Goal: Task Accomplishment & Management: Manage account settings

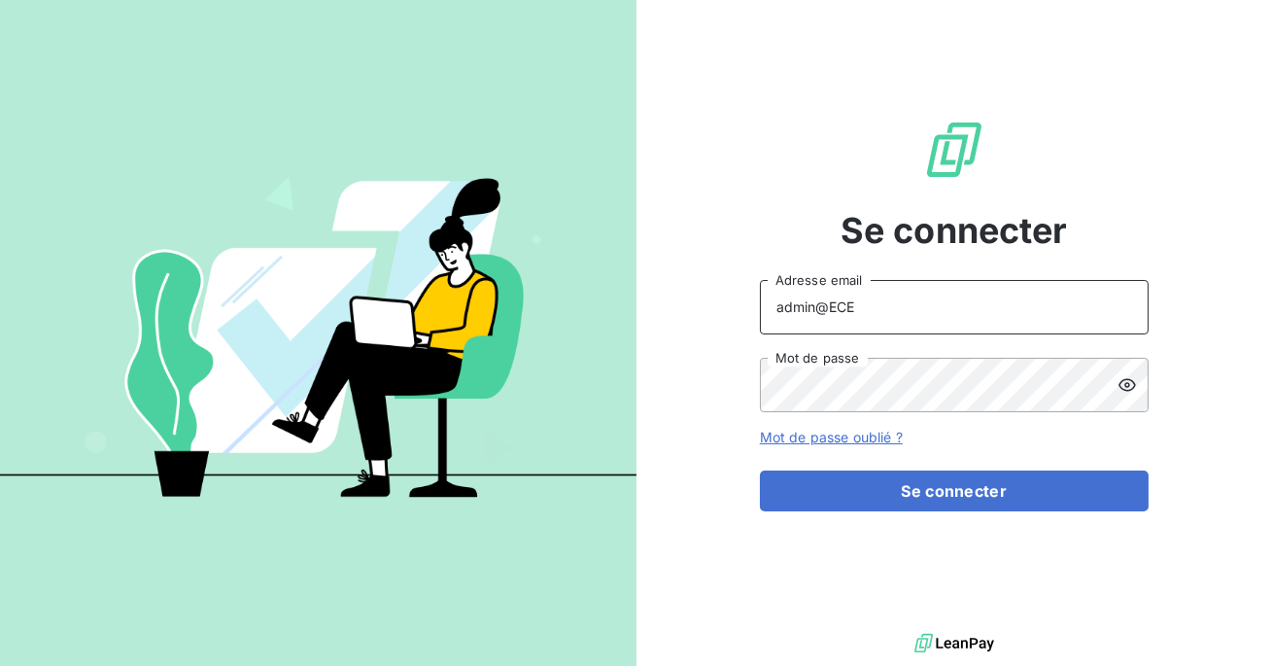
click at [876, 303] on input "admin@ECE" at bounding box center [954, 307] width 389 height 54
type input "admin@altecc"
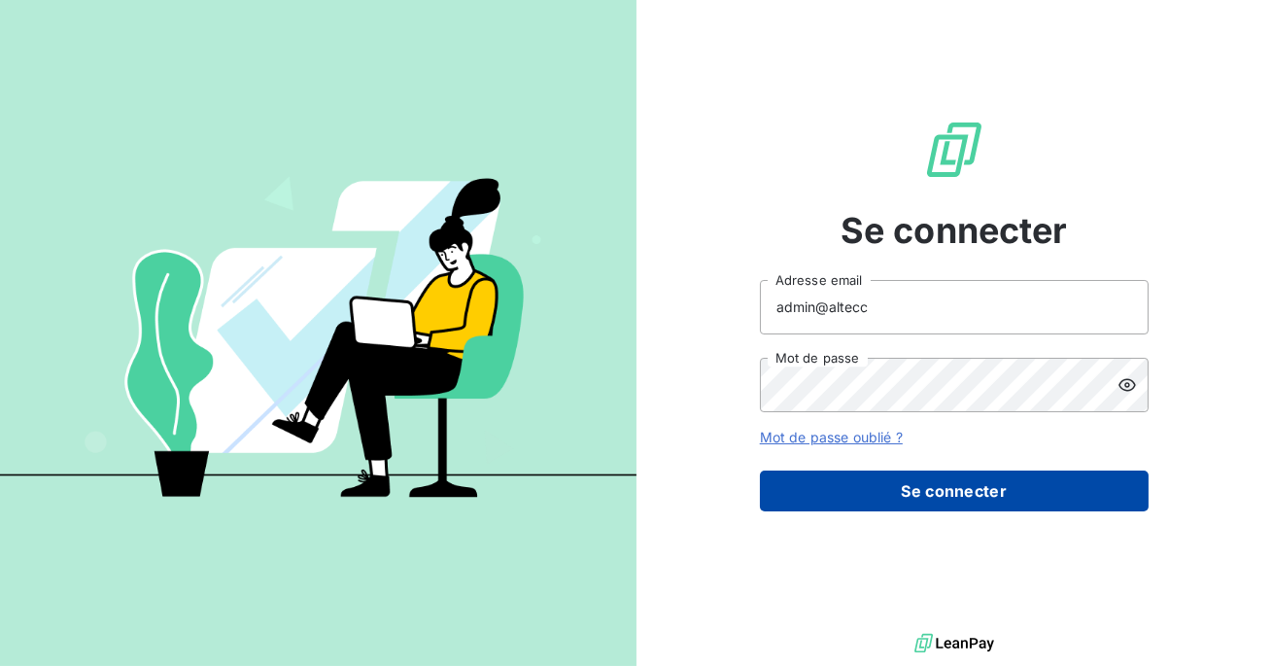
click at [892, 475] on button "Se connecter" at bounding box center [954, 490] width 389 height 41
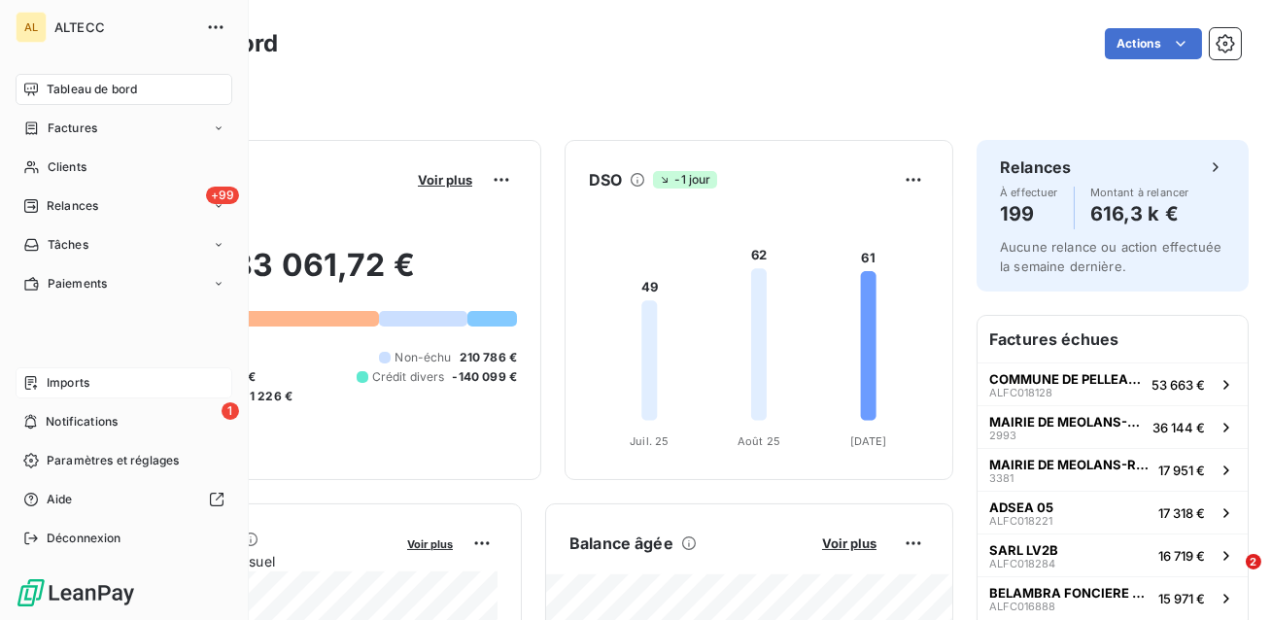
click at [89, 387] on span "Imports" at bounding box center [68, 382] width 43 height 17
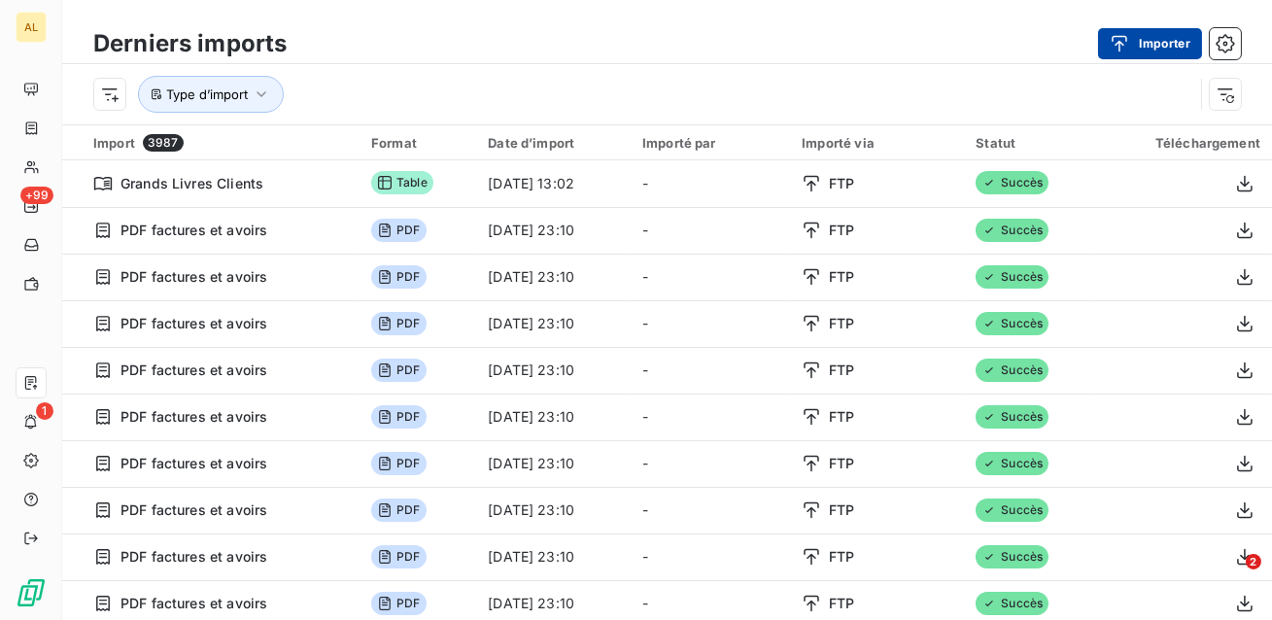
click at [1141, 49] on button "Importer" at bounding box center [1150, 43] width 104 height 31
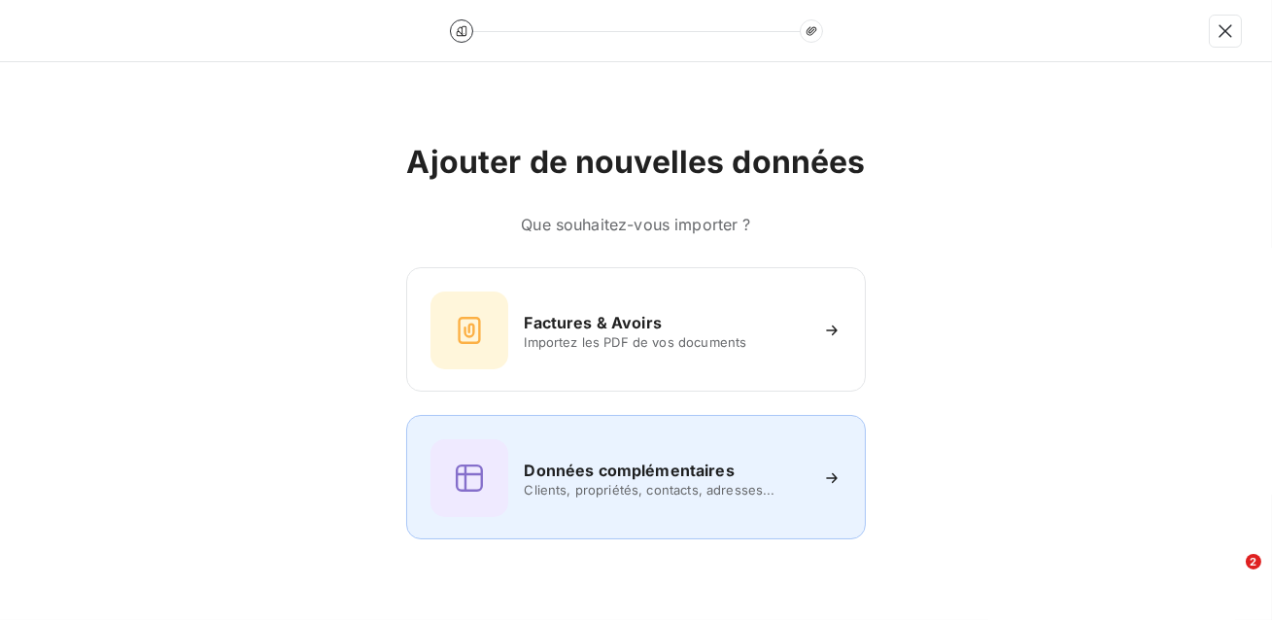
click at [642, 503] on div "Données complémentaires Clients, propriétés, contacts, adresses..." at bounding box center [635, 478] width 410 height 78
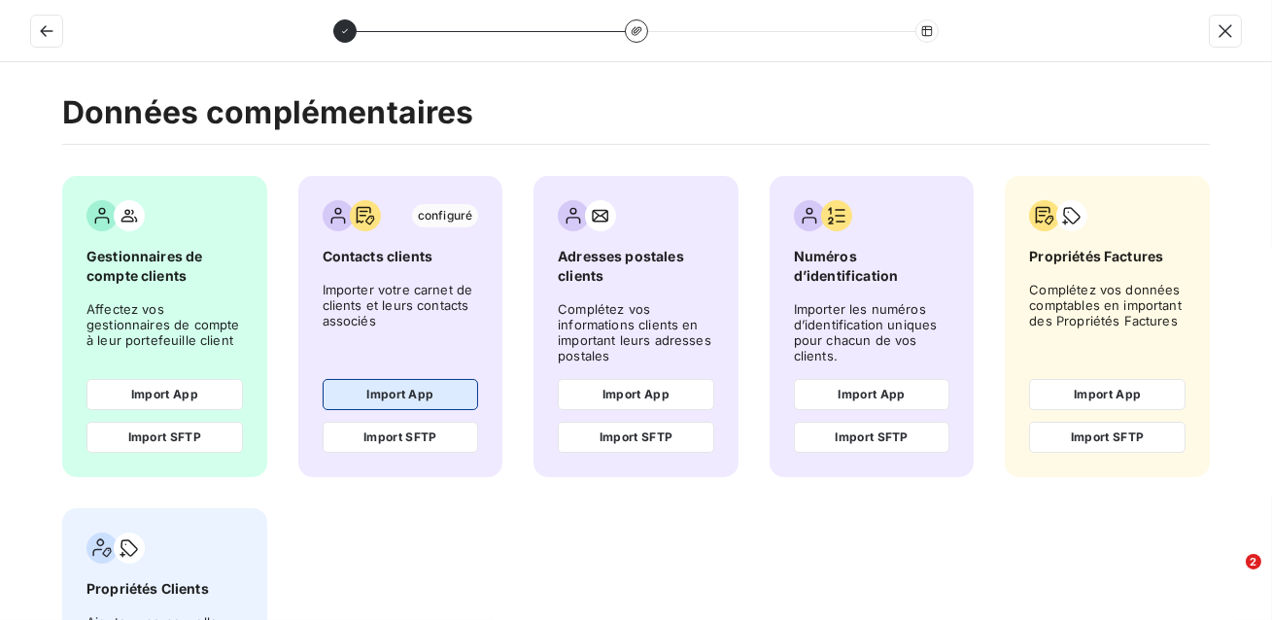
click at [397, 394] on button "Import App" at bounding box center [401, 394] width 156 height 31
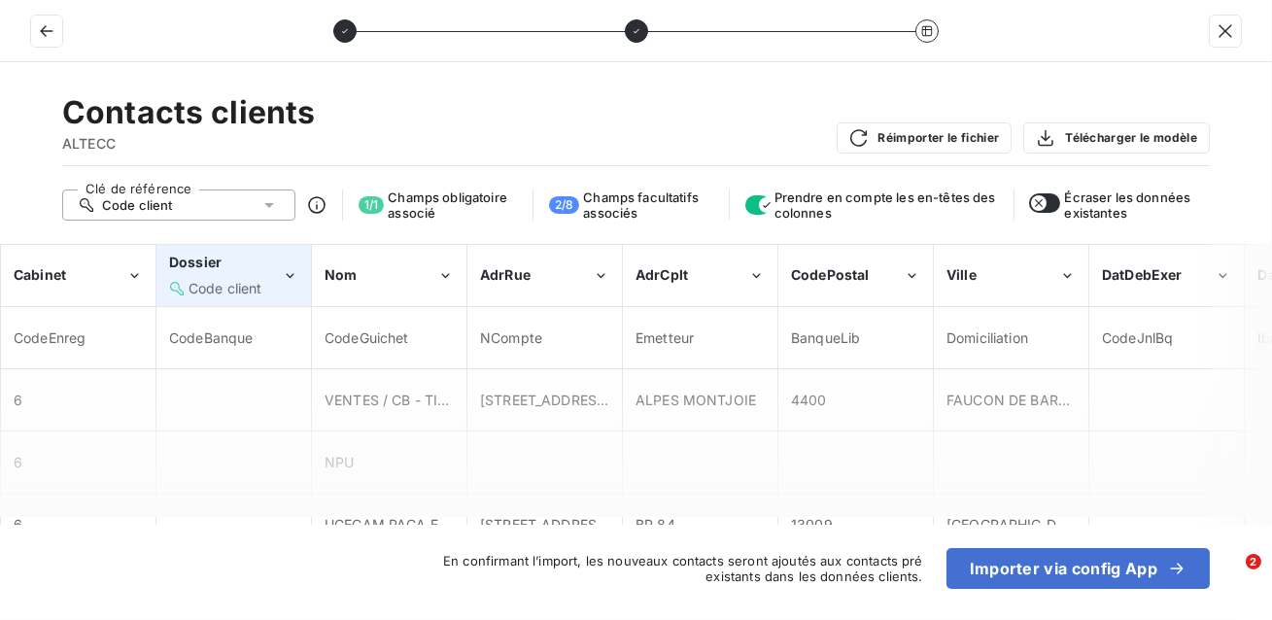
click at [246, 279] on div "Code client" at bounding box center [226, 288] width 74 height 19
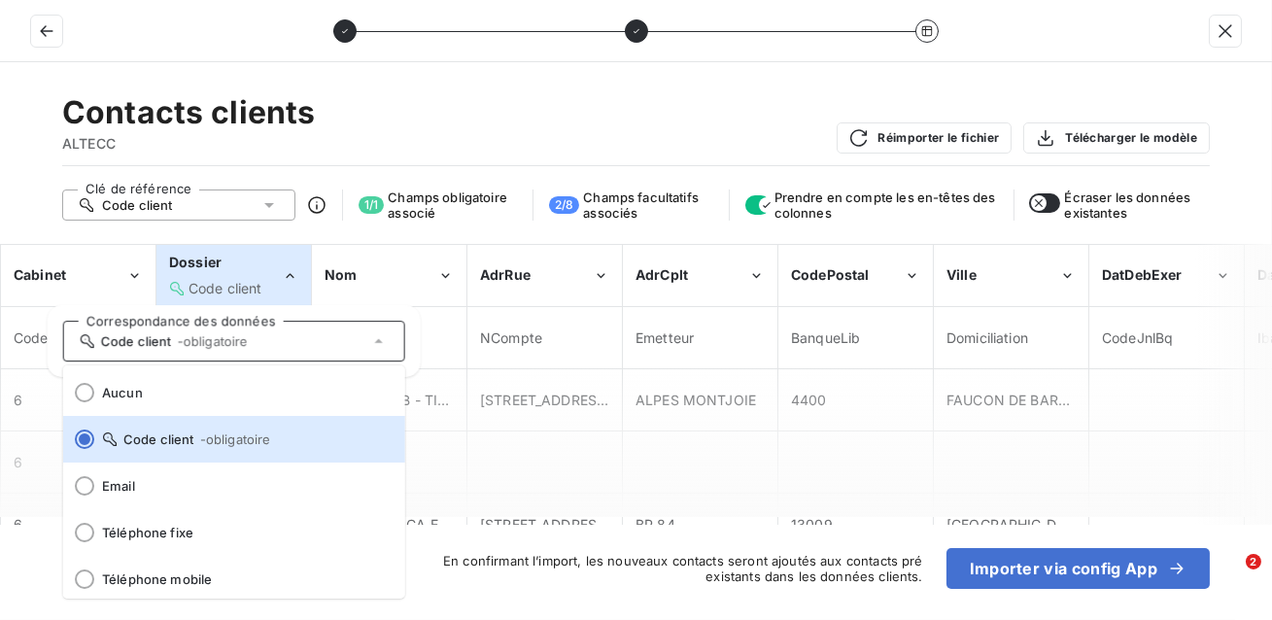
click at [238, 260] on div "Dossier" at bounding box center [225, 262] width 113 height 19
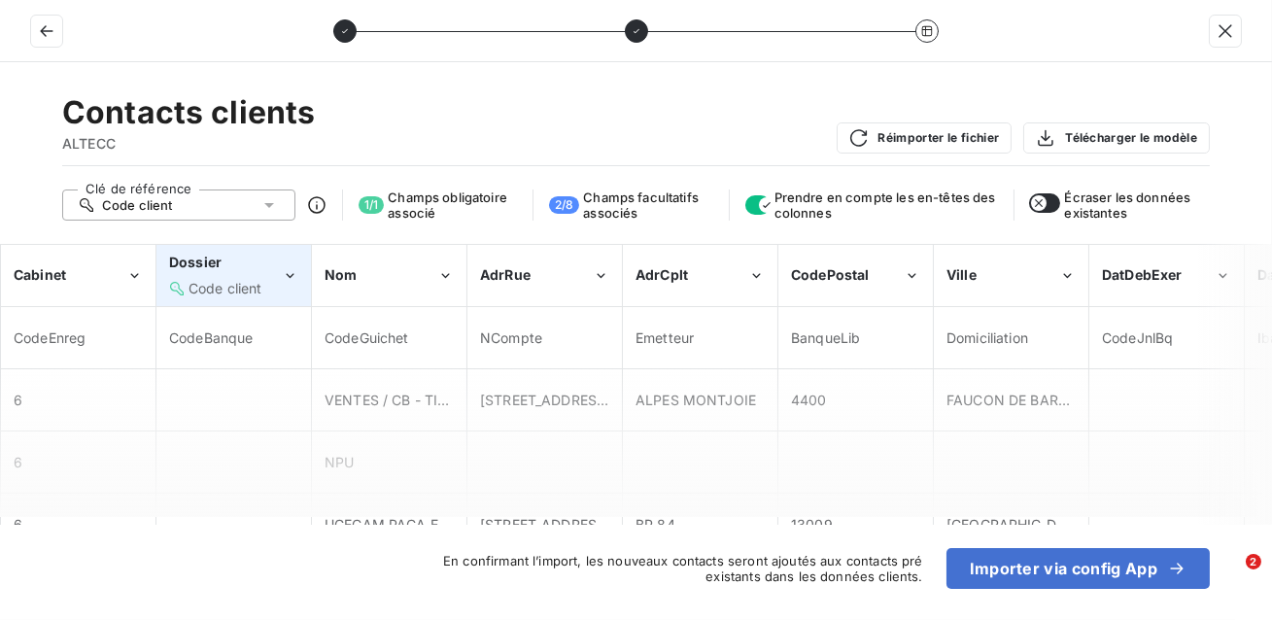
click at [275, 276] on div "Dossier Code client" at bounding box center [225, 275] width 113 height 45
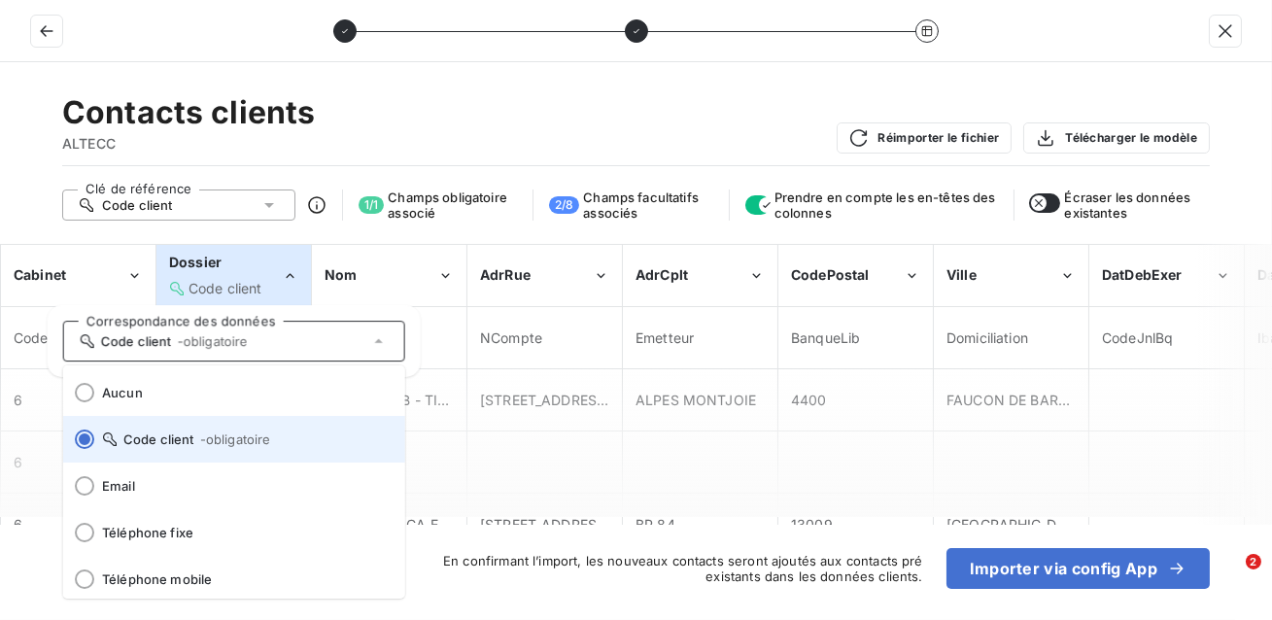
click at [162, 437] on span "Code client - obligatoire" at bounding box center [246, 439] width 288 height 16
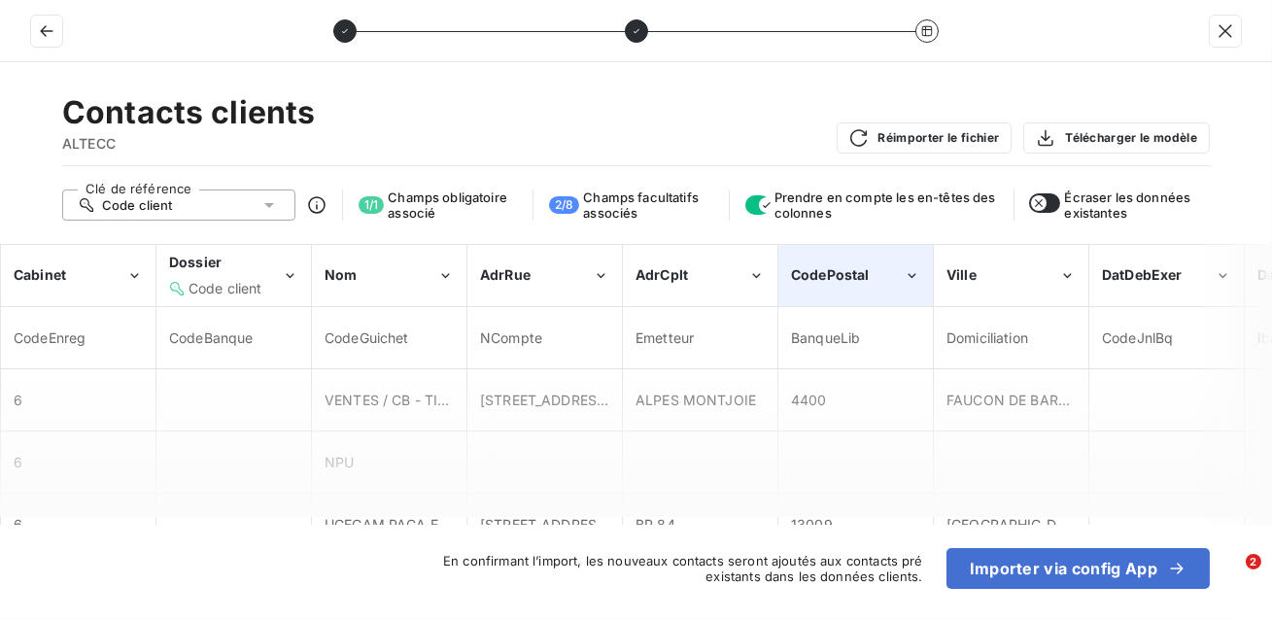
click at [845, 283] on div "CodePostal" at bounding box center [847, 274] width 113 height 19
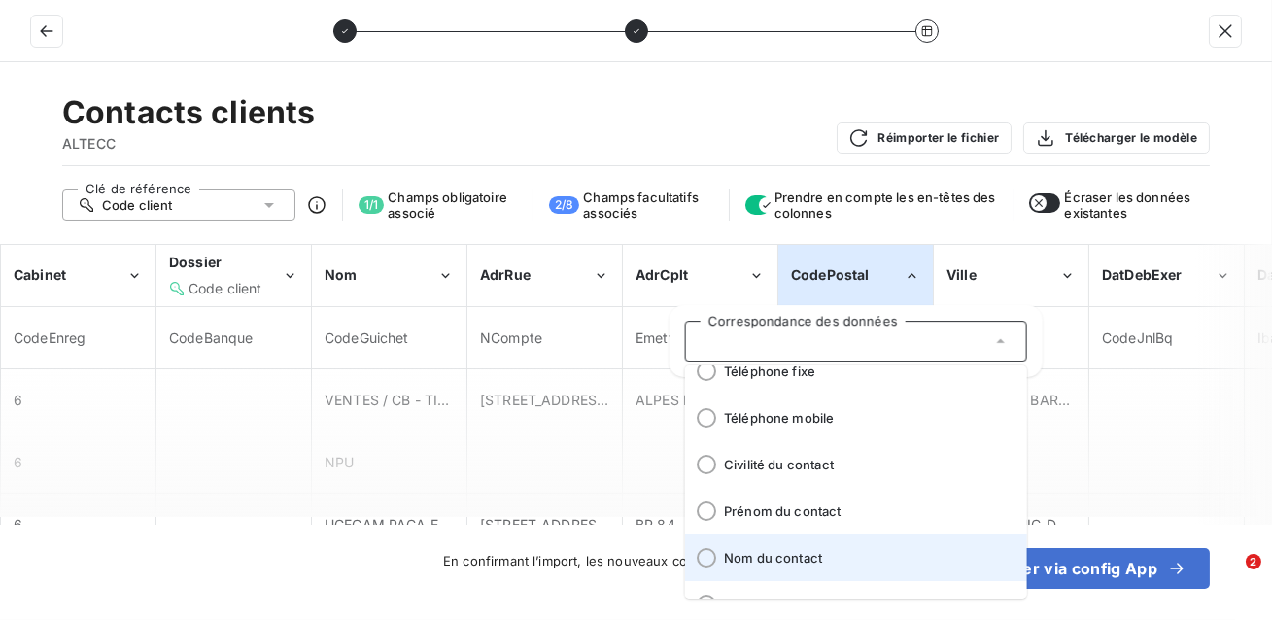
scroll to position [151, 0]
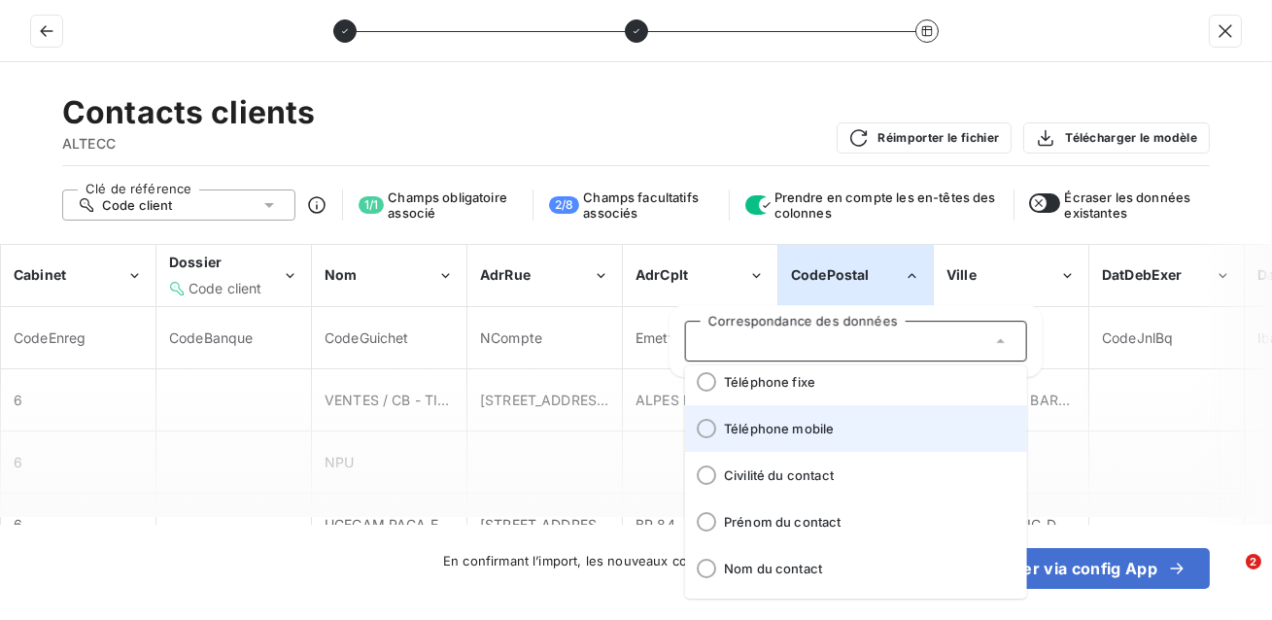
click at [715, 419] on li "Téléphone mobile" at bounding box center [856, 428] width 342 height 47
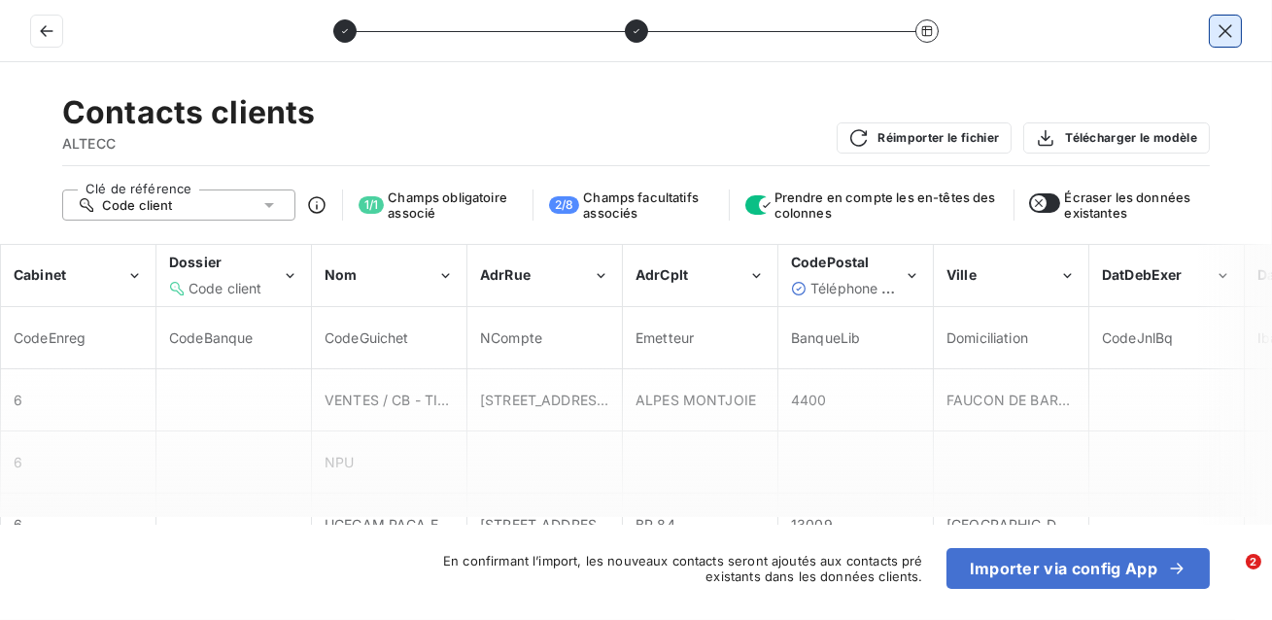
click at [1223, 43] on button "button" at bounding box center [1225, 31] width 31 height 31
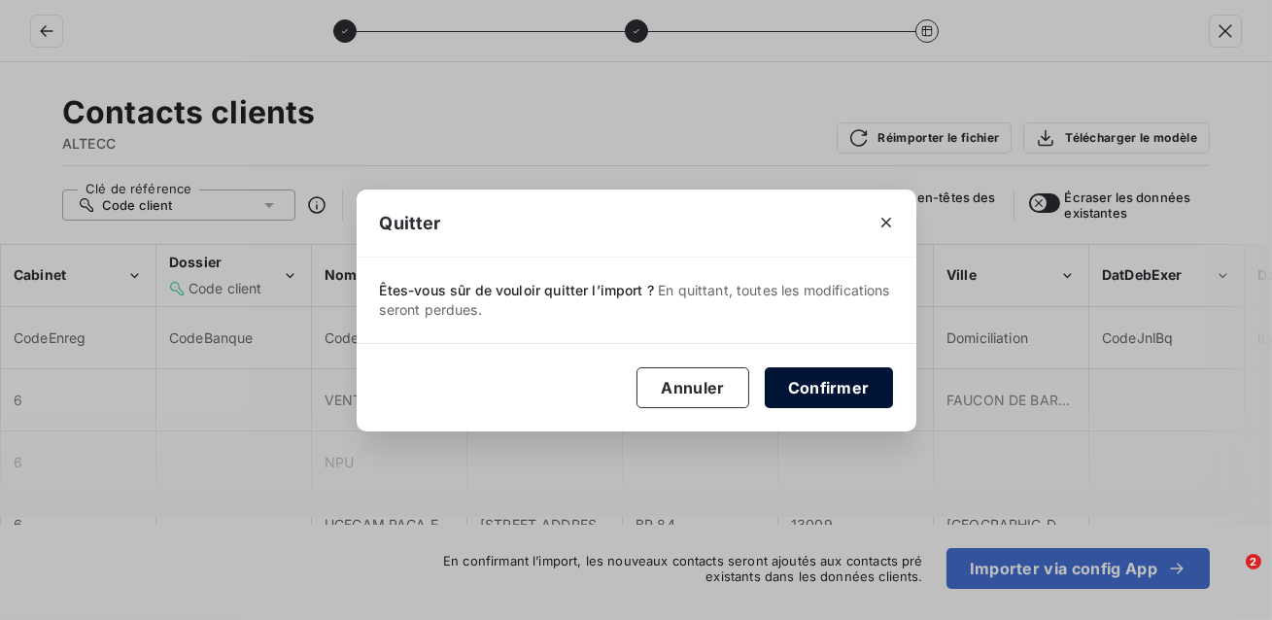
click at [817, 386] on button "Confirmer" at bounding box center [829, 387] width 128 height 41
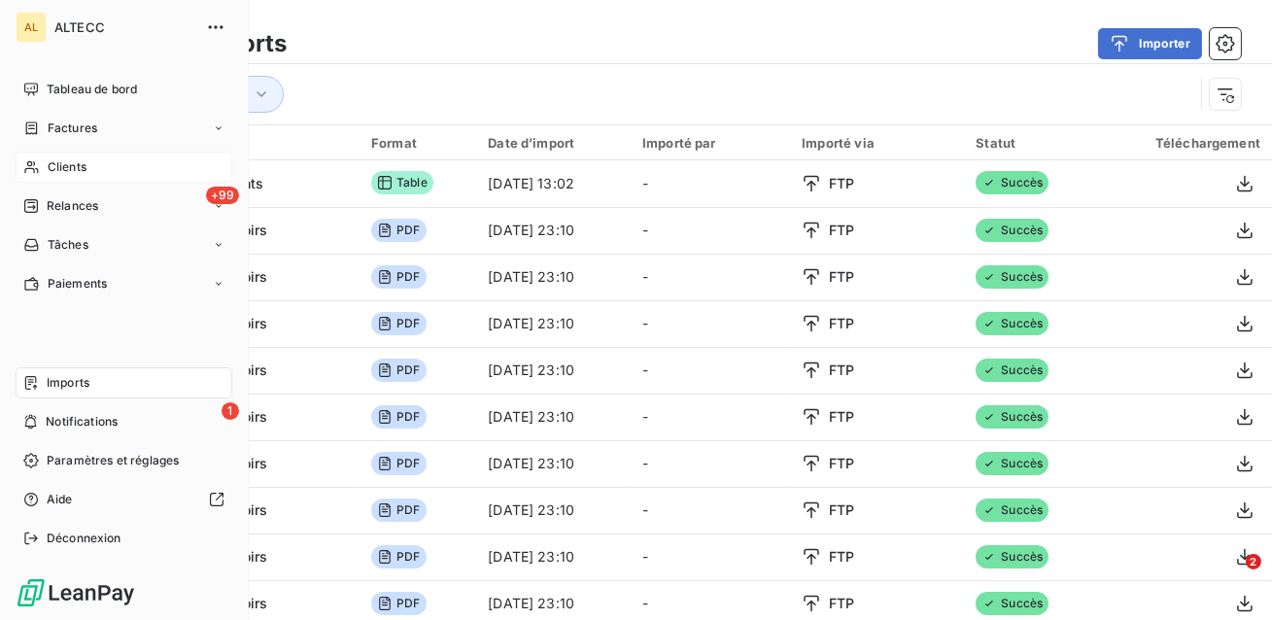
click at [107, 175] on div "Clients" at bounding box center [124, 167] width 217 height 31
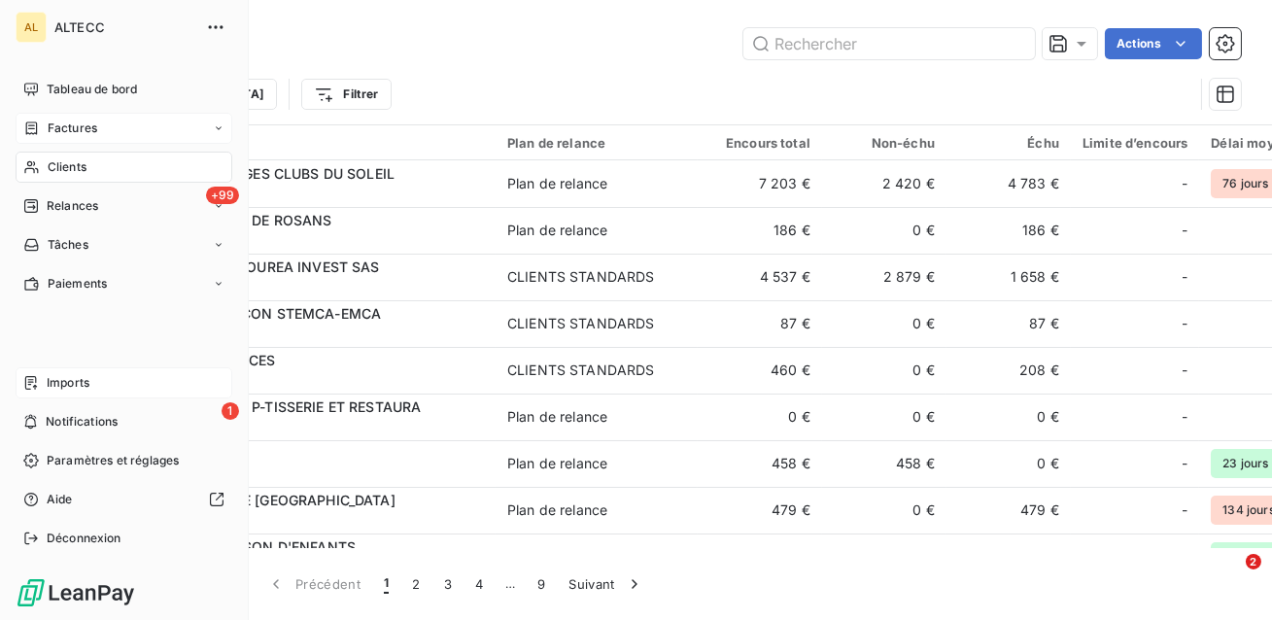
click at [77, 140] on div "Factures" at bounding box center [124, 128] width 217 height 31
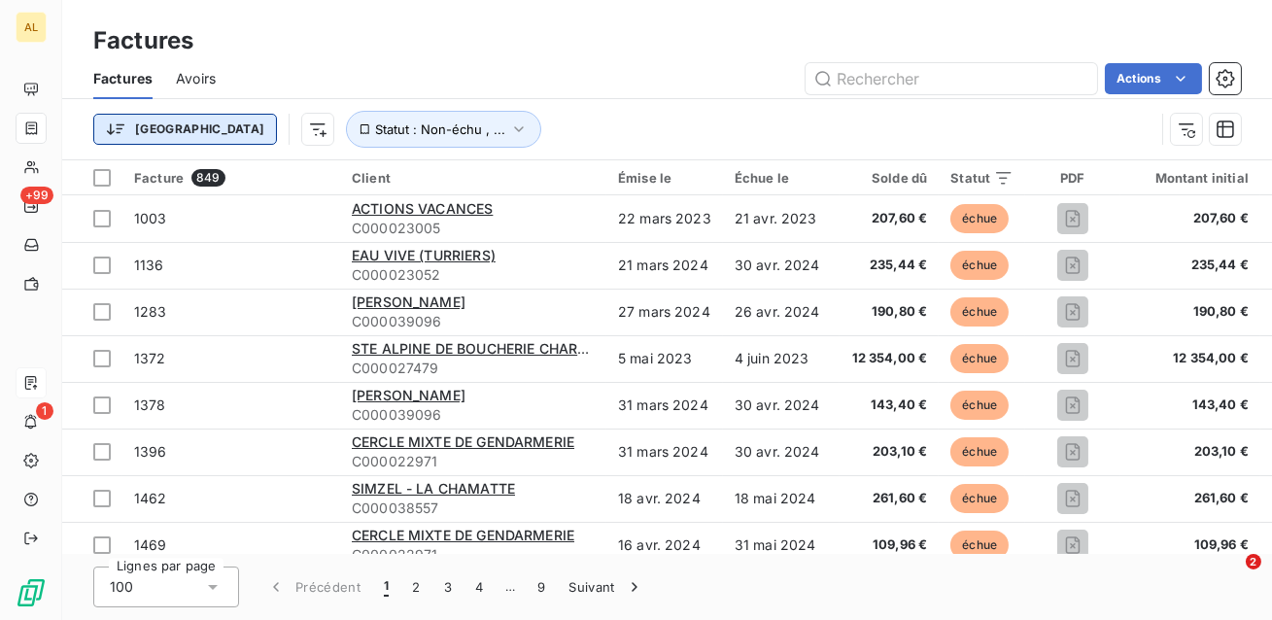
click at [101, 133] on html "AL +99 1 Factures Factures Avoirs Actions Trier Statut : Non-échu , ... Facture…" at bounding box center [636, 310] width 1272 height 620
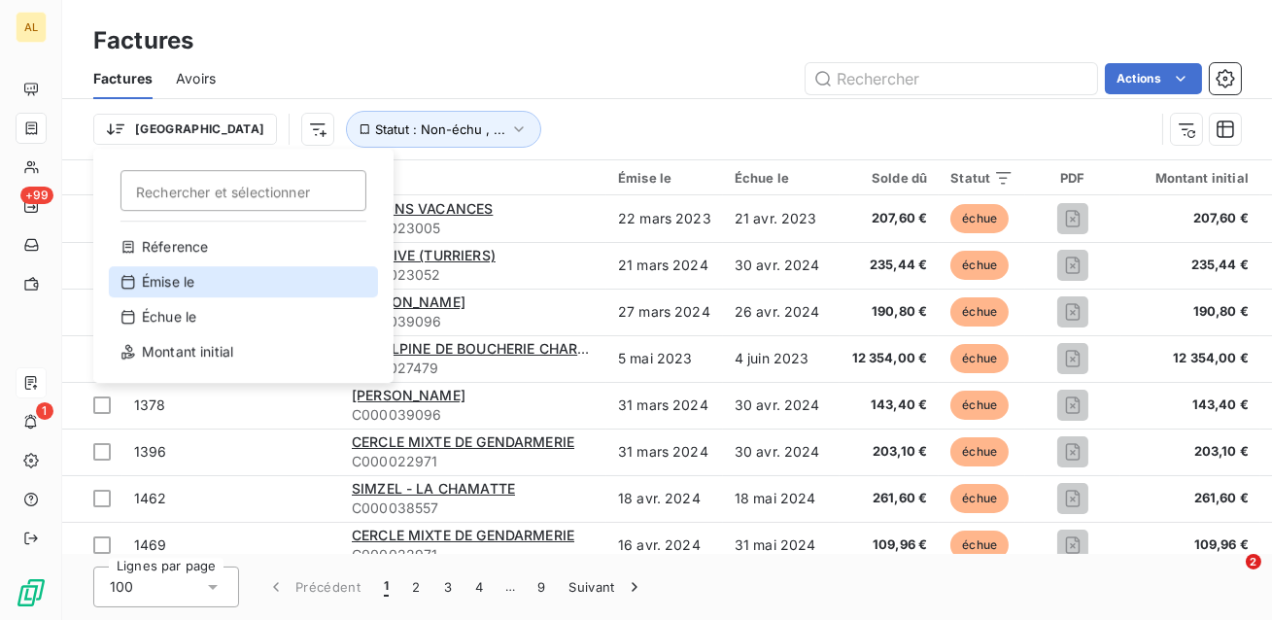
click at [183, 281] on div "Émise le" at bounding box center [243, 281] width 269 height 31
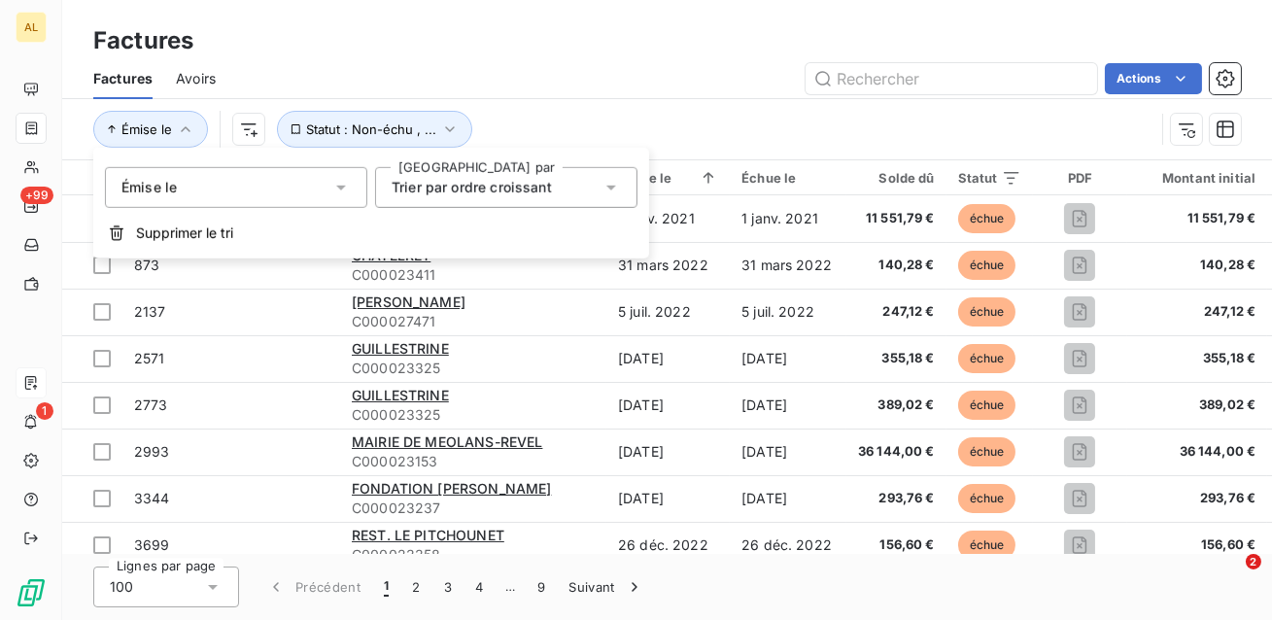
click at [661, 87] on div "Actions" at bounding box center [740, 78] width 1002 height 31
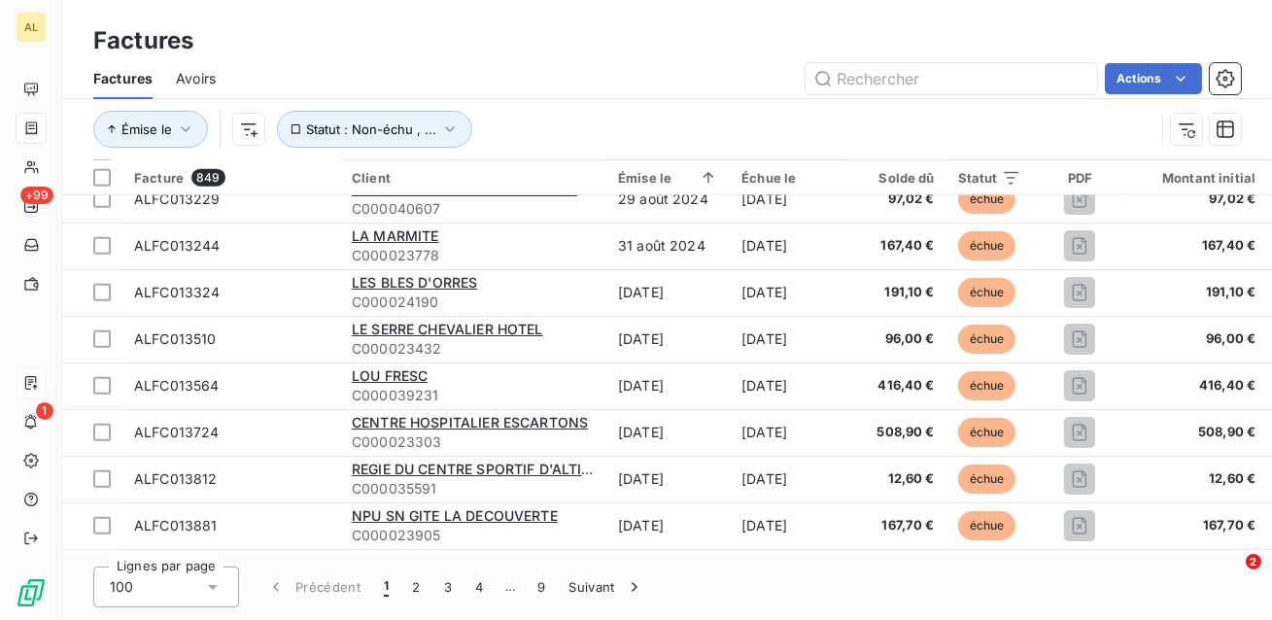
scroll to position [4312, 0]
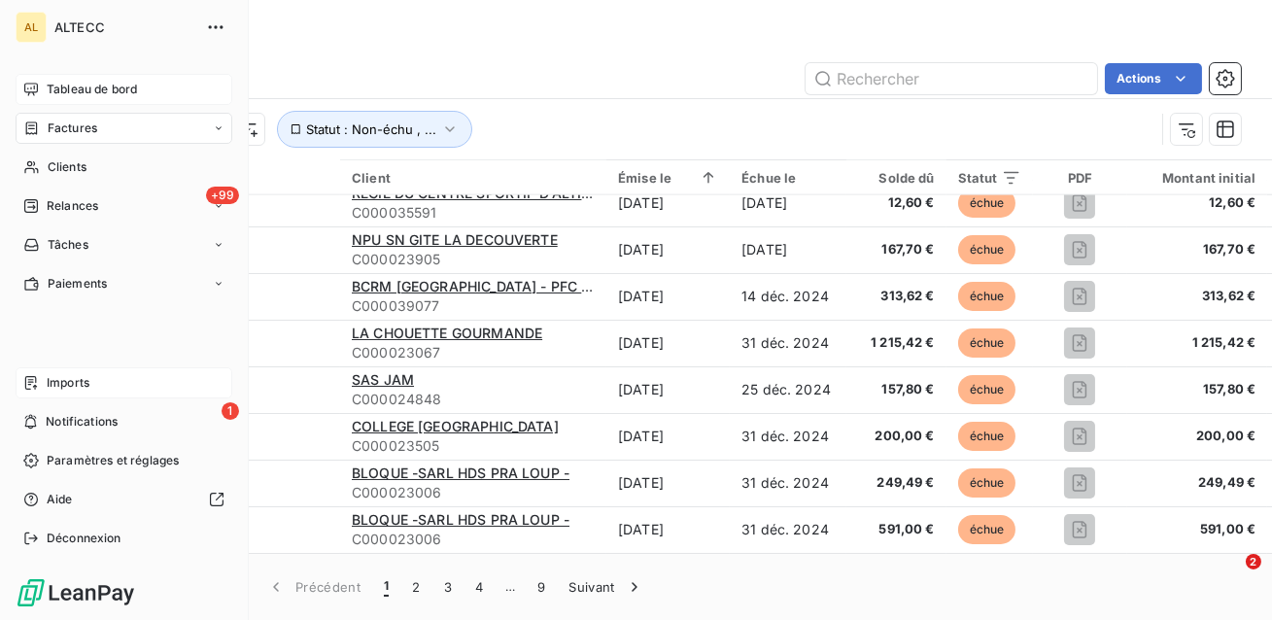
click at [32, 100] on div "Tableau de bord" at bounding box center [124, 89] width 217 height 31
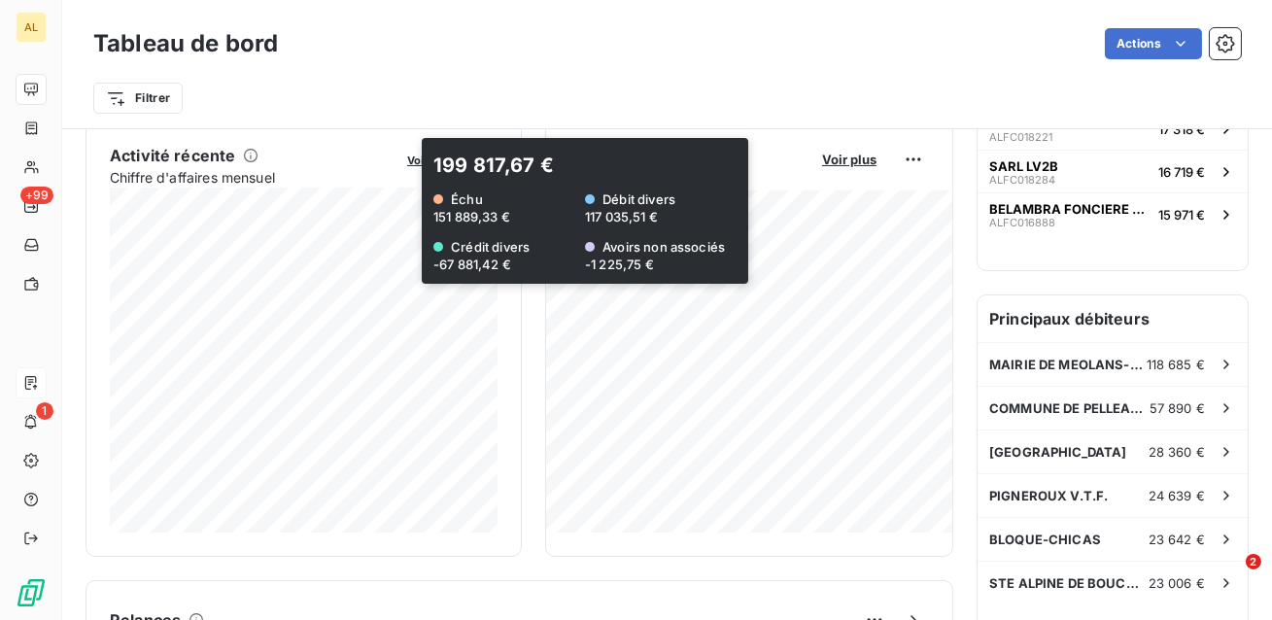
scroll to position [1273, 0]
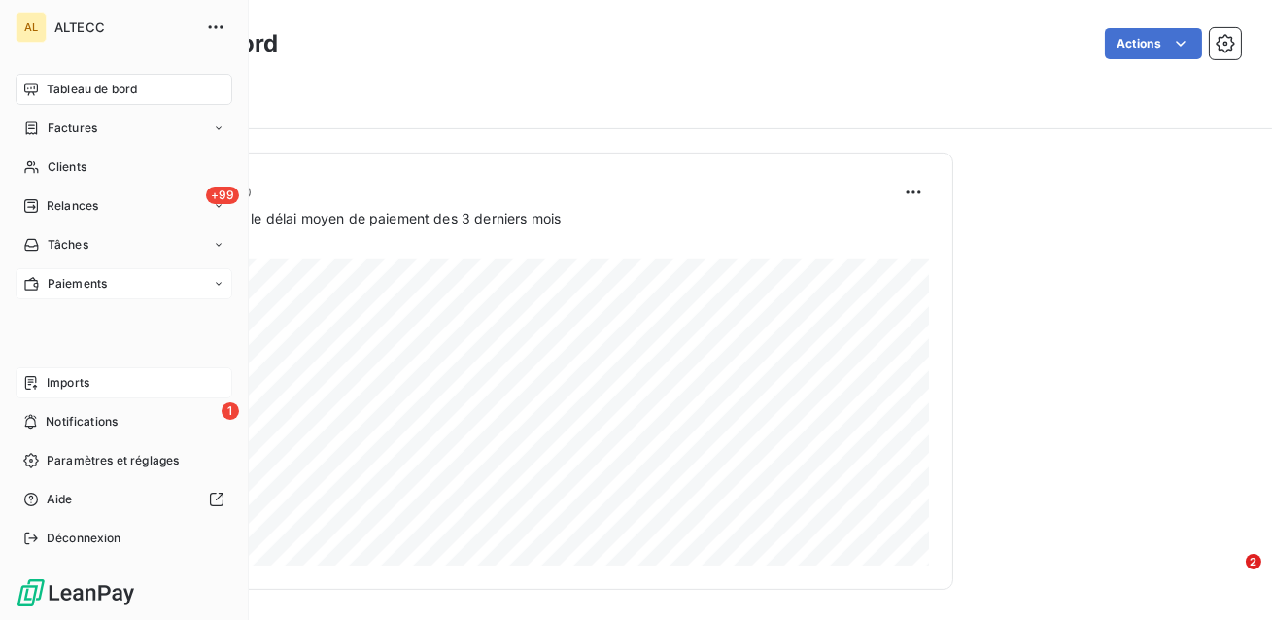
click at [60, 286] on span "Paiements" at bounding box center [77, 283] width 59 height 17
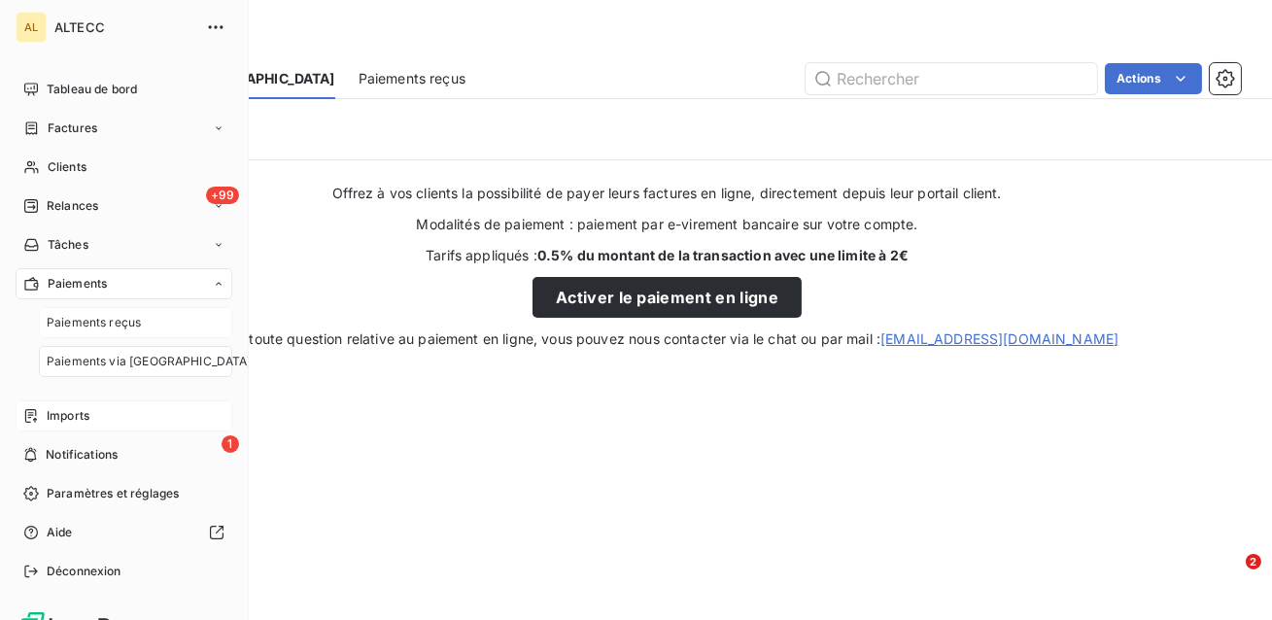
click at [63, 326] on span "Paiements reçus" at bounding box center [94, 322] width 94 height 17
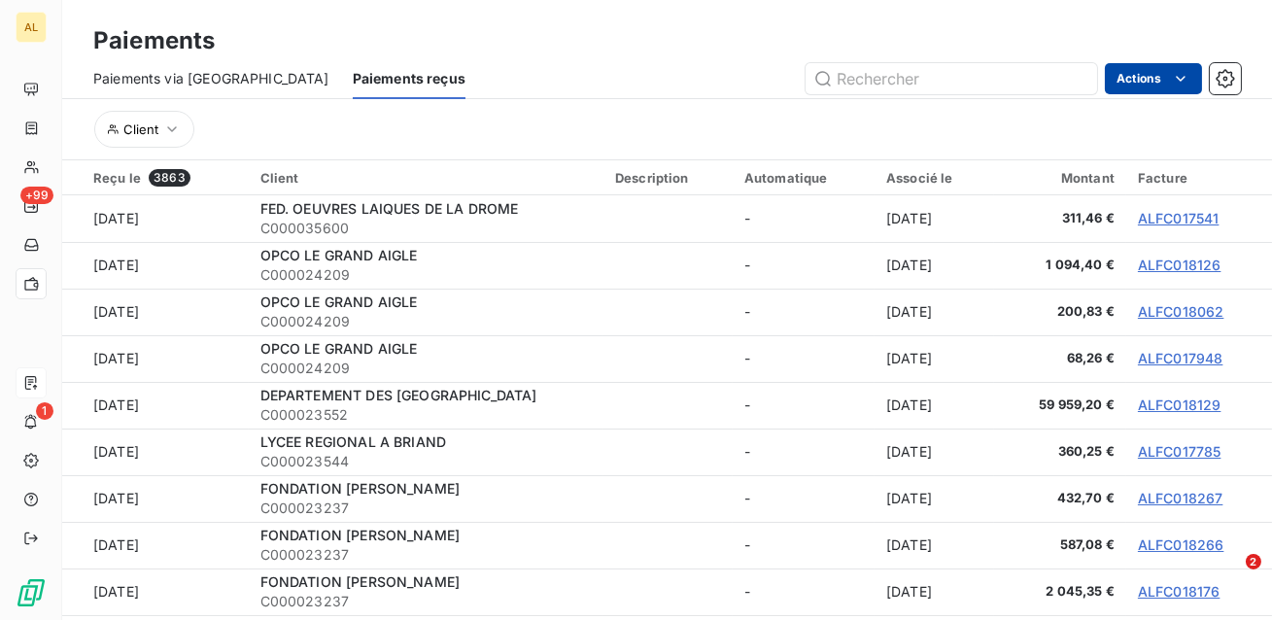
click at [1132, 78] on html "AL +99 1 Paiements Paiements via le Portail Paiements reçus Actions Client Reçu…" at bounding box center [636, 310] width 1272 height 620
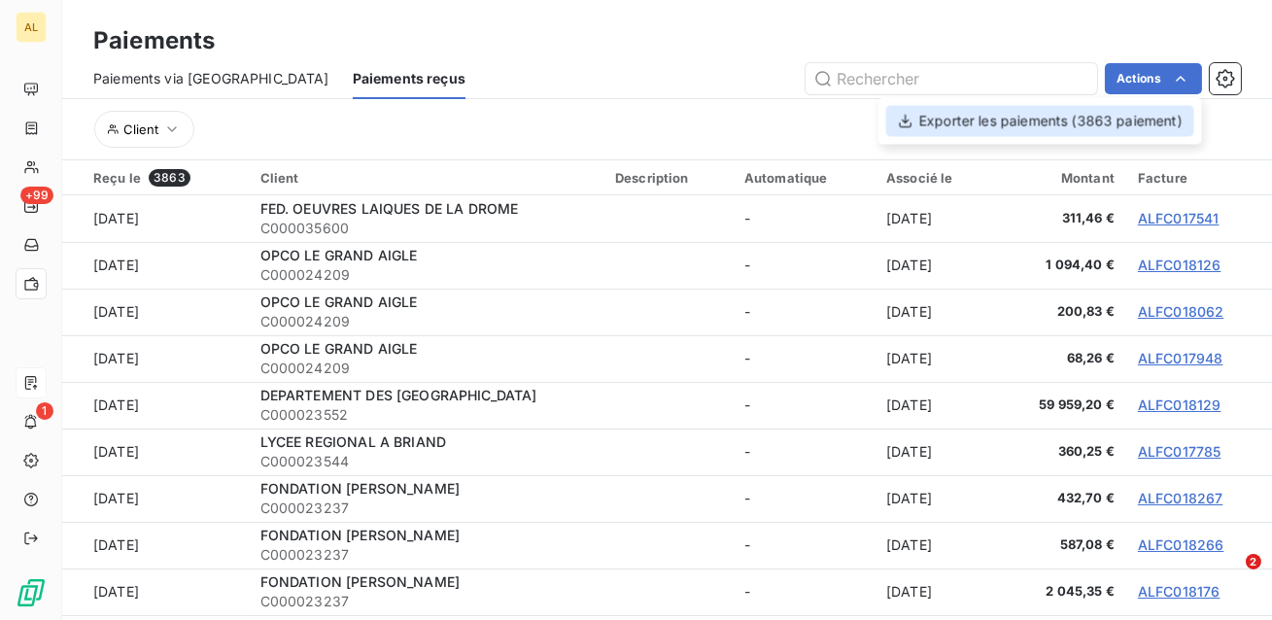
click at [938, 128] on div "Exporter les paiements (3863 paiement)" at bounding box center [1040, 120] width 308 height 31
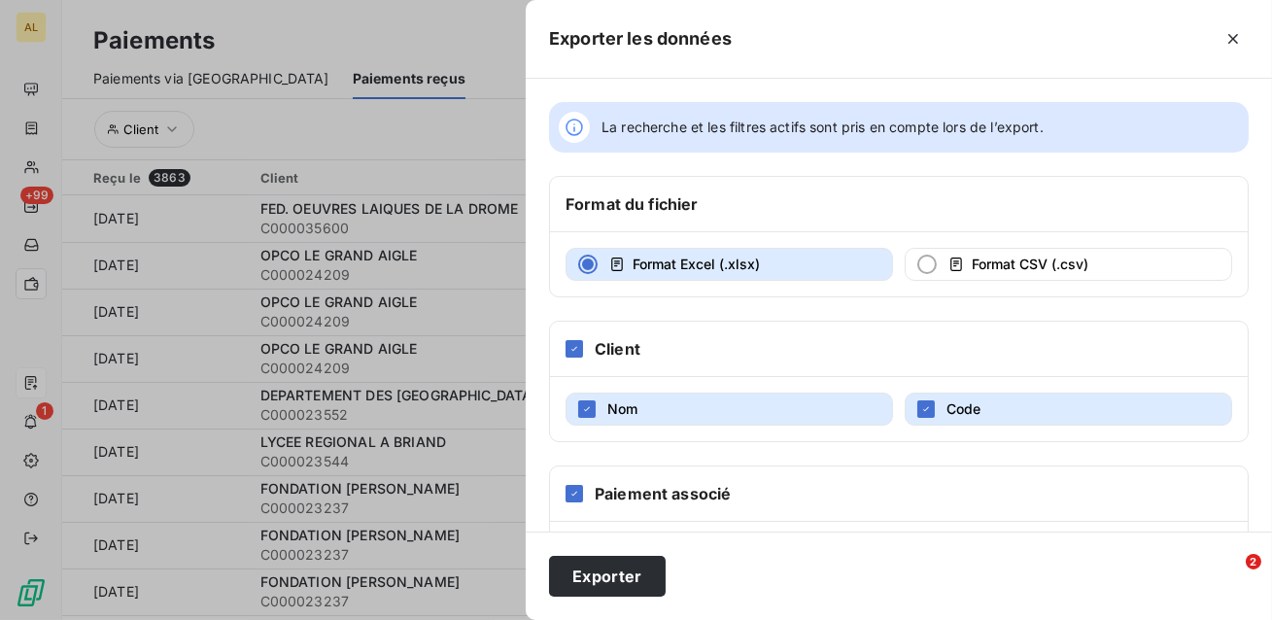
scroll to position [165, 0]
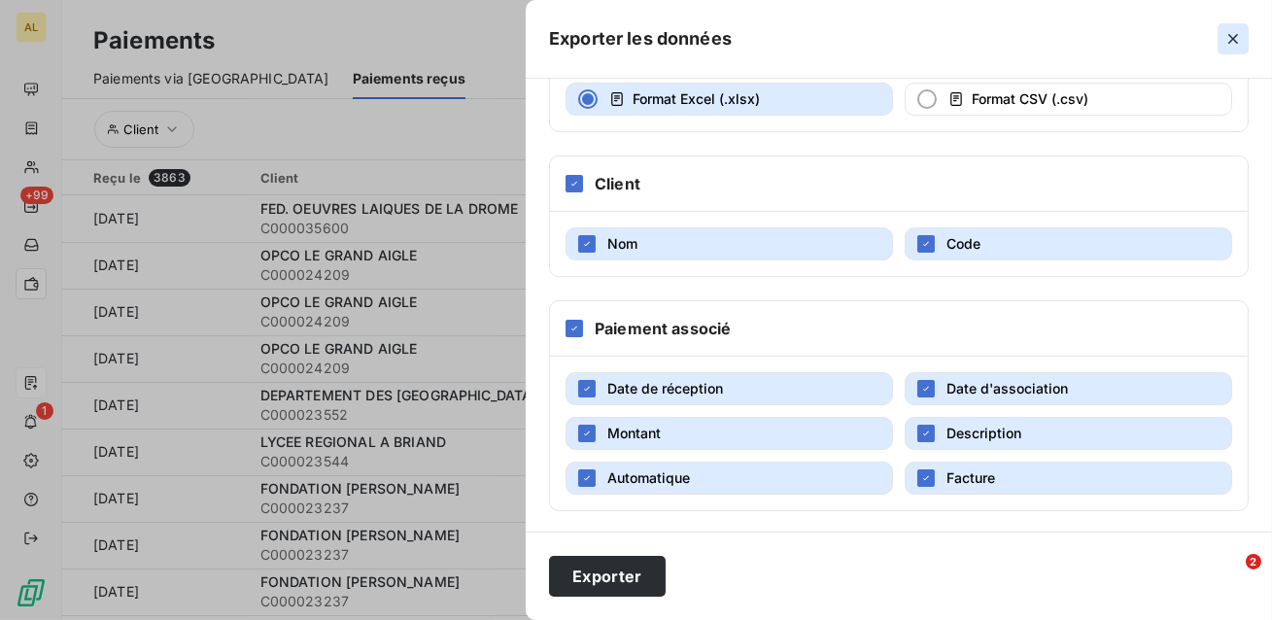
click at [1238, 30] on icon "button" at bounding box center [1232, 38] width 19 height 19
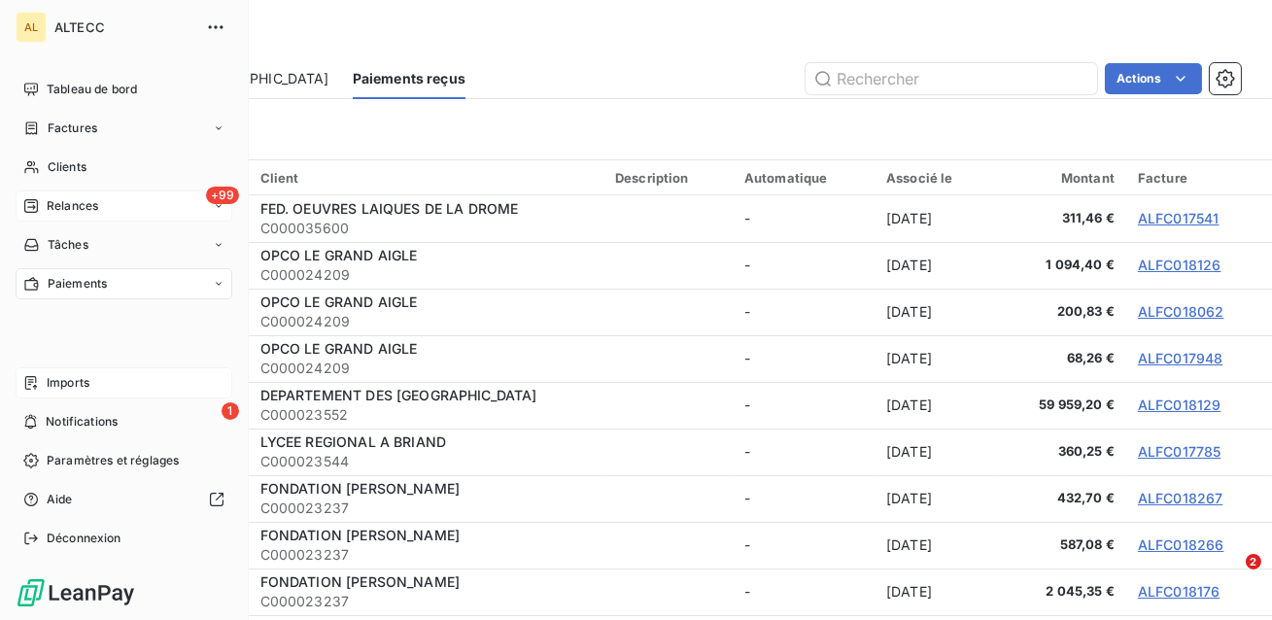
click at [72, 211] on span "Relances" at bounding box center [72, 205] width 51 height 17
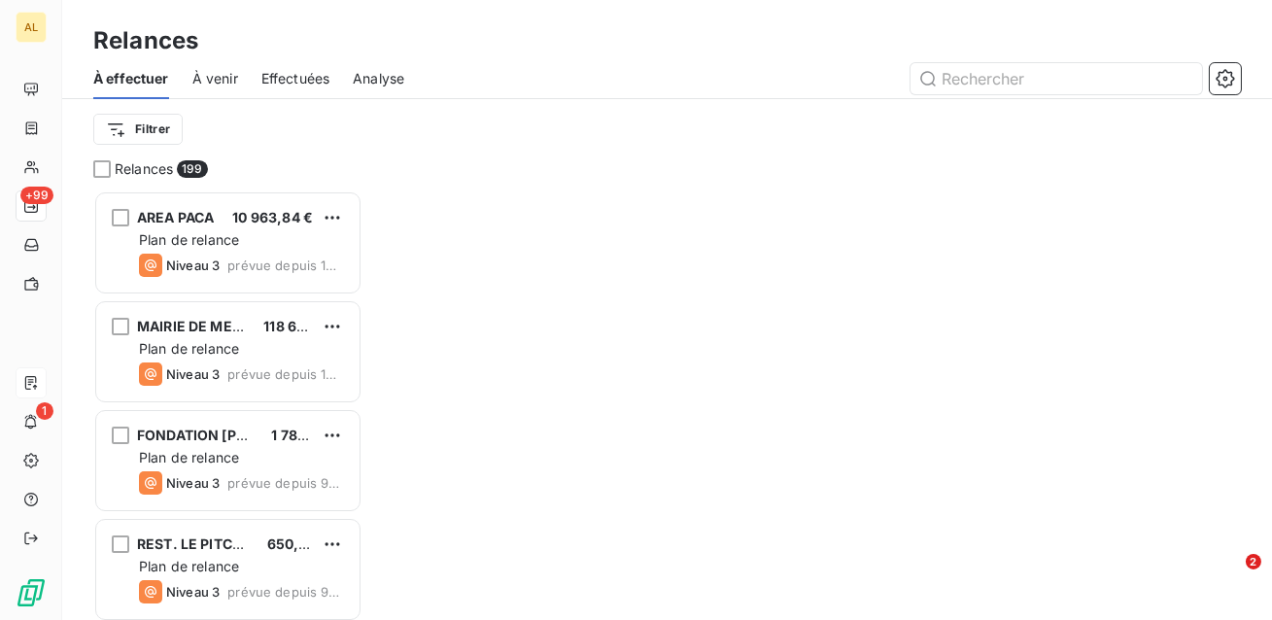
scroll to position [429, 269]
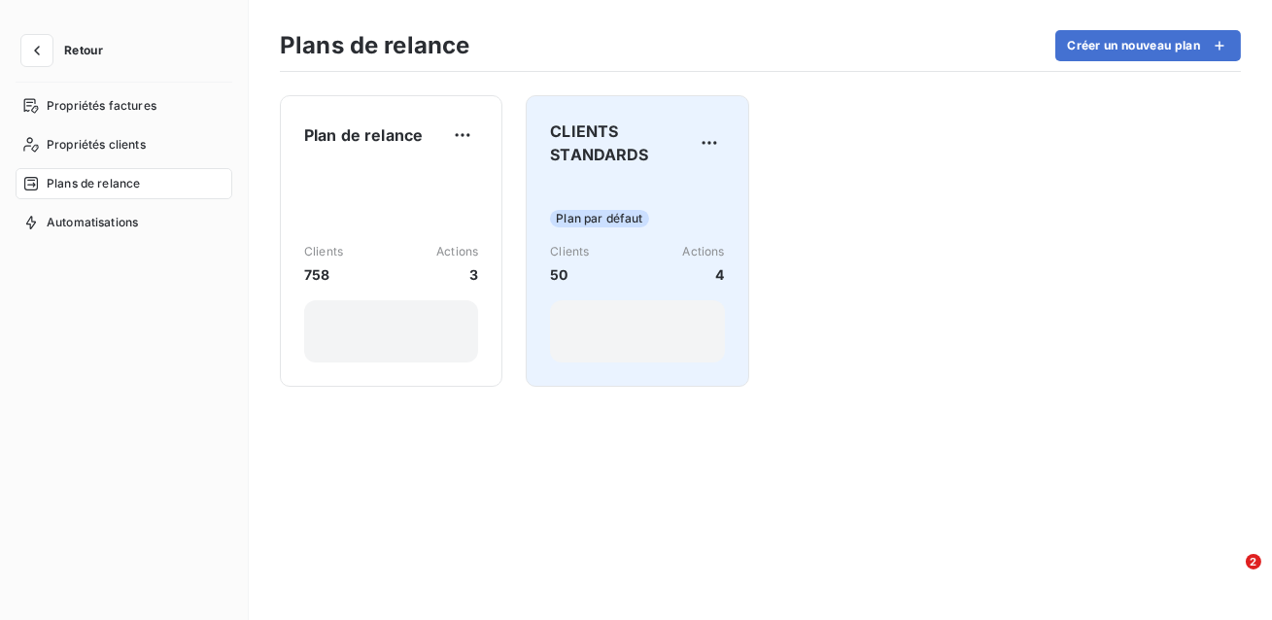
click at [654, 272] on div "Clients 50 Actions 4" at bounding box center [637, 264] width 174 height 42
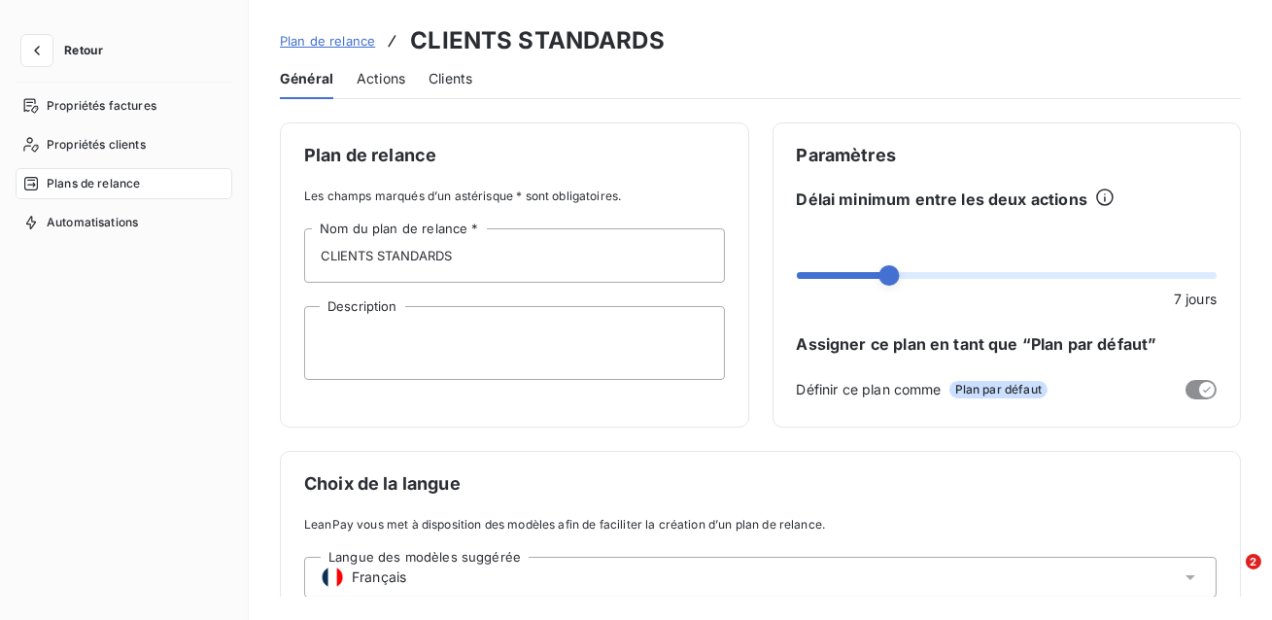
click at [386, 86] on span "Actions" at bounding box center [381, 78] width 49 height 19
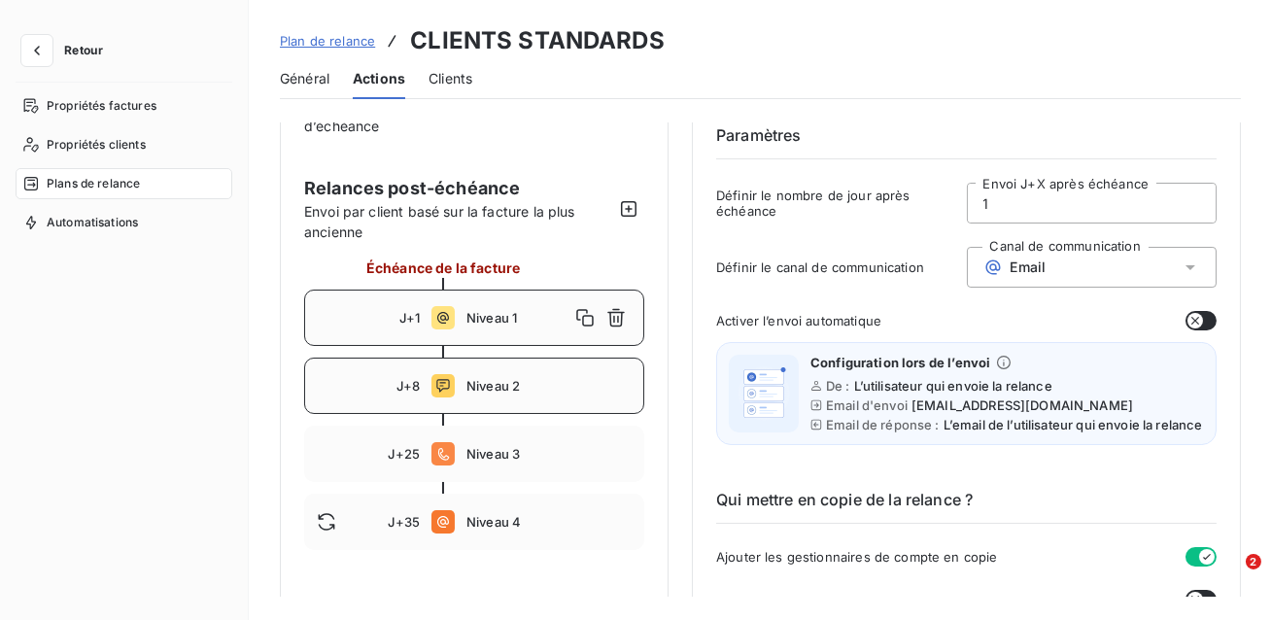
scroll to position [86, 0]
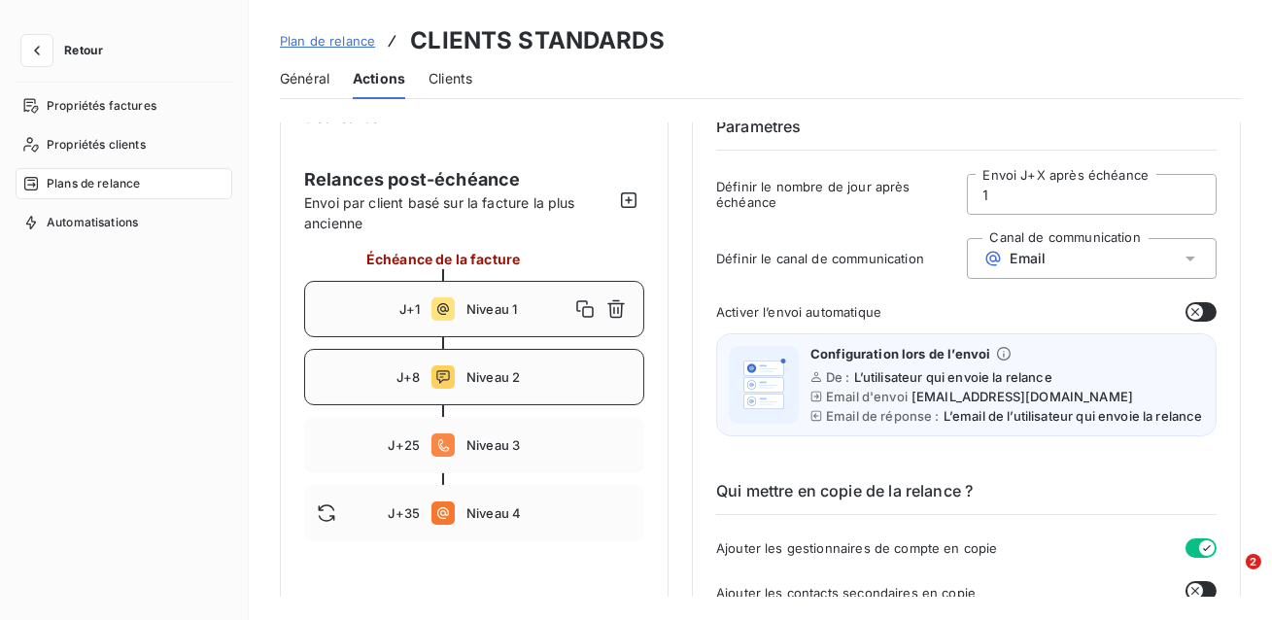
click at [540, 371] on span "Niveau 2" at bounding box center [548, 377] width 165 height 16
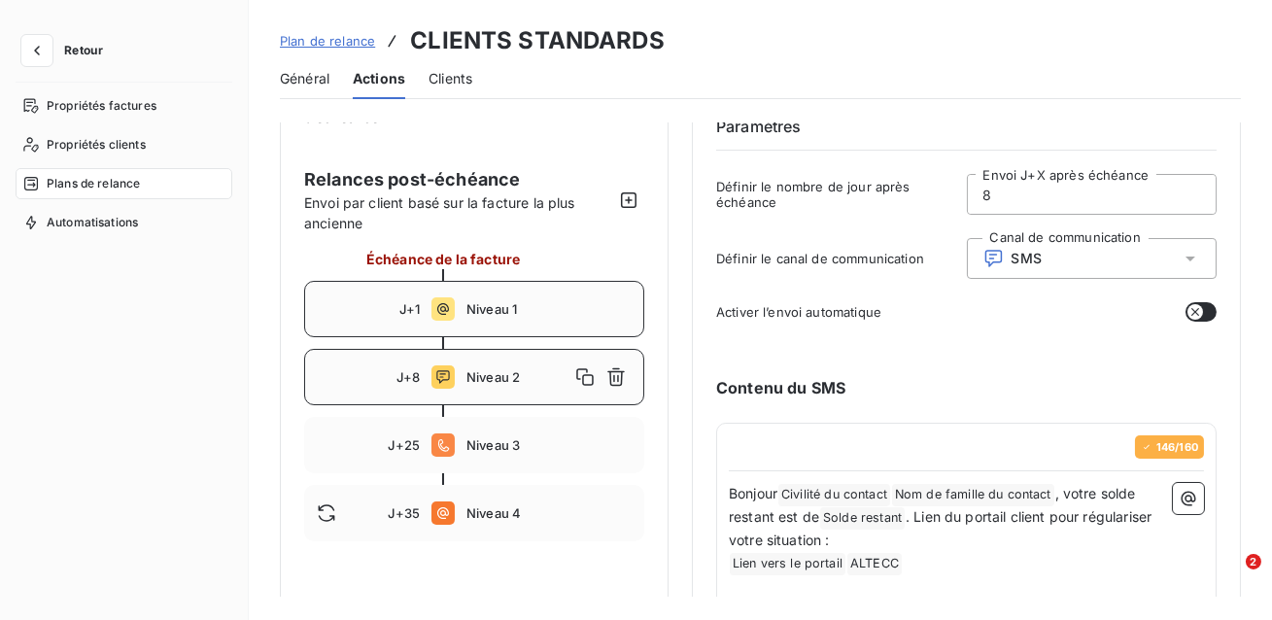
click at [524, 319] on div "J+1 Niveau 1" at bounding box center [474, 309] width 340 height 56
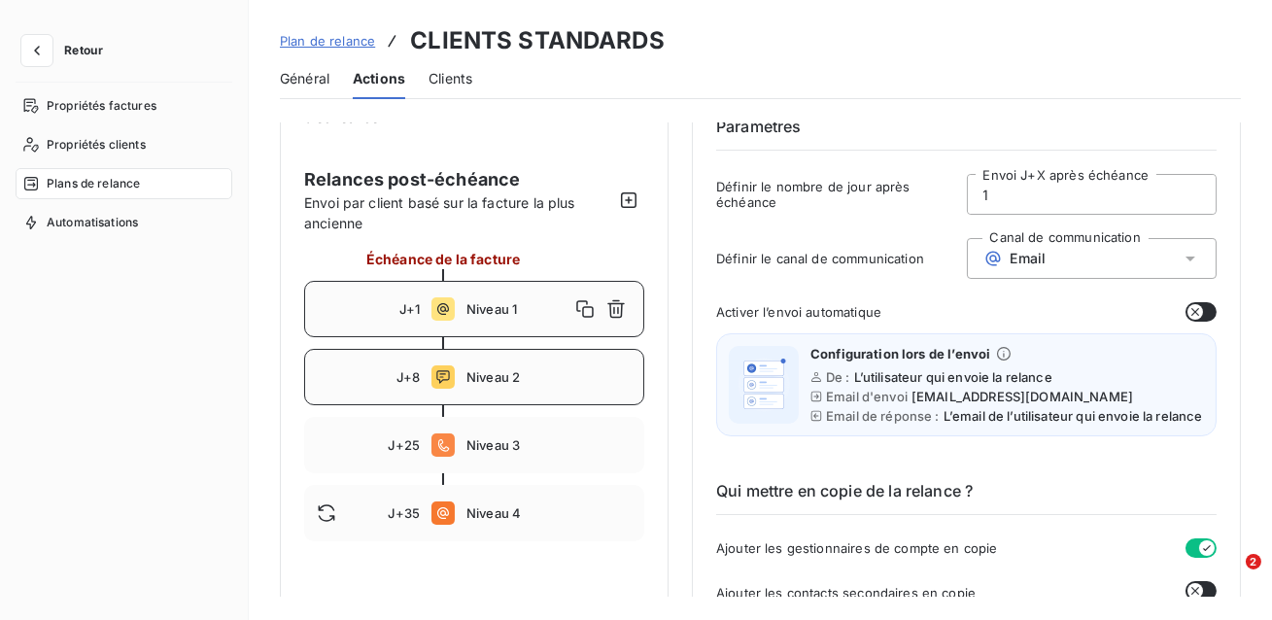
click at [503, 402] on div "J+8 Niveau 2" at bounding box center [474, 377] width 340 height 56
type input "8"
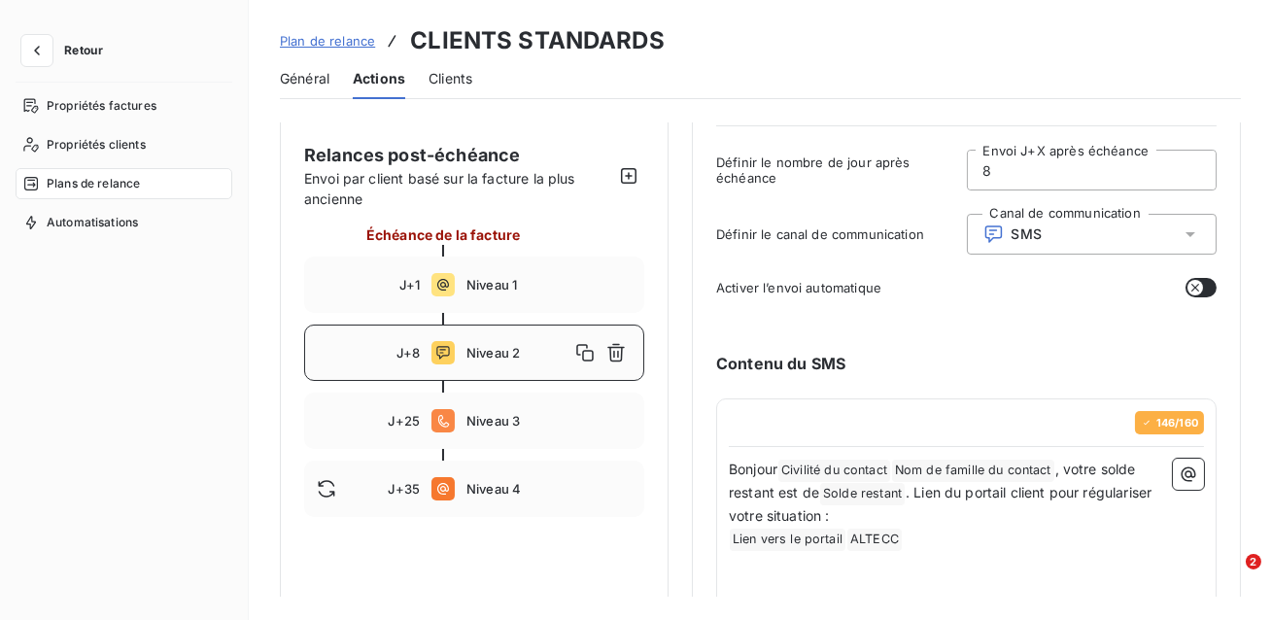
scroll to position [109, 0]
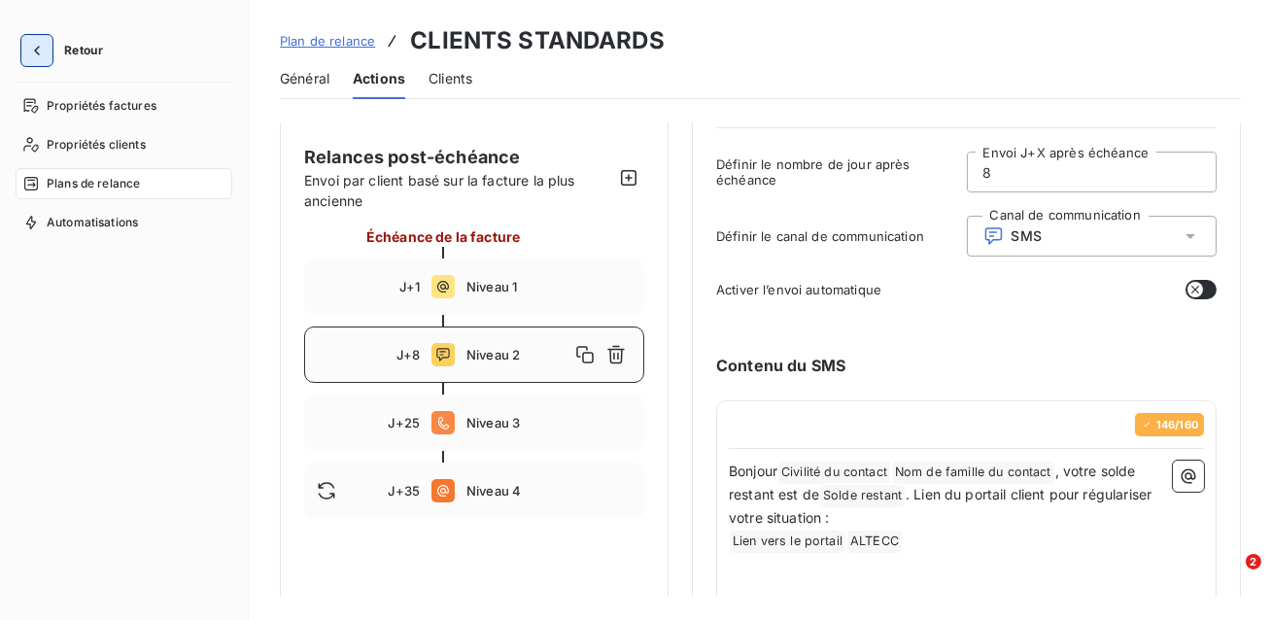
click at [25, 57] on button "button" at bounding box center [36, 50] width 31 height 31
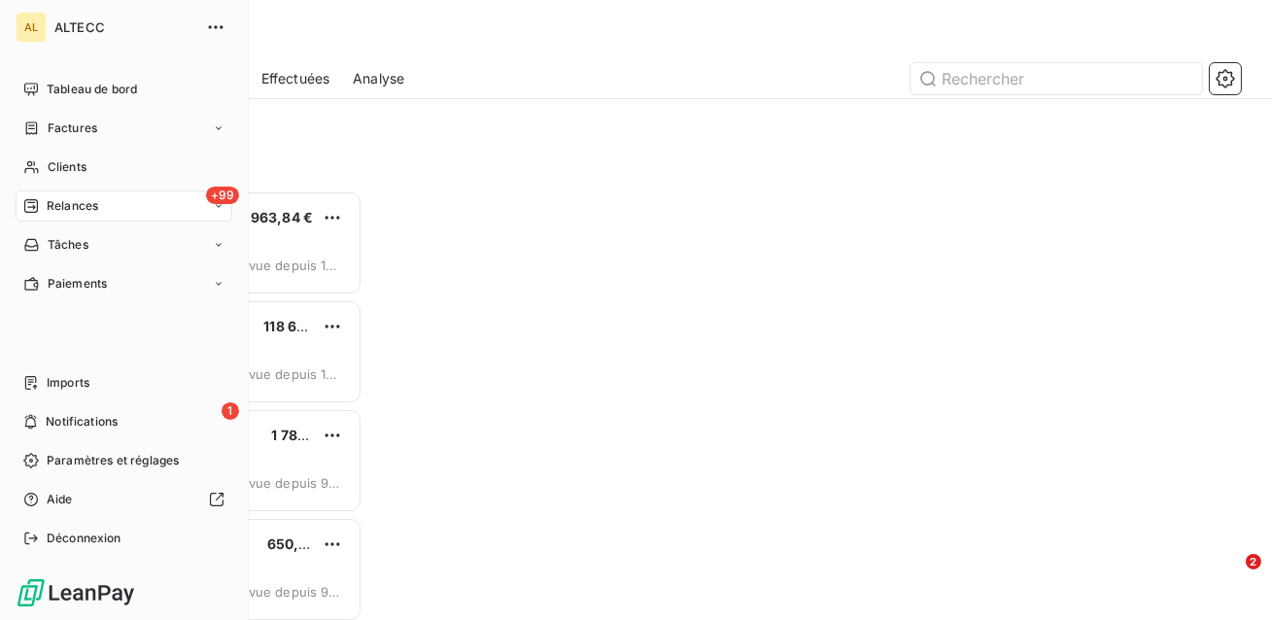
scroll to position [429, 269]
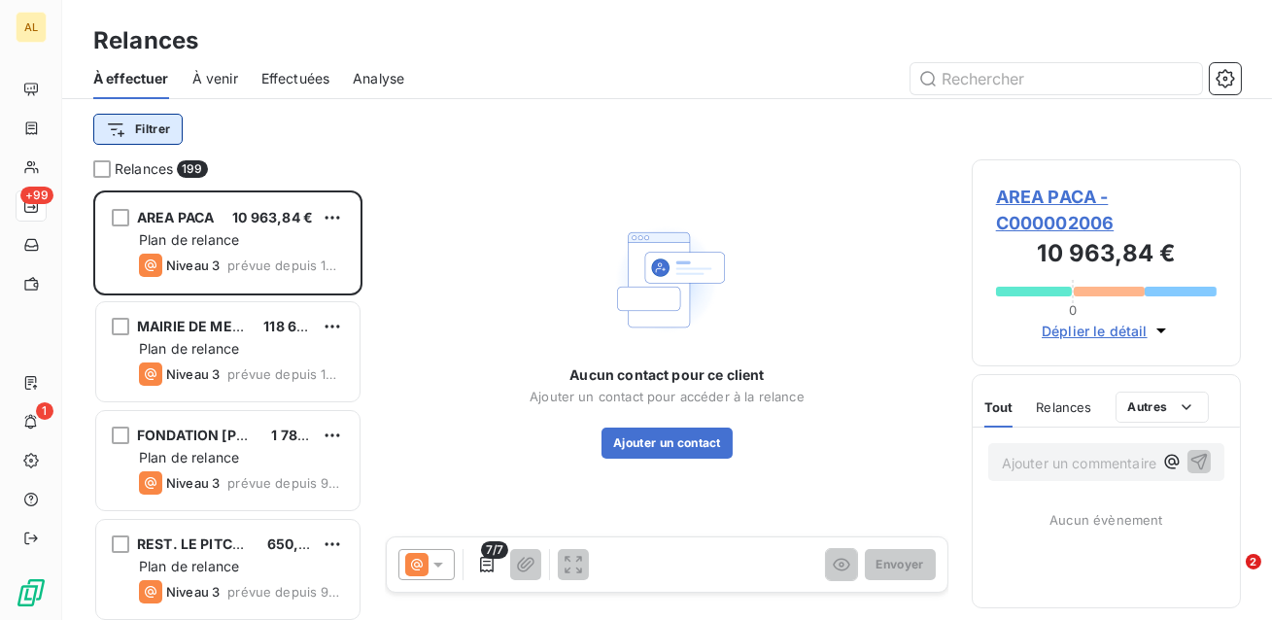
click at [156, 119] on html "AL +99 1 Relances À effectuer À venir Effectuées Analyse Filtrer Relances 199 A…" at bounding box center [636, 310] width 1272 height 620
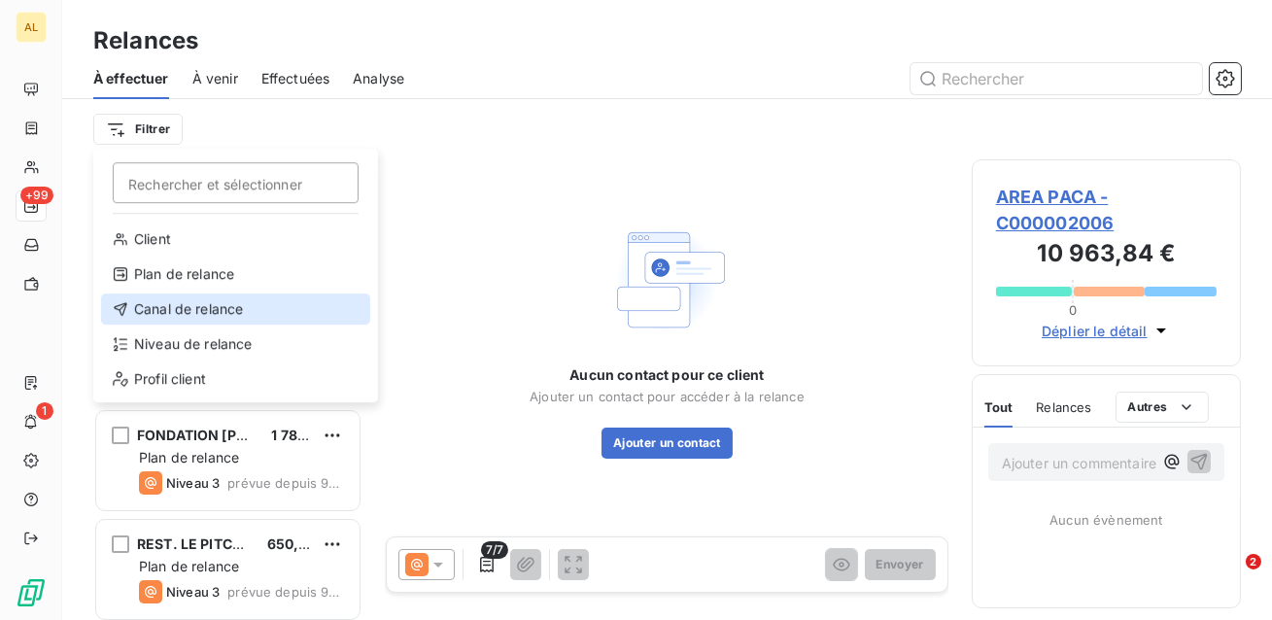
click at [247, 298] on div "Canal de relance" at bounding box center [235, 308] width 269 height 31
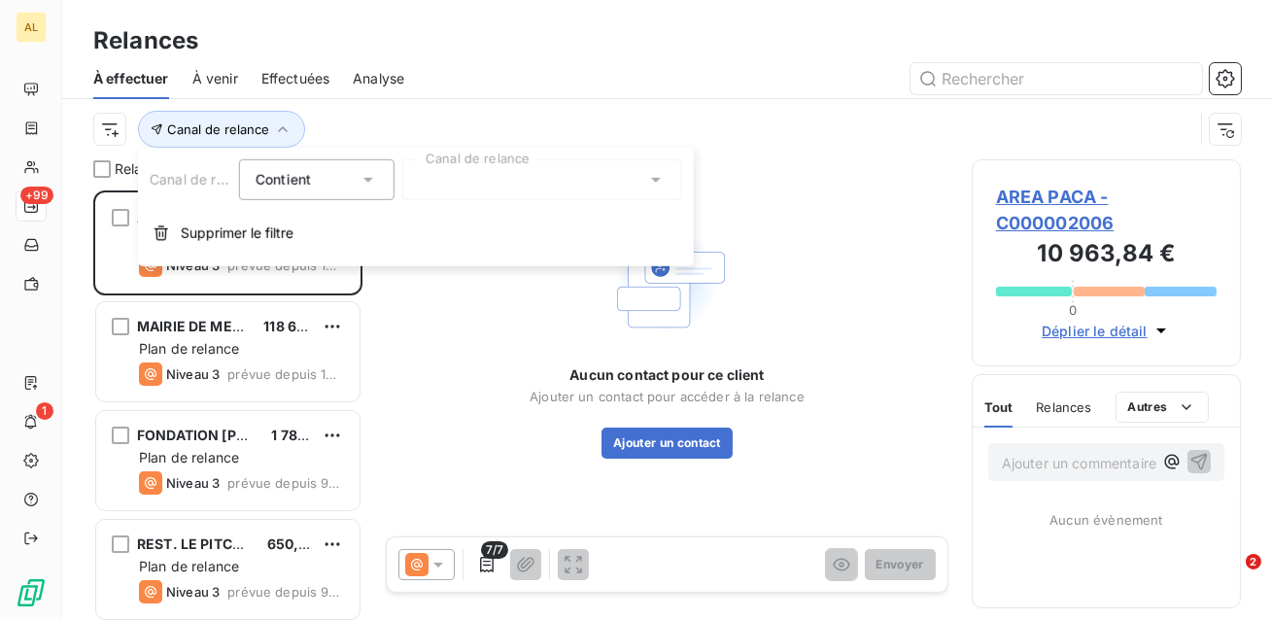
click at [510, 161] on div at bounding box center [542, 179] width 280 height 41
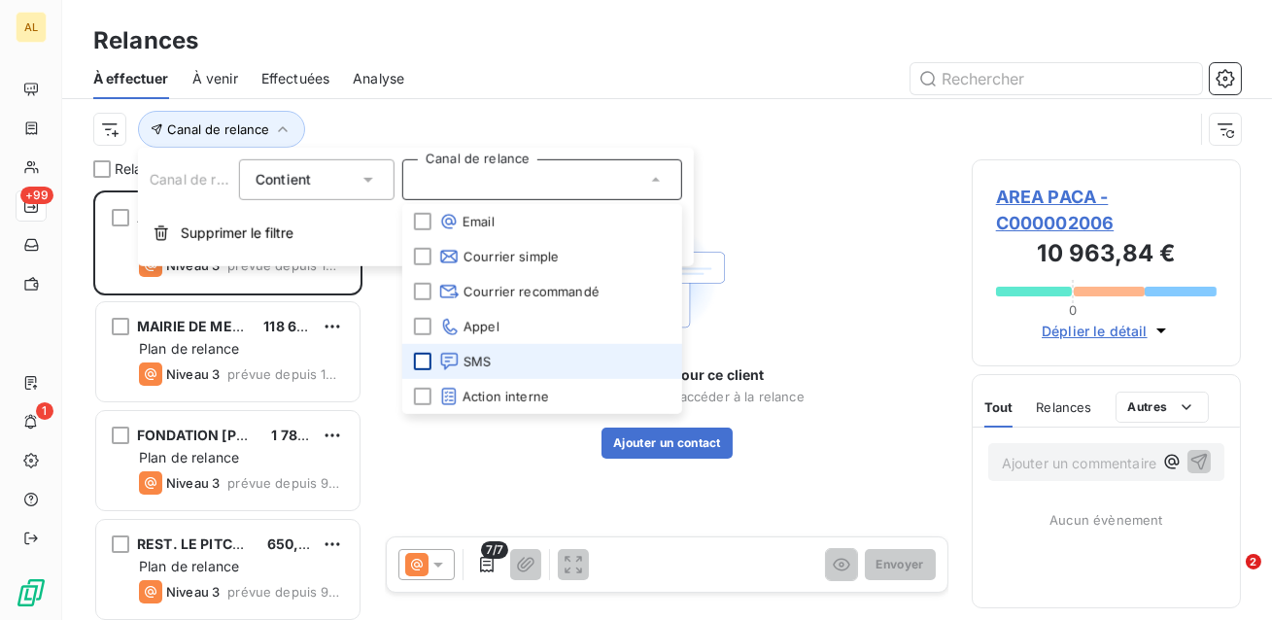
click at [419, 355] on div at bounding box center [422, 361] width 17 height 17
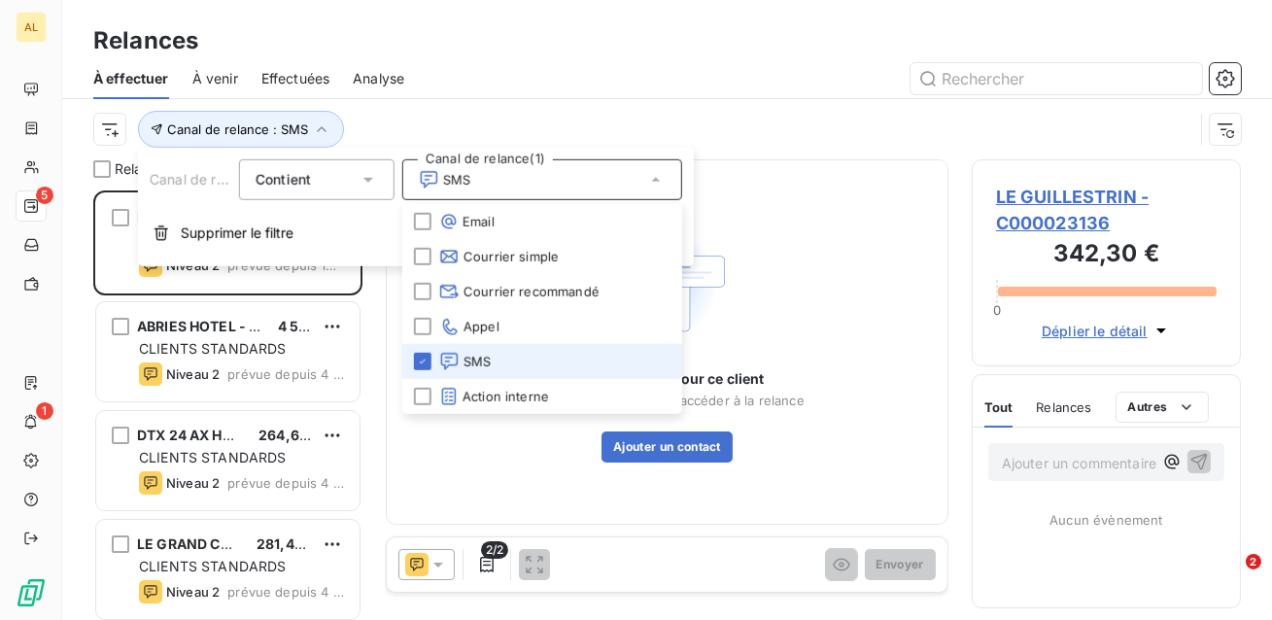
scroll to position [429, 269]
click at [413, 95] on div "À effectuer À venir Effectuées Analyse" at bounding box center [667, 78] width 1210 height 41
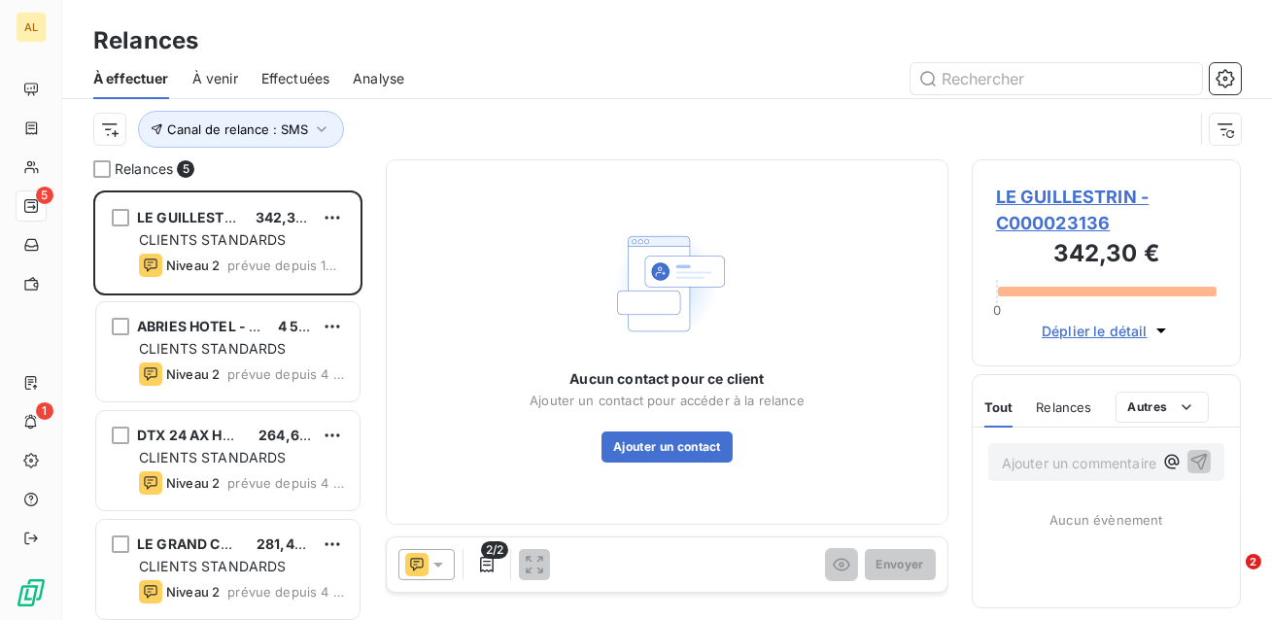
click at [1081, 191] on span "LE GUILLESTRIN - C000023136" at bounding box center [1106, 210] width 221 height 52
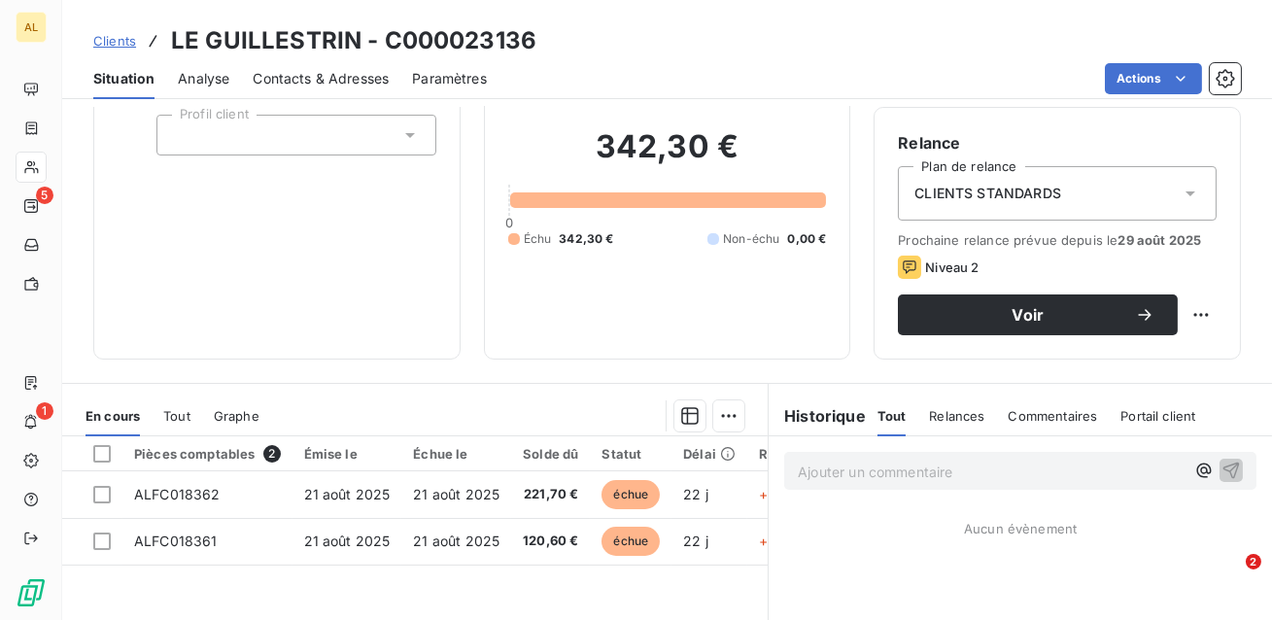
scroll to position [123, 0]
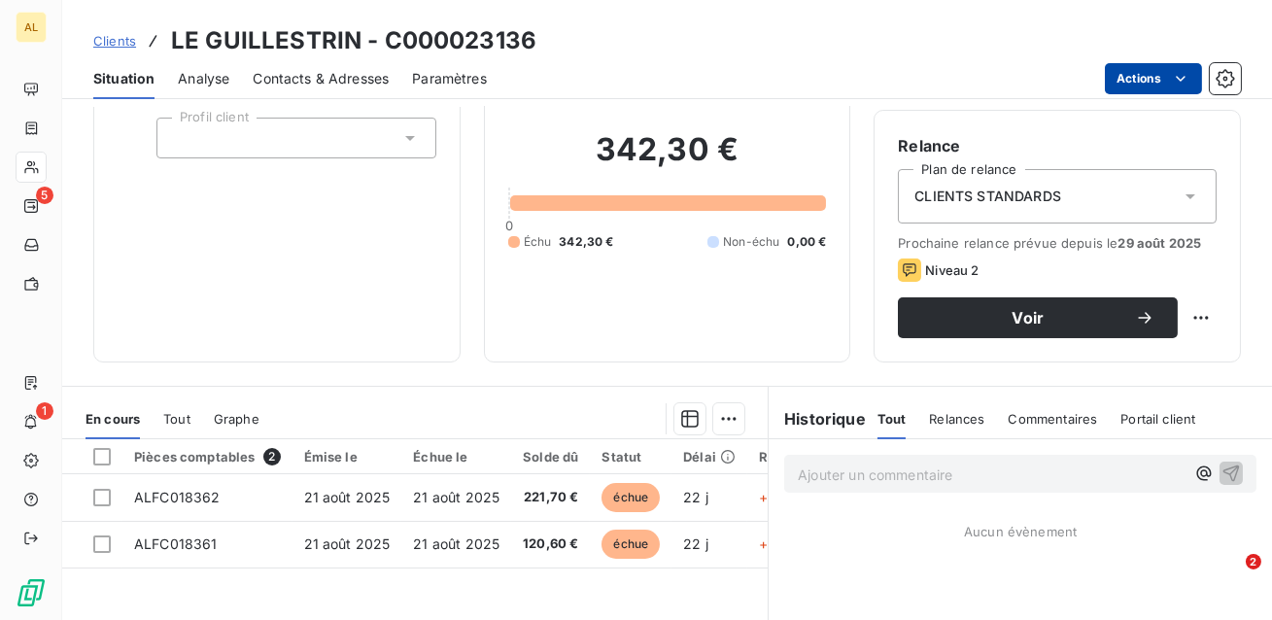
click at [1155, 79] on html "AL 5 1 Clients LE GUILLESTRIN - C000023136 Situation Analyse Contacts & Adresse…" at bounding box center [636, 310] width 1272 height 620
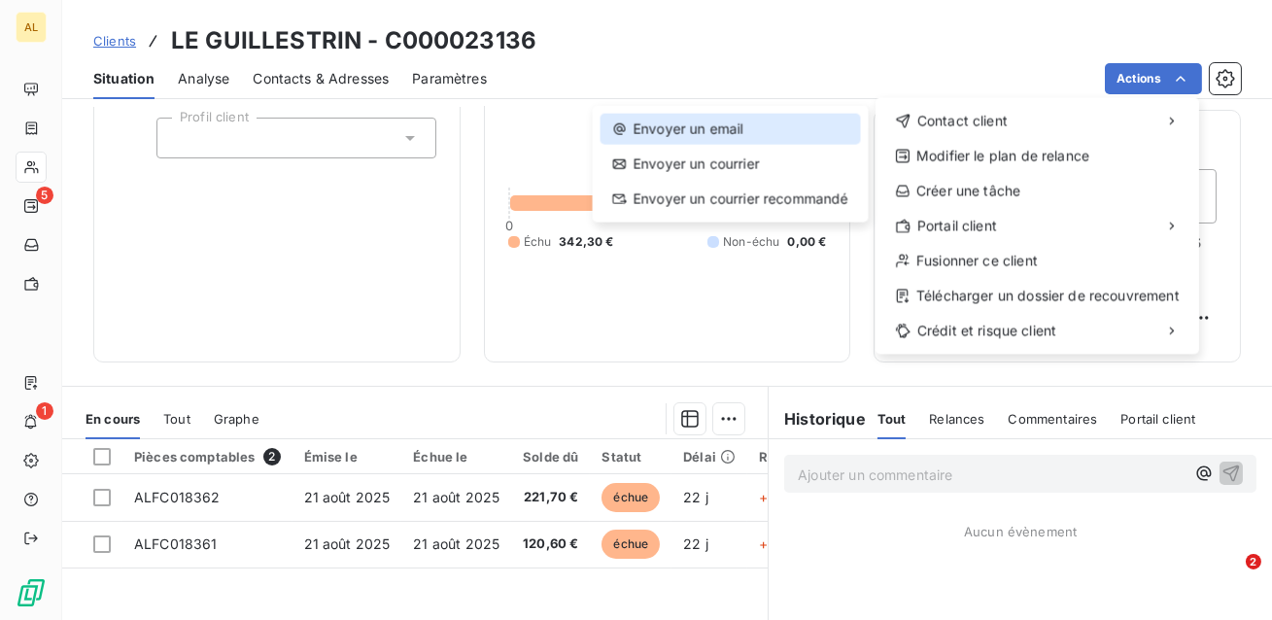
click at [736, 135] on div "Envoyer un email" at bounding box center [731, 129] width 260 height 31
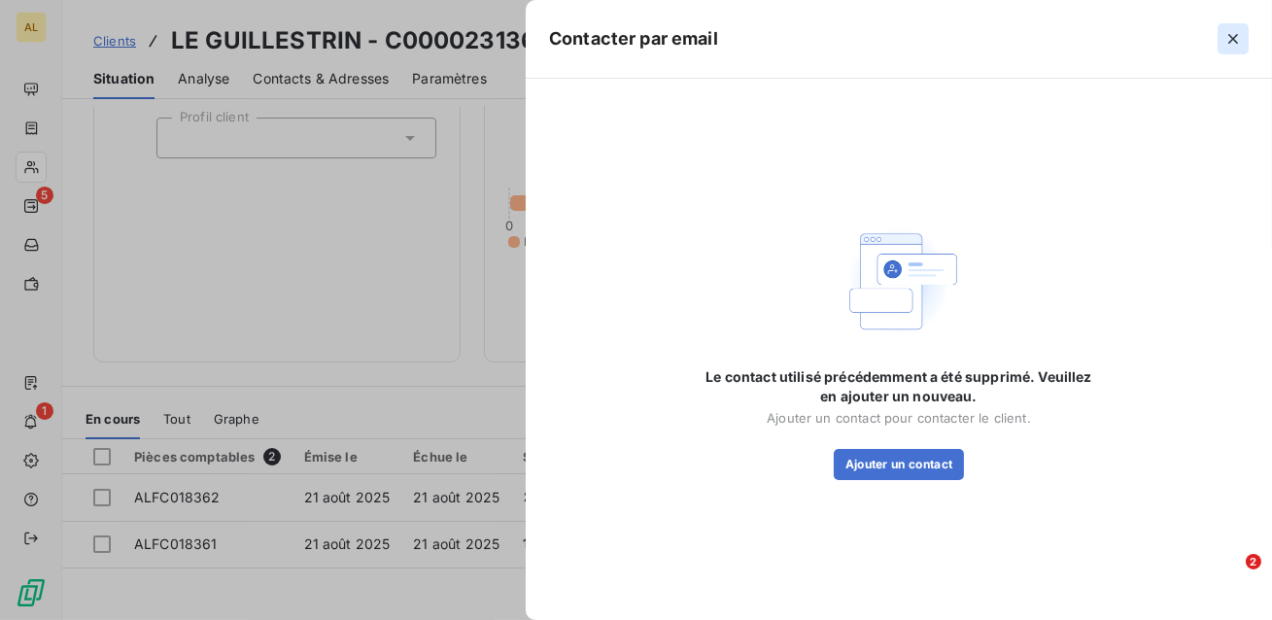
click at [1237, 29] on icon "button" at bounding box center [1232, 38] width 19 height 19
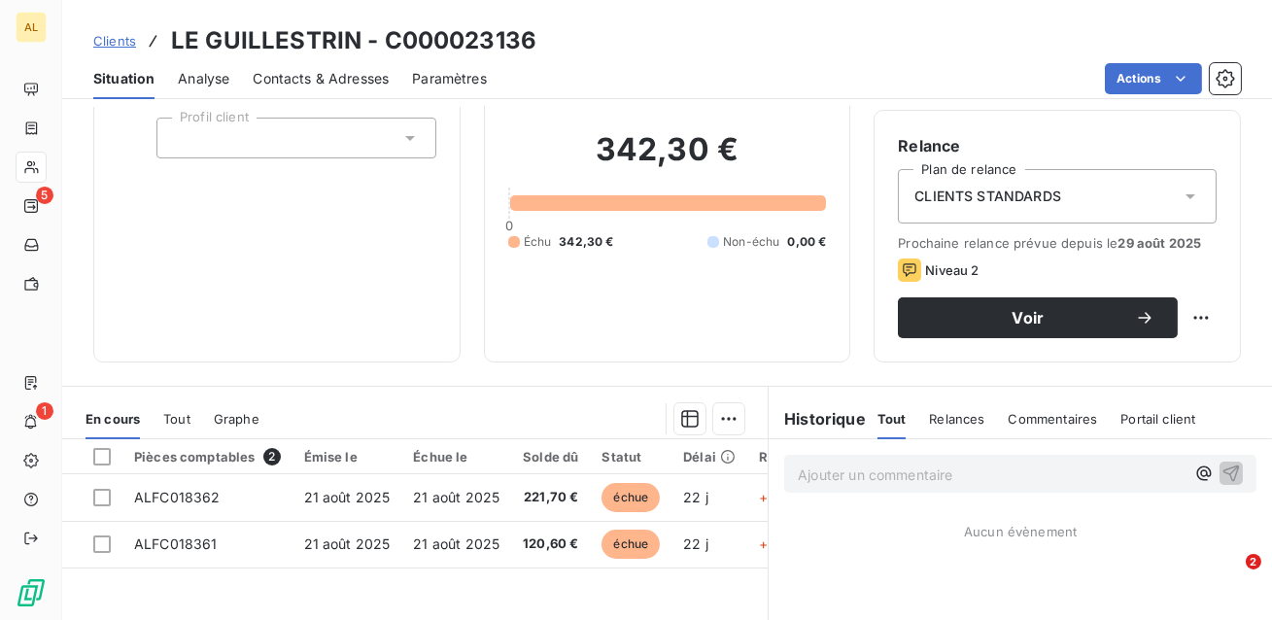
click at [360, 78] on span "Contacts & Adresses" at bounding box center [321, 78] width 136 height 19
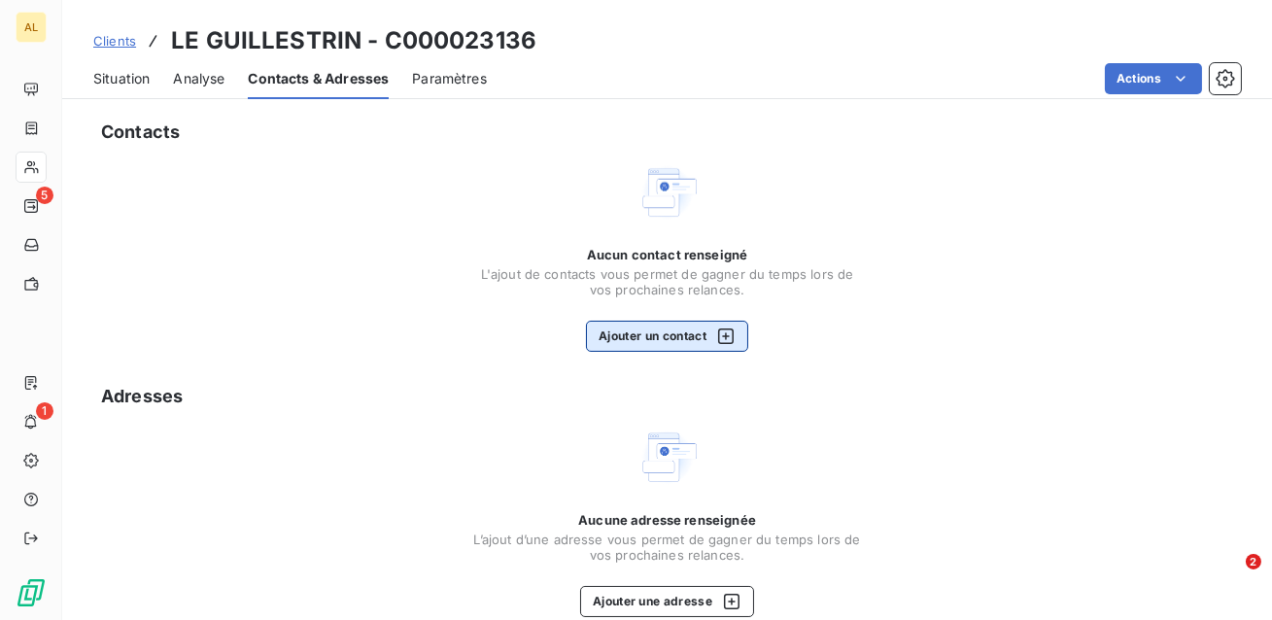
click at [642, 327] on button "Ajouter un contact" at bounding box center [667, 336] width 162 height 31
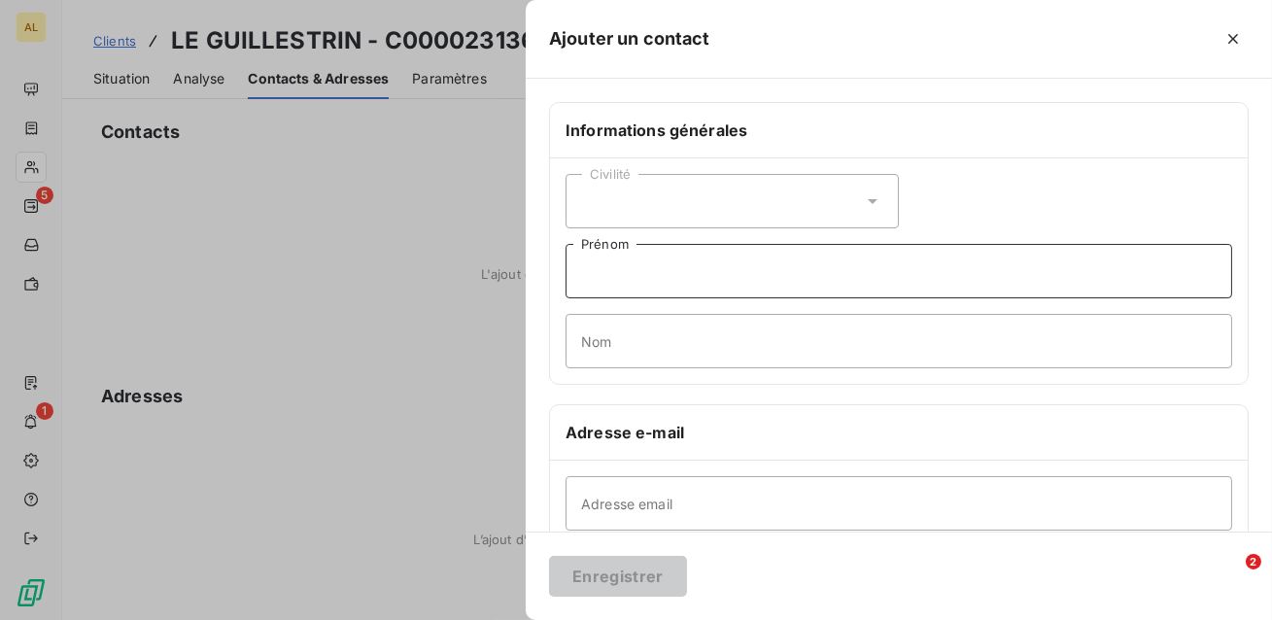
click at [694, 273] on input "Prénom" at bounding box center [899, 271] width 667 height 54
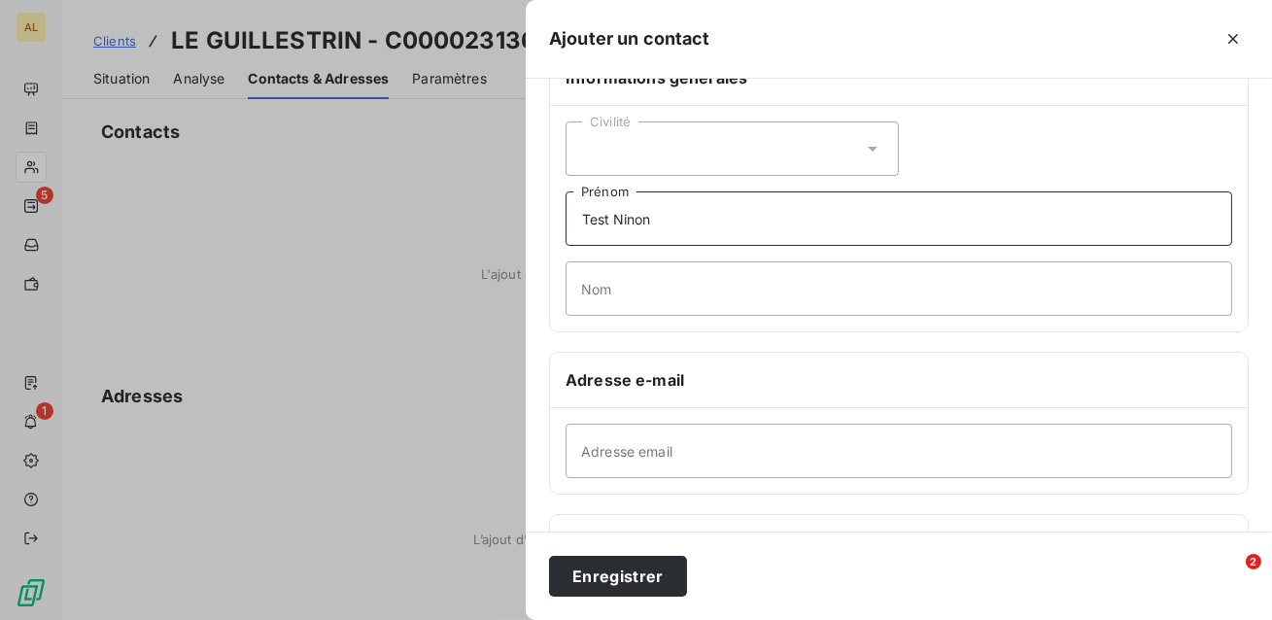
scroll to position [85, 0]
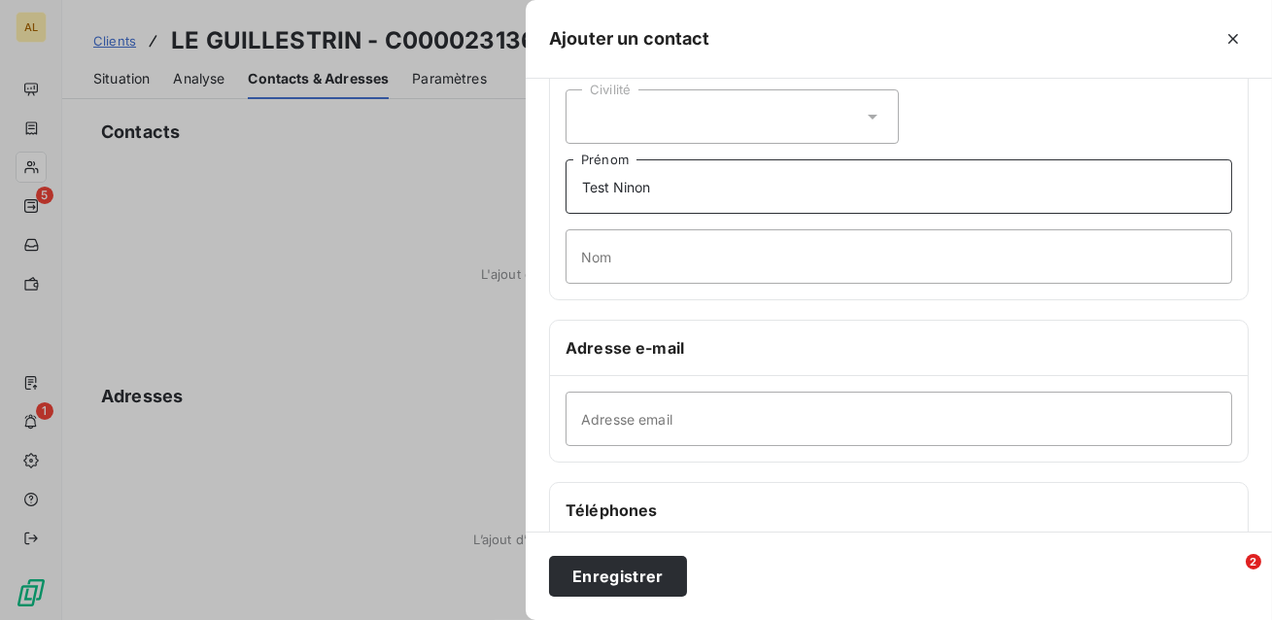
type input "Test Ninon"
click at [684, 431] on input "Adresse email" at bounding box center [899, 419] width 667 height 54
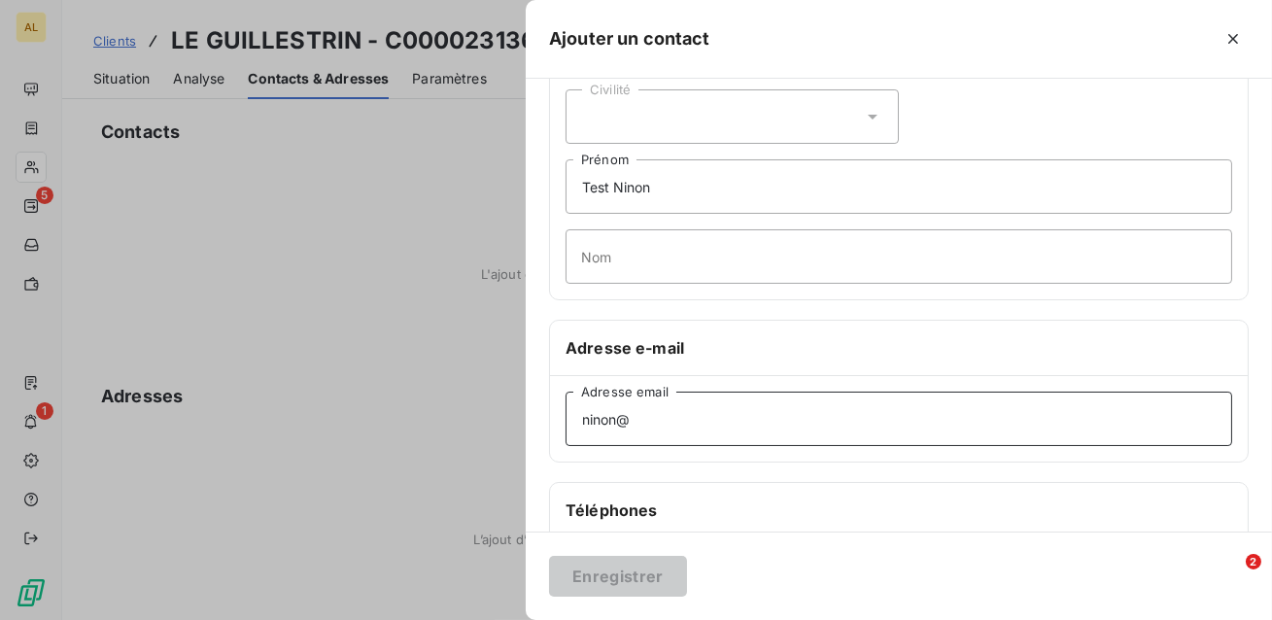
type input "ninon@leanpay.fr"
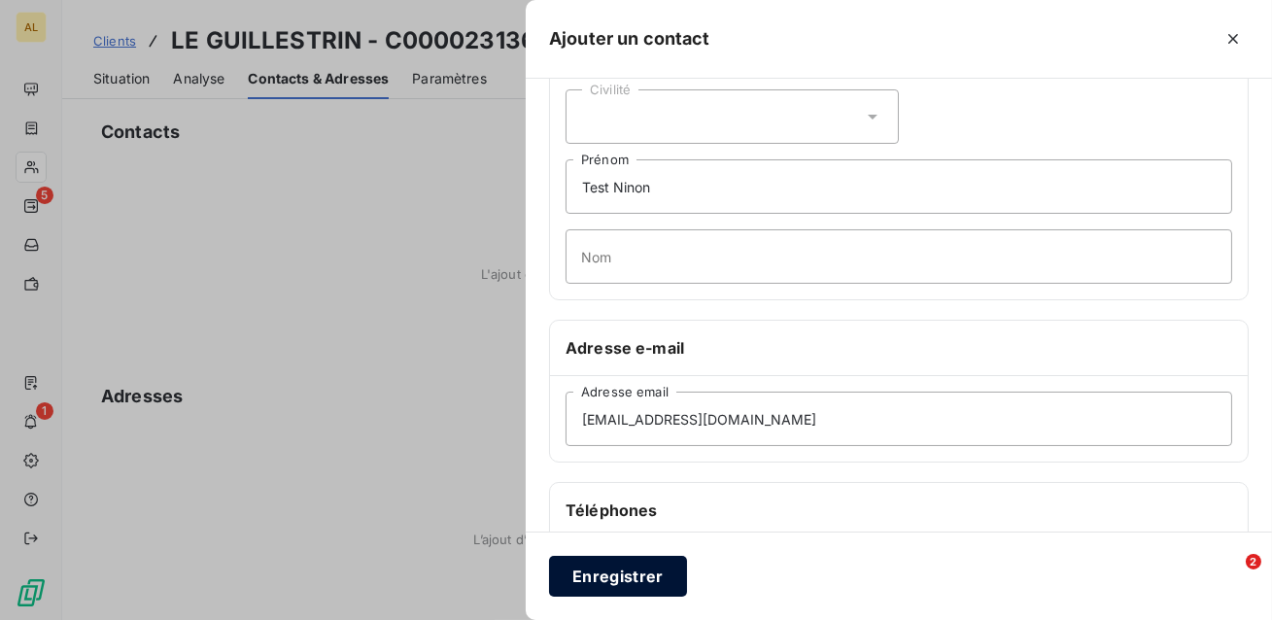
click at [638, 572] on button "Enregistrer" at bounding box center [618, 576] width 138 height 41
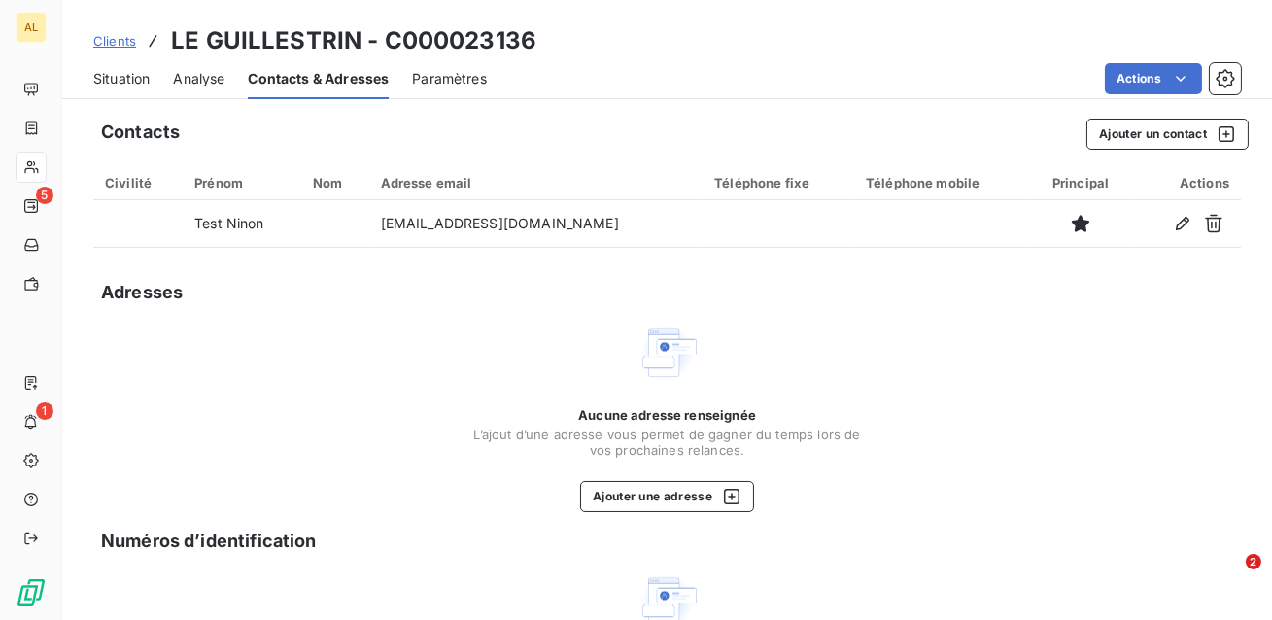
click at [114, 85] on span "Situation" at bounding box center [121, 78] width 56 height 19
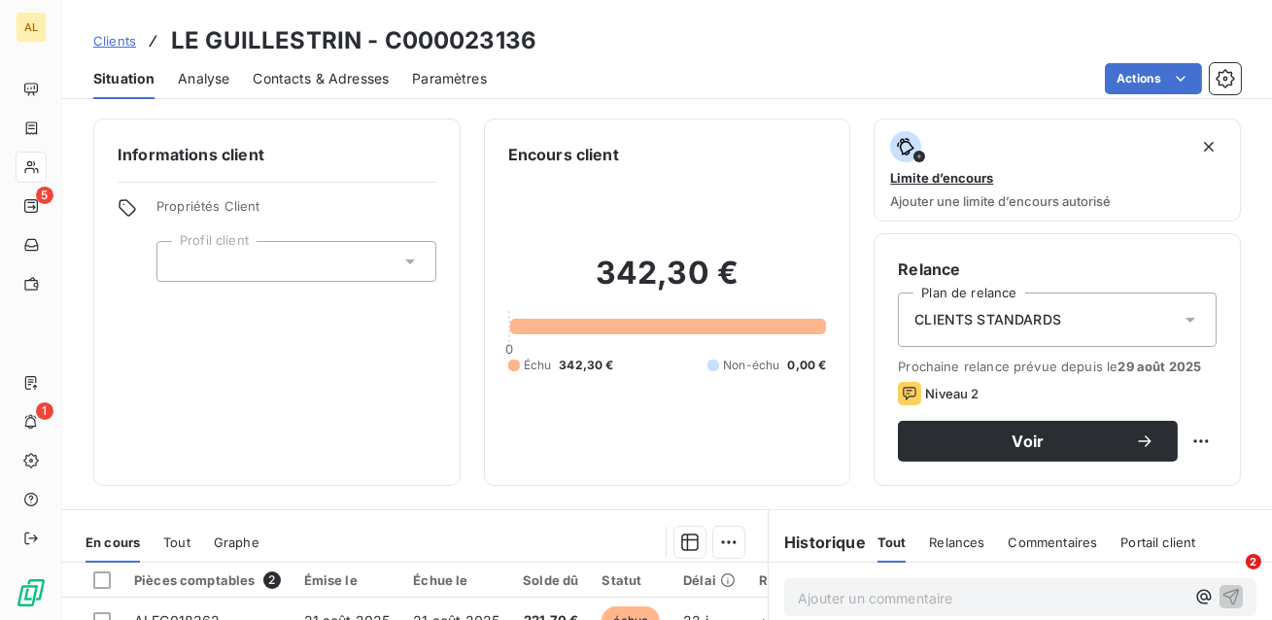
click at [277, 86] on span "Contacts & Adresses" at bounding box center [321, 78] width 136 height 19
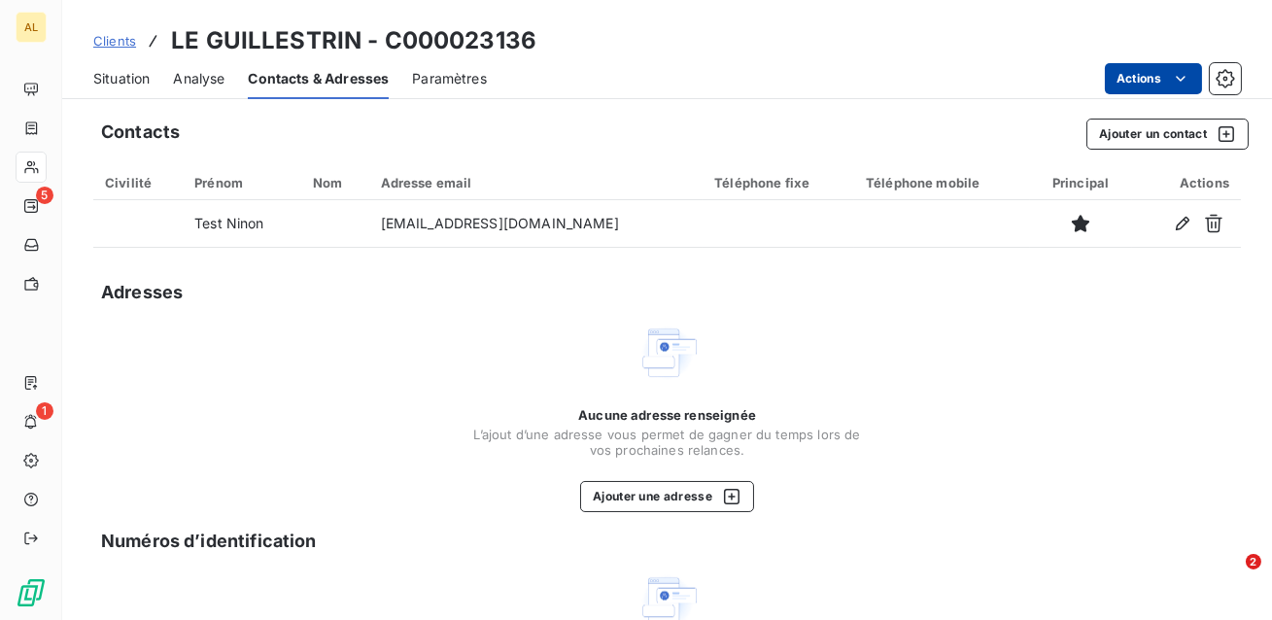
click at [1153, 74] on html "AL 5 1 Clients LE GUILLESTRIN - C000023136 Situation Analyse Contacts & Adresse…" at bounding box center [636, 310] width 1272 height 620
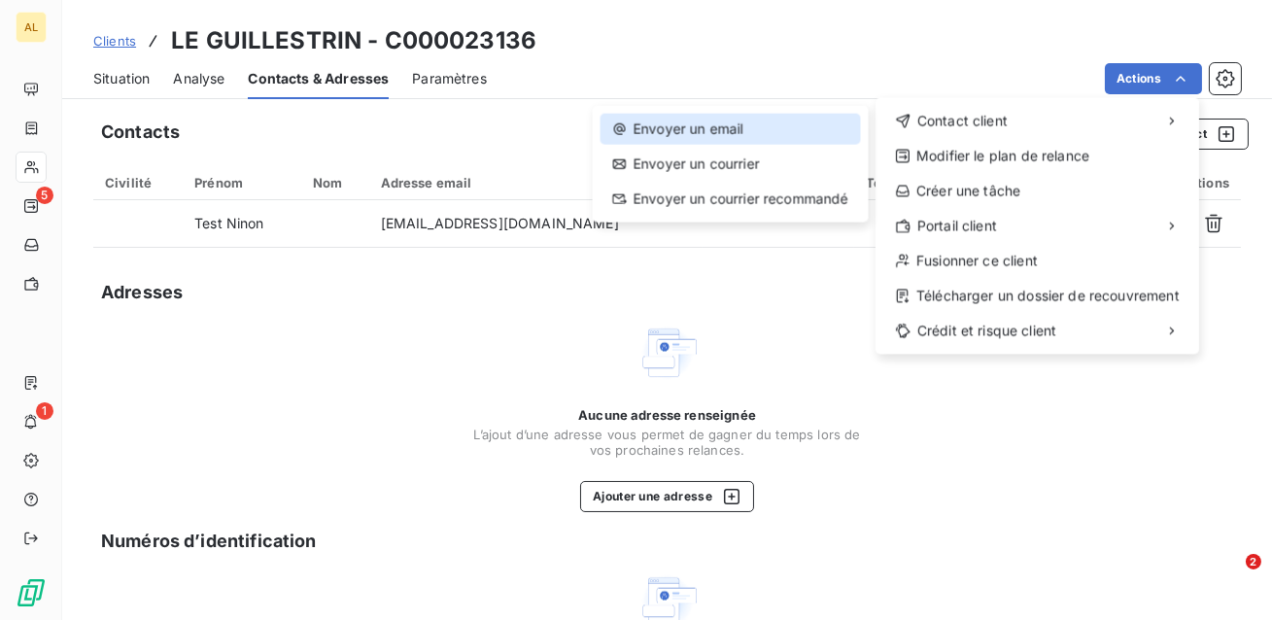
click at [778, 131] on div "Envoyer un email" at bounding box center [731, 129] width 260 height 31
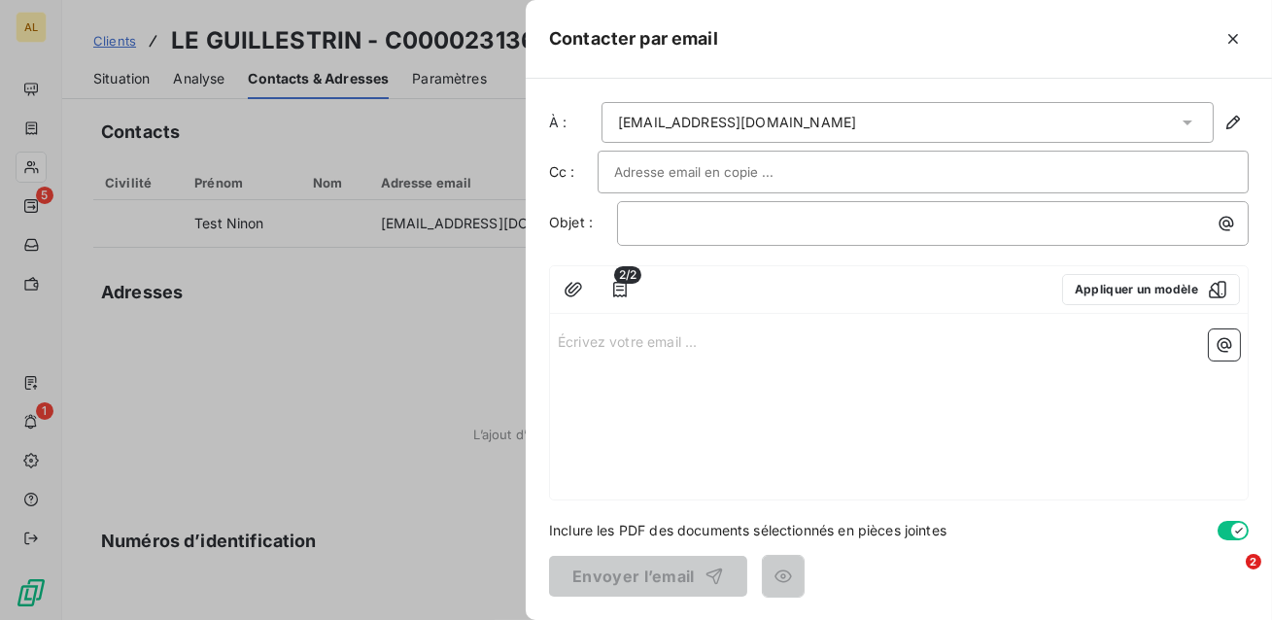
click at [622, 282] on span "2/2" at bounding box center [627, 274] width 27 height 17
click at [621, 289] on icon "button" at bounding box center [620, 290] width 14 height 16
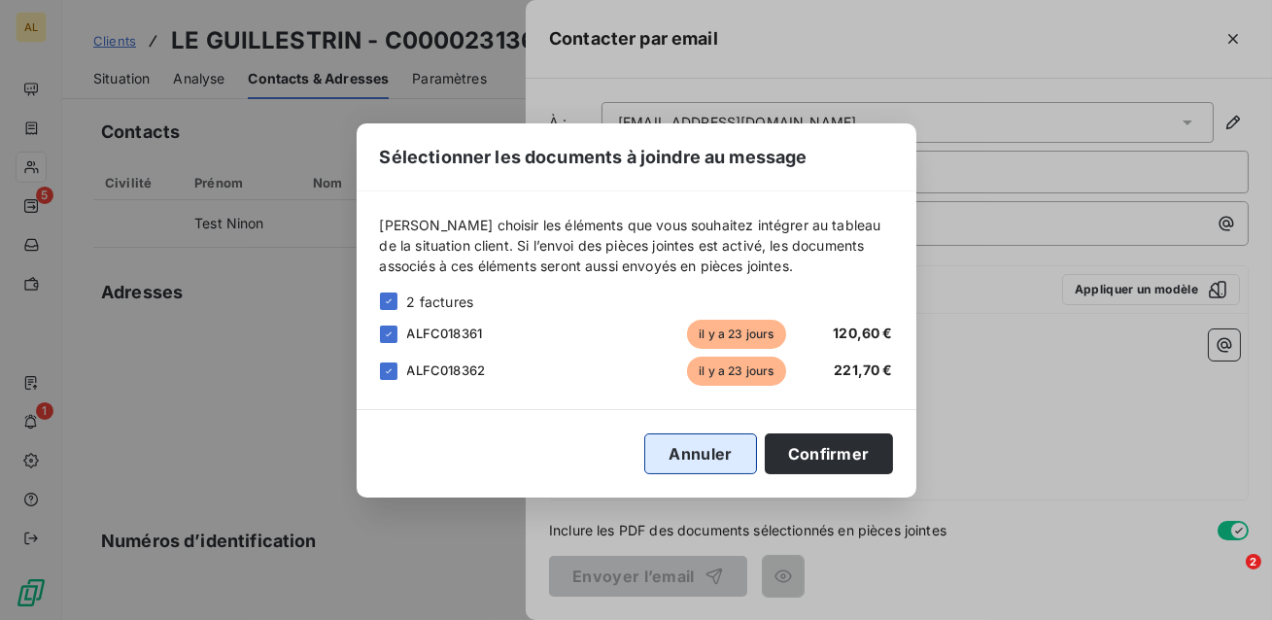
click at [692, 449] on button "Annuler" at bounding box center [700, 453] width 112 height 41
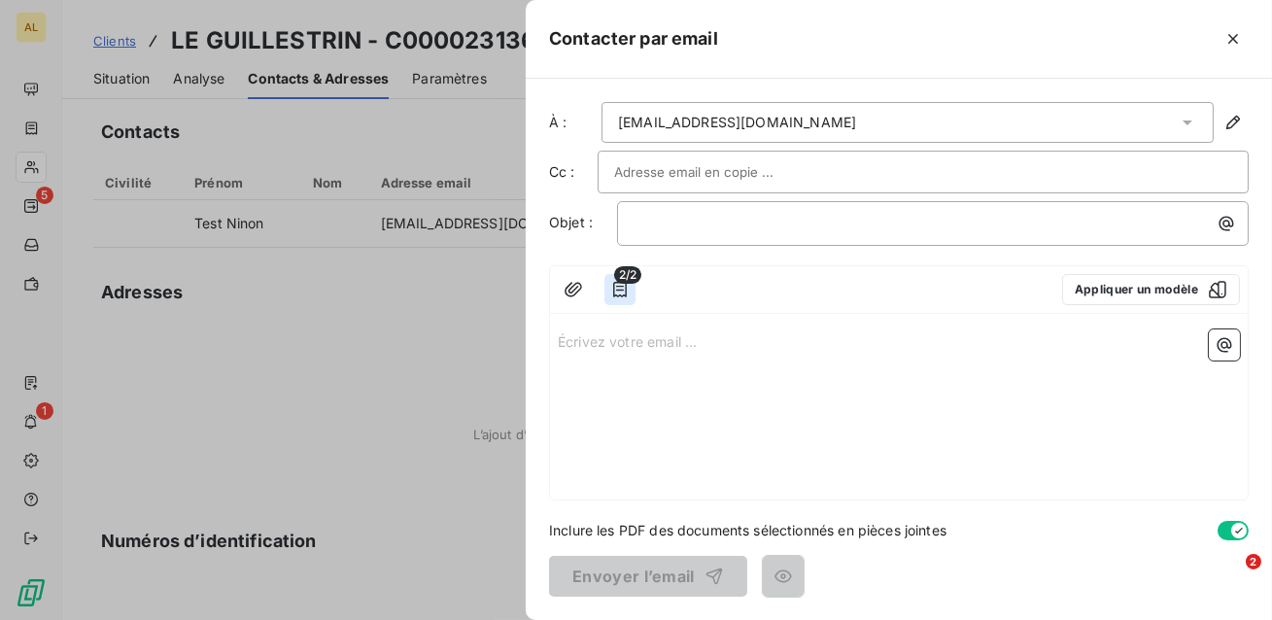
click at [621, 292] on icon "button" at bounding box center [619, 289] width 19 height 19
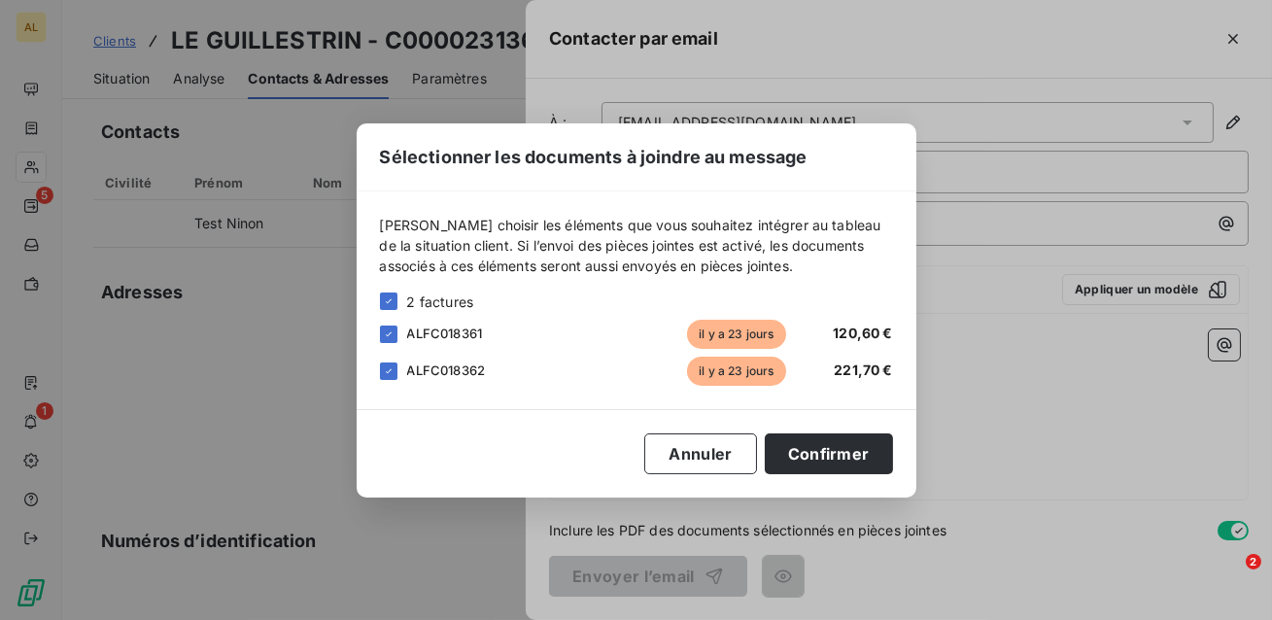
click at [621, 292] on div "2 factures" at bounding box center [636, 302] width 513 height 20
click at [671, 431] on div "Sélectionner les documents à joindre au message Veuillez choisir les éléments q…" at bounding box center [637, 310] width 560 height 374
click at [672, 452] on button "Annuler" at bounding box center [700, 453] width 112 height 41
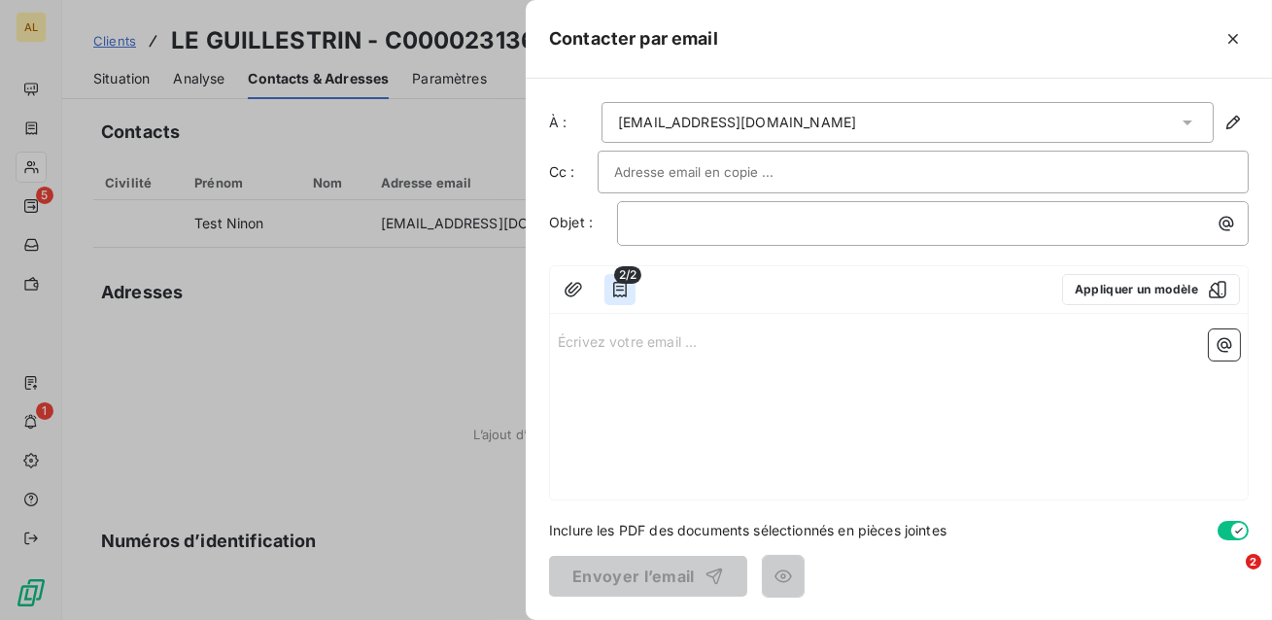
click at [619, 286] on icon "button" at bounding box center [620, 290] width 14 height 16
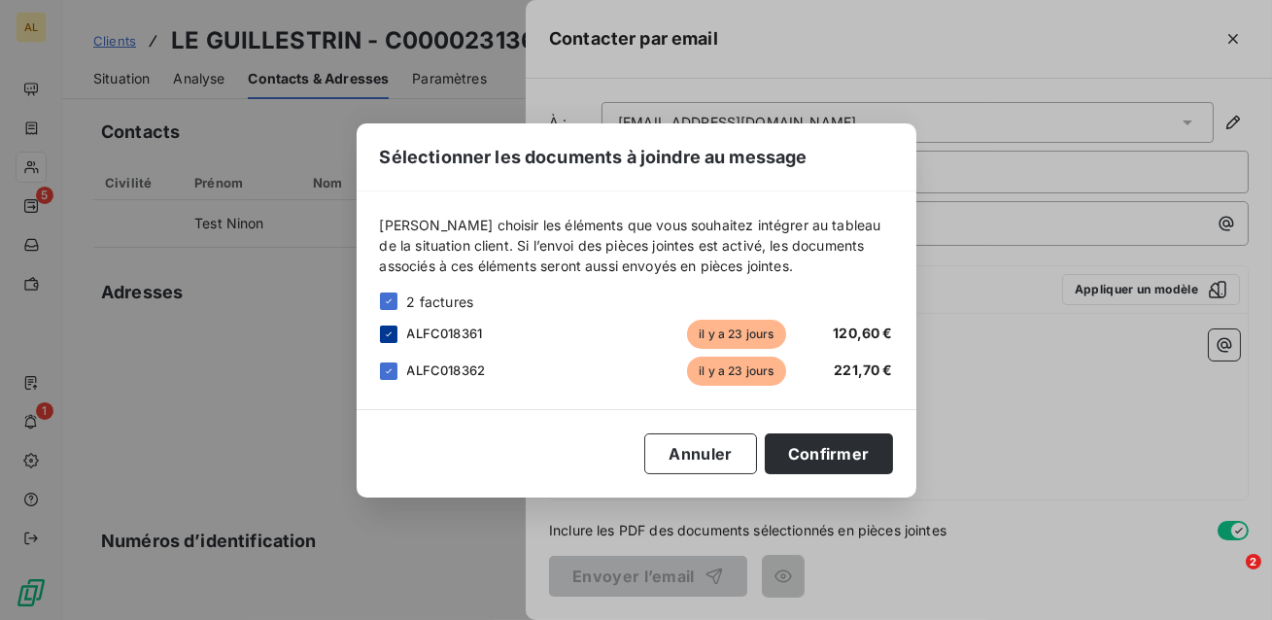
click at [388, 335] on icon at bounding box center [389, 334] width 12 height 12
click at [387, 336] on div at bounding box center [388, 334] width 17 height 17
click at [714, 461] on button "Annuler" at bounding box center [700, 453] width 112 height 41
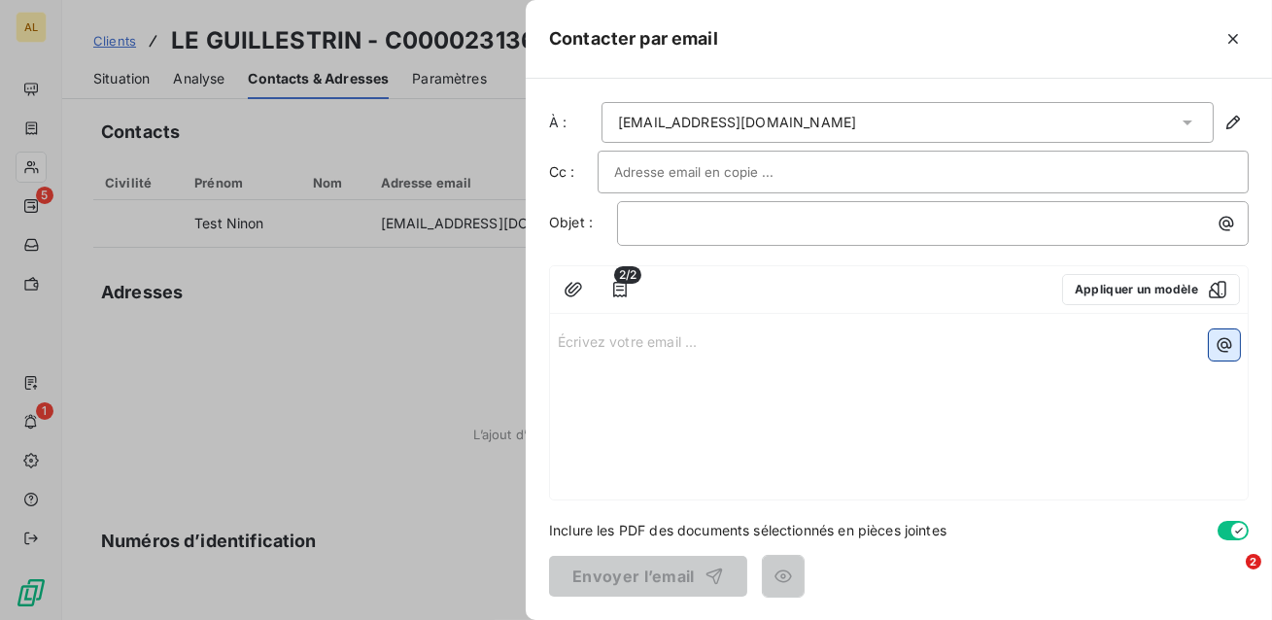
click at [1227, 340] on icon "button" at bounding box center [1224, 344] width 19 height 19
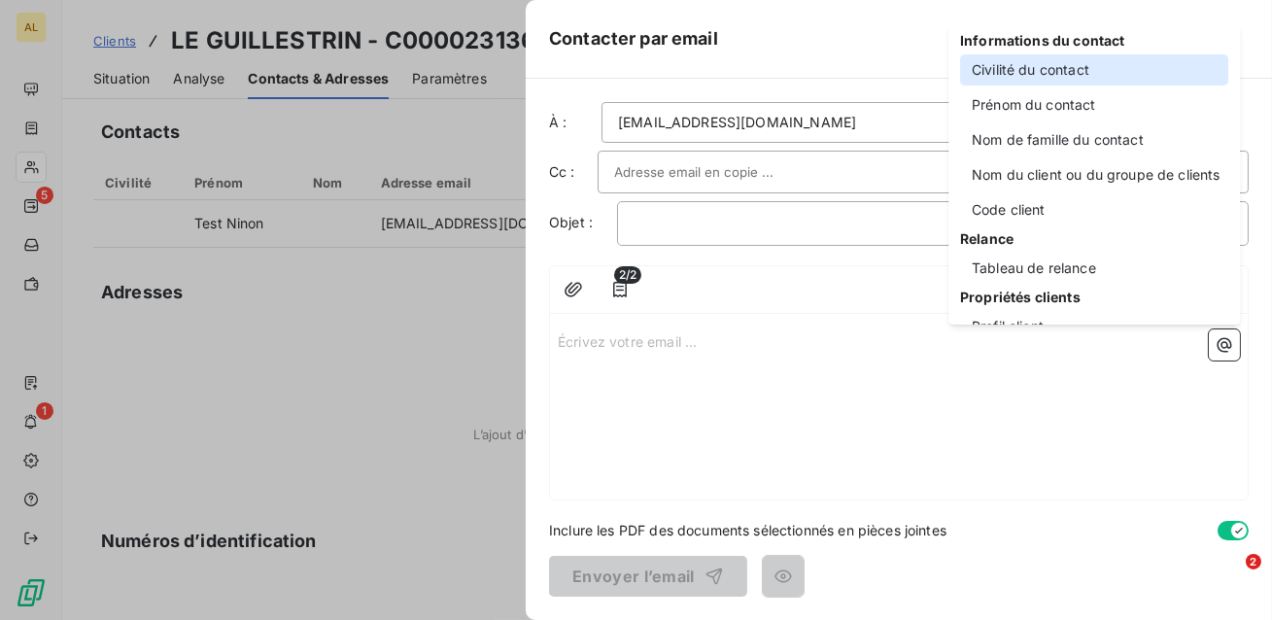
scroll to position [123, 0]
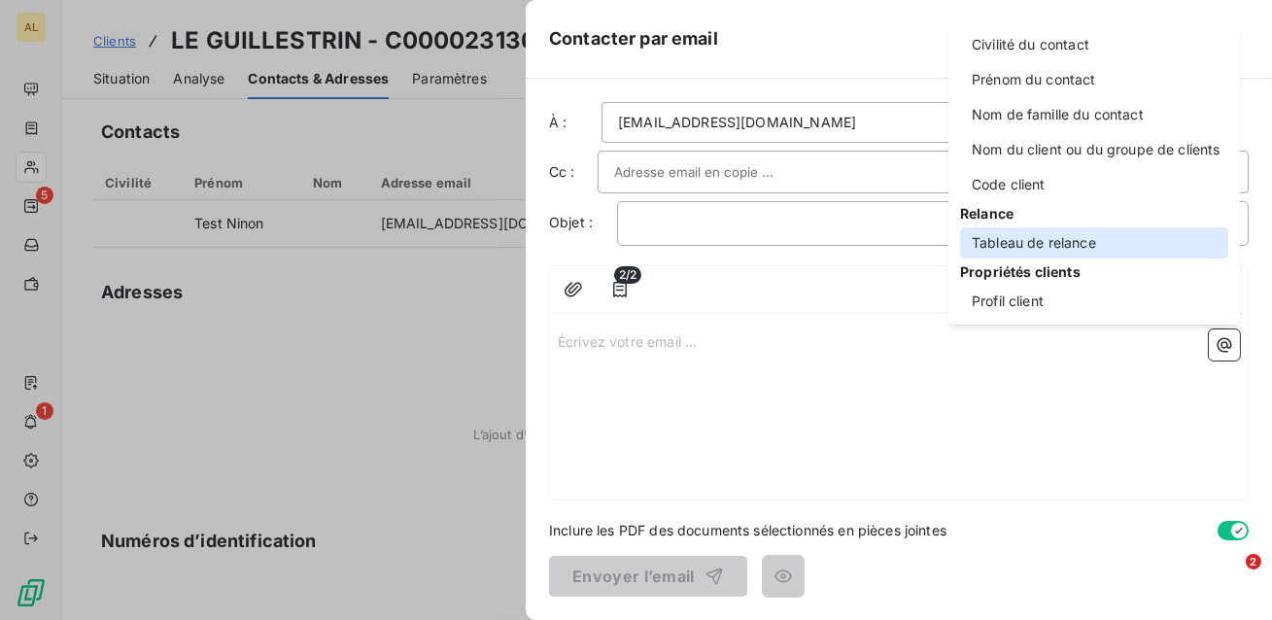
click at [1056, 243] on div "Tableau de relance" at bounding box center [1094, 242] width 268 height 31
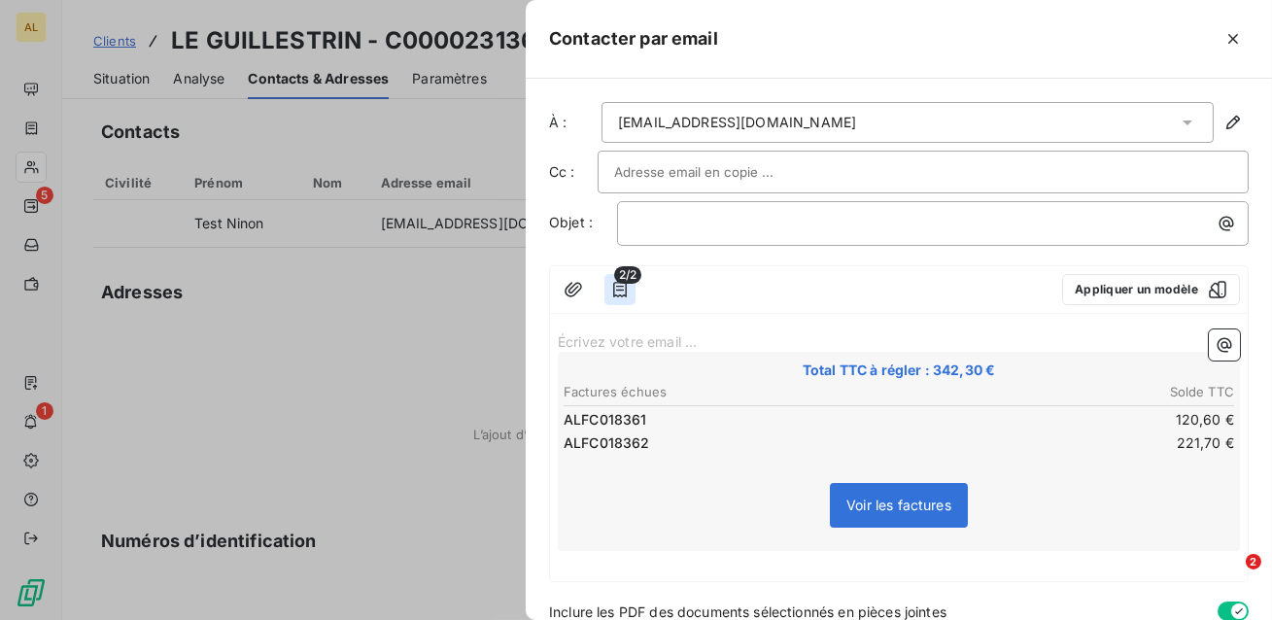
click at [620, 292] on icon "button" at bounding box center [619, 289] width 19 height 19
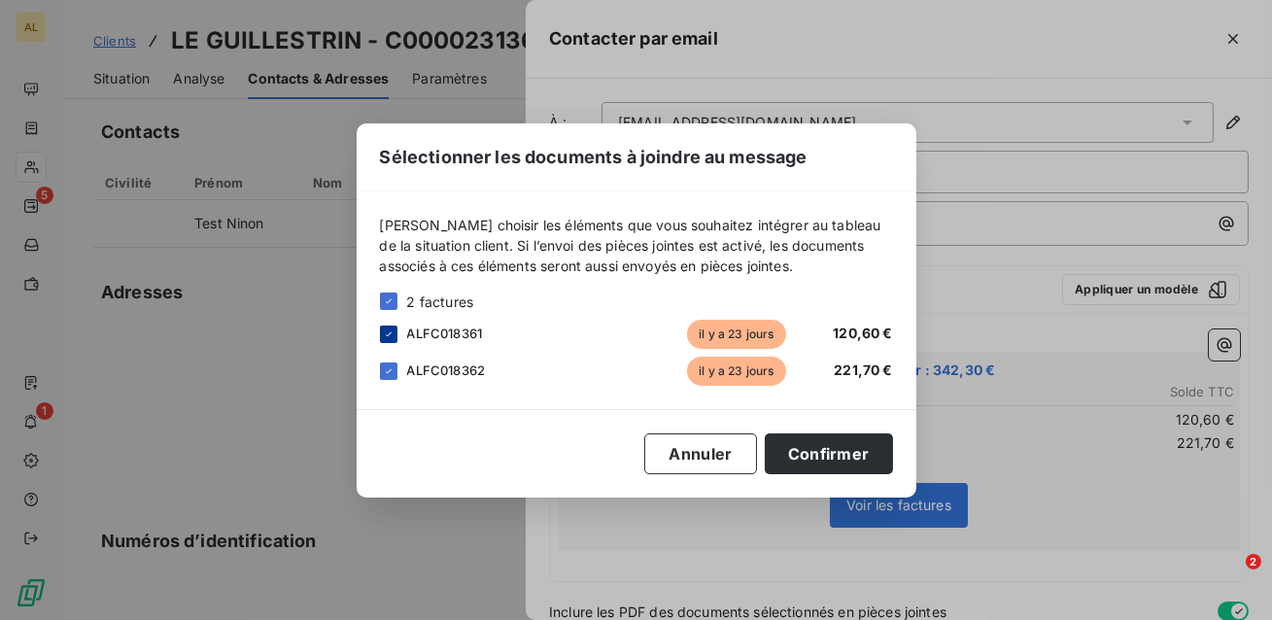
click at [381, 327] on div at bounding box center [388, 334] width 17 height 17
click at [808, 440] on button "Confirmer" at bounding box center [829, 453] width 128 height 41
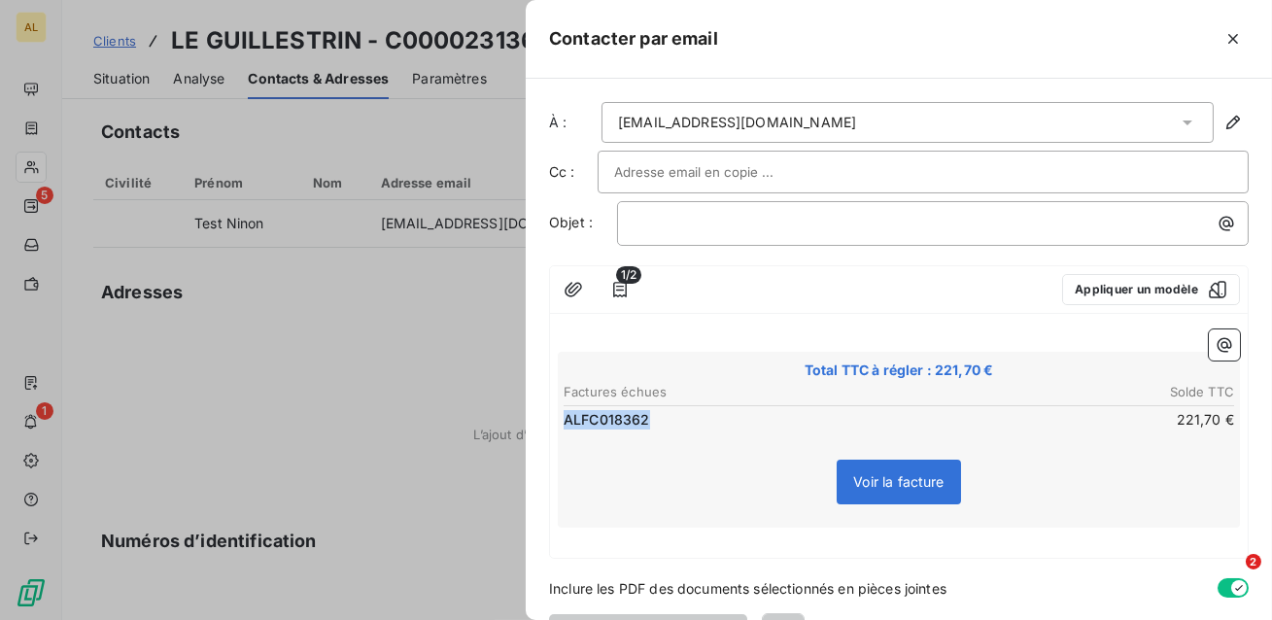
drag, startPoint x: 658, startPoint y: 419, endPoint x: 564, endPoint y: 416, distance: 94.3
click at [564, 415] on td "ALFC018362" at bounding box center [730, 419] width 335 height 21
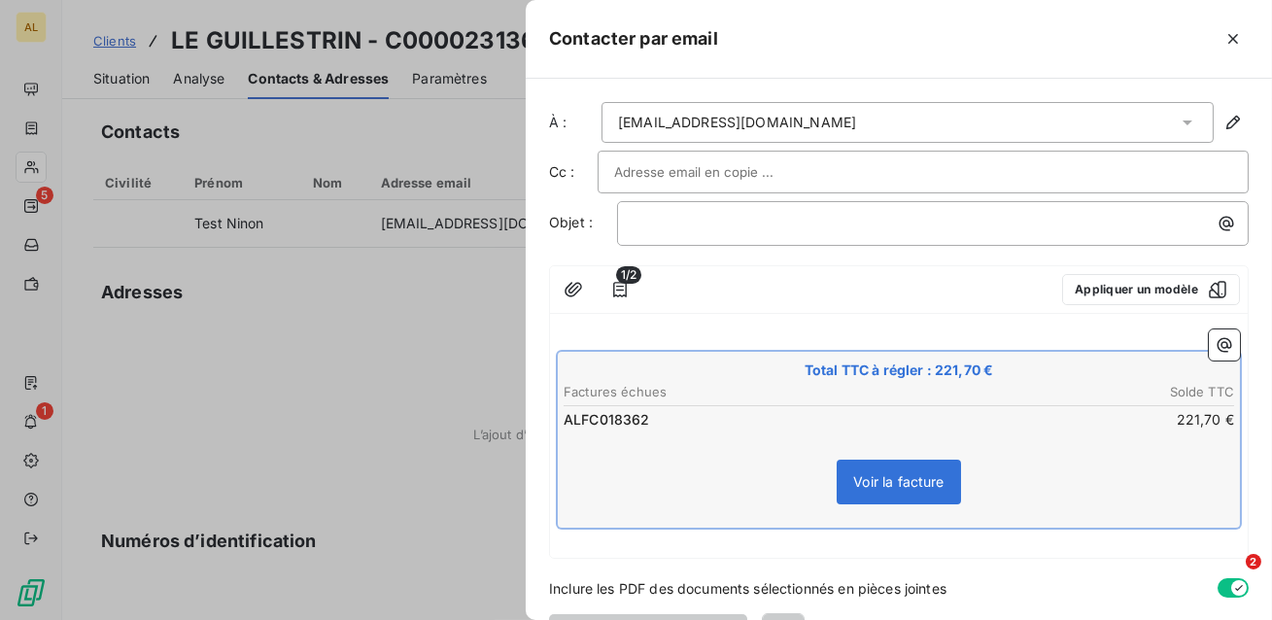
click at [573, 336] on p "﻿" at bounding box center [899, 340] width 682 height 22
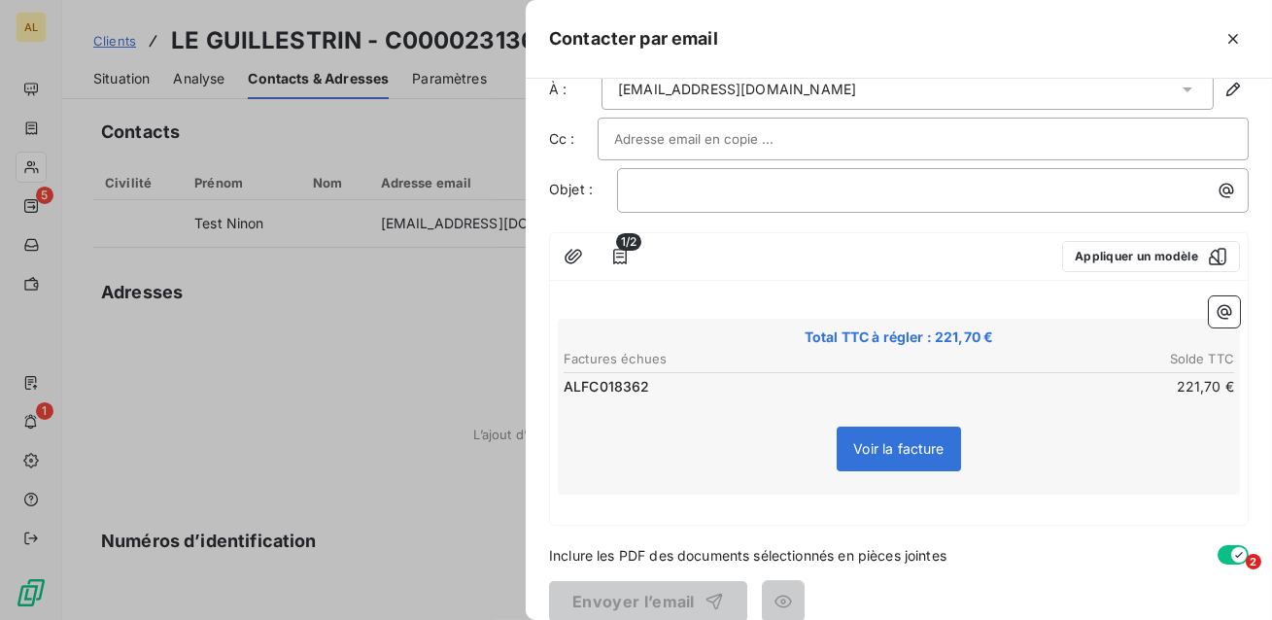
scroll to position [29, 0]
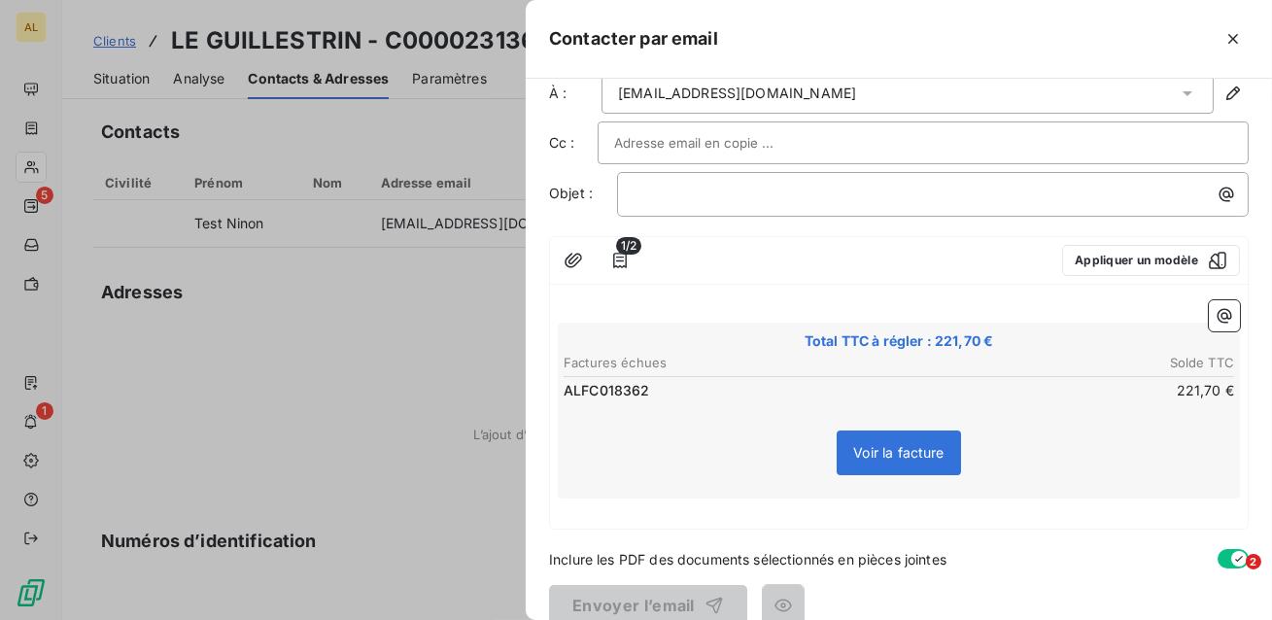
click at [822, 422] on div "Voir la facture" at bounding box center [899, 457] width 676 height 84
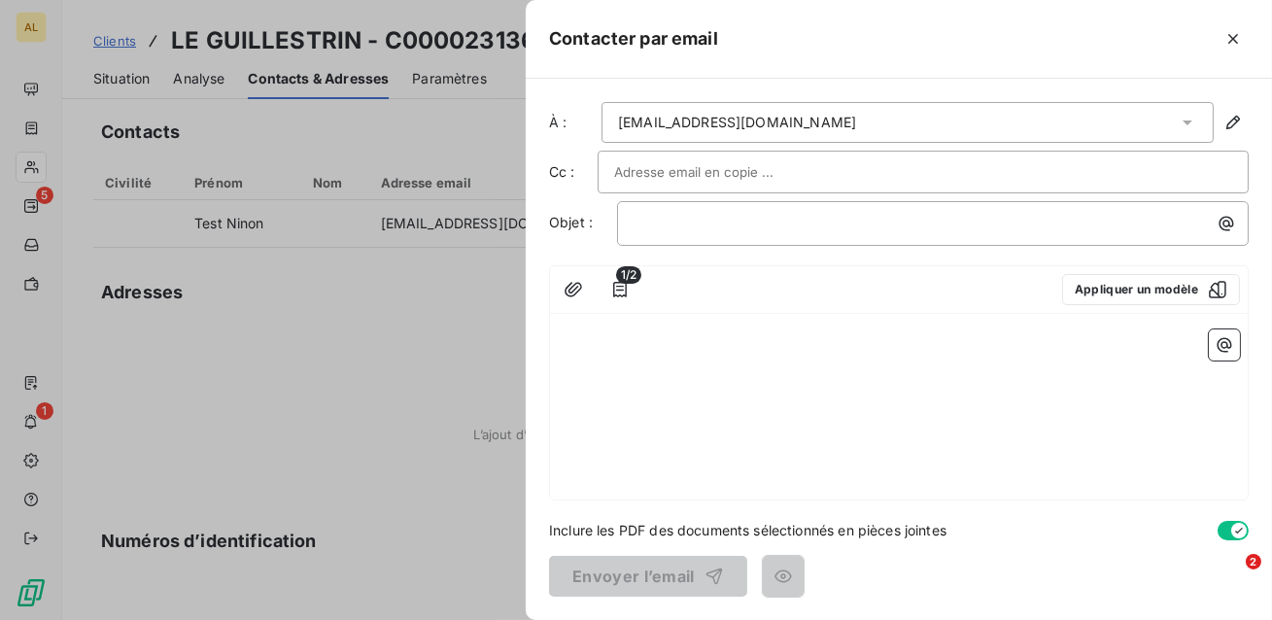
scroll to position [0, 0]
click at [1228, 30] on icon "button" at bounding box center [1232, 38] width 19 height 19
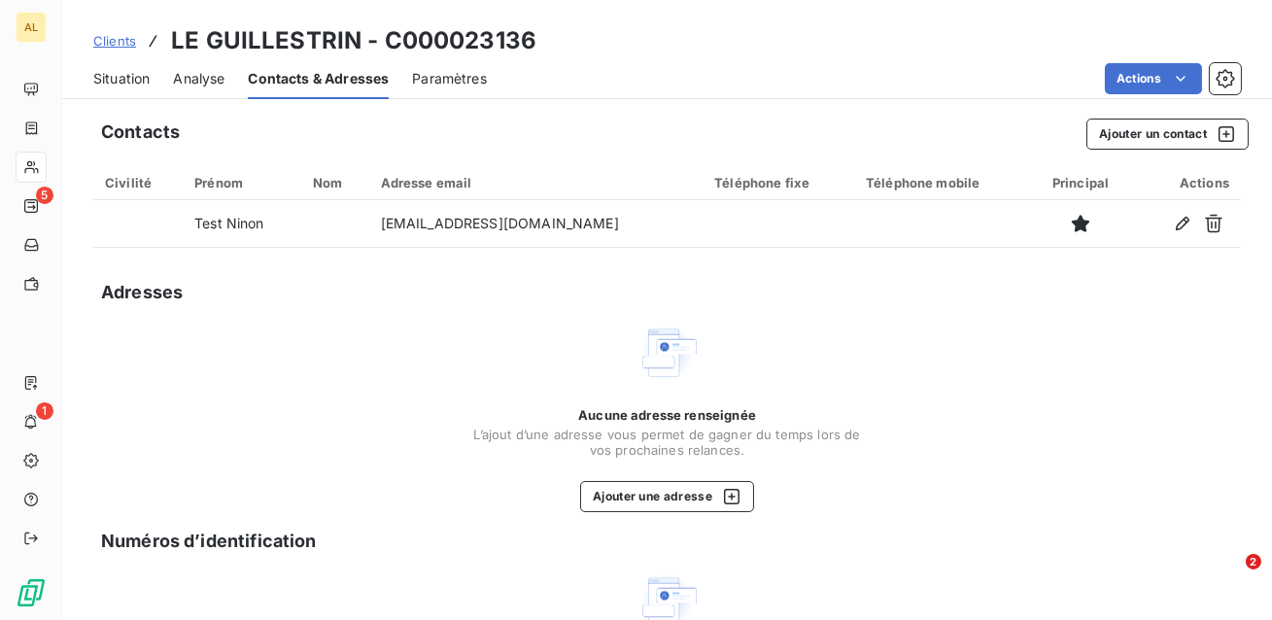
click at [128, 73] on span "Situation" at bounding box center [121, 78] width 56 height 19
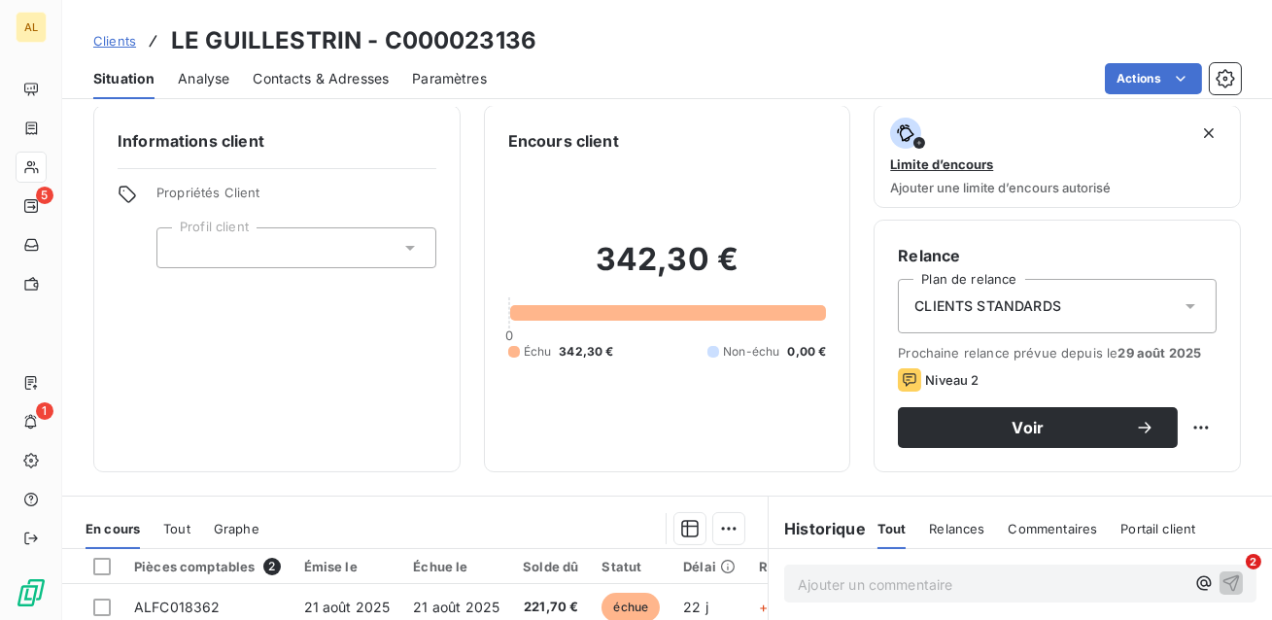
scroll to position [31, 0]
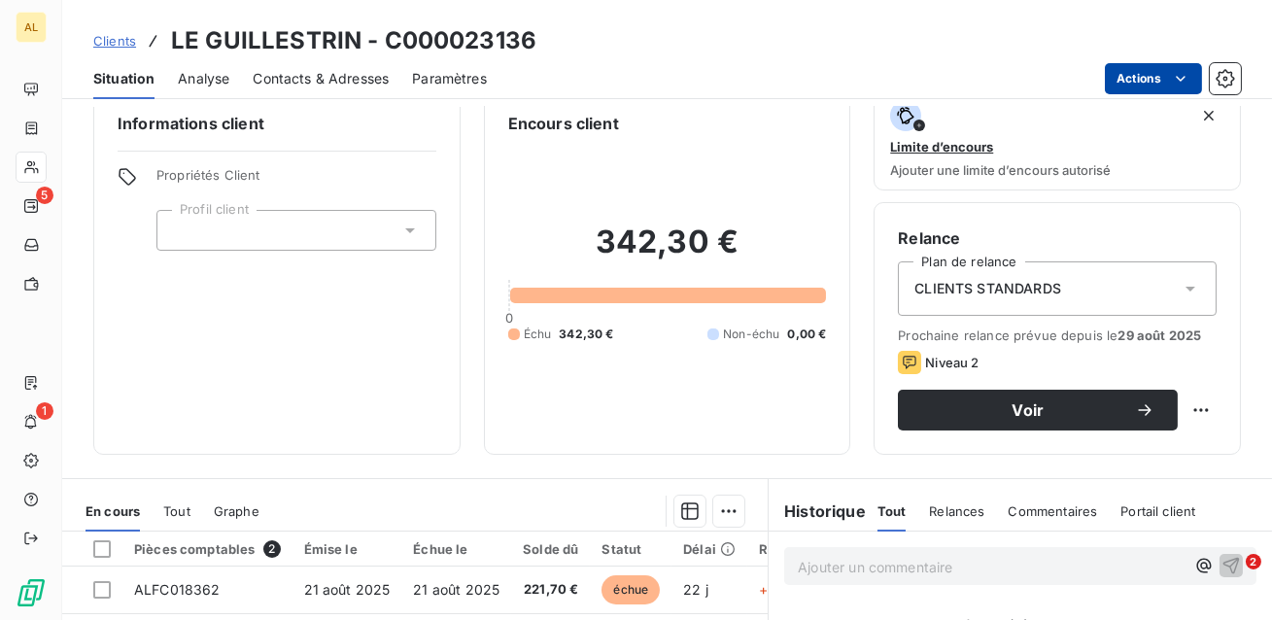
click at [1137, 85] on html "AL 5 1 Clients LE GUILLESTRIN - C000023136 Situation Analyse Contacts & Adresse…" at bounding box center [636, 310] width 1272 height 620
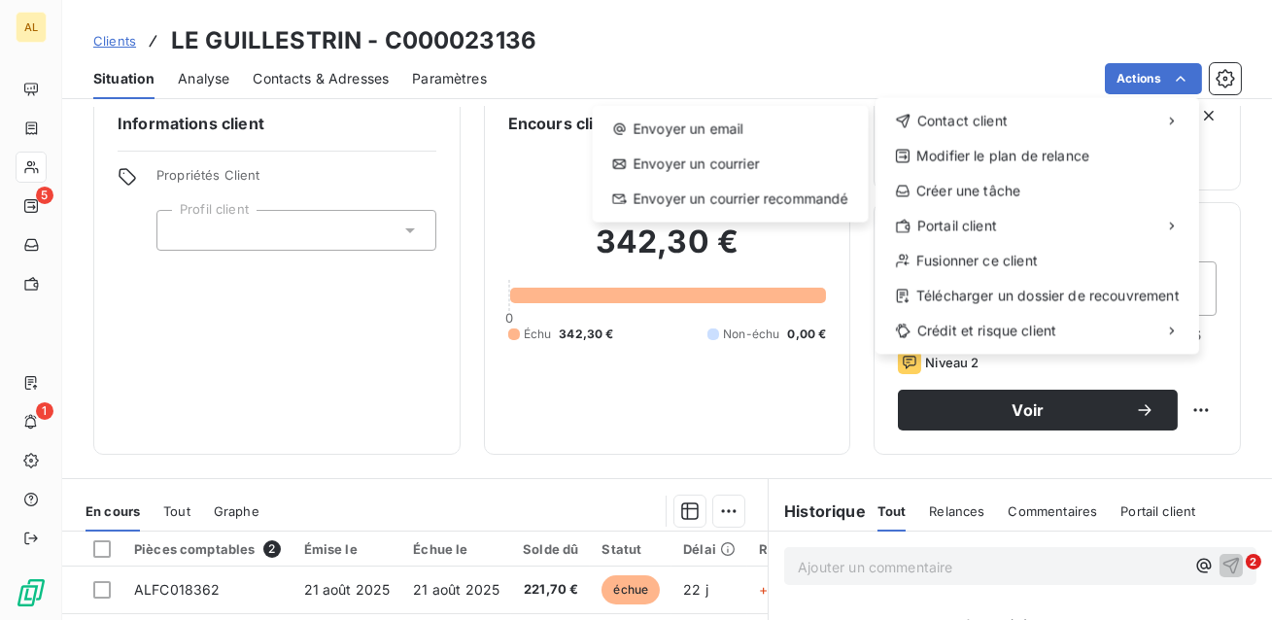
click at [886, 62] on html "AL 5 1 Clients LE GUILLESTRIN - C000023136 Situation Analyse Contacts & Adresse…" at bounding box center [636, 310] width 1272 height 620
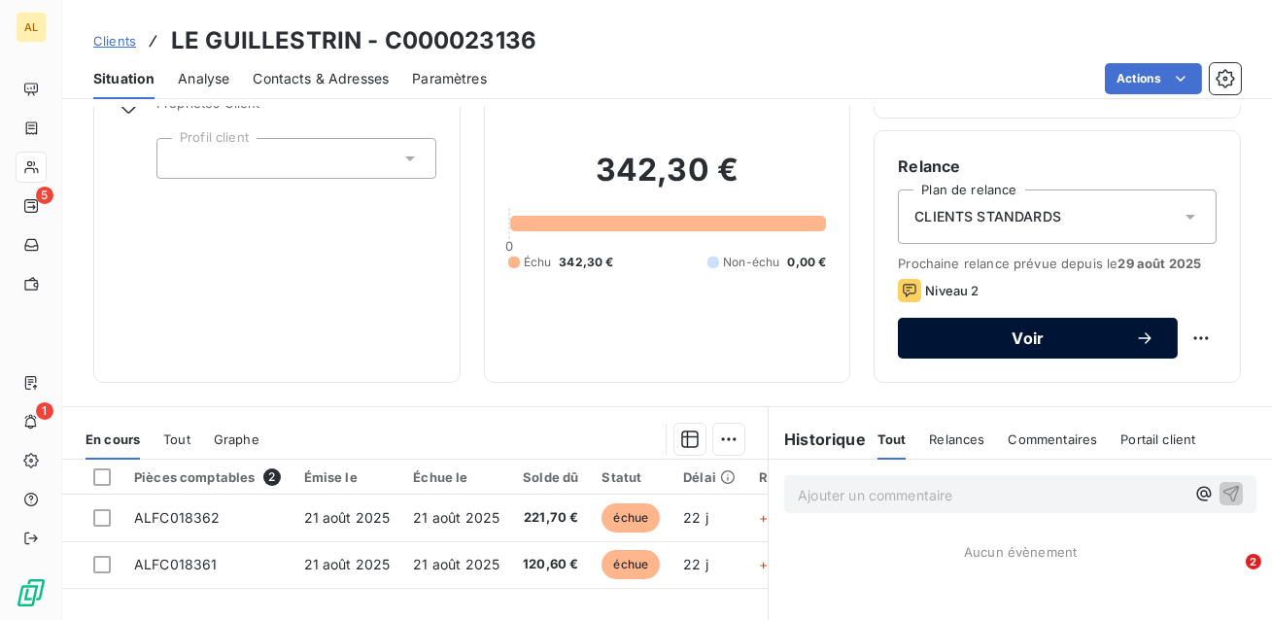
scroll to position [102, 0]
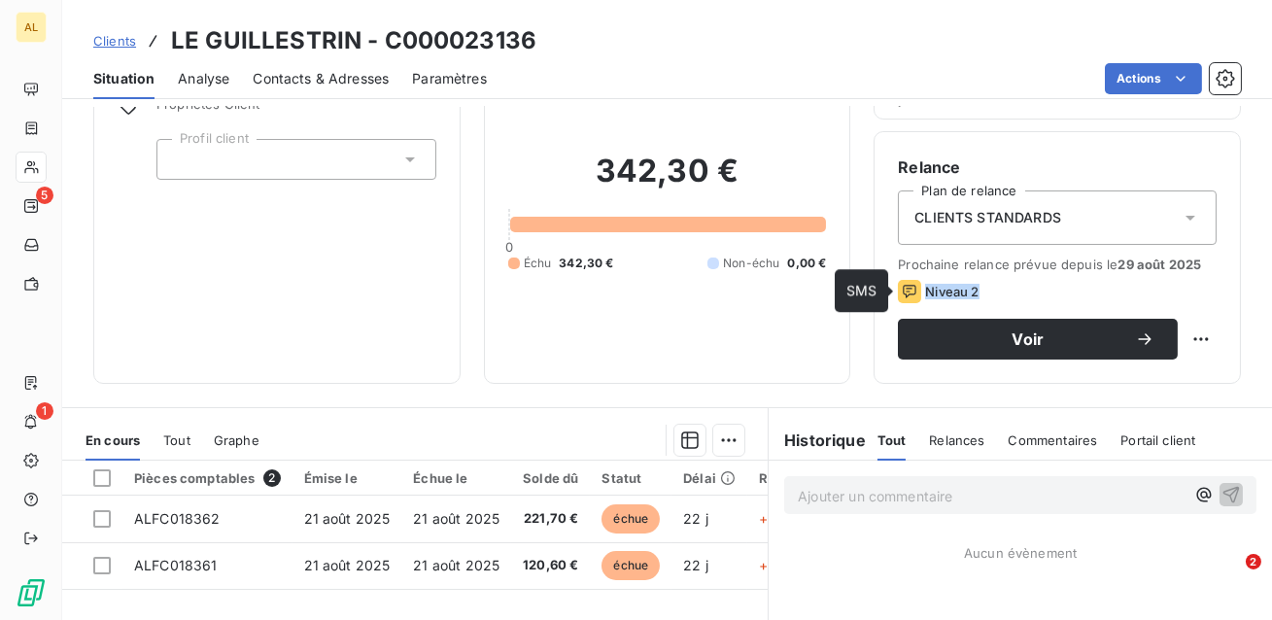
drag, startPoint x: 995, startPoint y: 286, endPoint x: 913, endPoint y: 286, distance: 81.6
click at [913, 286] on div "Niveau 2" at bounding box center [1057, 291] width 319 height 23
click at [1202, 339] on html "AL 5 1 Clients LE GUILLESTRIN - C000023136 Situation Analyse Contacts & Adresse…" at bounding box center [636, 310] width 1272 height 620
click at [1184, 297] on html "AL 5 1 Clients LE GUILLESTRIN - C000023136 Situation Analyse Contacts & Adresse…" at bounding box center [636, 310] width 1272 height 620
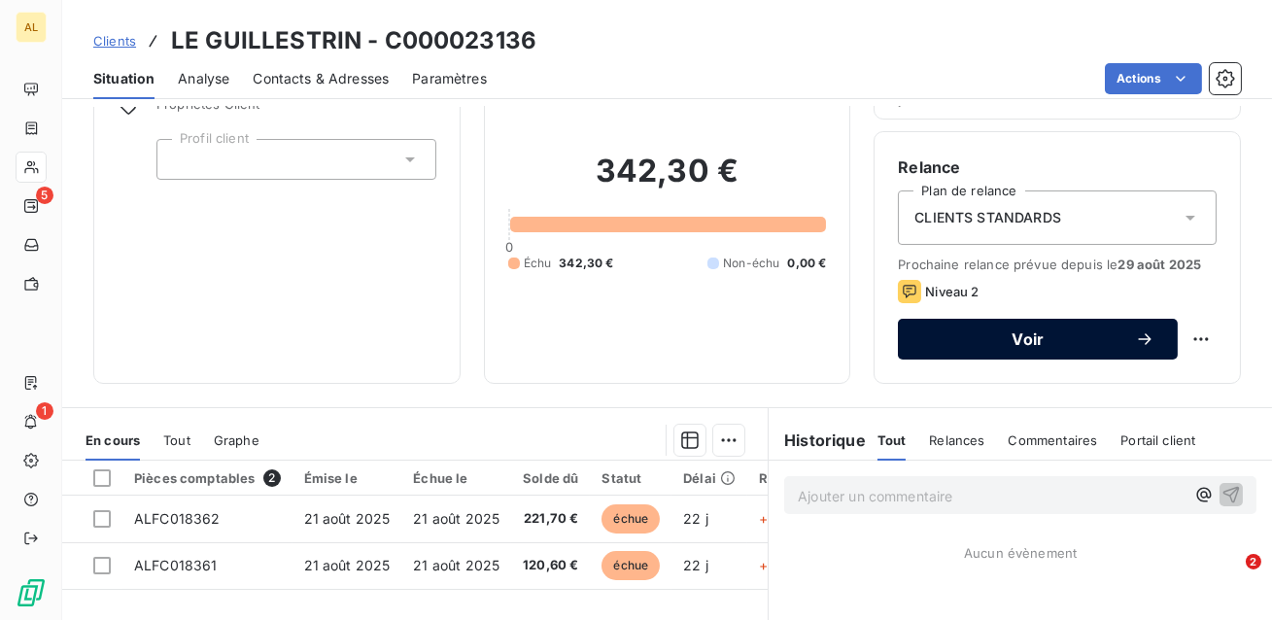
click at [1007, 334] on span "Voir" at bounding box center [1028, 339] width 214 height 16
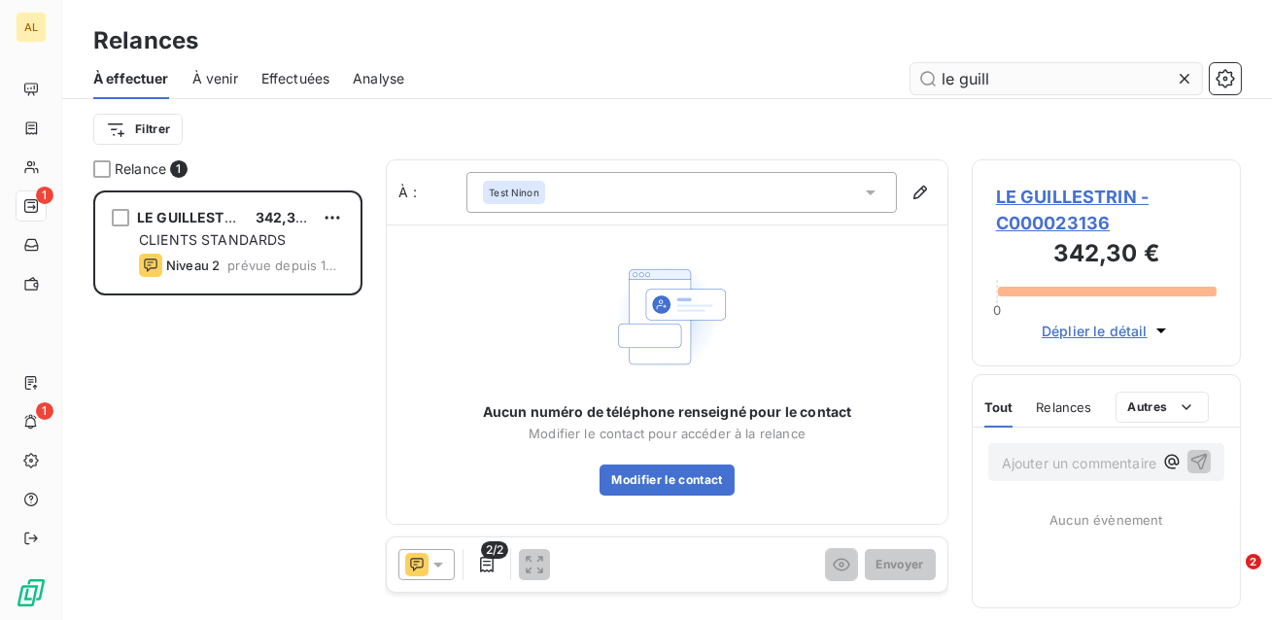
scroll to position [429, 269]
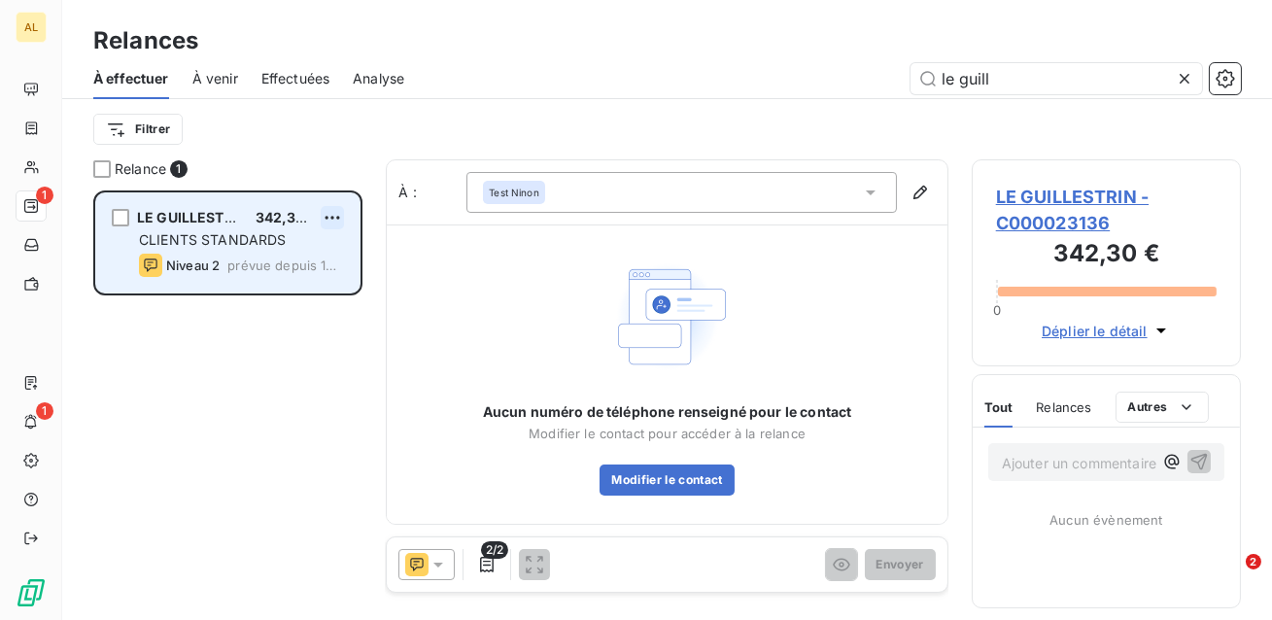
type input "le guill"
click at [333, 220] on html "AL 1 1 Relances À effectuer À venir Effectuées Analyse le guill Filtrer Relance…" at bounding box center [636, 310] width 1272 height 620
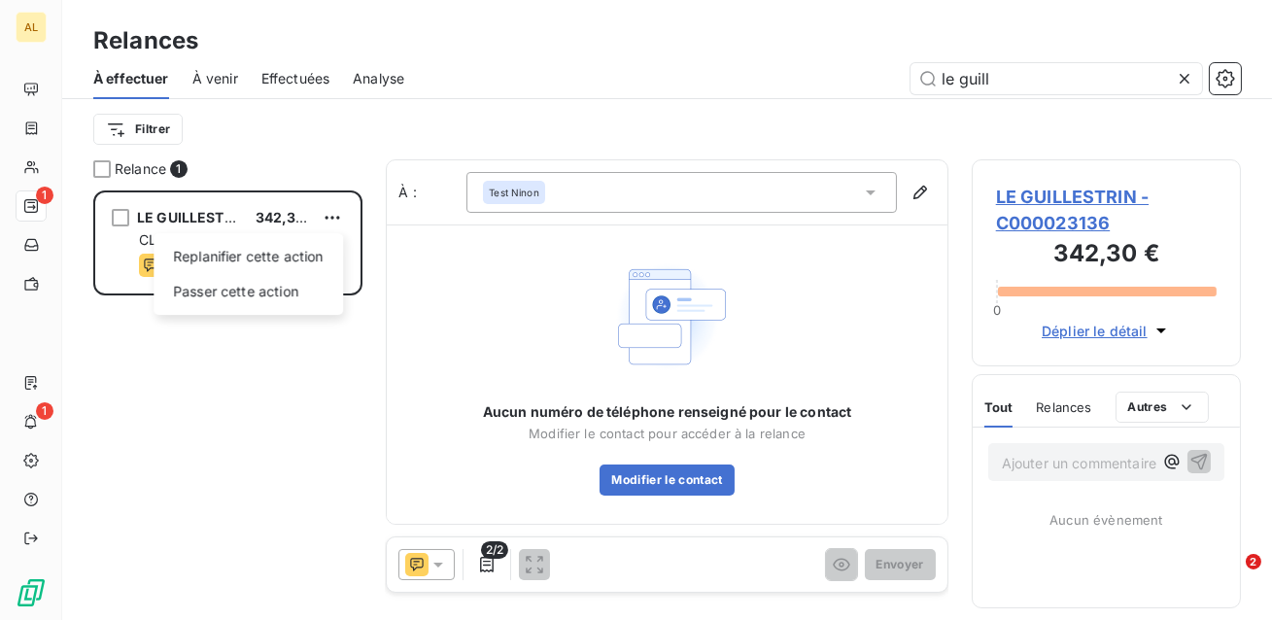
click at [301, 372] on html "AL 1 1 Relances À effectuer À venir Effectuées Analyse le guill Filtrer Relance…" at bounding box center [636, 310] width 1272 height 620
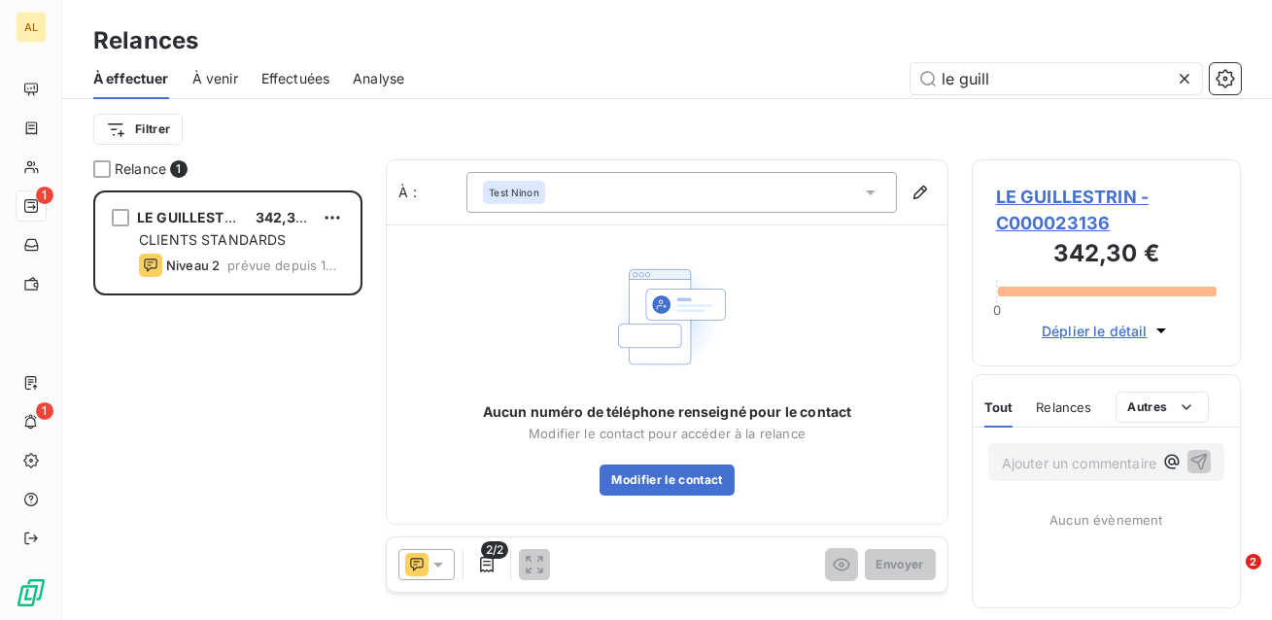
click at [441, 556] on icon at bounding box center [438, 564] width 19 height 19
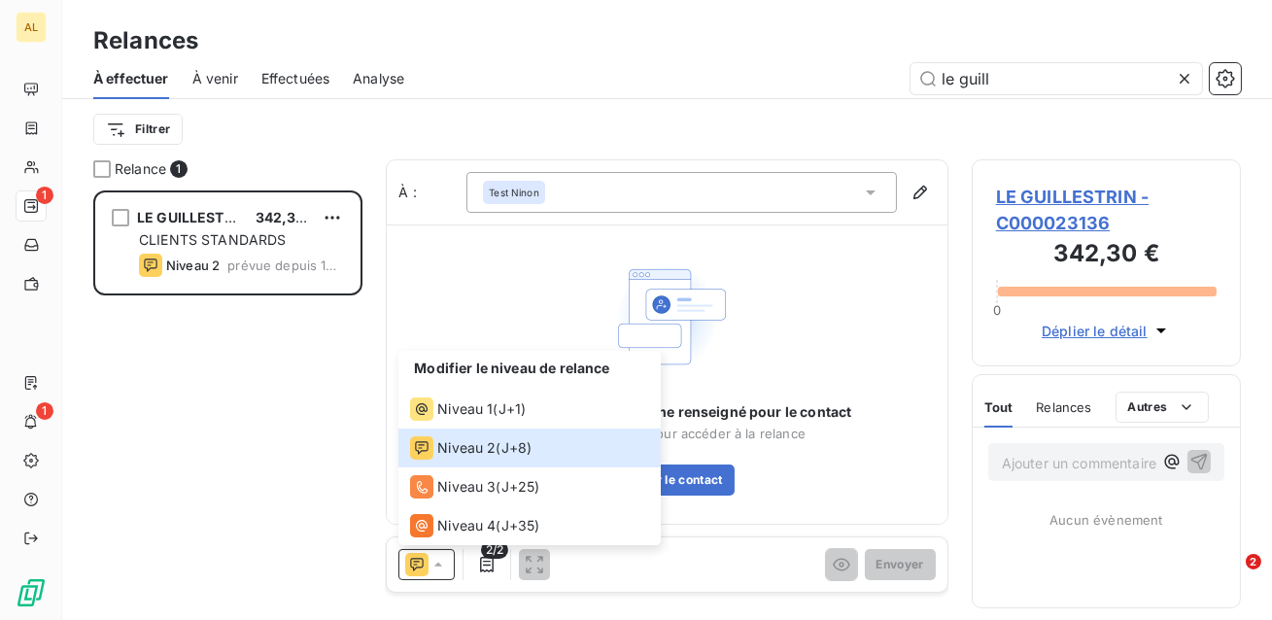
click at [322, 460] on div "LE GUILLESTRIN 342,30 € CLIENTS STANDARDS Niveau 2 prévue depuis 14 jours" at bounding box center [227, 404] width 269 height 429
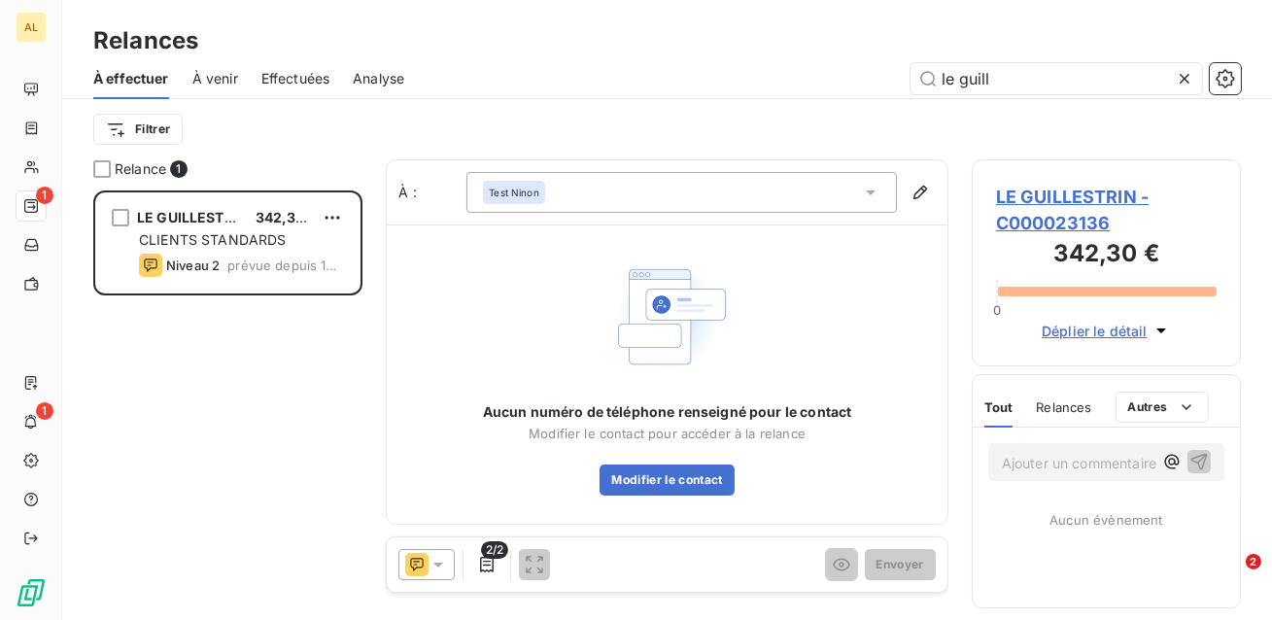
click at [1184, 85] on icon at bounding box center [1184, 78] width 19 height 19
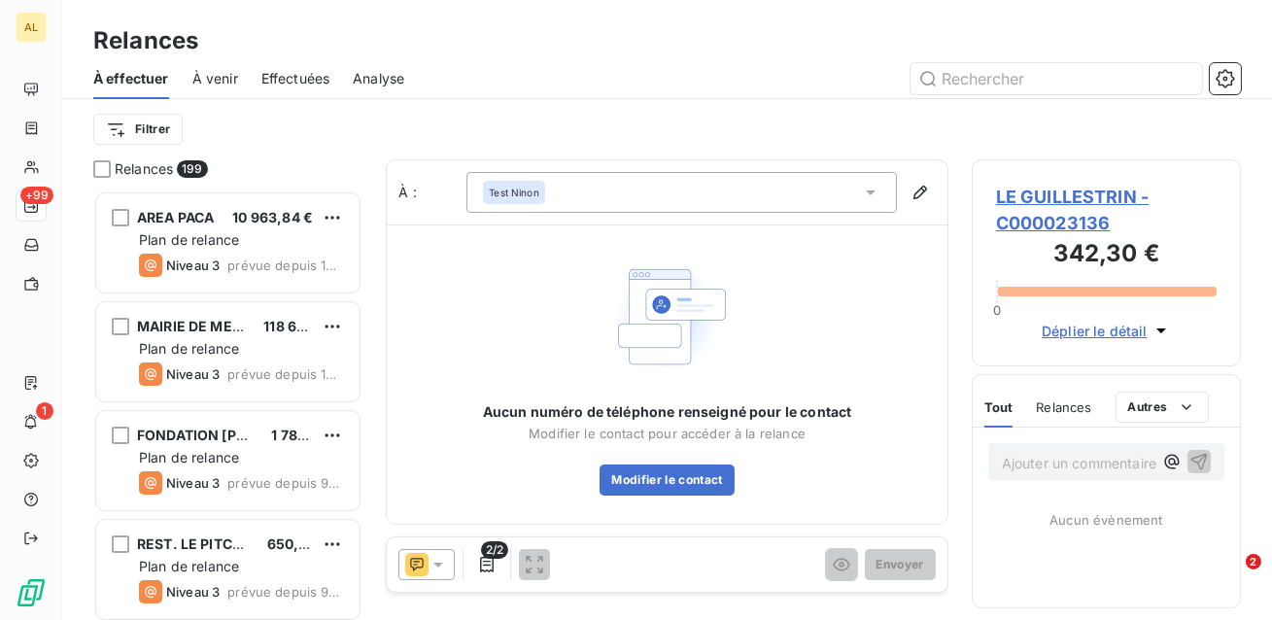
click at [1055, 190] on span "LE GUILLESTRIN - C000023136" at bounding box center [1106, 210] width 221 height 52
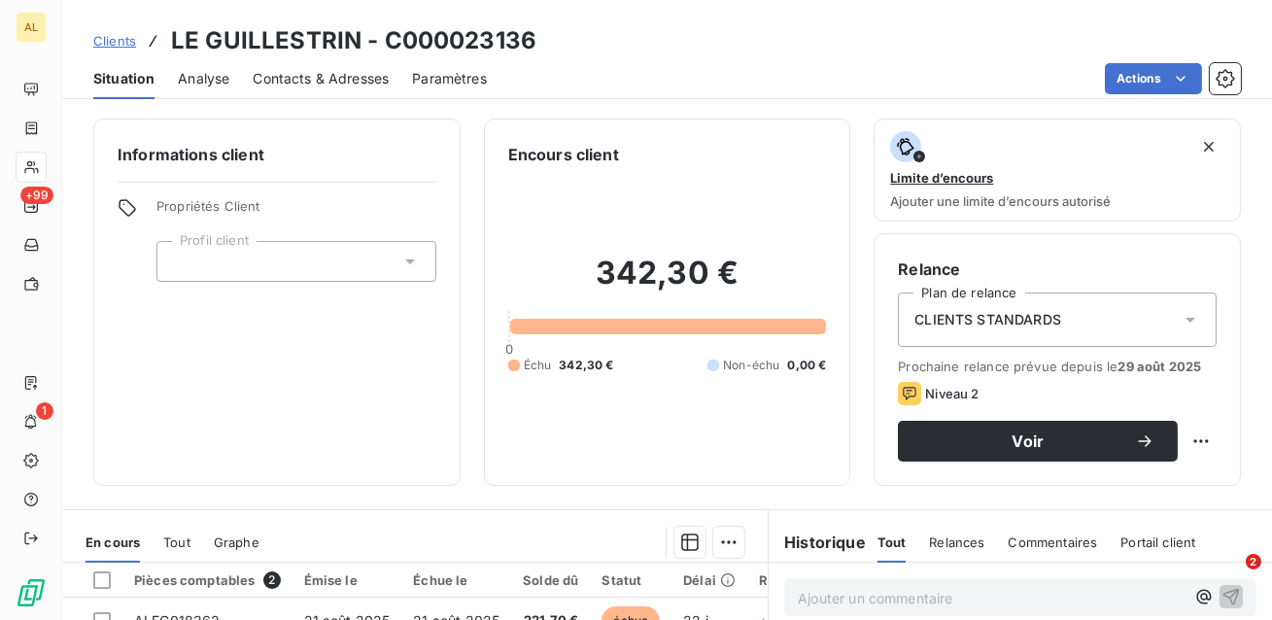
click at [355, 75] on span "Contacts & Adresses" at bounding box center [321, 78] width 136 height 19
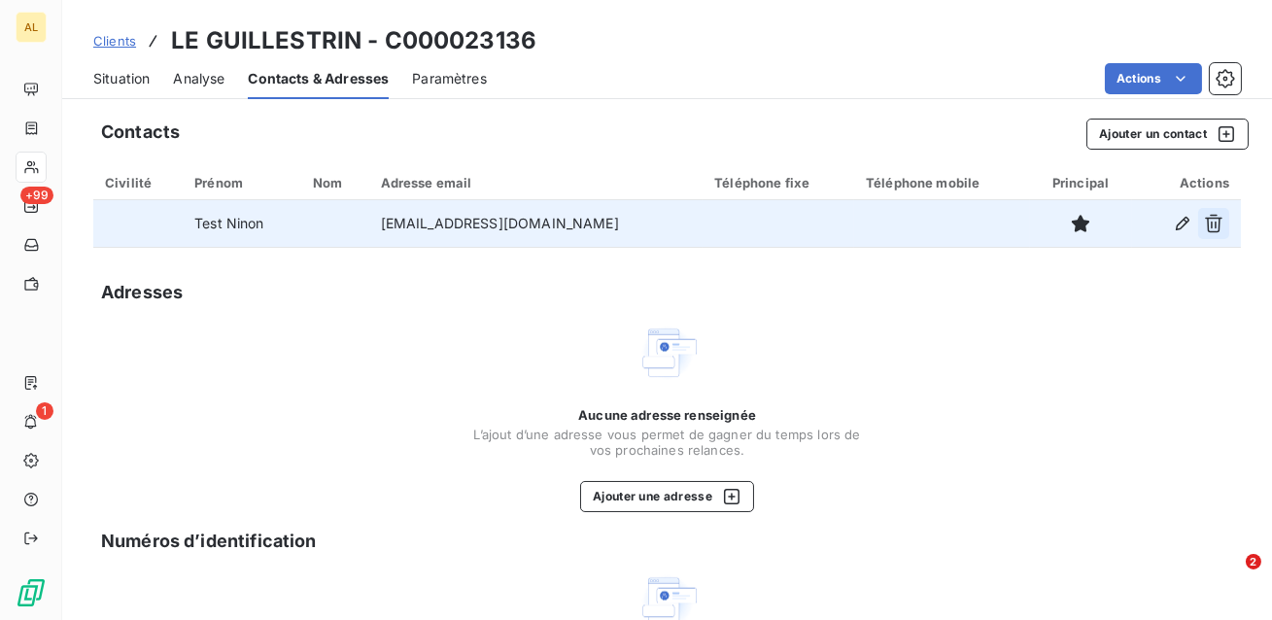
click at [1207, 218] on icon "button" at bounding box center [1213, 224] width 17 height 18
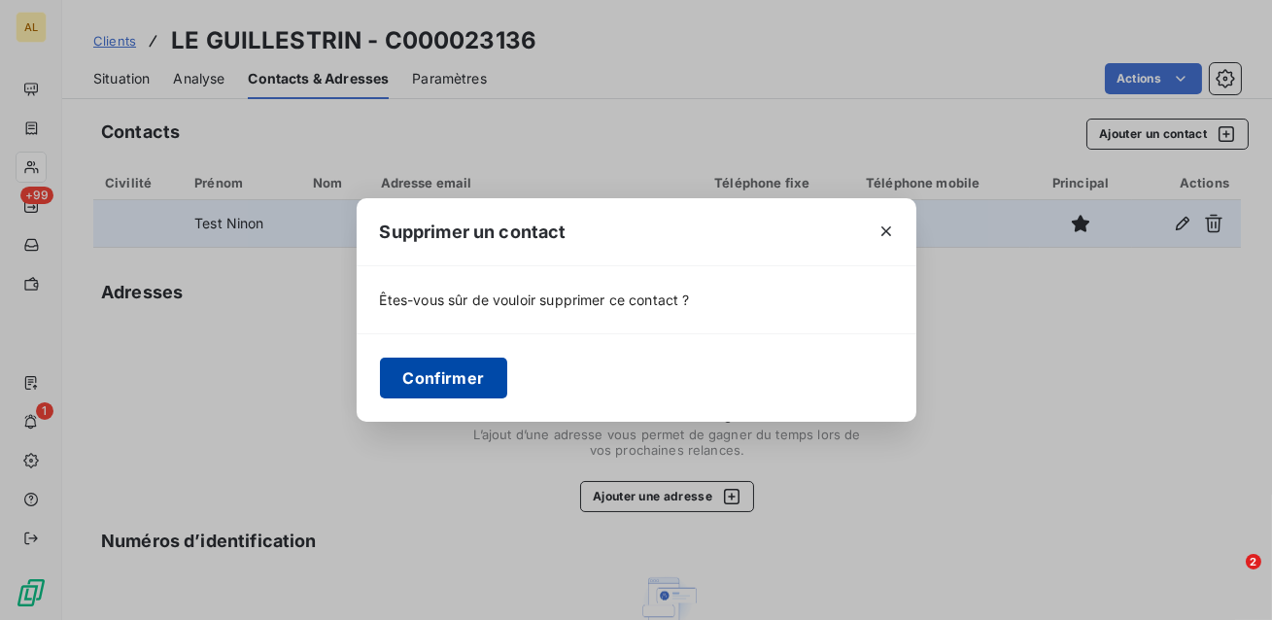
click at [458, 394] on button "Confirmer" at bounding box center [444, 378] width 128 height 41
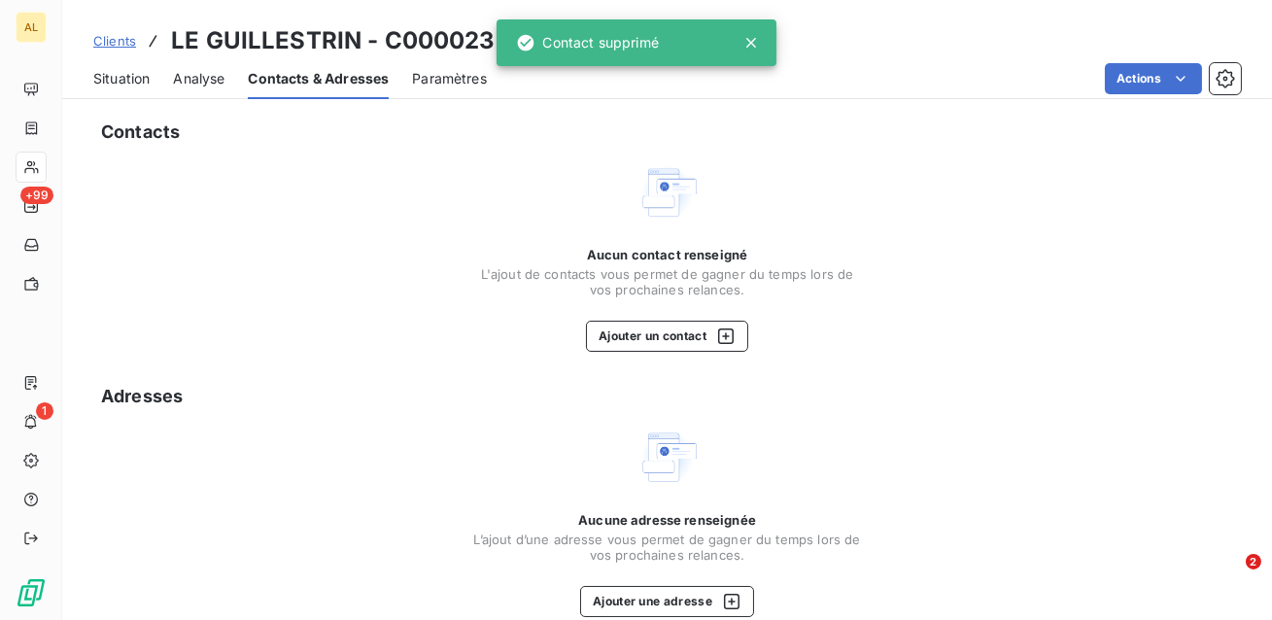
click at [102, 52] on div "Clients LE GUILLESTRIN - C000023136" at bounding box center [314, 40] width 443 height 35
click at [103, 44] on span "Clients" at bounding box center [114, 41] width 43 height 16
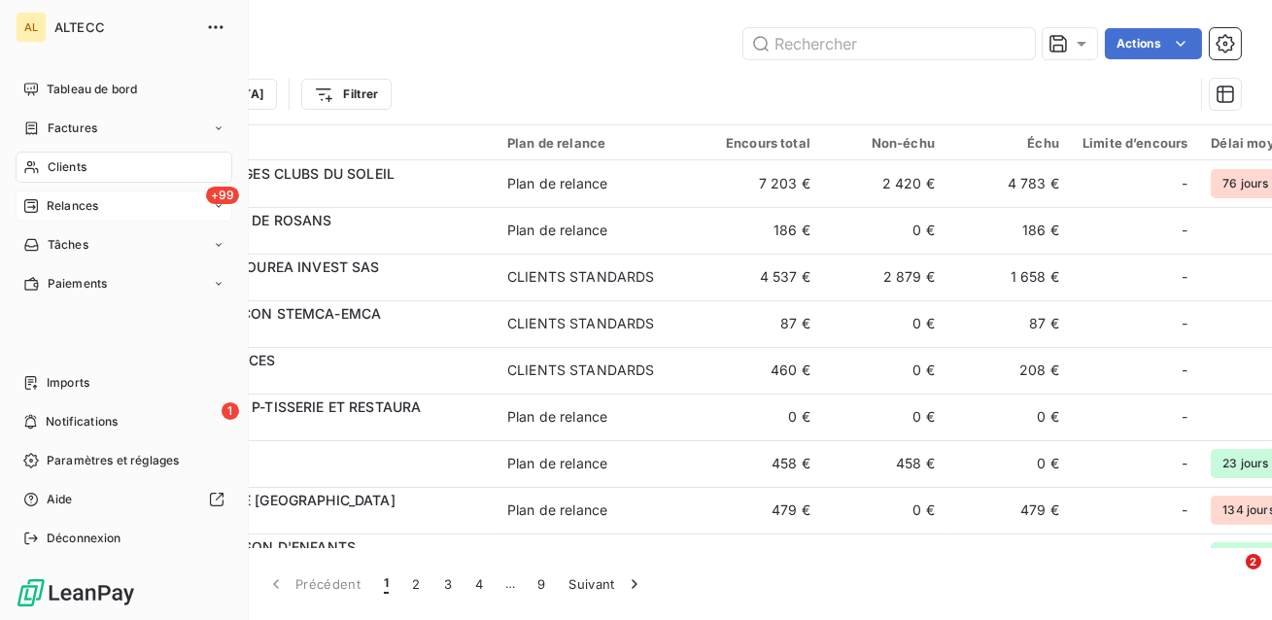
click at [80, 219] on div "+99 Relances" at bounding box center [124, 205] width 217 height 31
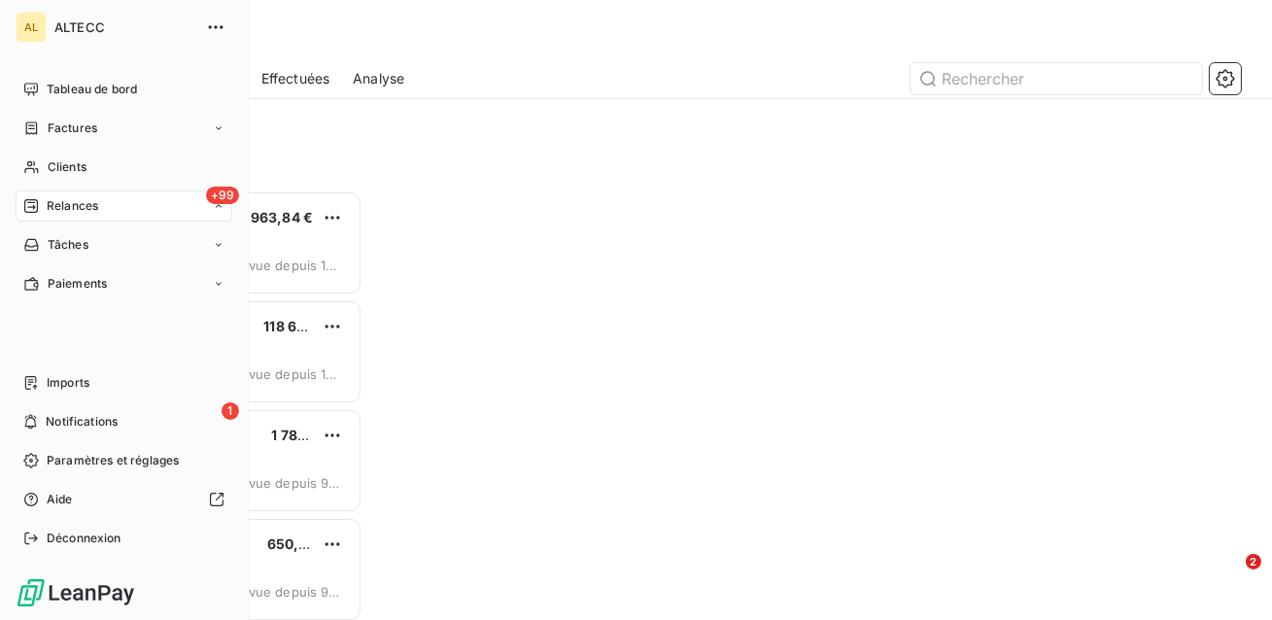
scroll to position [429, 269]
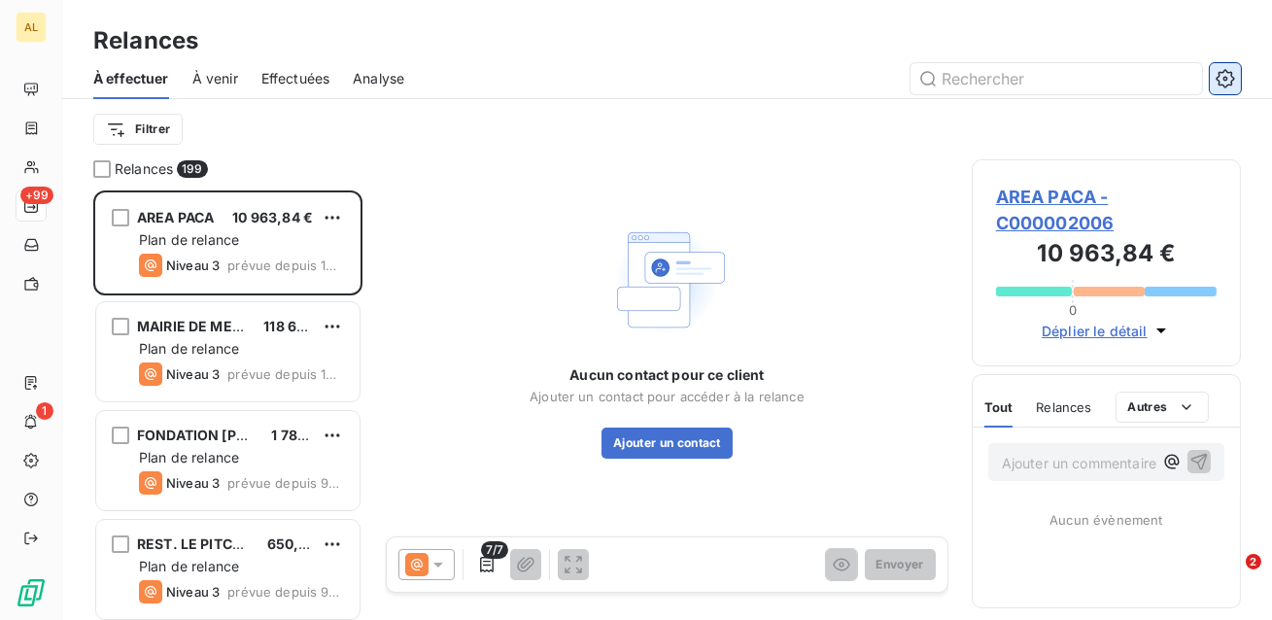
click at [1217, 78] on icon "button" at bounding box center [1225, 78] width 18 height 18
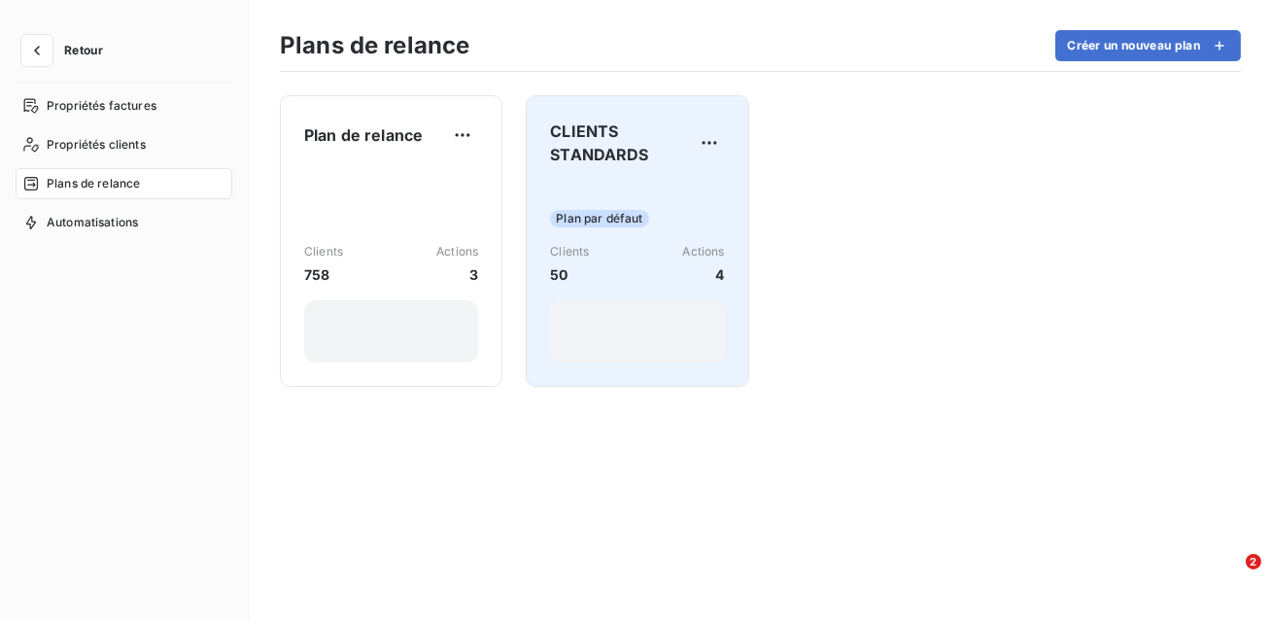
click at [595, 182] on div "Plan par défaut Clients 50 Actions 4" at bounding box center [637, 272] width 174 height 181
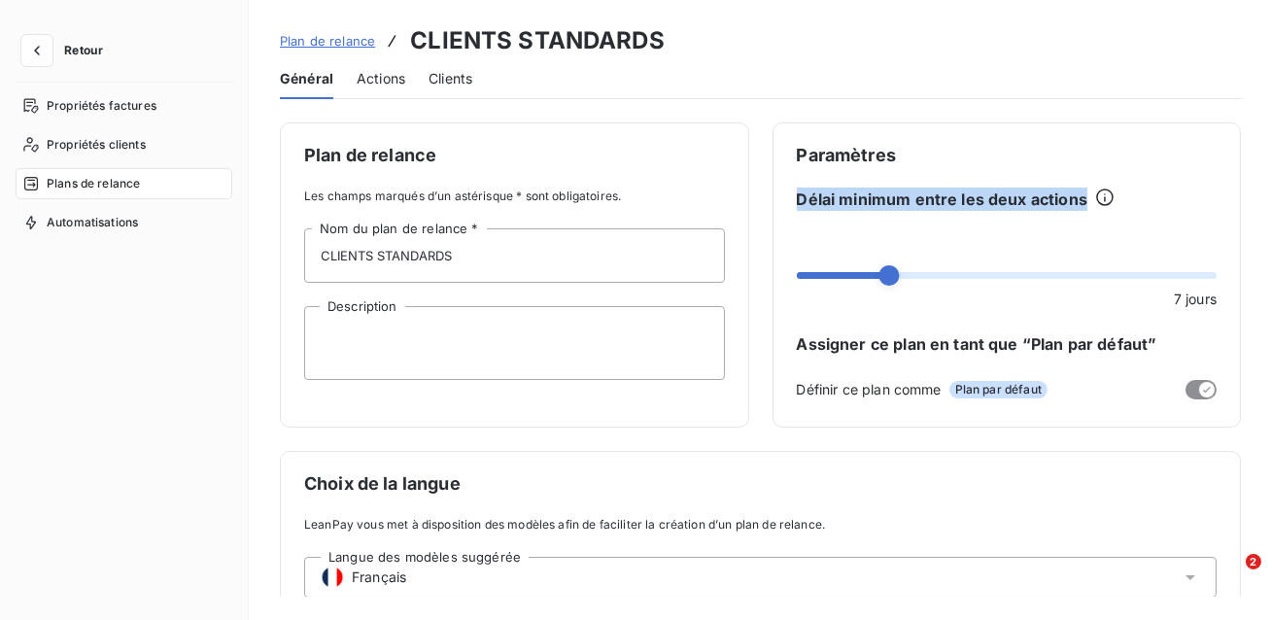
drag, startPoint x: 1078, startPoint y: 194, endPoint x: 784, endPoint y: 198, distance: 293.5
click at [784, 198] on div "Paramètres Délai minimum entre les deux actions 7 jours Assigner ce plan en tan…" at bounding box center [1006, 274] width 469 height 305
drag, startPoint x: 1212, startPoint y: 298, endPoint x: 1143, endPoint y: 301, distance: 69.1
click at [1143, 301] on div "Paramètres Délai minimum entre les deux actions 7 jours Assigner ce plan en tan…" at bounding box center [1006, 274] width 469 height 305
click at [684, 112] on div "Plan de relance CLIENTS STANDARDS Général Actions Clients Plan de relance Les c…" at bounding box center [760, 310] width 1023 height 620
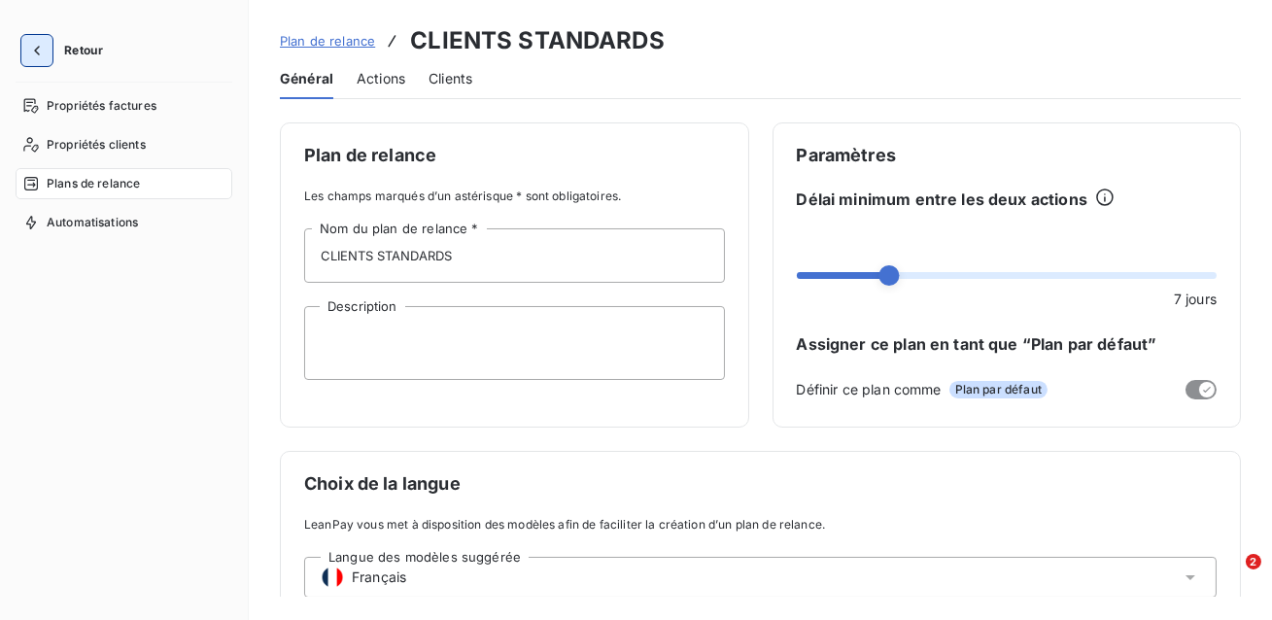
click at [44, 46] on icon "button" at bounding box center [36, 50] width 19 height 19
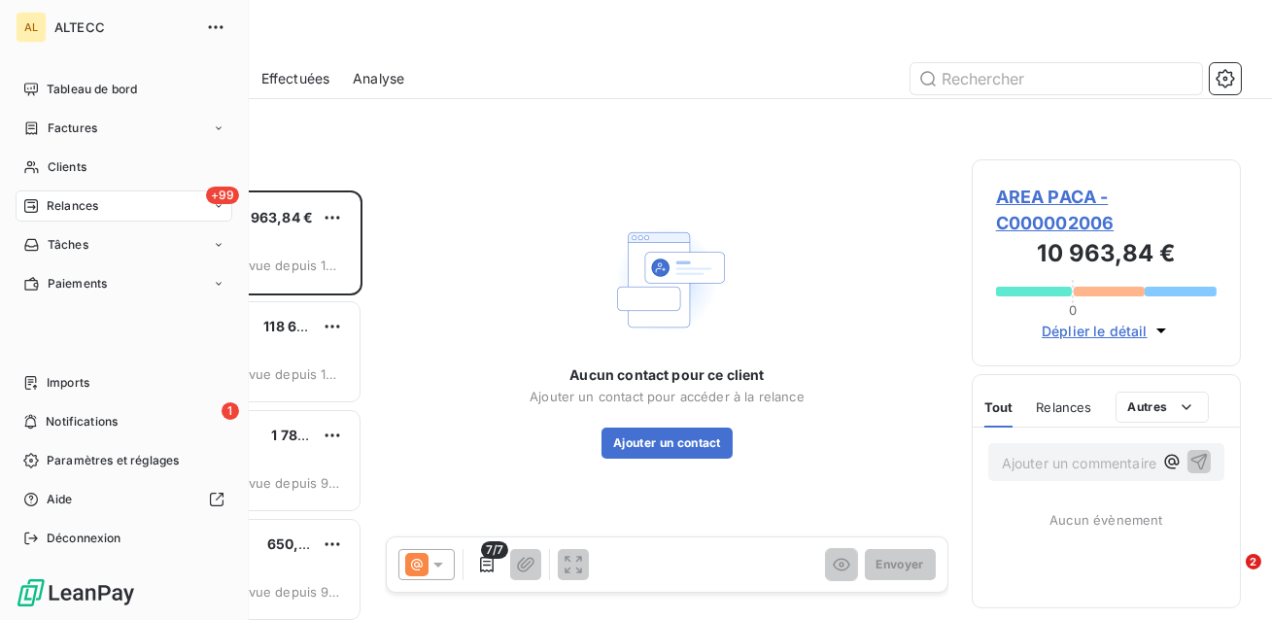
scroll to position [429, 269]
click at [86, 131] on span "Factures" at bounding box center [73, 128] width 50 height 17
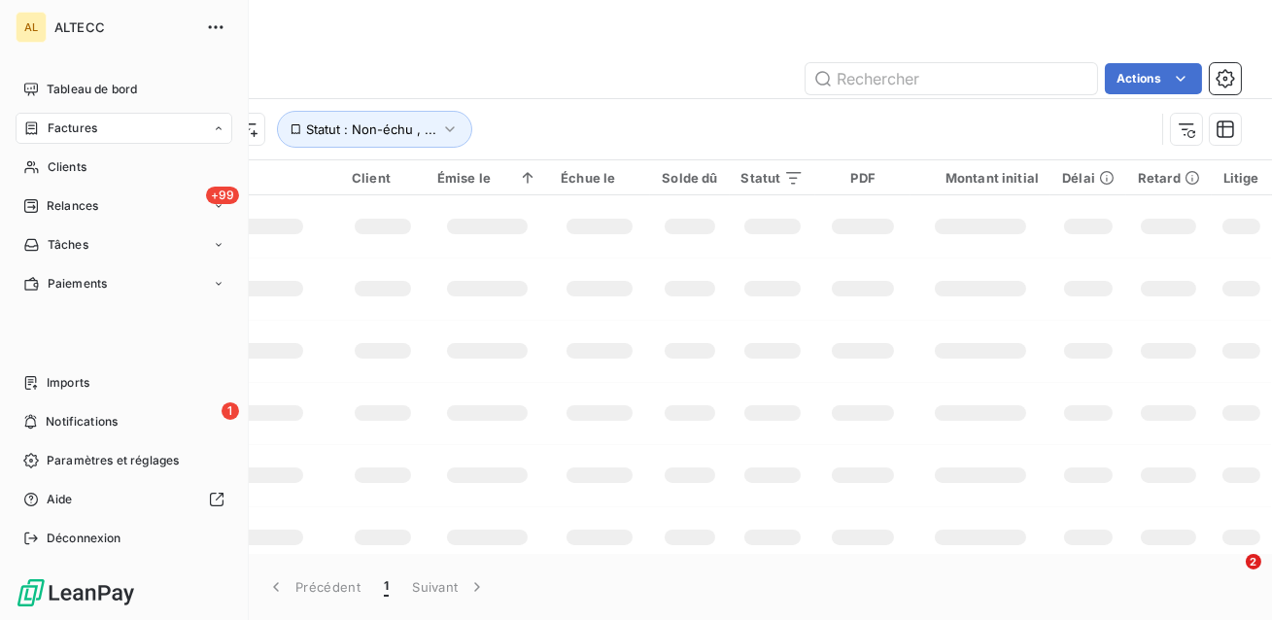
click at [549, 83] on div "Actions" at bounding box center [740, 78] width 1002 height 31
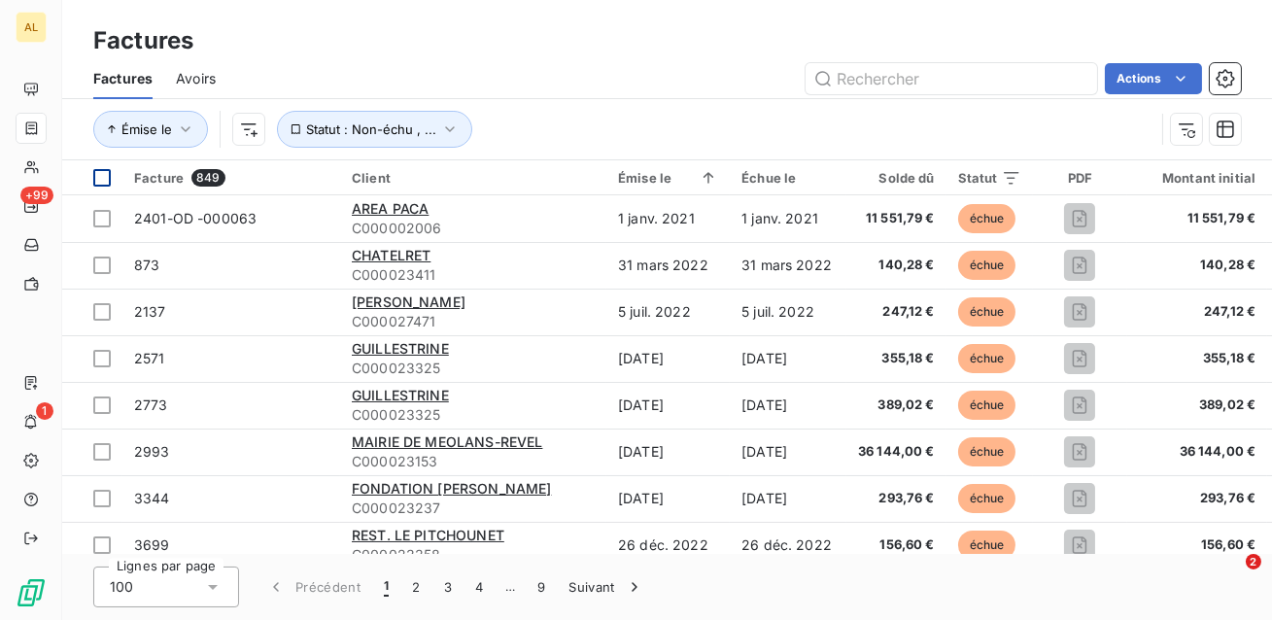
click at [104, 180] on div at bounding box center [101, 177] width 17 height 17
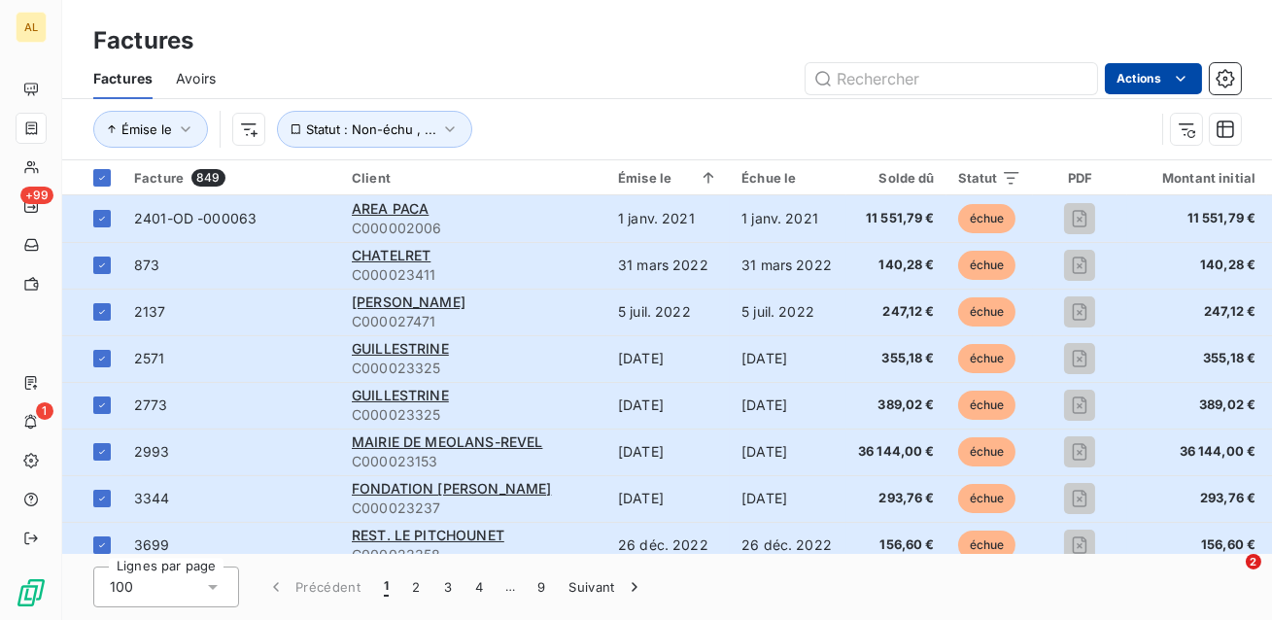
click at [1137, 81] on html "AL +99 1 Factures Factures Avoirs Actions Émise le Statut : Non-échu , ... Fact…" at bounding box center [636, 310] width 1272 height 620
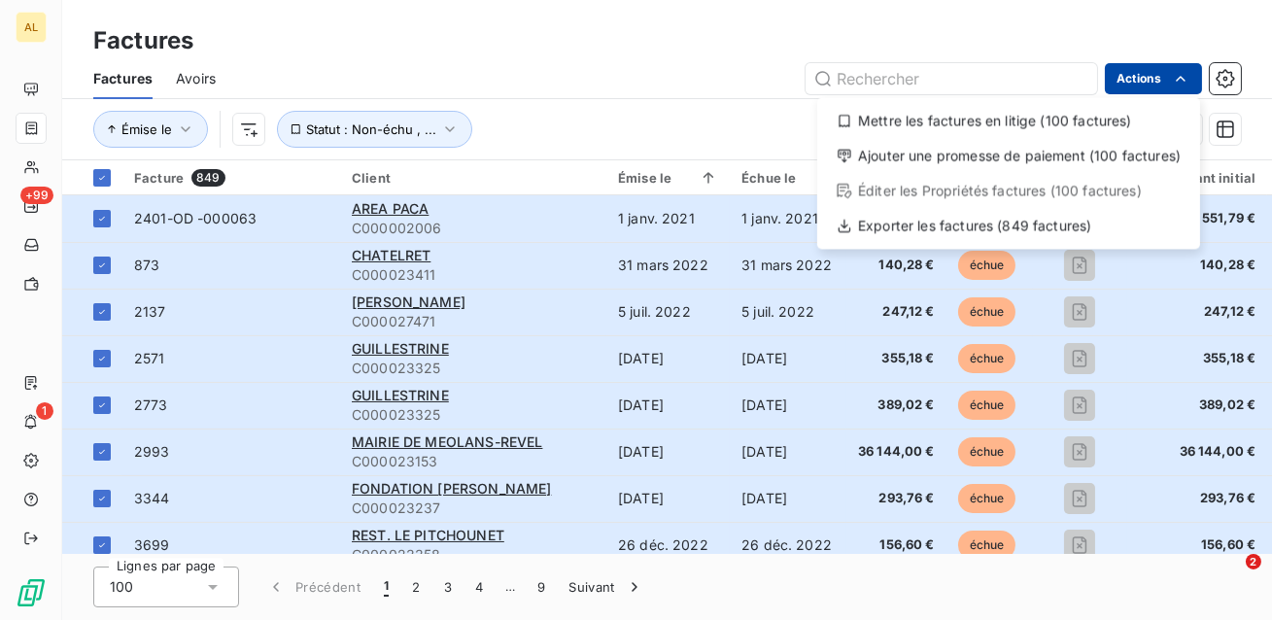
click at [1137, 81] on html "AL +99 1 Factures Factures Avoirs Actions Mettre les factures en litige (100 fa…" at bounding box center [636, 310] width 1272 height 620
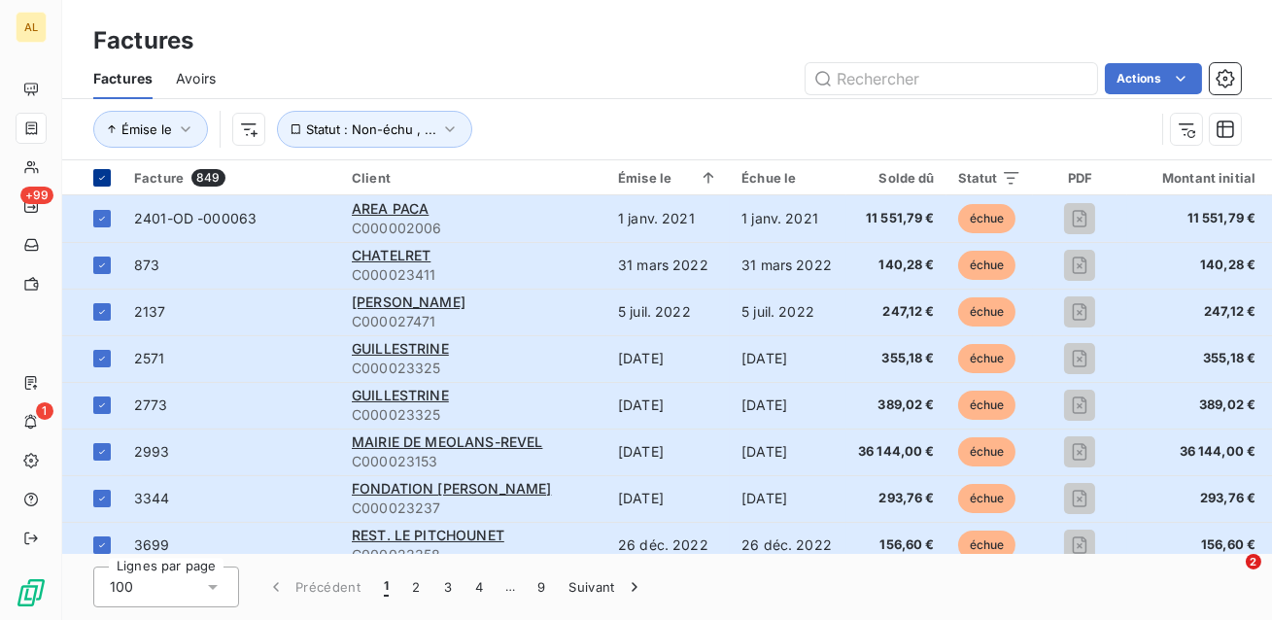
click at [103, 189] on th at bounding box center [92, 177] width 60 height 35
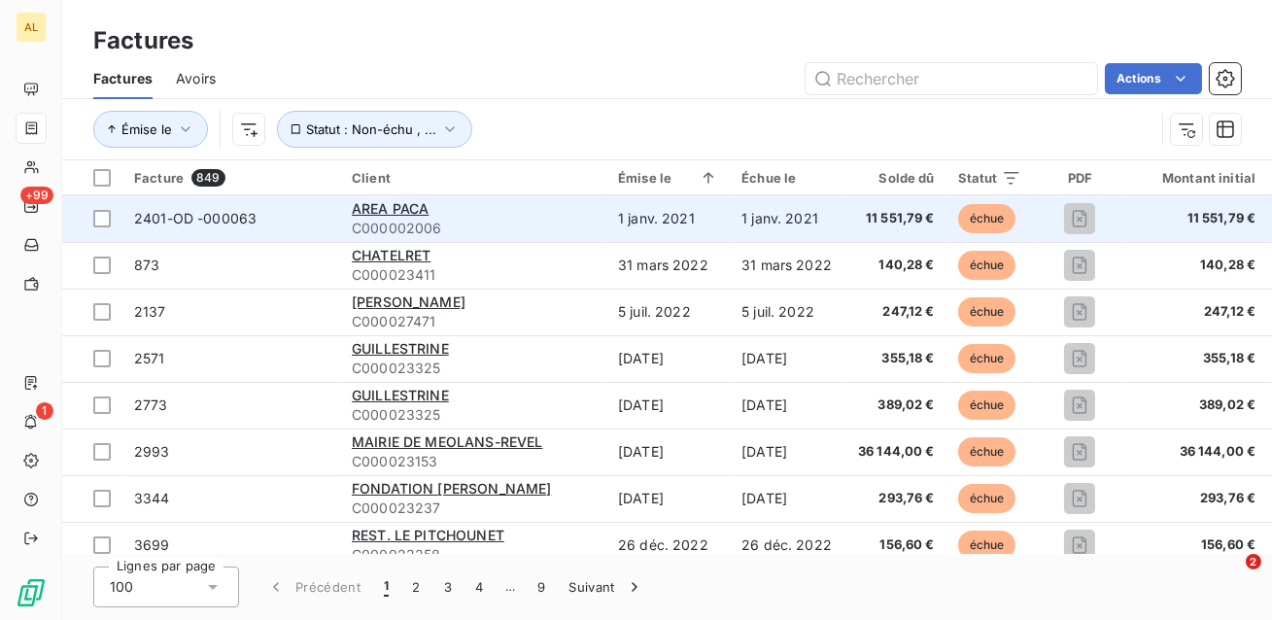
click at [271, 228] on td "2401-OD -000063" at bounding box center [231, 218] width 218 height 47
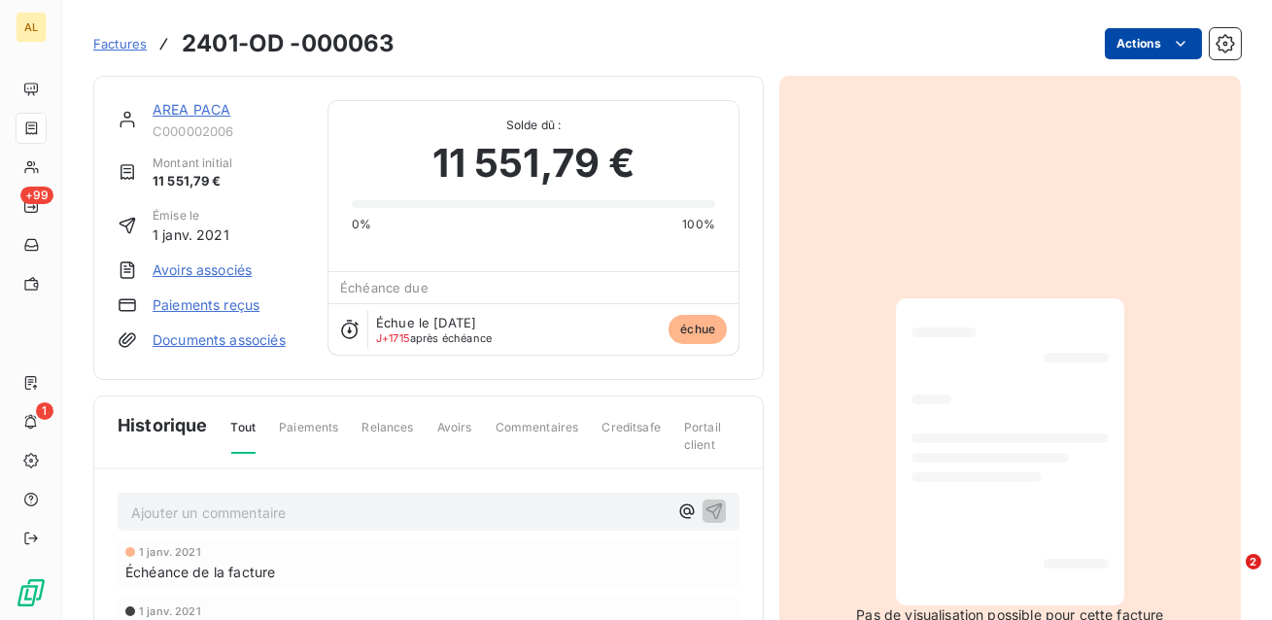
click at [1163, 49] on html "AL +99 1 Factures 2401-OD -000063 Actions AREA PACA C000002006 Montant initial …" at bounding box center [636, 310] width 1272 height 620
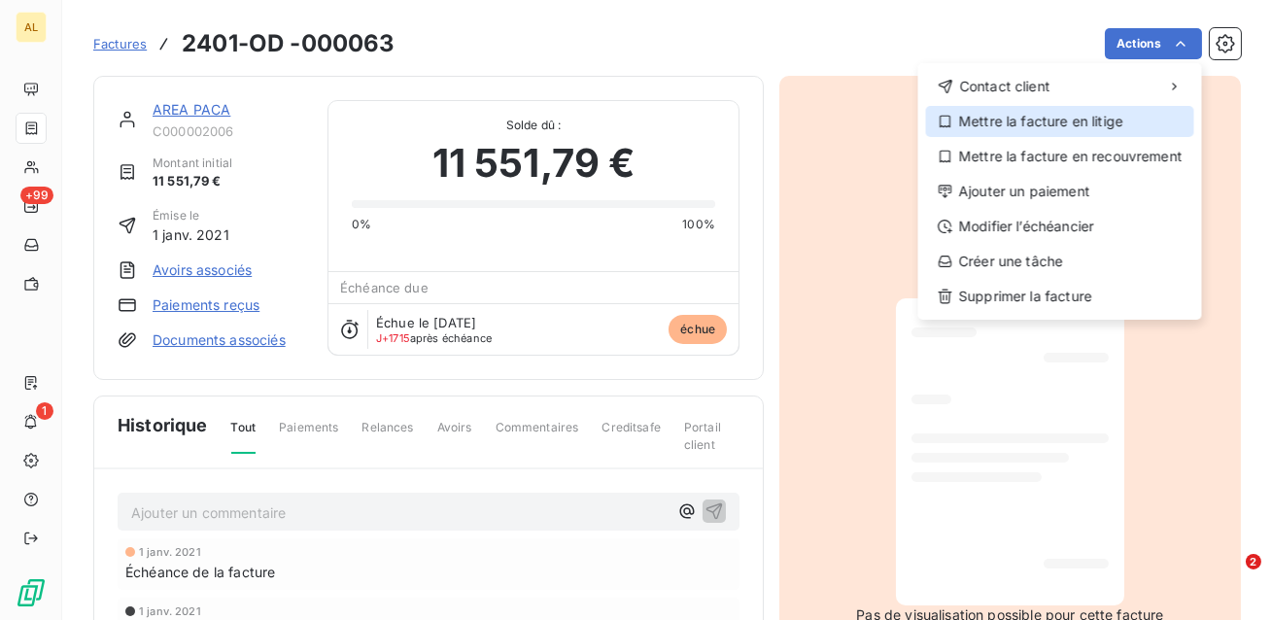
click at [1124, 123] on div "Mettre la facture en litige" at bounding box center [1060, 121] width 268 height 31
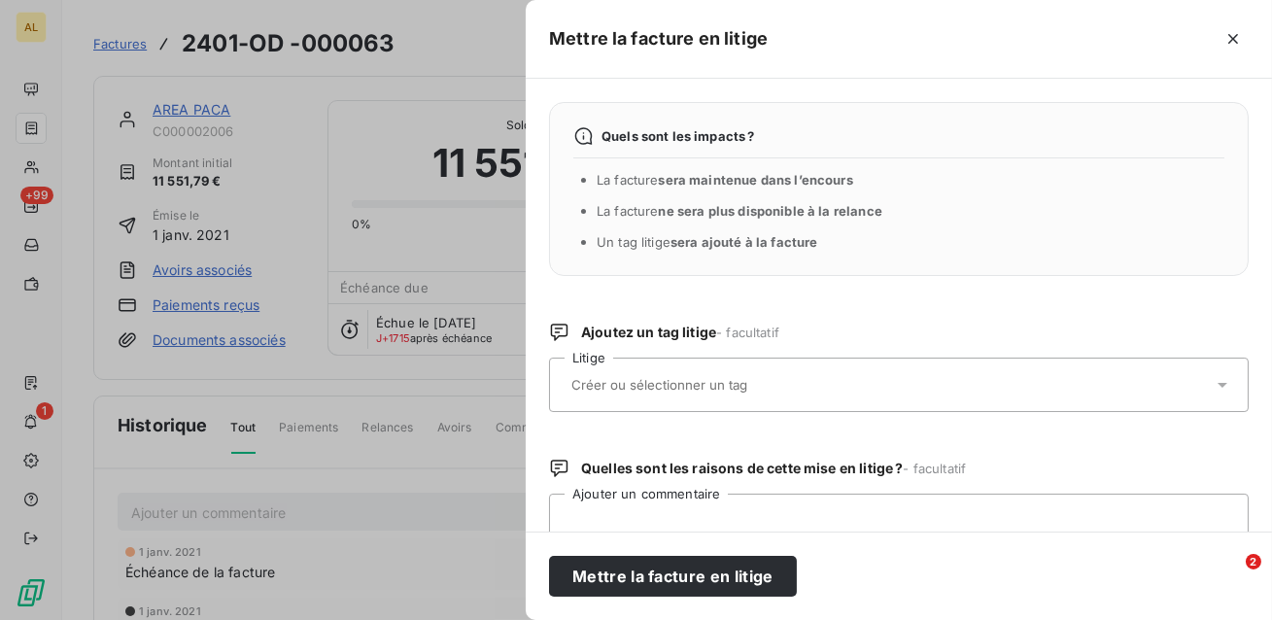
click at [689, 383] on input "text" at bounding box center [710, 384] width 283 height 17
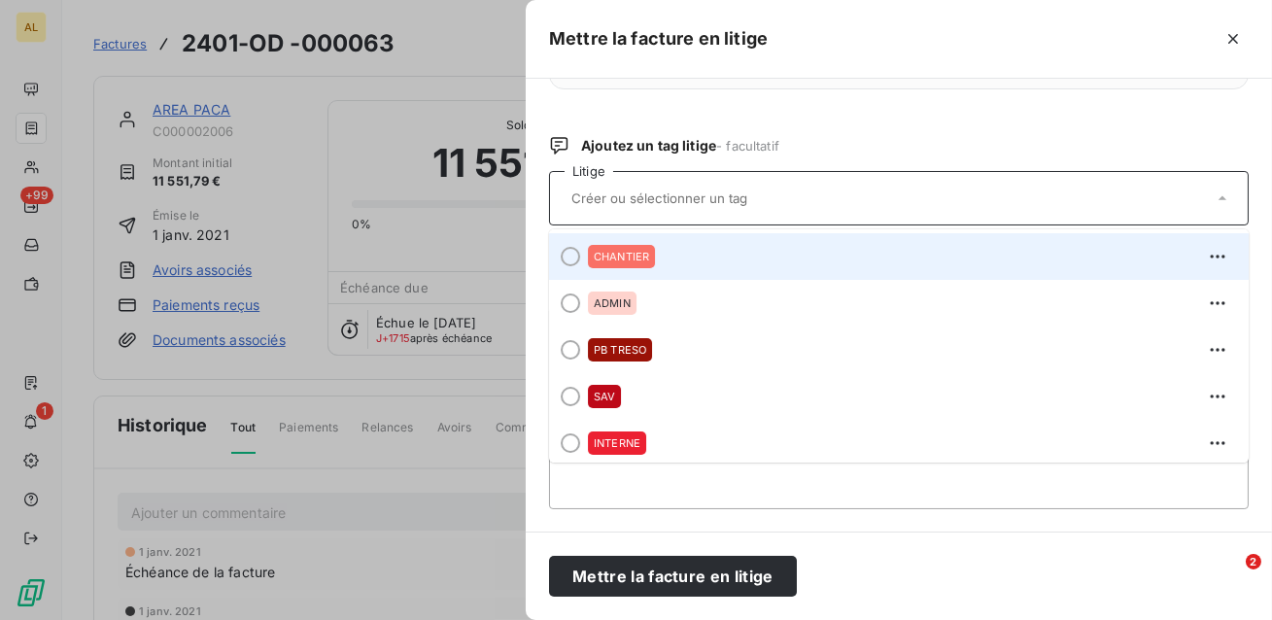
click at [568, 256] on div at bounding box center [570, 256] width 19 height 19
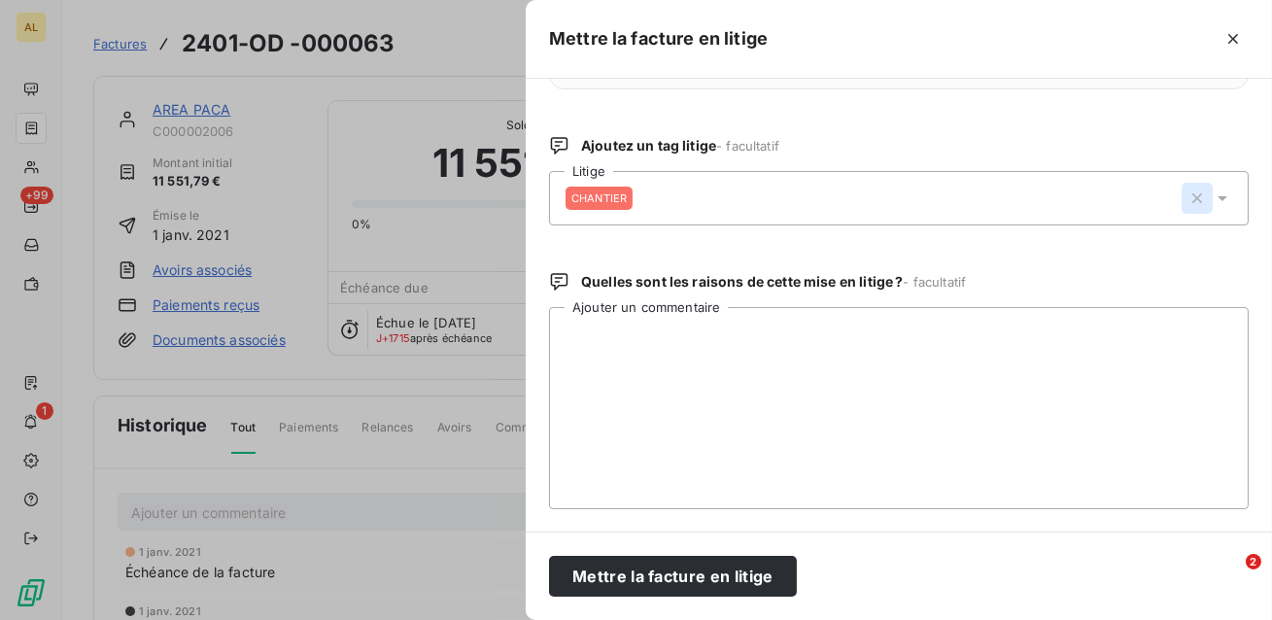
click at [1196, 201] on icon "button" at bounding box center [1196, 198] width 19 height 19
click at [1216, 200] on icon at bounding box center [1222, 198] width 19 height 19
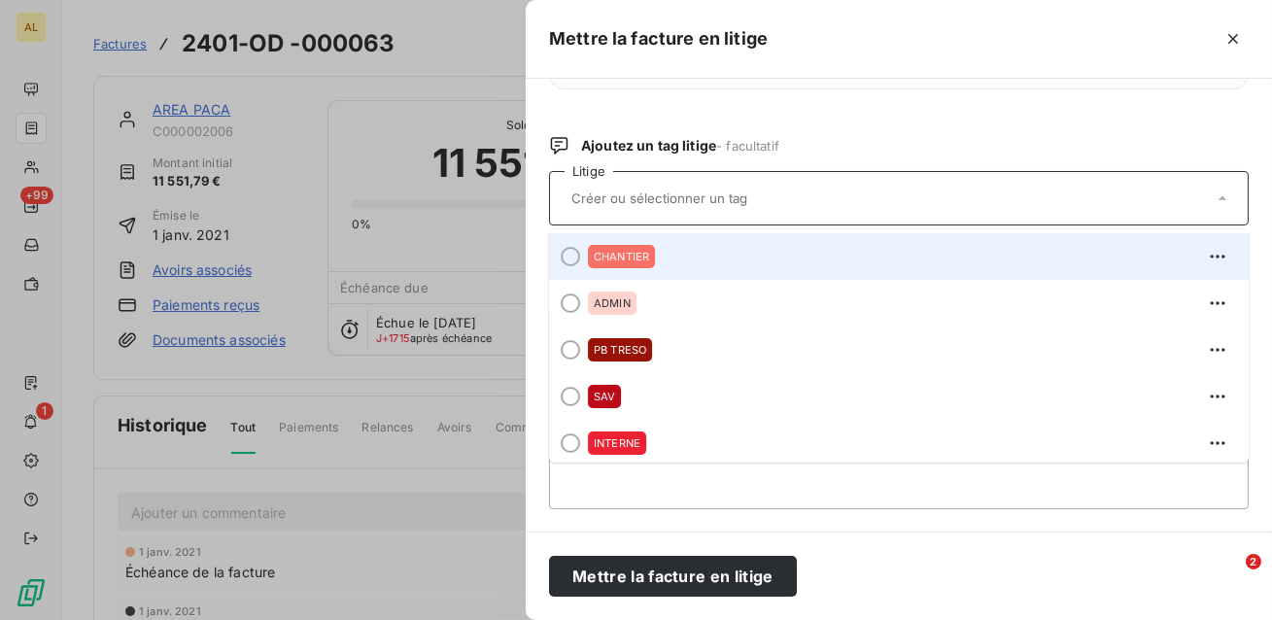
click at [576, 257] on div at bounding box center [570, 256] width 19 height 19
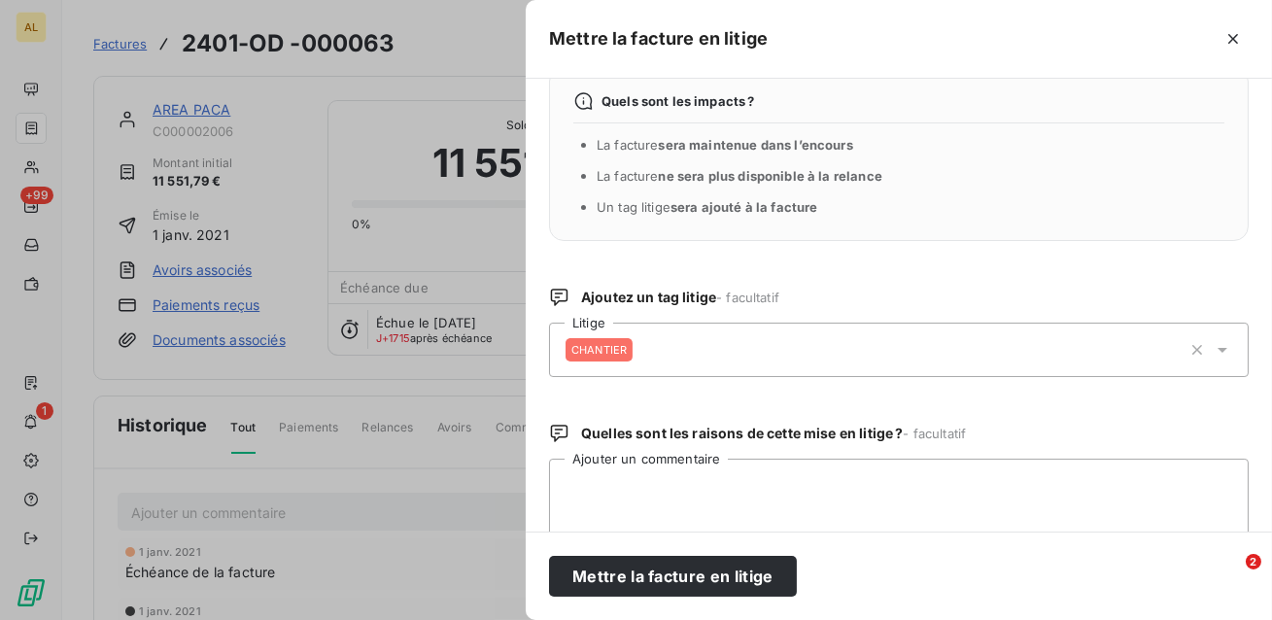
scroll to position [51, 0]
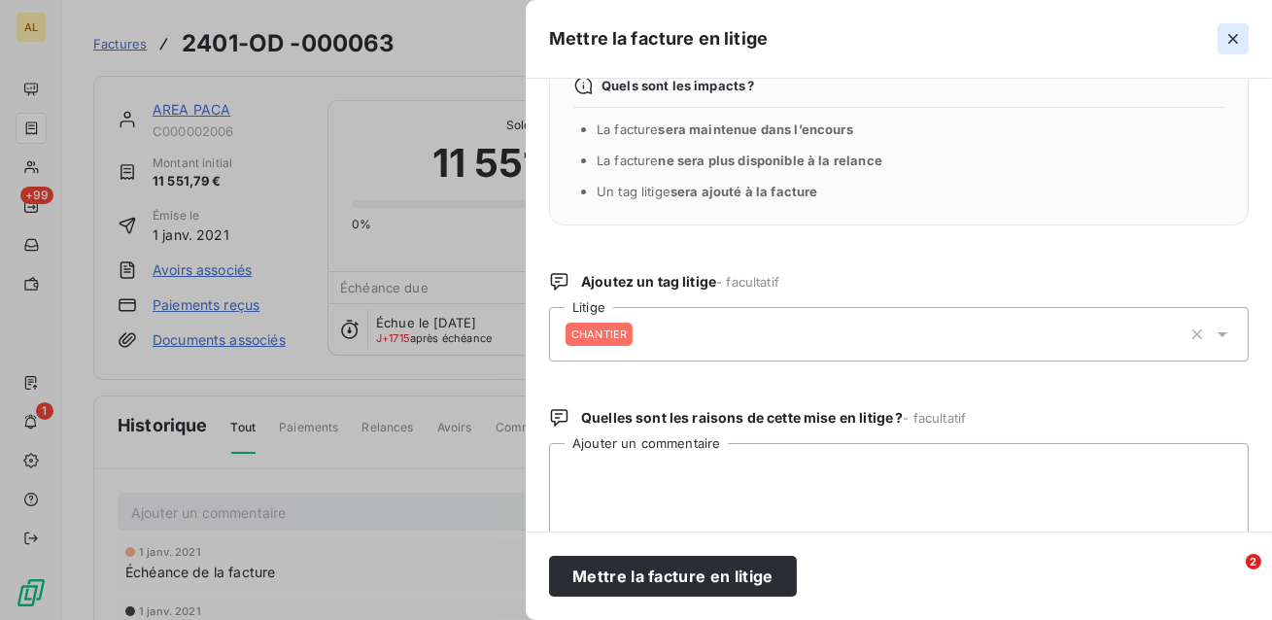
click at [1238, 33] on icon "button" at bounding box center [1232, 38] width 19 height 19
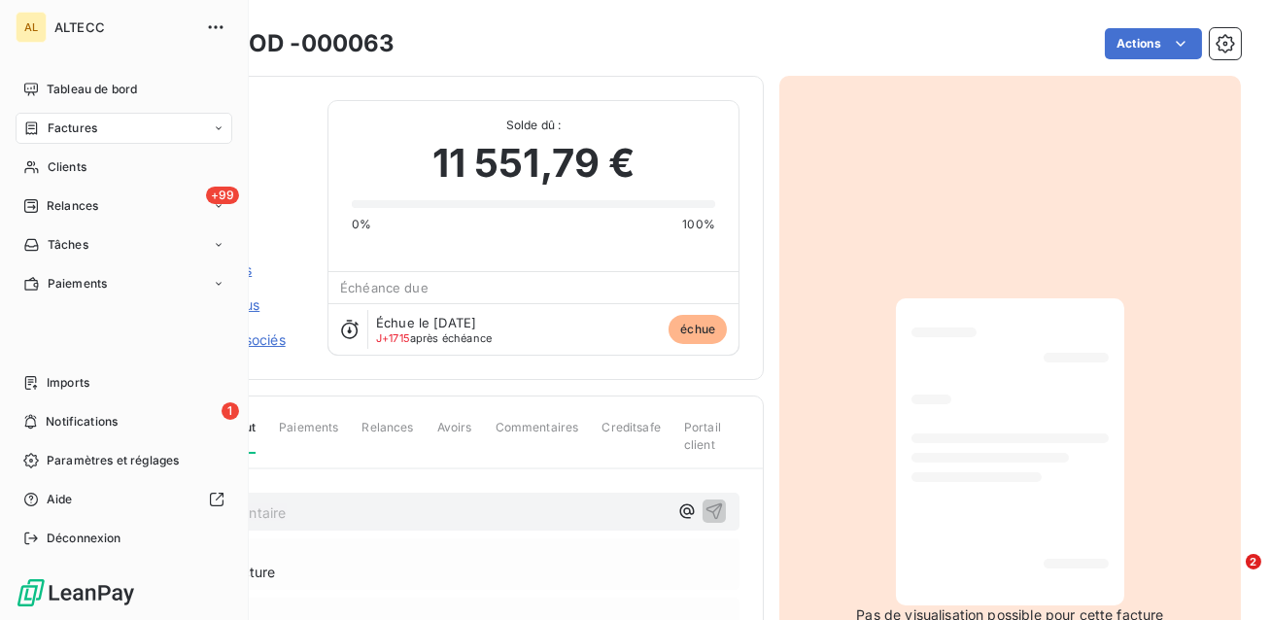
click at [36, 129] on icon at bounding box center [32, 127] width 12 height 13
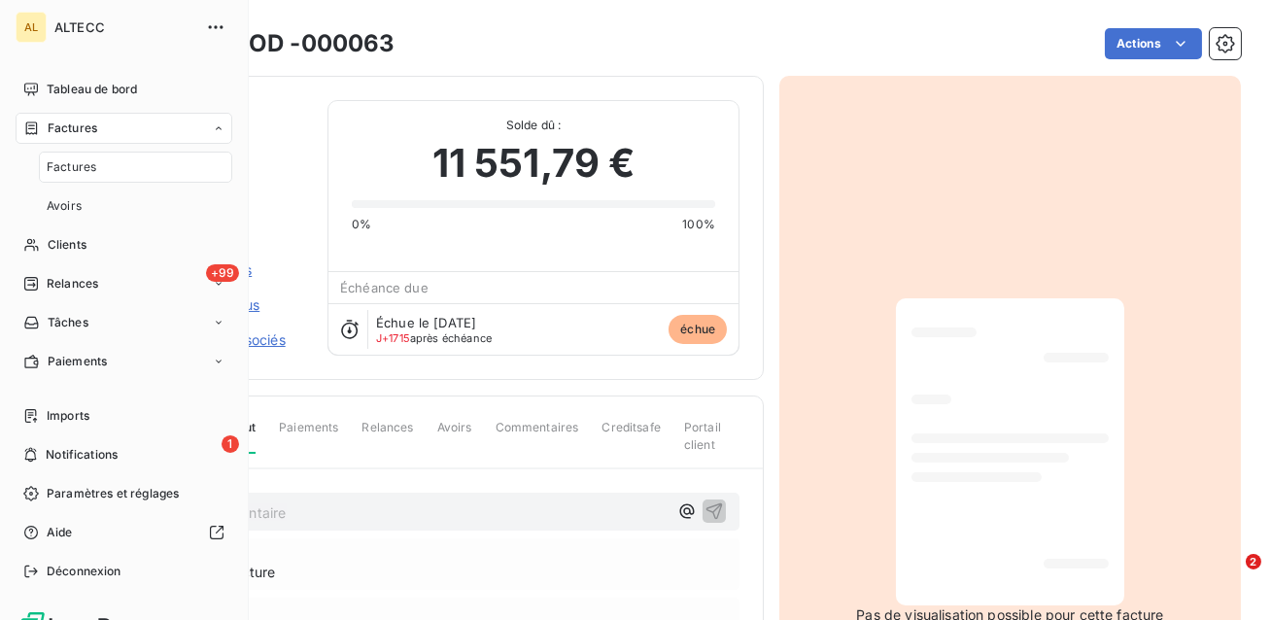
click at [83, 160] on span "Factures" at bounding box center [72, 166] width 50 height 17
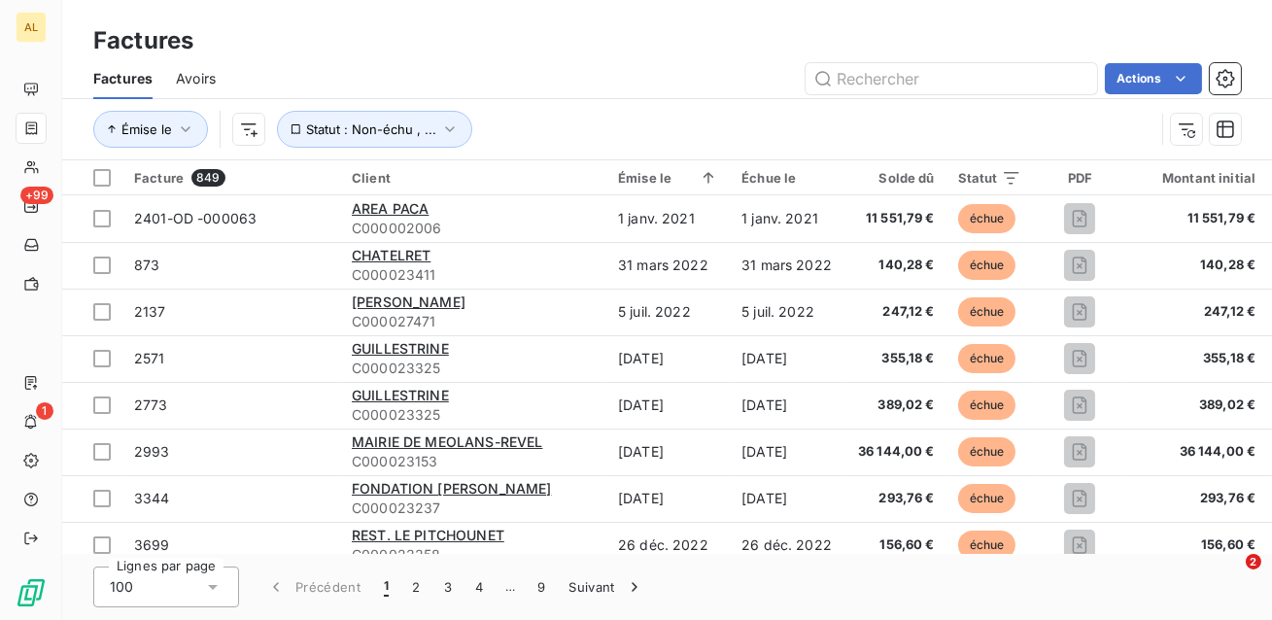
click at [498, 69] on div "Actions" at bounding box center [740, 78] width 1002 height 31
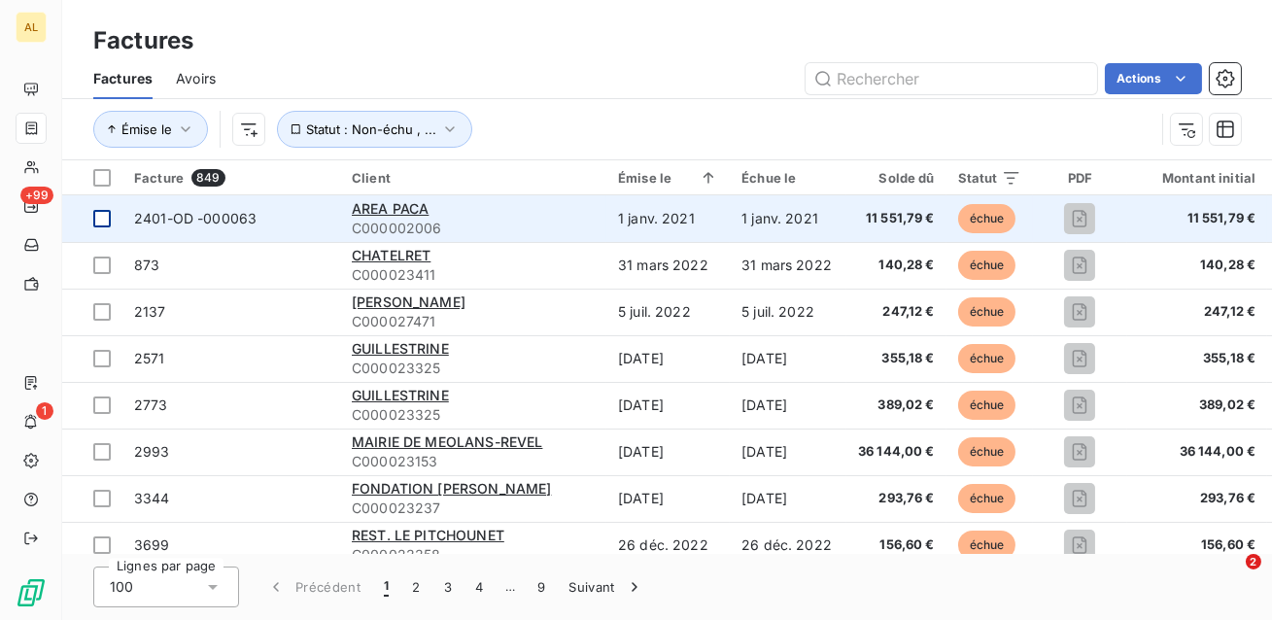
click at [110, 212] on div at bounding box center [101, 218] width 17 height 17
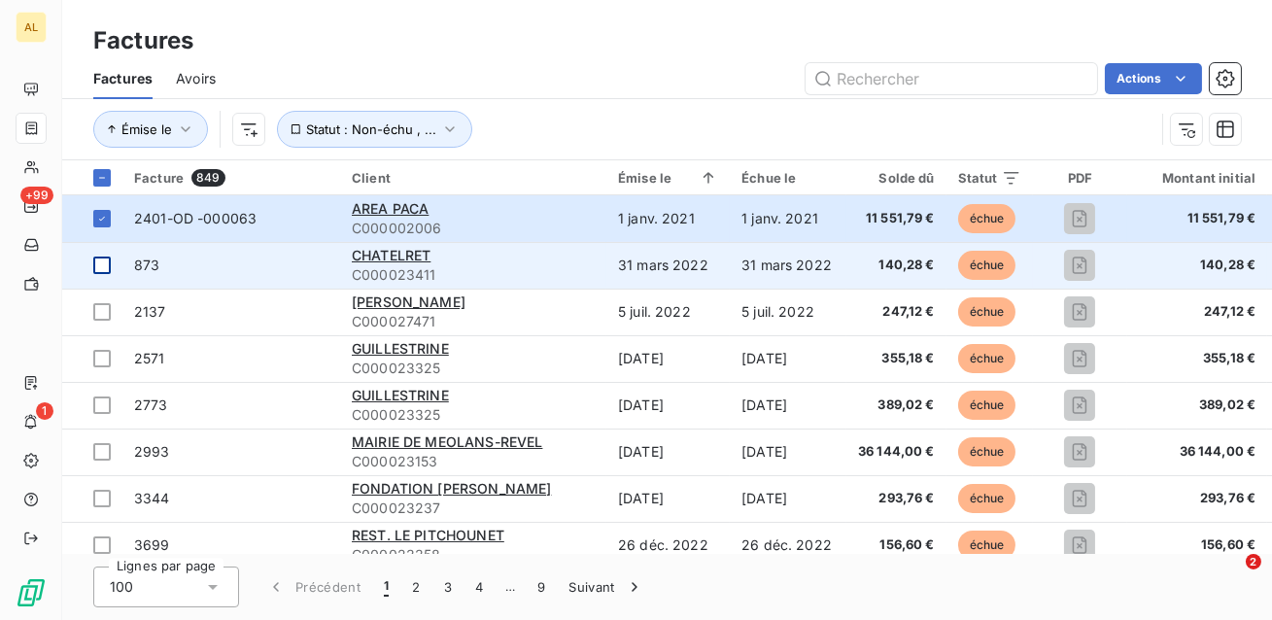
click at [106, 276] on td at bounding box center [92, 265] width 60 height 47
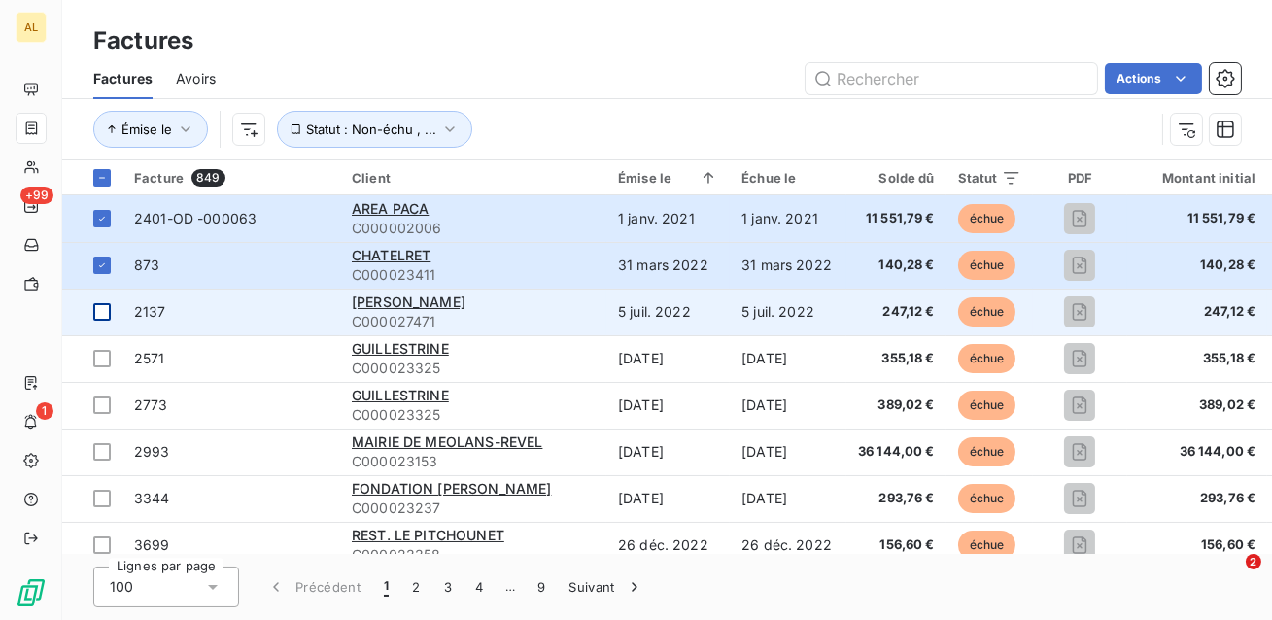
click at [96, 327] on td at bounding box center [92, 312] width 60 height 47
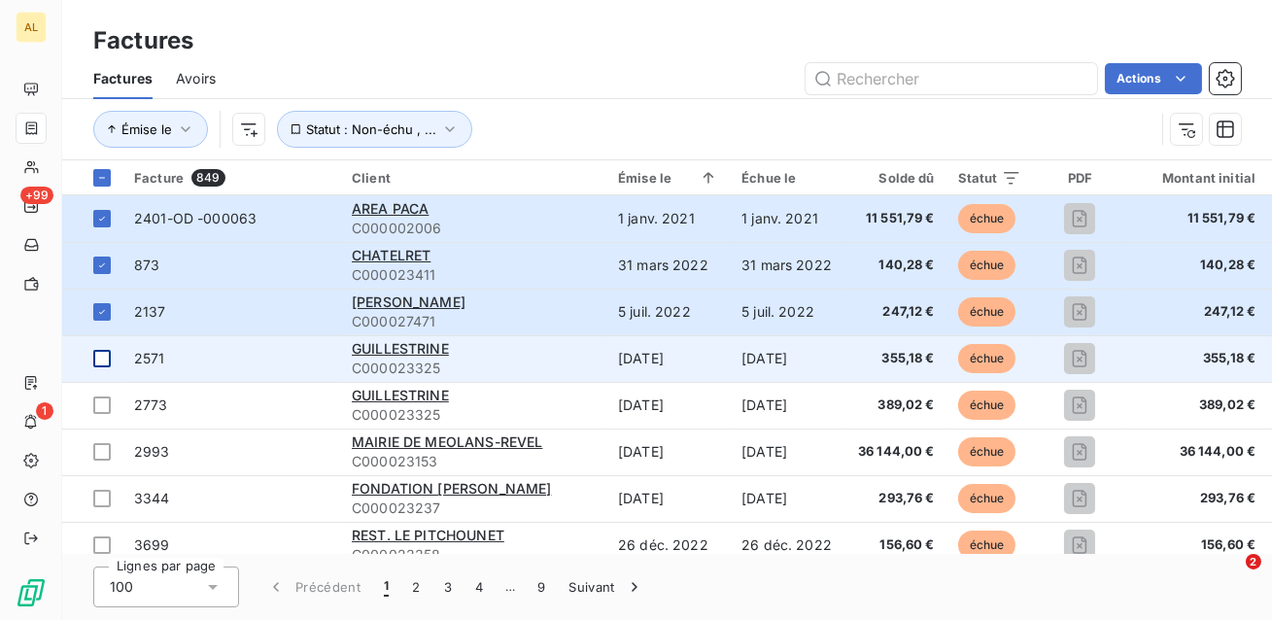
click at [98, 362] on div at bounding box center [101, 358] width 17 height 17
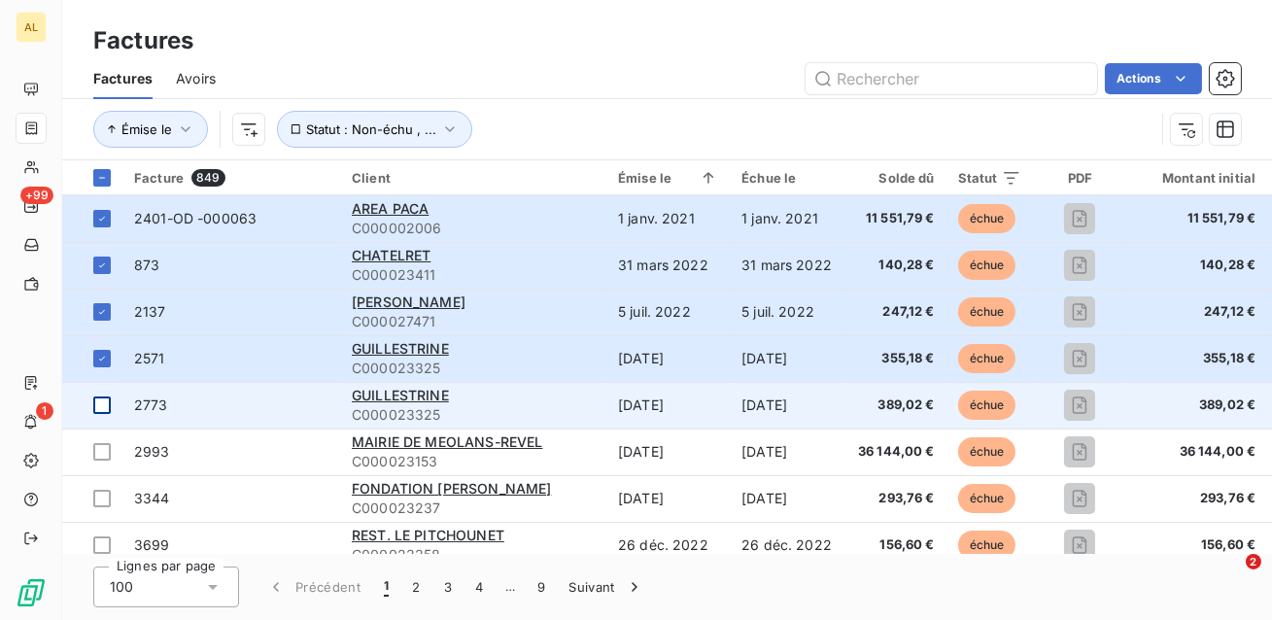
click at [102, 413] on div at bounding box center [101, 404] width 17 height 17
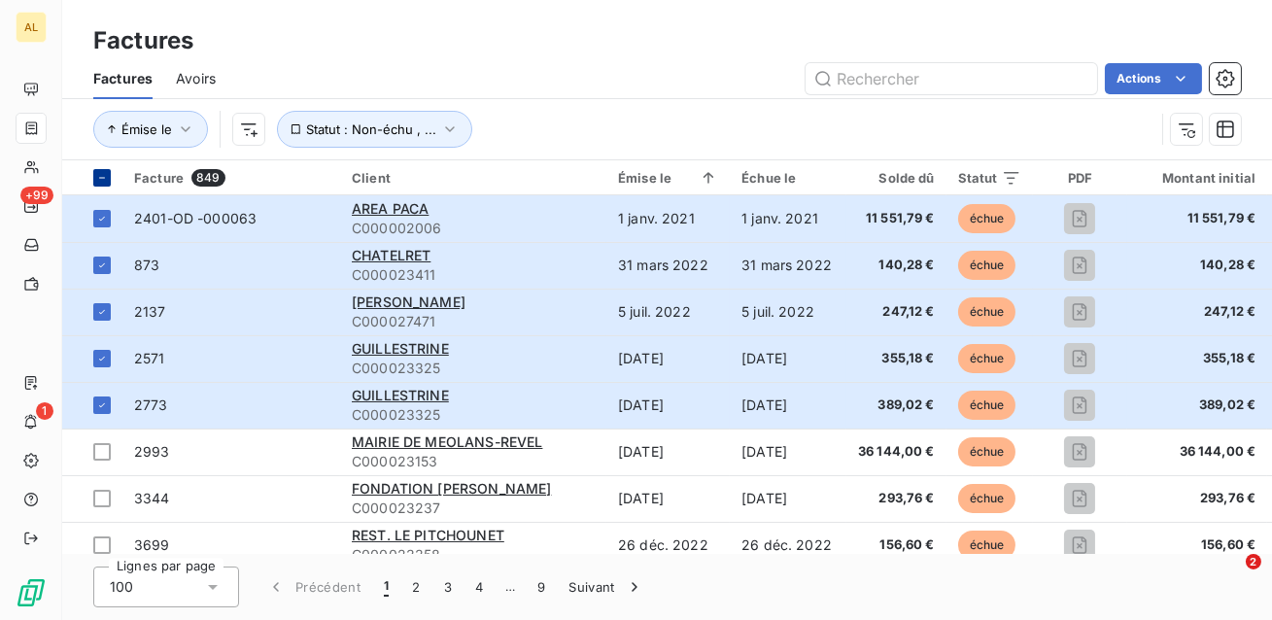
click at [104, 178] on icon at bounding box center [102, 178] width 6 height 1
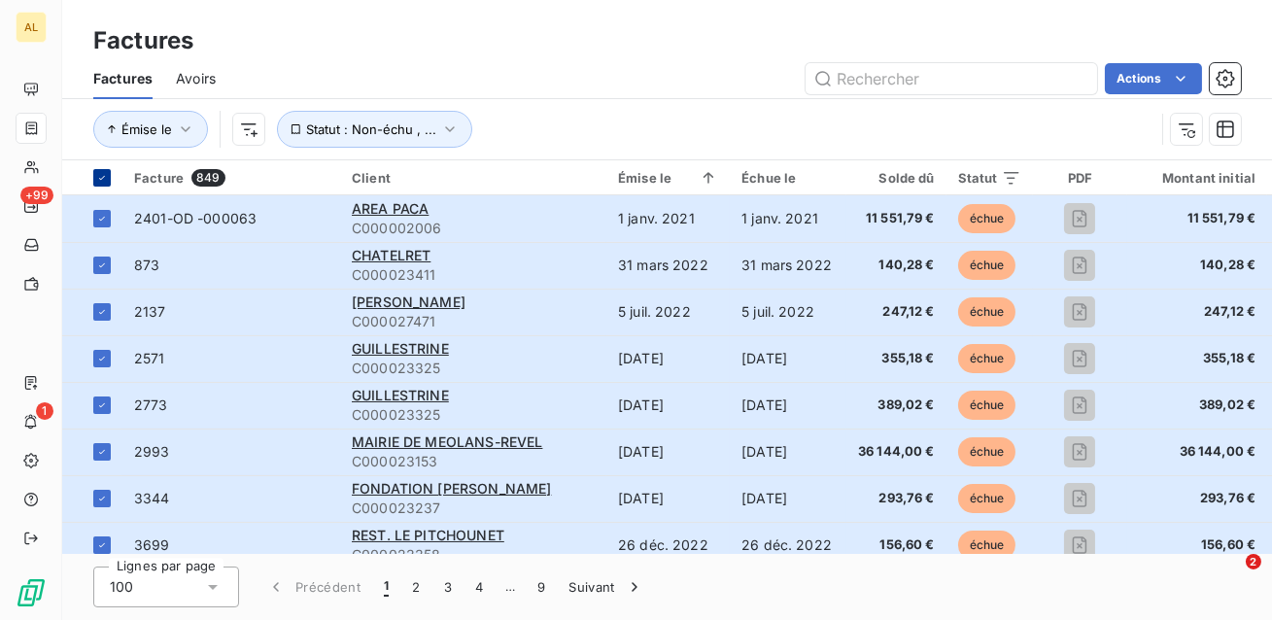
click at [104, 178] on icon at bounding box center [102, 178] width 12 height 12
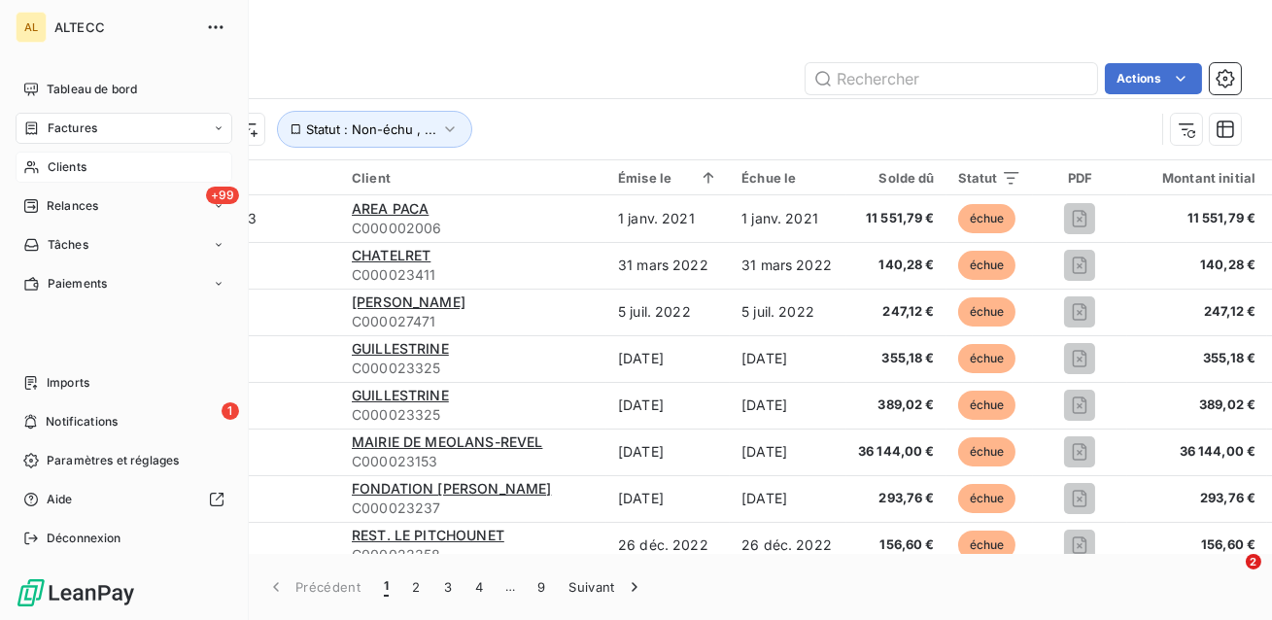
click at [36, 176] on div "Clients" at bounding box center [124, 167] width 217 height 31
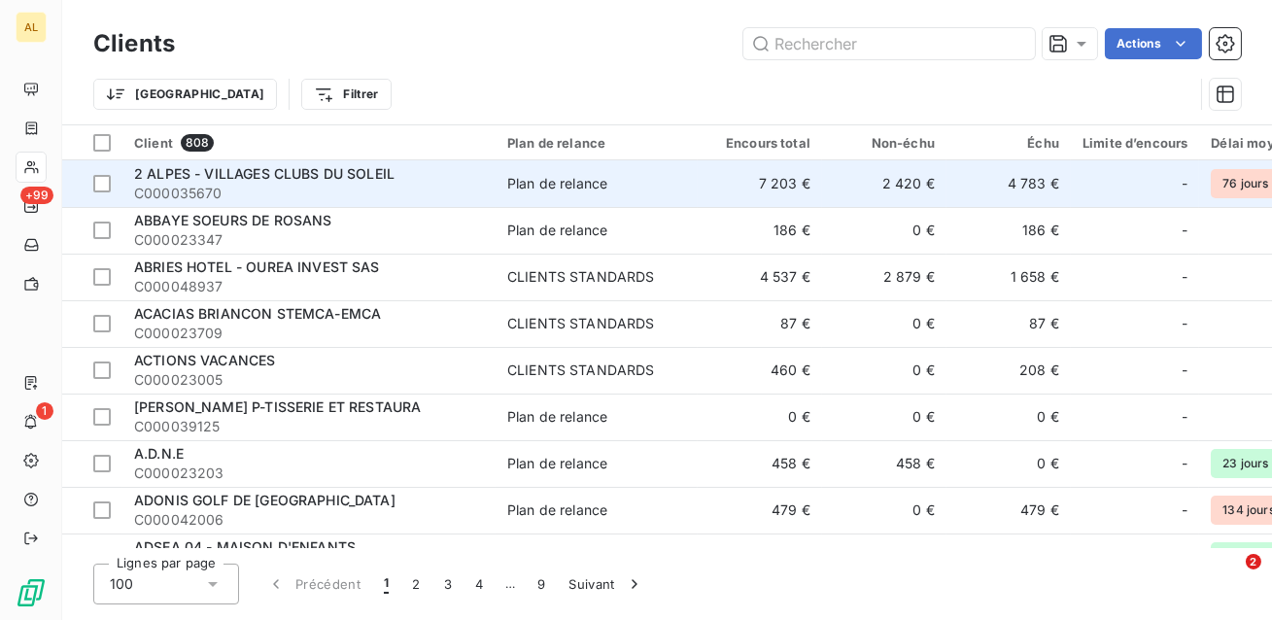
click at [466, 195] on span "C000035670" at bounding box center [309, 193] width 350 height 19
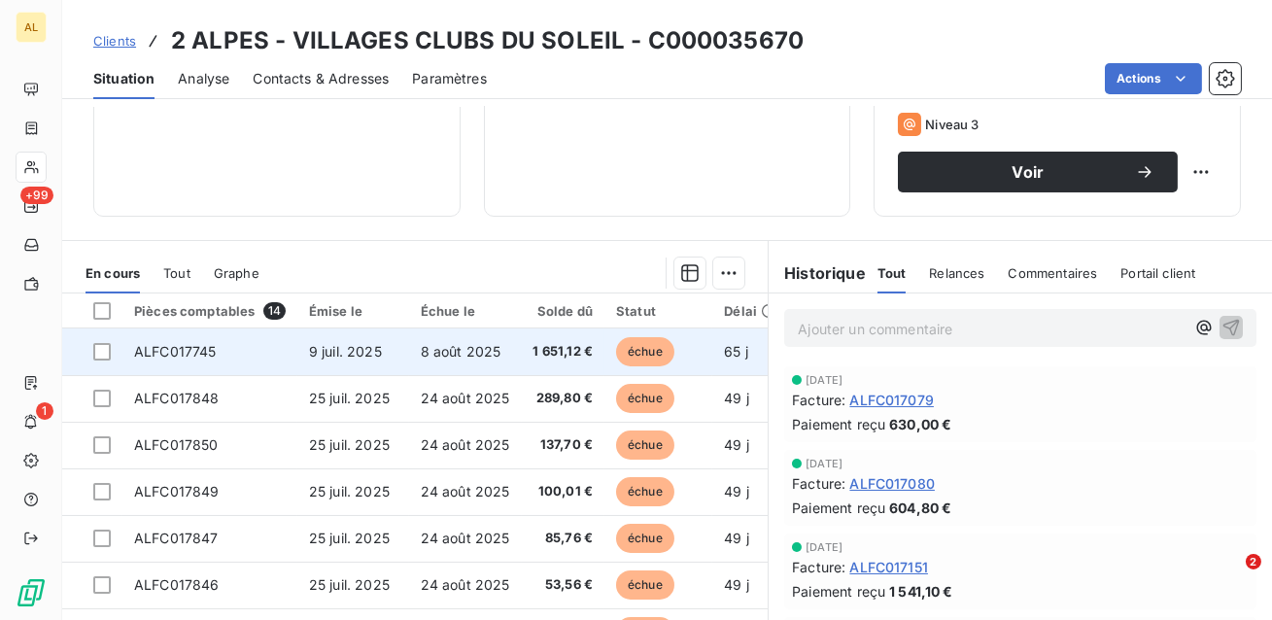
scroll to position [254, 0]
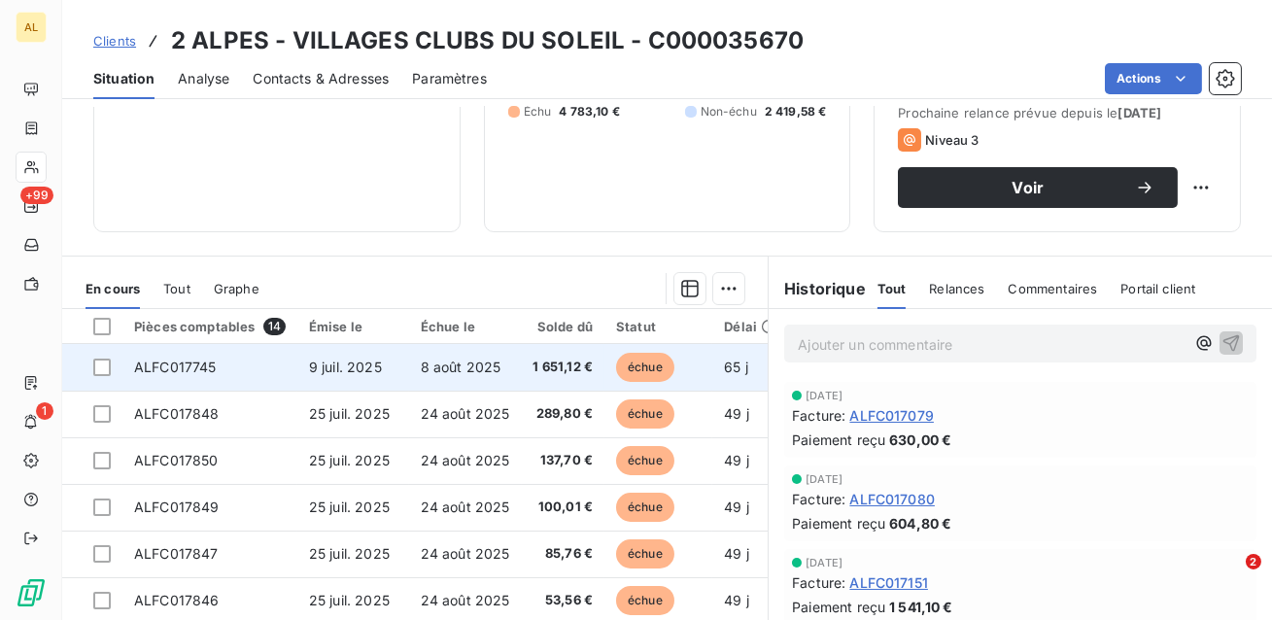
click at [111, 371] on td at bounding box center [92, 367] width 60 height 47
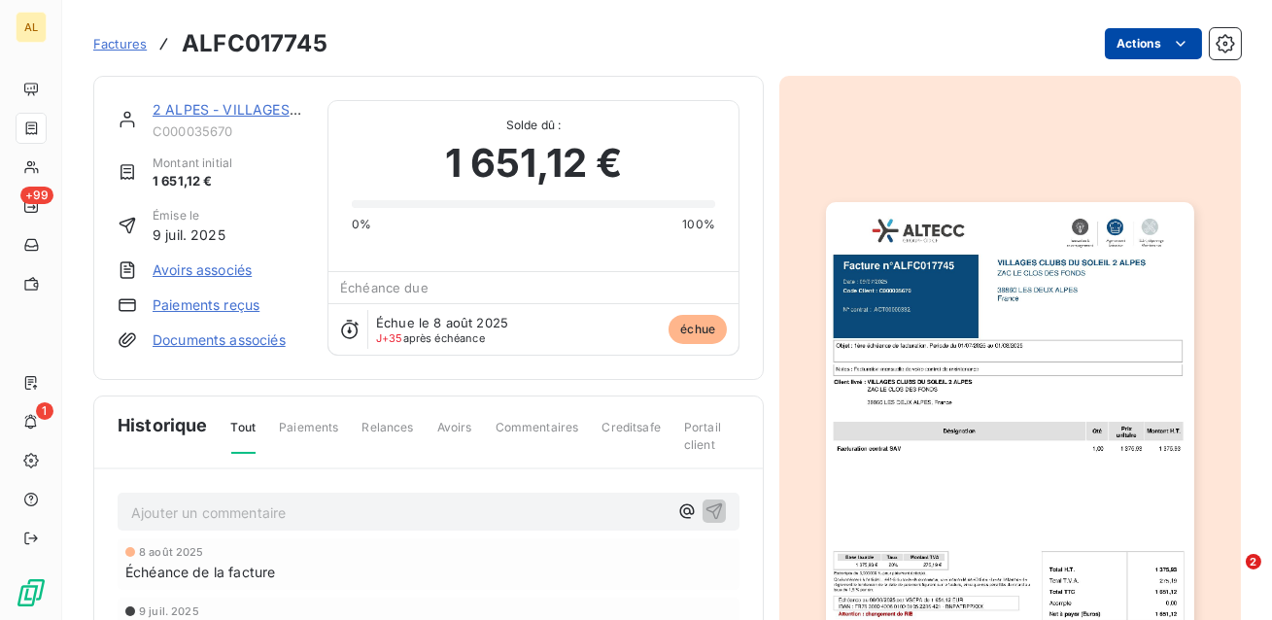
click at [1164, 45] on html "AL +99 1 Factures ALFC017745 Actions 2 ALPES - VILLAGES CLUBS DU SOLEIL C000035…" at bounding box center [636, 310] width 1272 height 620
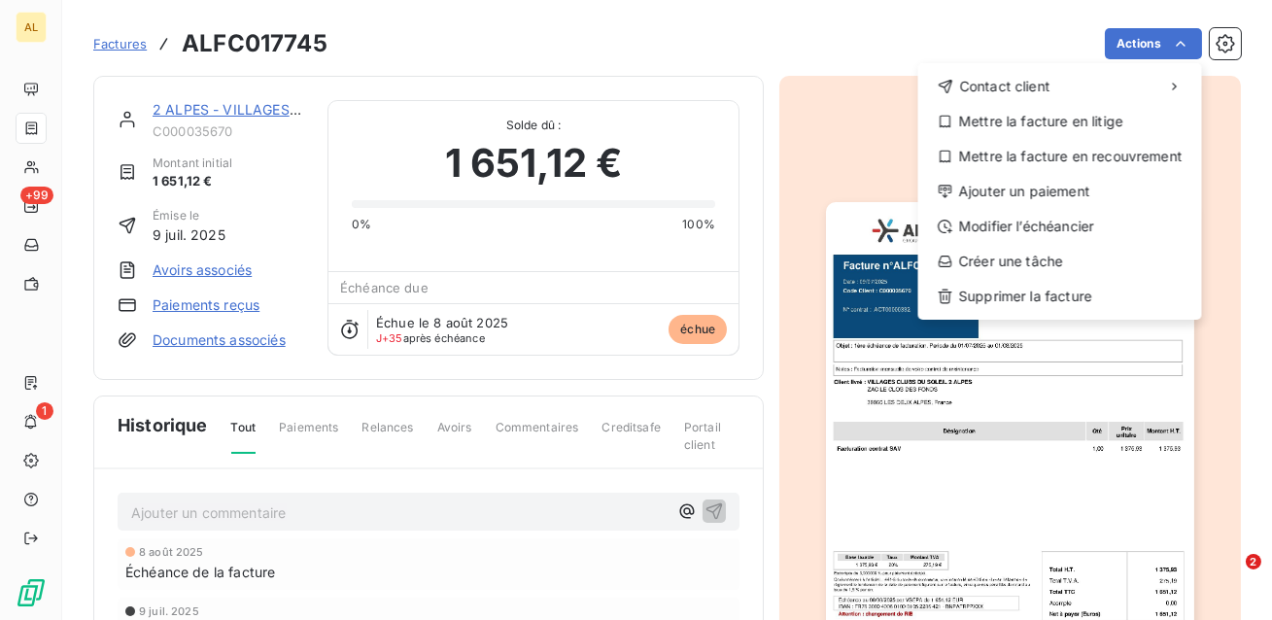
click at [536, 56] on html "AL +99 1 Factures ALFC017745 Actions Contact client Mettre la facture en litige…" at bounding box center [636, 310] width 1272 height 620
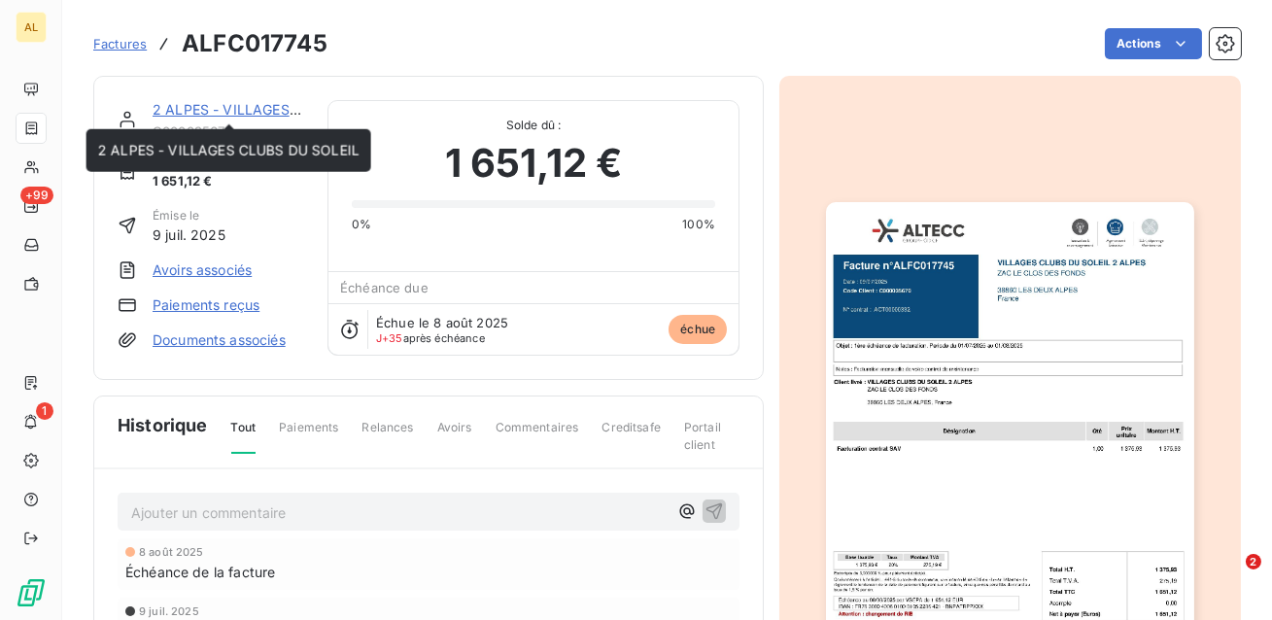
click at [288, 105] on link "2 ALPES - VILLAGES CLUBS DU SOLEIL" at bounding box center [283, 109] width 261 height 17
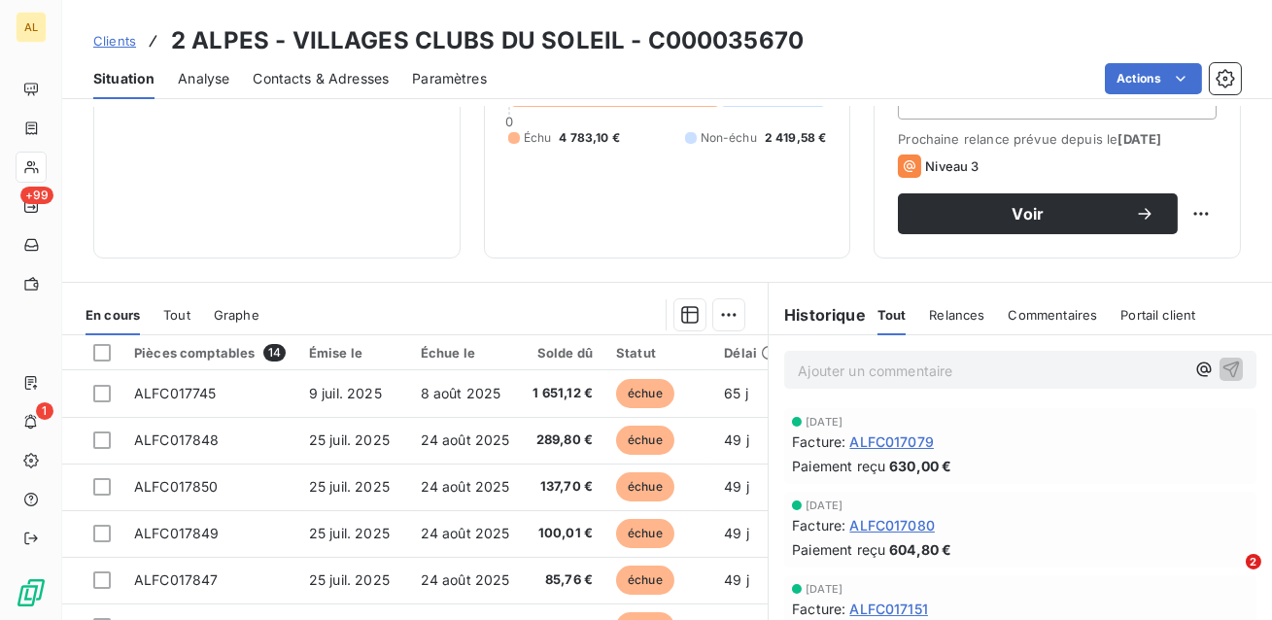
scroll to position [251, 0]
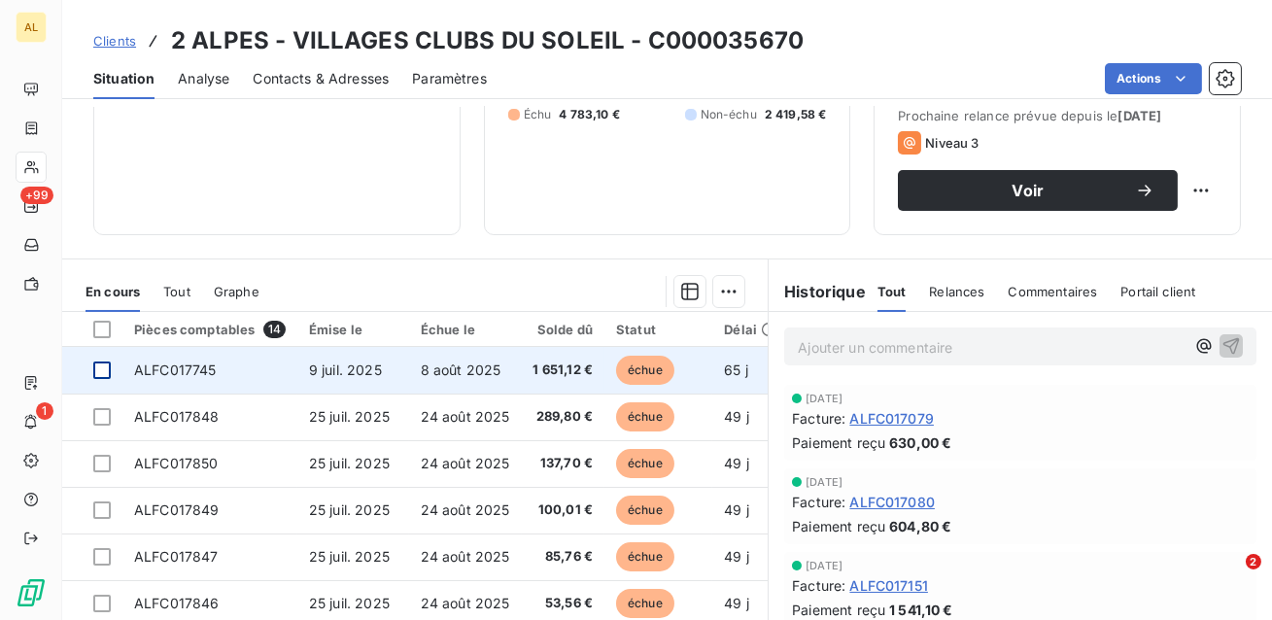
click at [101, 369] on div at bounding box center [101, 369] width 17 height 17
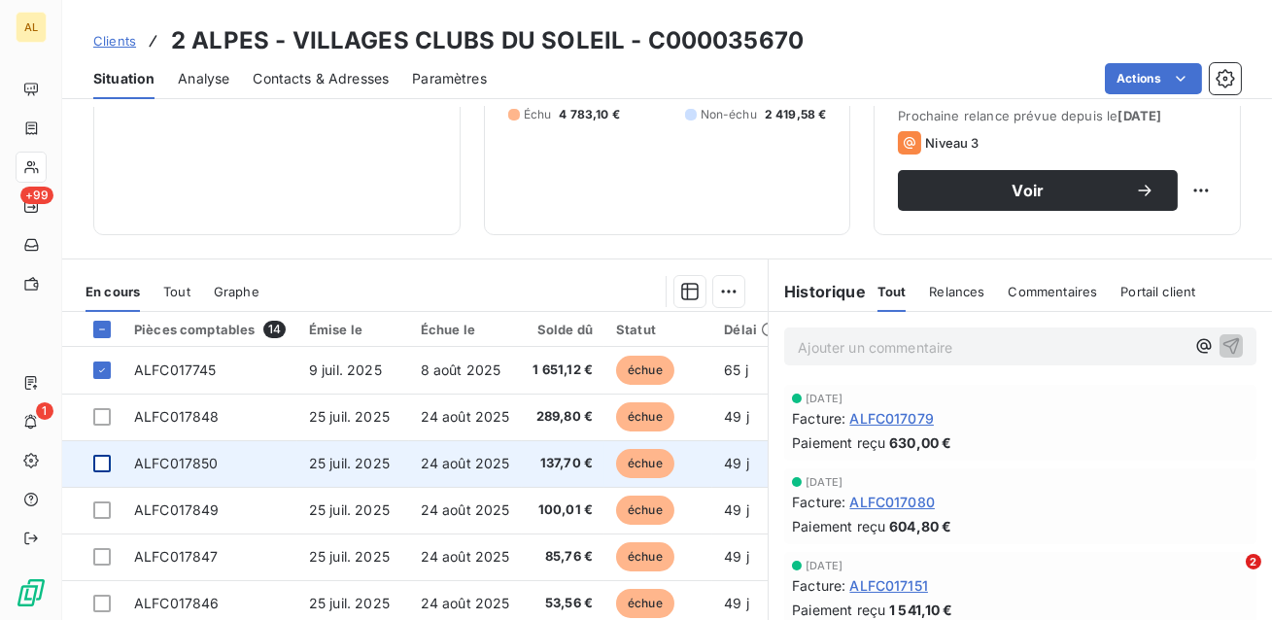
click at [104, 463] on div at bounding box center [101, 463] width 17 height 17
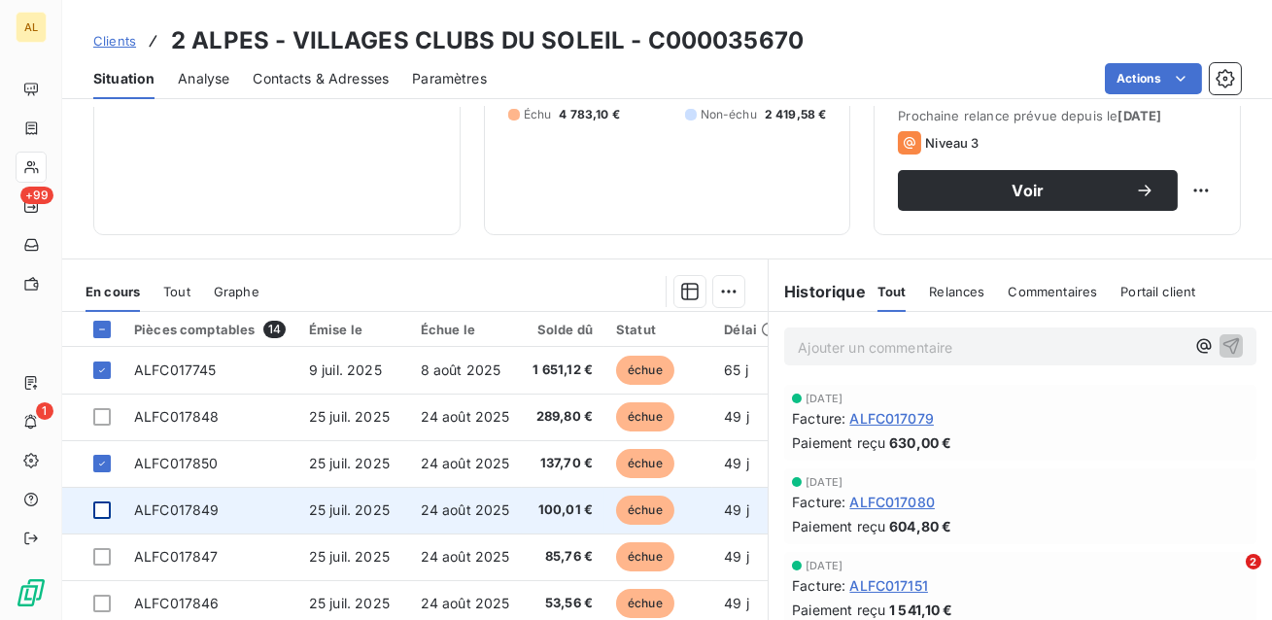
click at [104, 513] on div at bounding box center [101, 509] width 17 height 17
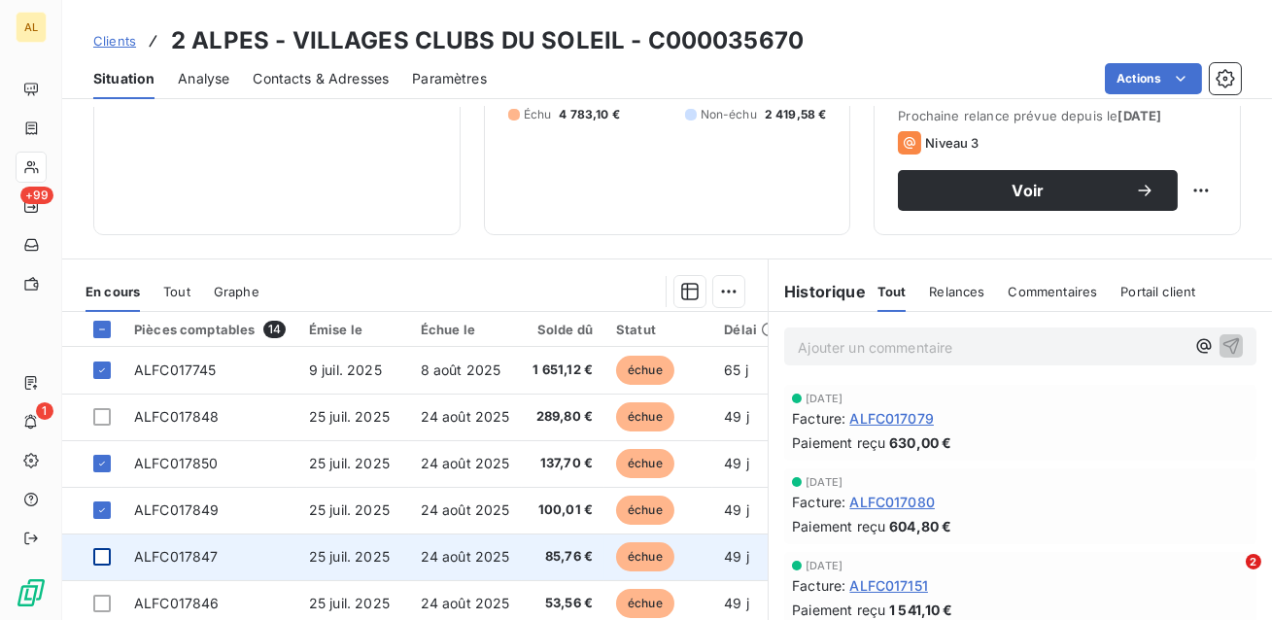
click at [104, 564] on div at bounding box center [101, 556] width 17 height 17
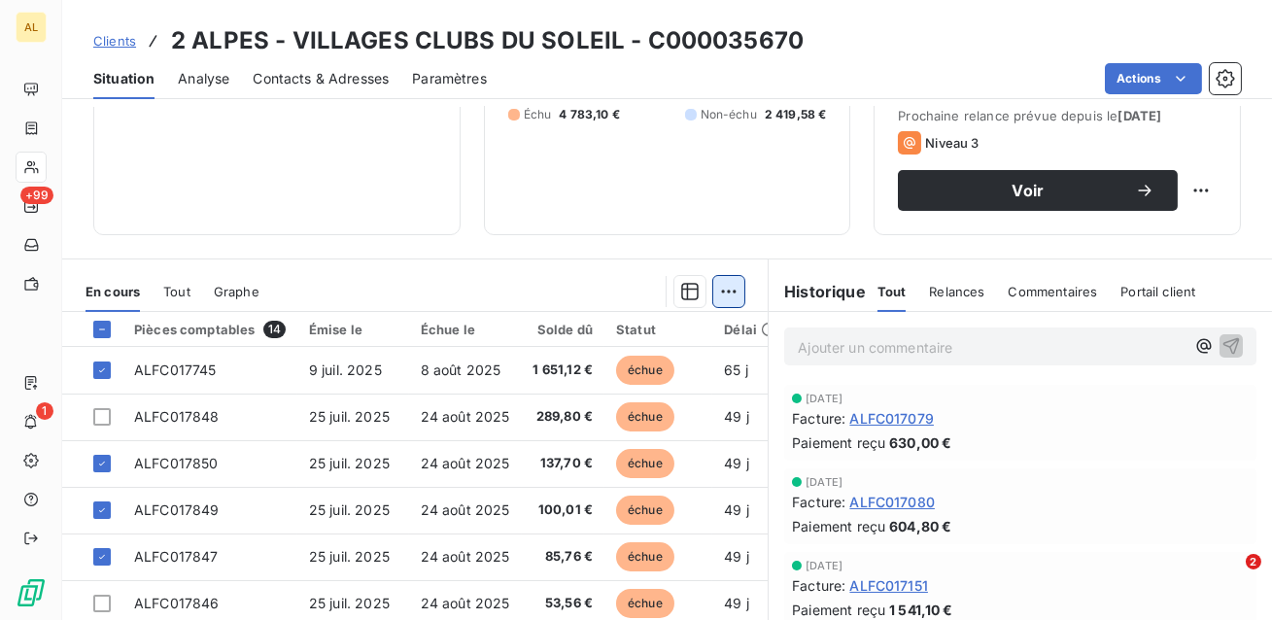
click at [731, 294] on html "AL +99 1 Clients 2 ALPES - VILLAGES CLUBS DU SOLEIL - C000035670 Situation Anal…" at bounding box center [636, 310] width 1272 height 620
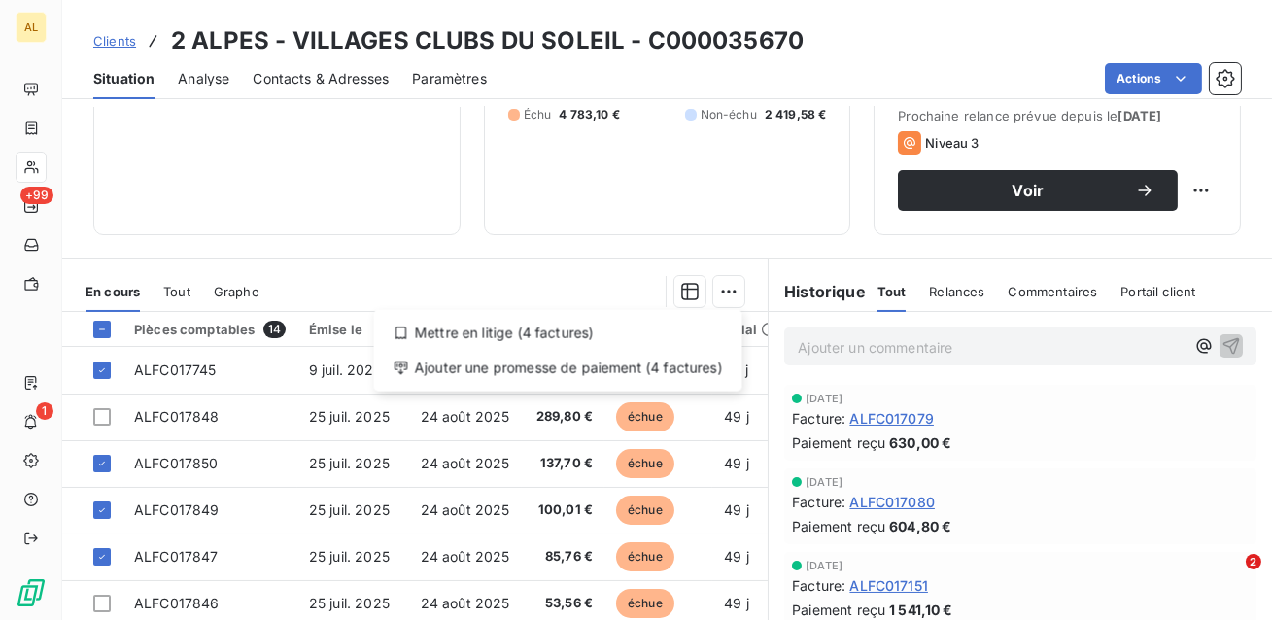
click at [616, 289] on html "AL +99 1 Clients 2 ALPES - VILLAGES CLUBS DU SOLEIL - C000035670 Situation Anal…" at bounding box center [636, 310] width 1272 height 620
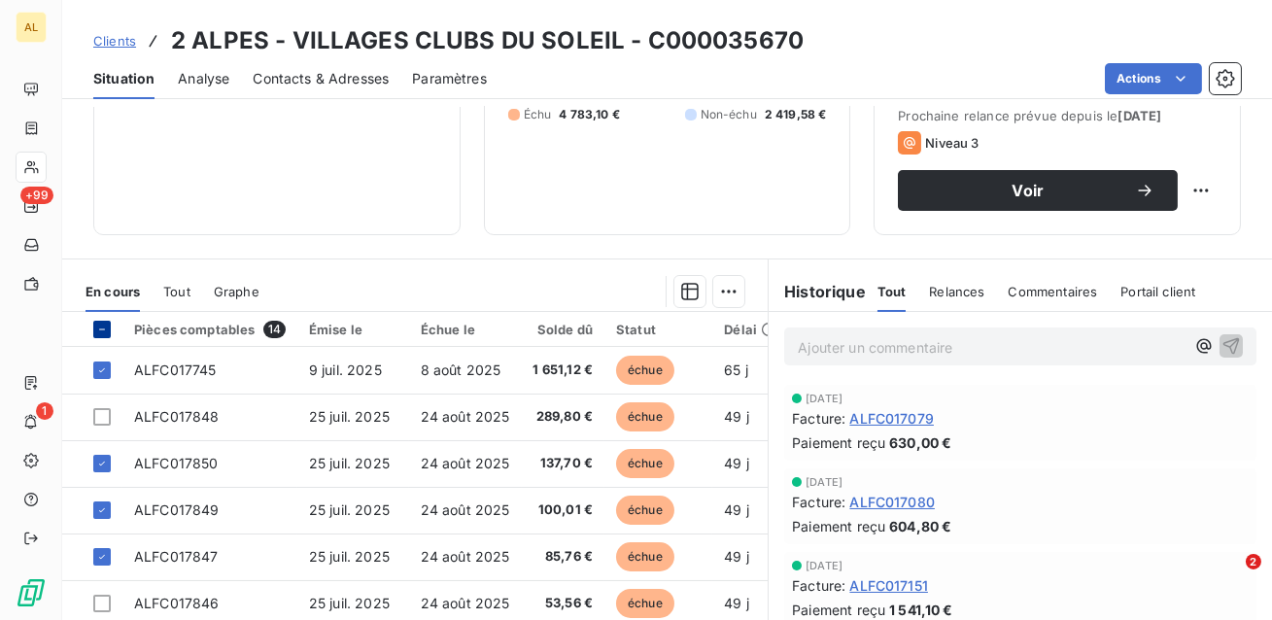
click at [98, 330] on icon at bounding box center [102, 330] width 12 height 12
click at [99, 326] on icon at bounding box center [102, 330] width 12 height 12
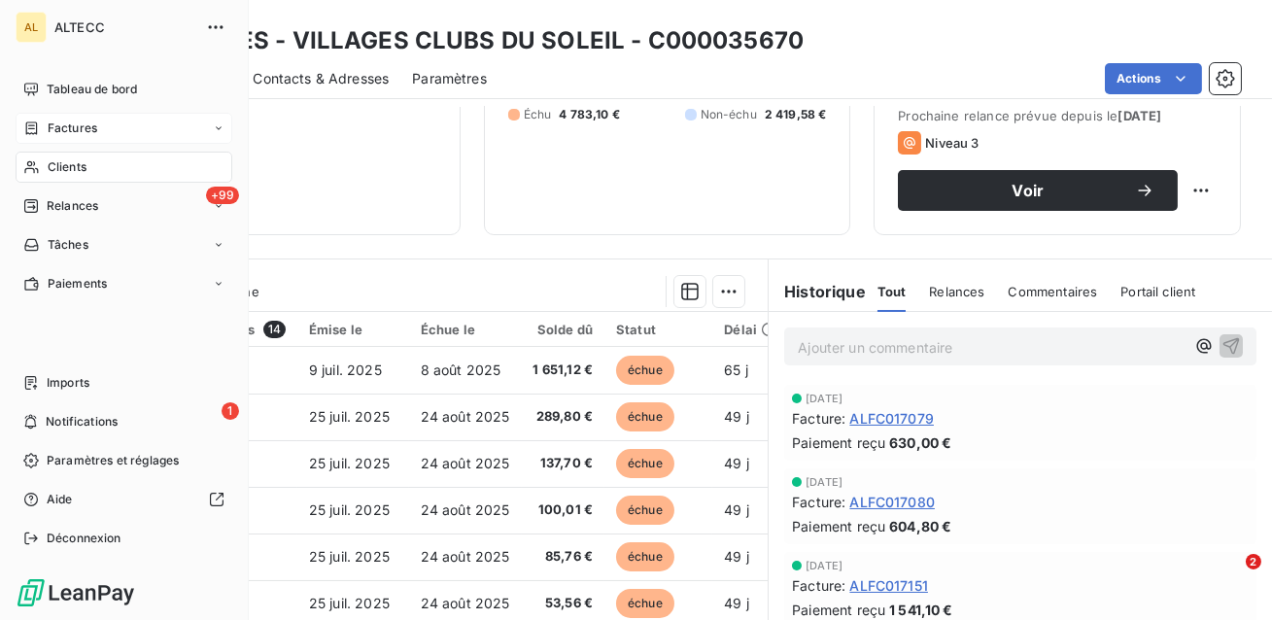
click at [76, 136] on span "Factures" at bounding box center [73, 128] width 50 height 17
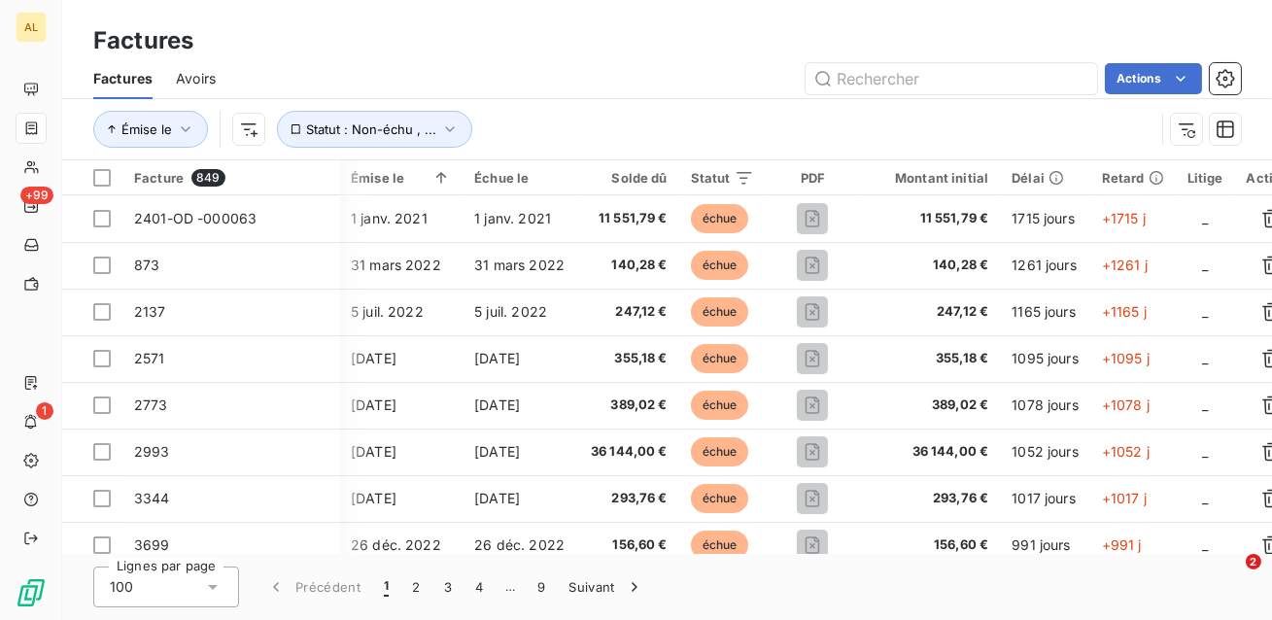
scroll to position [0, 300]
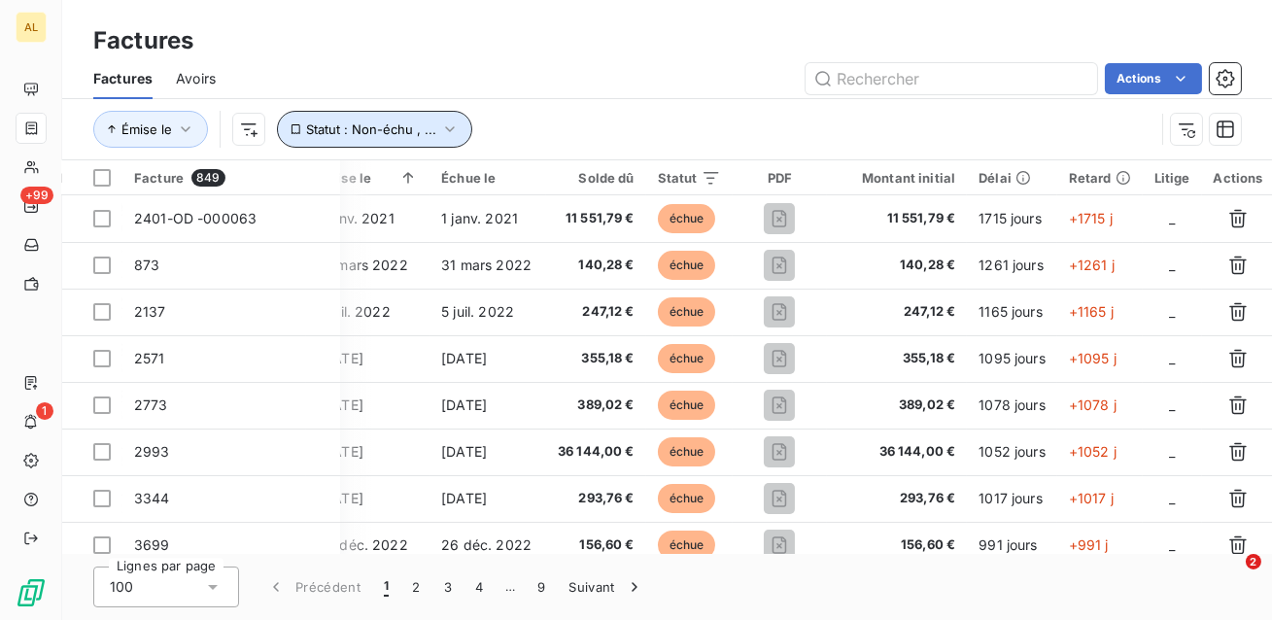
click at [324, 133] on span "Statut : Non-échu , ..." at bounding box center [371, 129] width 130 height 16
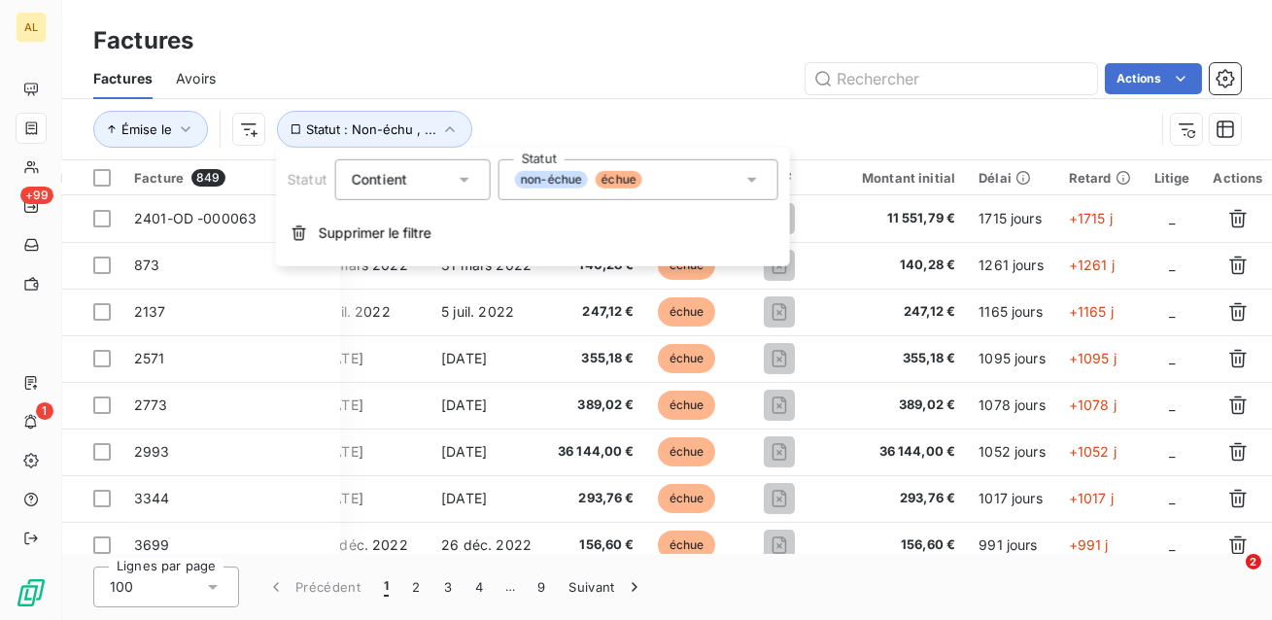
click at [495, 98] on div "Factures Avoirs Actions" at bounding box center [667, 78] width 1210 height 41
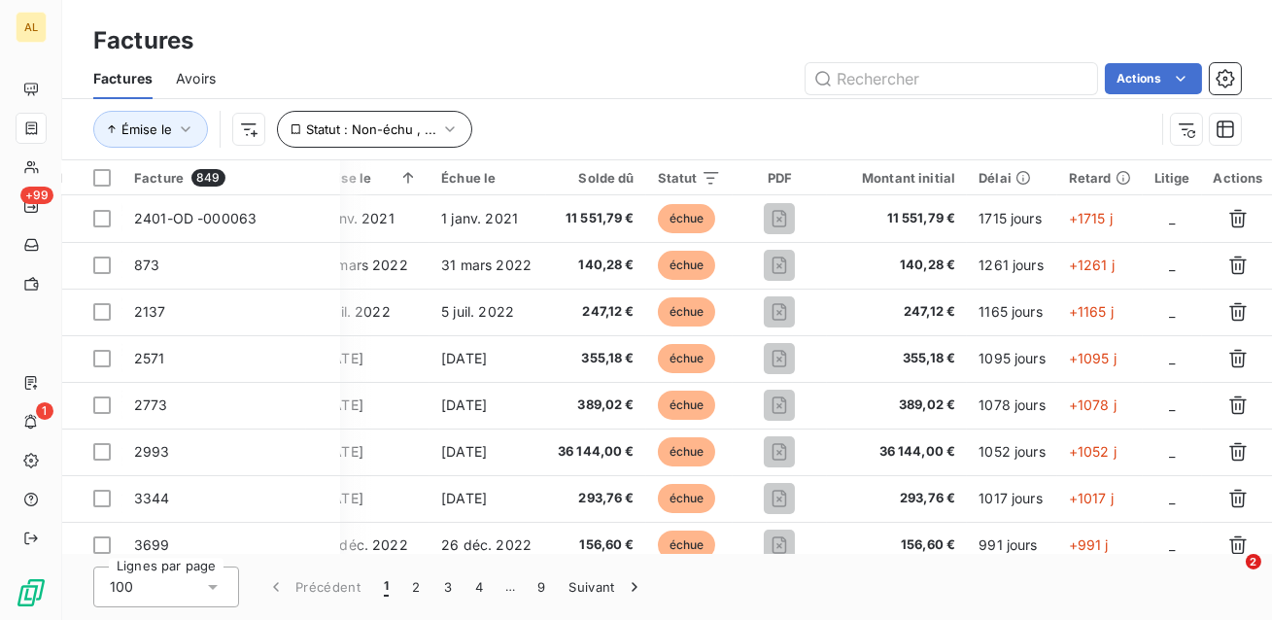
click at [351, 127] on span "Statut : Non-échu , ..." at bounding box center [371, 129] width 130 height 16
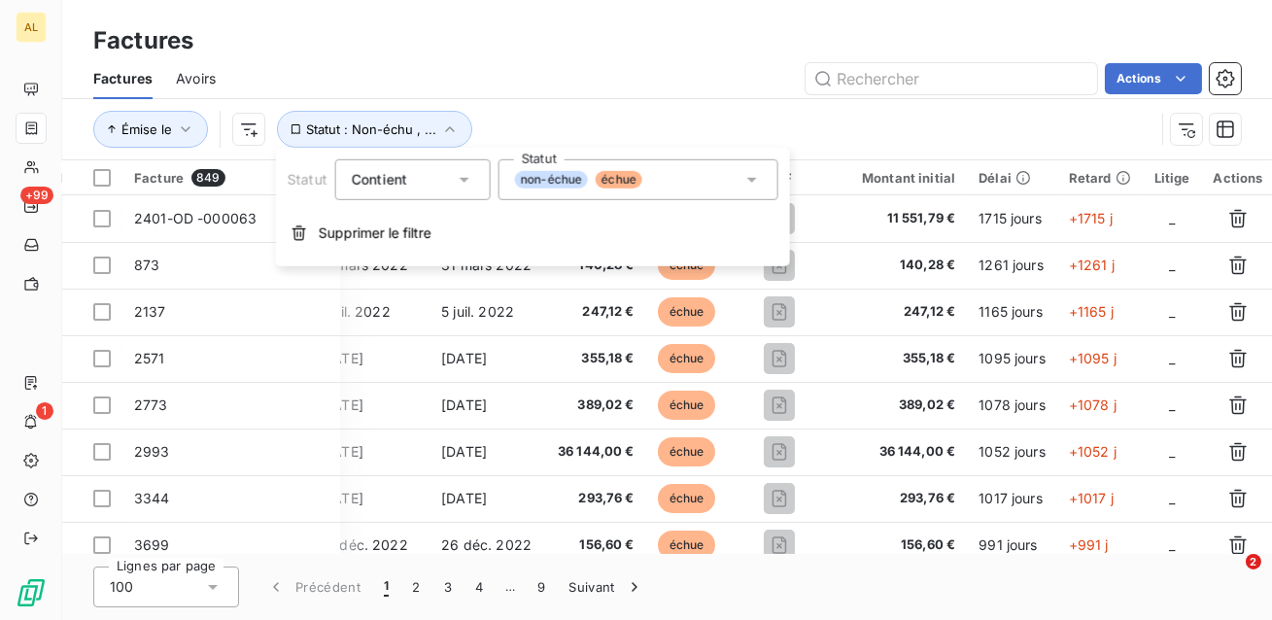
click at [667, 184] on div "non-échue échue" at bounding box center [638, 179] width 280 height 41
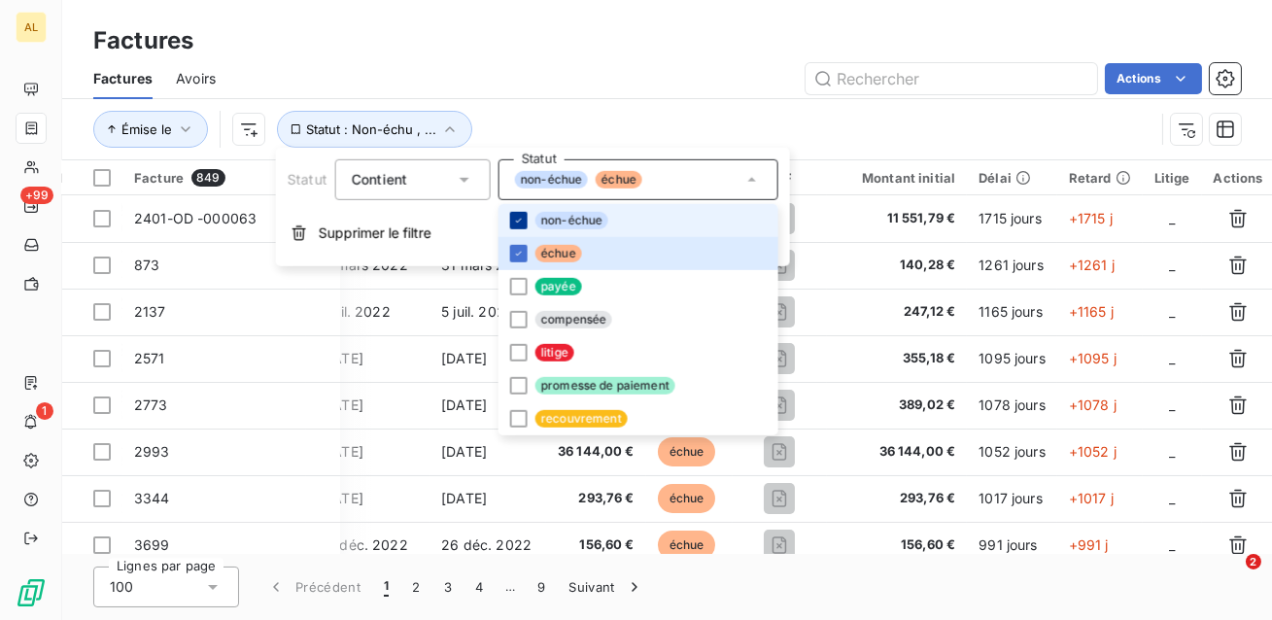
click at [519, 218] on icon at bounding box center [519, 221] width 12 height 12
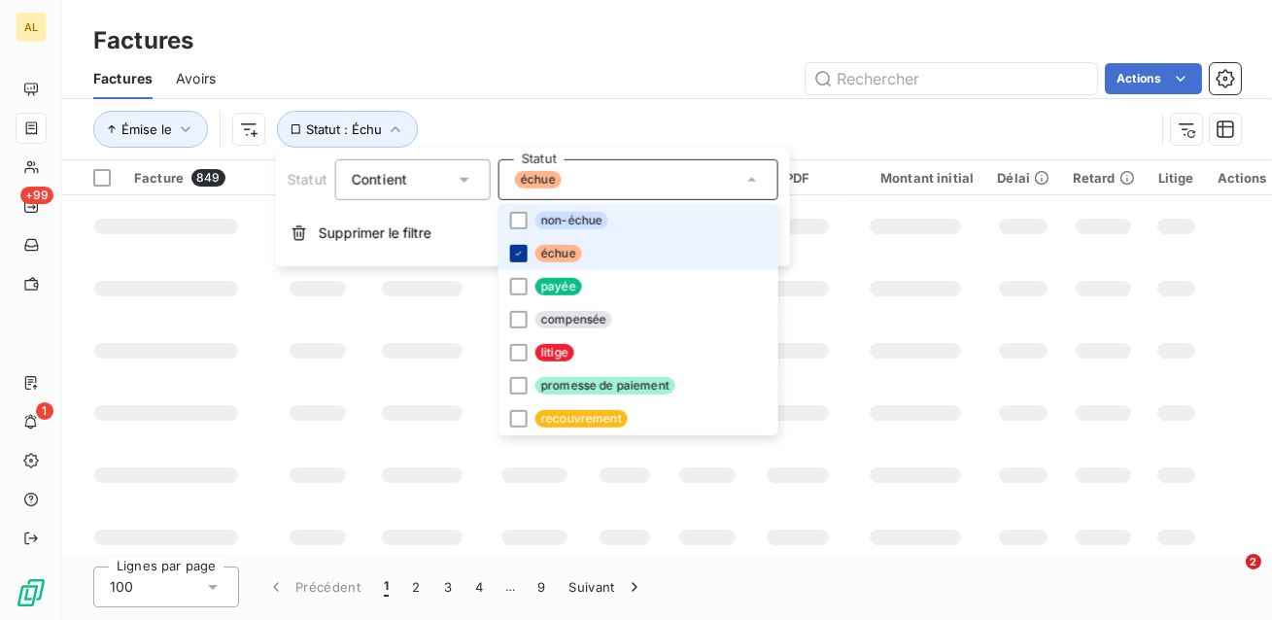
click at [519, 254] on icon at bounding box center [519, 254] width 12 height 12
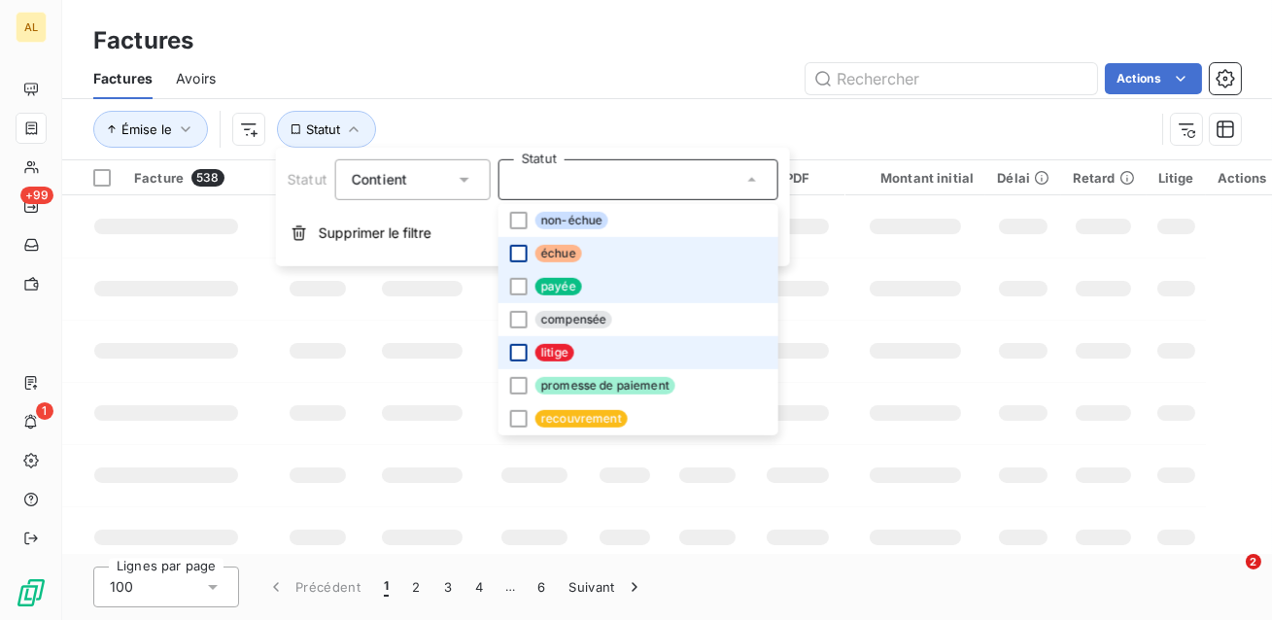
click at [520, 360] on div at bounding box center [518, 352] width 17 height 17
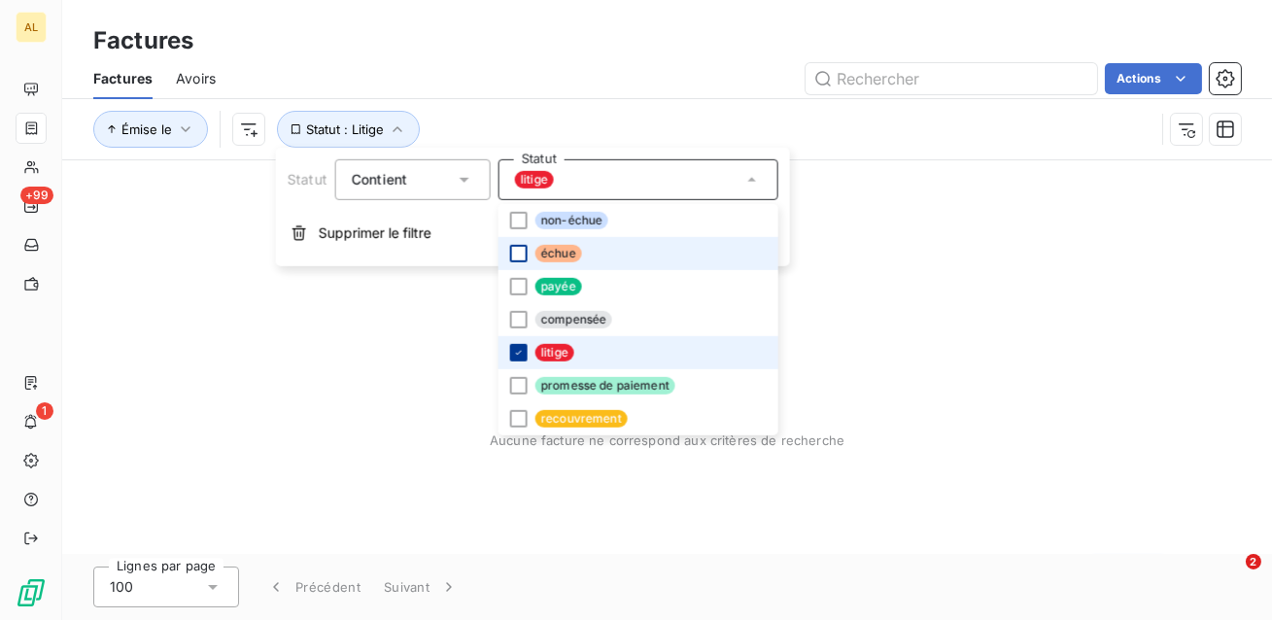
click at [516, 354] on icon at bounding box center [519, 353] width 6 height 4
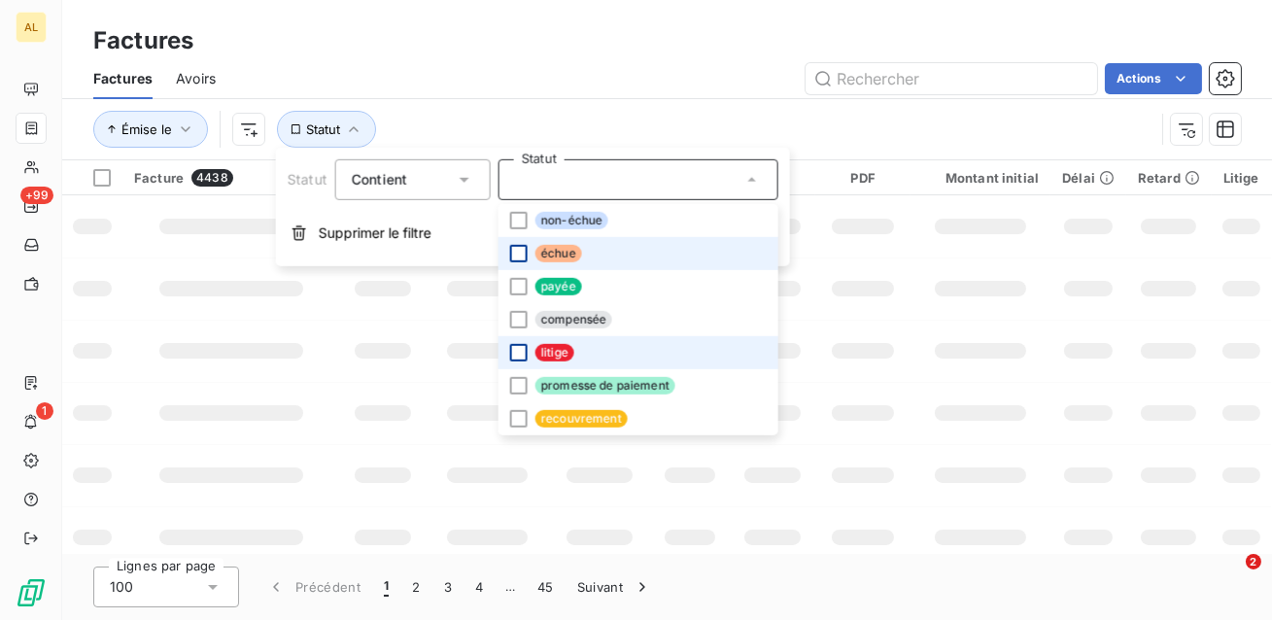
click at [480, 84] on div "Actions" at bounding box center [740, 78] width 1002 height 31
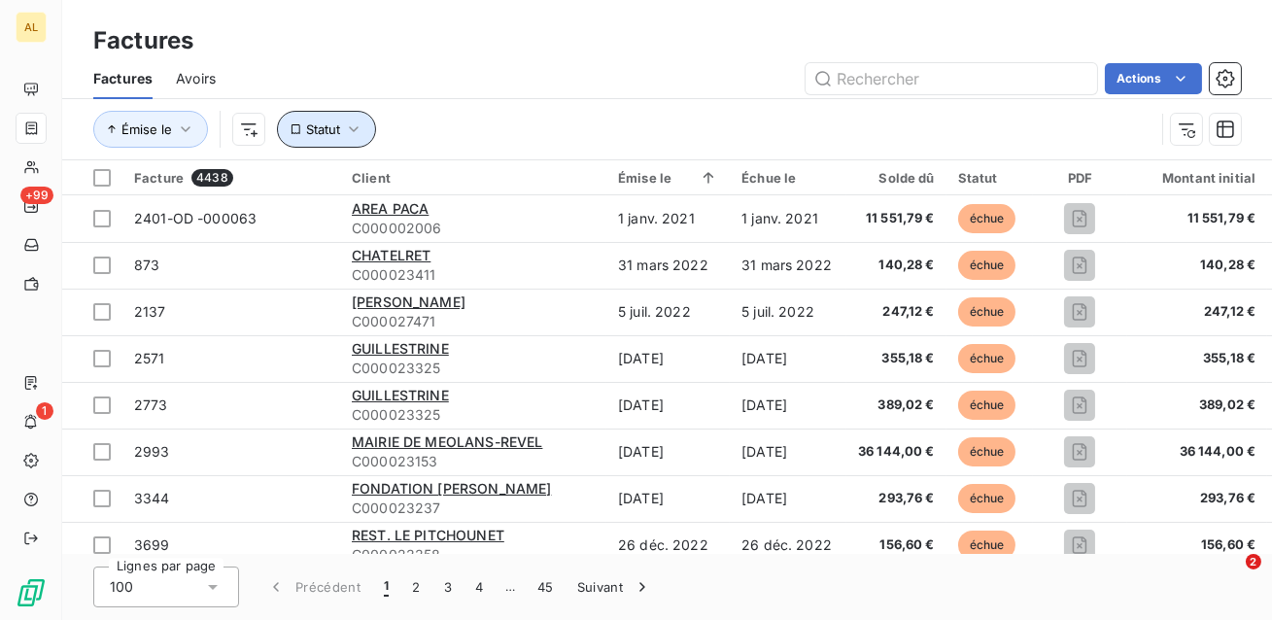
click at [353, 131] on icon "button" at bounding box center [353, 129] width 19 height 19
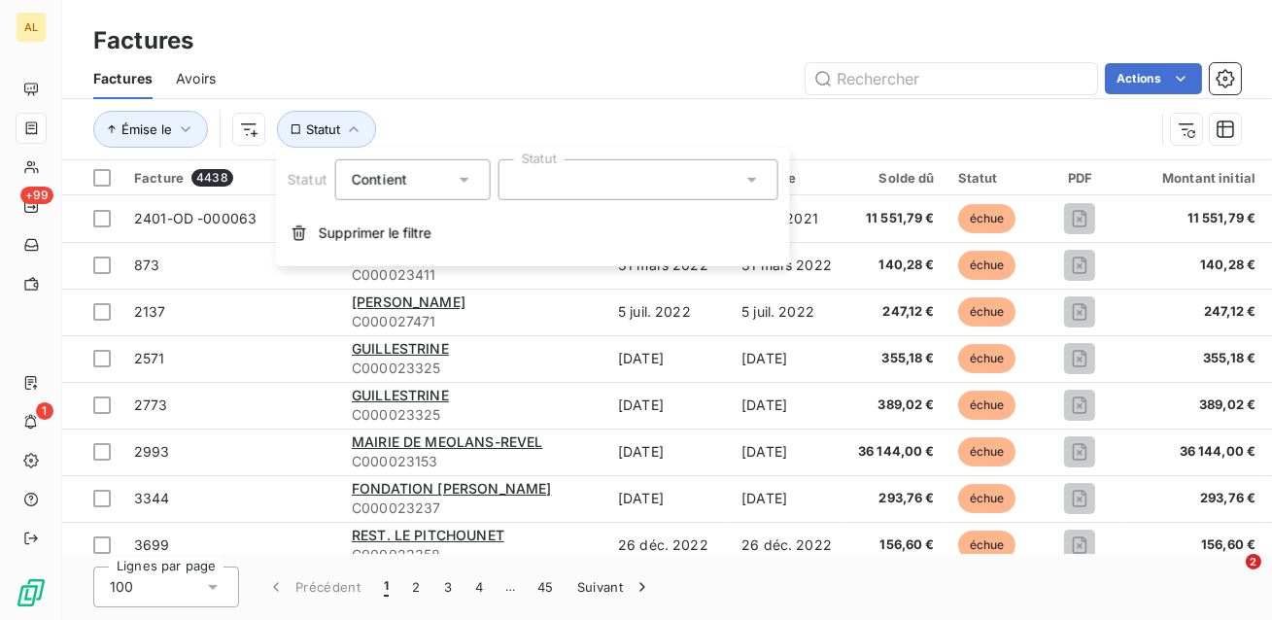
click at [546, 182] on div at bounding box center [638, 179] width 280 height 41
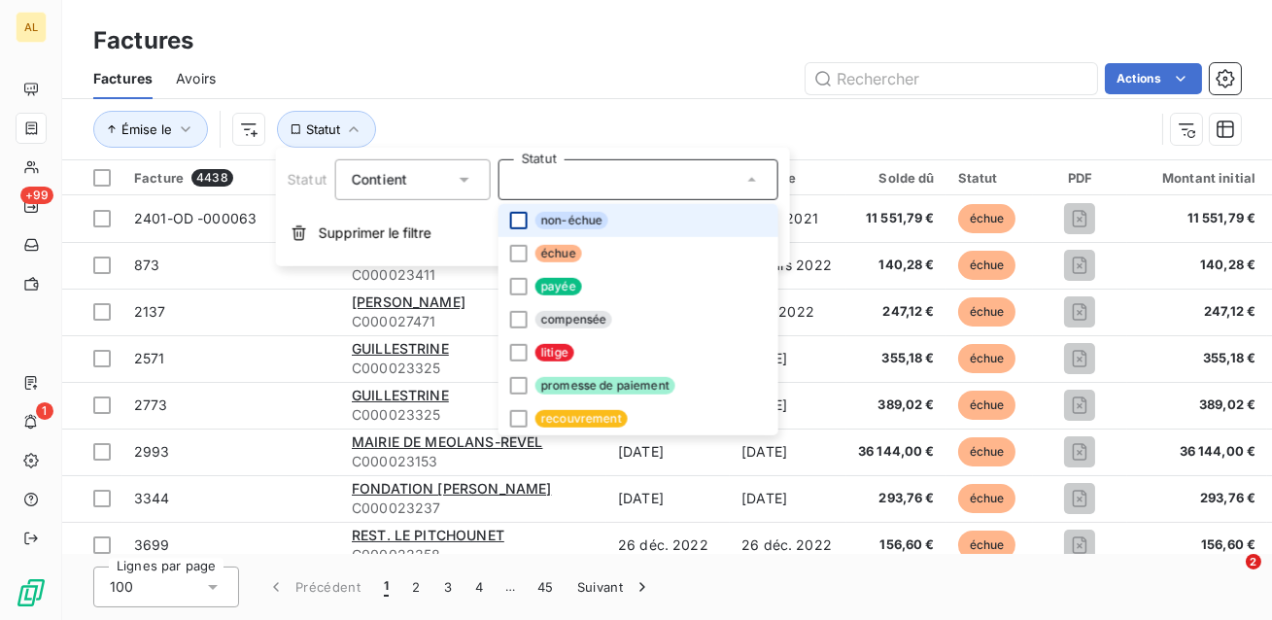
click at [521, 215] on div at bounding box center [518, 220] width 17 height 17
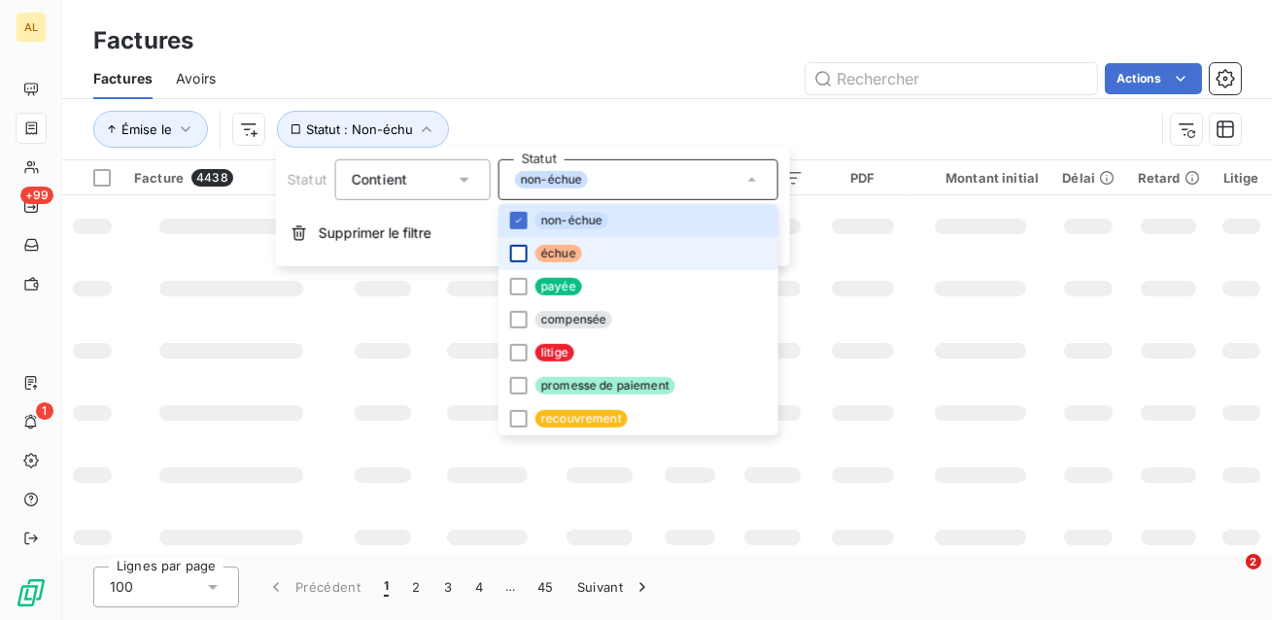
click at [517, 253] on div at bounding box center [518, 253] width 17 height 17
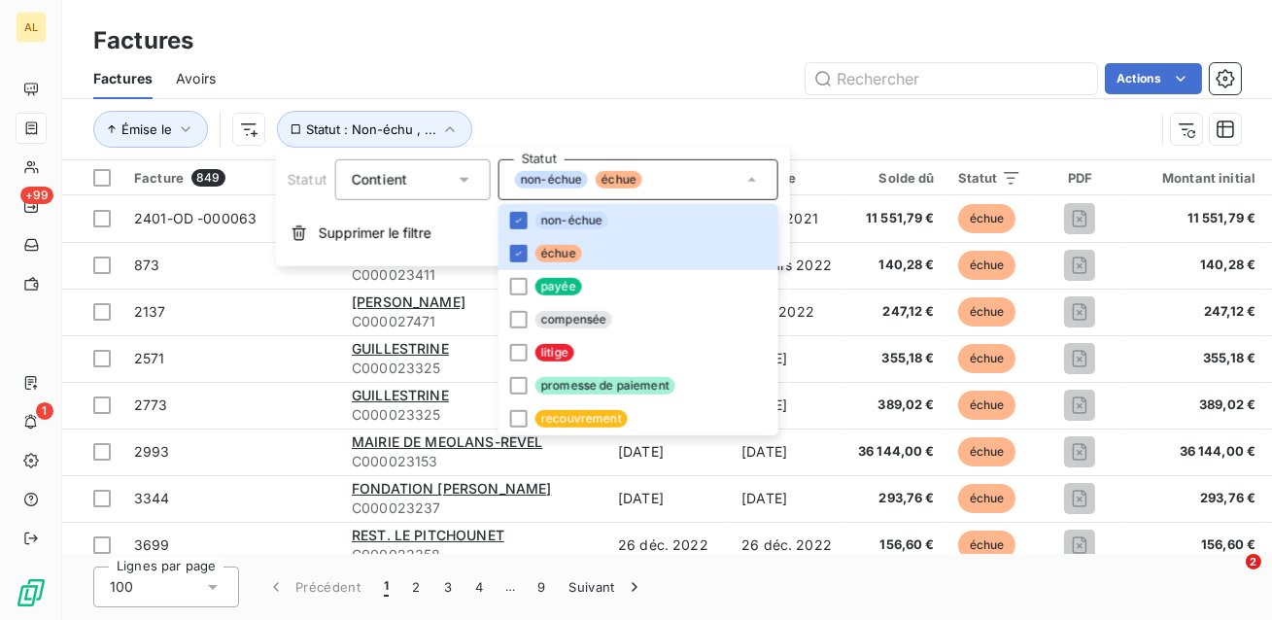
click at [559, 118] on div "Émise le Statut : Non-échu , ..." at bounding box center [623, 129] width 1061 height 37
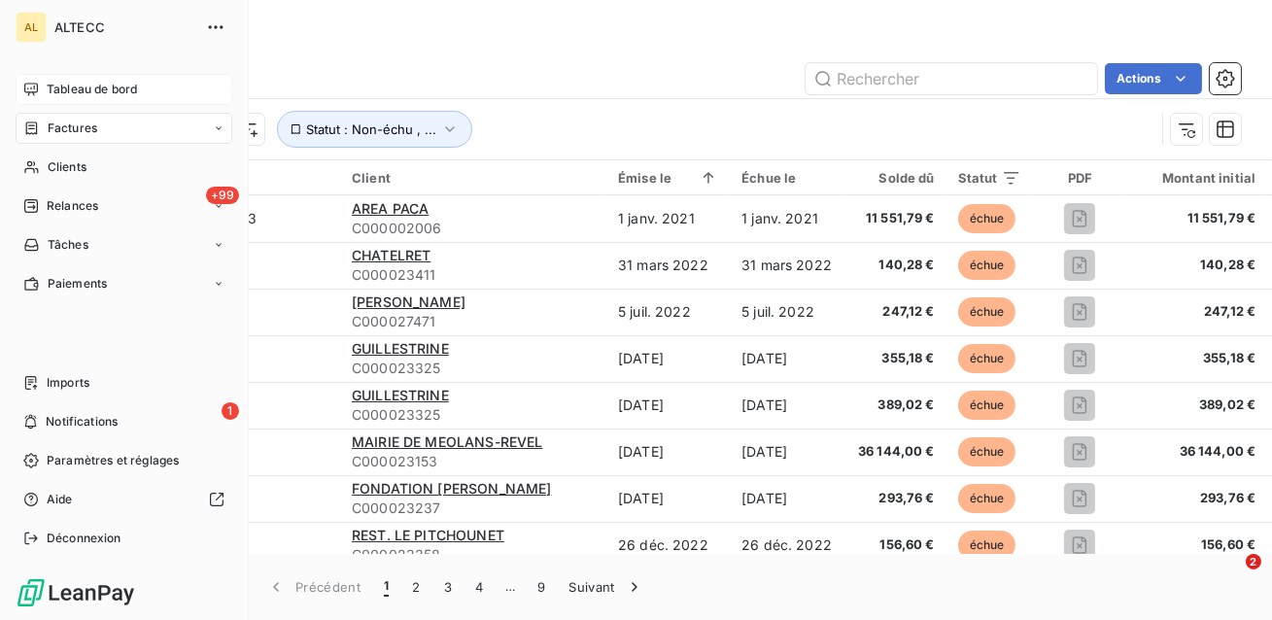
click at [44, 86] on div "Tableau de bord" at bounding box center [124, 89] width 217 height 31
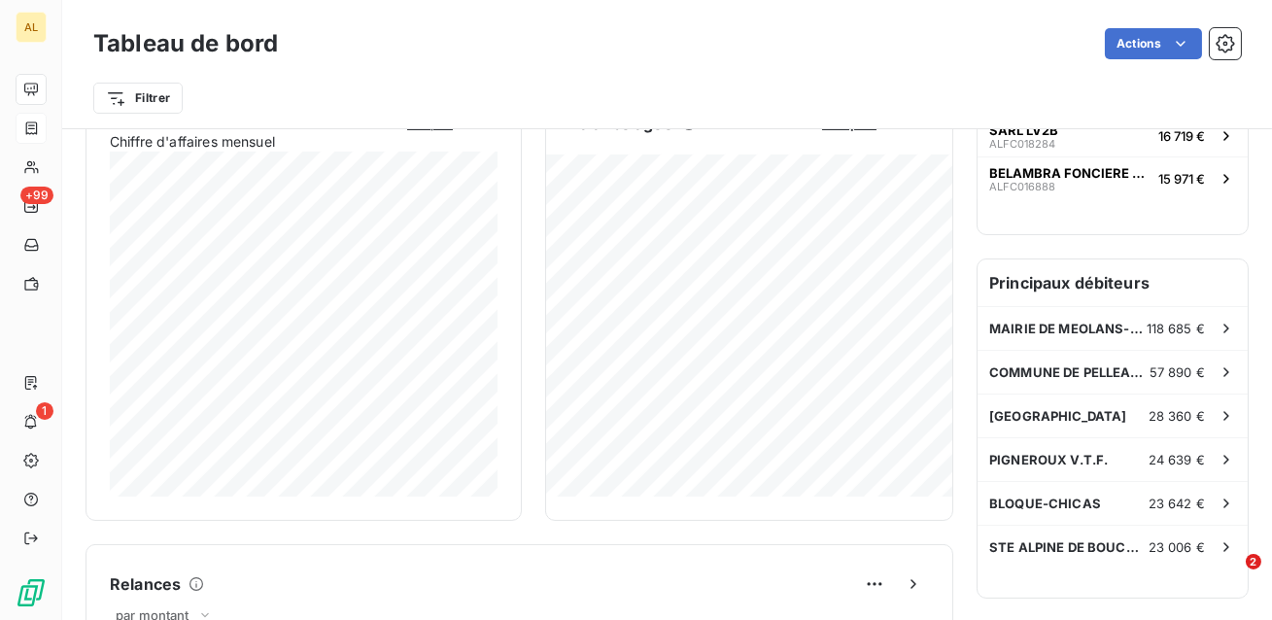
scroll to position [429, 0]
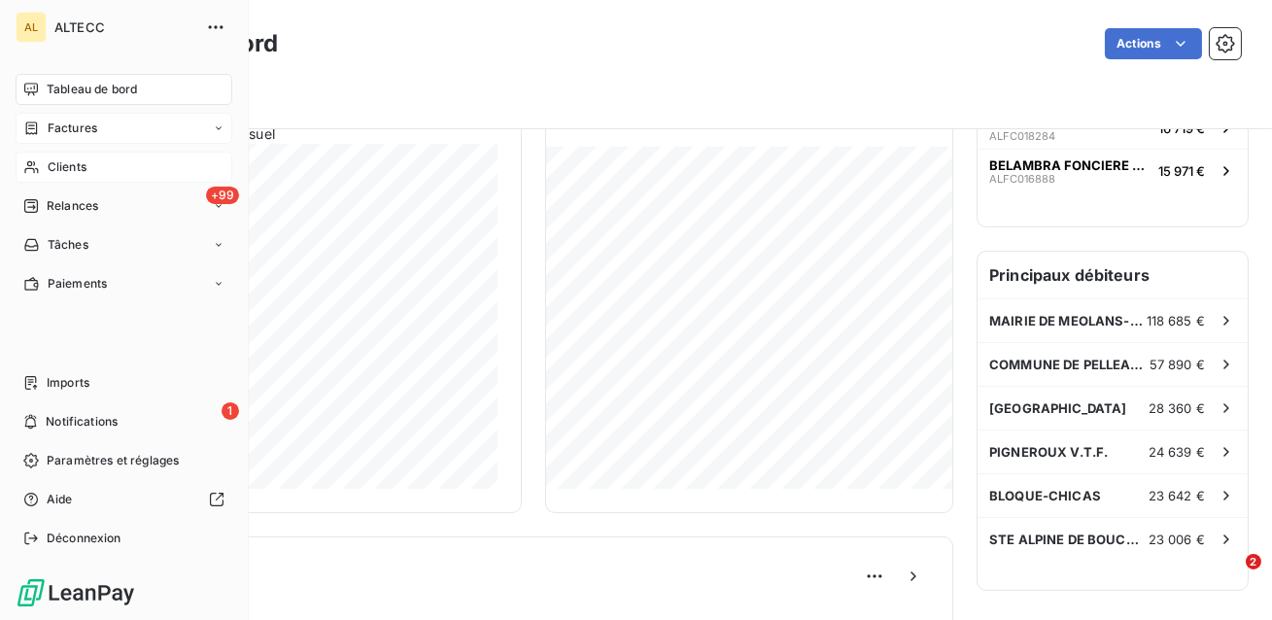
click at [87, 167] on div "Clients" at bounding box center [124, 167] width 217 height 31
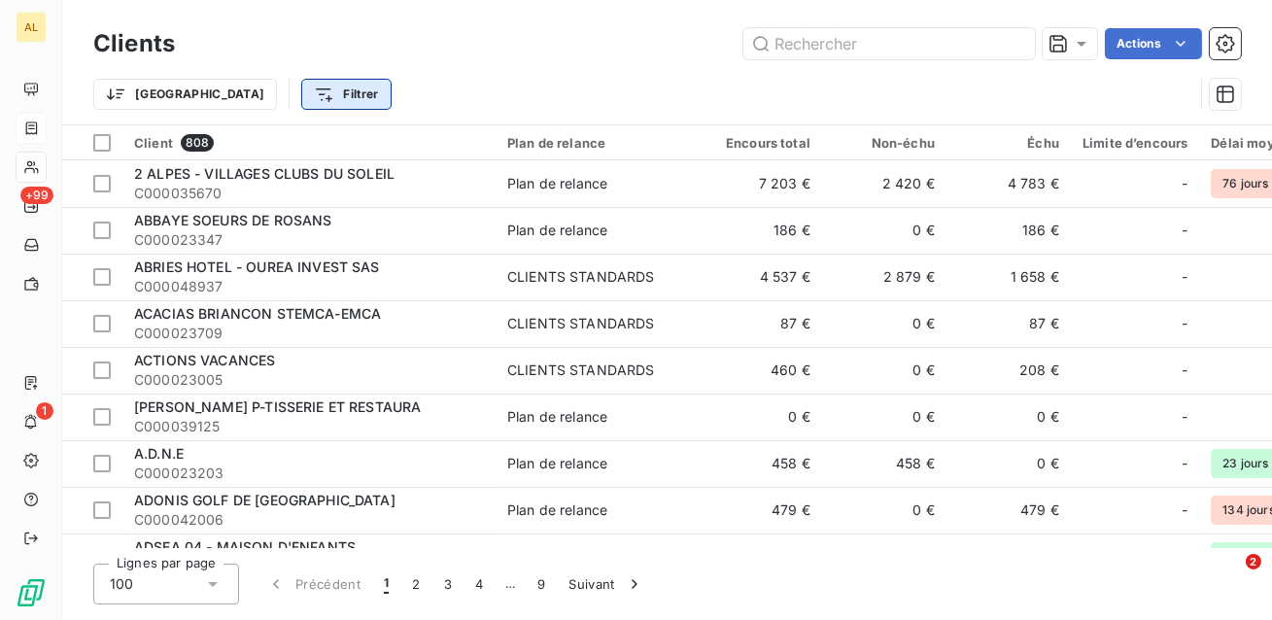
click at [216, 90] on html "AL +99 1 Clients Actions Trier Filtrer Client 808 Plan de relance Encours total…" at bounding box center [636, 310] width 1272 height 620
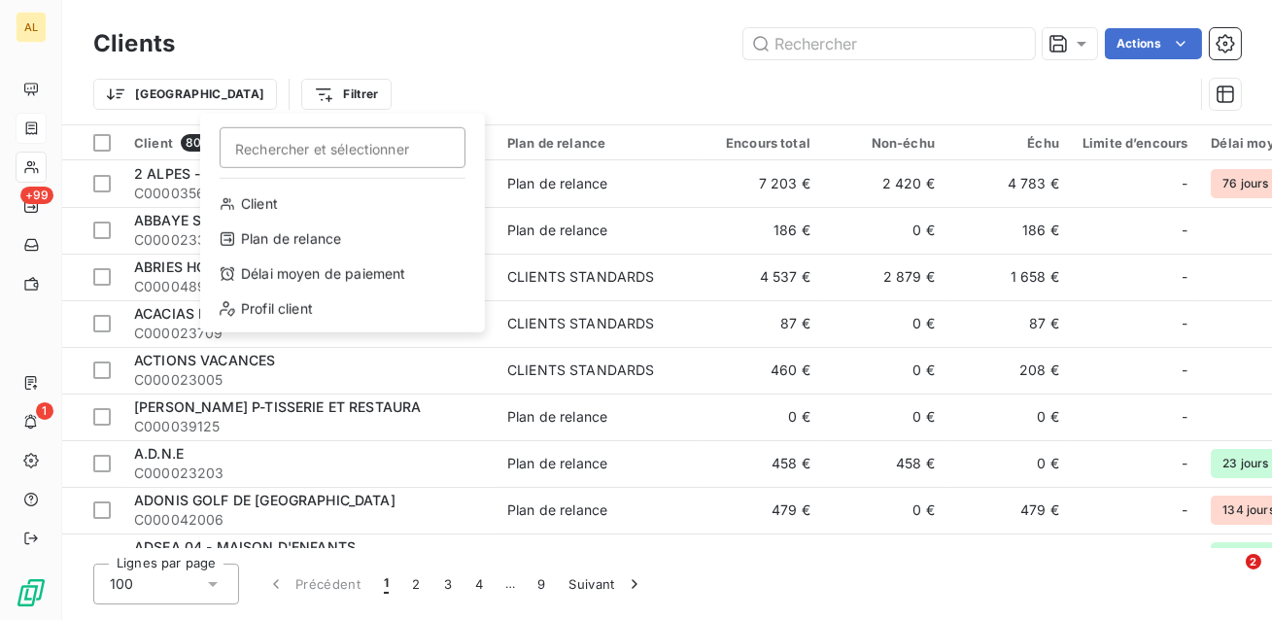
click at [119, 87] on html "AL +99 1 Clients Actions Trier Filtrer Rechercher et sélectionner Client Plan d…" at bounding box center [636, 310] width 1272 height 620
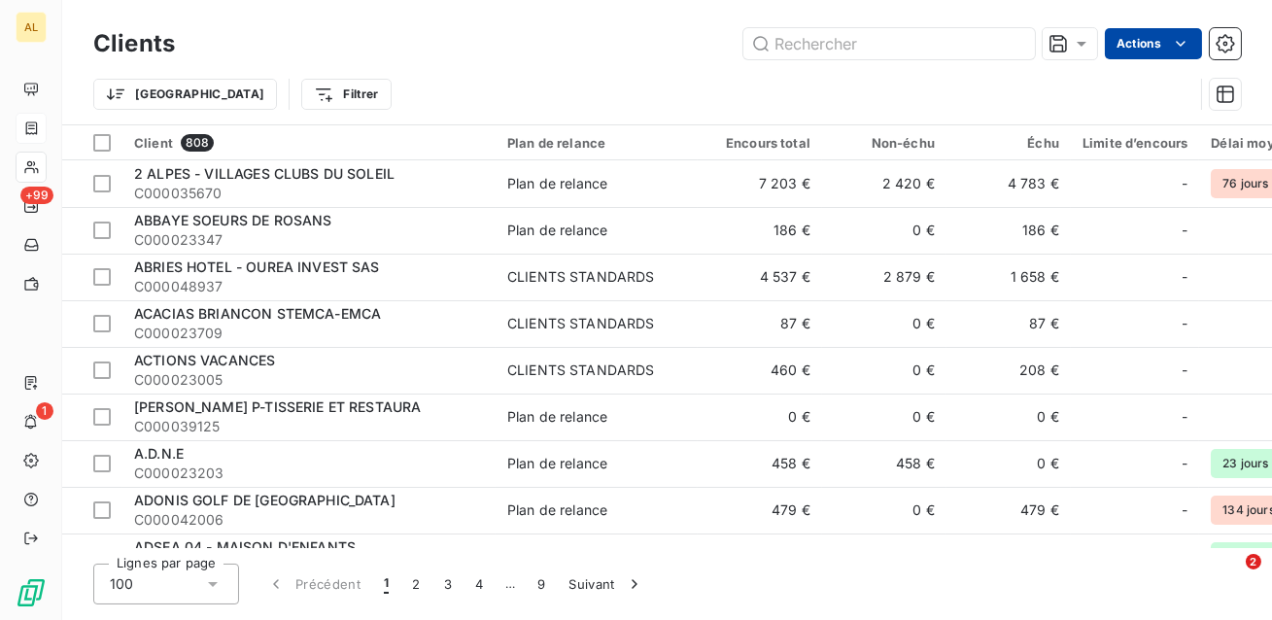
click at [1139, 49] on html "AL +99 1 Clients Actions Trier Filtrer Client 808 Plan de relance Encours total…" at bounding box center [636, 310] width 1272 height 620
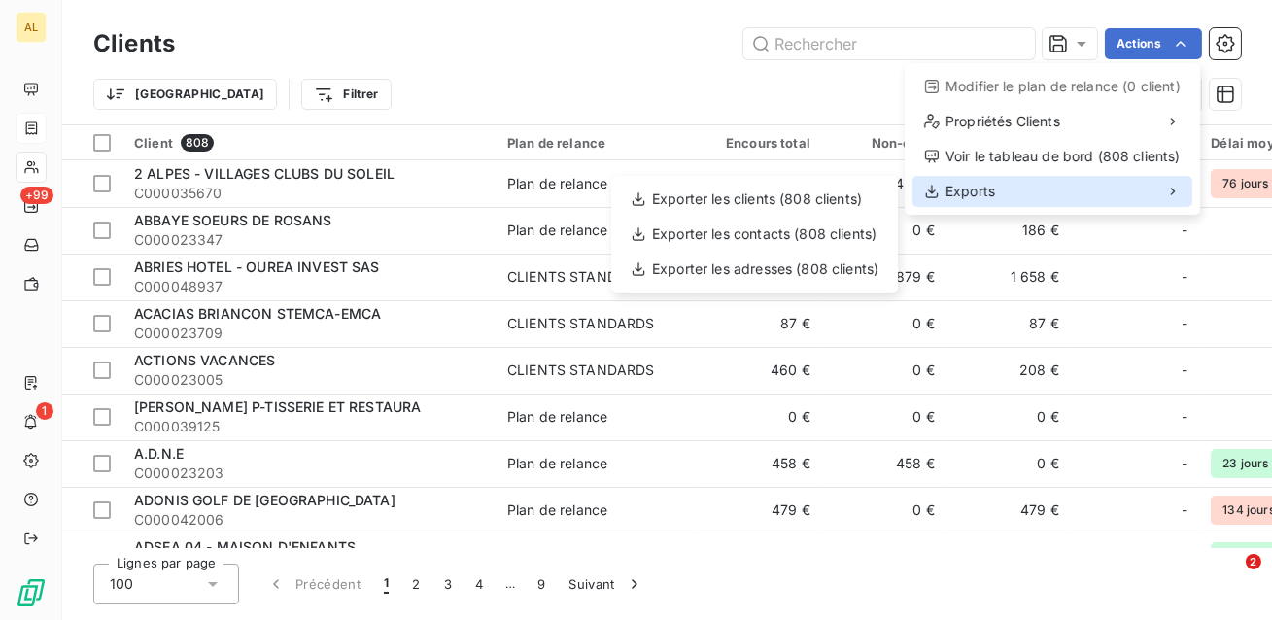
click at [1076, 181] on div "Exports" at bounding box center [1052, 191] width 280 height 31
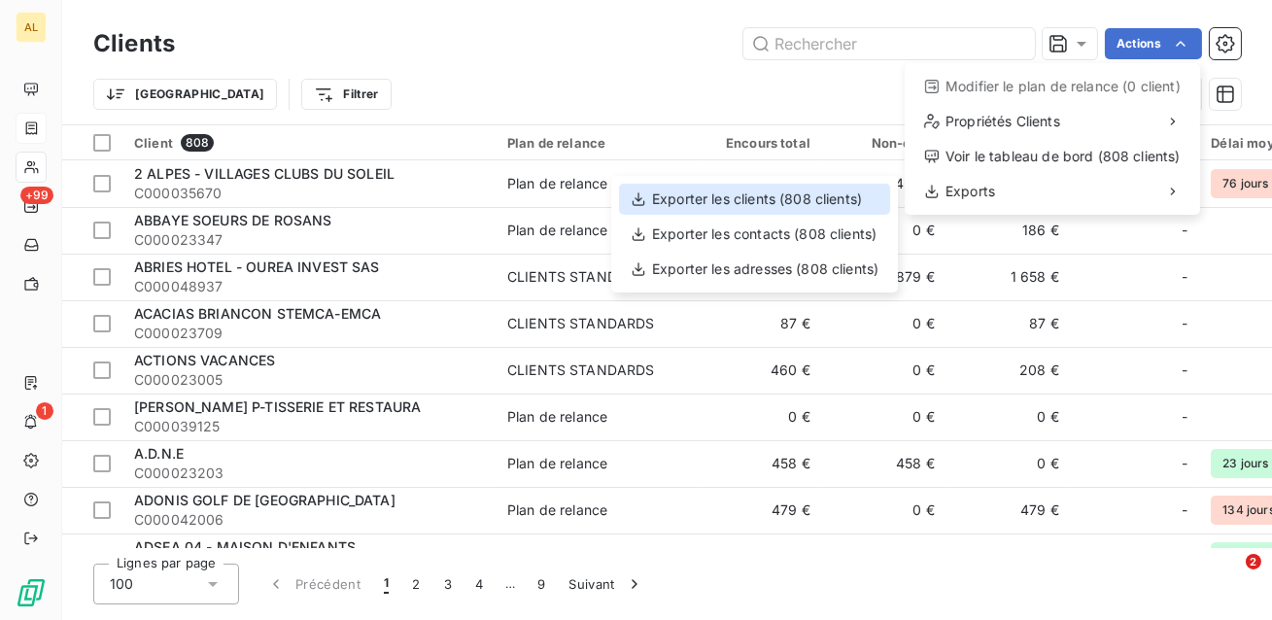
click at [805, 205] on div "Exporter les clients (808 clients)" at bounding box center [754, 199] width 271 height 31
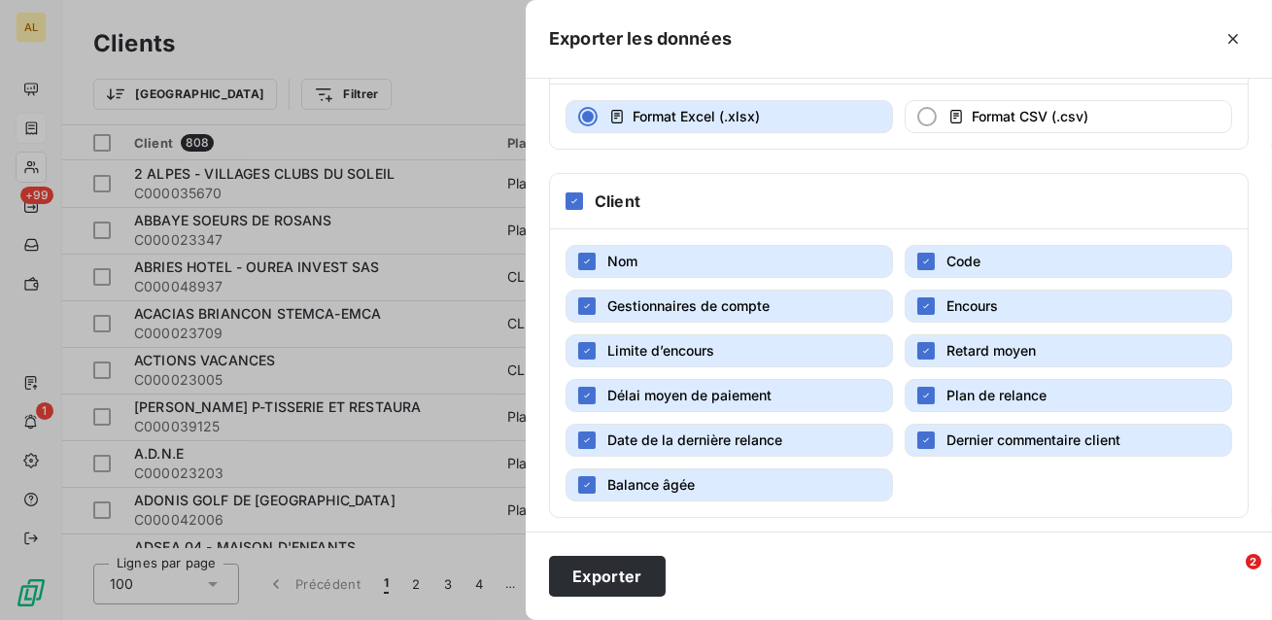
scroll to position [299, 0]
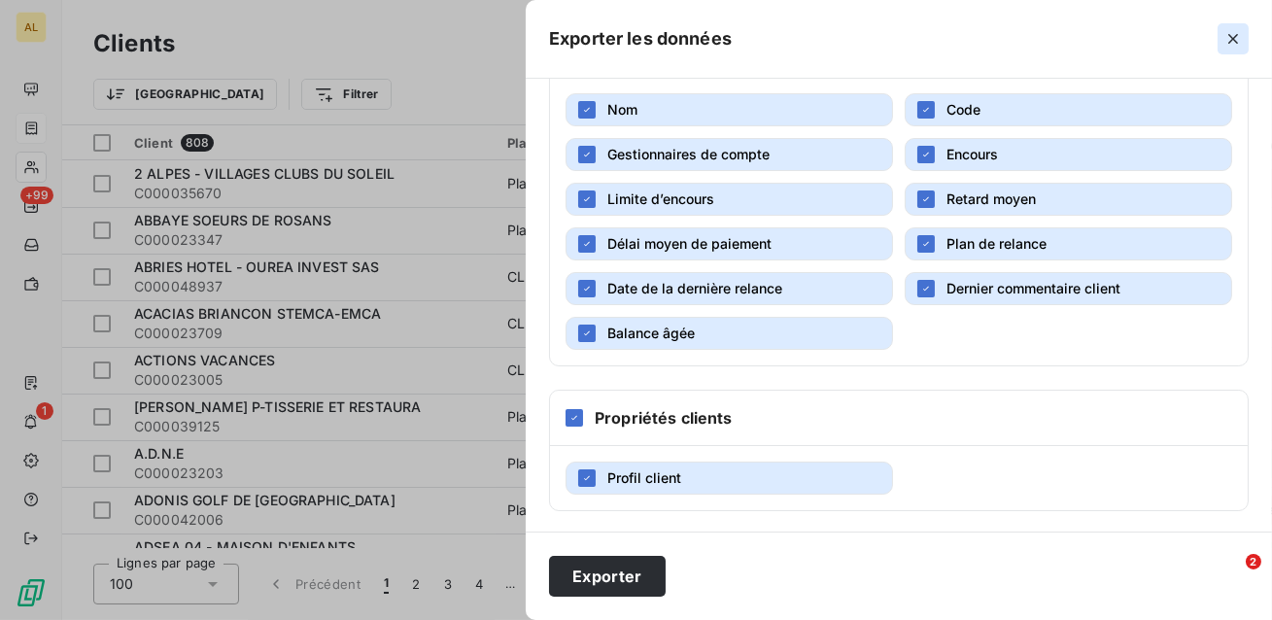
click at [1238, 34] on icon "button" at bounding box center [1232, 38] width 19 height 19
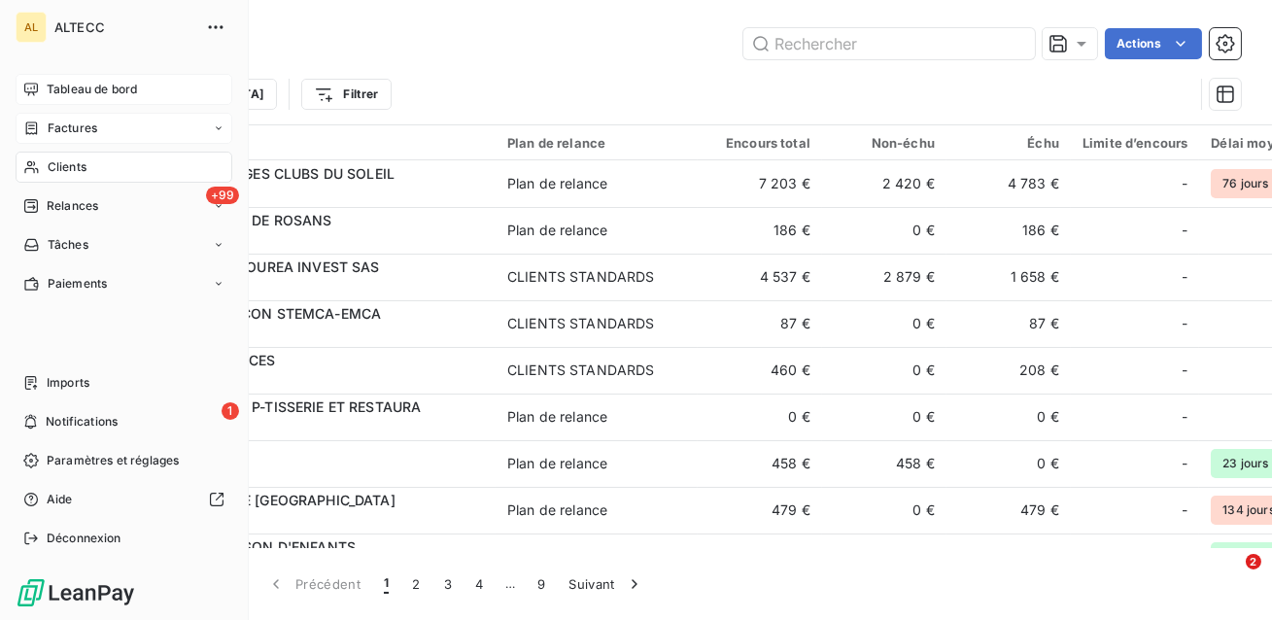
click at [68, 92] on span "Tableau de bord" at bounding box center [92, 89] width 90 height 17
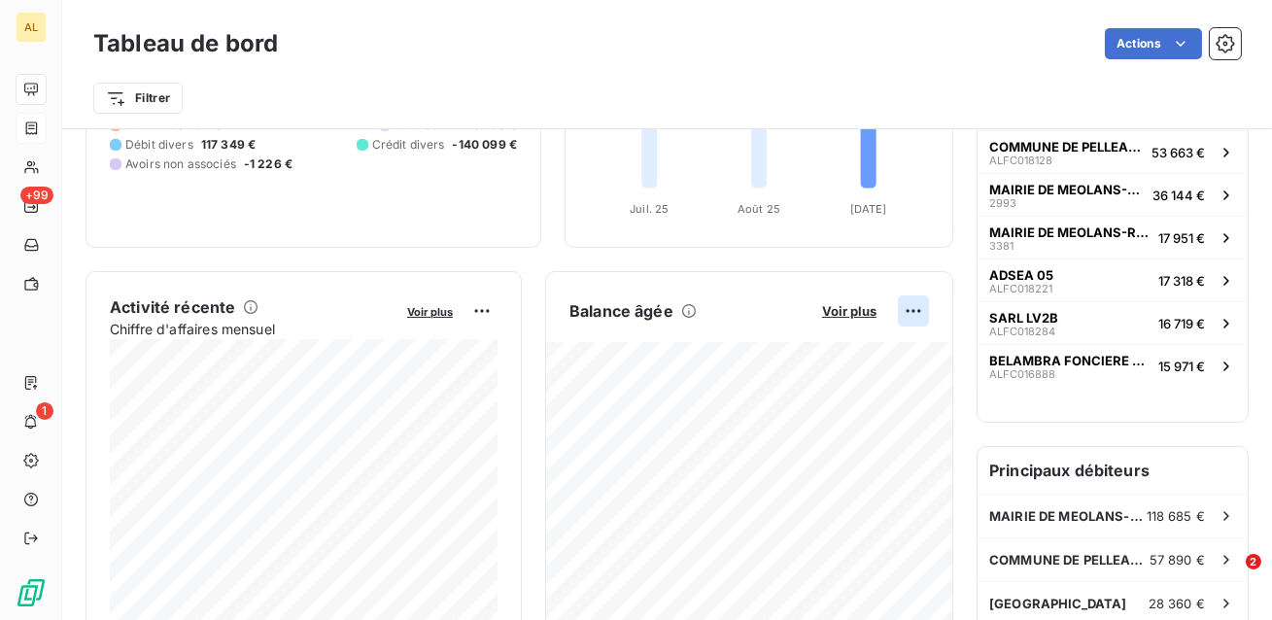
scroll to position [234, 0]
click at [916, 312] on html "AL +99 1 Tableau de bord Actions Filtrer Encours client Voir plus 683 061,72 € …" at bounding box center [636, 310] width 1272 height 620
click at [896, 340] on div "Exporter" at bounding box center [866, 351] width 109 height 31
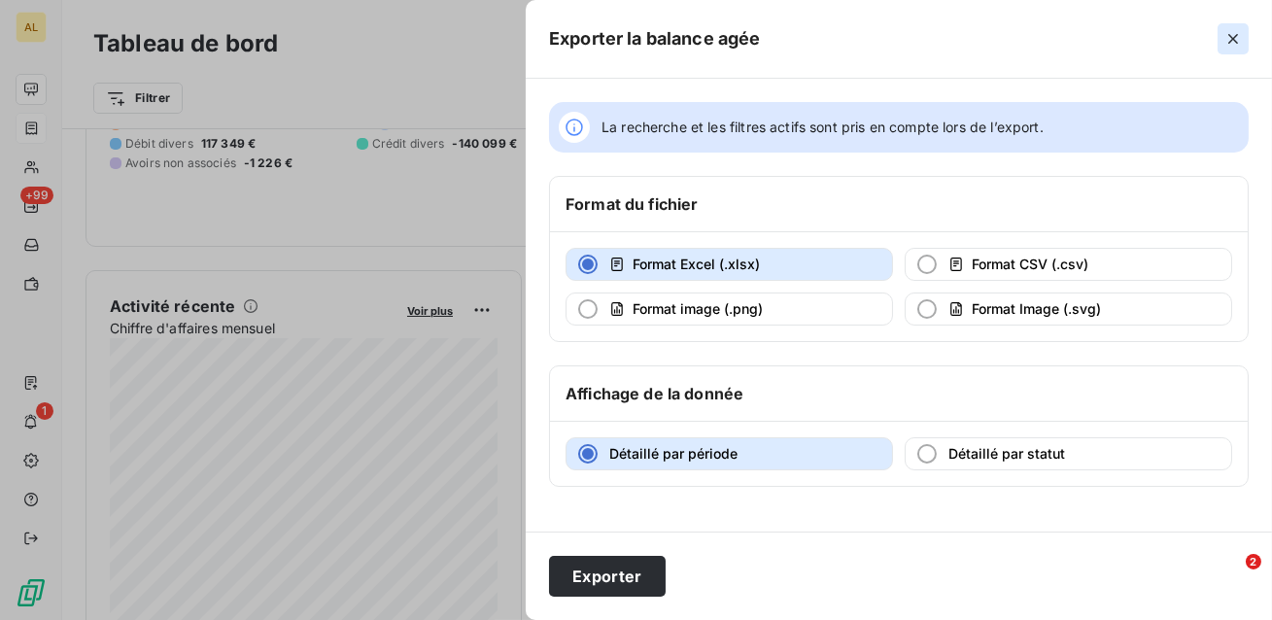
click at [1227, 37] on icon "button" at bounding box center [1232, 38] width 19 height 19
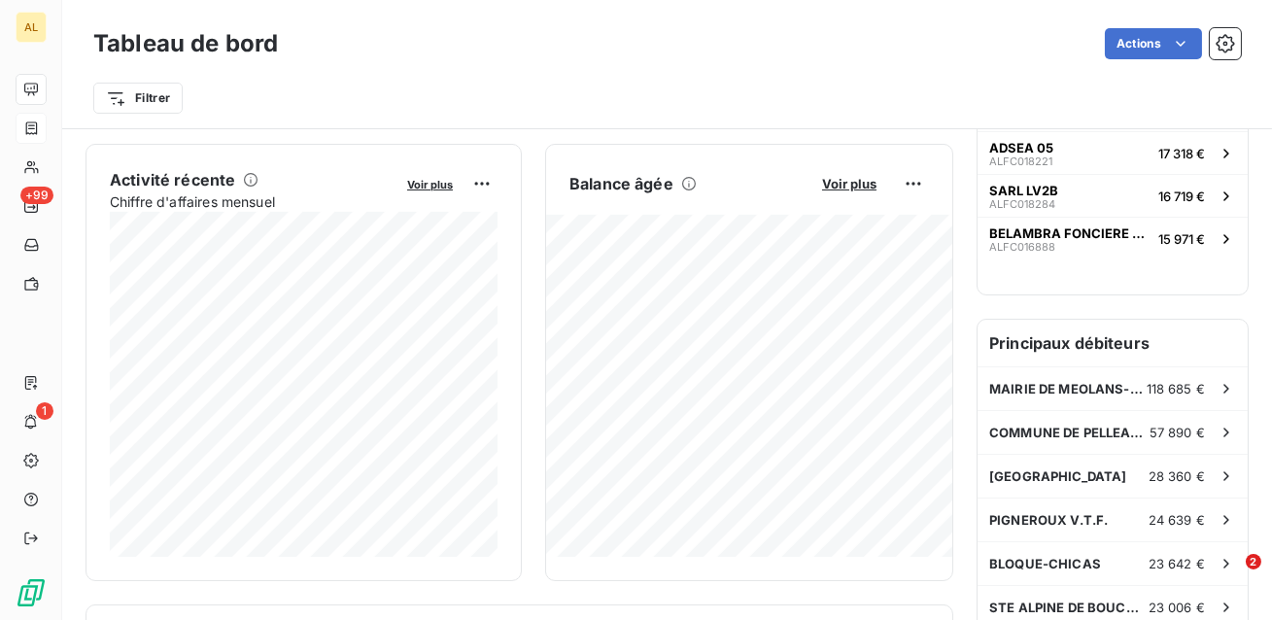
scroll to position [349, 0]
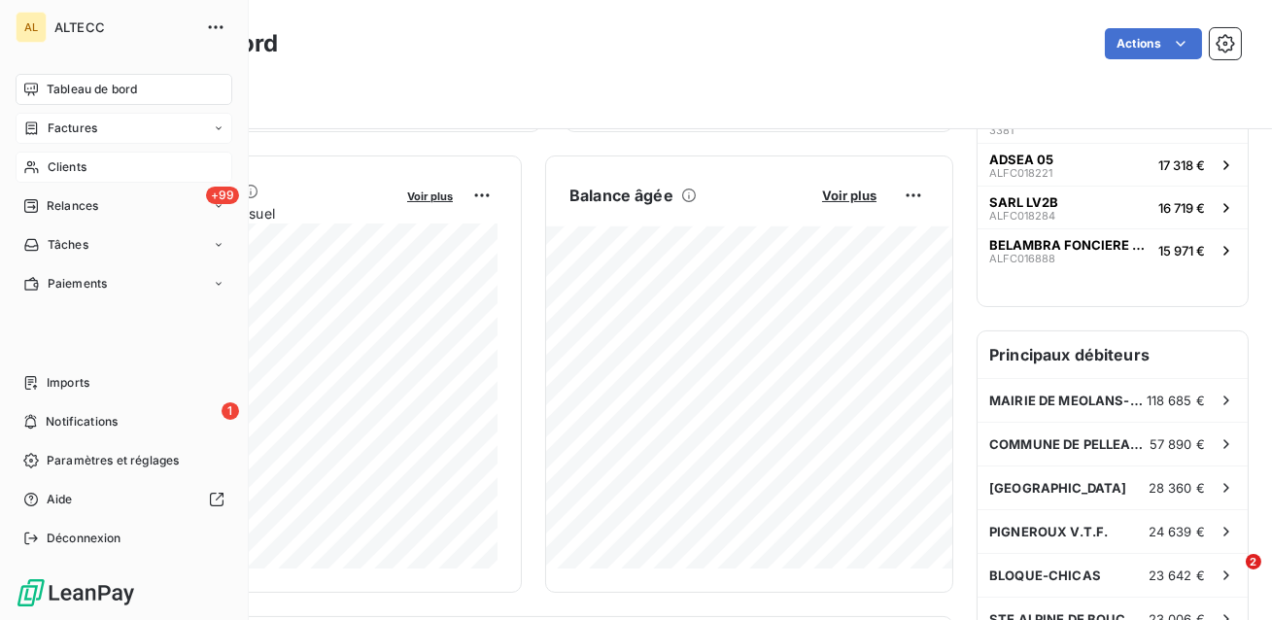
click at [38, 172] on icon at bounding box center [31, 167] width 14 height 13
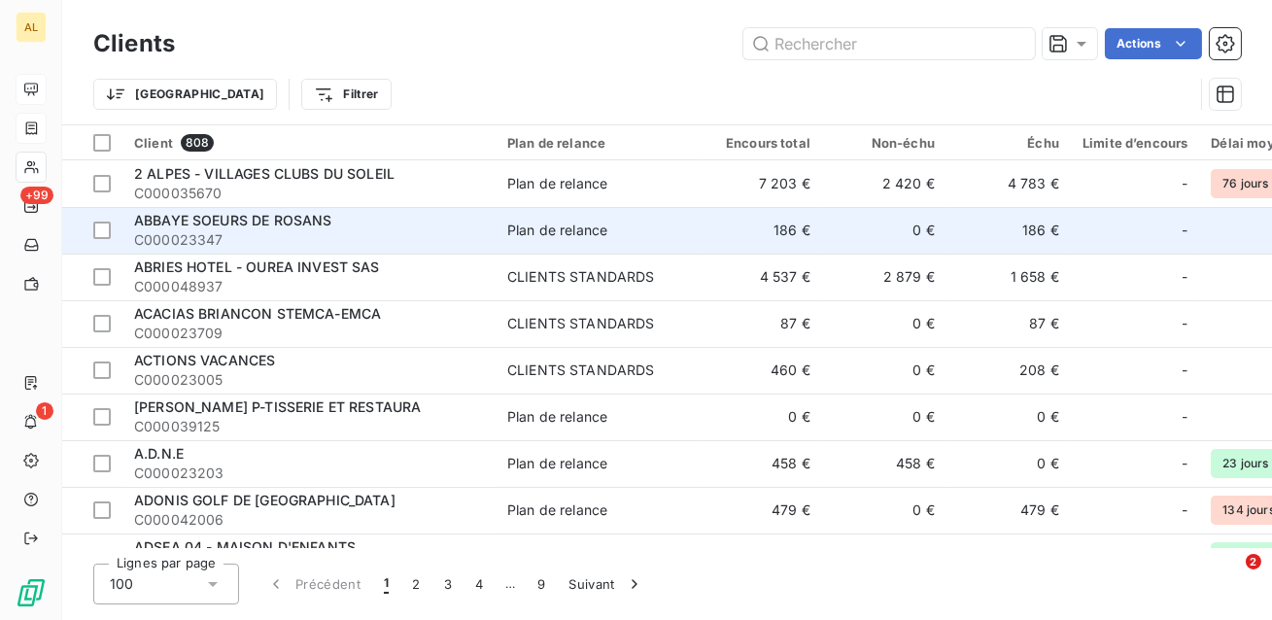
click at [433, 225] on div "ABBAYE SOEURS DE ROSANS" at bounding box center [309, 220] width 350 height 19
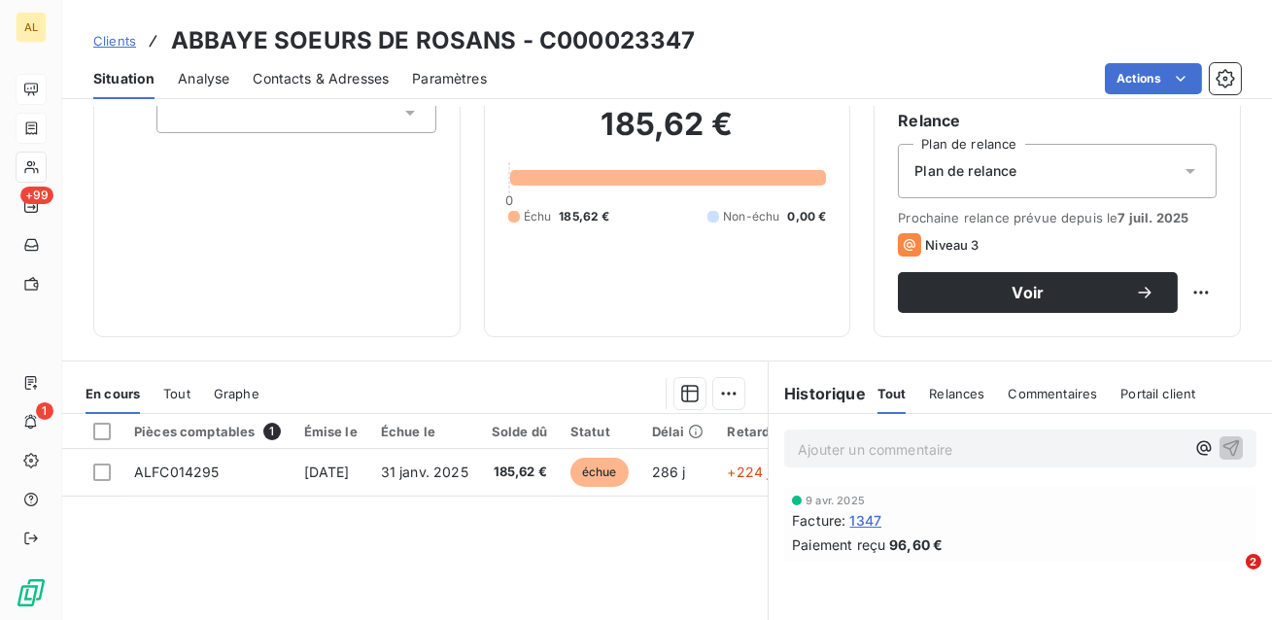
scroll to position [259, 0]
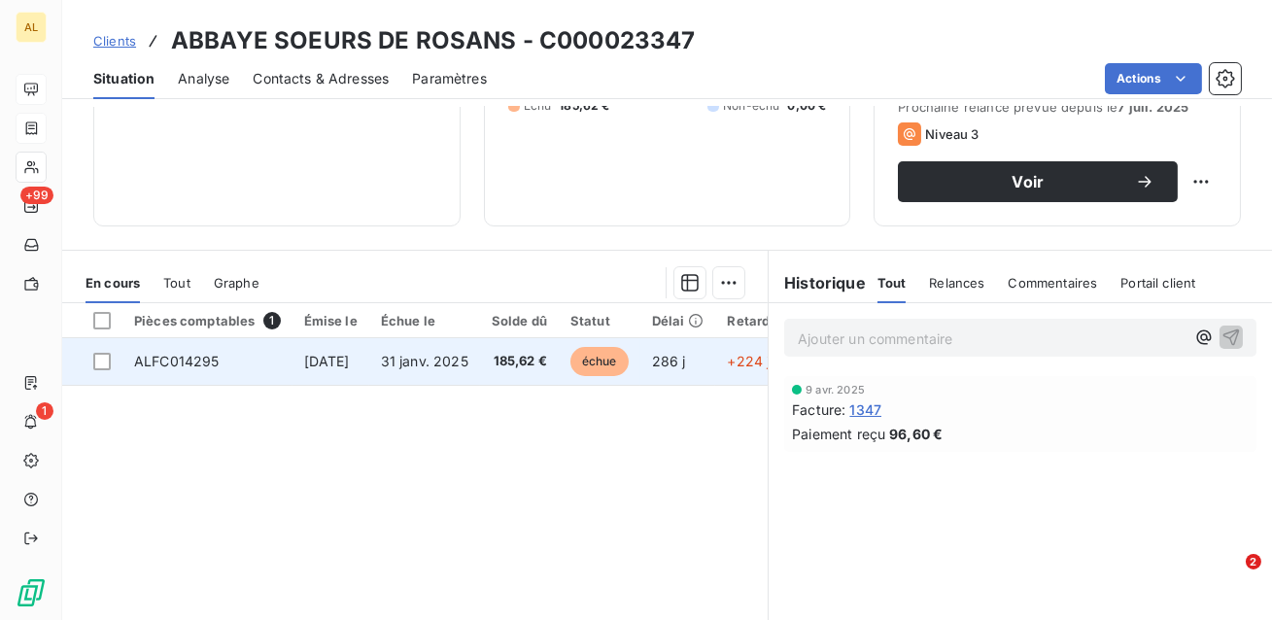
click at [256, 363] on td "ALFC014295" at bounding box center [207, 361] width 170 height 47
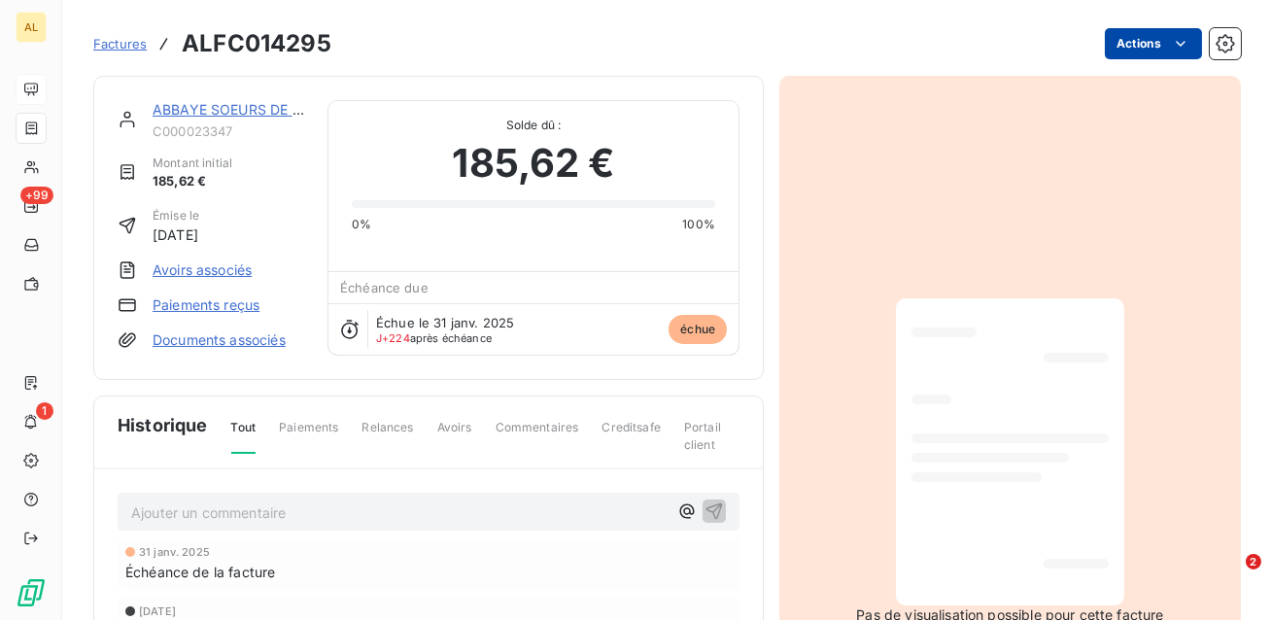
click at [1157, 35] on html "AL +99 1 Factures ALFC014295 Actions ABBAYE SOEURS DE ROSANS C000023347 Montant…" at bounding box center [636, 310] width 1272 height 620
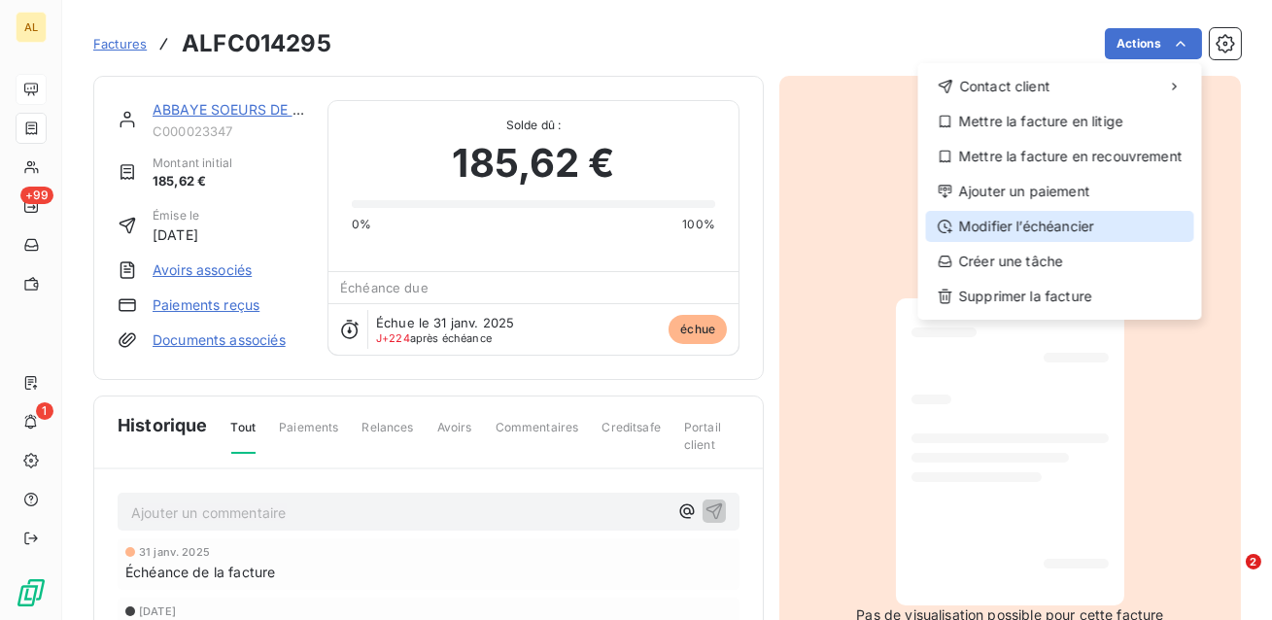
click at [1055, 238] on div "Modifier l’échéancier" at bounding box center [1060, 226] width 268 height 31
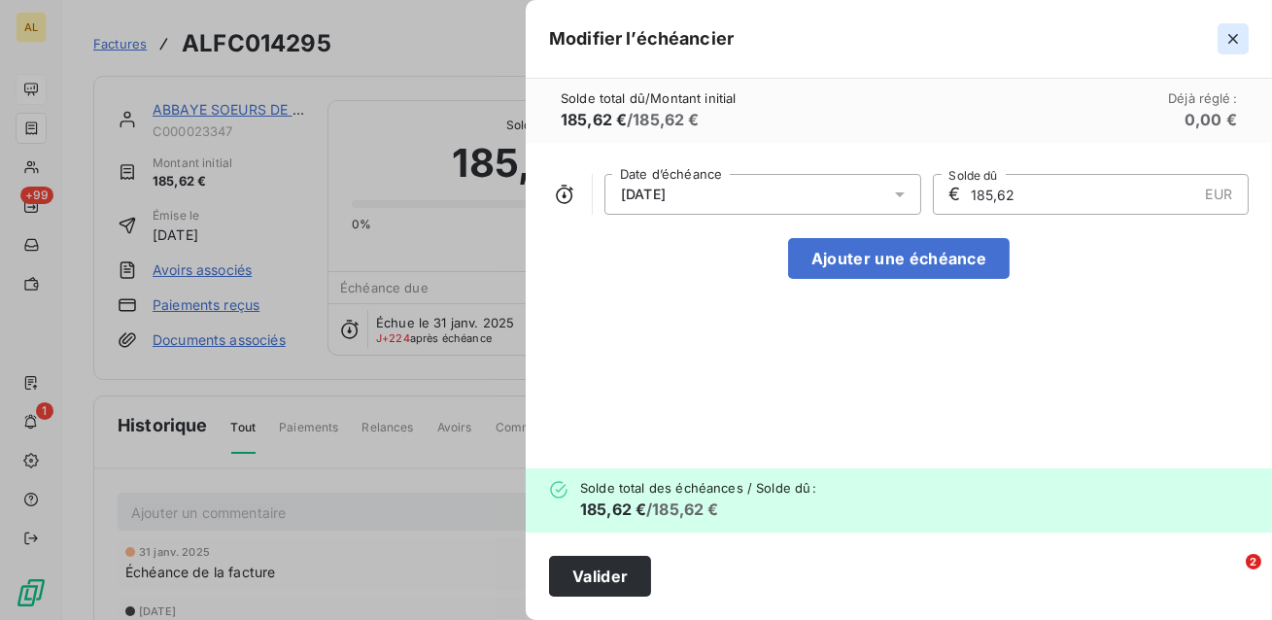
click at [1236, 27] on button "button" at bounding box center [1233, 38] width 31 height 31
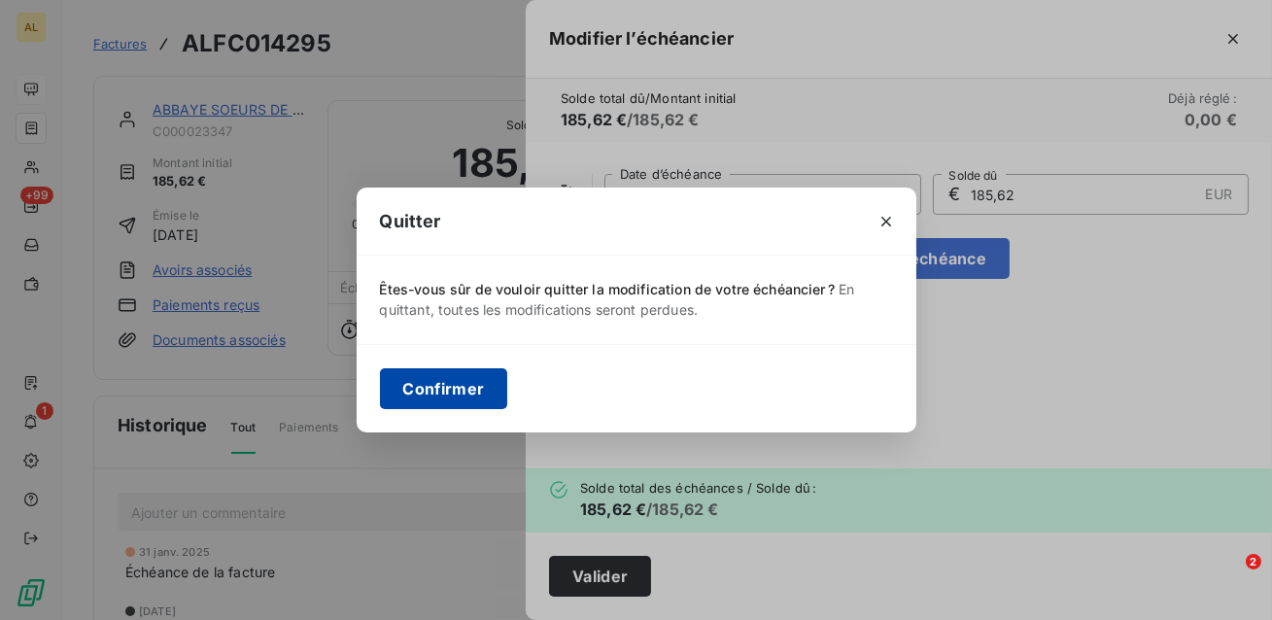
click at [439, 403] on button "Confirmer" at bounding box center [444, 388] width 128 height 41
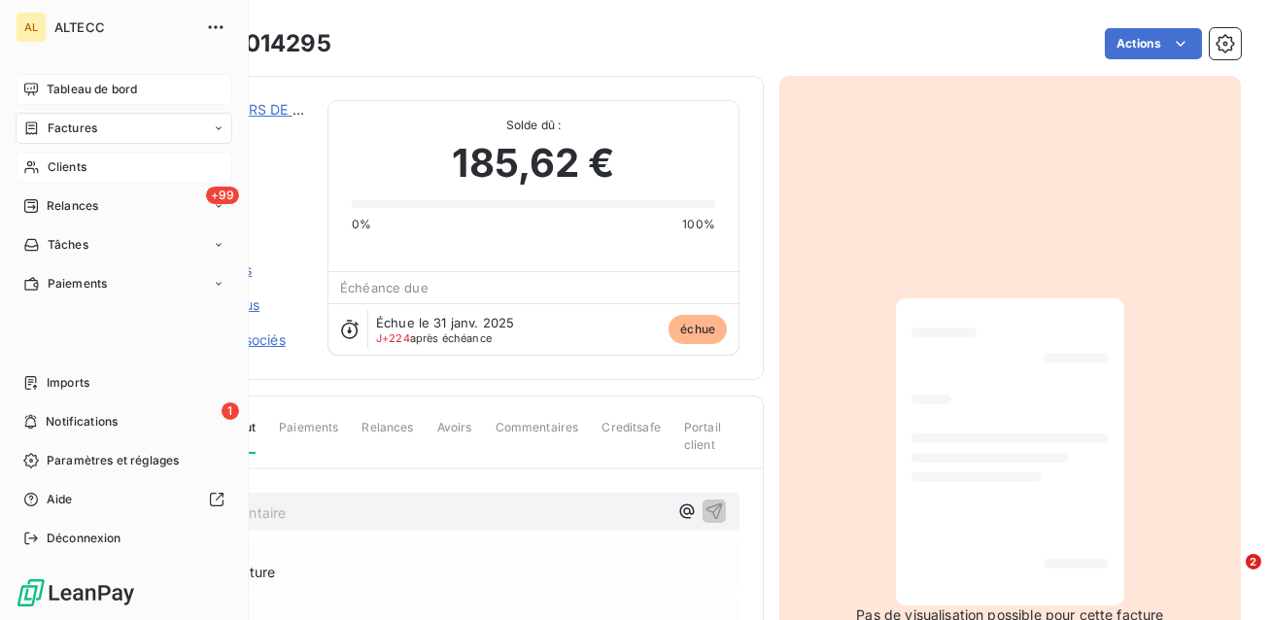
click at [58, 155] on div "Clients" at bounding box center [124, 167] width 217 height 31
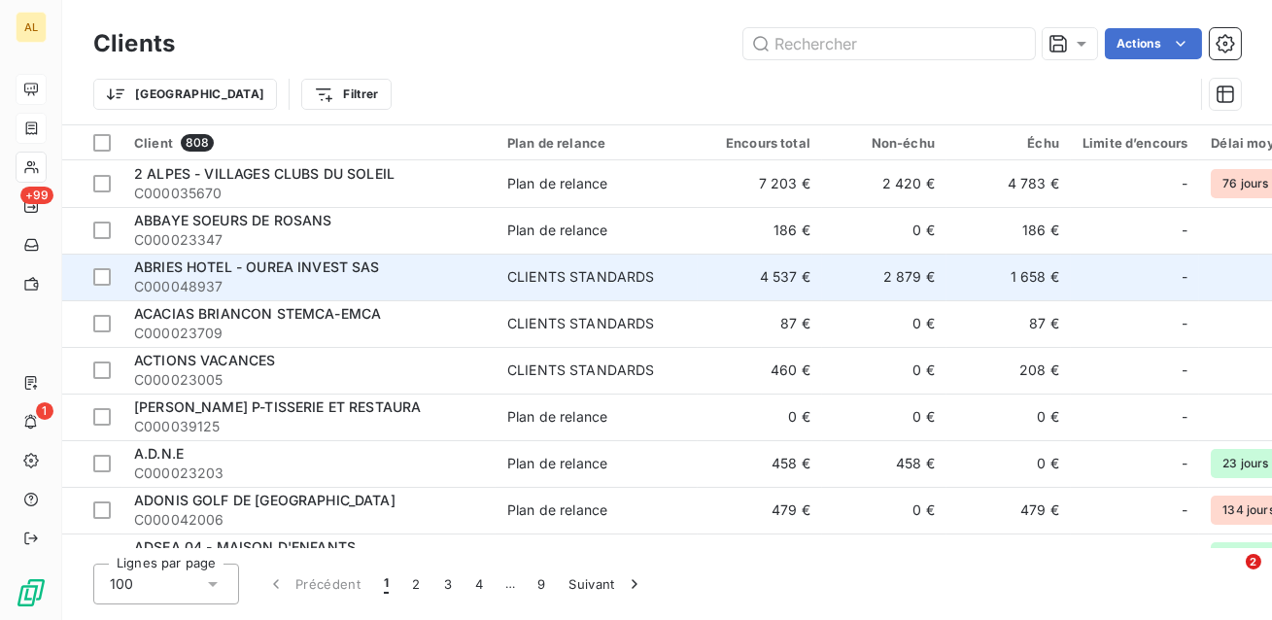
click at [453, 280] on span "C000048937" at bounding box center [309, 286] width 350 height 19
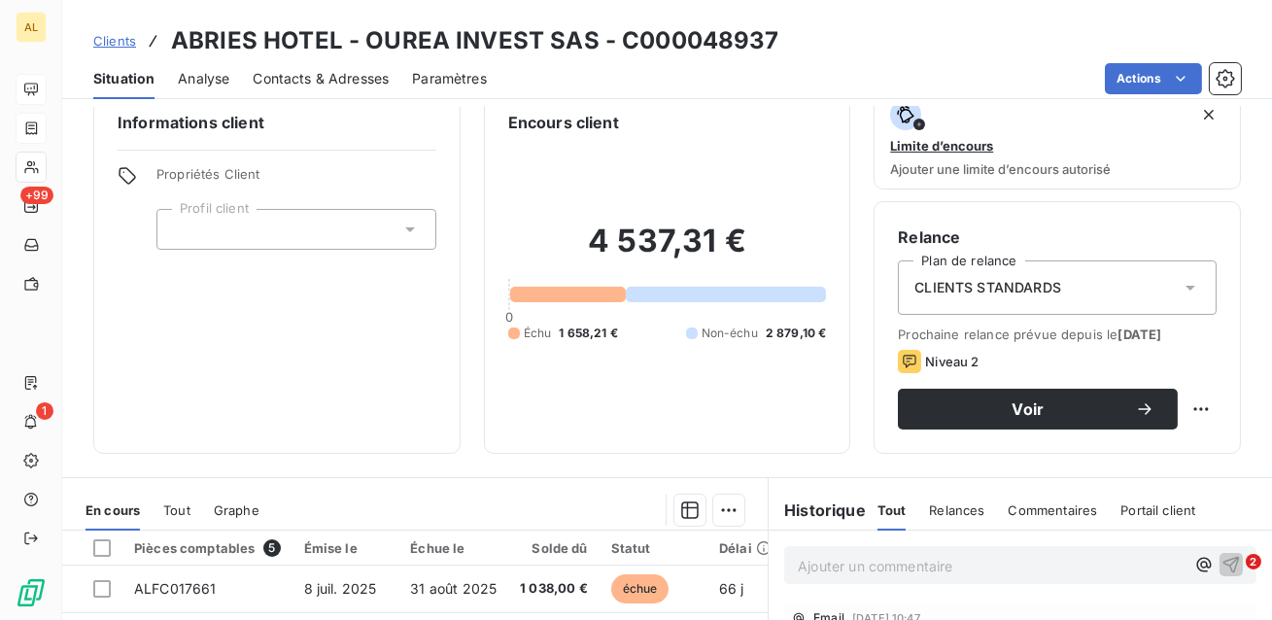
scroll to position [39, 0]
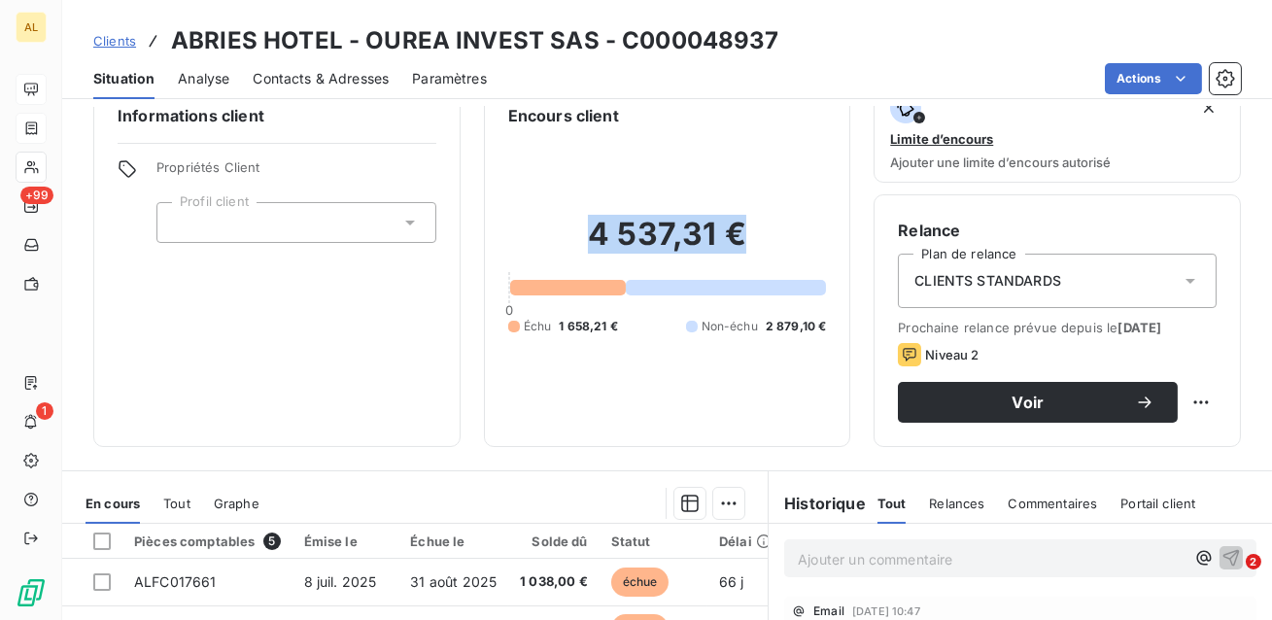
drag, startPoint x: 742, startPoint y: 239, endPoint x: 564, endPoint y: 230, distance: 179.0
click at [563, 229] on h2 "4 537,31 €" at bounding box center [667, 244] width 319 height 58
click at [471, 399] on div "Informations client Propriétés Client Profil client Encours client 4 537,31 € 0…" at bounding box center [667, 263] width 1210 height 367
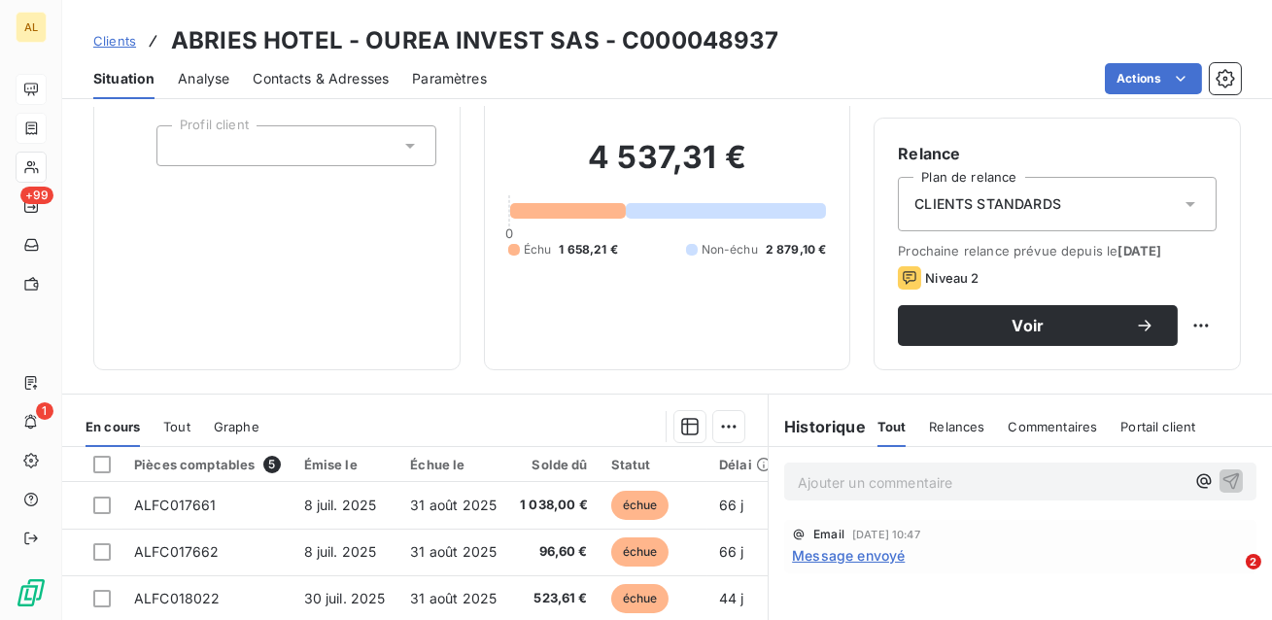
scroll to position [120, 0]
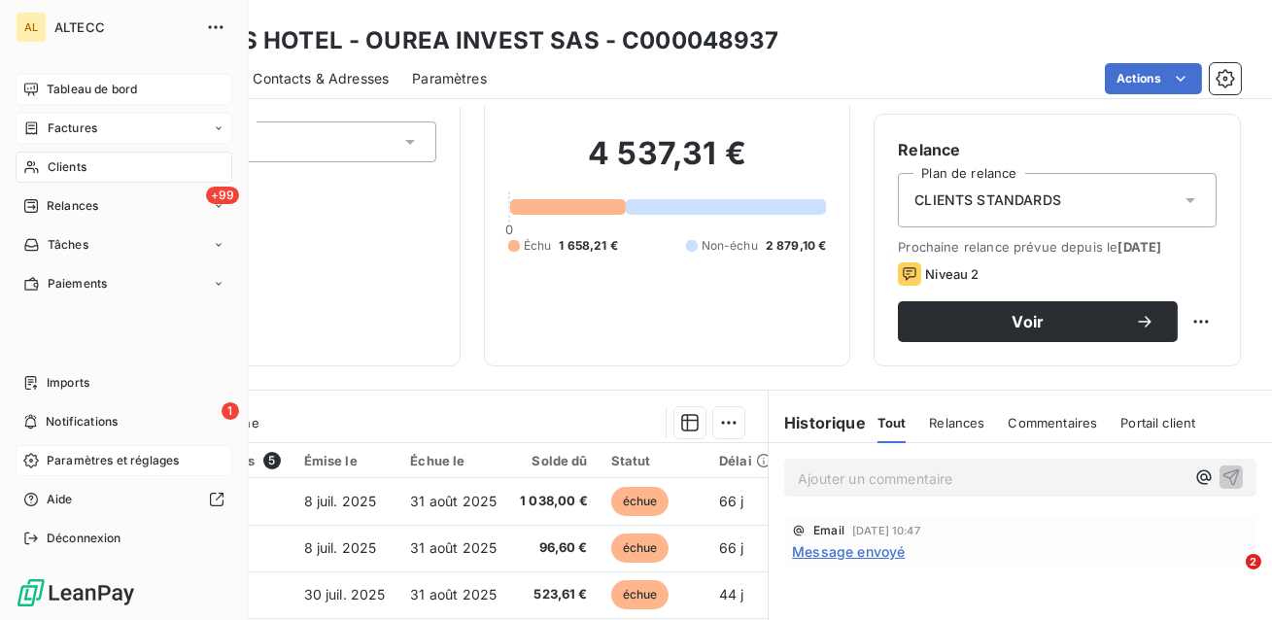
click at [85, 469] on span "Paramètres et réglages" at bounding box center [113, 460] width 132 height 17
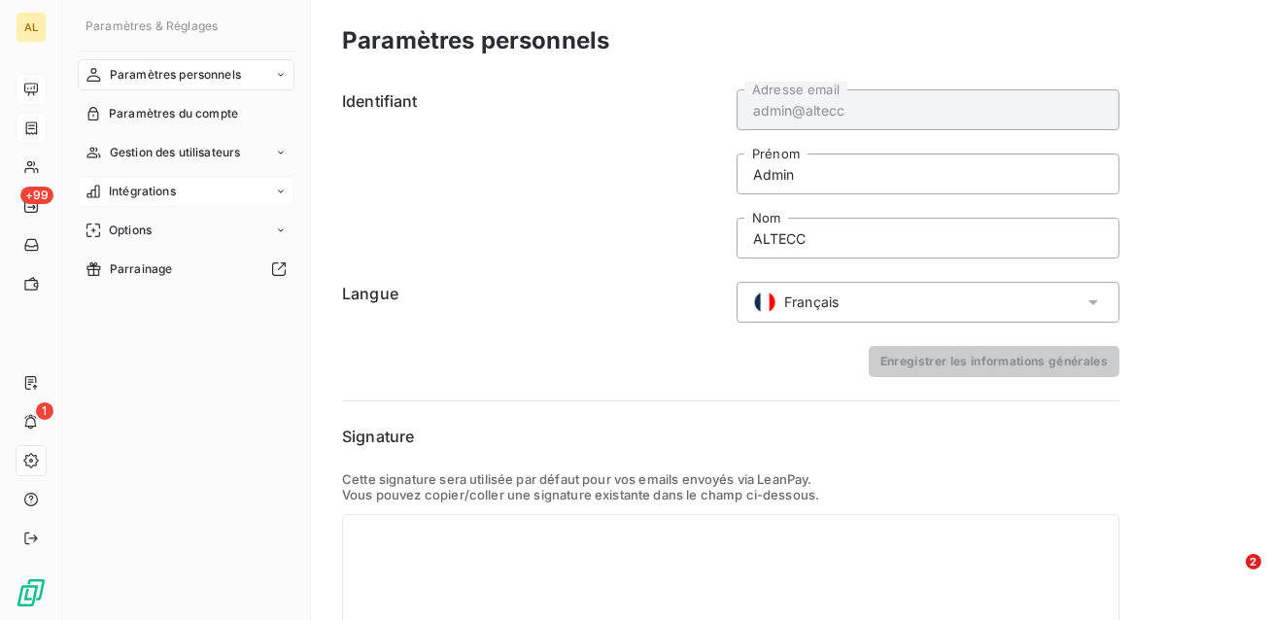
click at [149, 190] on span "Intégrations" at bounding box center [142, 191] width 67 height 17
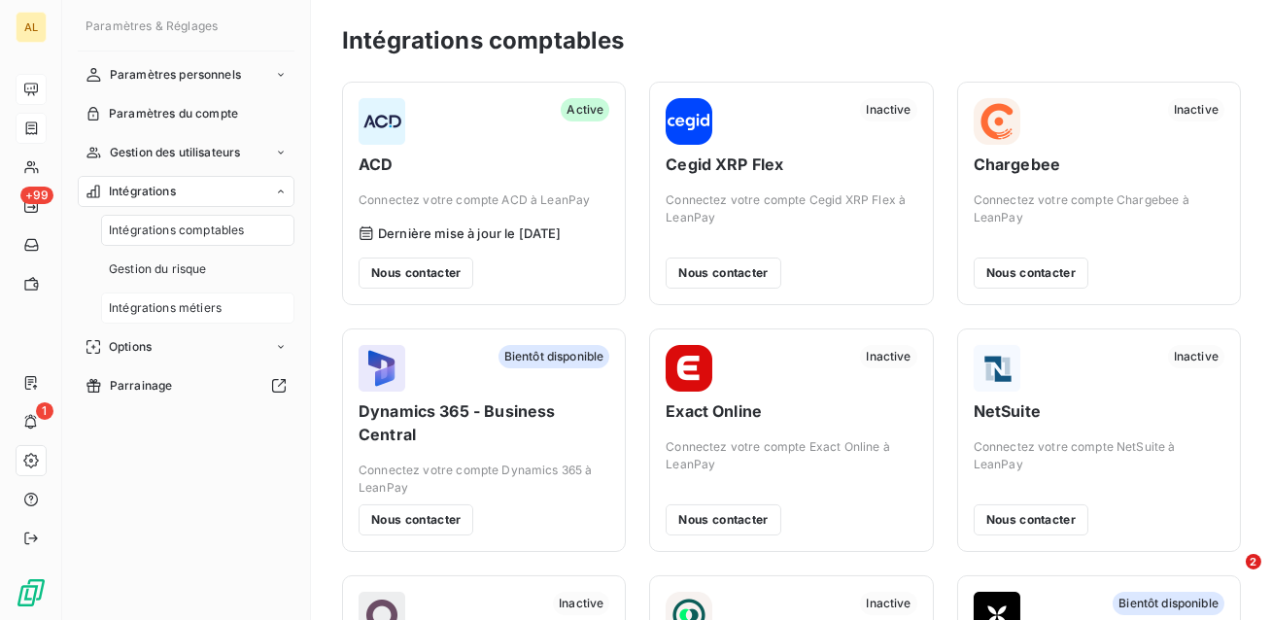
click at [154, 304] on span "Intégrations métiers" at bounding box center [165, 307] width 113 height 17
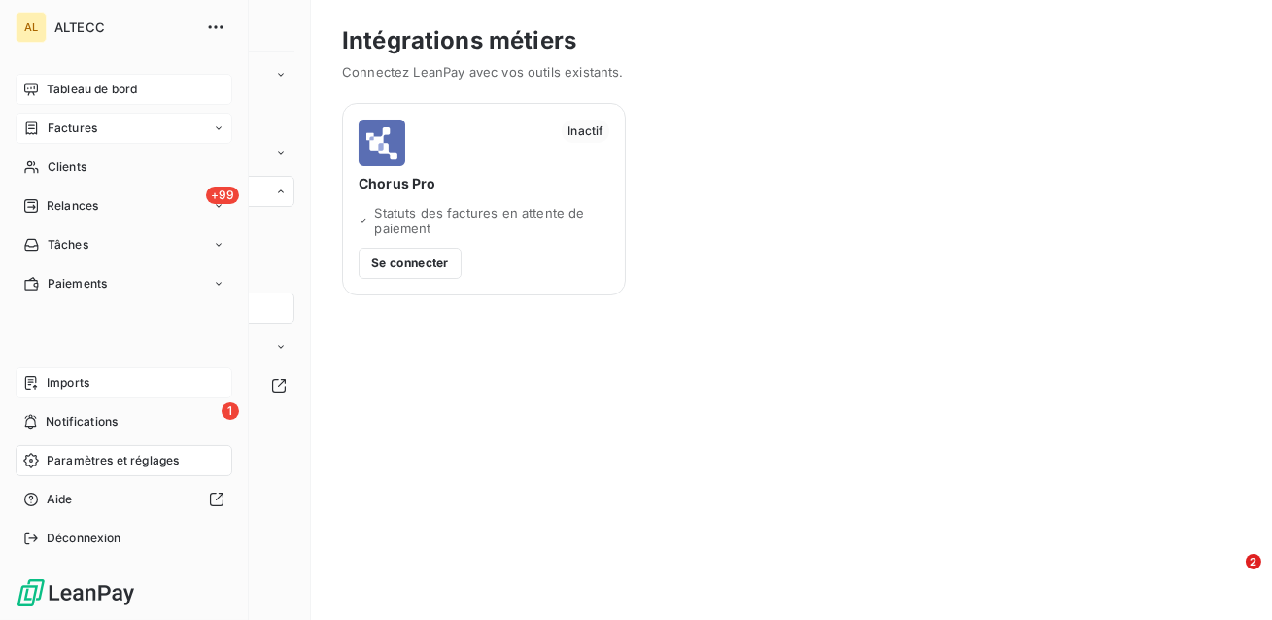
click at [72, 385] on span "Imports" at bounding box center [68, 382] width 43 height 17
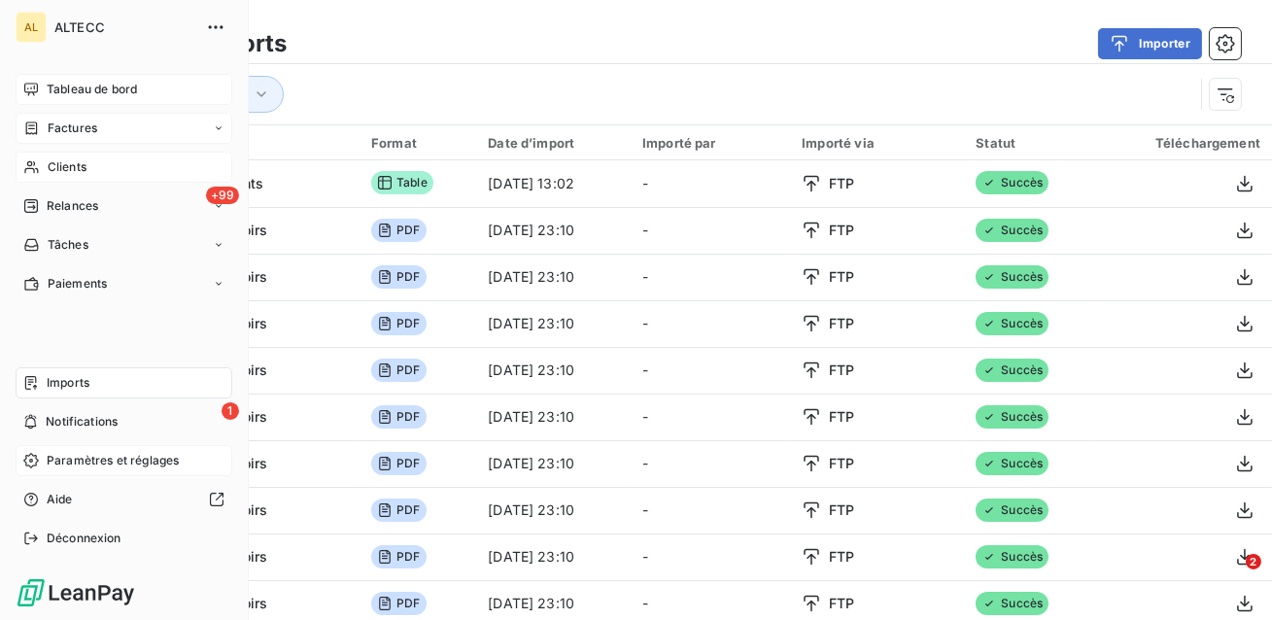
click at [71, 166] on span "Clients" at bounding box center [67, 166] width 39 height 17
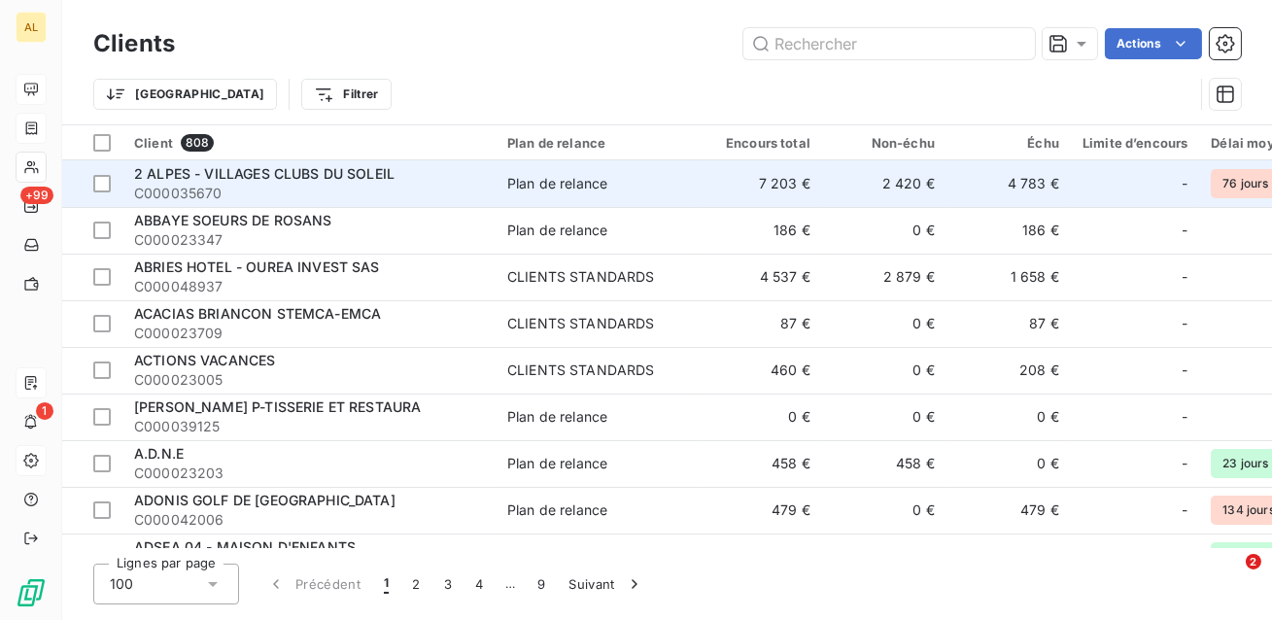
click at [302, 173] on span "2 ALPES - VILLAGES CLUBS DU SOLEIL" at bounding box center [264, 173] width 260 height 17
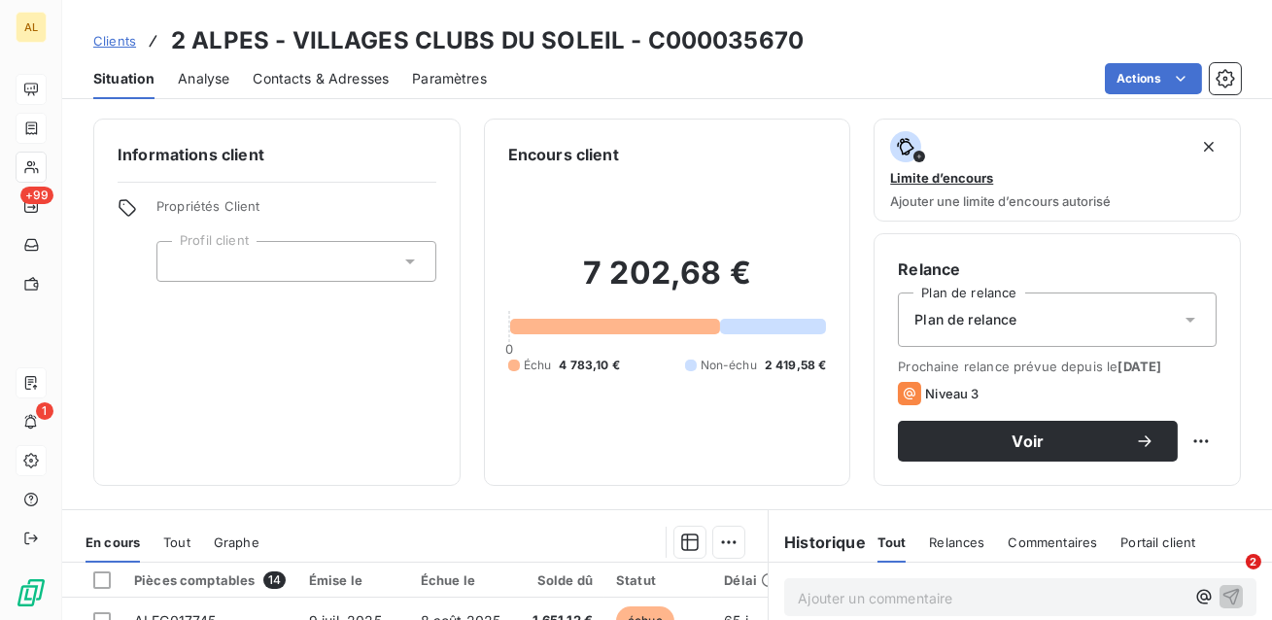
click at [323, 75] on span "Contacts & Adresses" at bounding box center [321, 78] width 136 height 19
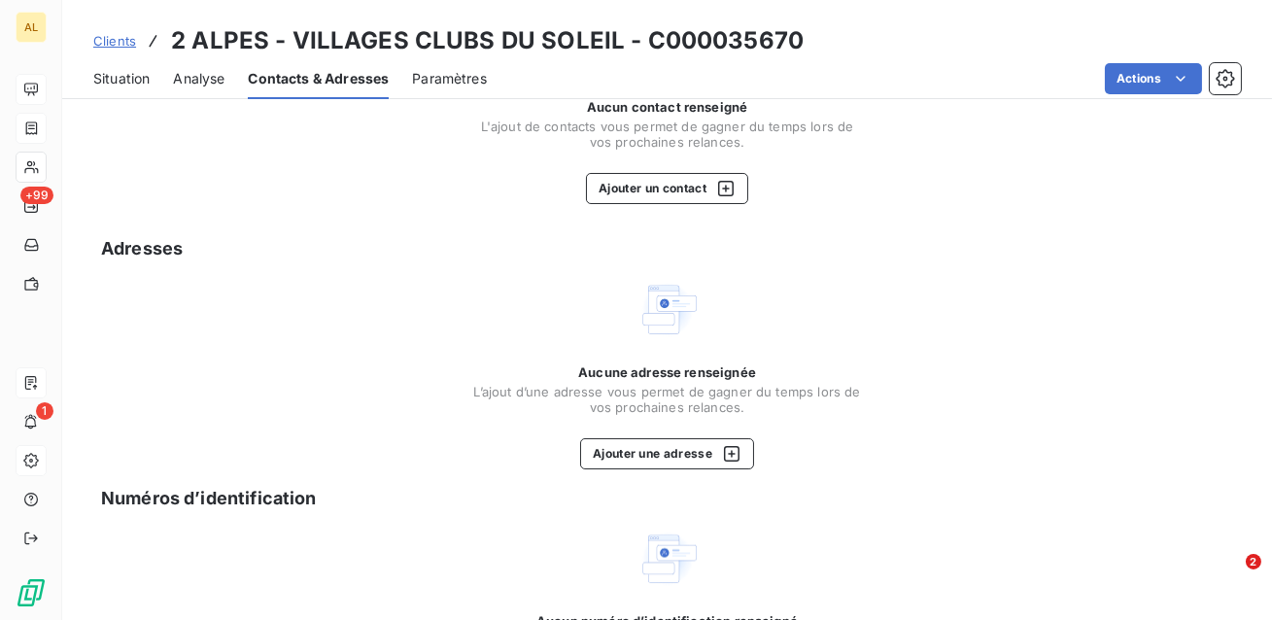
scroll to position [292, 0]
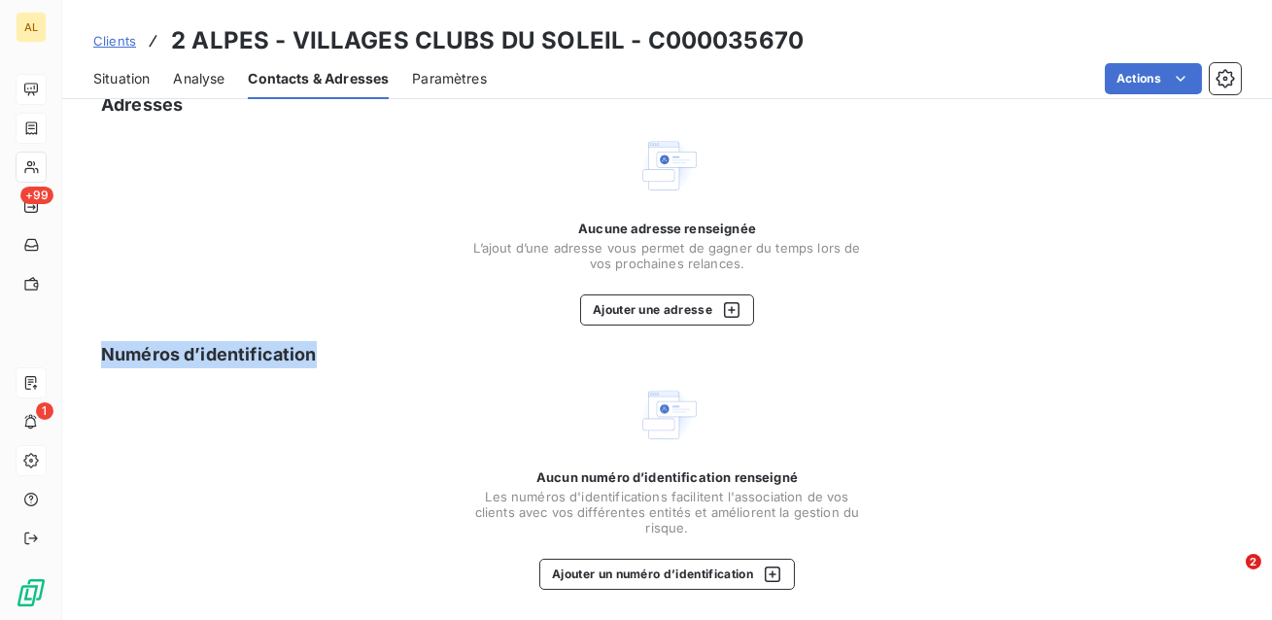
drag, startPoint x: 328, startPoint y: 360, endPoint x: 92, endPoint y: 360, distance: 236.1
click at [92, 360] on div "Contacts Aucun contact renseigné L'ajout de contacts vous permet de gagner du t…" at bounding box center [667, 218] width 1210 height 806
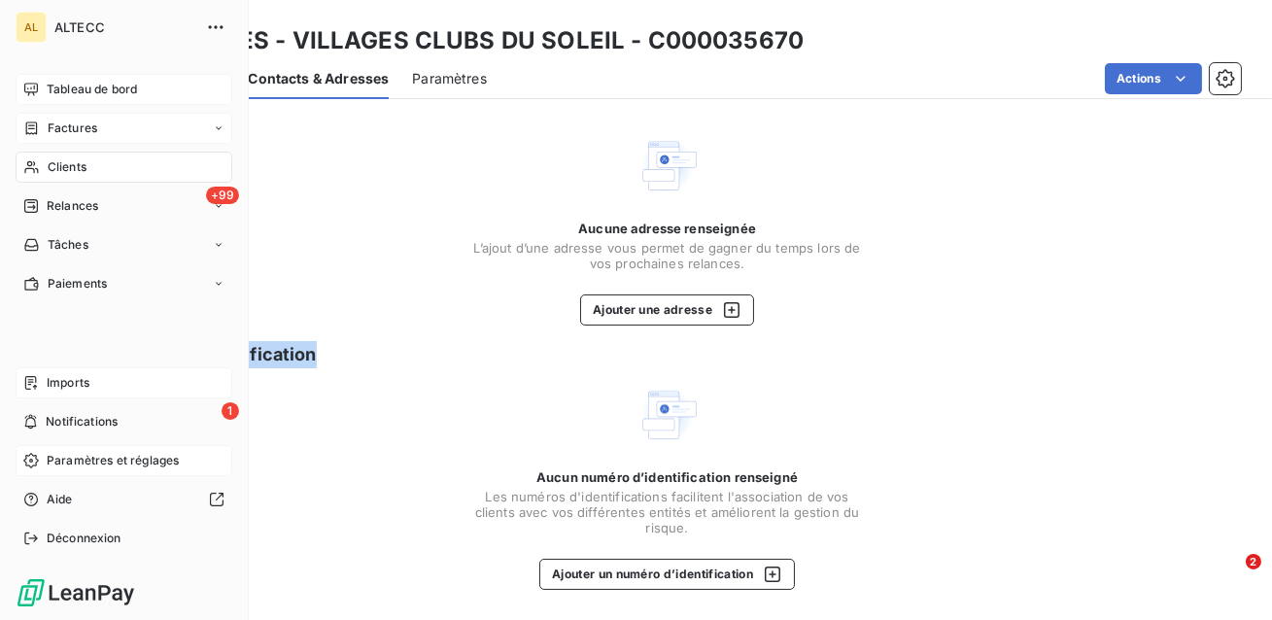
click at [49, 379] on span "Imports" at bounding box center [68, 382] width 43 height 17
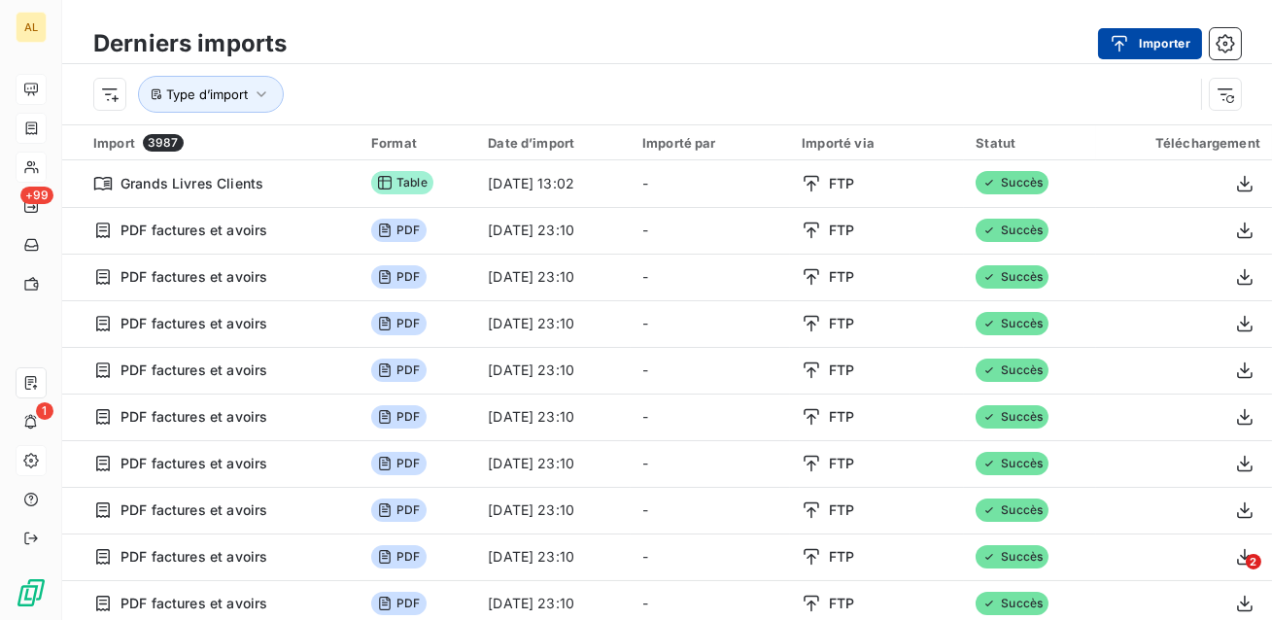
click at [1111, 55] on button "Importer" at bounding box center [1150, 43] width 104 height 31
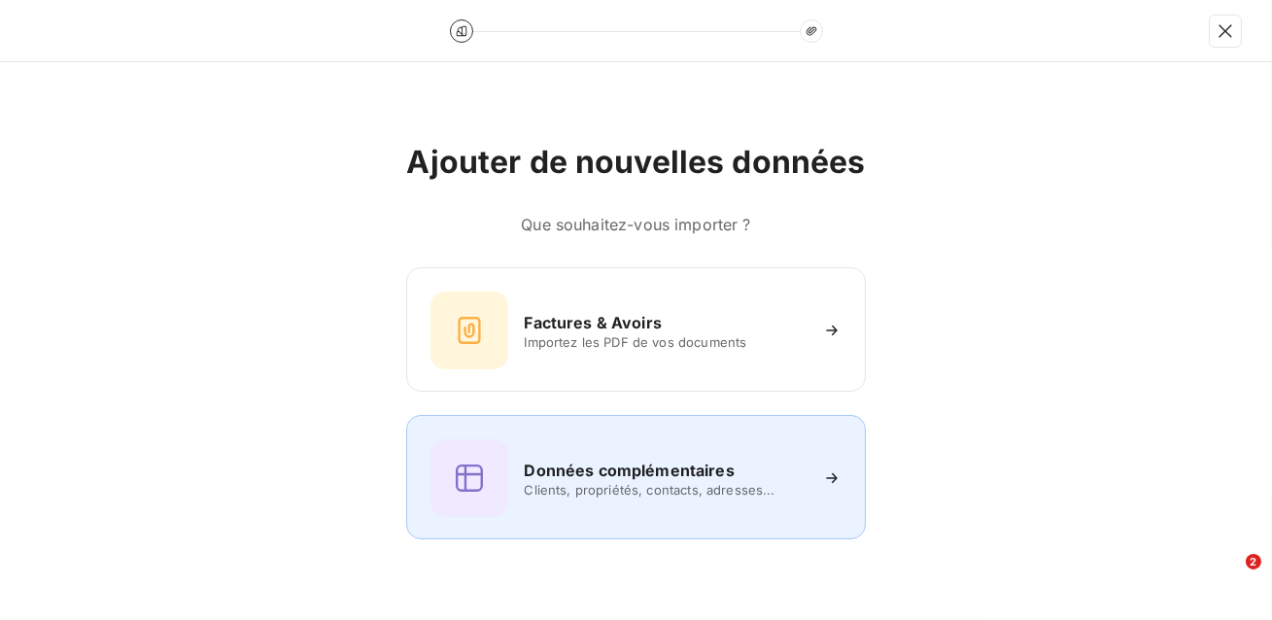
click at [626, 484] on span "Clients, propriétés, contacts, adresses..." at bounding box center [665, 490] width 282 height 16
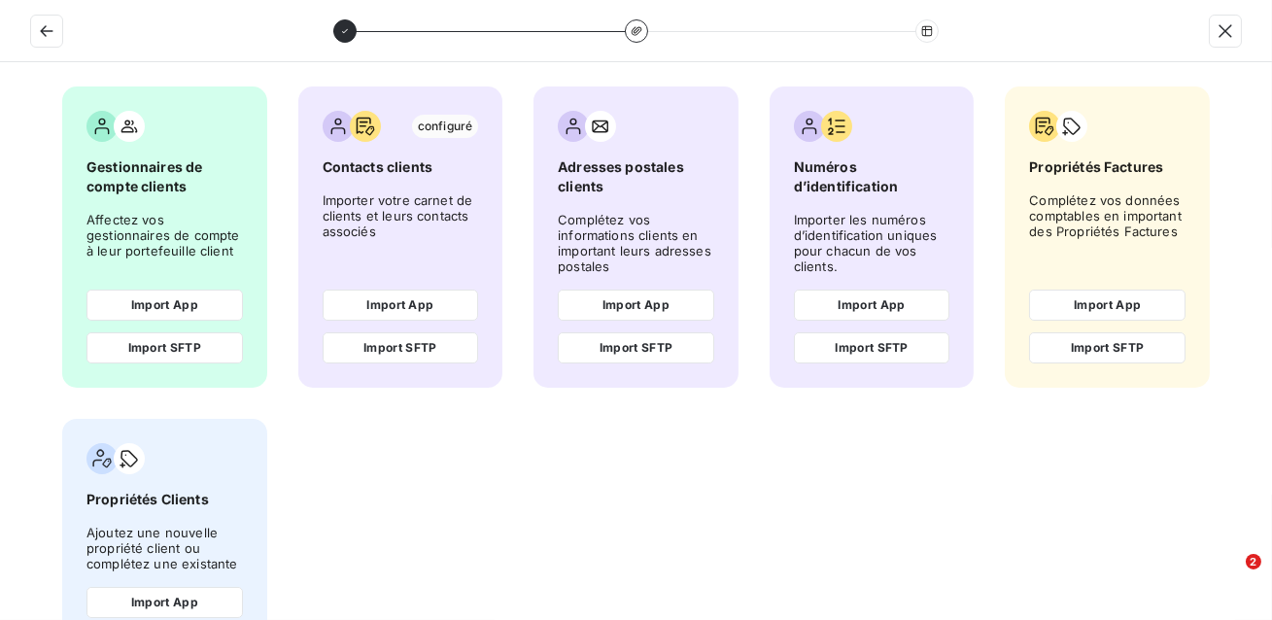
scroll to position [77, 0]
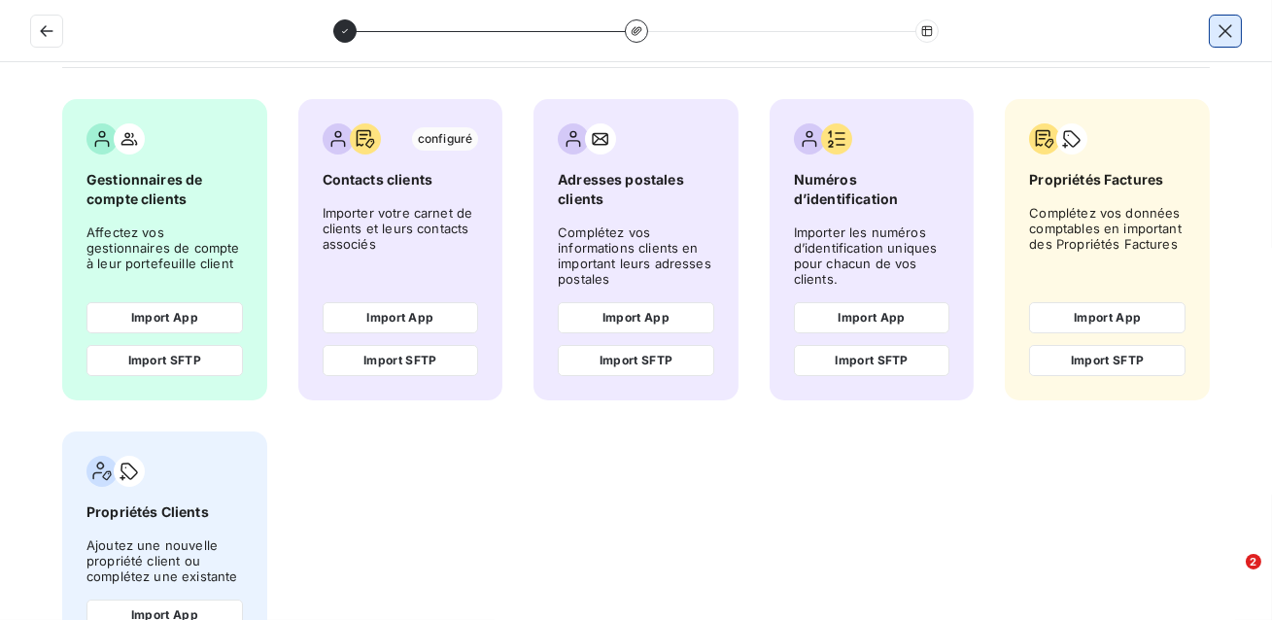
click at [1219, 28] on icon "button" at bounding box center [1225, 30] width 19 height 19
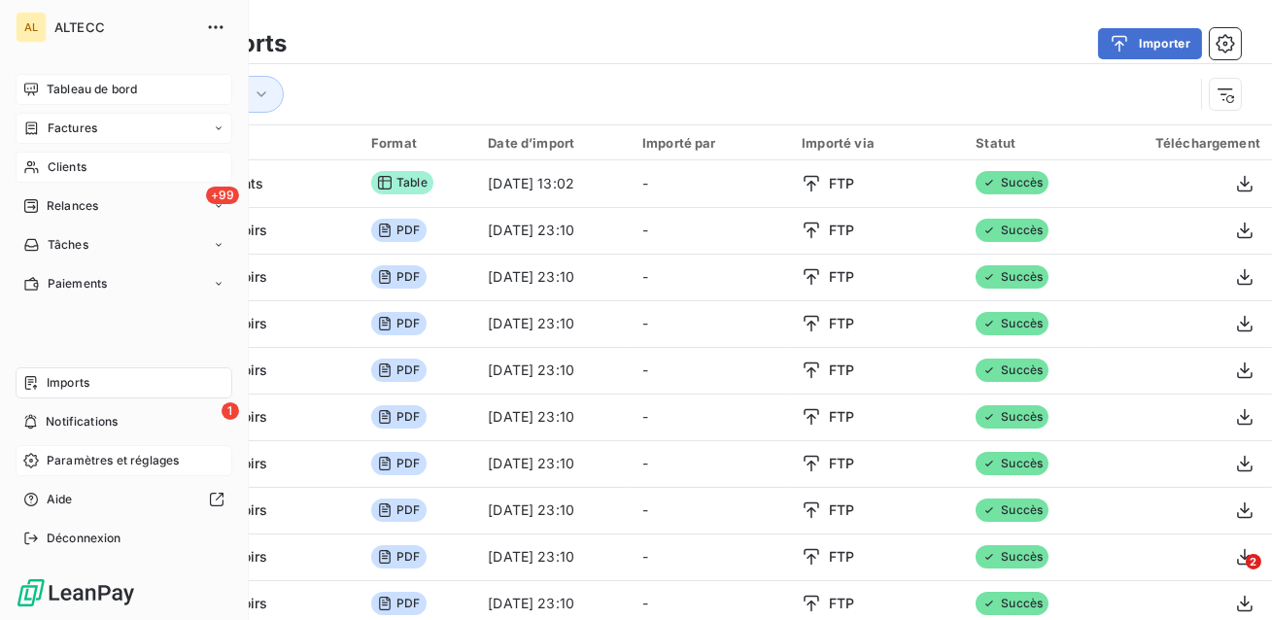
click at [44, 173] on div "Clients" at bounding box center [124, 167] width 217 height 31
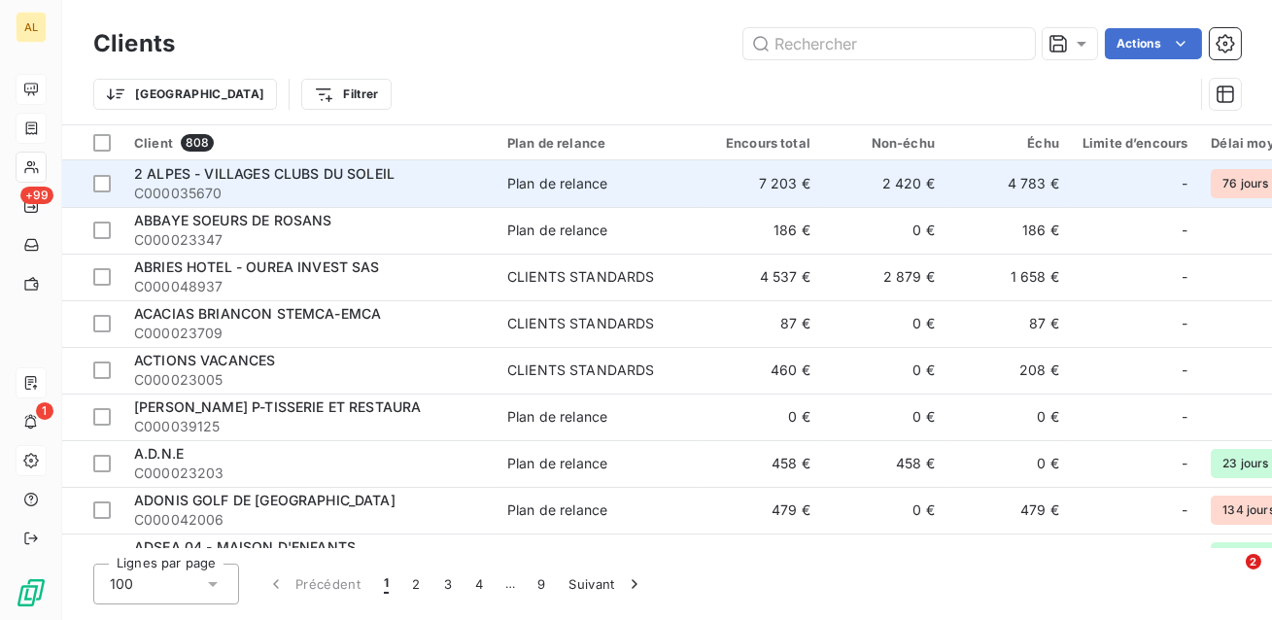
click at [490, 169] on td "2 ALPES - VILLAGES CLUBS DU SOLEIL C000035670" at bounding box center [308, 183] width 373 height 47
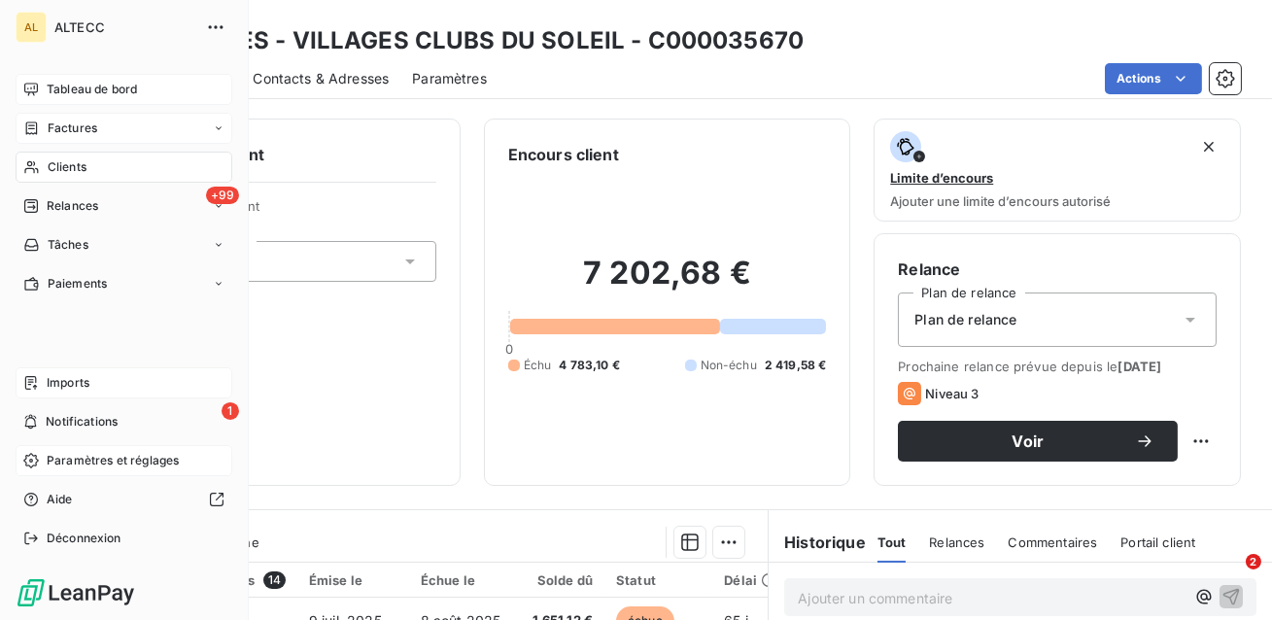
click at [39, 175] on div "Clients" at bounding box center [124, 167] width 217 height 31
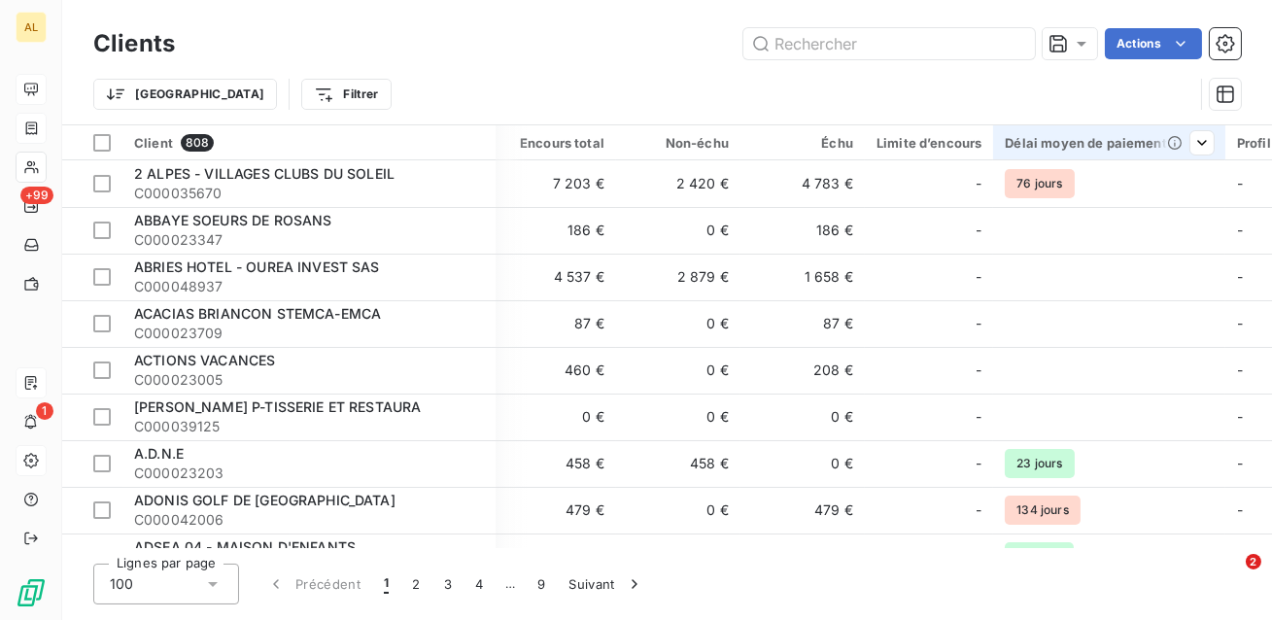
scroll to position [0, 281]
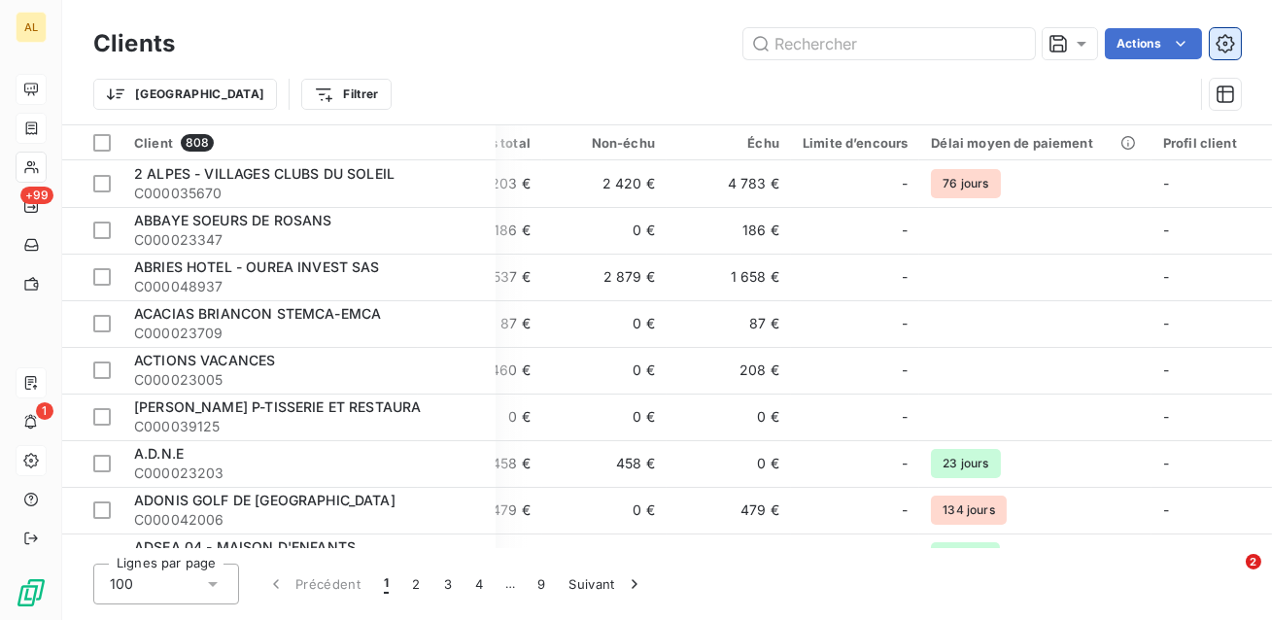
click at [1222, 37] on icon "button" at bounding box center [1225, 43] width 18 height 18
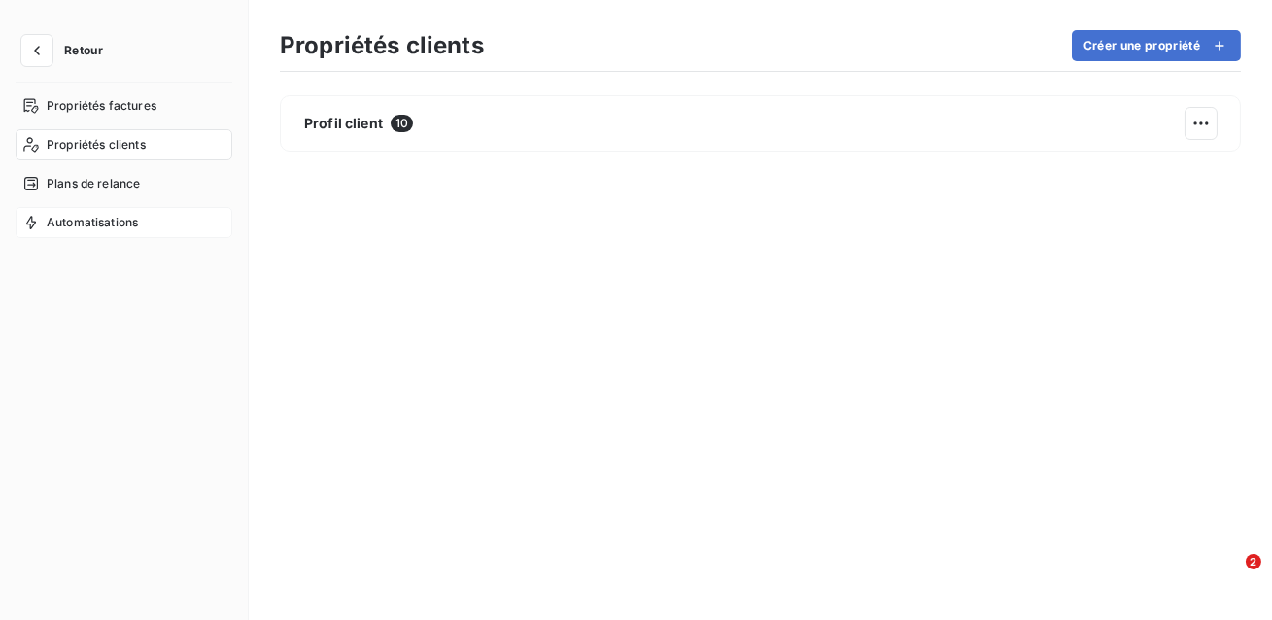
click at [91, 224] on span "Automatisations" at bounding box center [92, 222] width 91 height 17
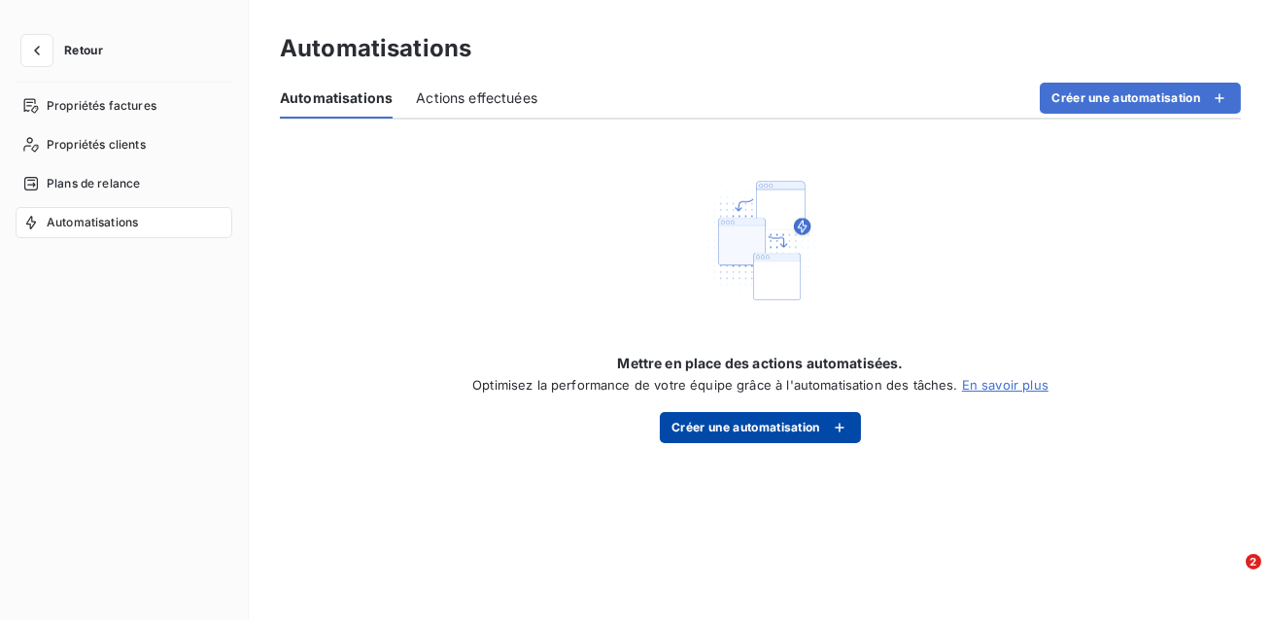
click at [712, 429] on button "Créer une automatisation" at bounding box center [760, 427] width 201 height 31
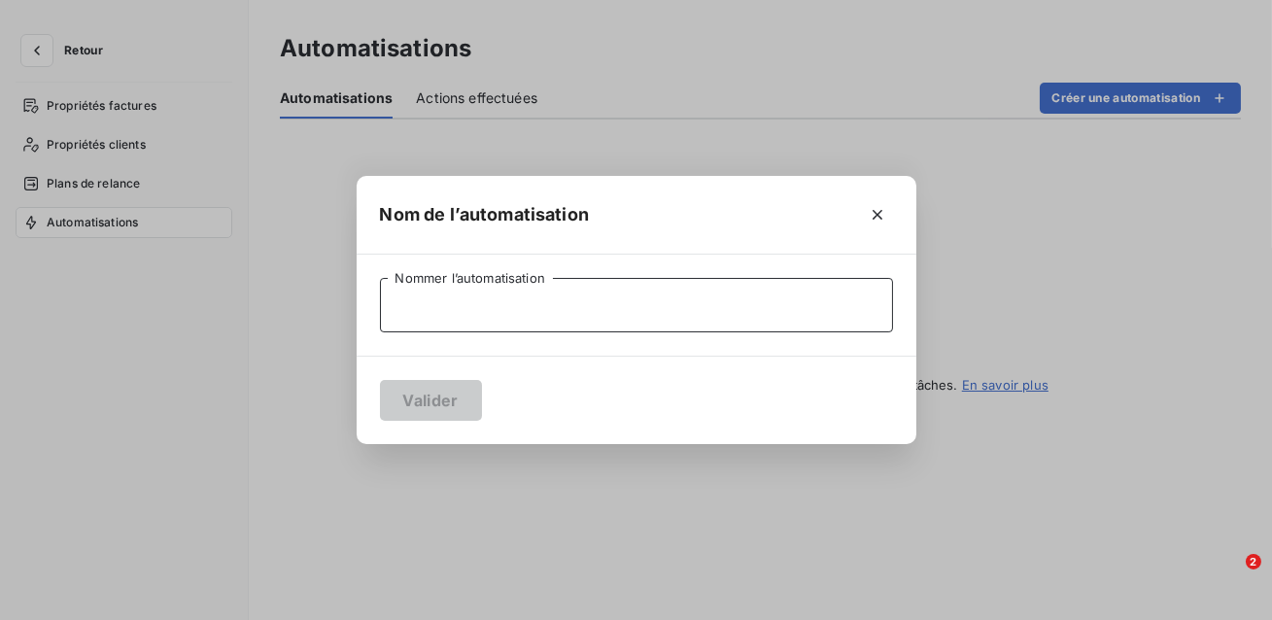
click at [627, 313] on input "Nommer l’automatisation" at bounding box center [636, 305] width 513 height 54
type input "Test Ninon"
click at [429, 404] on button "Valider" at bounding box center [431, 400] width 102 height 41
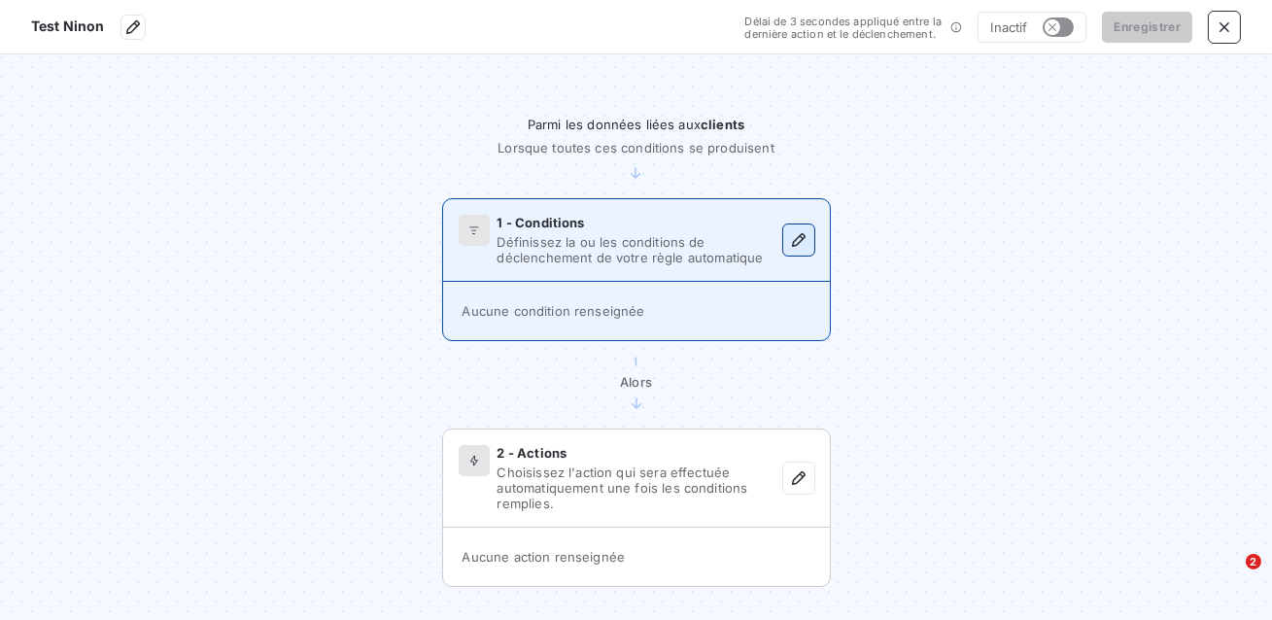
click at [790, 245] on icon "button" at bounding box center [798, 239] width 19 height 19
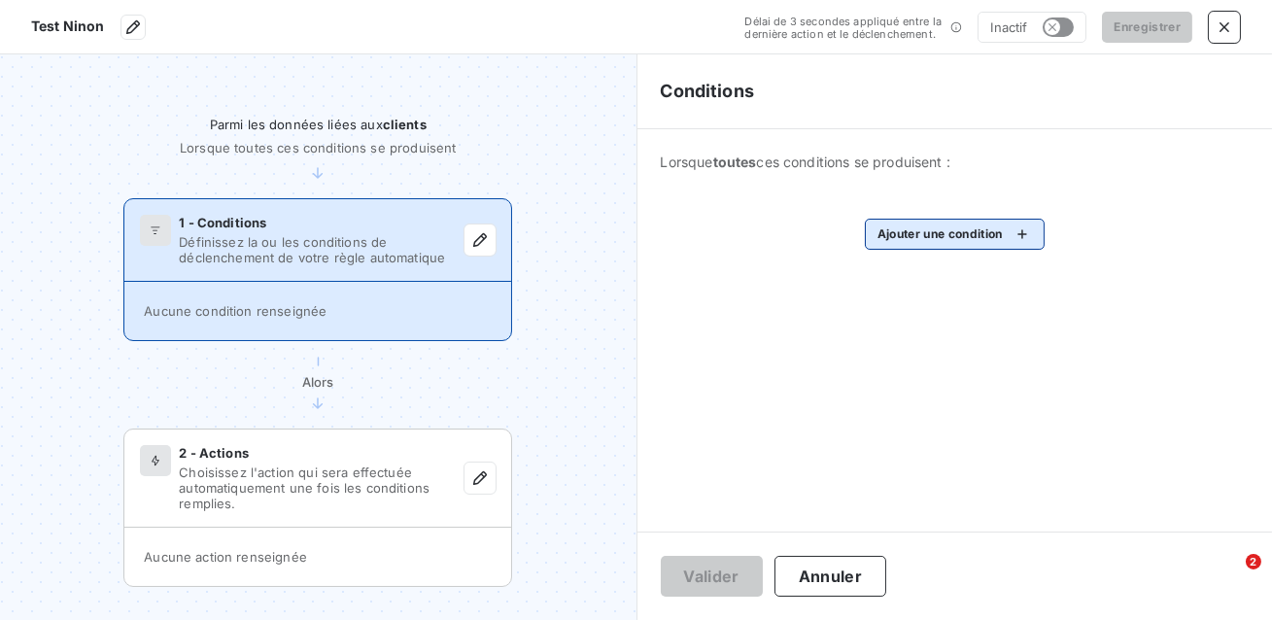
click at [892, 235] on html "Test Ninon Délai de 3 secondes appliqué entre la dernière action et le déclench…" at bounding box center [636, 310] width 1272 height 620
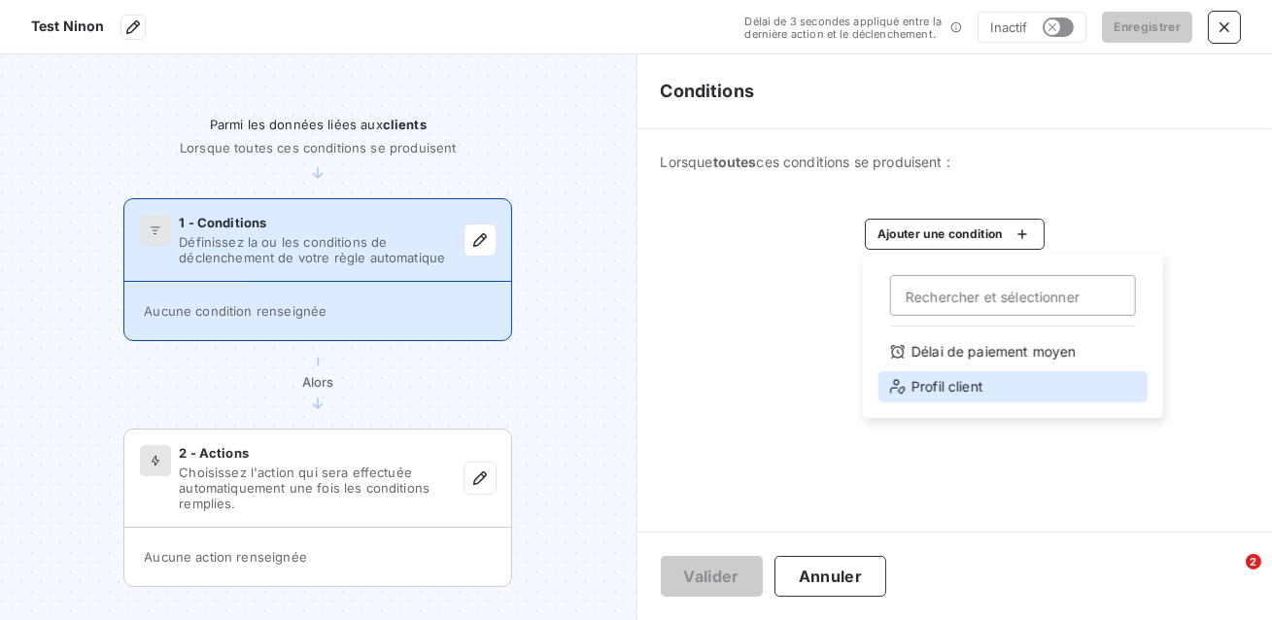
click at [921, 383] on div "Profil client" at bounding box center [1012, 386] width 269 height 31
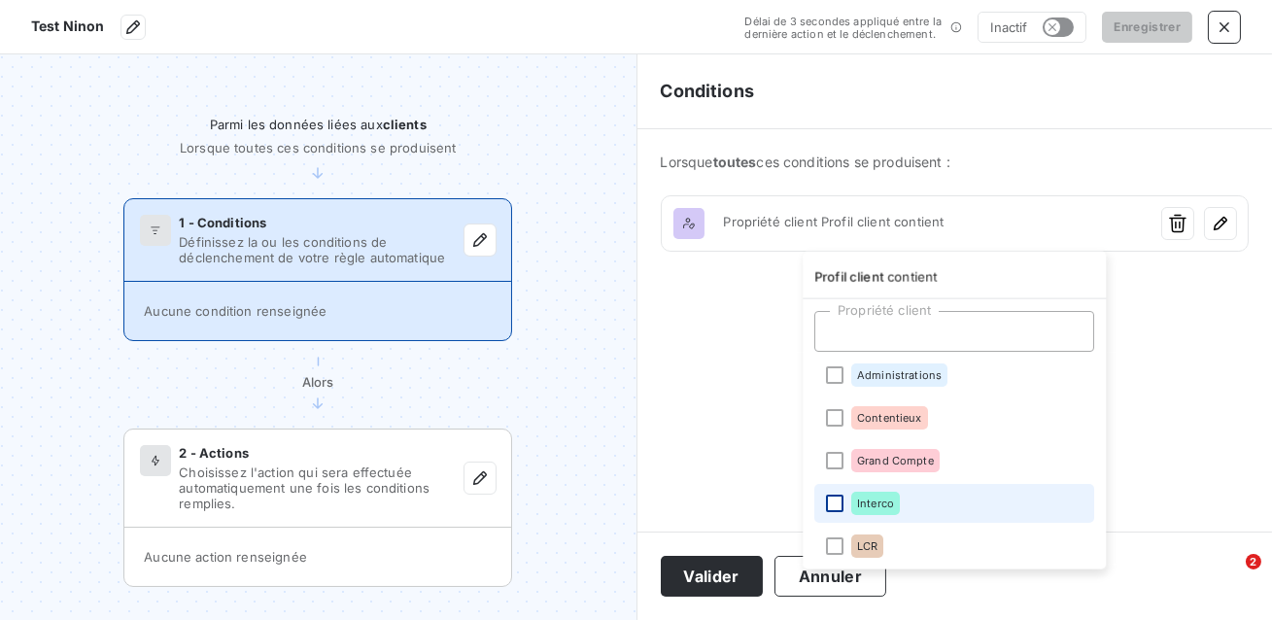
click at [832, 498] on div at bounding box center [834, 503] width 17 height 17
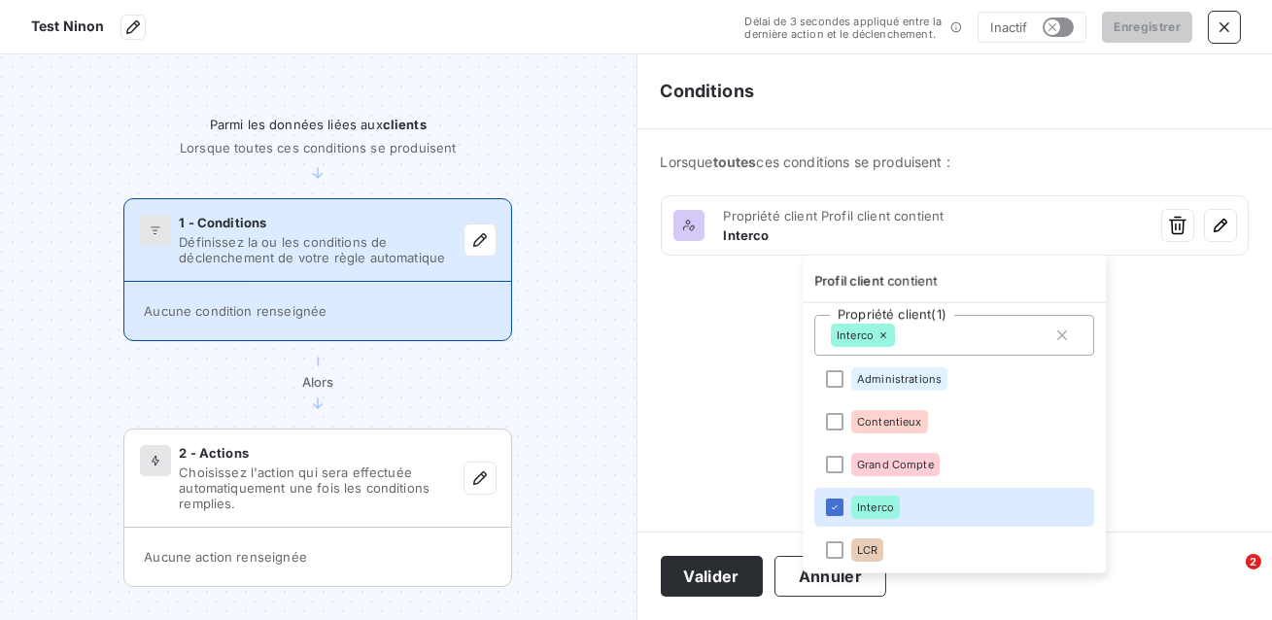
click at [742, 382] on html "Test Ninon Délai de 3 secondes appliqué entre la dernière action et le déclench…" at bounding box center [636, 310] width 1272 height 620
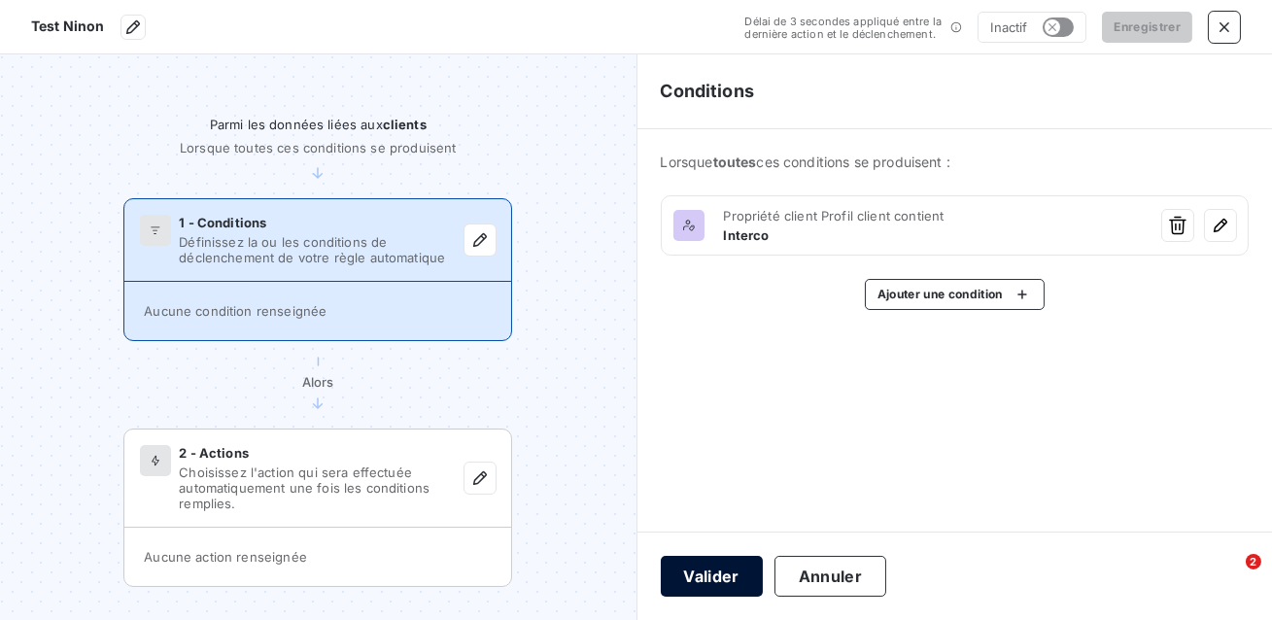
click at [723, 583] on button "Valider" at bounding box center [712, 576] width 102 height 41
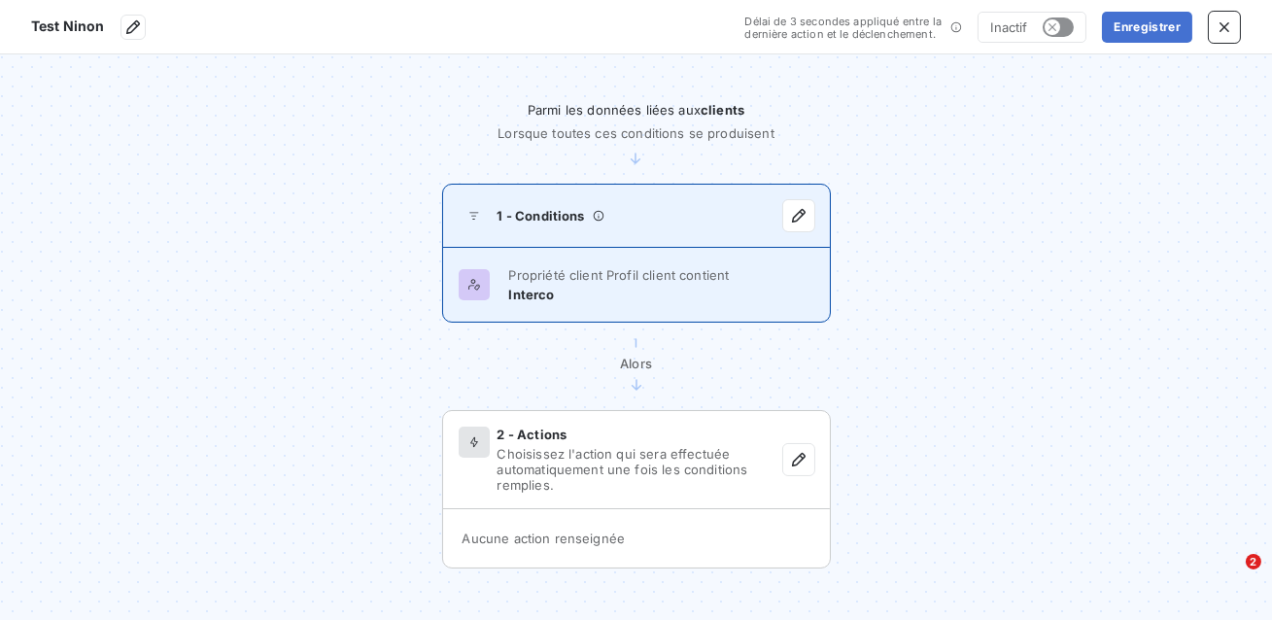
scroll to position [24, 0]
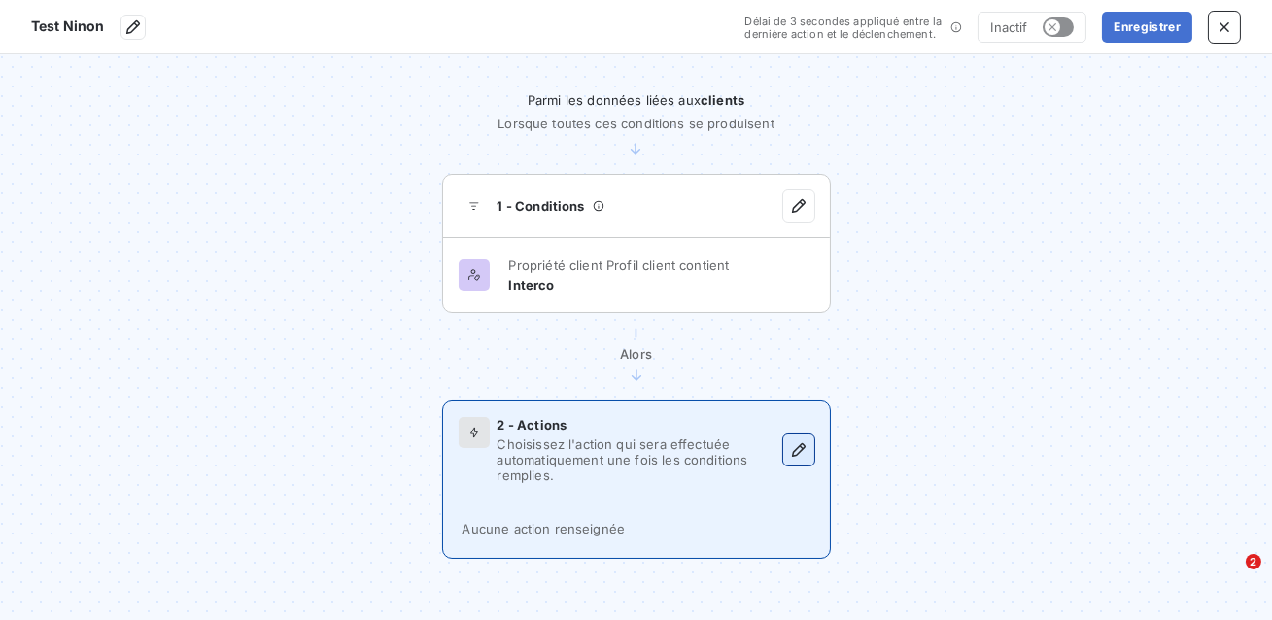
click at [801, 457] on icon "button" at bounding box center [798, 449] width 19 height 19
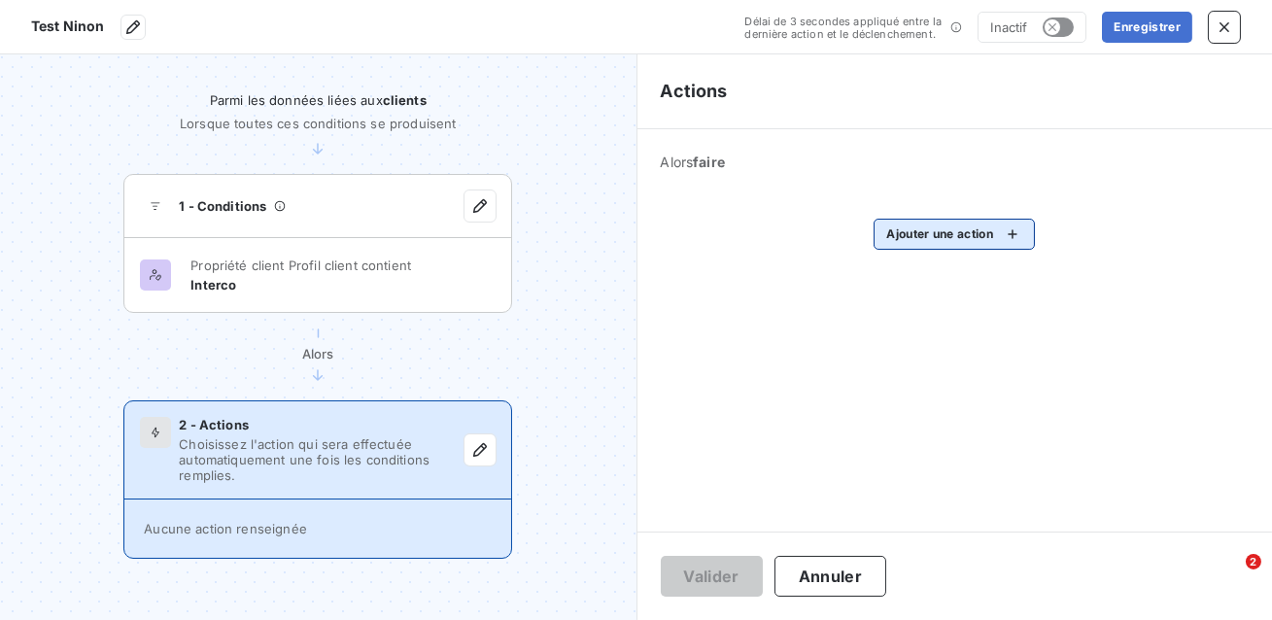
click at [943, 240] on html "Test Ninon Délai de 3 secondes appliqué entre la dernière action et le déclench…" at bounding box center [636, 310] width 1272 height 620
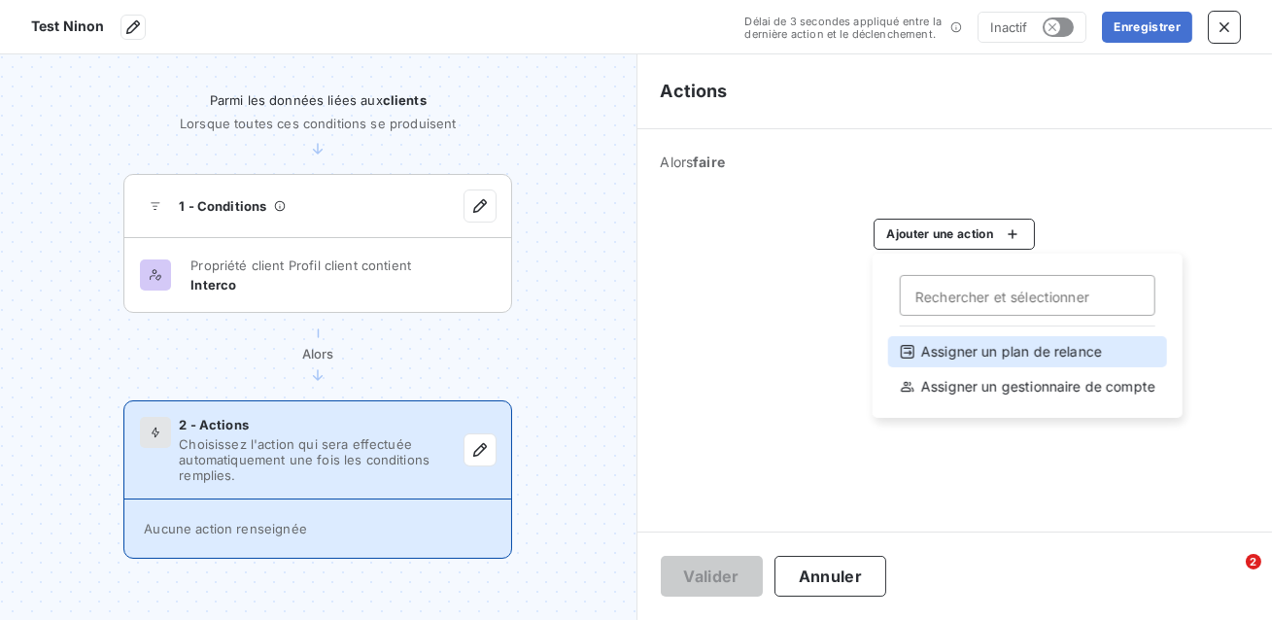
click at [942, 361] on div "Assigner un plan de relance" at bounding box center [1027, 351] width 279 height 31
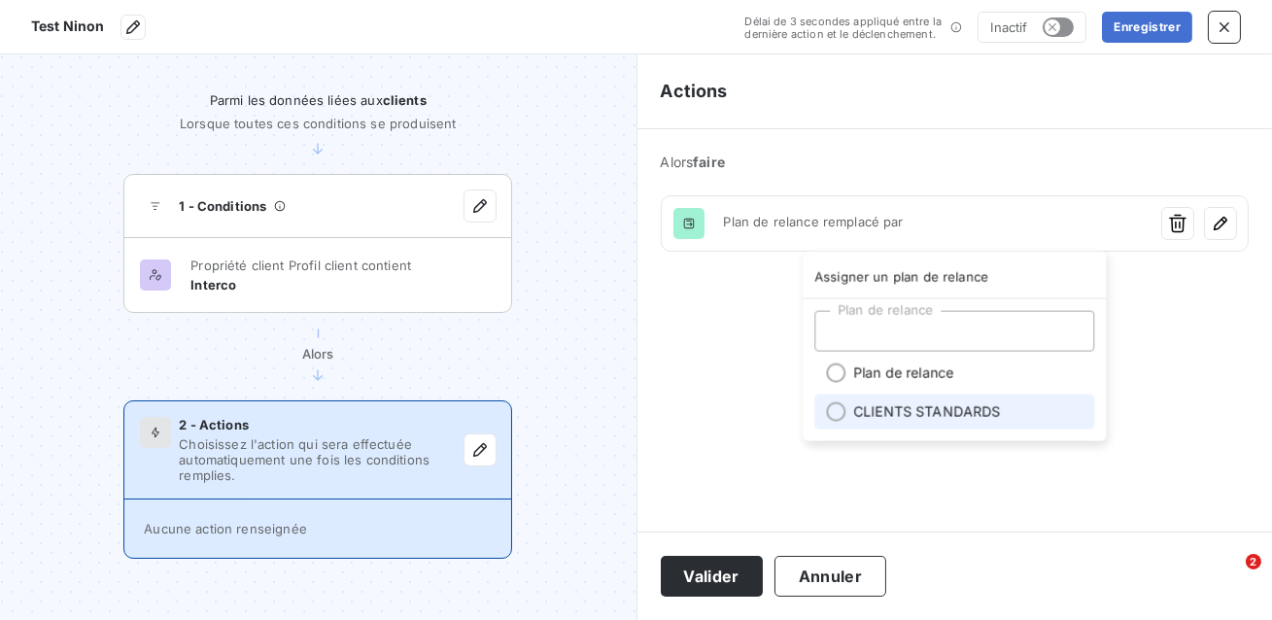
click at [831, 421] on li "CLIENTS STANDARDS" at bounding box center [954, 412] width 280 height 35
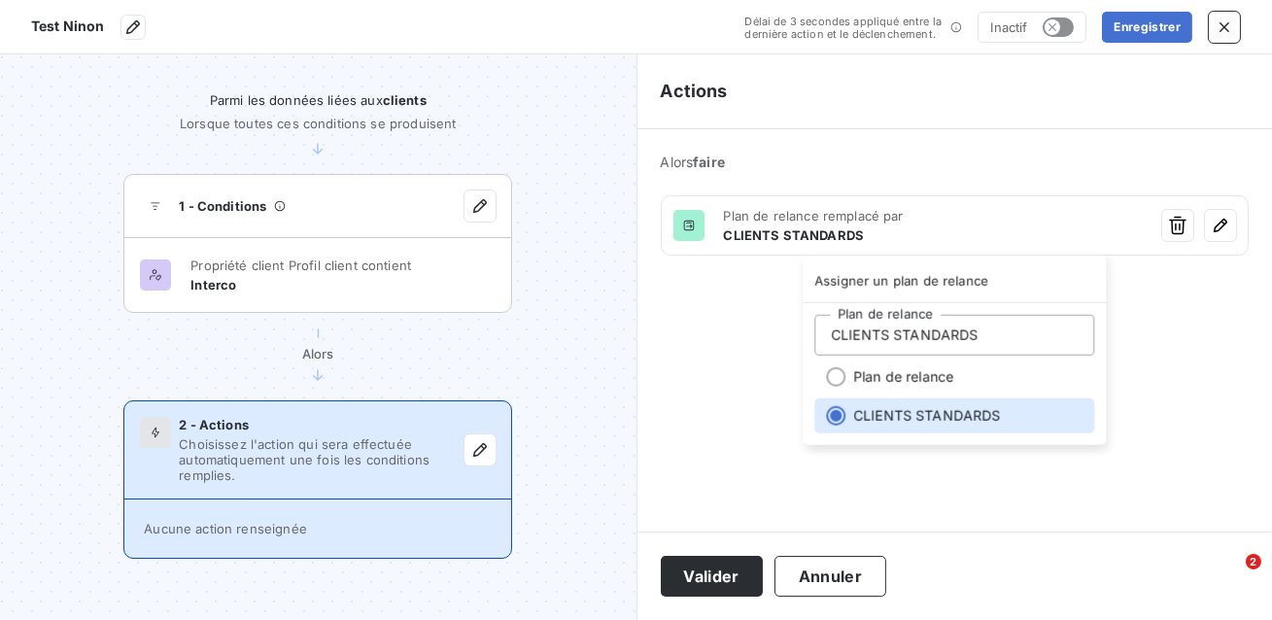
click at [727, 405] on html "Test Ninon Délai de 3 secondes appliqué entre la dernière action et le déclench…" at bounding box center [636, 310] width 1272 height 620
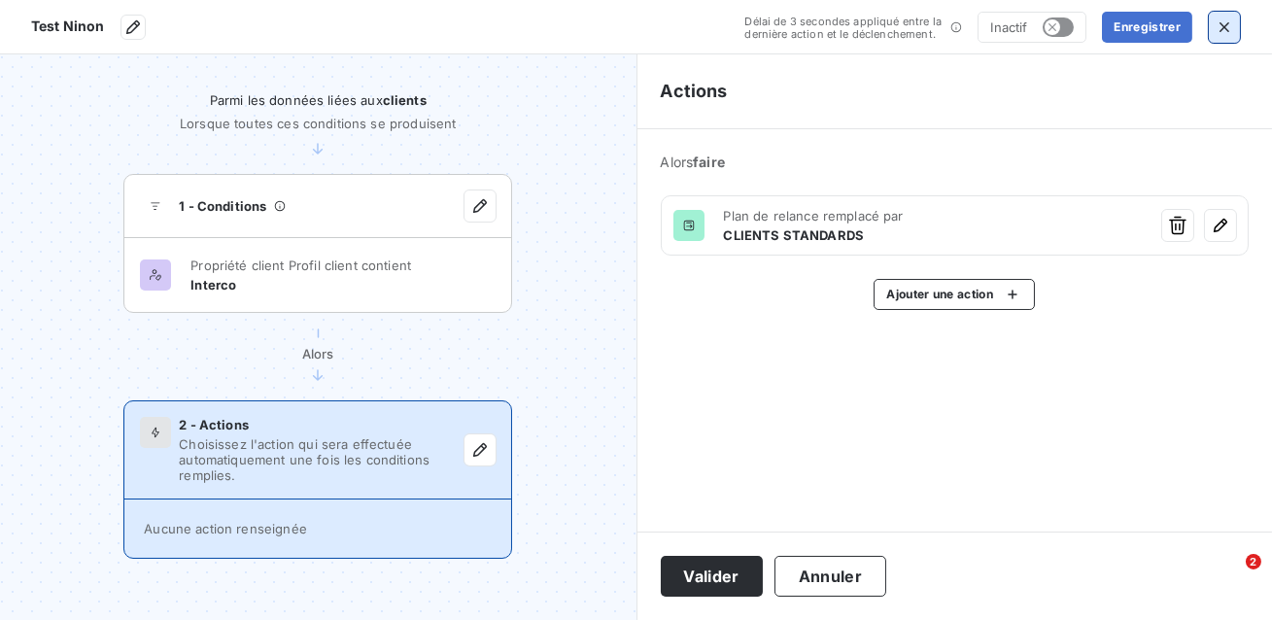
click at [1223, 31] on icon "button" at bounding box center [1224, 26] width 19 height 19
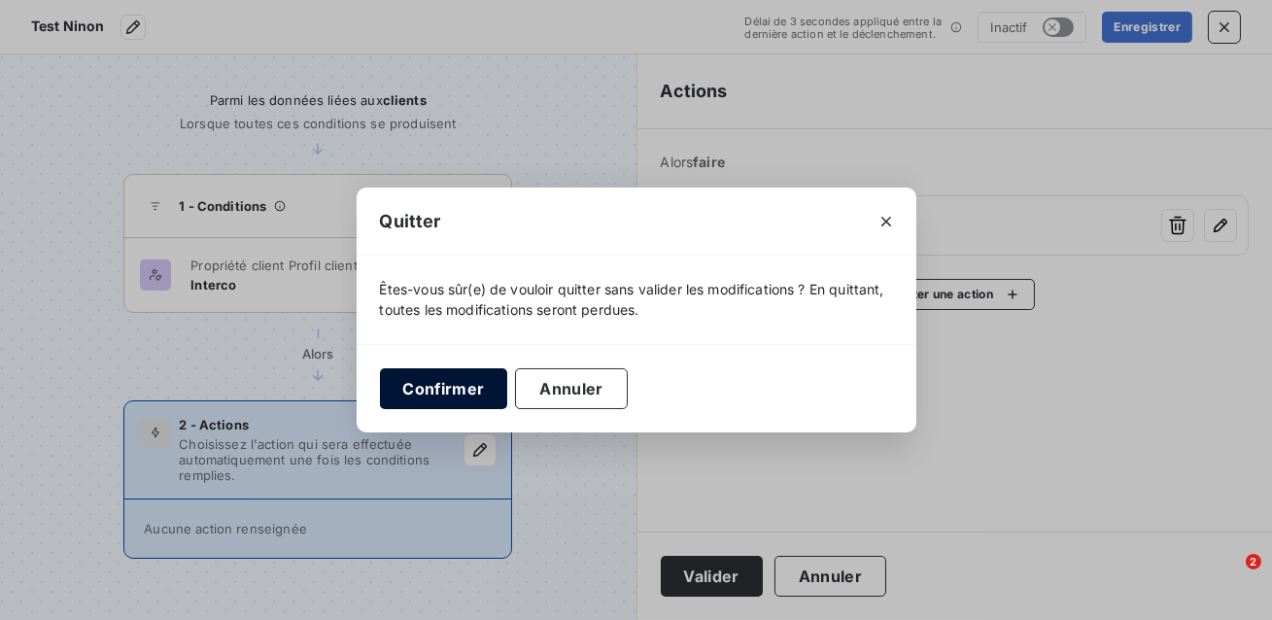
click at [489, 386] on button "Confirmer" at bounding box center [444, 388] width 128 height 41
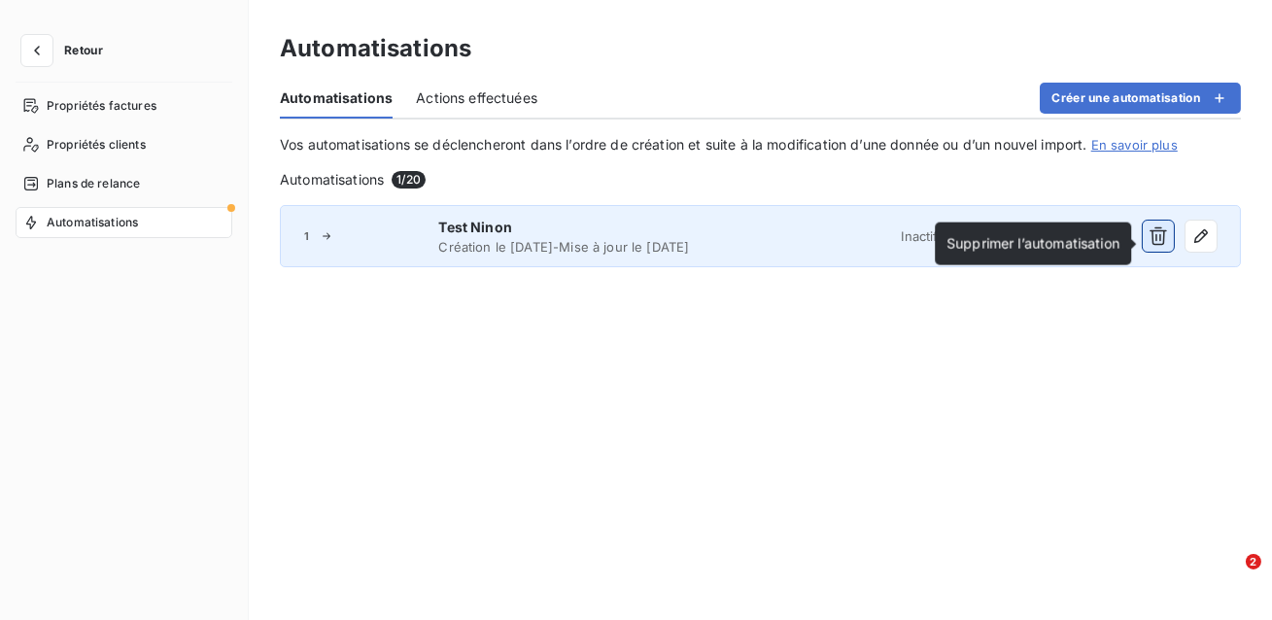
click at [1153, 246] on icon "button" at bounding box center [1158, 236] width 17 height 18
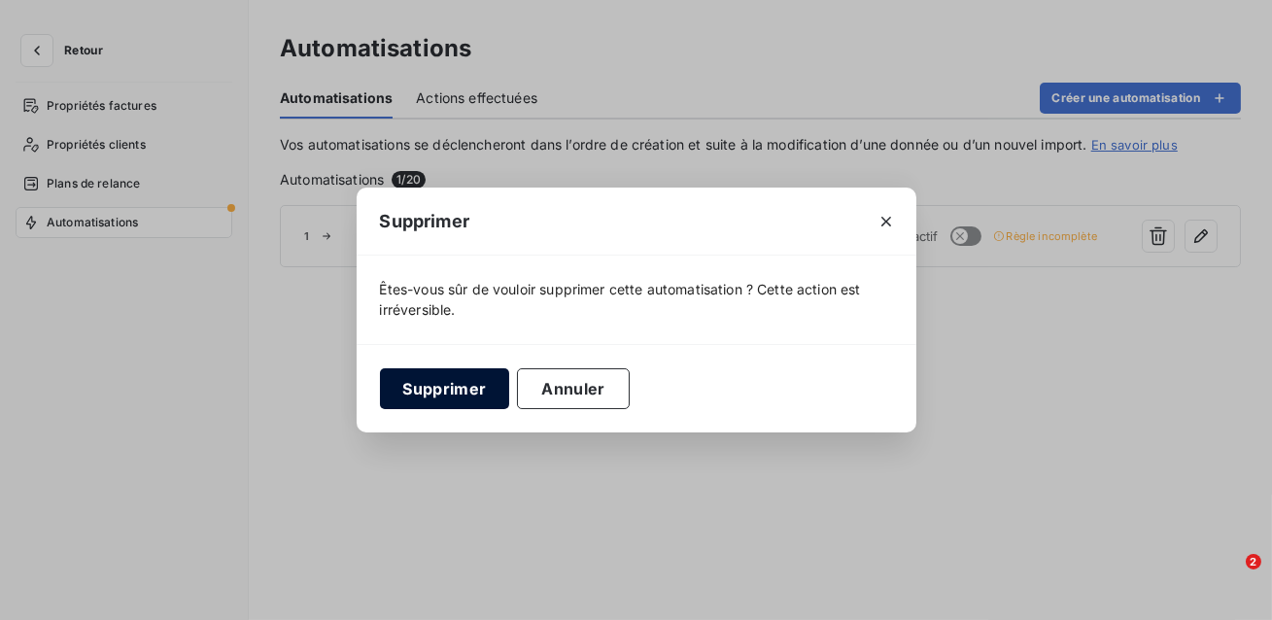
click at [499, 395] on button "Supprimer" at bounding box center [445, 388] width 130 height 41
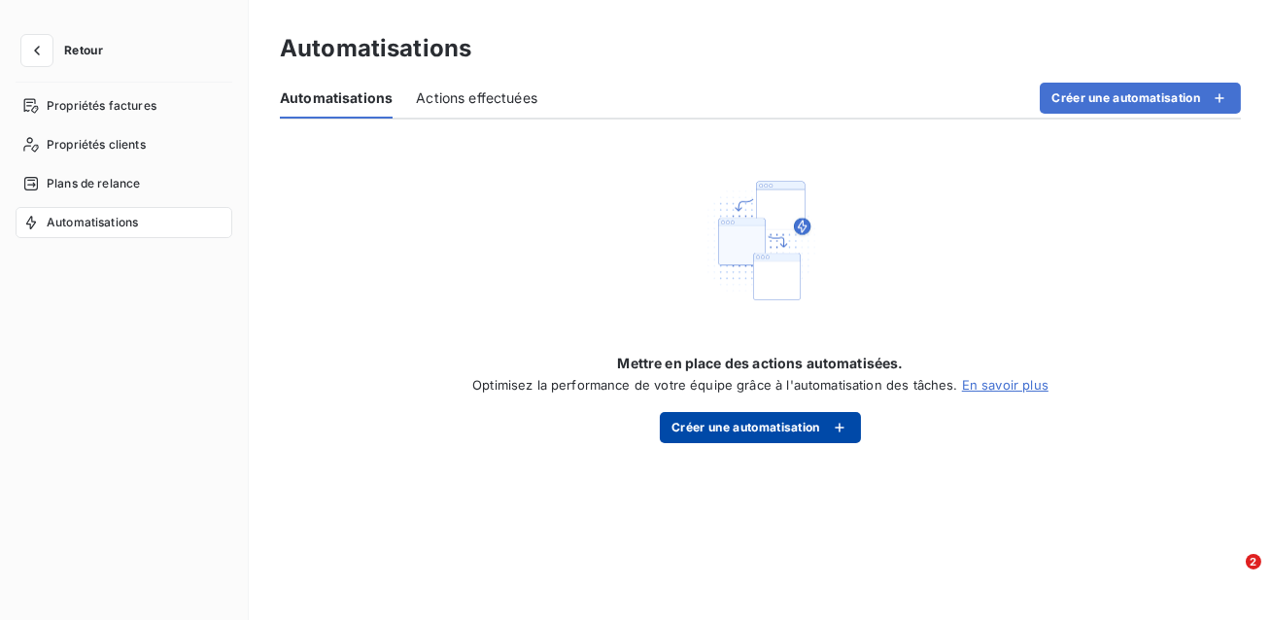
click at [787, 435] on button "Créer une automatisation" at bounding box center [760, 427] width 201 height 31
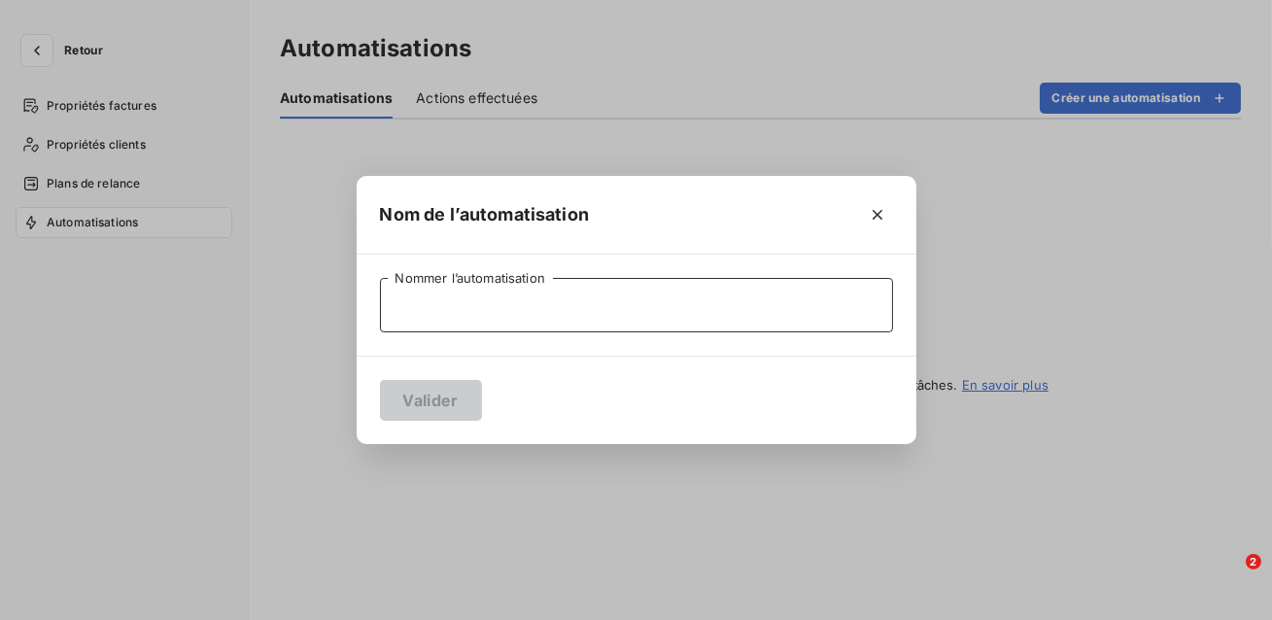
click at [523, 312] on input "Nommer l’automatisation" at bounding box center [636, 305] width 513 height 54
type input "Commercial"
click at [457, 397] on button "Valider" at bounding box center [431, 400] width 102 height 41
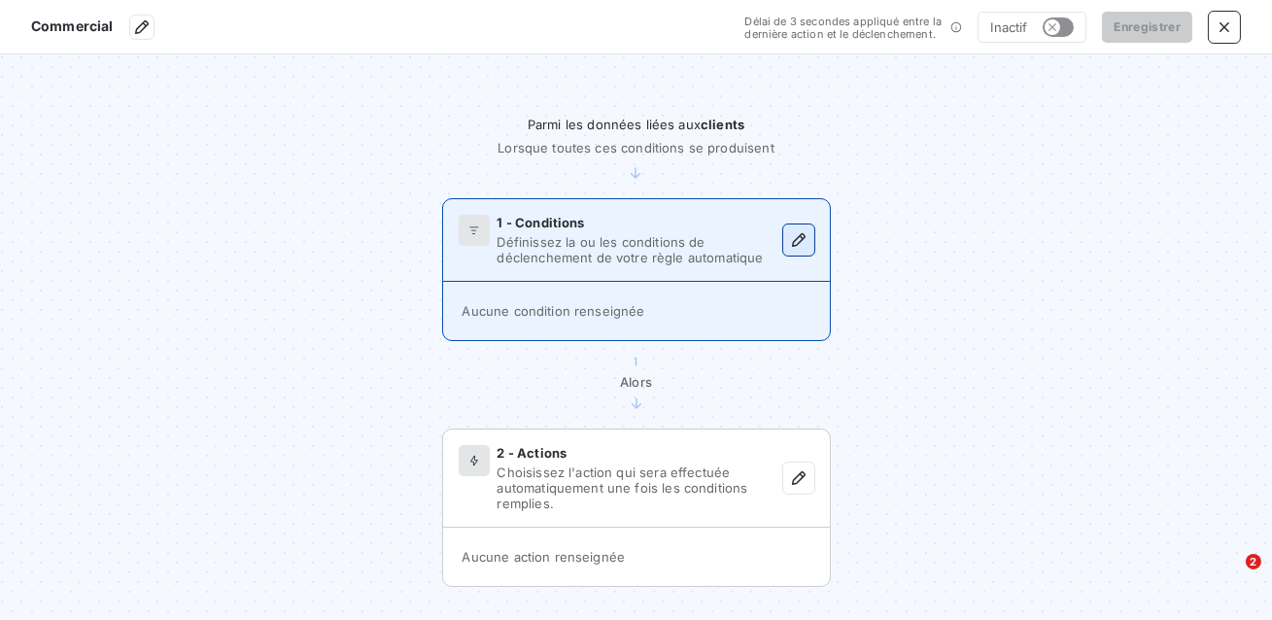
click at [787, 234] on button "button" at bounding box center [798, 239] width 31 height 31
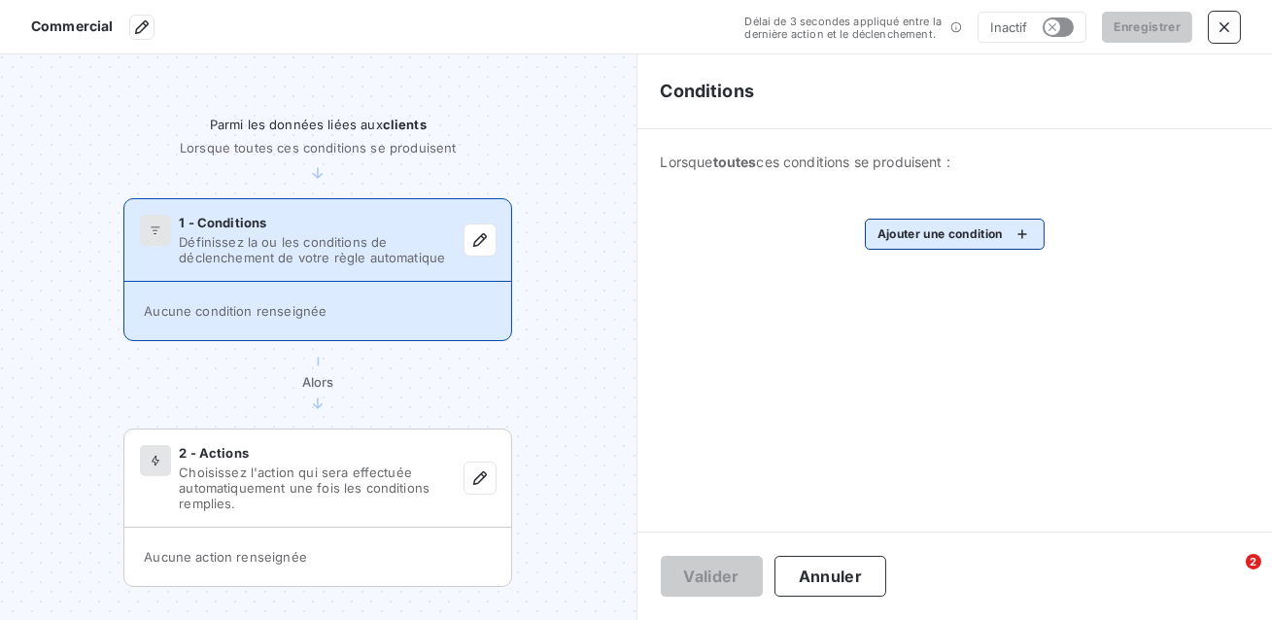
click at [895, 237] on html "Commercial Délai de 3 secondes appliqué entre la dernière action et le déclench…" at bounding box center [636, 310] width 1272 height 620
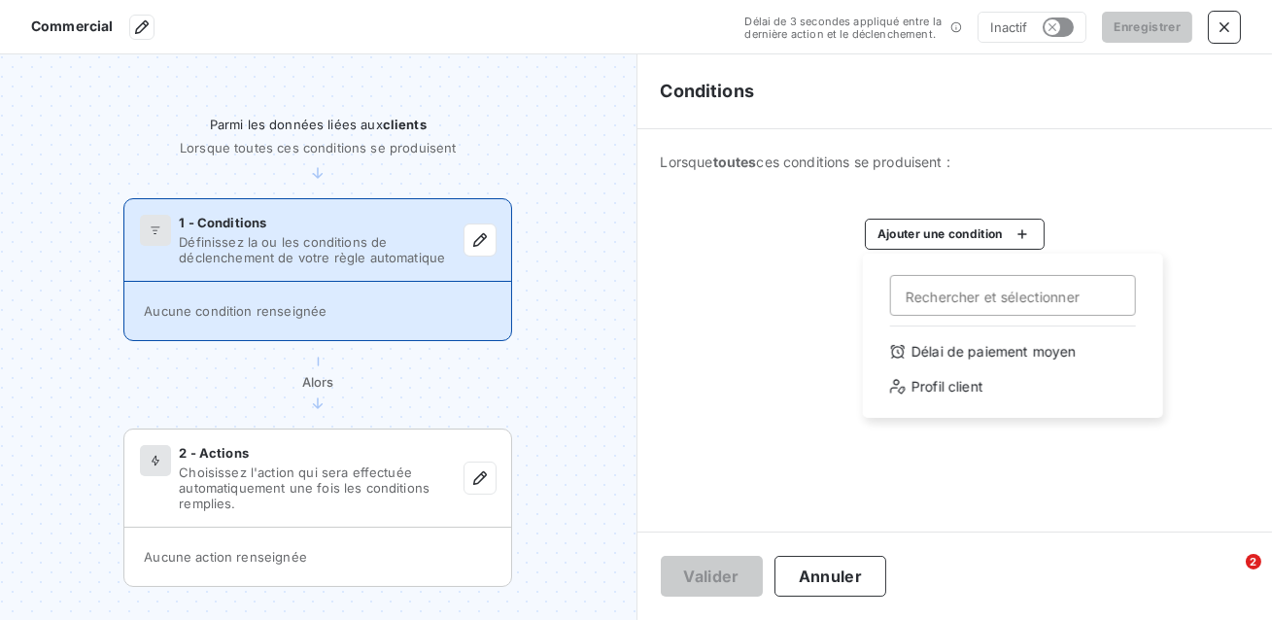
click at [810, 336] on html "Commercial Délai de 3 secondes appliqué entre la dernière action et le déclench…" at bounding box center [636, 310] width 1272 height 620
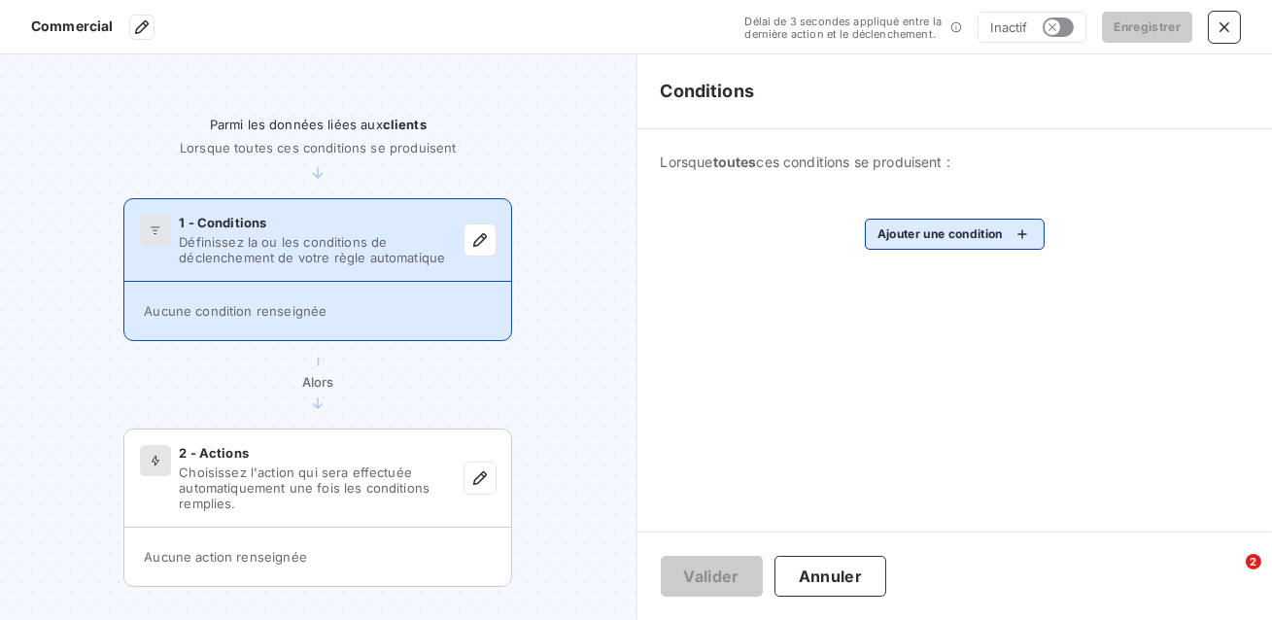
click at [967, 237] on html "Commercial Délai de 3 secondes appliqué entre la dernière action et le déclench…" at bounding box center [636, 310] width 1272 height 620
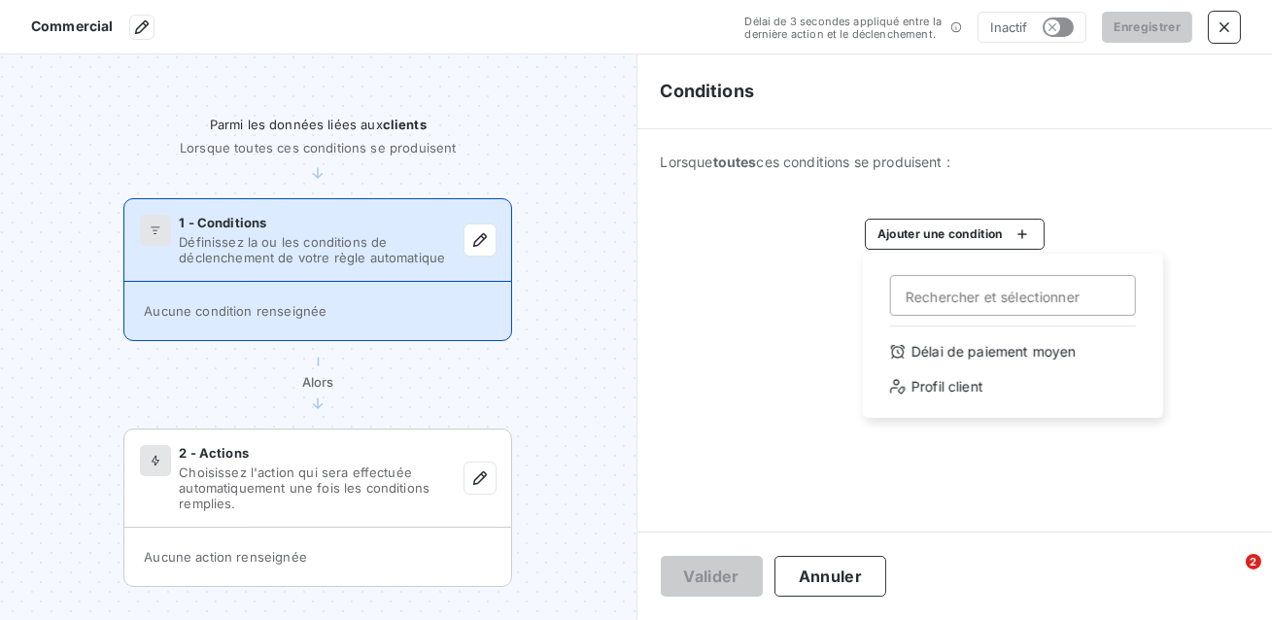
click at [1229, 20] on html "Commercial Délai de 3 secondes appliqué entre la dernière action et le déclench…" at bounding box center [636, 310] width 1272 height 620
click at [1224, 30] on icon "button" at bounding box center [1224, 26] width 19 height 19
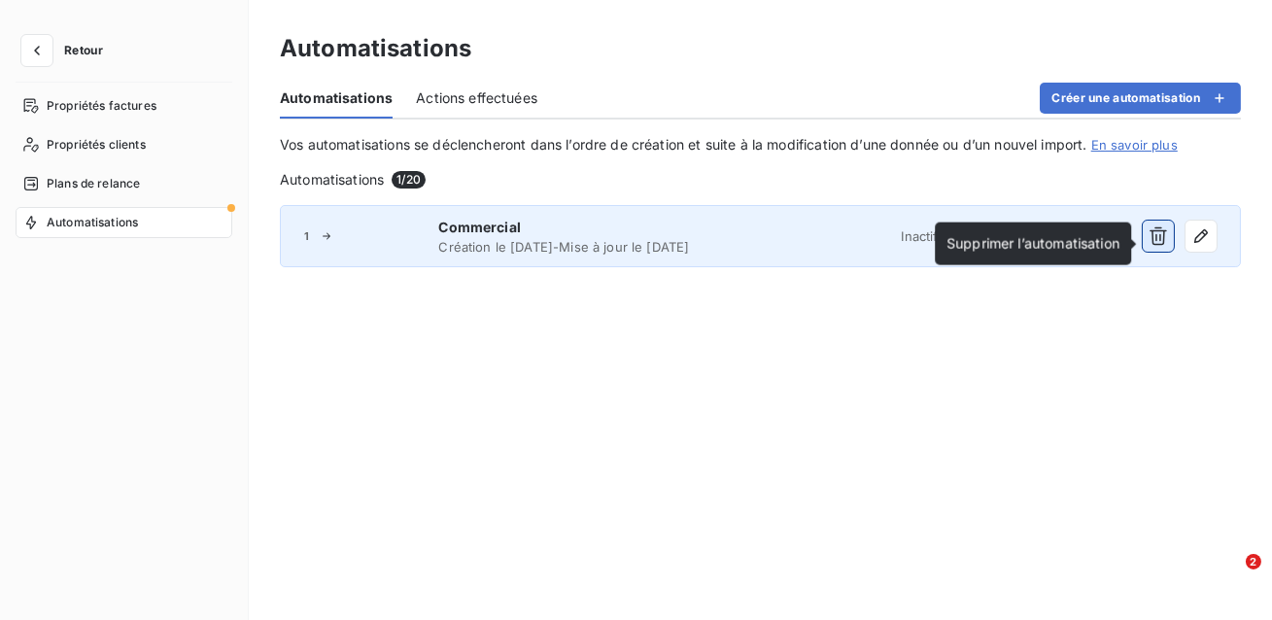
click at [1151, 252] on button "button" at bounding box center [1158, 236] width 31 height 31
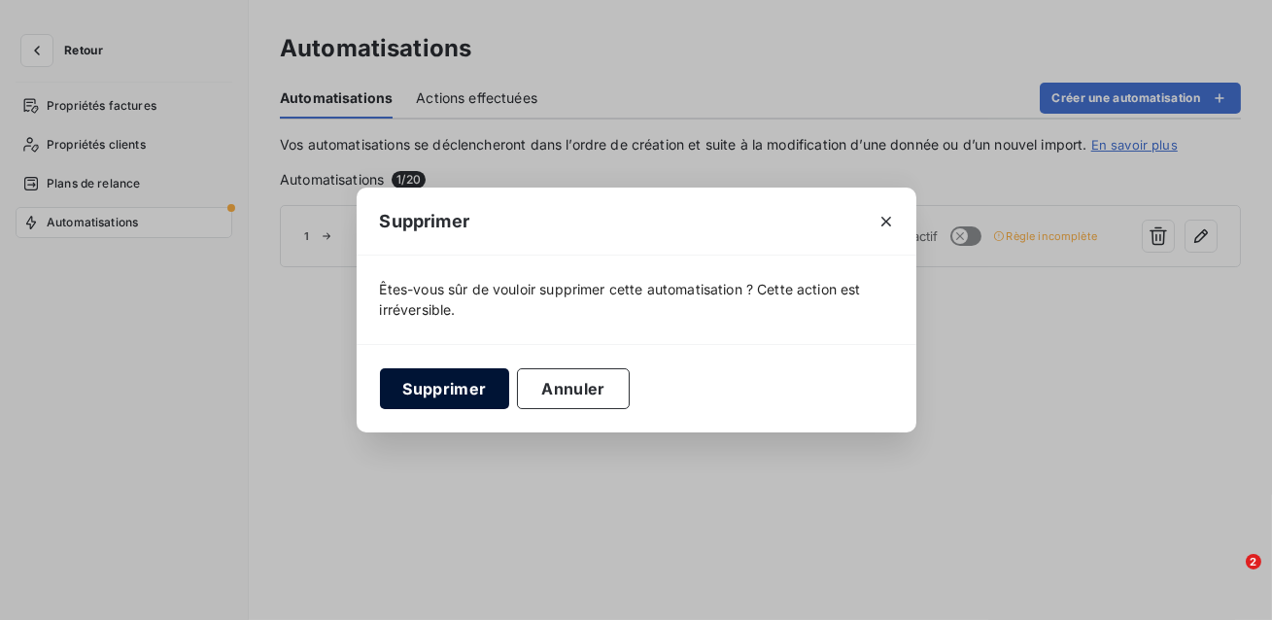
click at [442, 386] on button "Supprimer" at bounding box center [445, 388] width 130 height 41
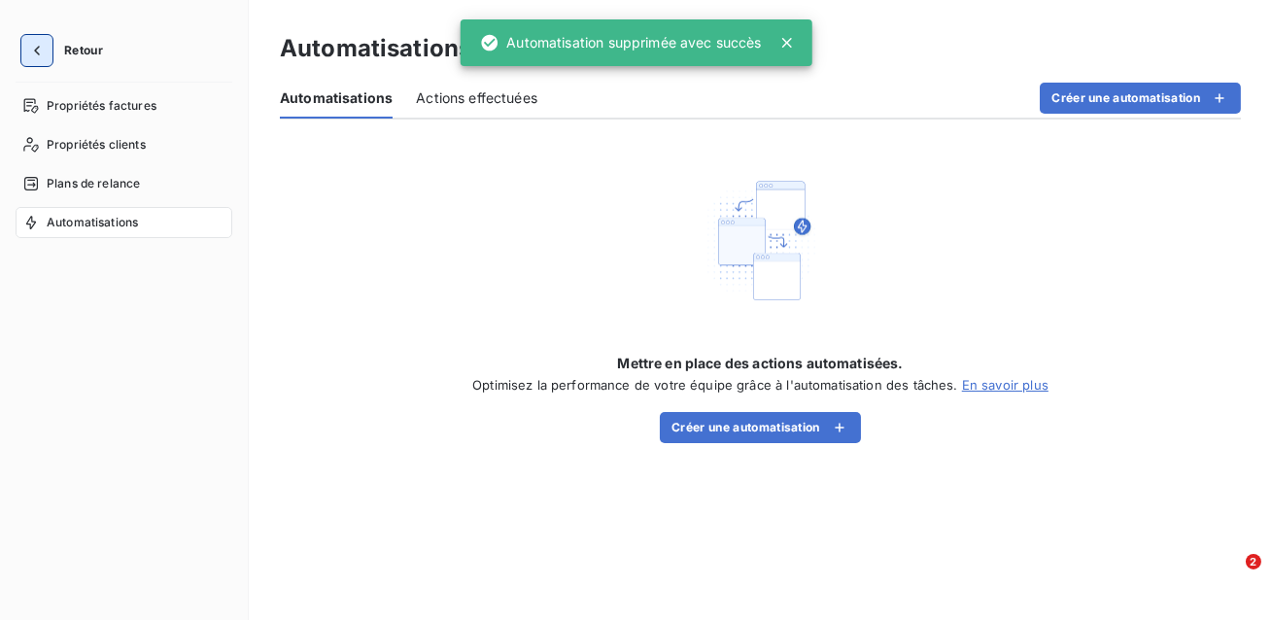
click at [49, 53] on button "button" at bounding box center [36, 50] width 31 height 31
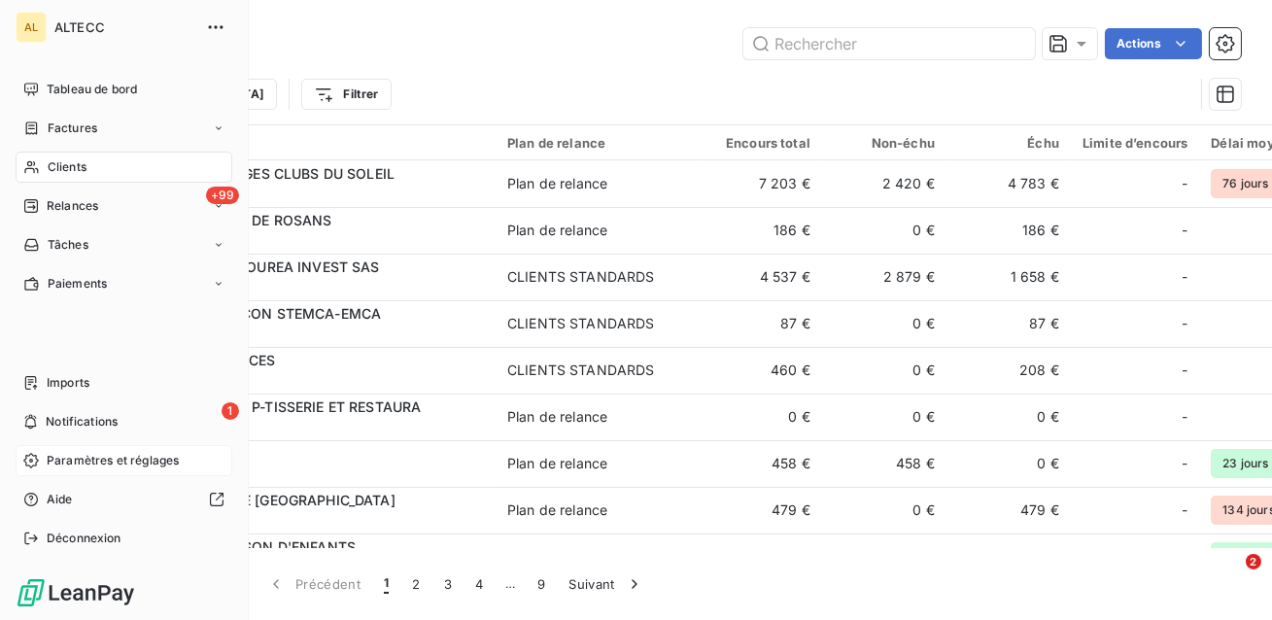
click at [112, 461] on span "Paramètres et réglages" at bounding box center [113, 460] width 132 height 17
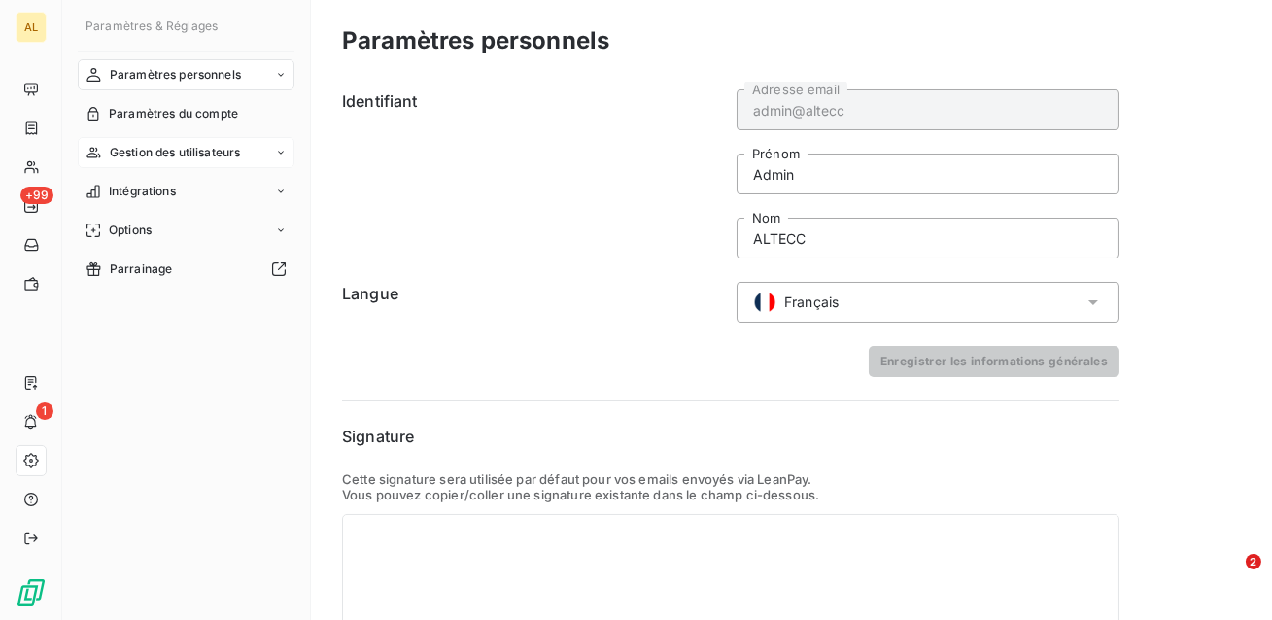
click at [209, 155] on span "Gestion des utilisateurs" at bounding box center [175, 152] width 131 height 17
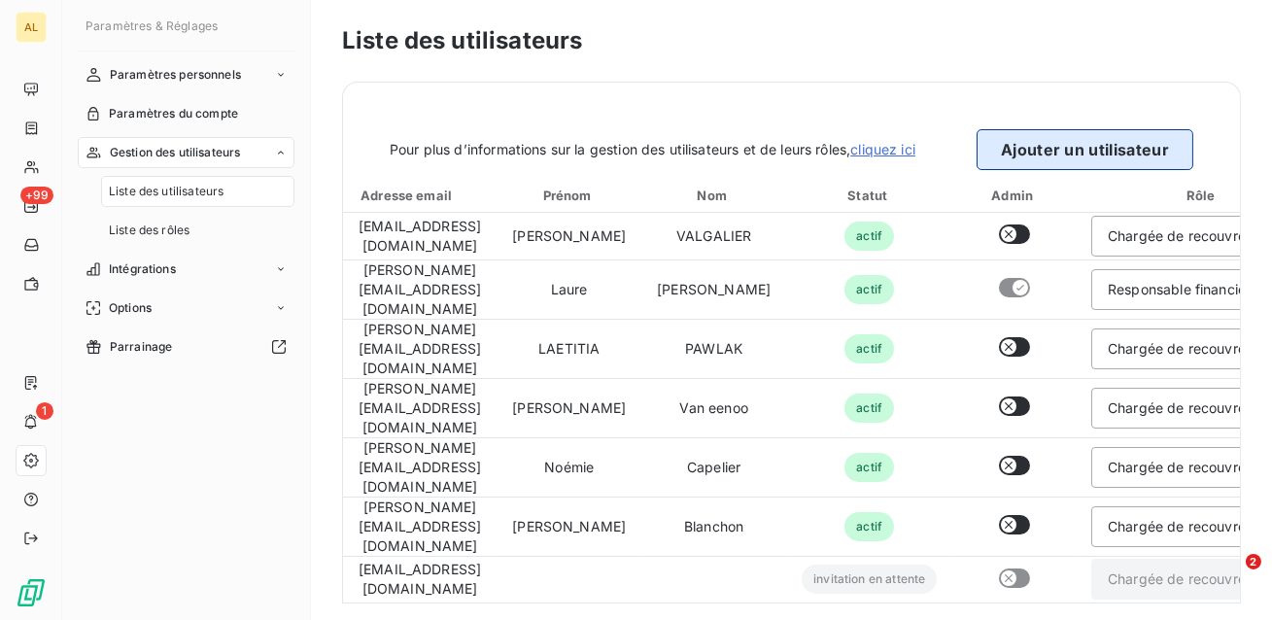
click at [1056, 150] on button "Ajouter un utilisateur" at bounding box center [1085, 149] width 217 height 41
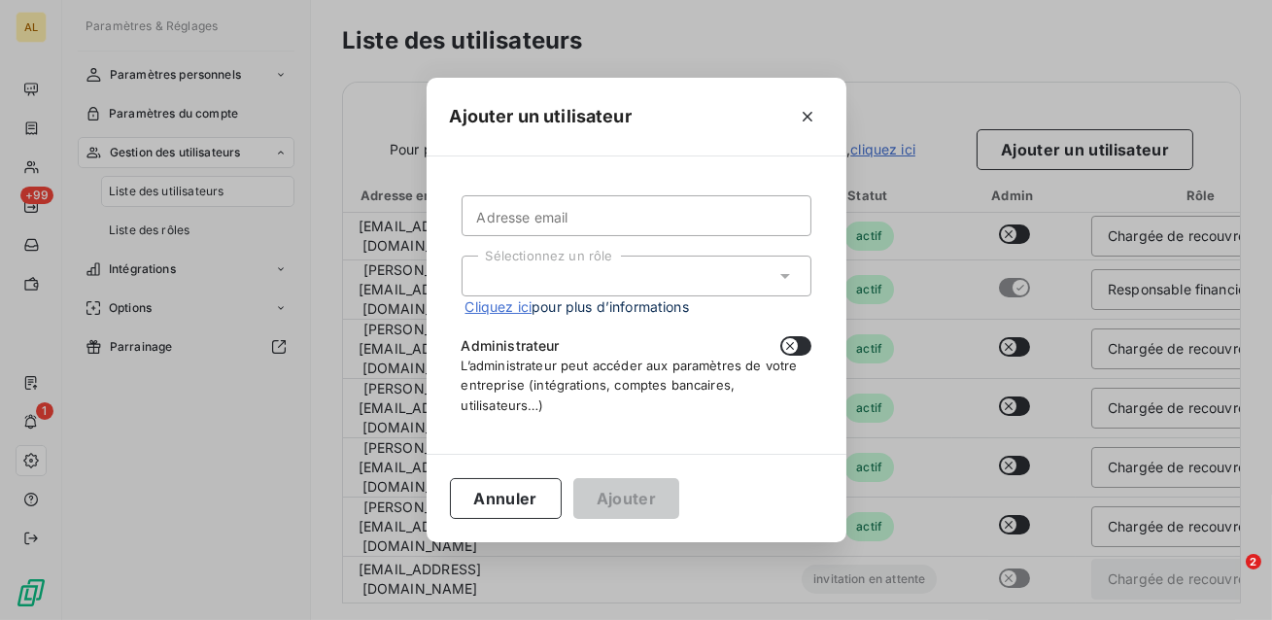
click at [654, 271] on div "Sélectionnez un rôle" at bounding box center [637, 276] width 350 height 41
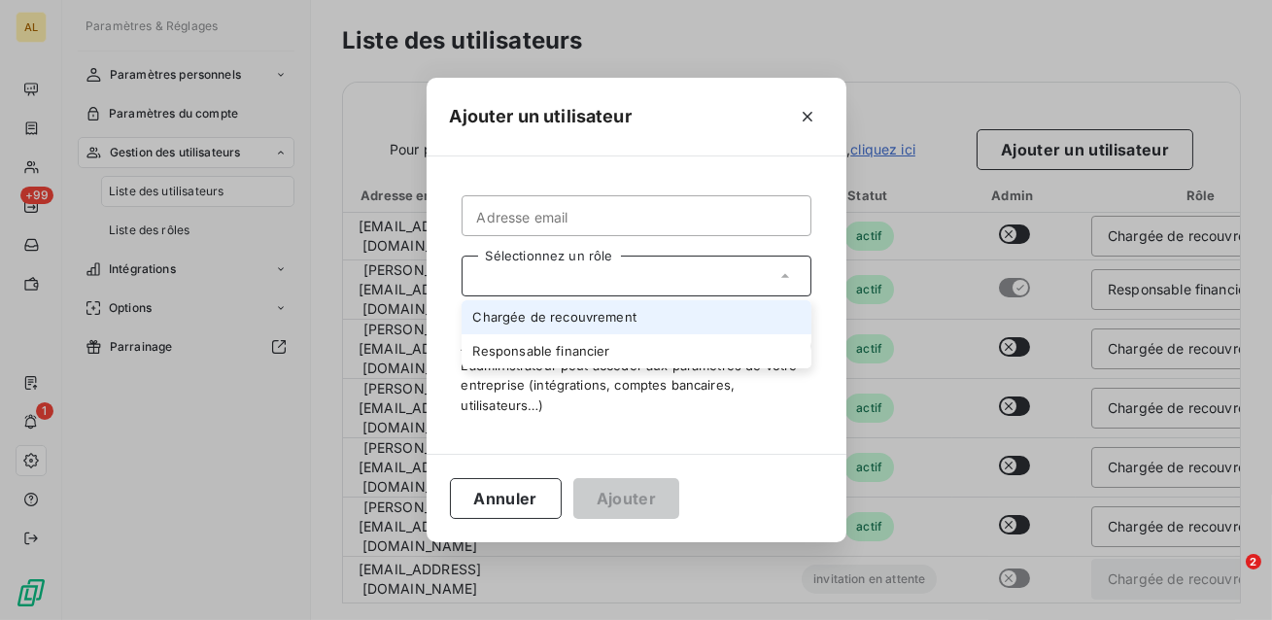
click at [622, 319] on li "Chargée de recouvrement" at bounding box center [637, 317] width 350 height 34
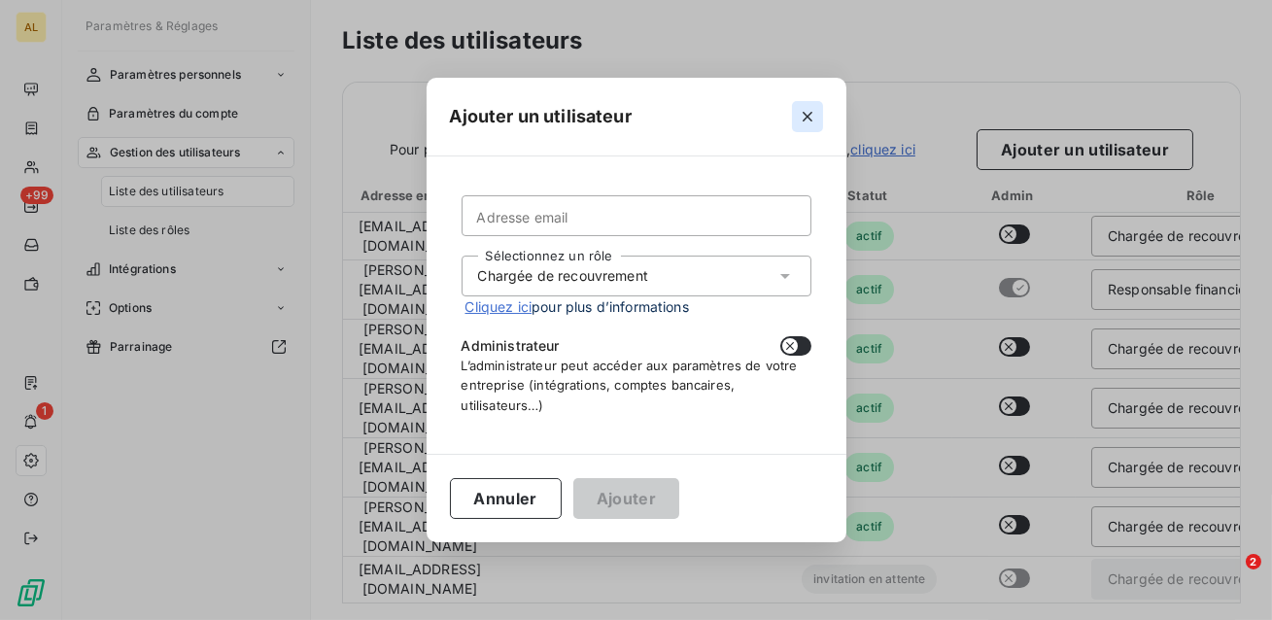
click at [805, 123] on icon "button" at bounding box center [807, 116] width 19 height 19
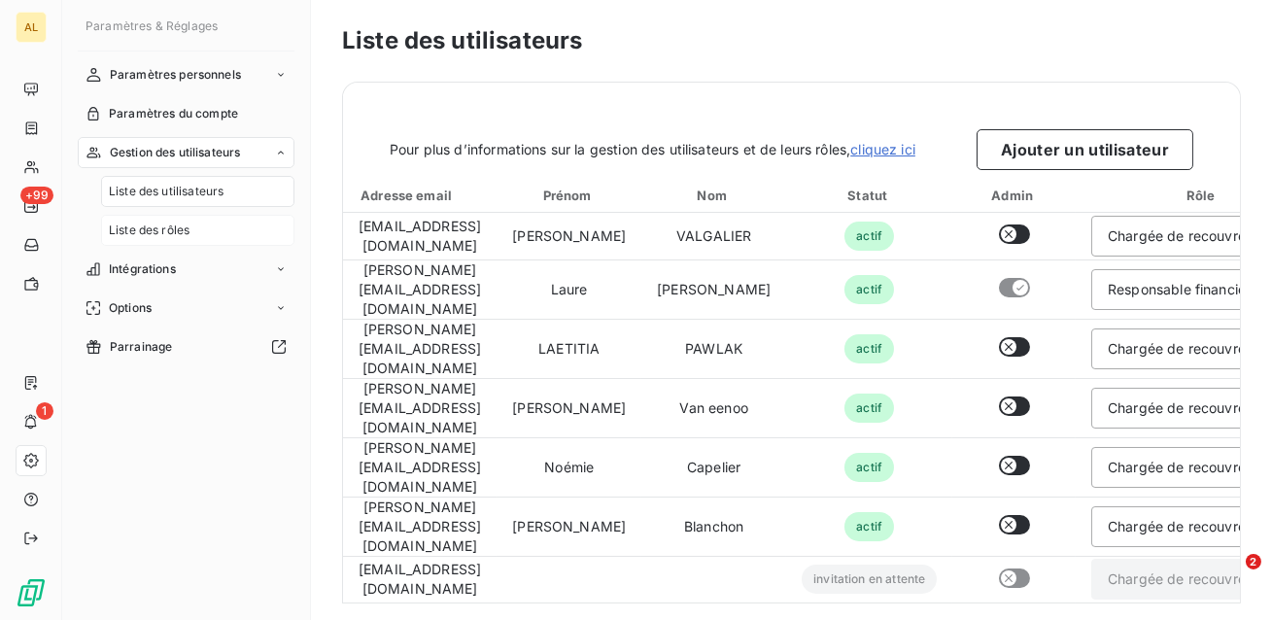
click at [188, 220] on div "Liste des rôles" at bounding box center [197, 230] width 193 height 31
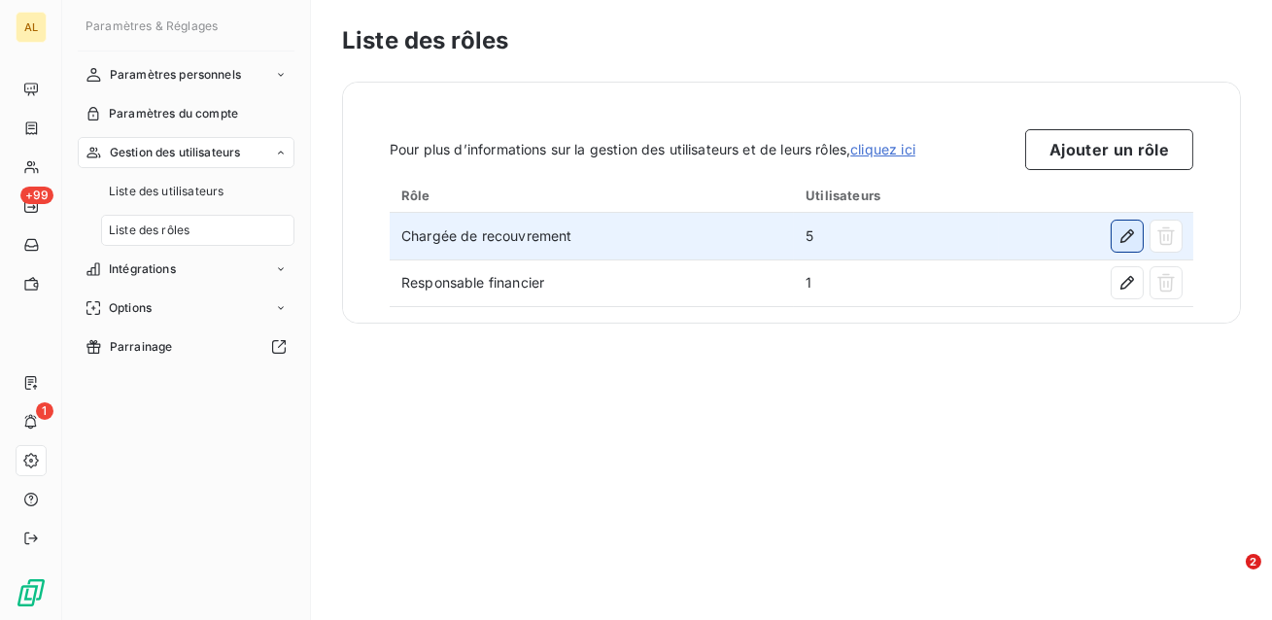
click at [1138, 232] on button "button" at bounding box center [1127, 236] width 31 height 31
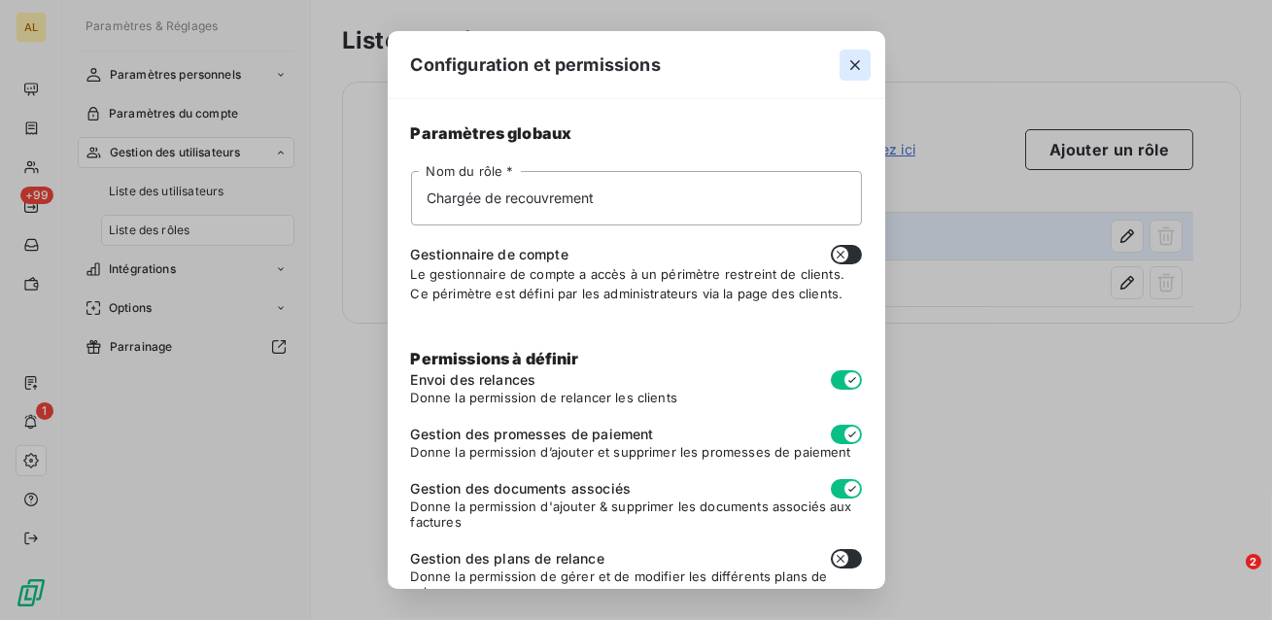
click at [858, 67] on icon "button" at bounding box center [855, 65] width 10 height 10
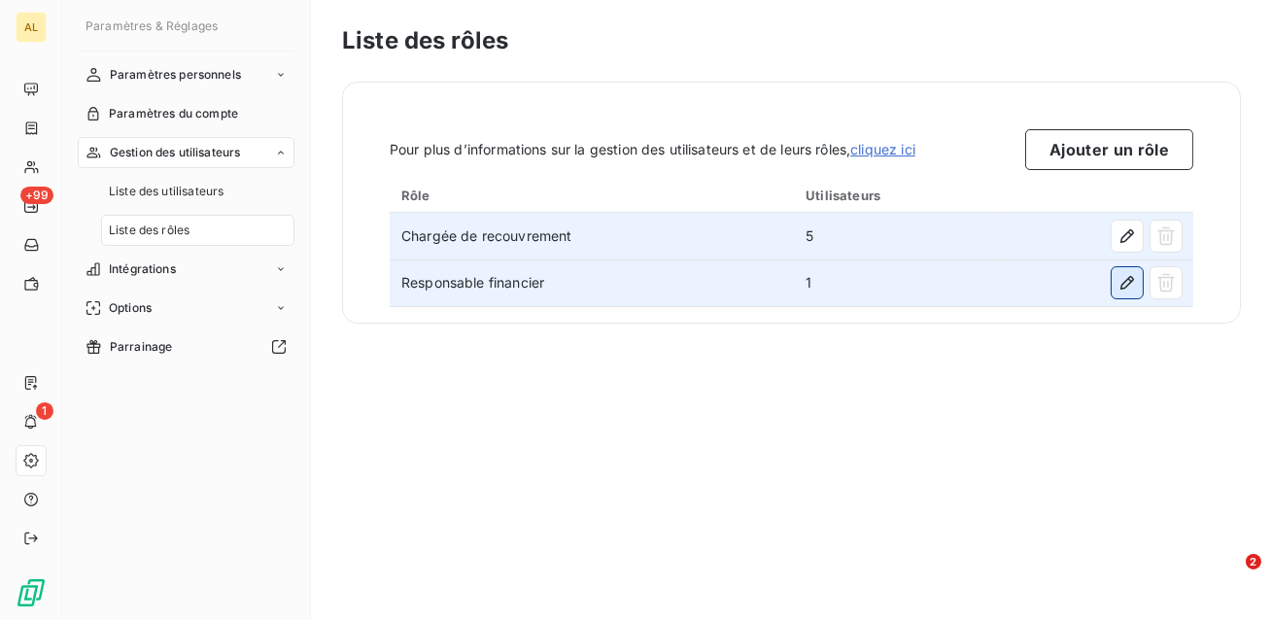
click at [1124, 285] on icon "button" at bounding box center [1126, 282] width 19 height 19
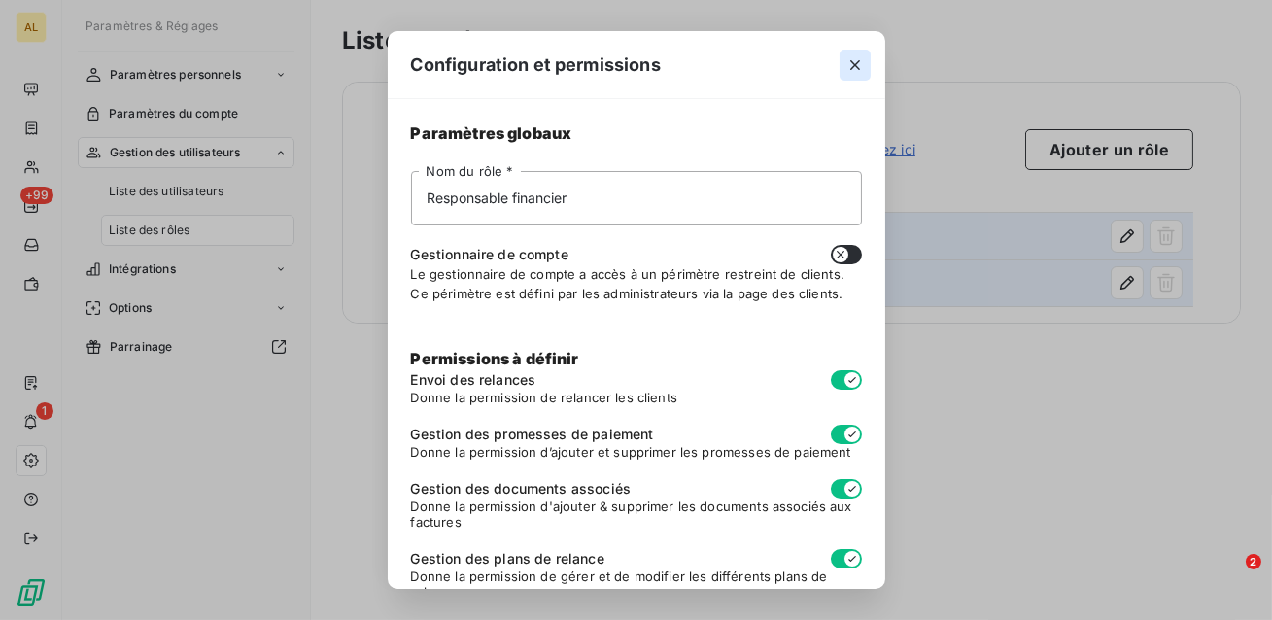
click at [857, 57] on icon "button" at bounding box center [854, 64] width 19 height 19
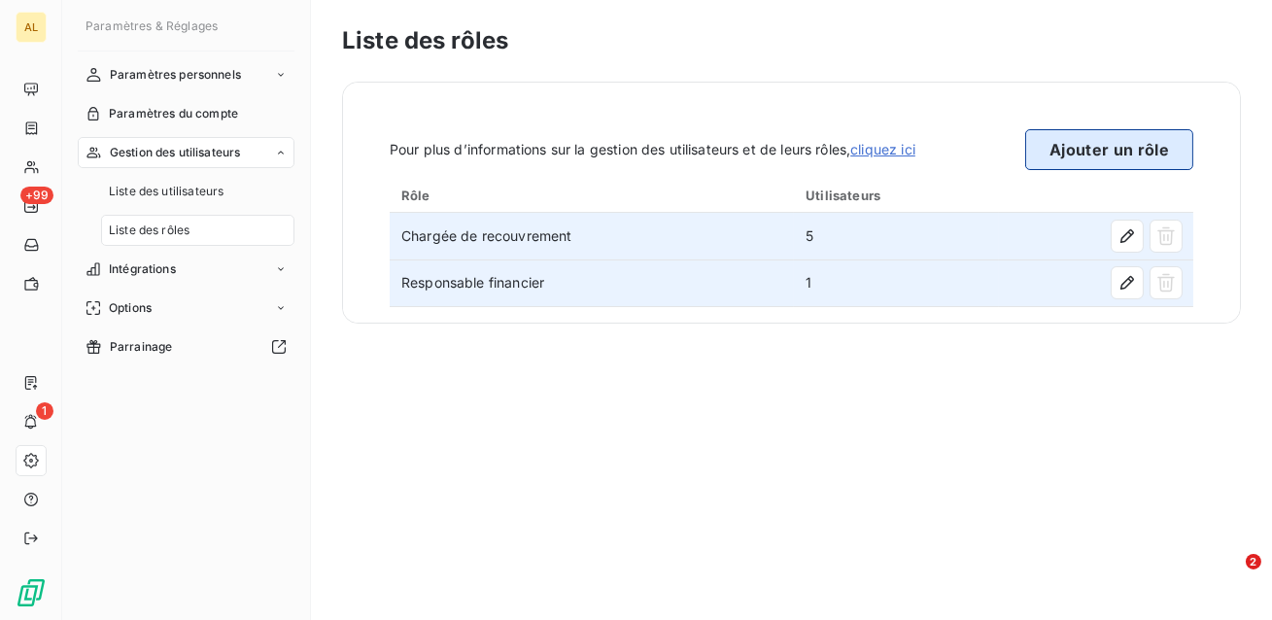
click at [1071, 151] on button "Ajouter un rôle" at bounding box center [1109, 149] width 168 height 41
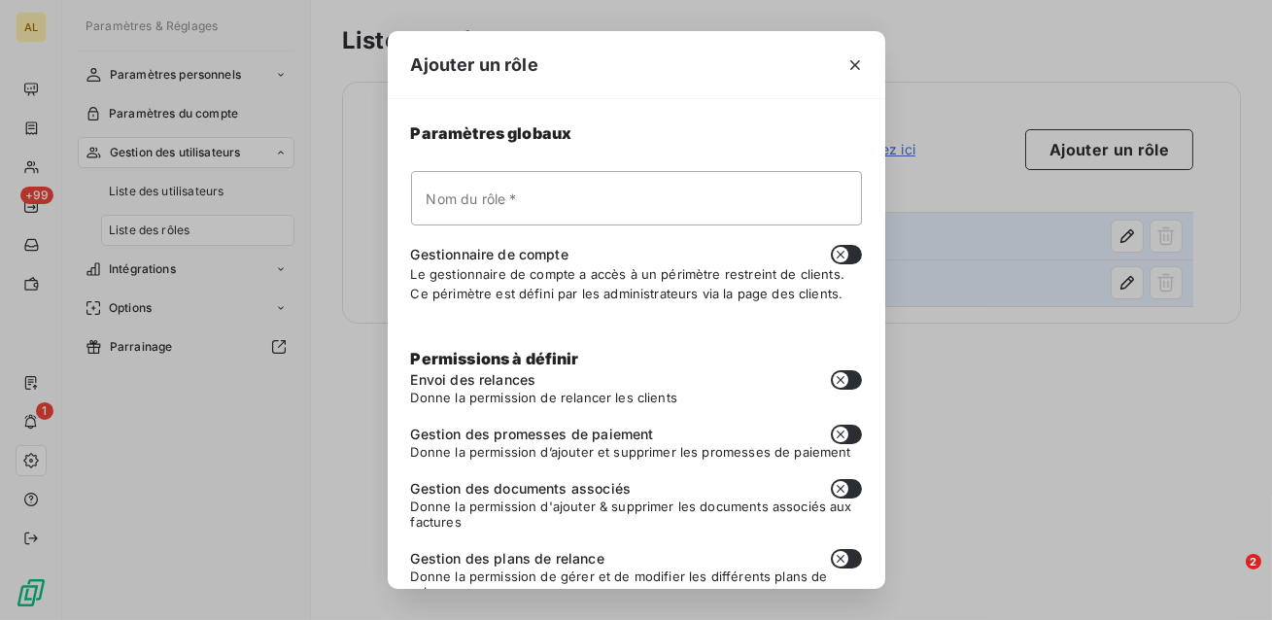
click at [848, 256] on button "button" at bounding box center [846, 254] width 31 height 19
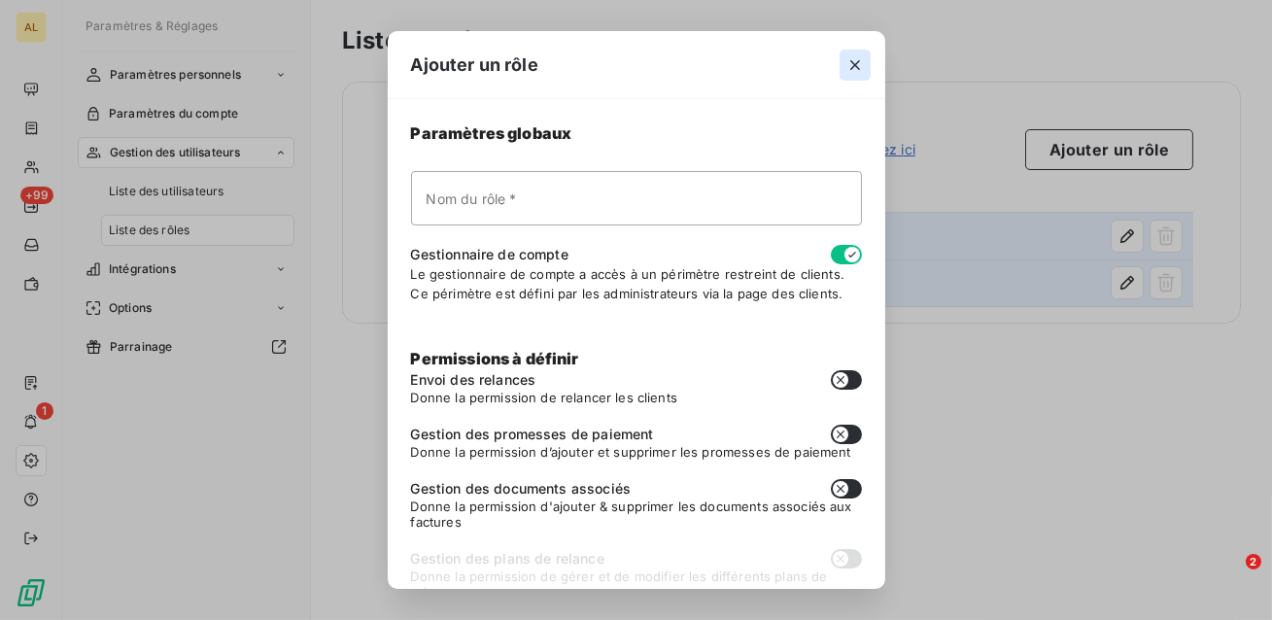
click at [856, 72] on icon "button" at bounding box center [854, 64] width 19 height 19
checkbox input "false"
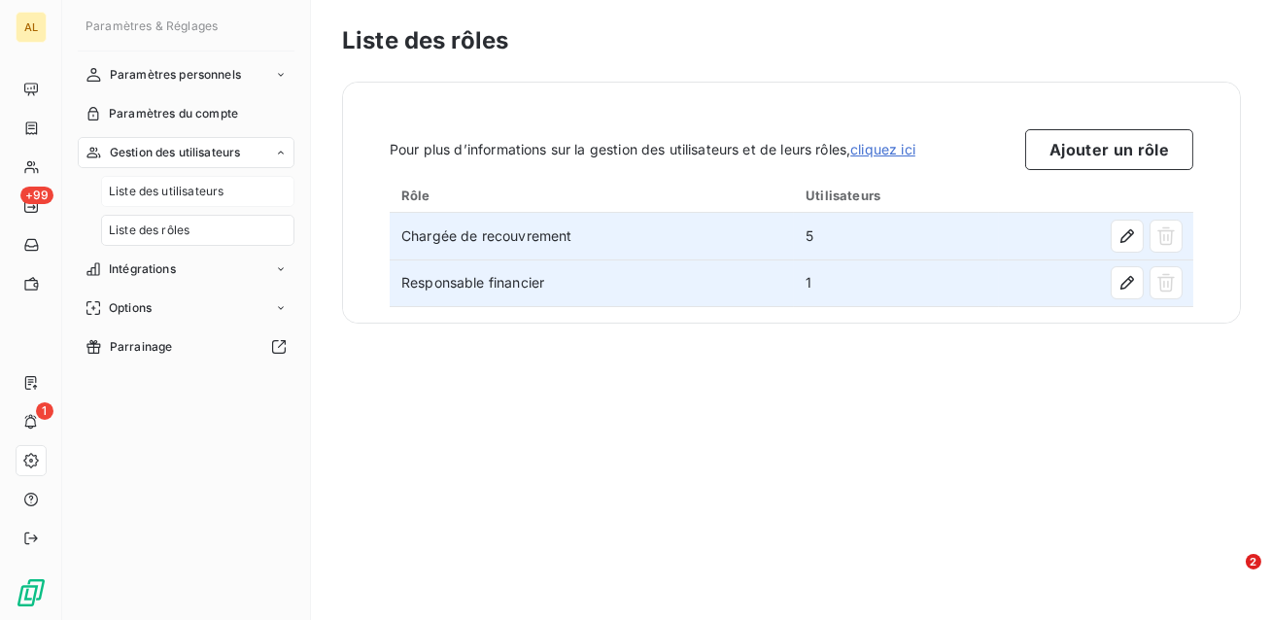
click at [176, 196] on span "Liste des utilisateurs" at bounding box center [166, 191] width 115 height 17
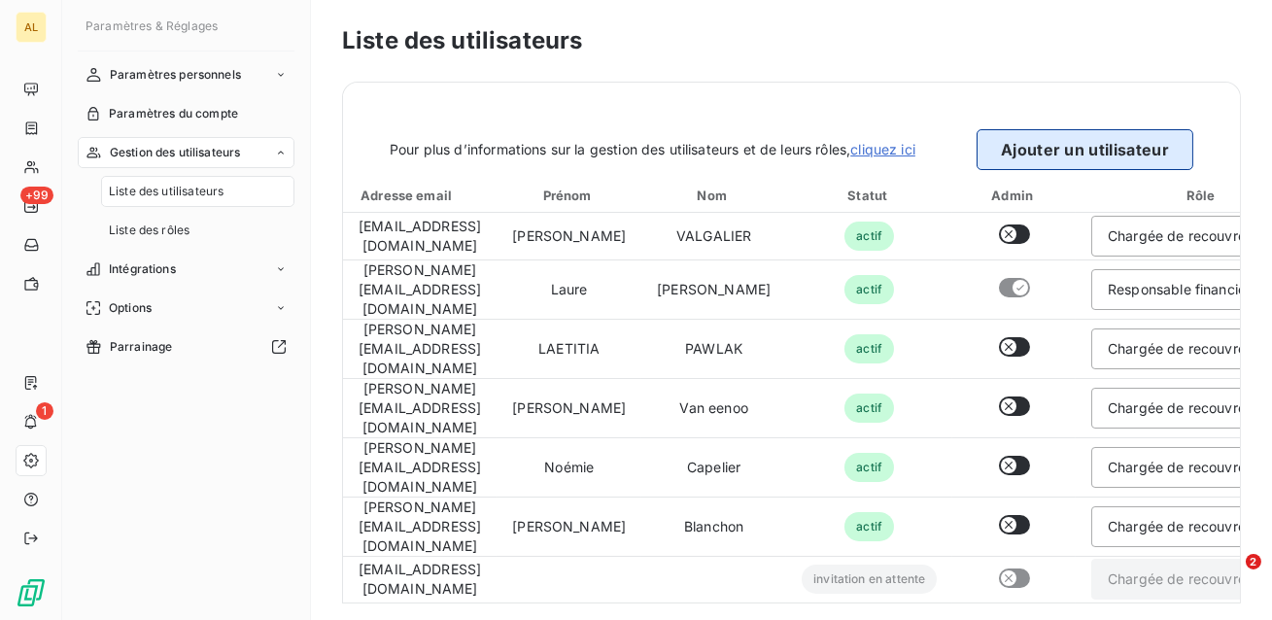
click at [1033, 145] on button "Ajouter un utilisateur" at bounding box center [1085, 149] width 217 height 41
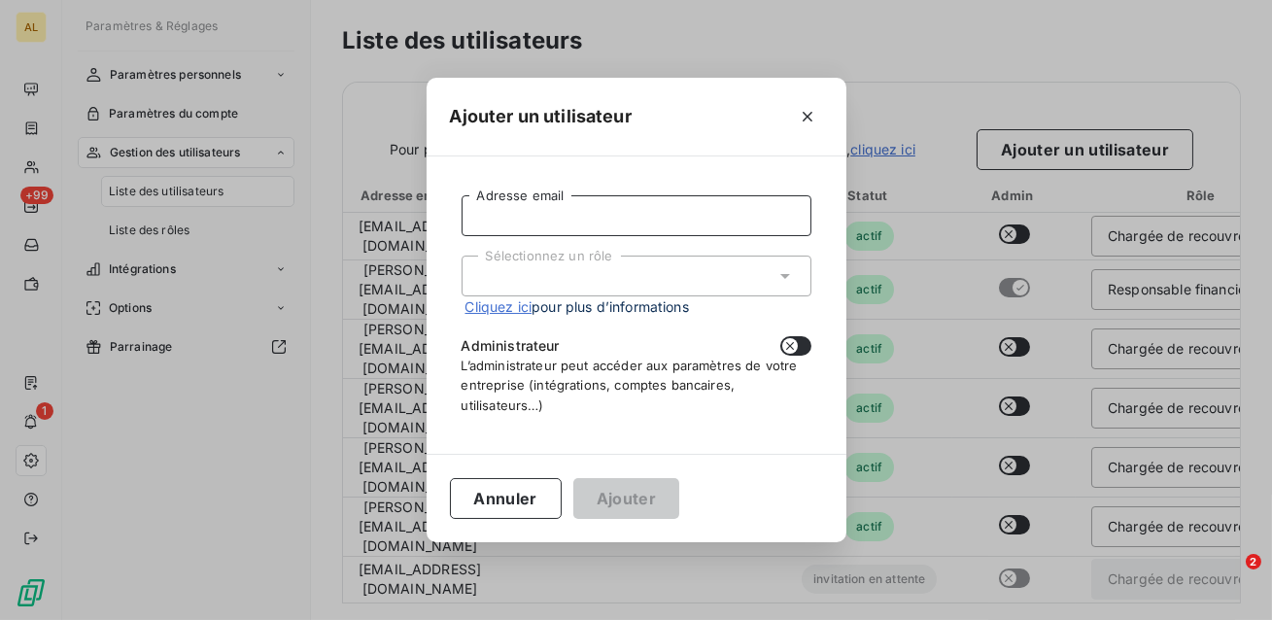
click at [602, 212] on input "Adresse email" at bounding box center [637, 215] width 350 height 41
click at [490, 294] on div "Sélectionnez un rôle" at bounding box center [637, 276] width 350 height 41
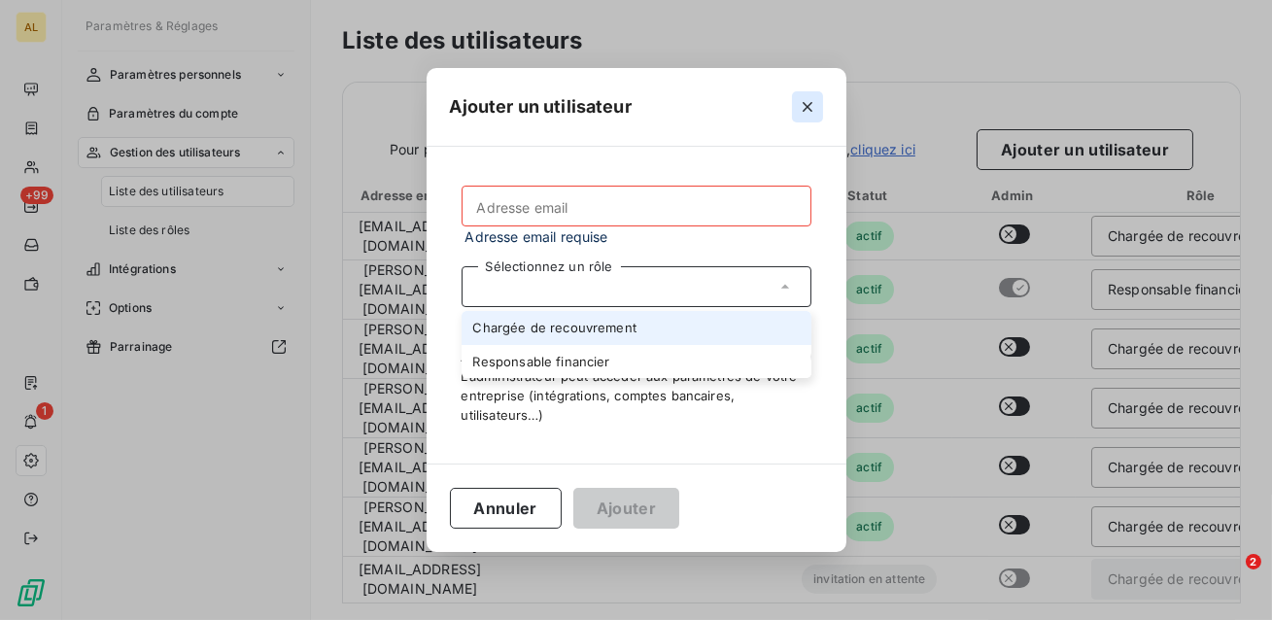
click at [805, 109] on icon "button" at bounding box center [808, 107] width 10 height 10
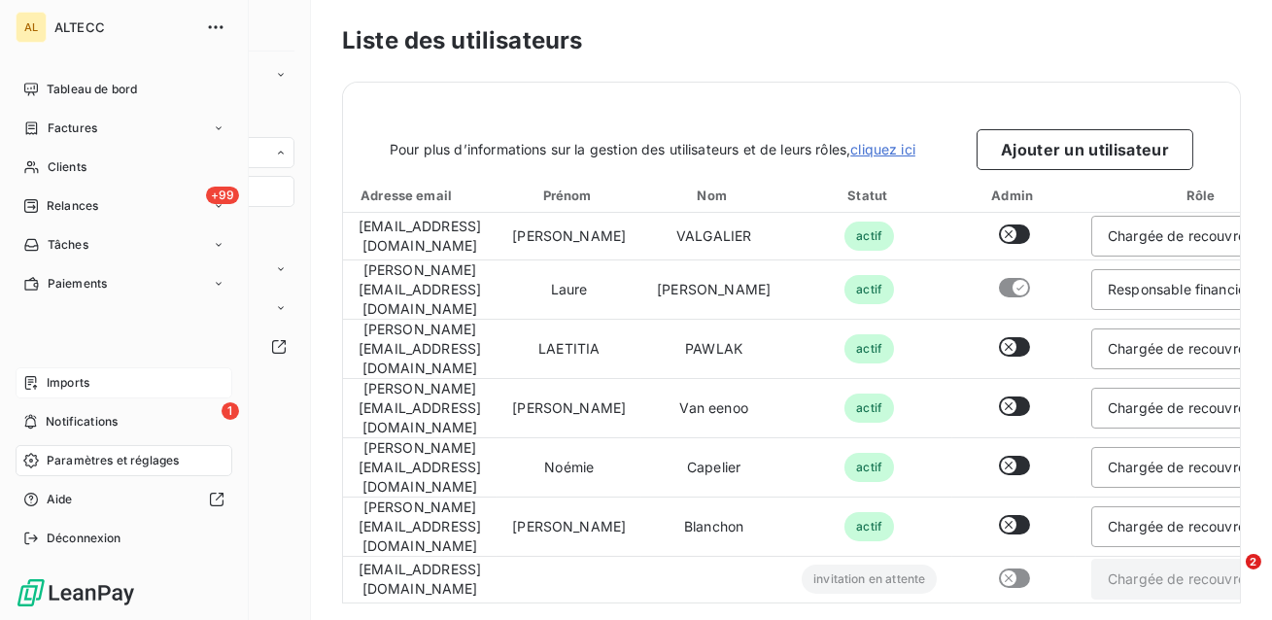
click at [83, 382] on span "Imports" at bounding box center [68, 382] width 43 height 17
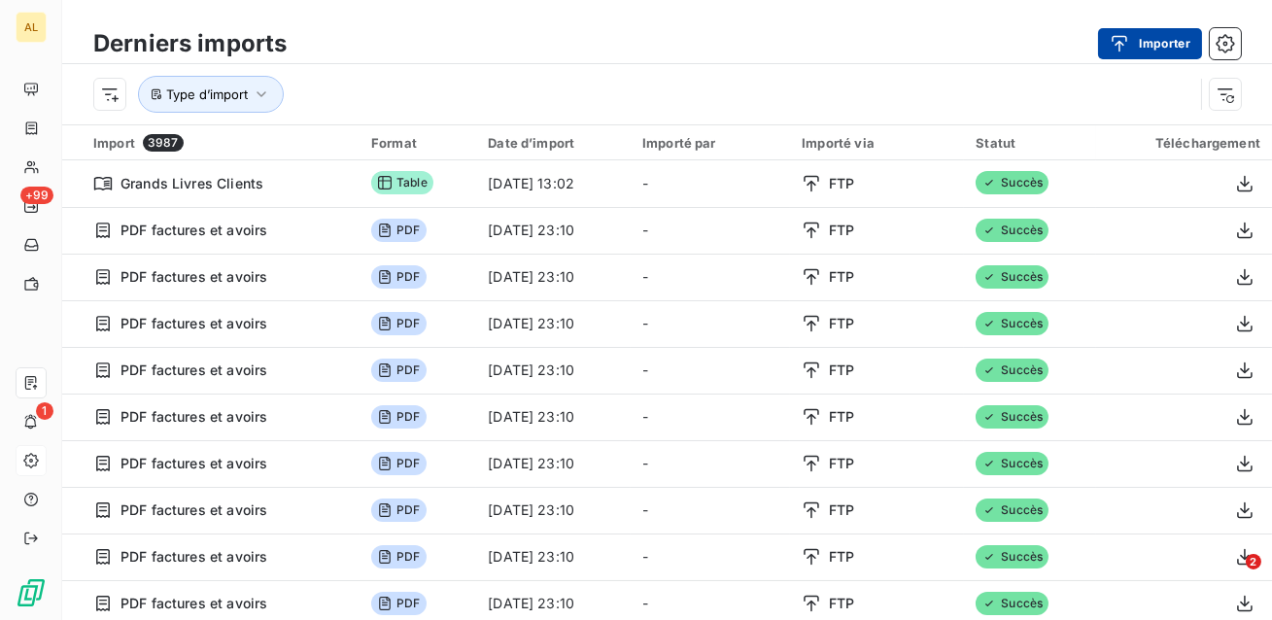
click at [1155, 48] on button "Importer" at bounding box center [1150, 43] width 104 height 31
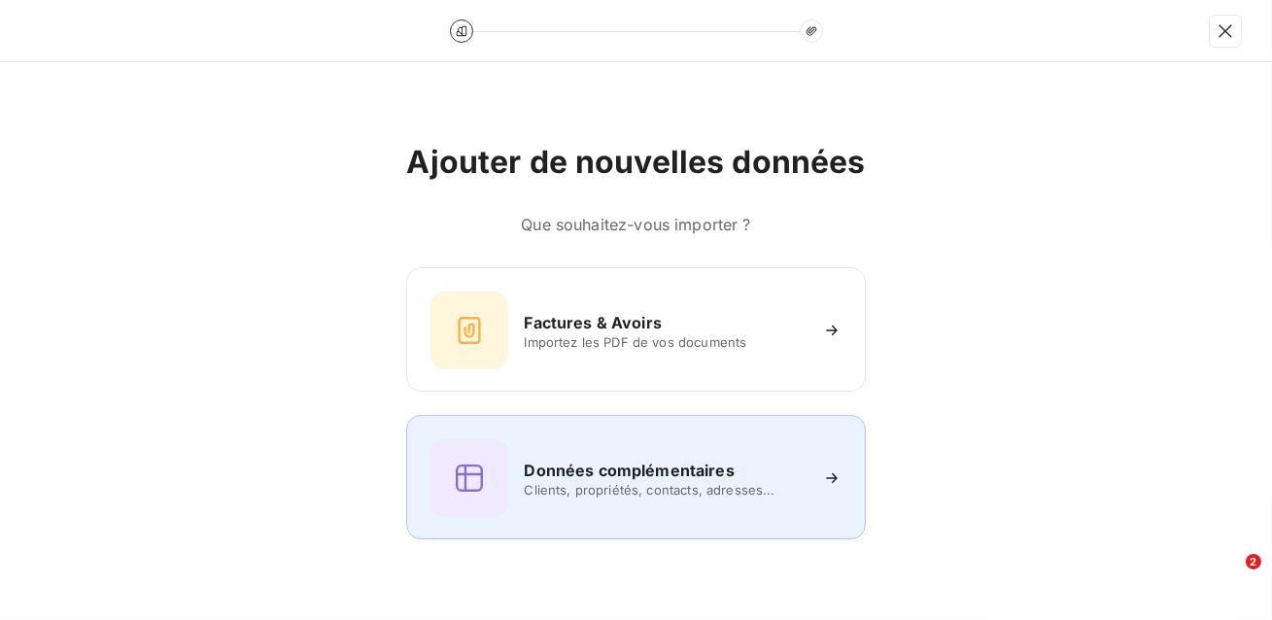
click at [638, 457] on div "Données complémentaires Clients, propriétés, contacts, adresses..." at bounding box center [635, 478] width 410 height 78
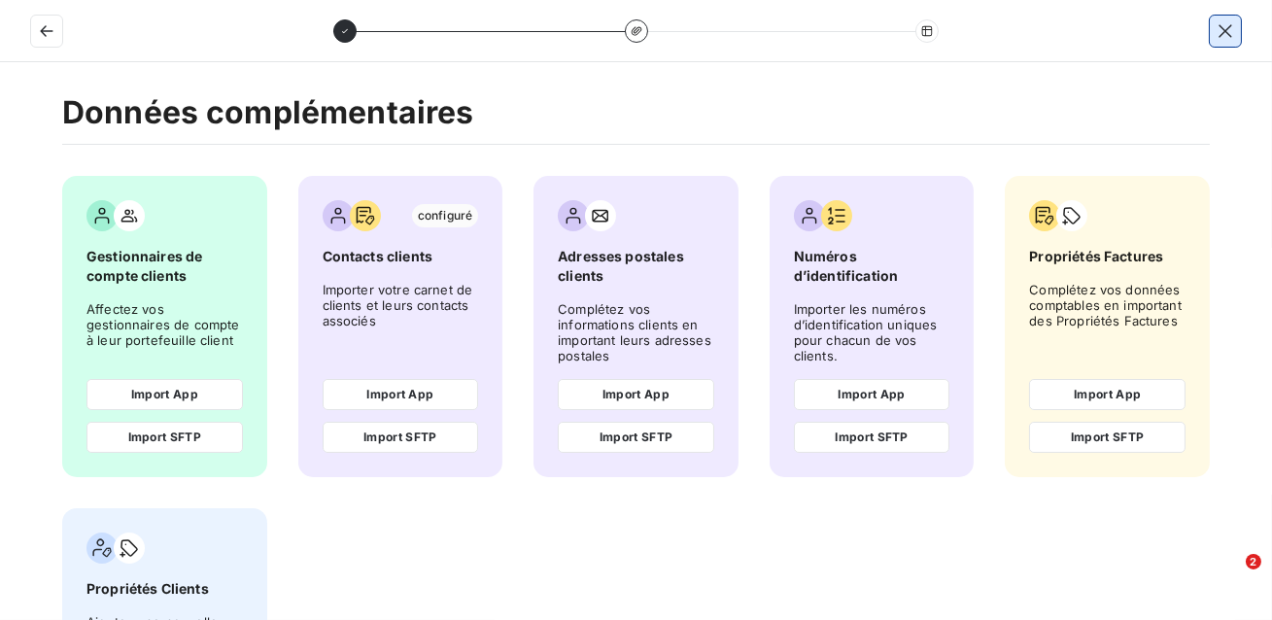
click at [1227, 32] on icon "button" at bounding box center [1225, 30] width 13 height 13
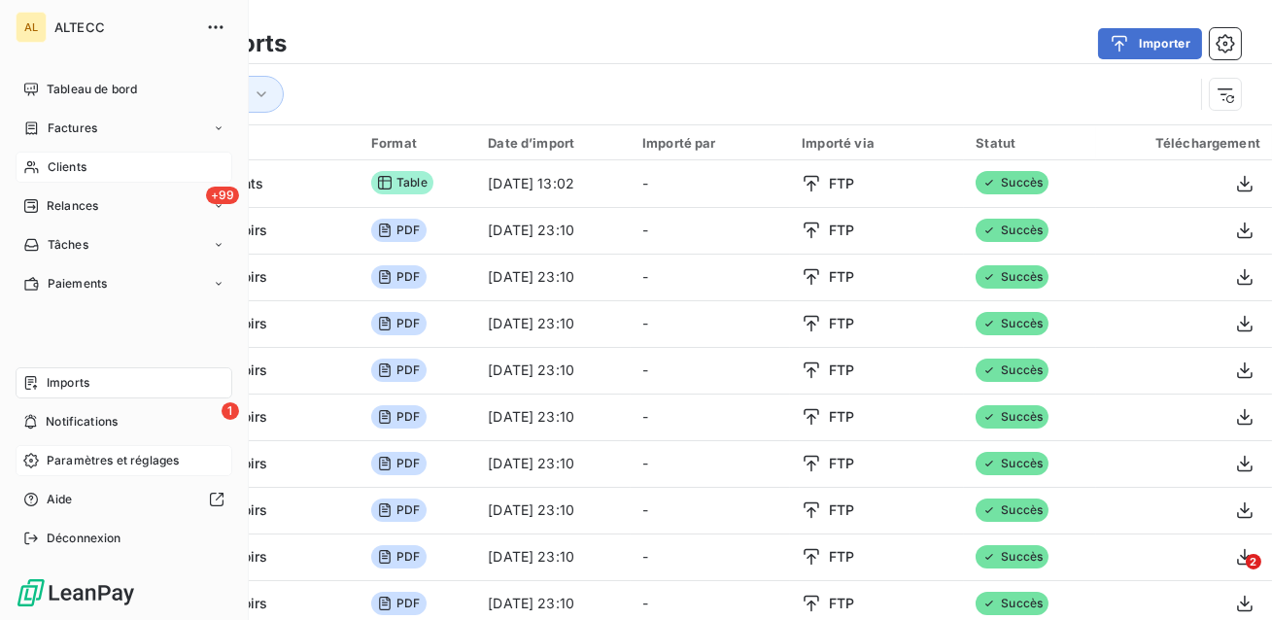
click at [73, 162] on span "Clients" at bounding box center [67, 166] width 39 height 17
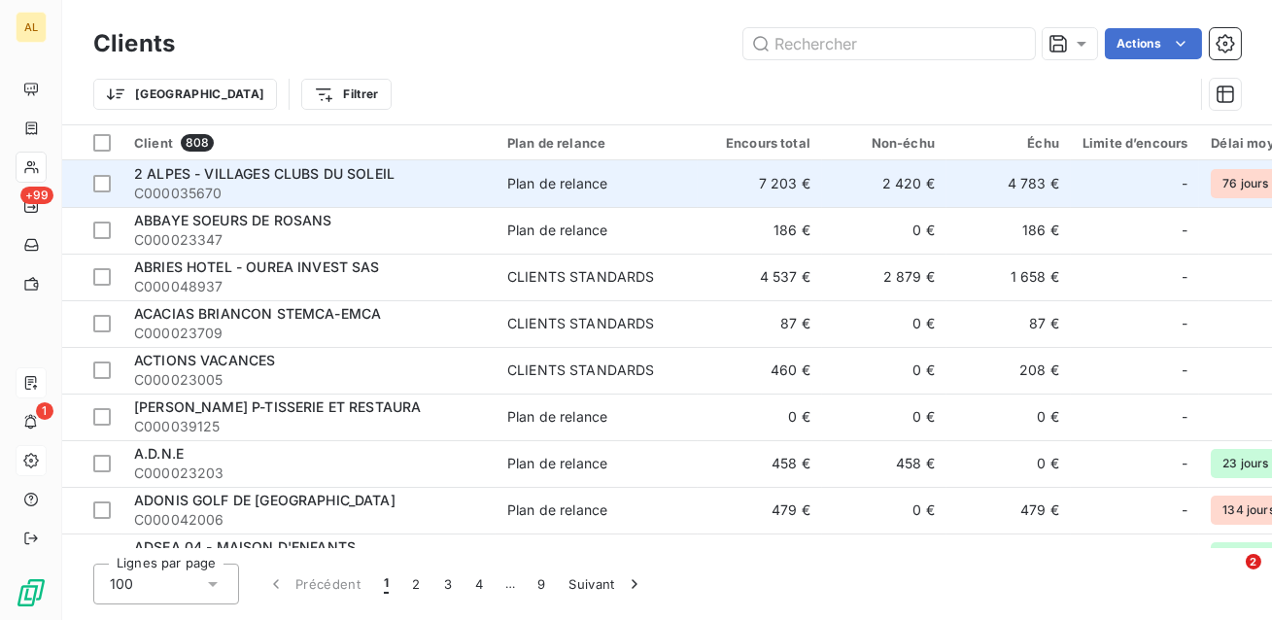
click at [440, 179] on div "2 ALPES - VILLAGES CLUBS DU SOLEIL" at bounding box center [309, 173] width 350 height 19
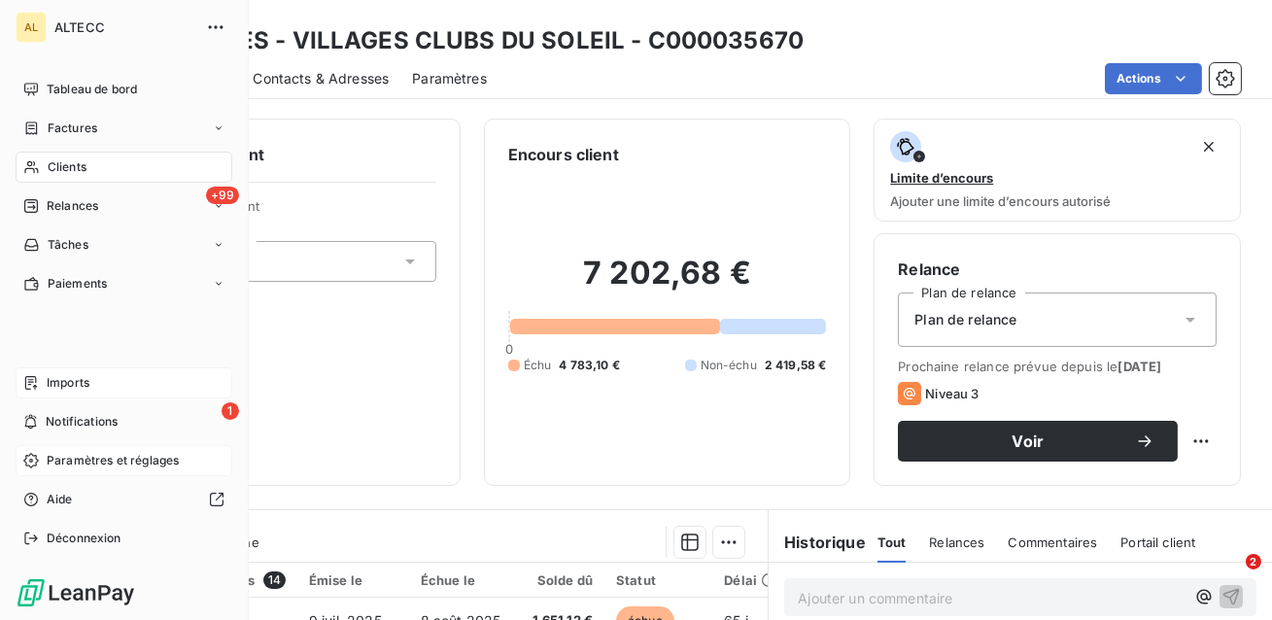
click at [37, 175] on div "Clients" at bounding box center [124, 167] width 217 height 31
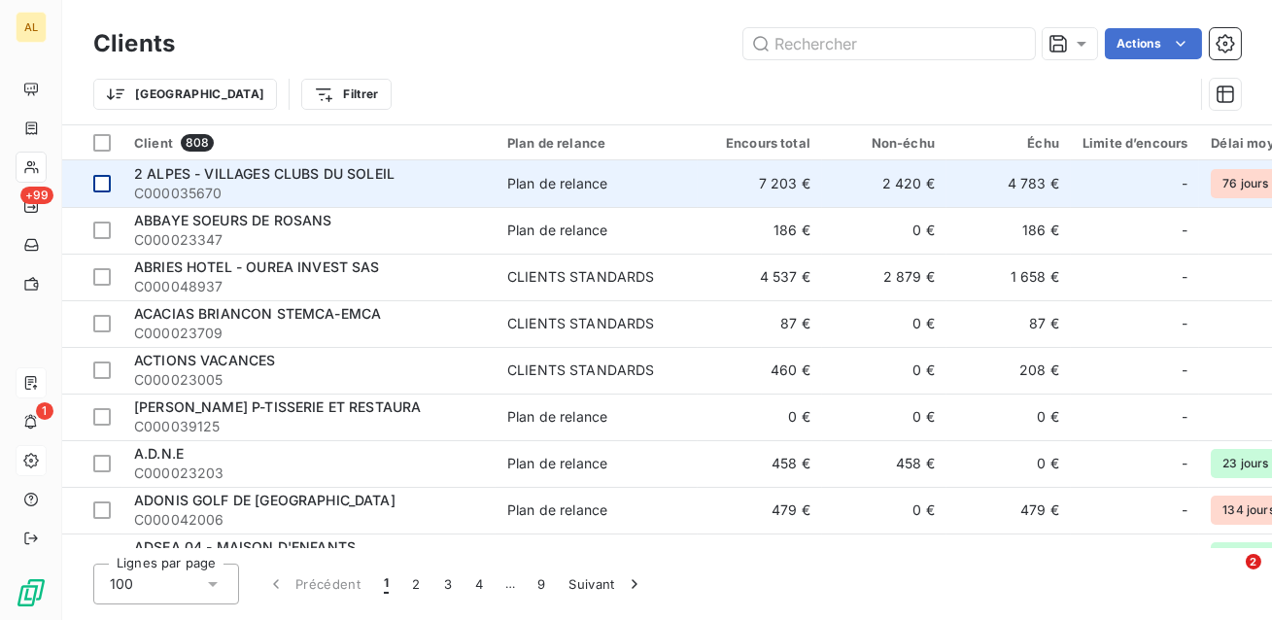
click at [100, 184] on div at bounding box center [101, 183] width 17 height 17
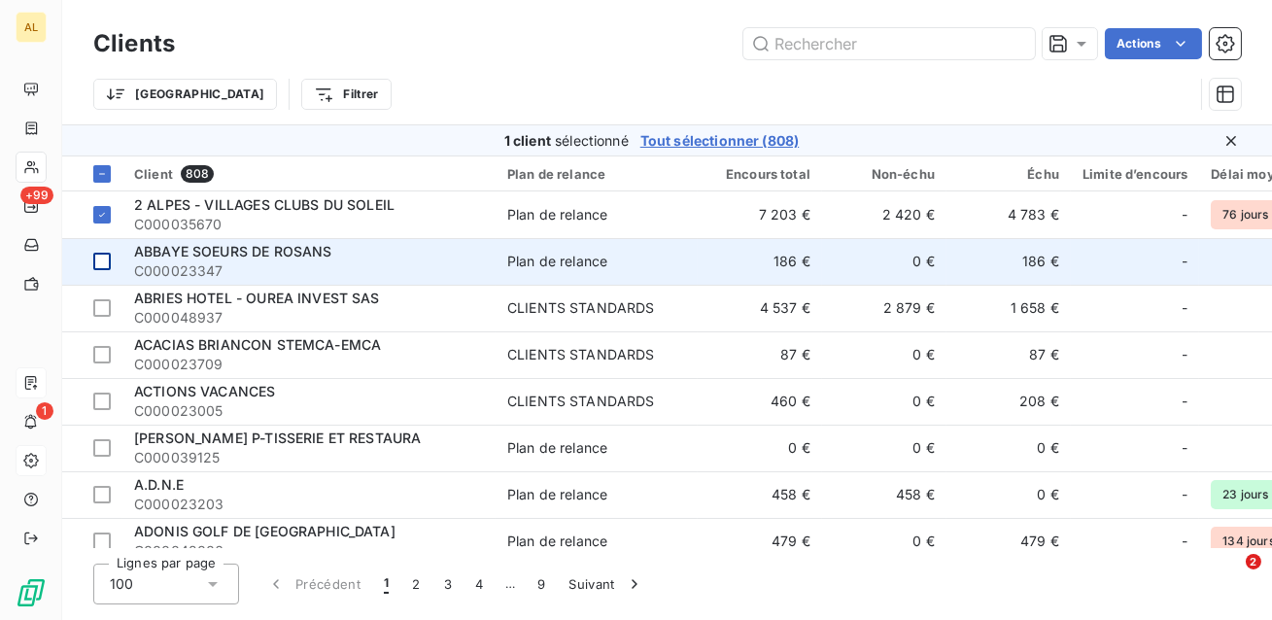
click at [100, 261] on div at bounding box center [101, 261] width 17 height 17
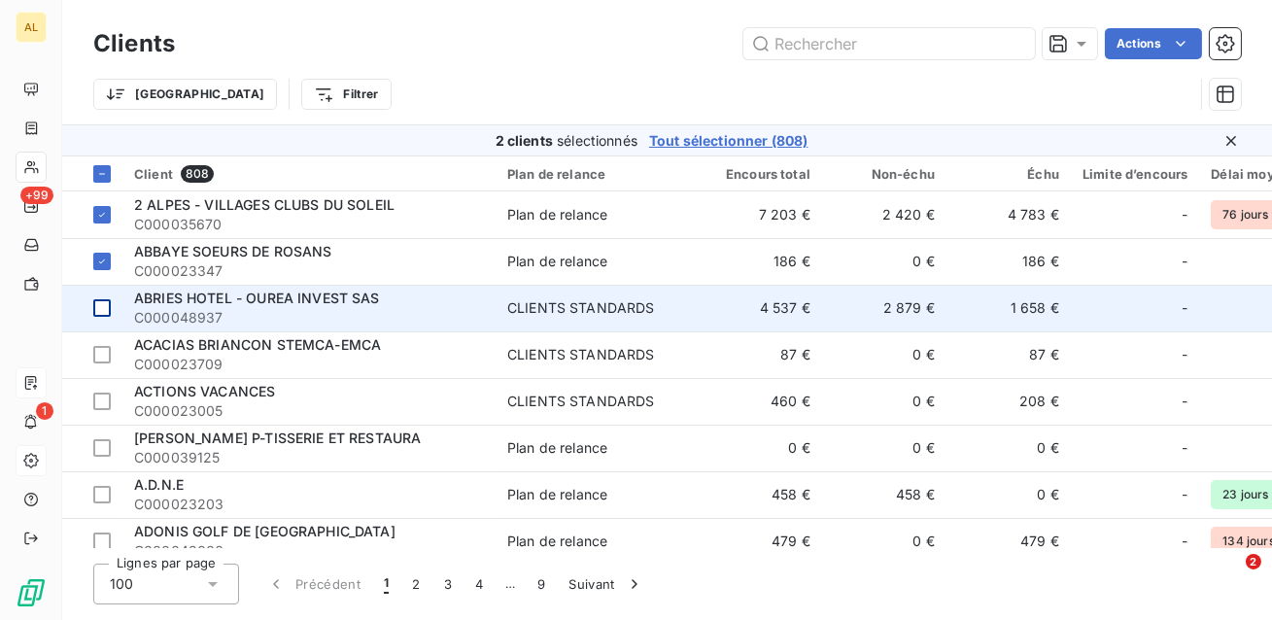
click at [104, 320] on td at bounding box center [92, 308] width 60 height 47
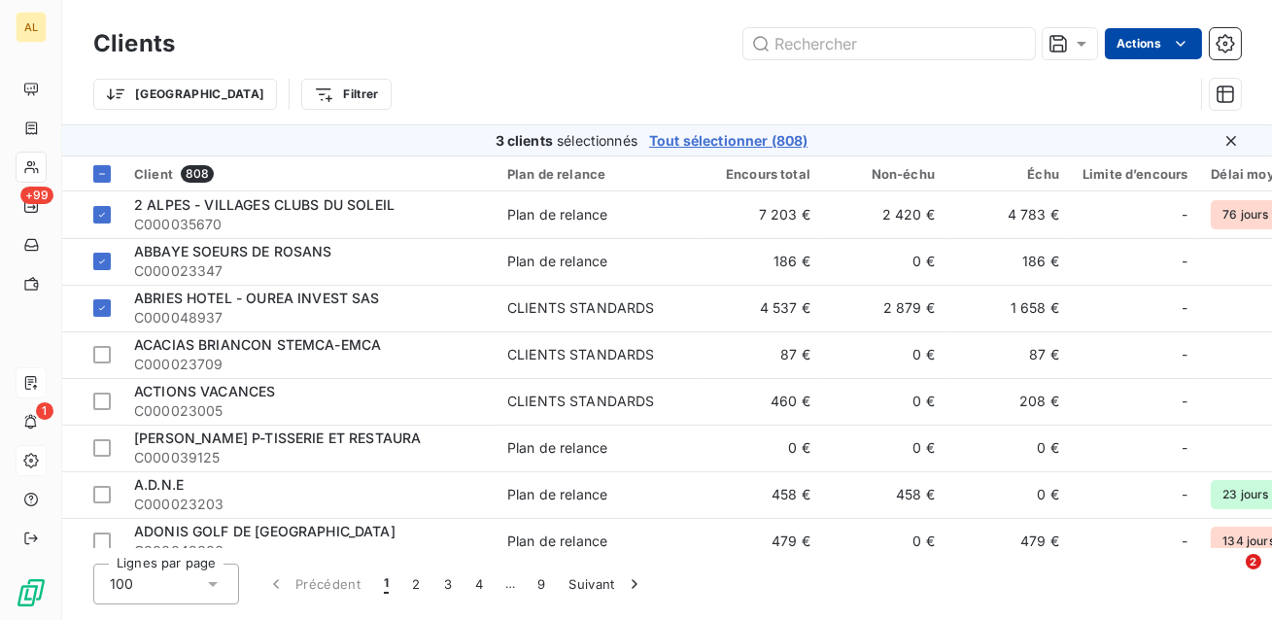
click at [1153, 54] on html "AL +99 1 Clients Actions Trier Filtrer 3 clients sélectionnés Tout sélectionner…" at bounding box center [636, 310] width 1272 height 620
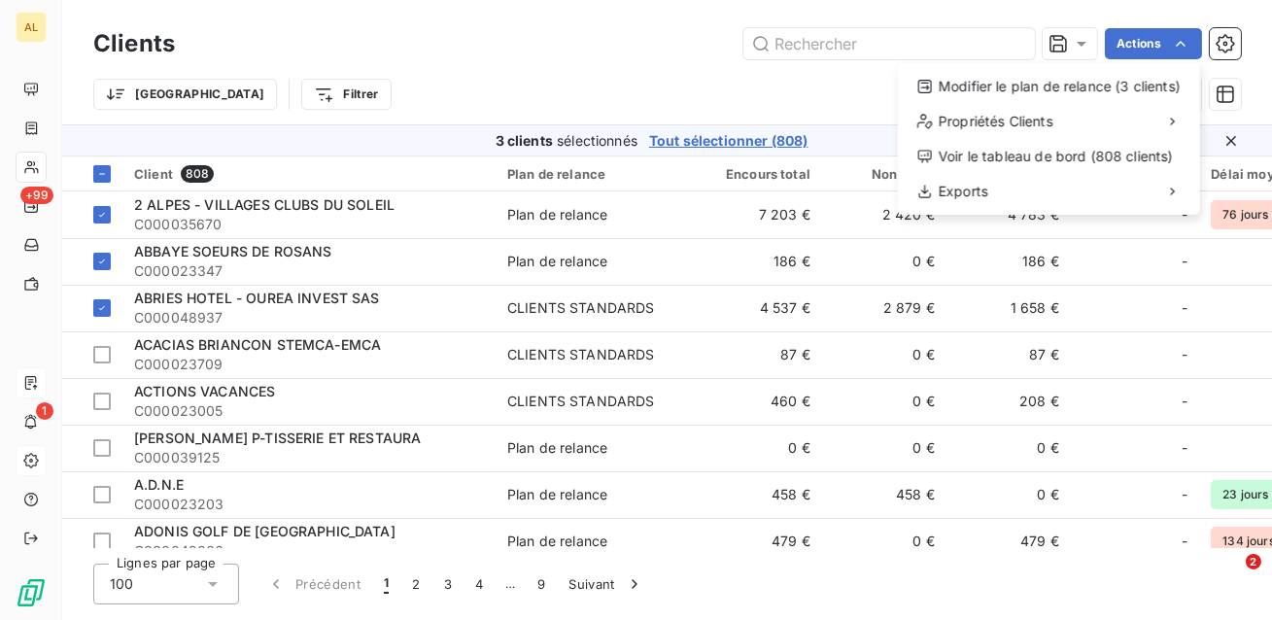
click at [807, 97] on html "AL +99 1 Clients Actions Modifier le plan de relance (3 clients) Propriétés Cli…" at bounding box center [636, 310] width 1272 height 620
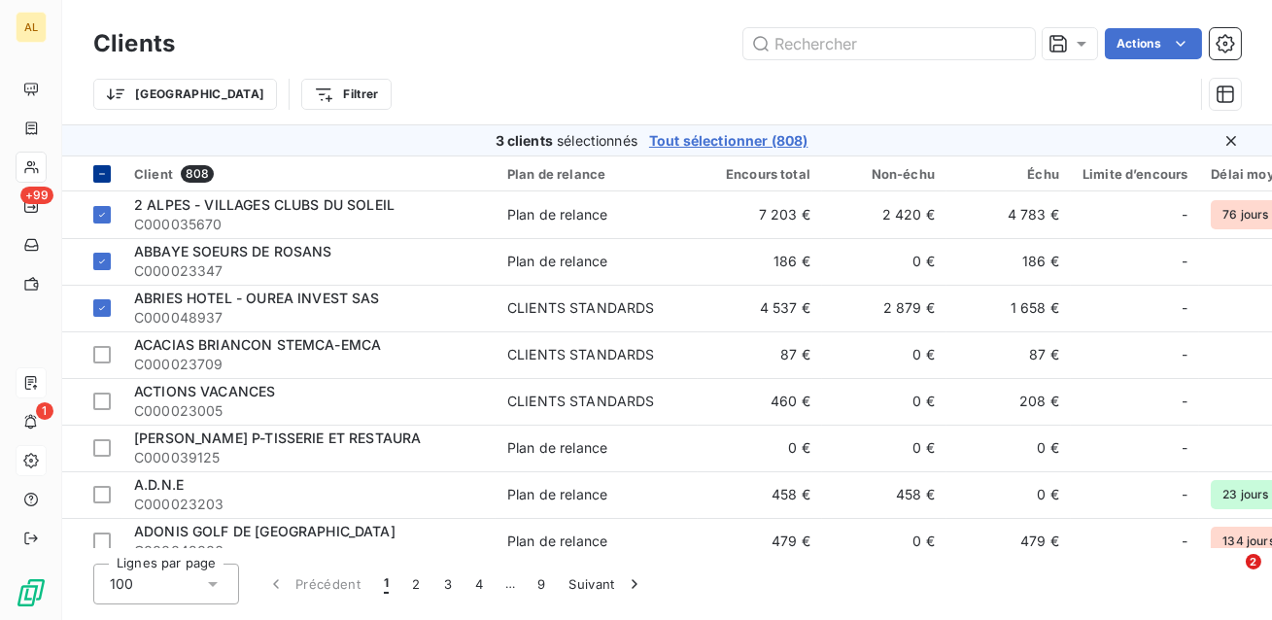
click at [99, 178] on icon at bounding box center [102, 174] width 12 height 12
click at [99, 182] on div at bounding box center [101, 173] width 17 height 17
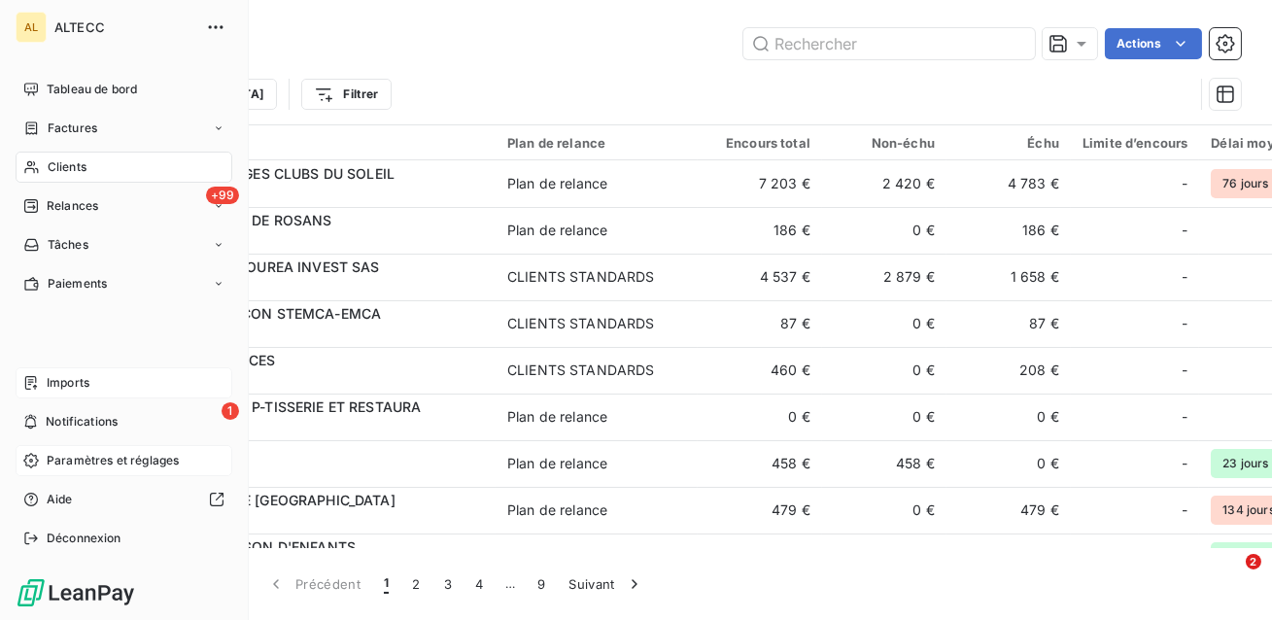
click at [70, 459] on span "Paramètres et réglages" at bounding box center [113, 460] width 132 height 17
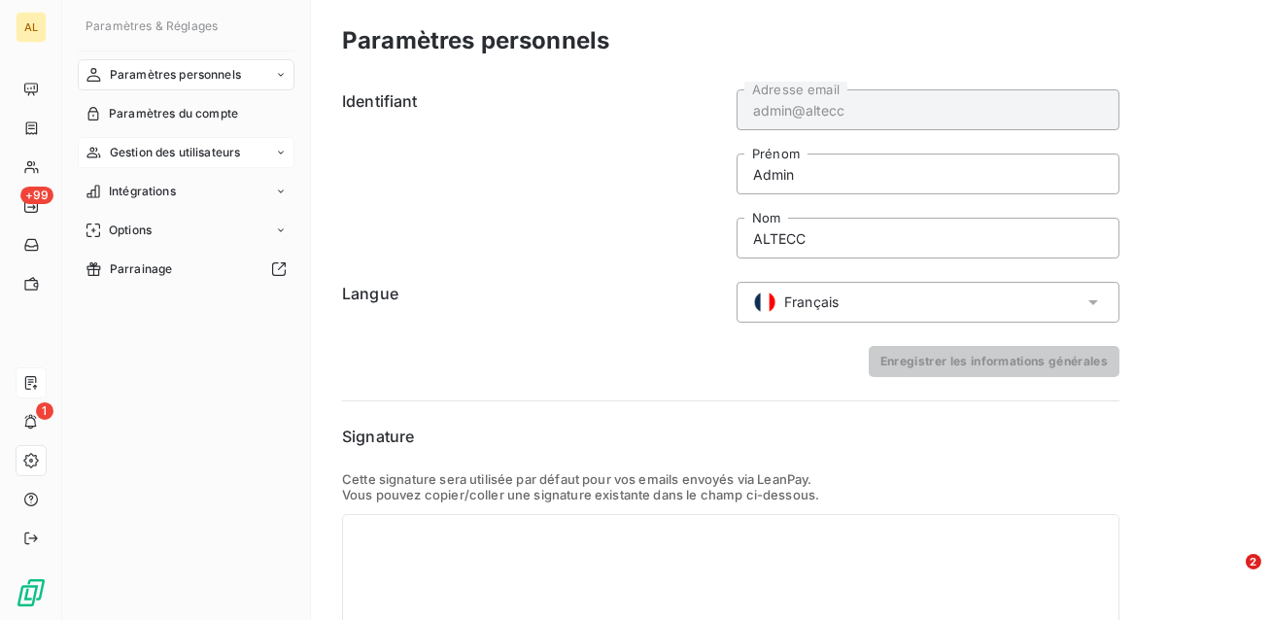
click at [193, 160] on span "Gestion des utilisateurs" at bounding box center [175, 152] width 131 height 17
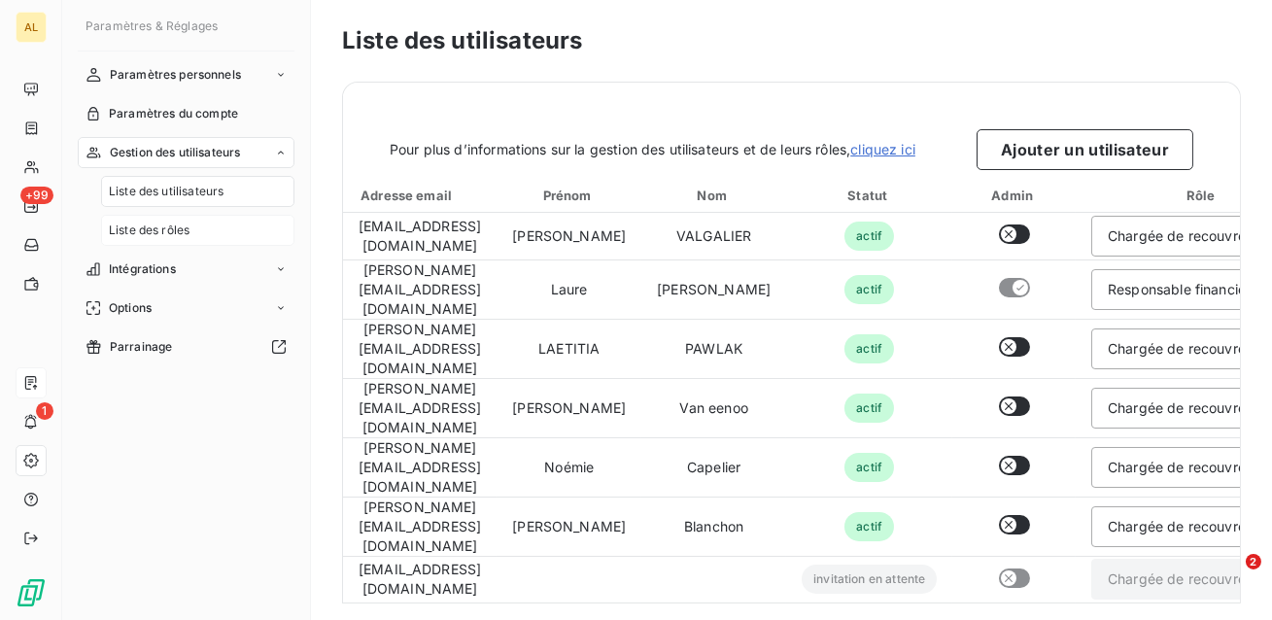
click at [168, 228] on span "Liste des rôles" at bounding box center [149, 230] width 81 height 17
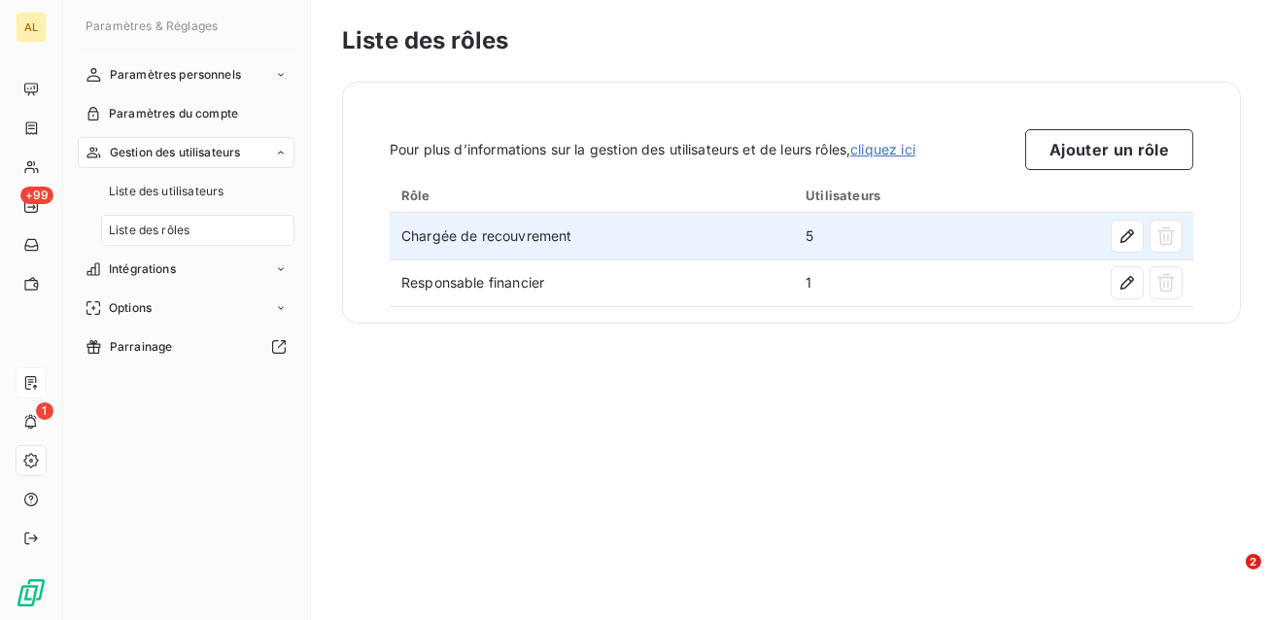
click at [924, 240] on td "5" at bounding box center [896, 236] width 204 height 47
click at [1128, 240] on icon "button" at bounding box center [1126, 235] width 19 height 19
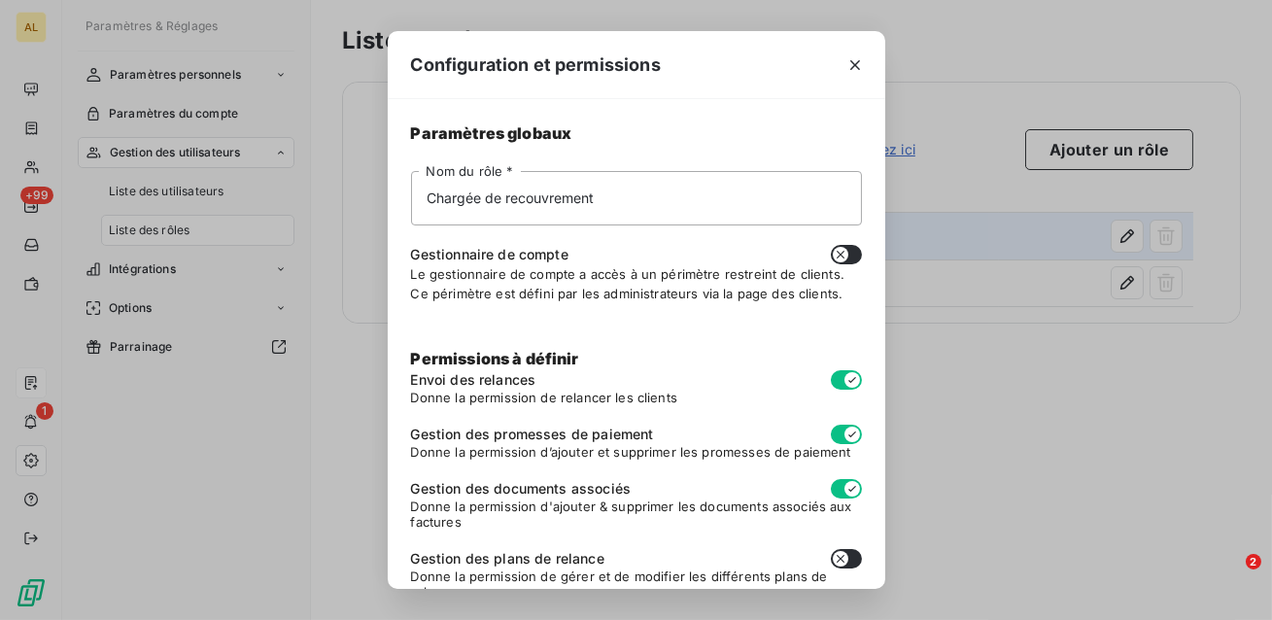
click at [850, 255] on button "button" at bounding box center [846, 254] width 31 height 19
checkbox input "true"
checkbox input "false"
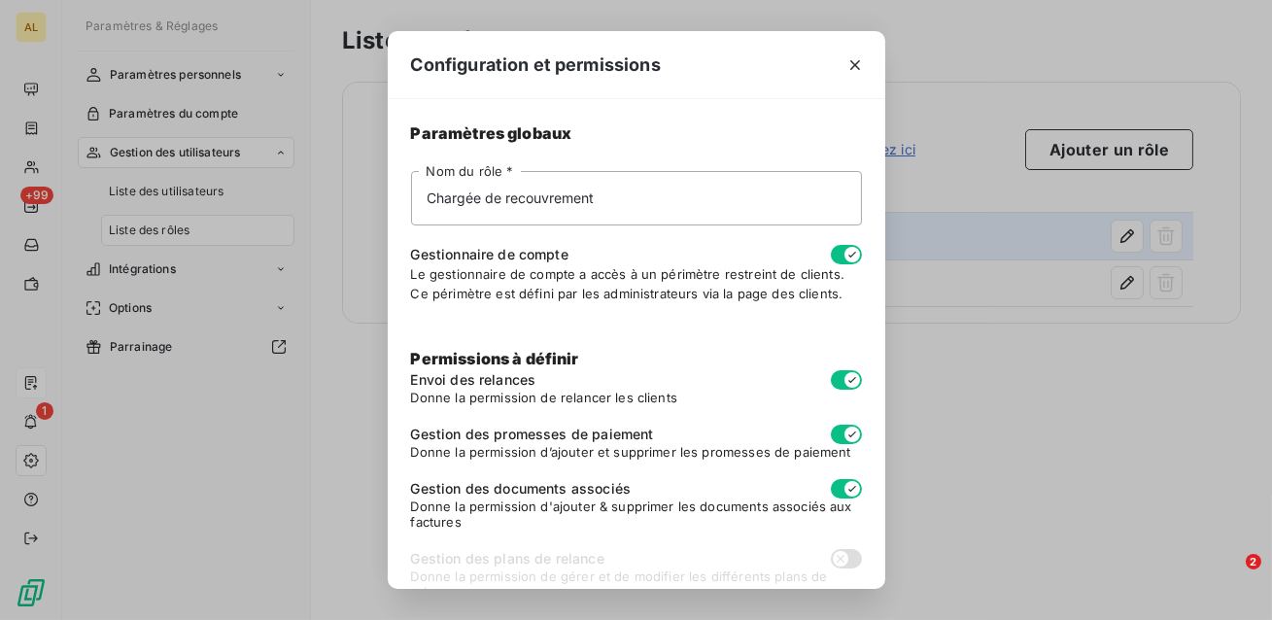
click at [981, 349] on div "Configuration et permissions Paramètres globaux Chargée de recouvrement Nom du …" at bounding box center [636, 310] width 1272 height 620
checkbox input "false"
checkbox input "true"
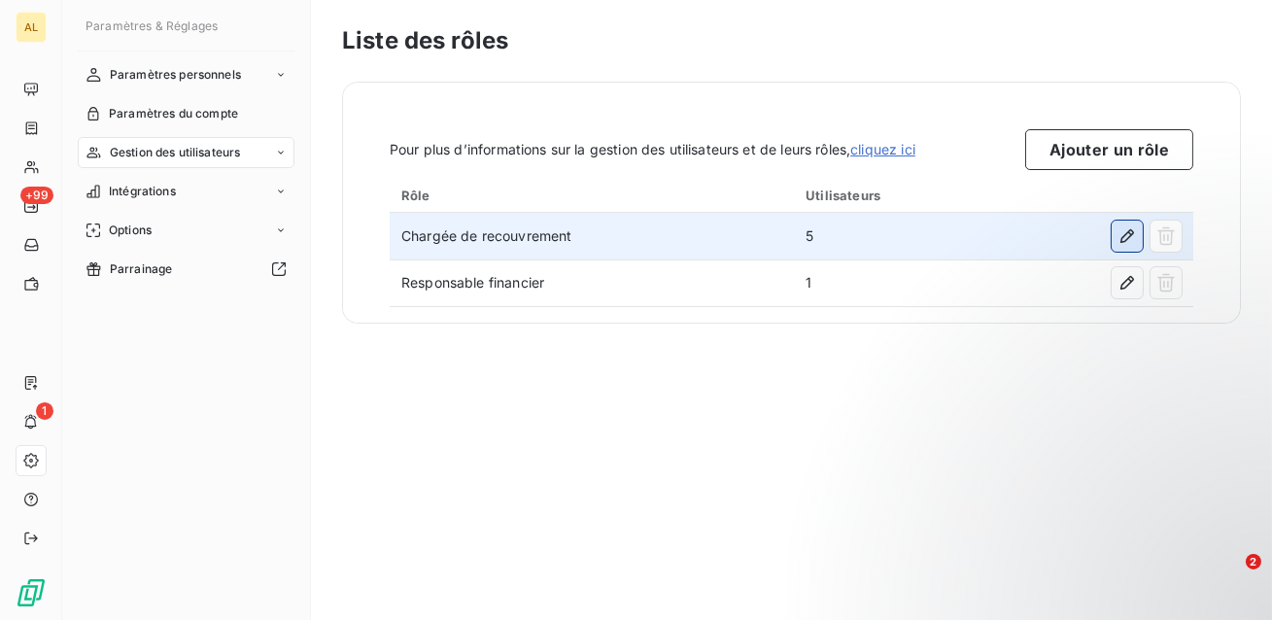
click at [1124, 232] on icon "button" at bounding box center [1126, 235] width 19 height 19
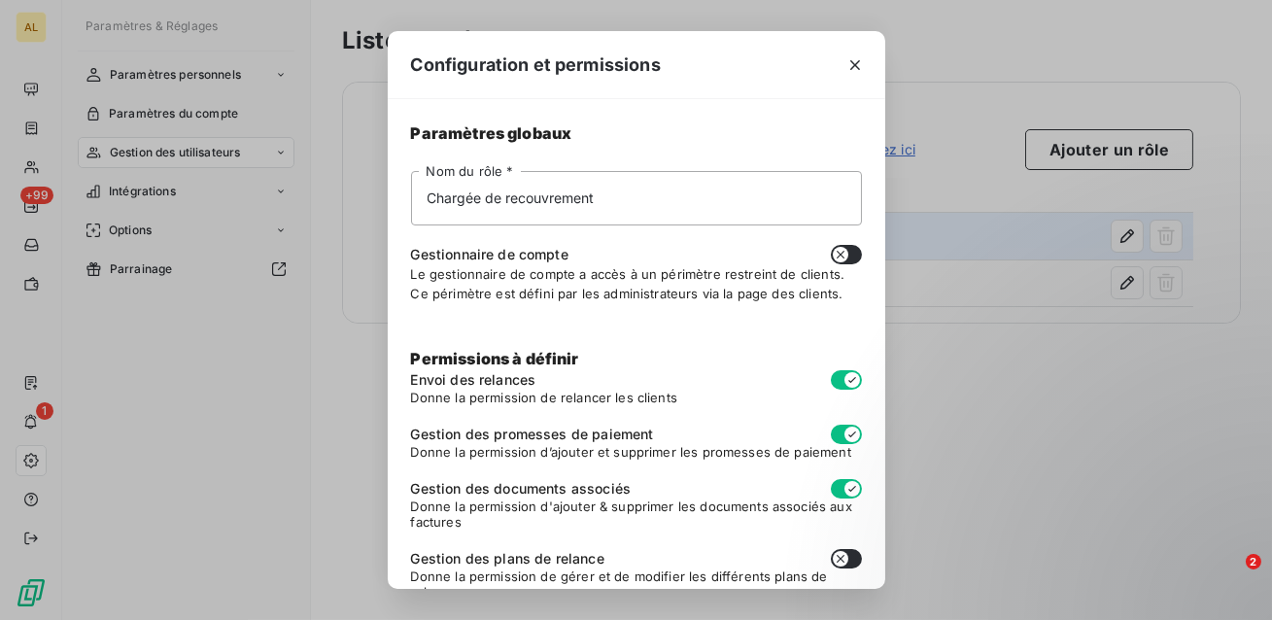
click at [852, 259] on button "button" at bounding box center [846, 254] width 31 height 19
checkbox input "true"
checkbox input "false"
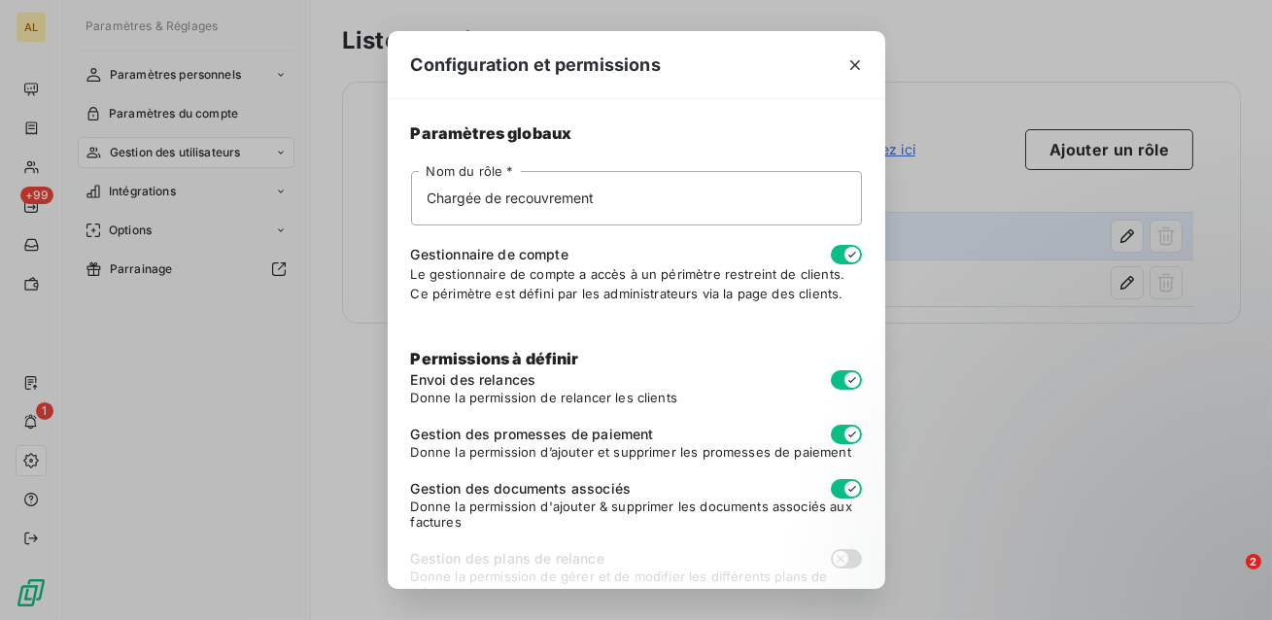
scroll to position [202, 0]
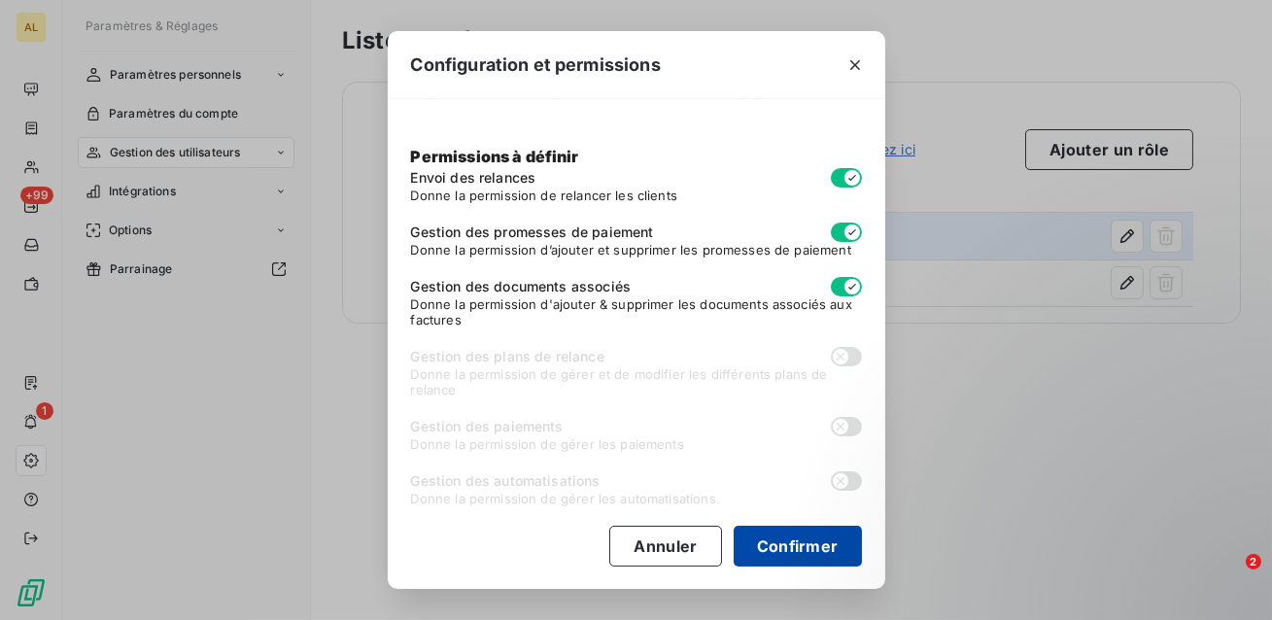
click at [773, 543] on button "Confirmer" at bounding box center [798, 546] width 128 height 41
checkbox input "true"
checkbox input "false"
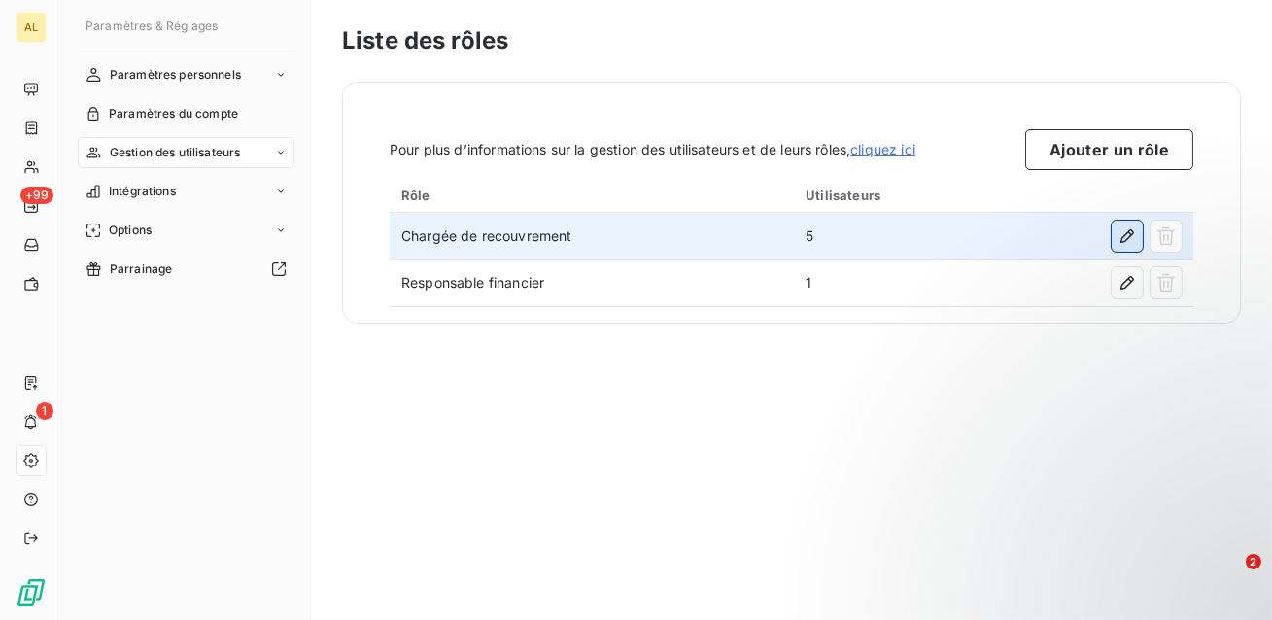
click at [1131, 230] on icon "button" at bounding box center [1126, 235] width 19 height 19
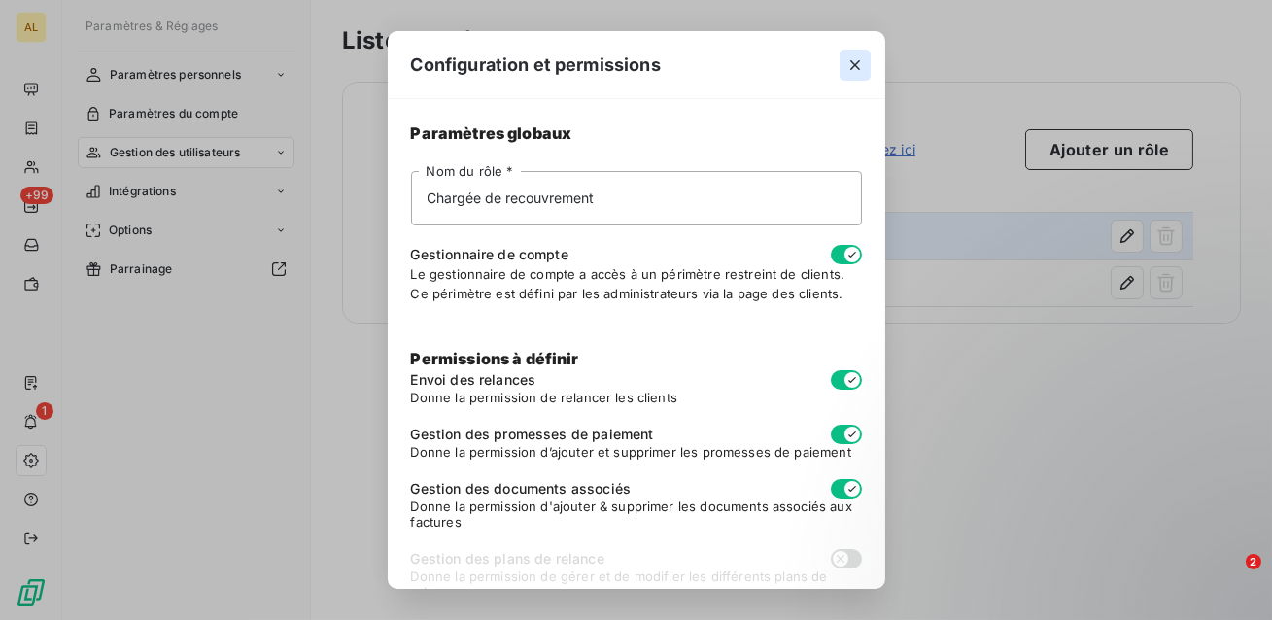
click at [858, 71] on icon "button" at bounding box center [854, 64] width 19 height 19
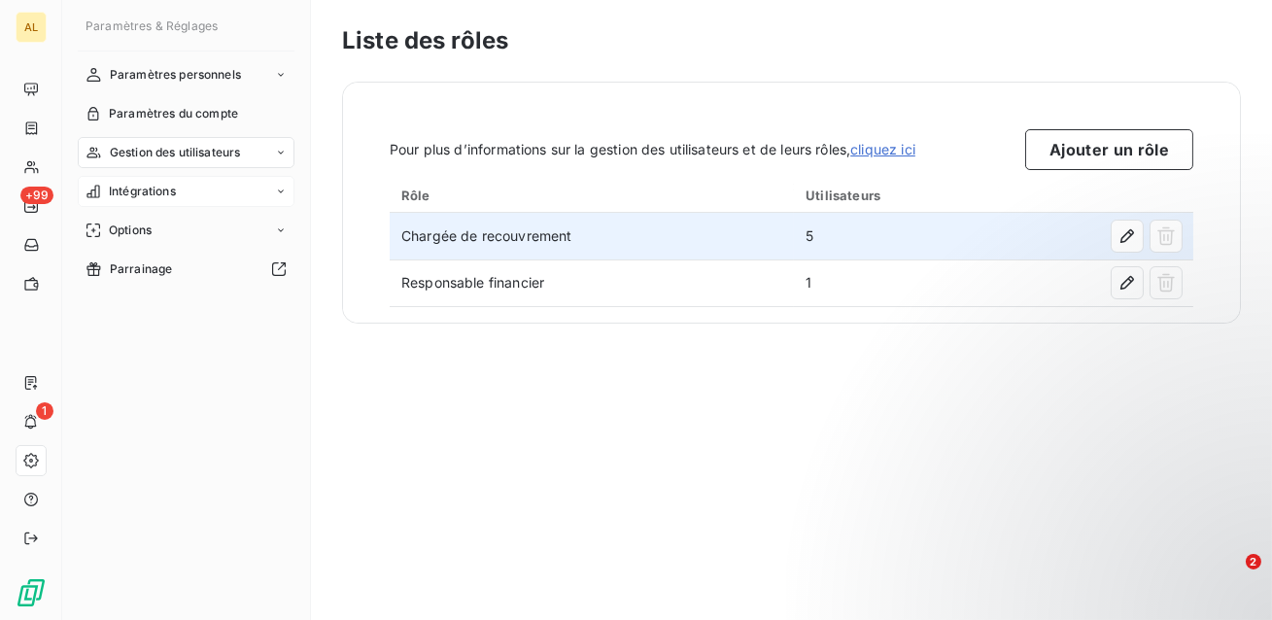
click at [201, 191] on div "Intégrations" at bounding box center [186, 191] width 217 height 31
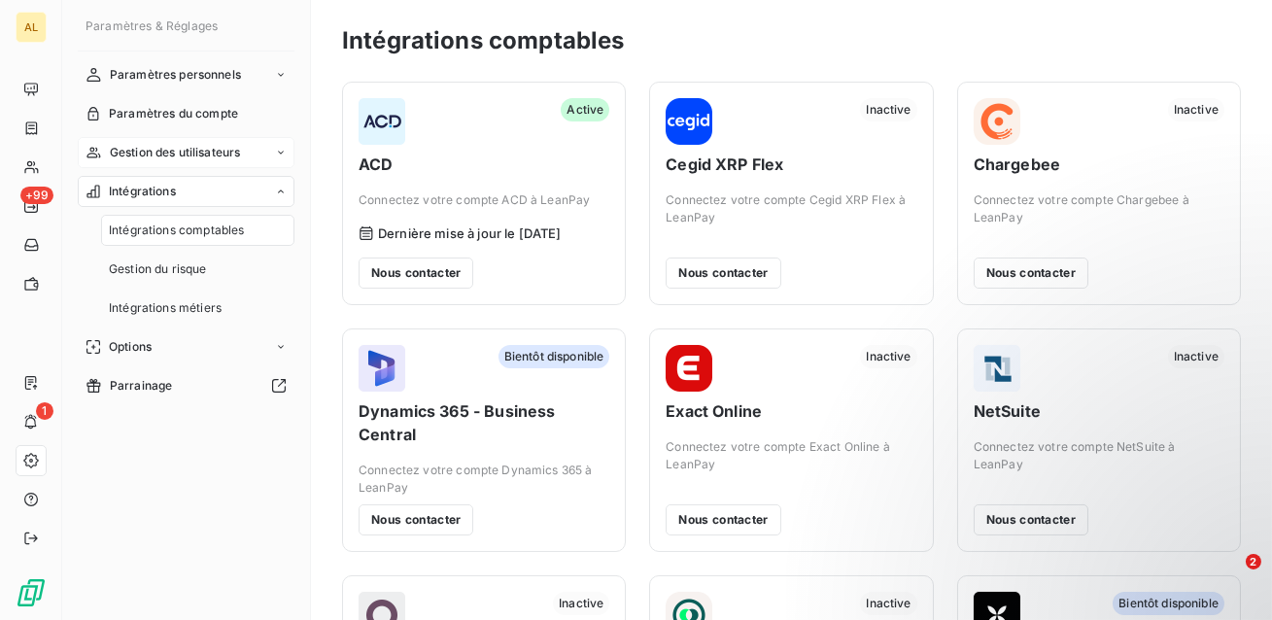
click at [200, 165] on div "Gestion des utilisateurs" at bounding box center [186, 152] width 217 height 31
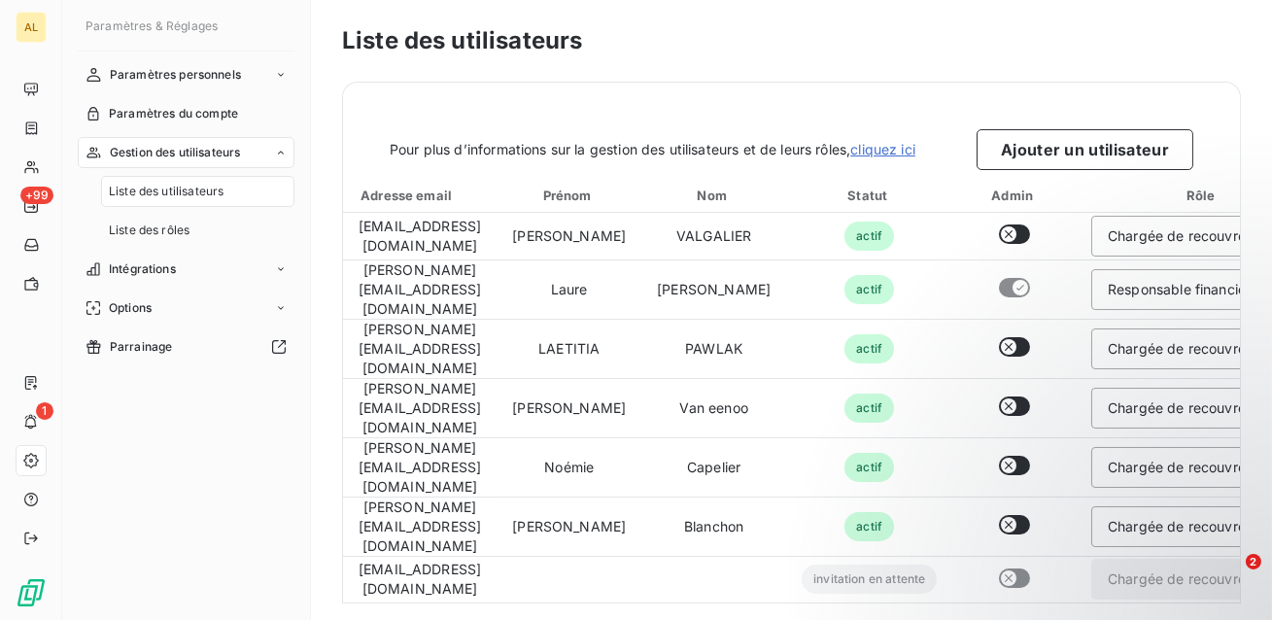
click at [207, 191] on span "Liste des utilisateurs" at bounding box center [166, 191] width 115 height 17
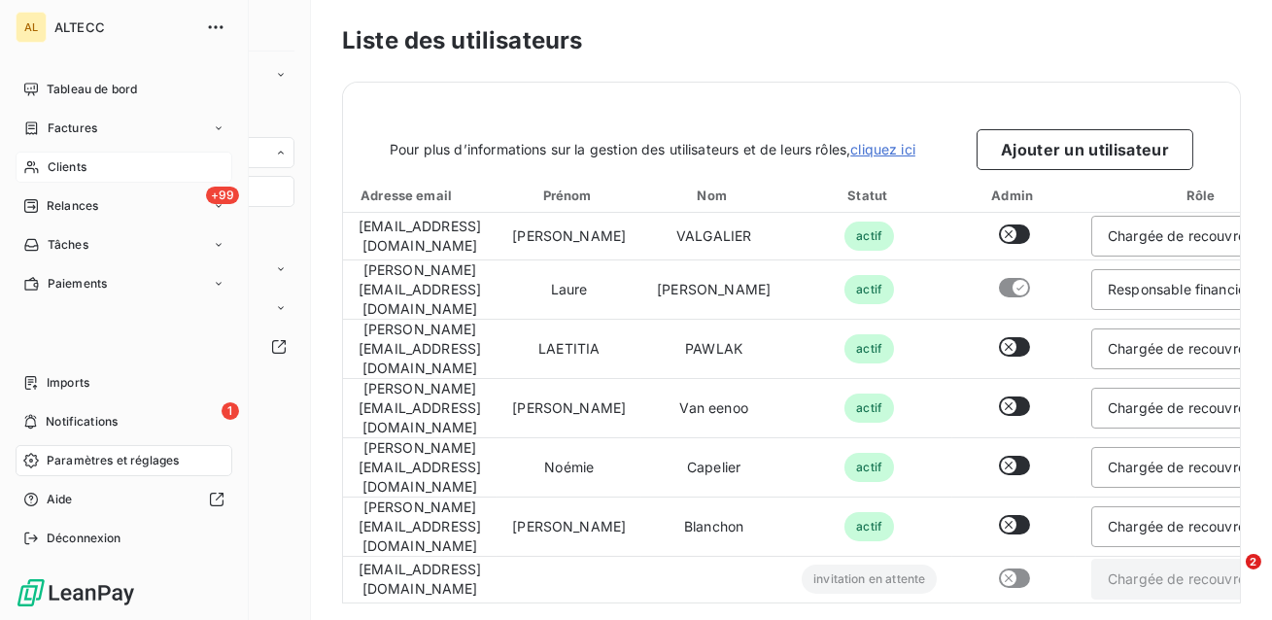
click at [51, 172] on span "Clients" at bounding box center [67, 166] width 39 height 17
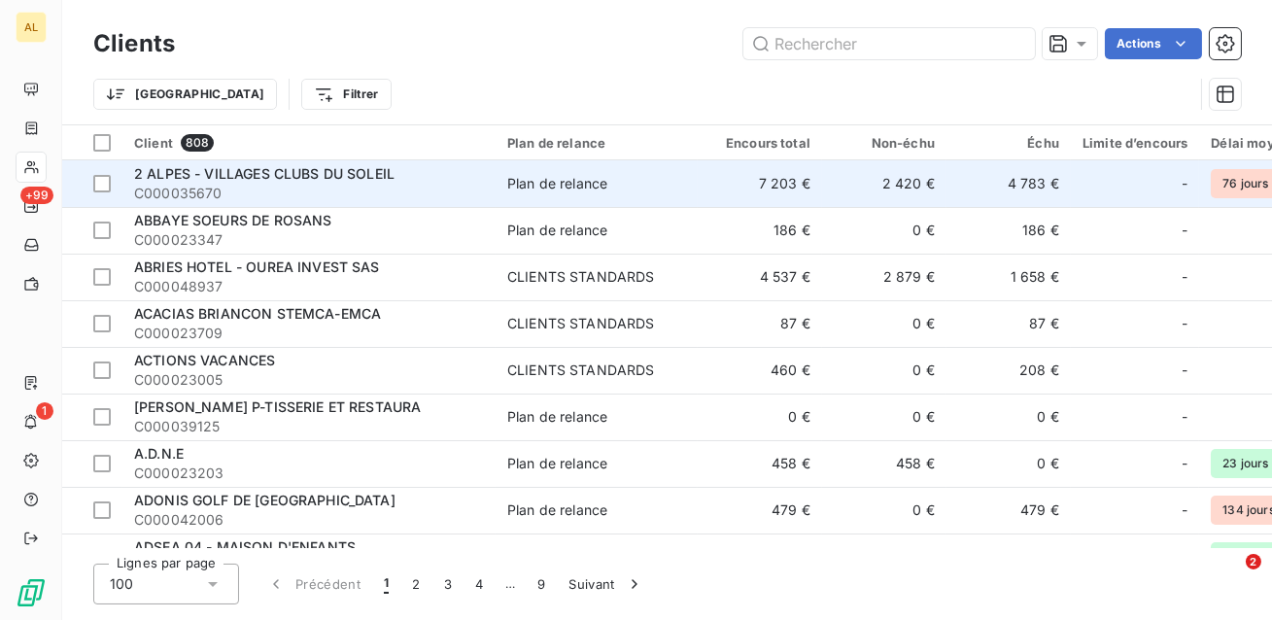
click at [427, 185] on span "C000035670" at bounding box center [309, 193] width 350 height 19
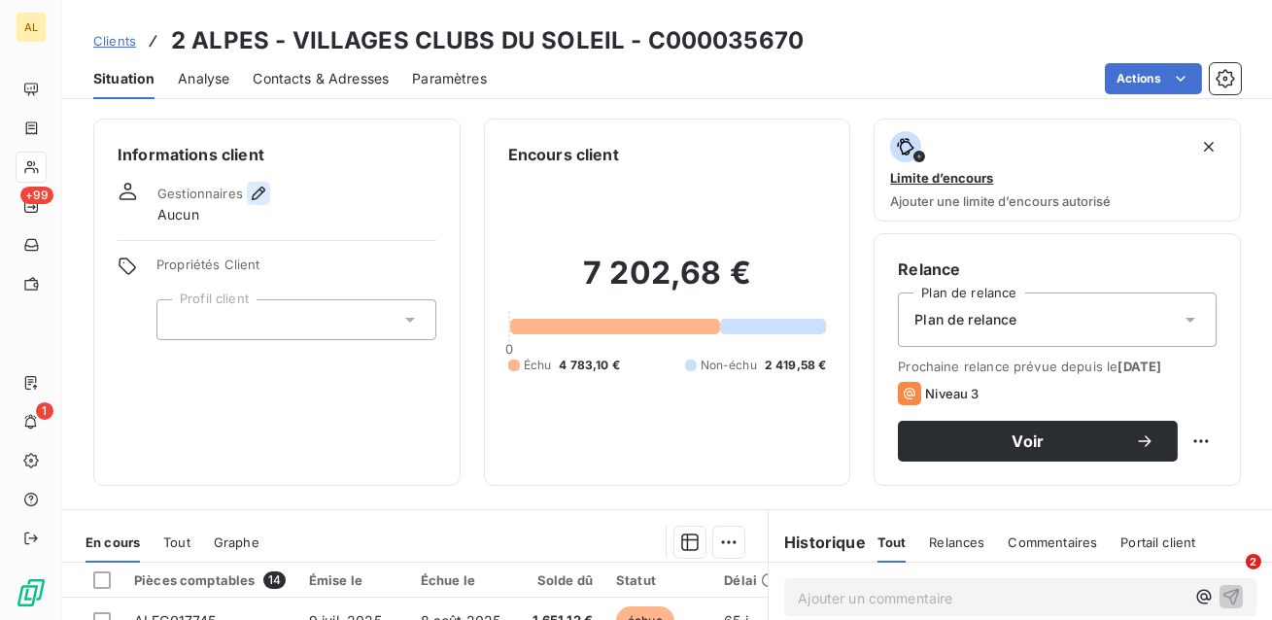
click at [260, 194] on icon "button" at bounding box center [258, 193] width 19 height 19
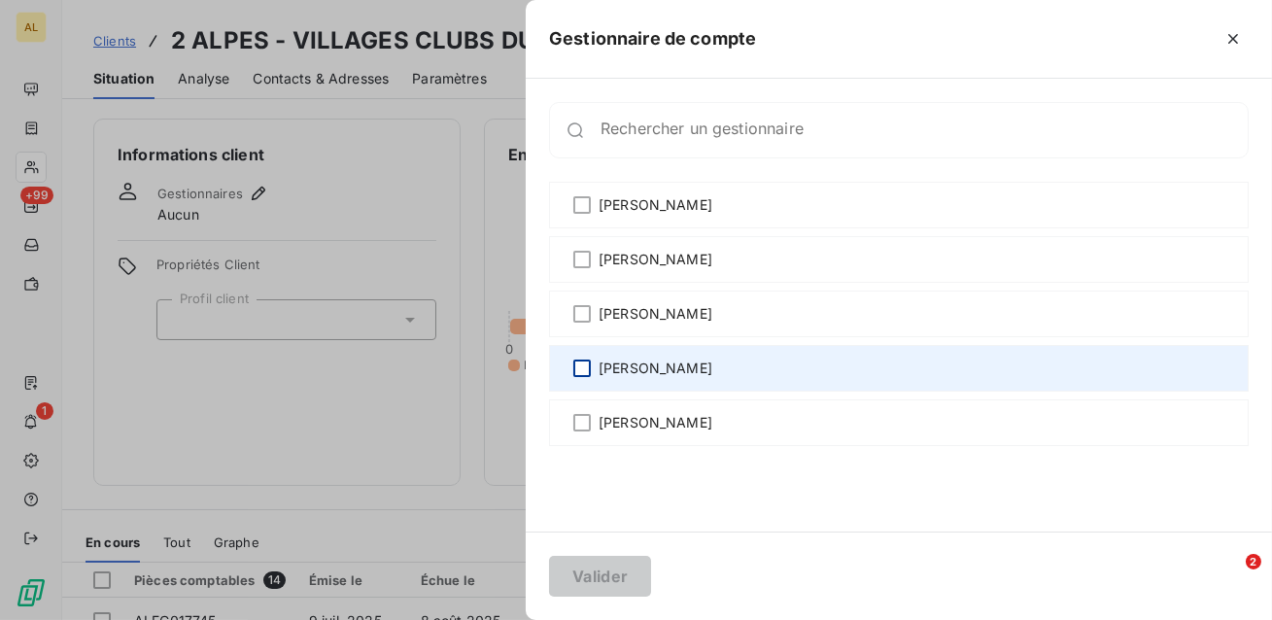
click at [579, 371] on div at bounding box center [581, 368] width 17 height 17
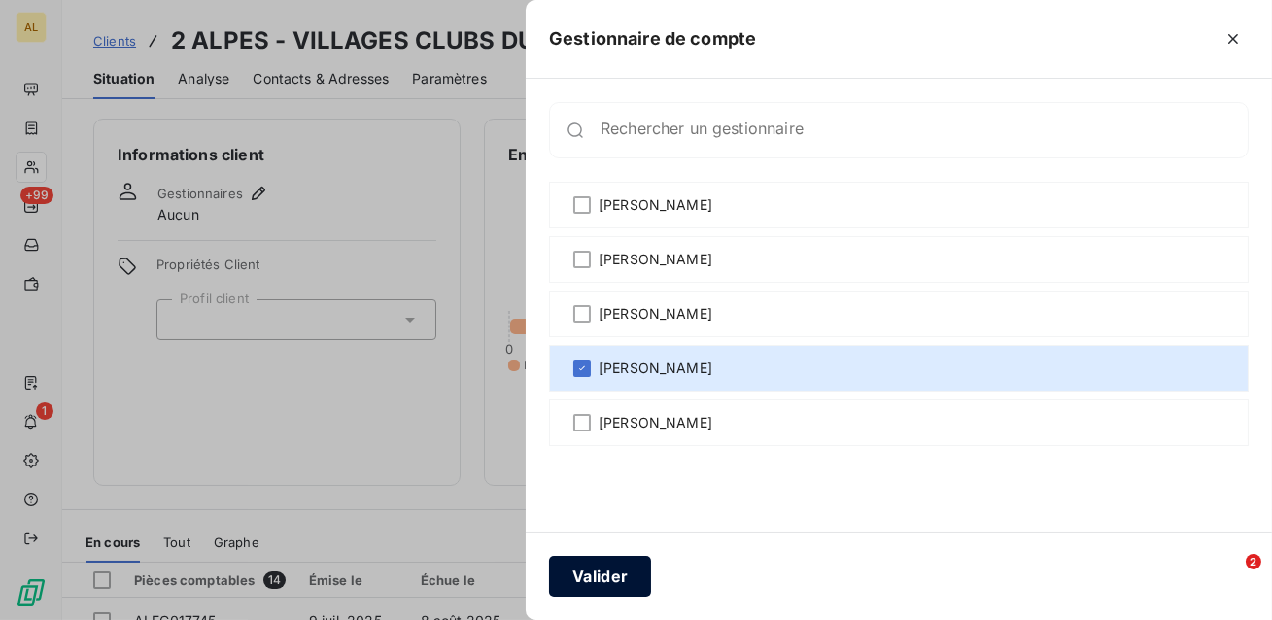
click at [600, 578] on button "Valider" at bounding box center [600, 576] width 102 height 41
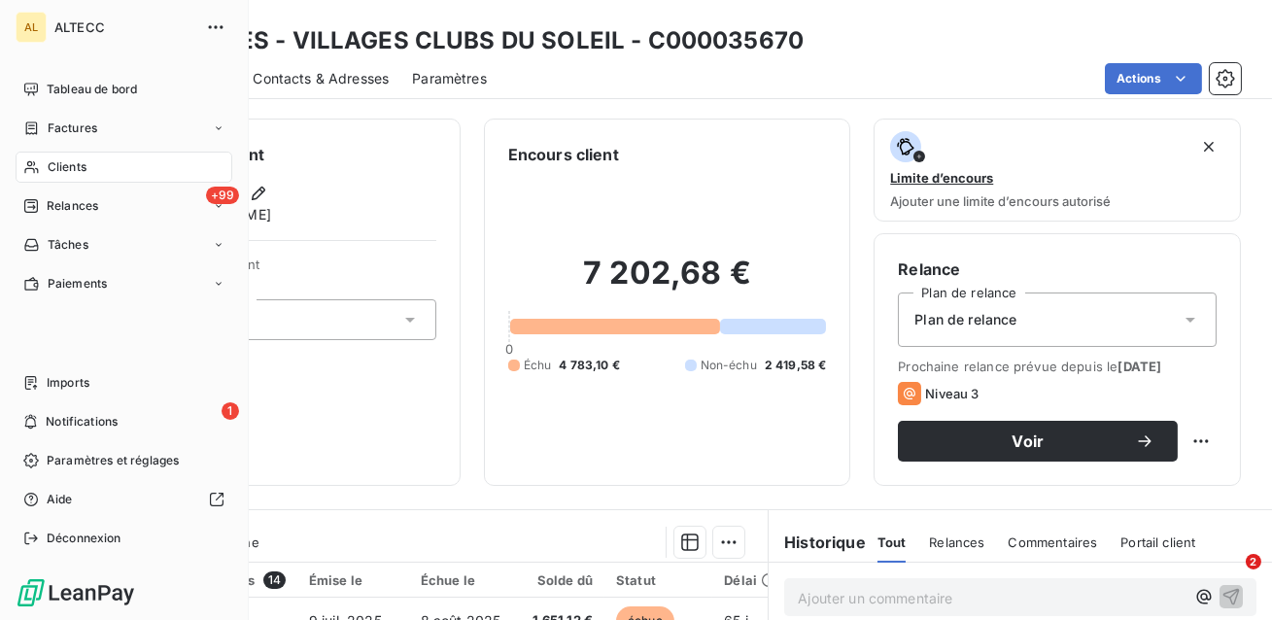
click at [45, 173] on div "Clients" at bounding box center [124, 167] width 217 height 31
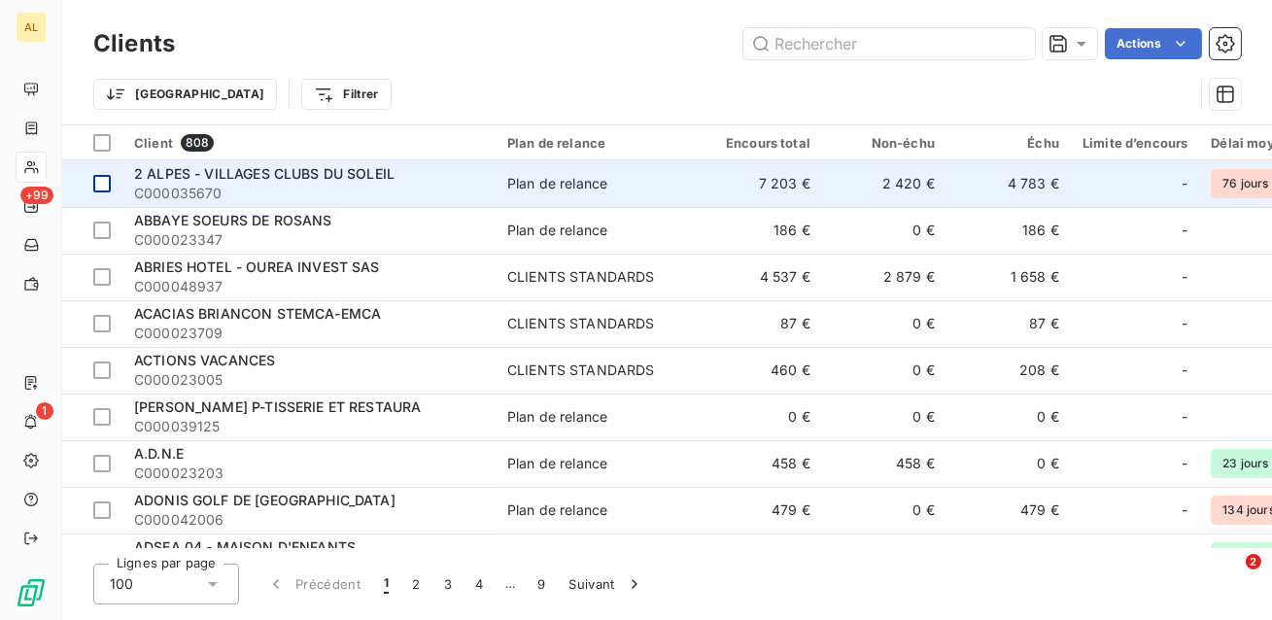
click at [99, 181] on div at bounding box center [101, 183] width 17 height 17
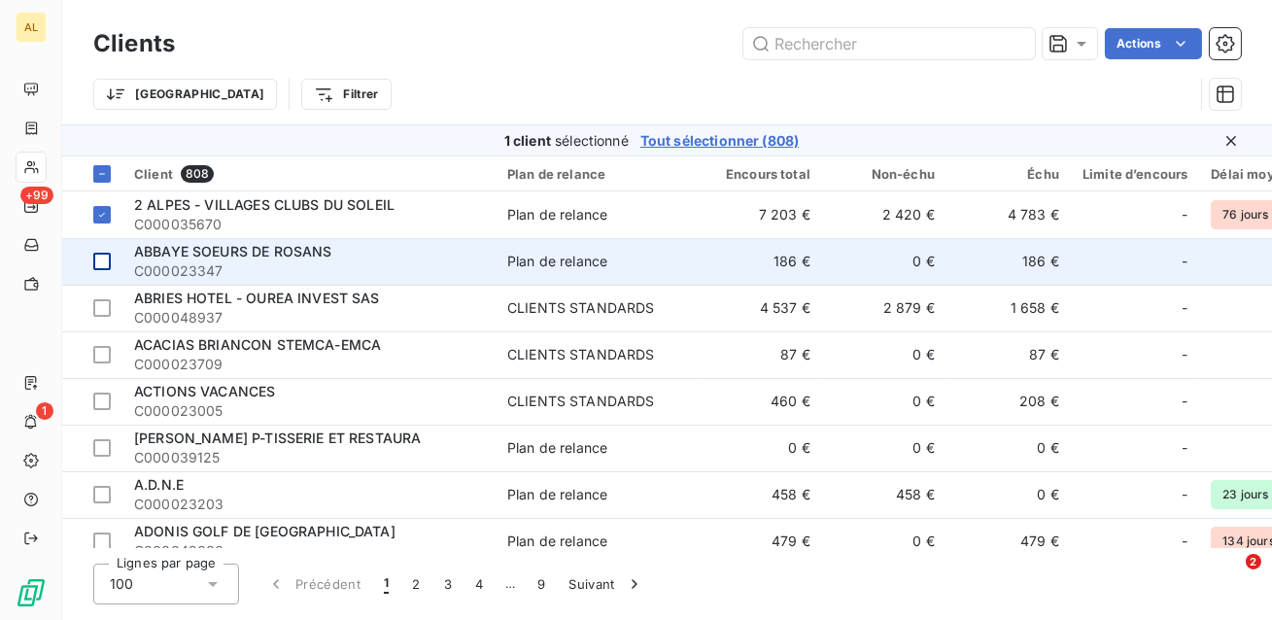
click at [103, 257] on div at bounding box center [101, 261] width 17 height 17
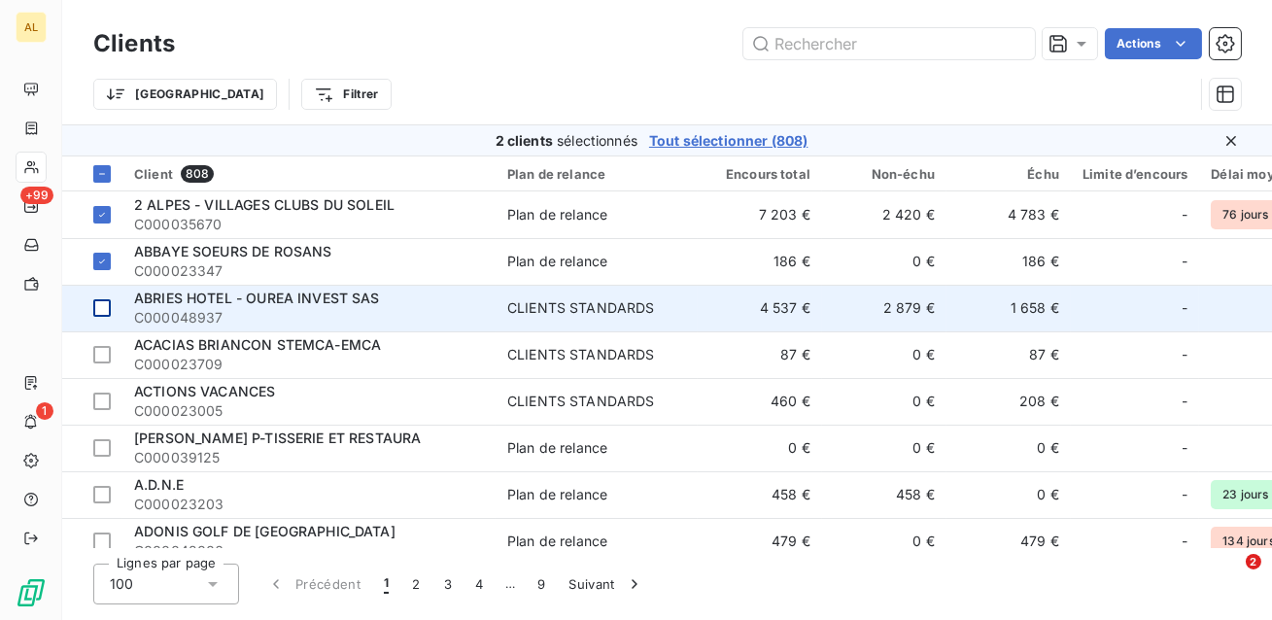
click at [102, 307] on div at bounding box center [101, 307] width 17 height 17
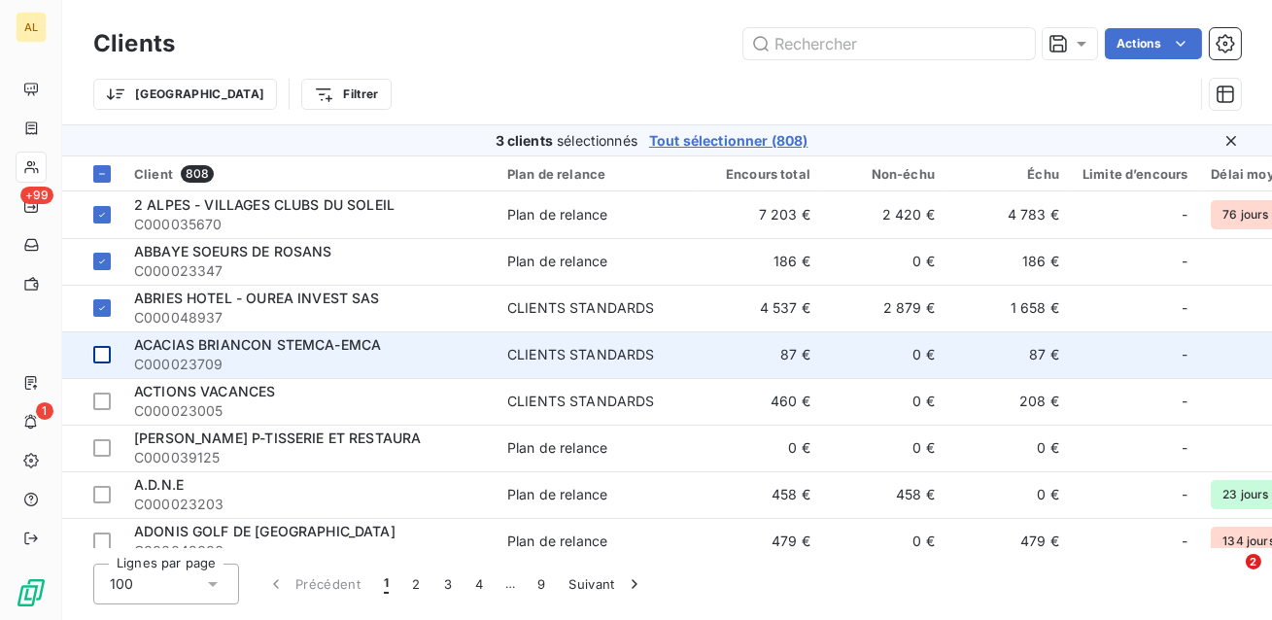
click at [101, 356] on div at bounding box center [101, 354] width 17 height 17
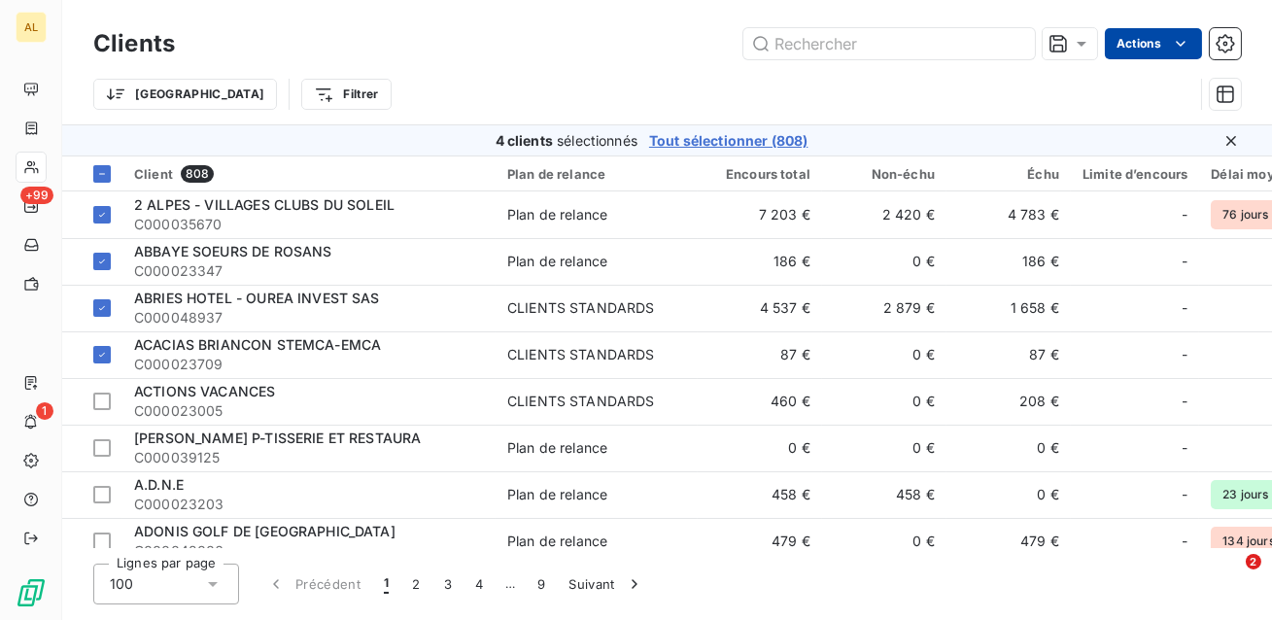
click at [1141, 48] on html "AL +99 1 Clients Actions Trier Filtrer 4 clients sélectionnés Tout sélectionner…" at bounding box center [636, 310] width 1272 height 620
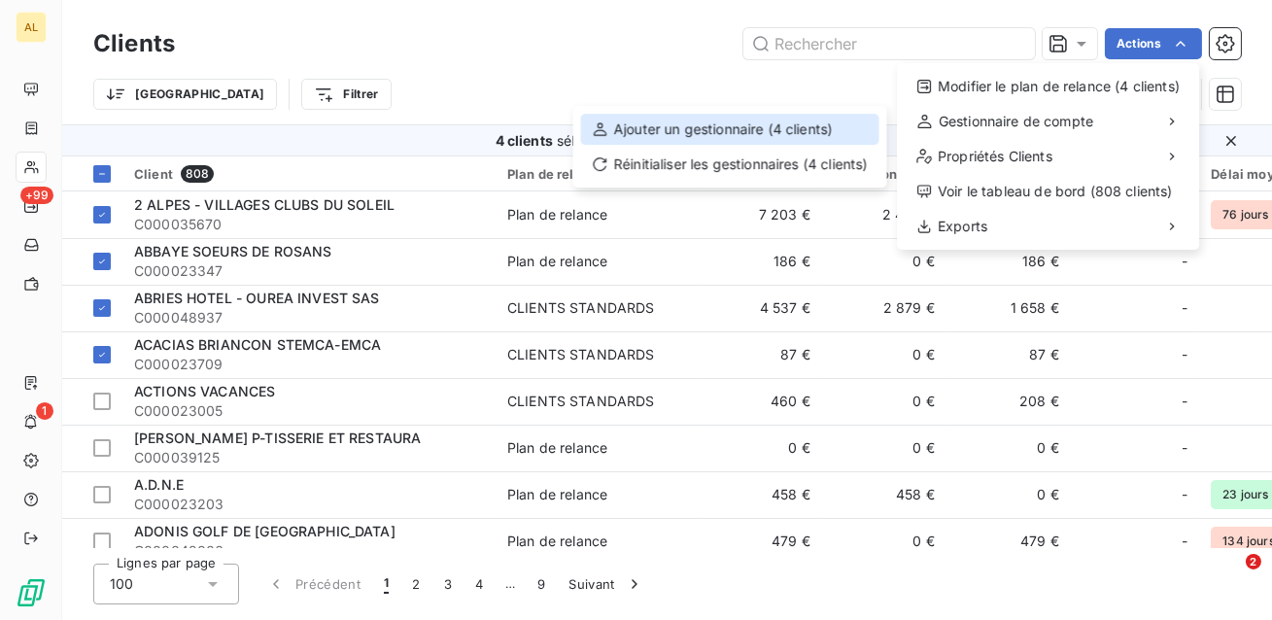
click at [819, 134] on div "Ajouter un gestionnaire (4 clients)" at bounding box center [730, 129] width 298 height 31
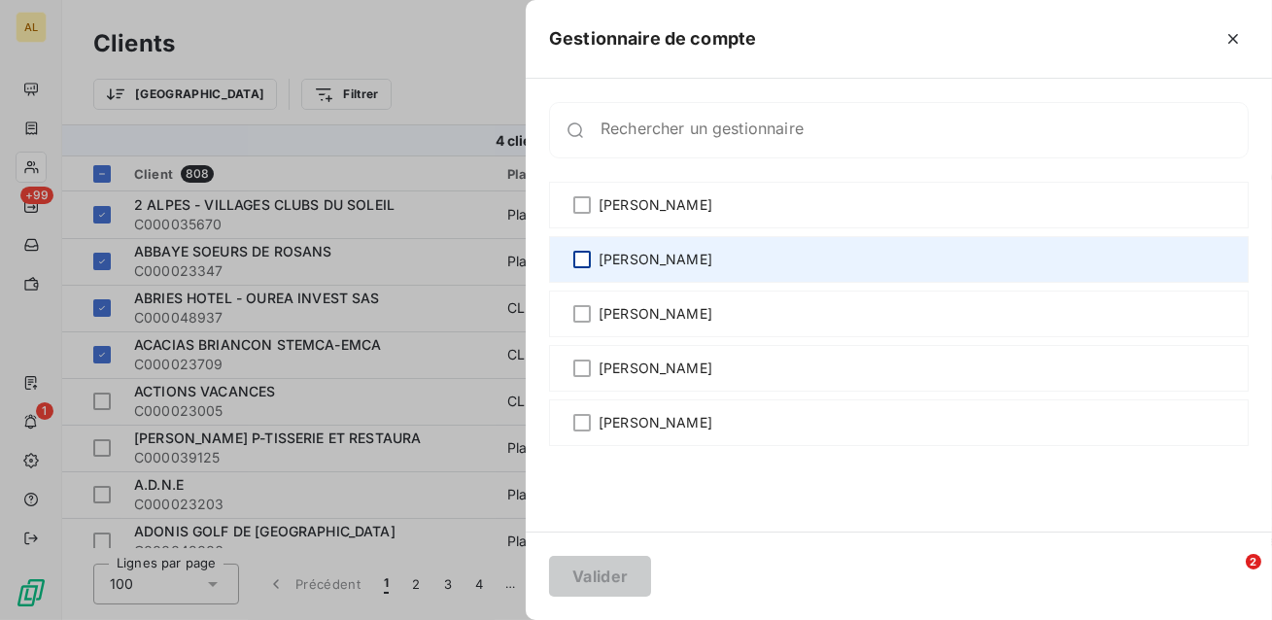
click at [579, 258] on div at bounding box center [581, 259] width 17 height 17
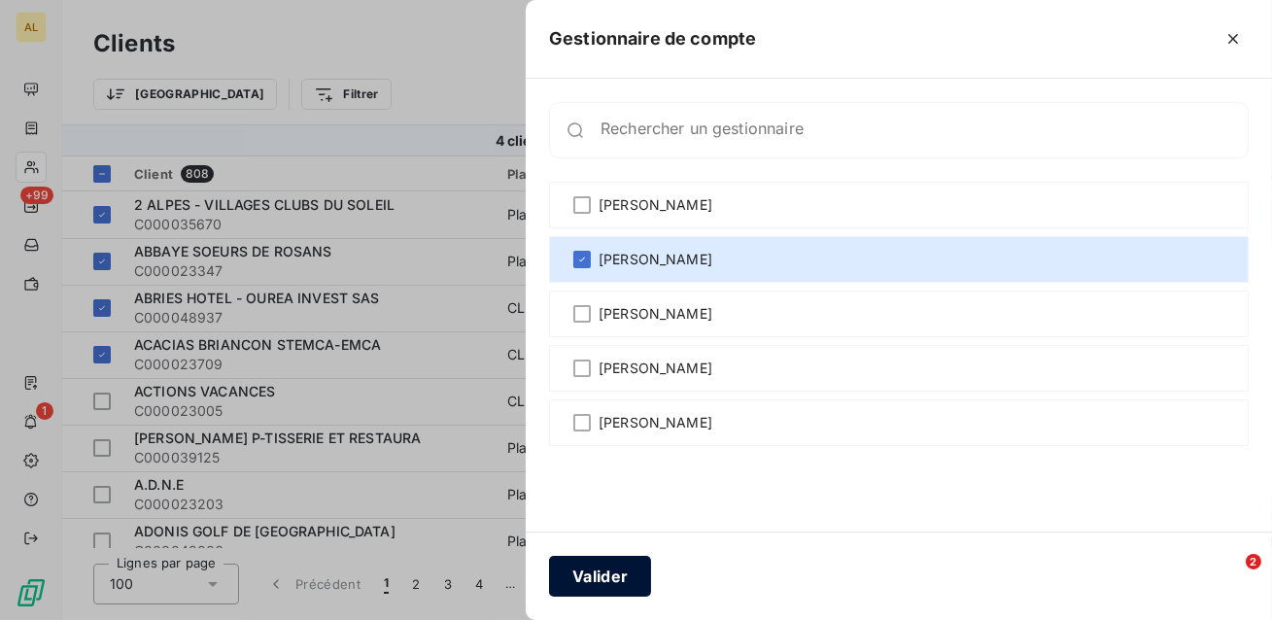
click at [607, 582] on button "Valider" at bounding box center [600, 576] width 102 height 41
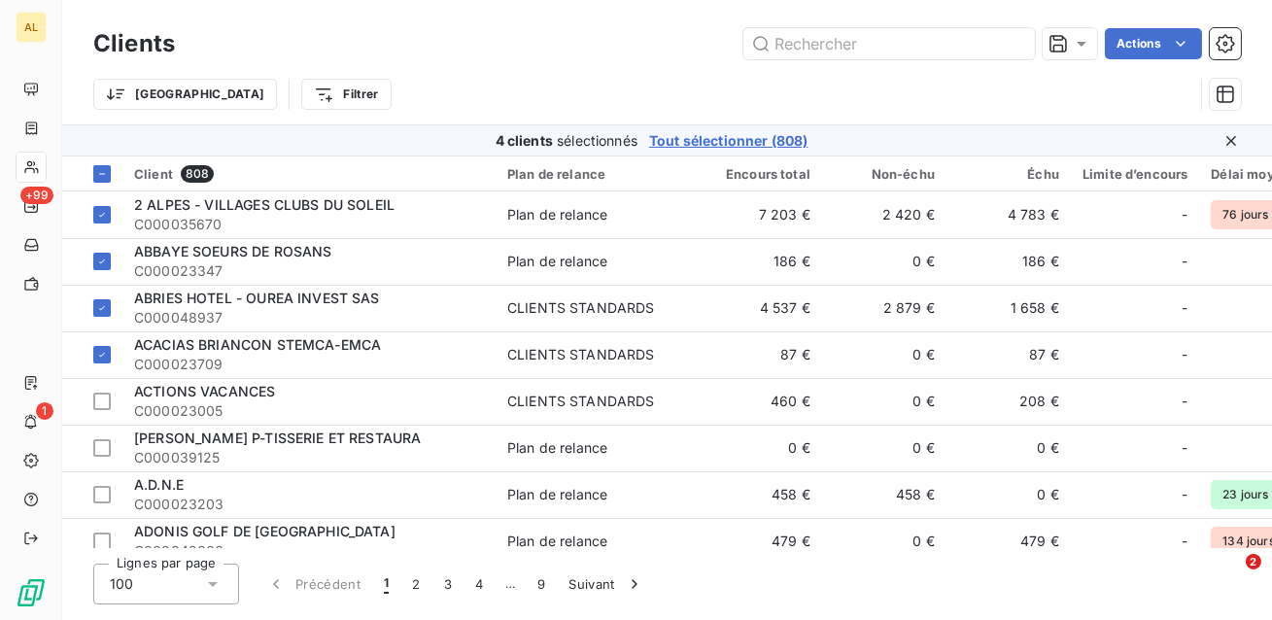
click at [1244, 95] on div "Clients Actions Trier Filtrer" at bounding box center [667, 62] width 1210 height 124
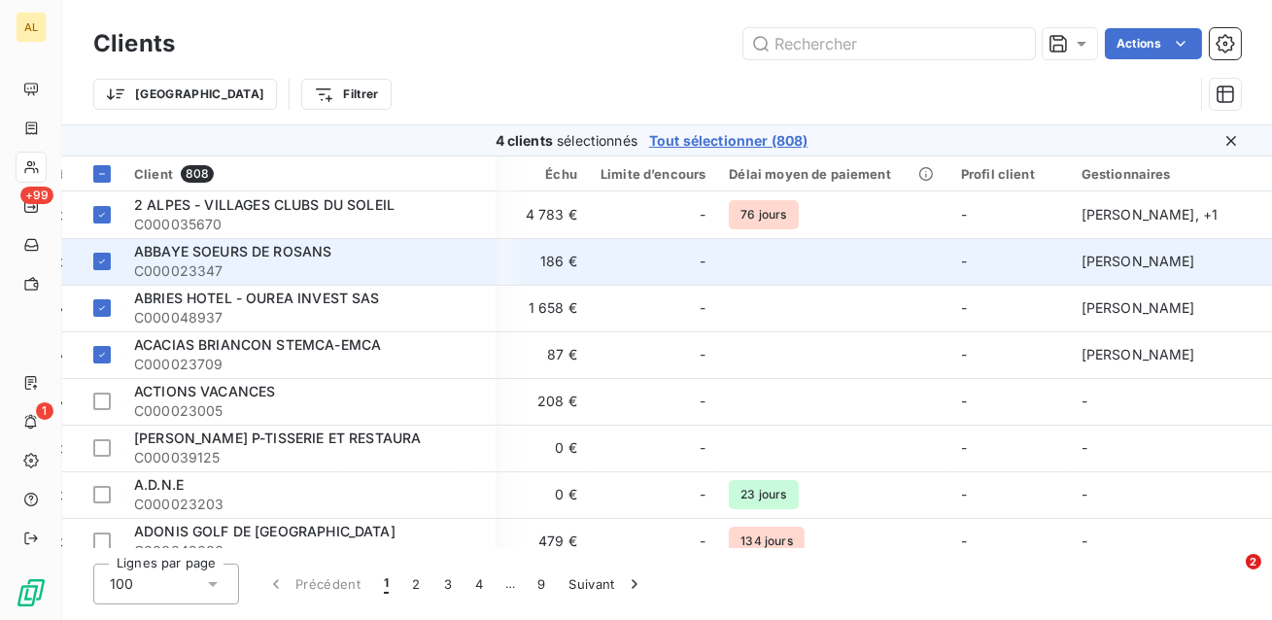
scroll to position [0, 483]
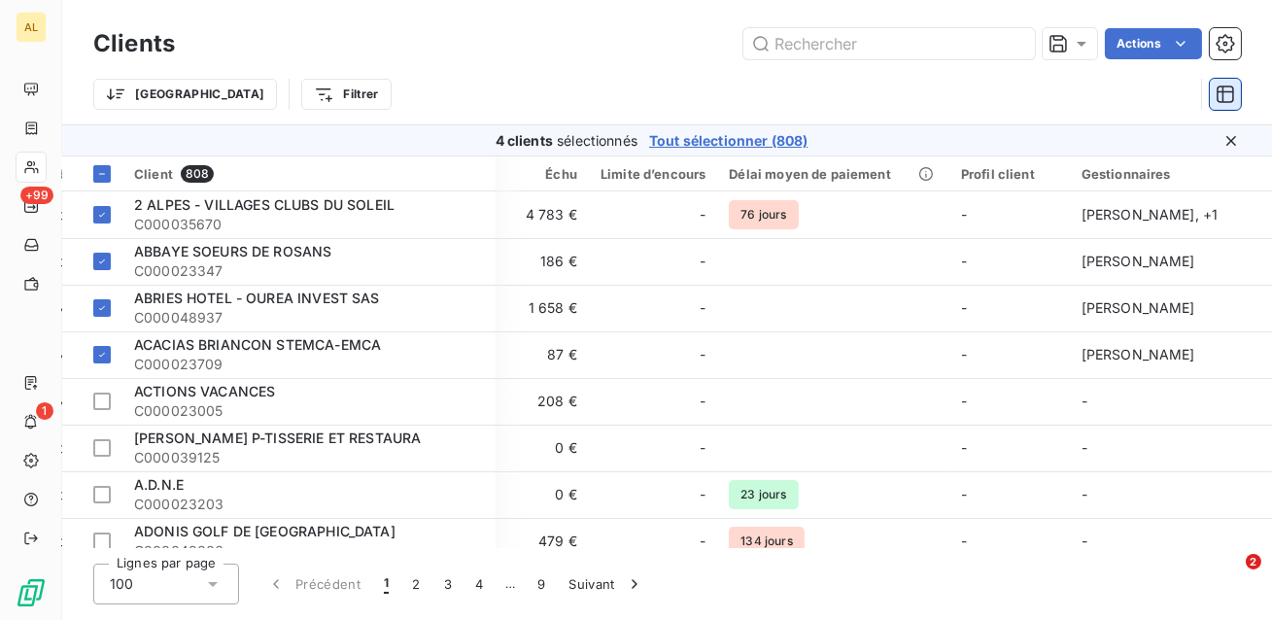
click at [1235, 92] on button "button" at bounding box center [1225, 94] width 31 height 31
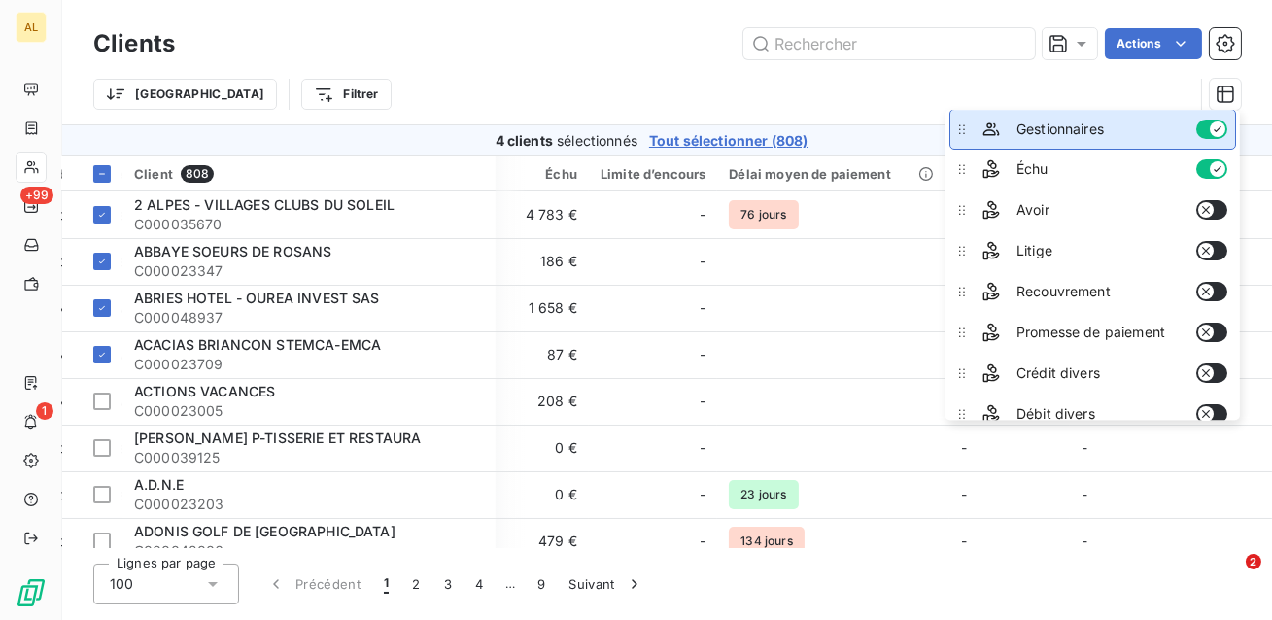
scroll to position [0, 0]
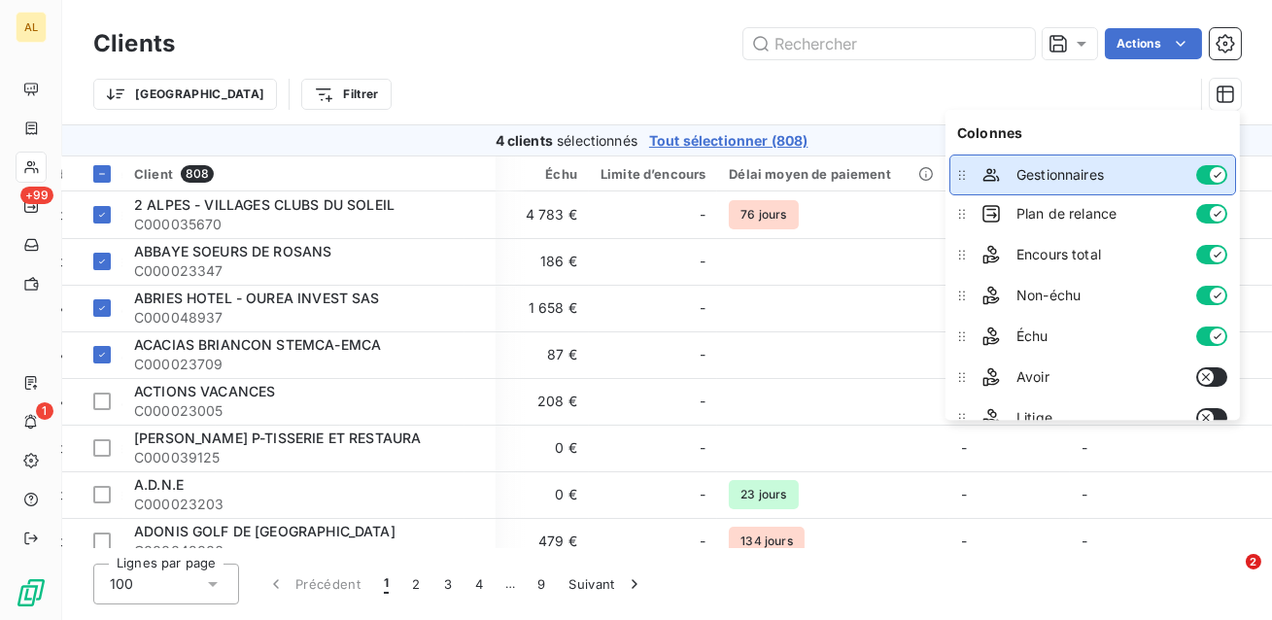
drag, startPoint x: 964, startPoint y: 402, endPoint x: 946, endPoint y: 180, distance: 223.2
click at [946, 180] on div "Colonnes Plan de relance Encours total Non-échu Échu Avoir Litige Recouvrement …" at bounding box center [1092, 265] width 294 height 310
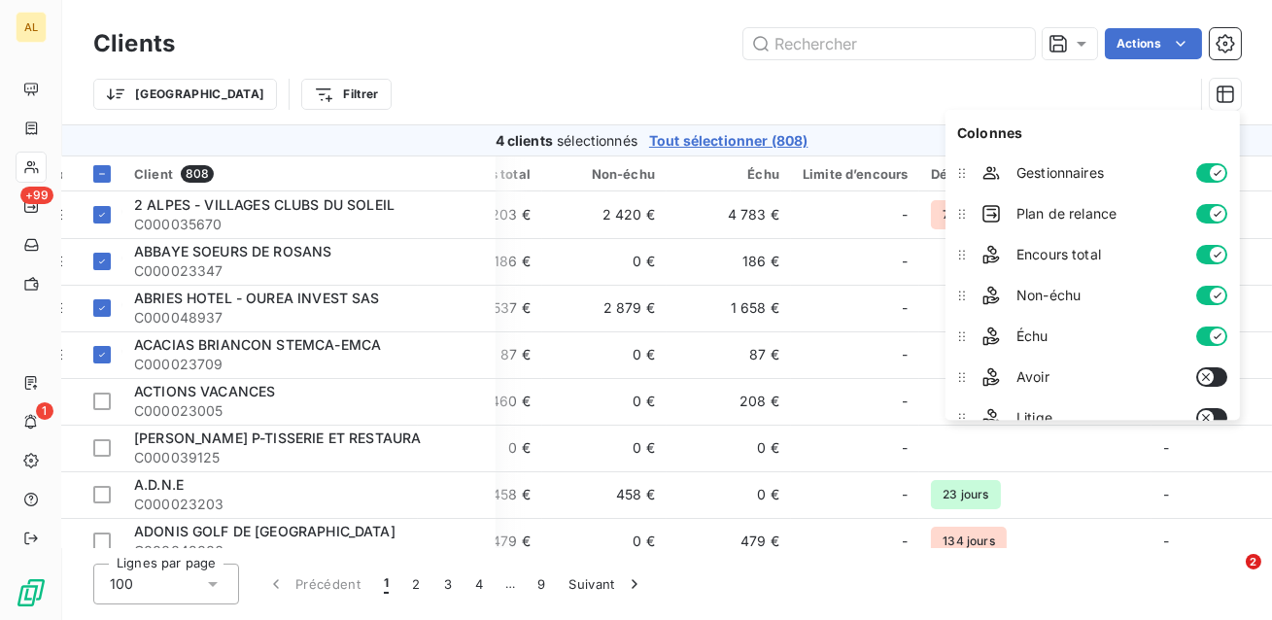
click at [563, 46] on div "Actions" at bounding box center [719, 43] width 1043 height 31
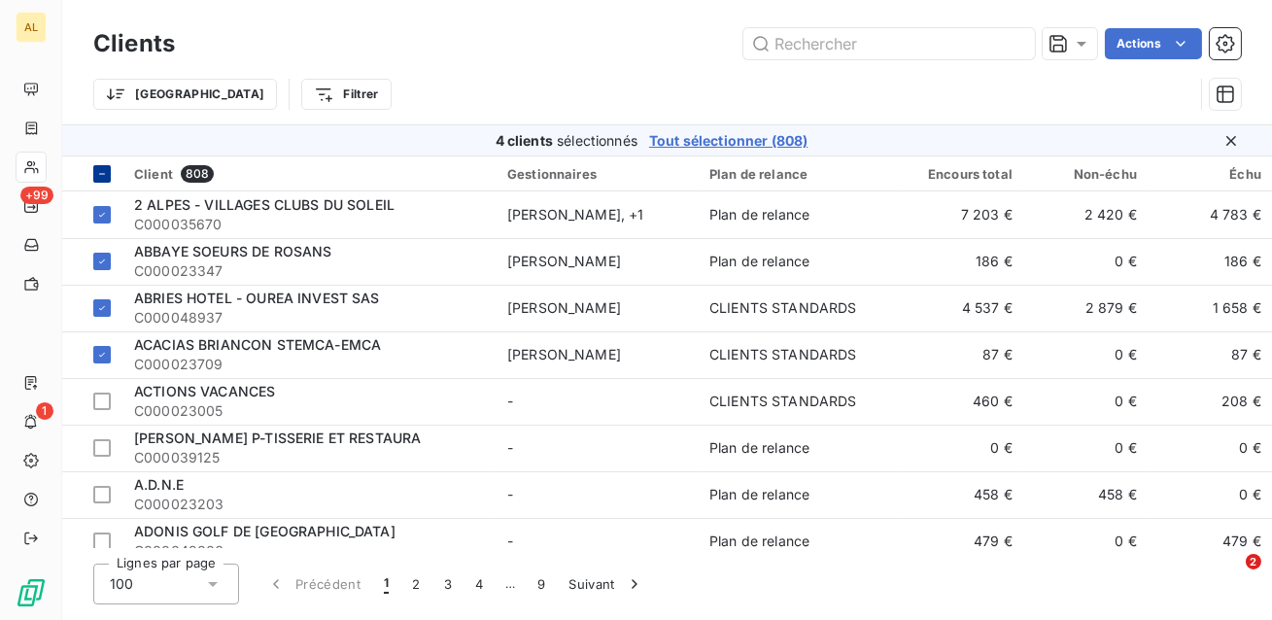
click at [107, 174] on icon at bounding box center [102, 174] width 12 height 12
click at [99, 169] on icon at bounding box center [102, 174] width 12 height 12
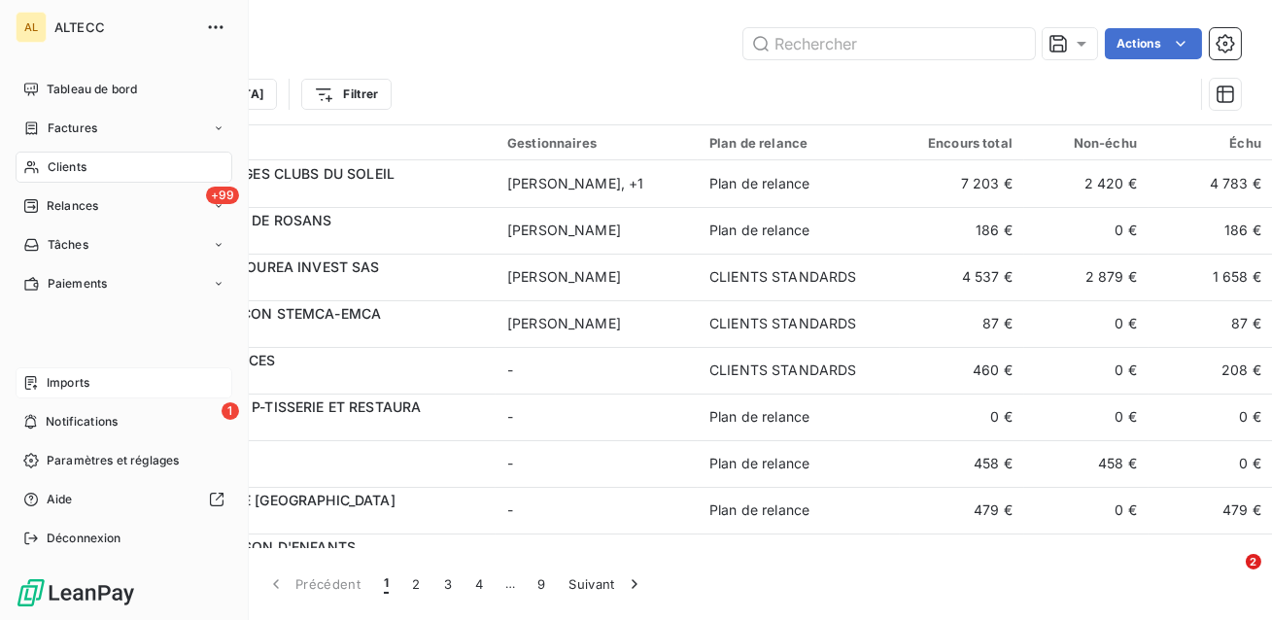
click at [64, 382] on span "Imports" at bounding box center [68, 382] width 43 height 17
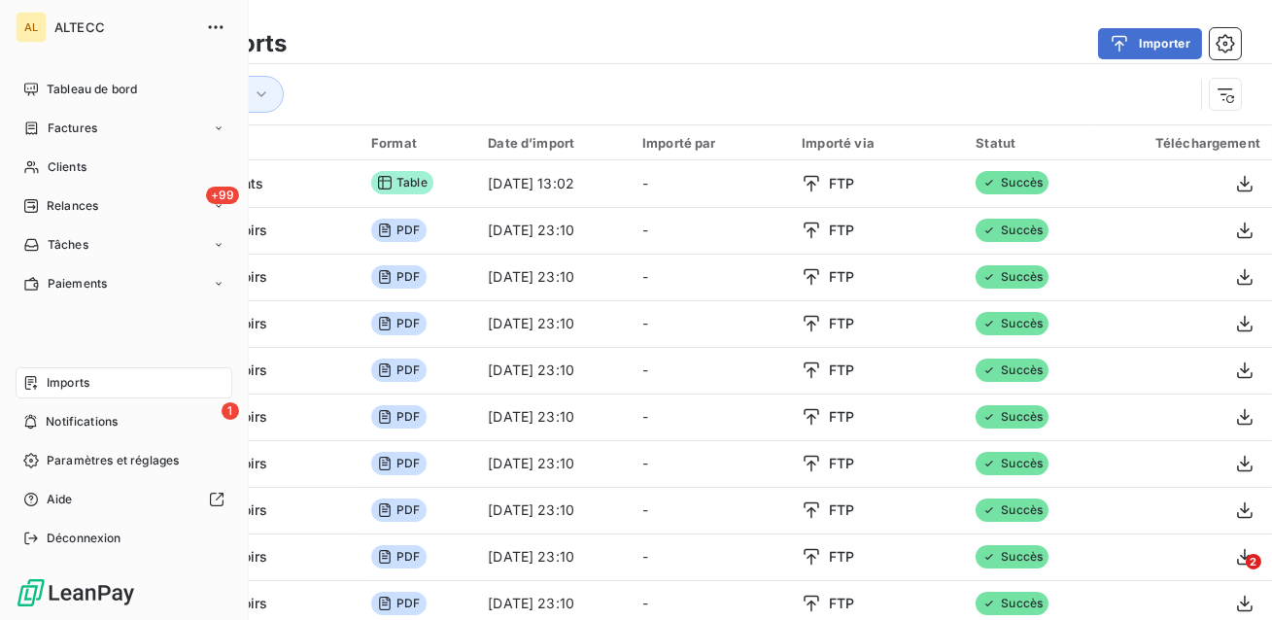
click at [64, 382] on span "Imports" at bounding box center [68, 382] width 43 height 17
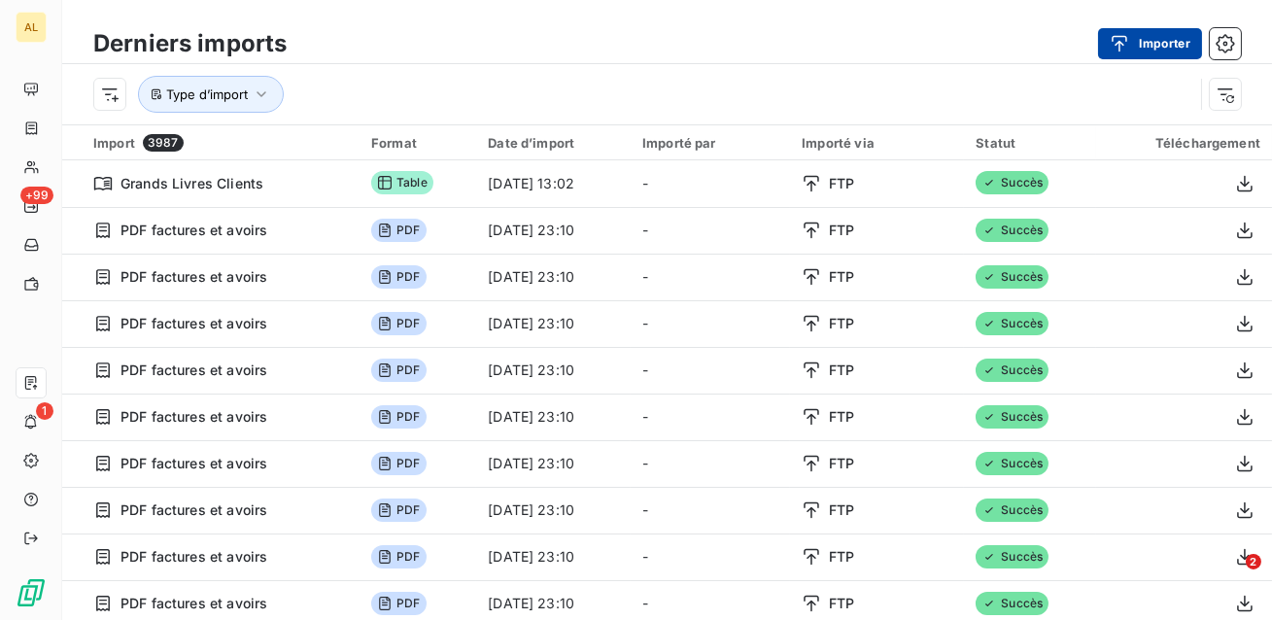
click at [1150, 35] on button "Importer" at bounding box center [1150, 43] width 104 height 31
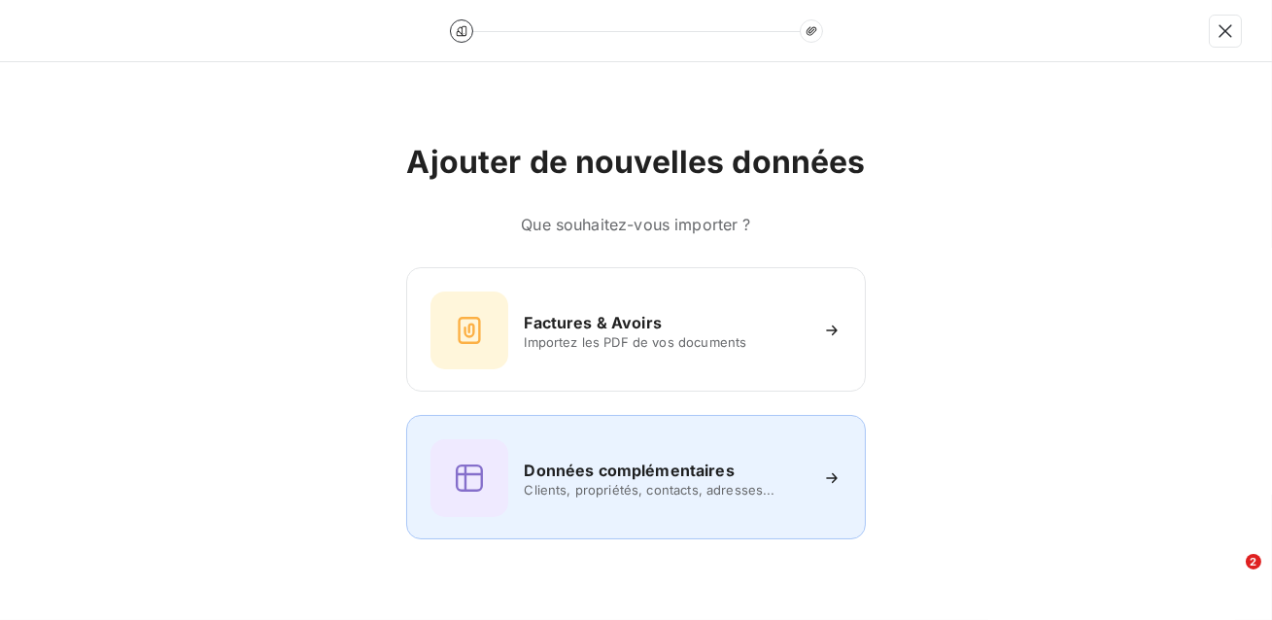
click at [662, 443] on div "Données complémentaires Clients, propriétés, contacts, adresses..." at bounding box center [635, 478] width 410 height 78
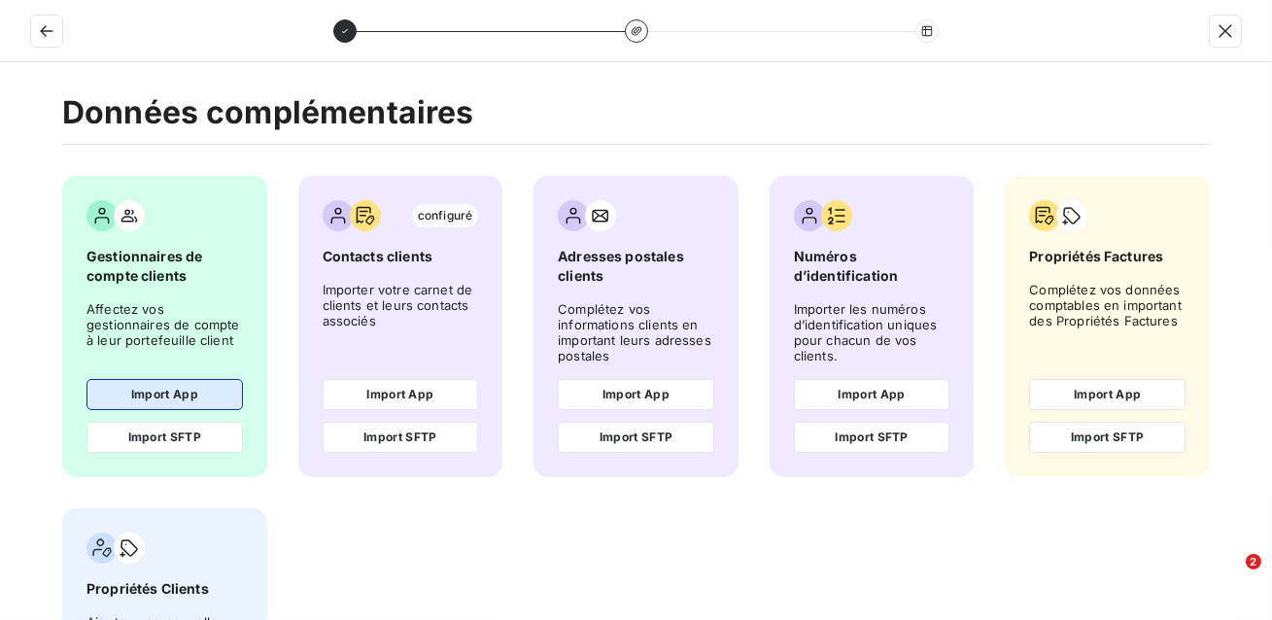
click at [198, 392] on button "Import App" at bounding box center [164, 394] width 156 height 31
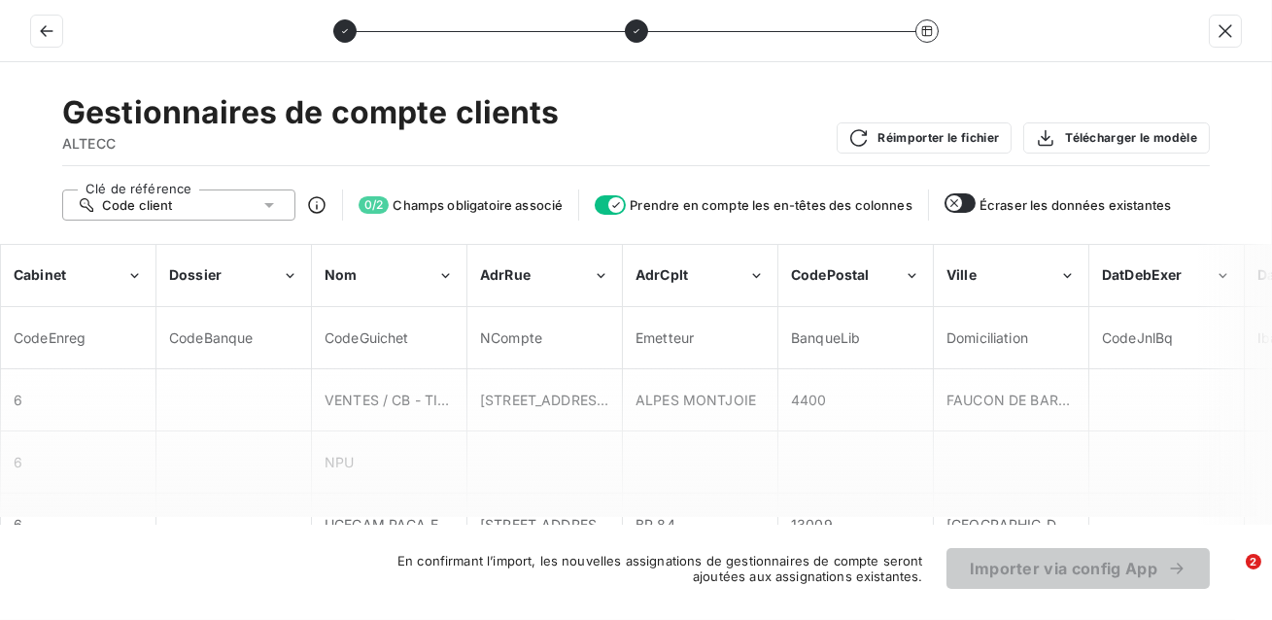
click at [964, 199] on button "button" at bounding box center [959, 202] width 31 height 19
click at [964, 199] on icon "button" at bounding box center [966, 203] width 16 height 16
click at [1236, 27] on button "button" at bounding box center [1225, 31] width 31 height 31
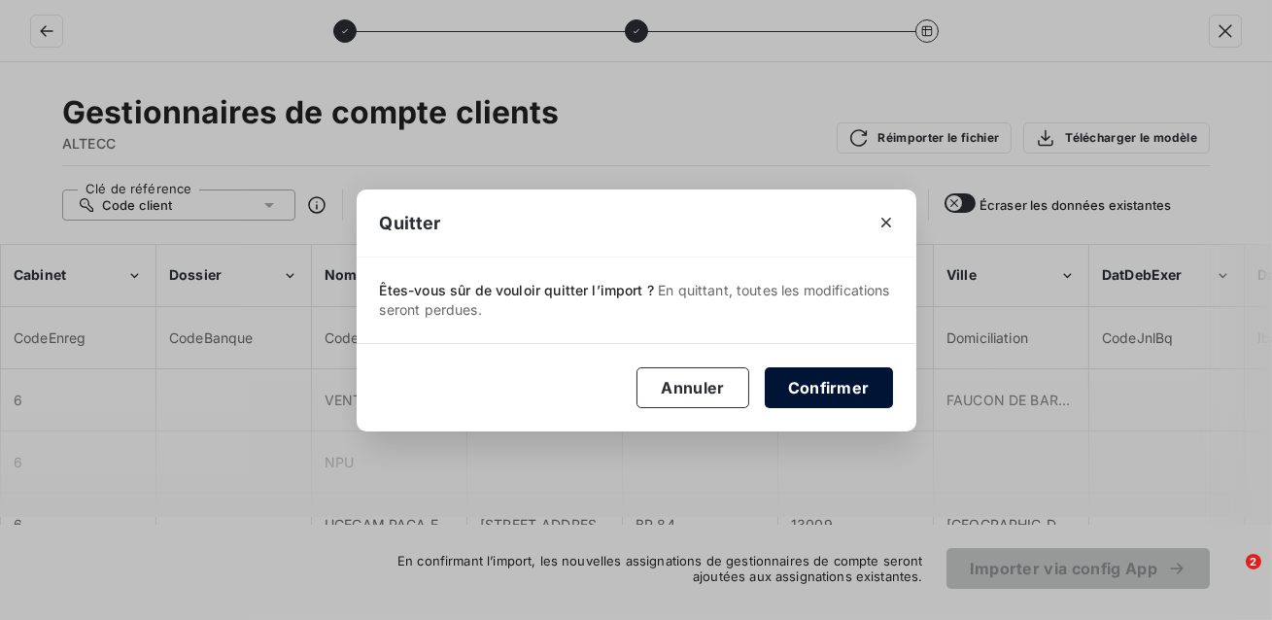
click at [859, 381] on button "Confirmer" at bounding box center [829, 387] width 128 height 41
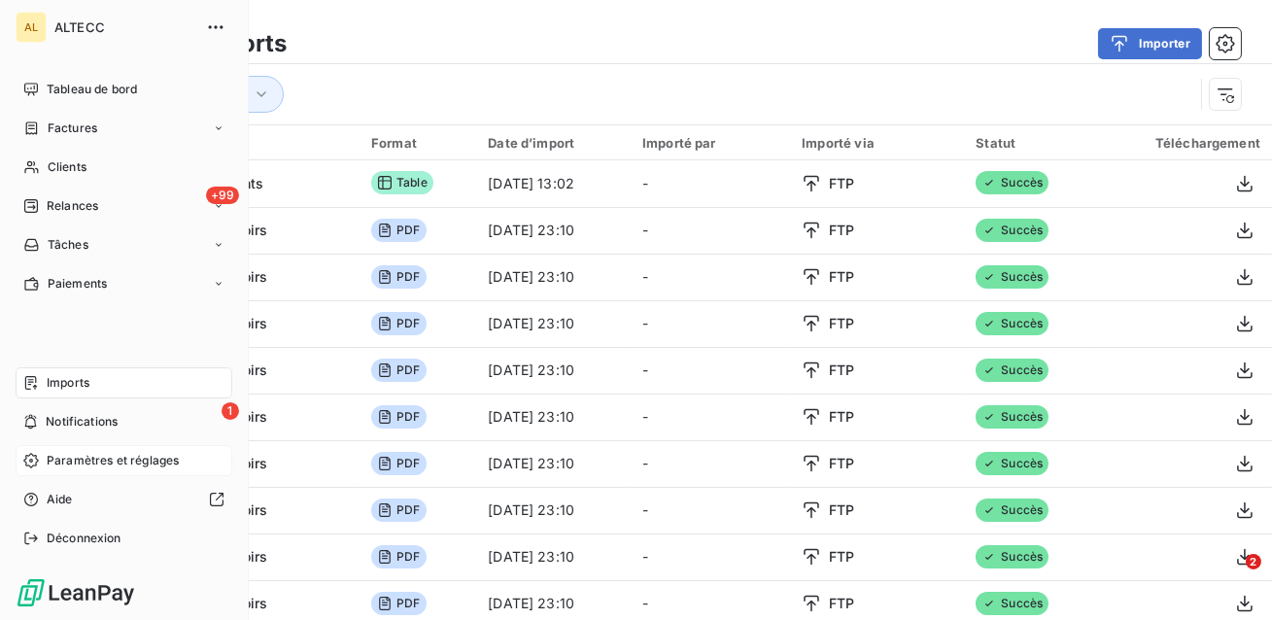
click at [83, 464] on span "Paramètres et réglages" at bounding box center [113, 460] width 132 height 17
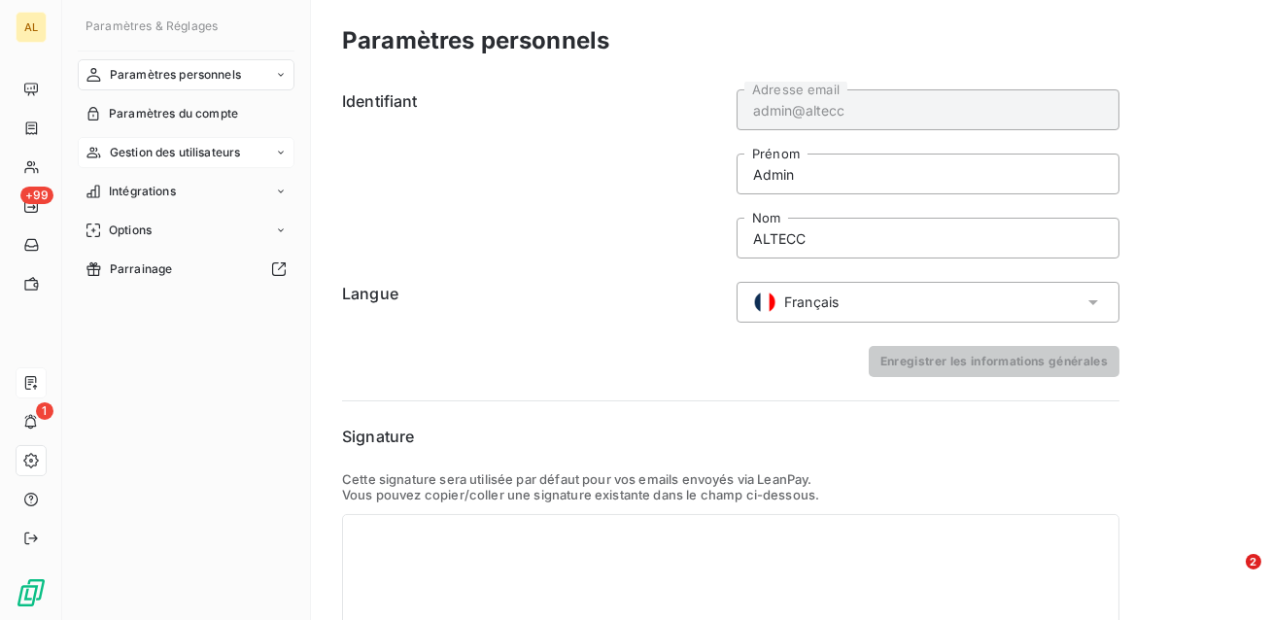
click at [205, 156] on span "Gestion des utilisateurs" at bounding box center [175, 152] width 131 height 17
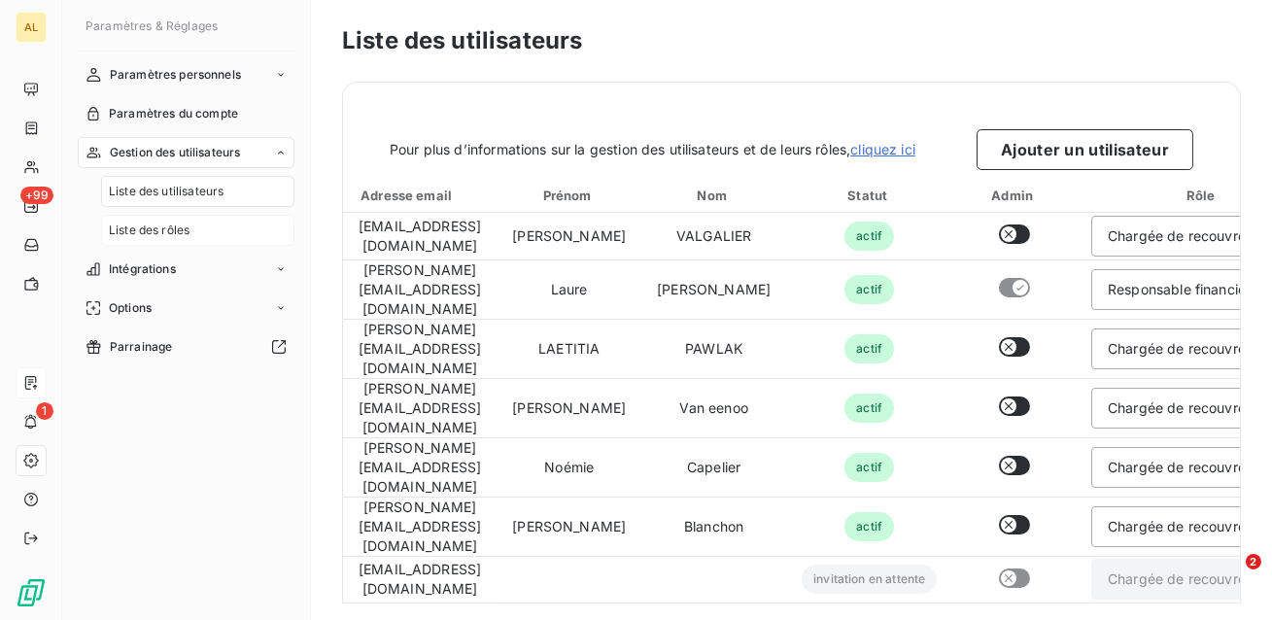
click at [190, 221] on div "Liste des rôles" at bounding box center [197, 230] width 193 height 31
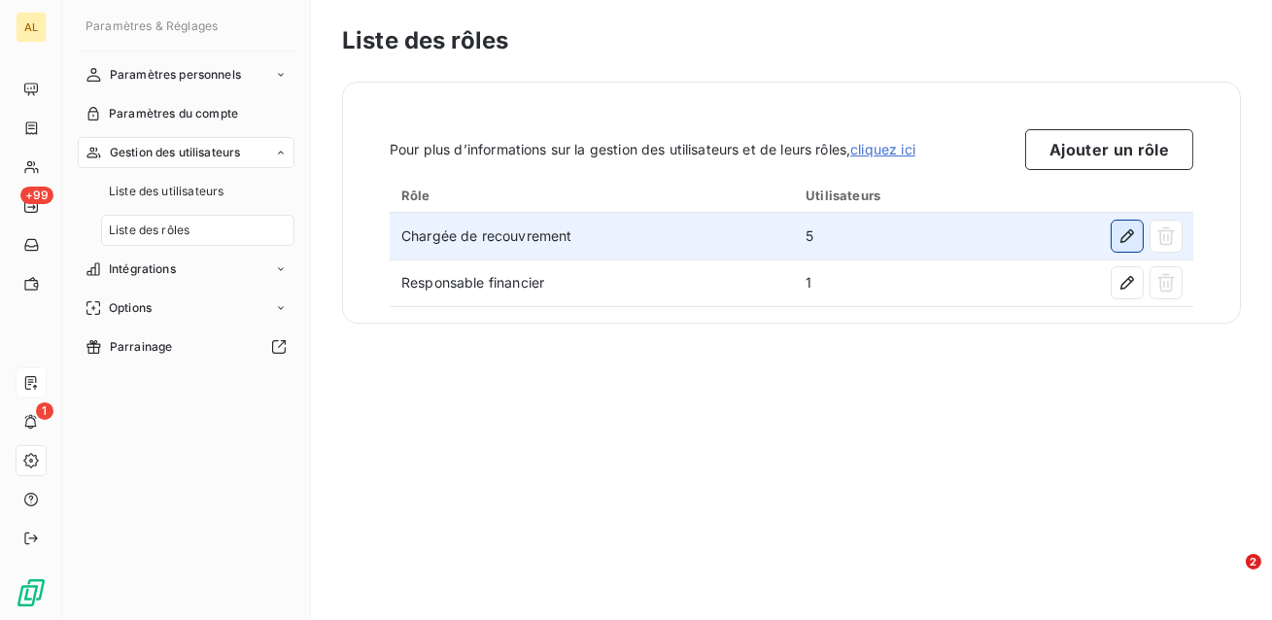
click at [1120, 233] on icon "button" at bounding box center [1126, 235] width 19 height 19
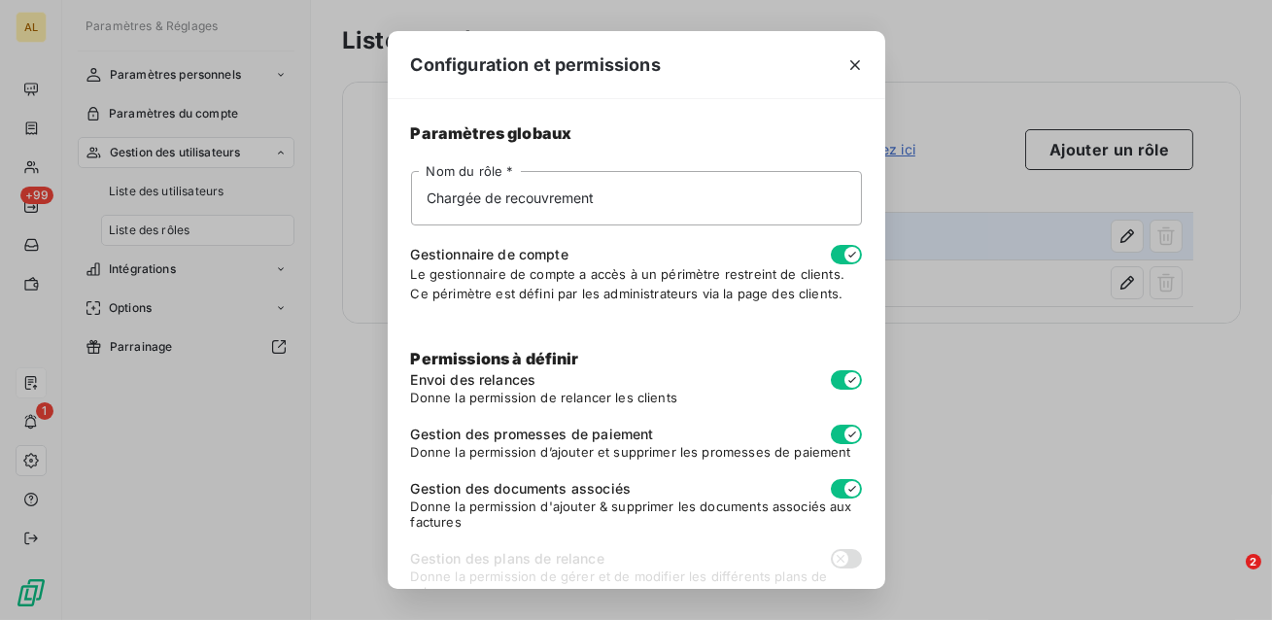
click at [845, 259] on icon "button" at bounding box center [852, 255] width 16 height 16
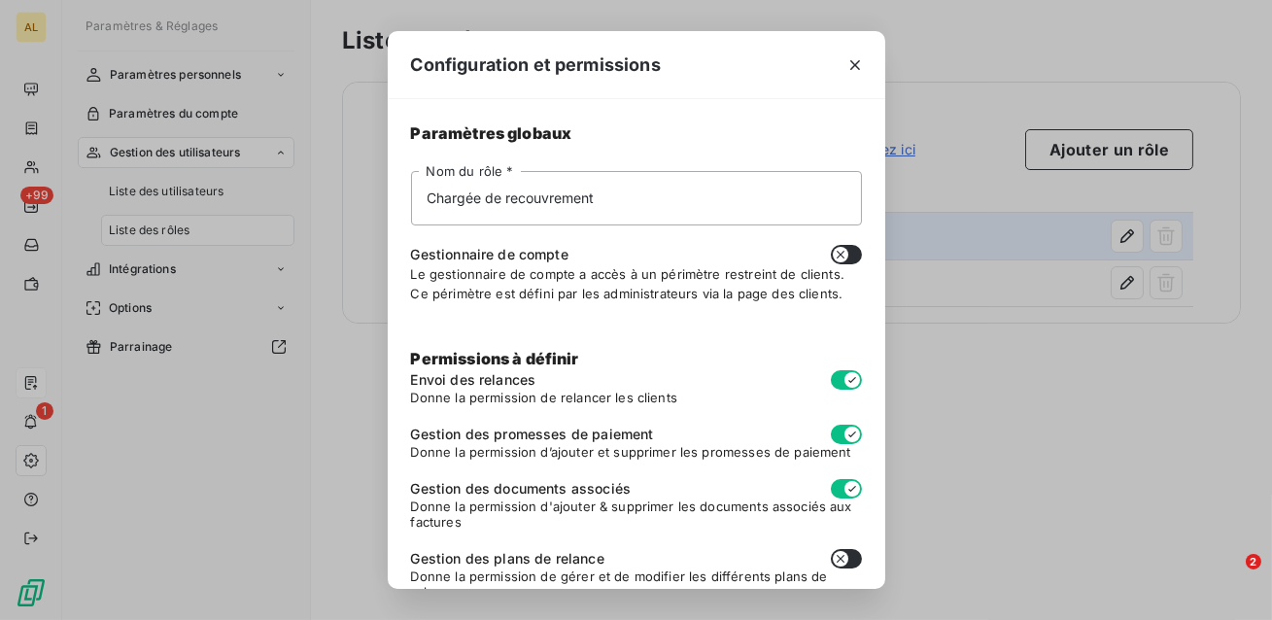
scroll to position [202, 0]
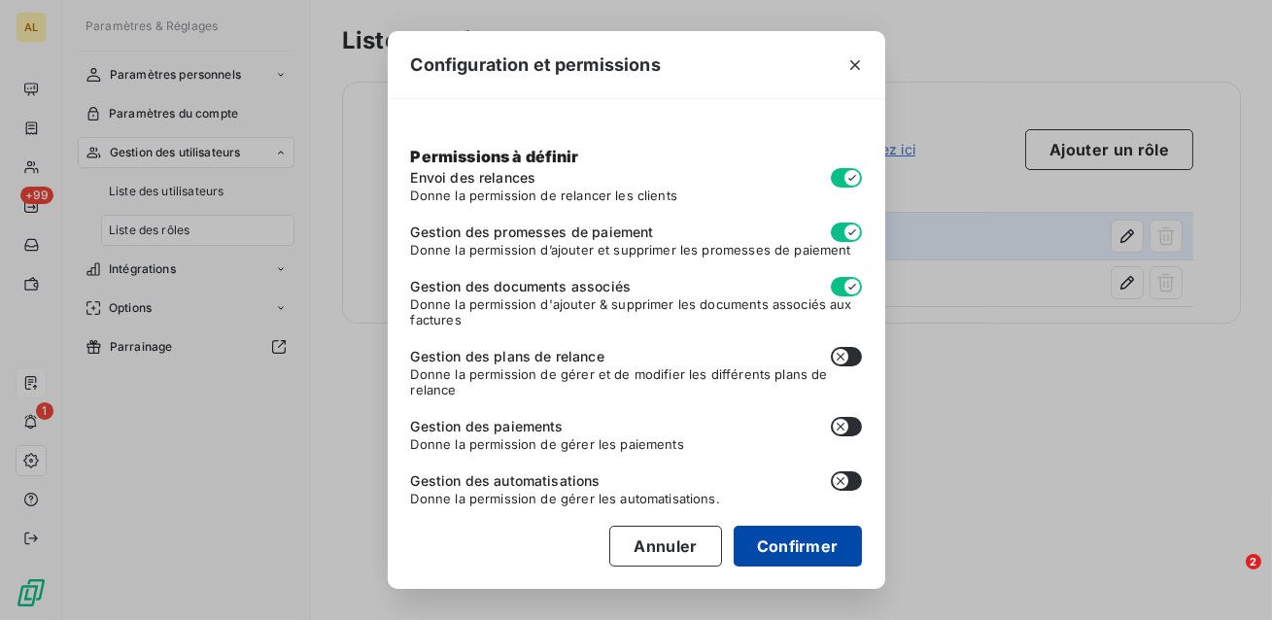
click at [803, 563] on button "Confirmer" at bounding box center [798, 546] width 128 height 41
checkbox input "false"
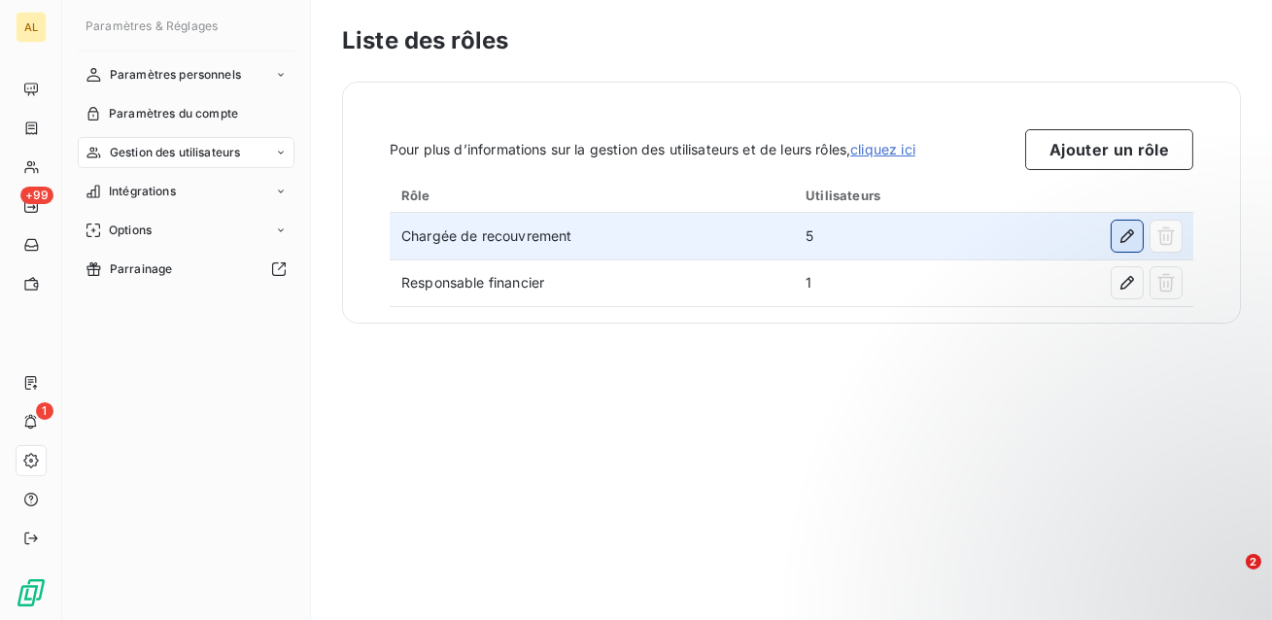
click at [1130, 233] on icon "button" at bounding box center [1127, 236] width 14 height 14
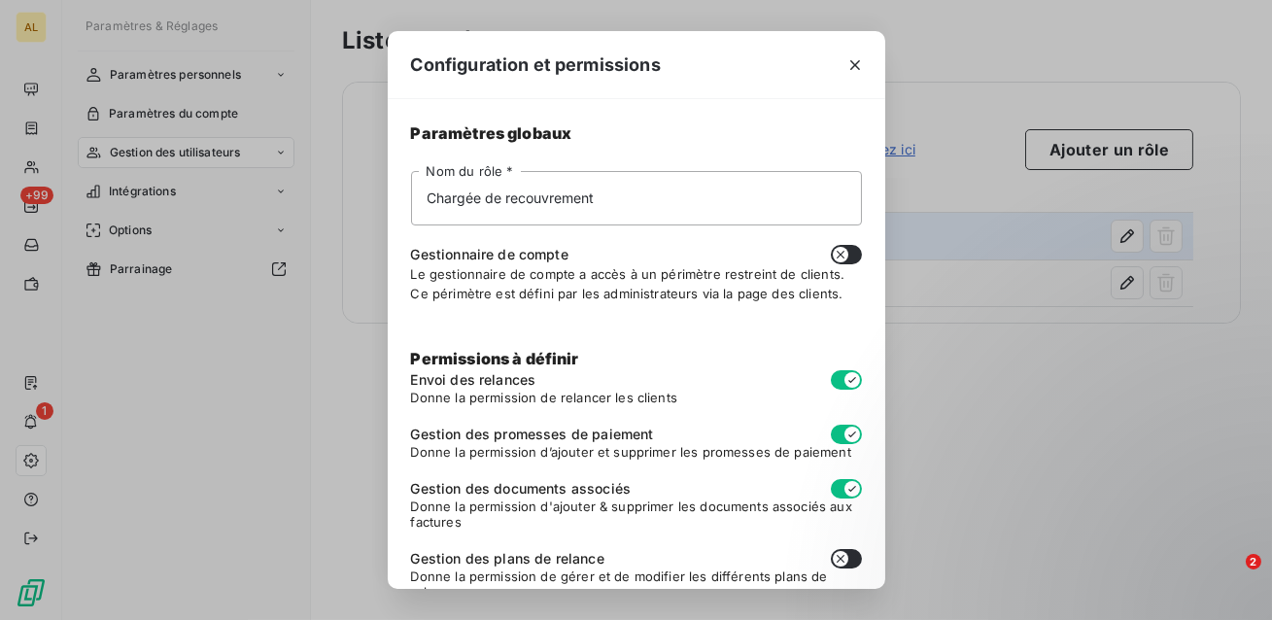
click at [1023, 352] on div "Configuration et permissions Paramètres globaux Chargée de recouvrement Nom du …" at bounding box center [636, 310] width 1272 height 620
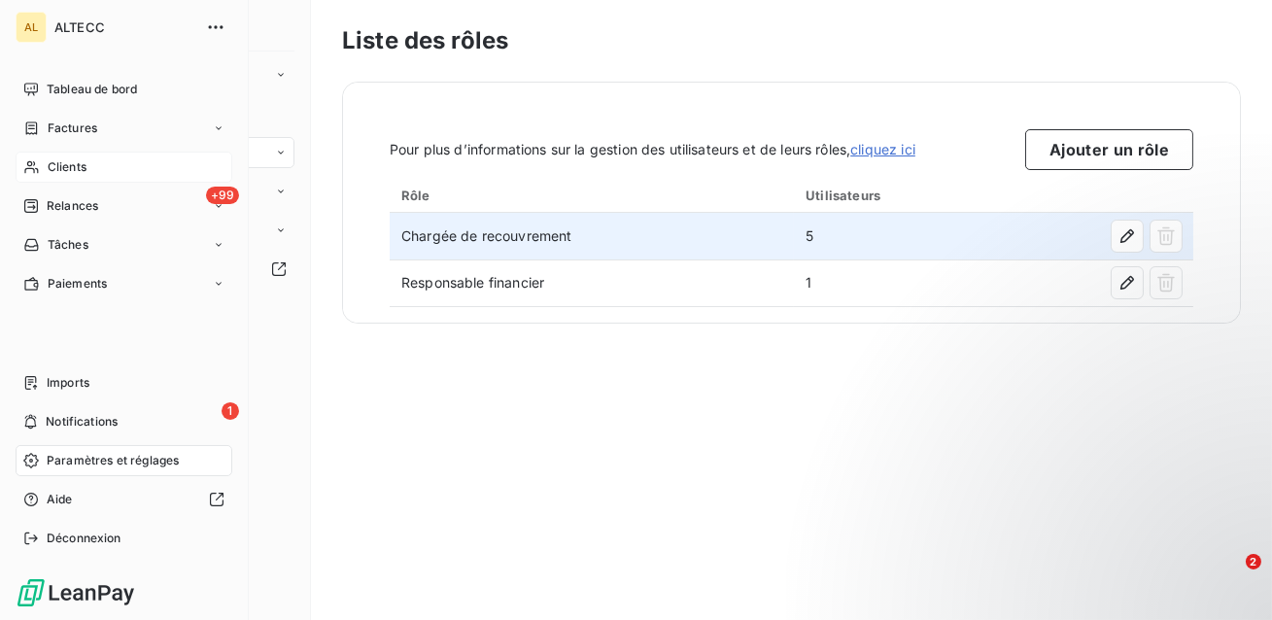
click at [49, 164] on span "Clients" at bounding box center [67, 166] width 39 height 17
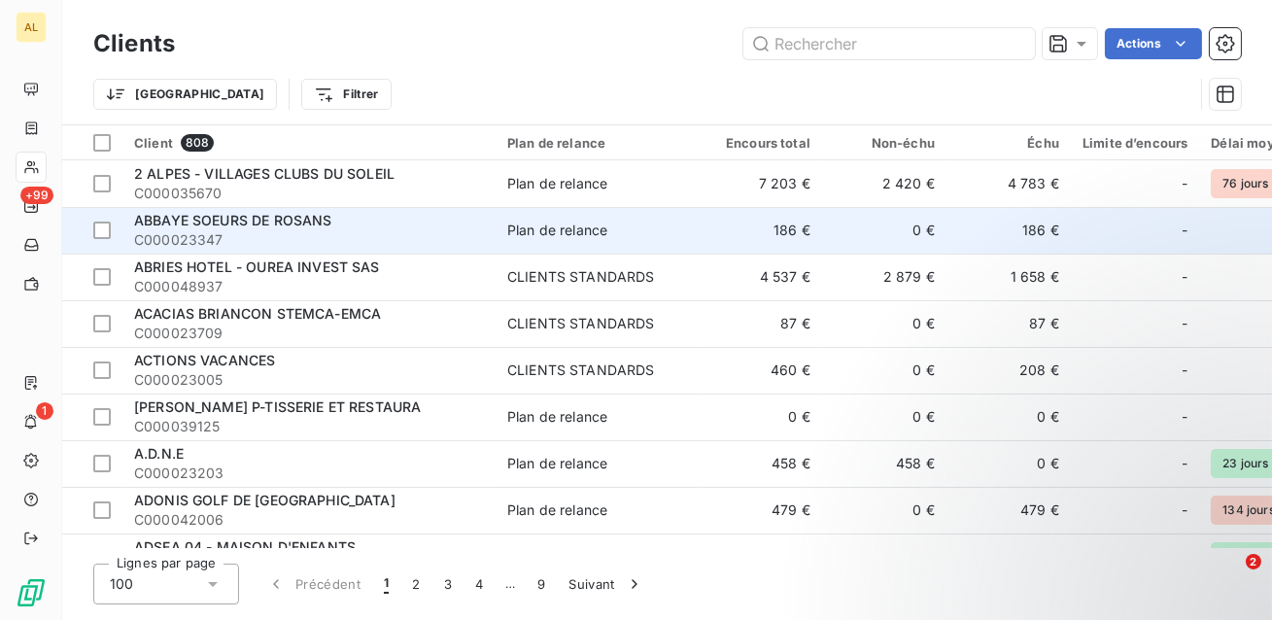
click at [472, 234] on span "C000023347" at bounding box center [309, 239] width 350 height 19
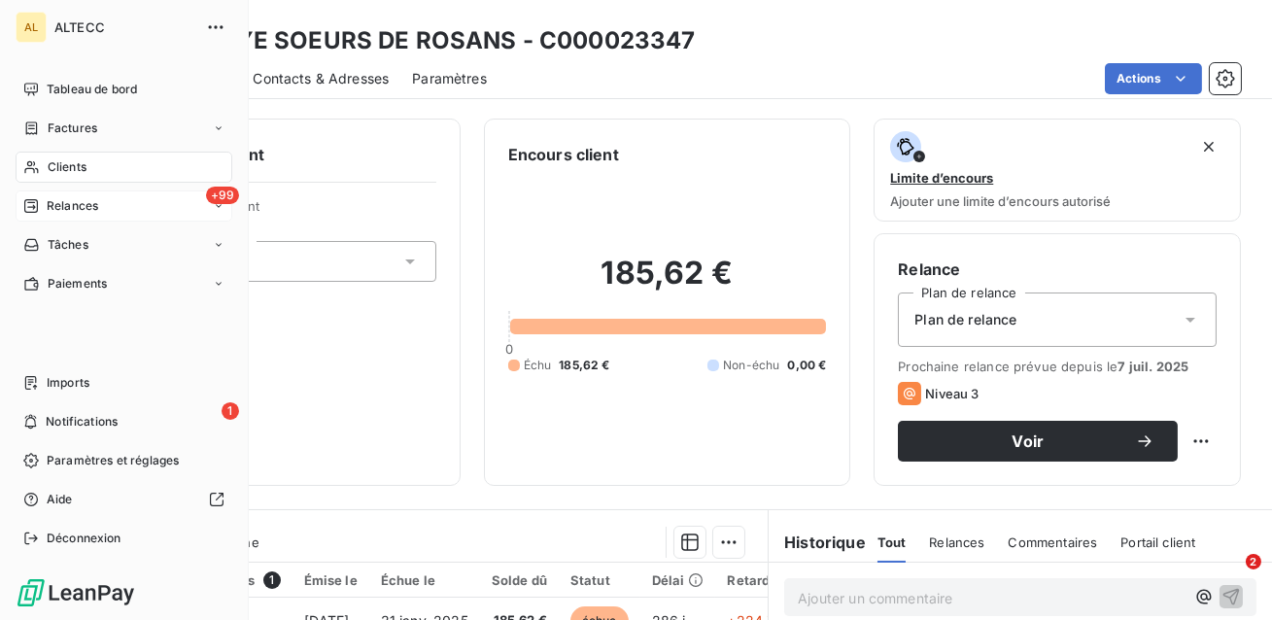
click at [91, 199] on span "Relances" at bounding box center [72, 205] width 51 height 17
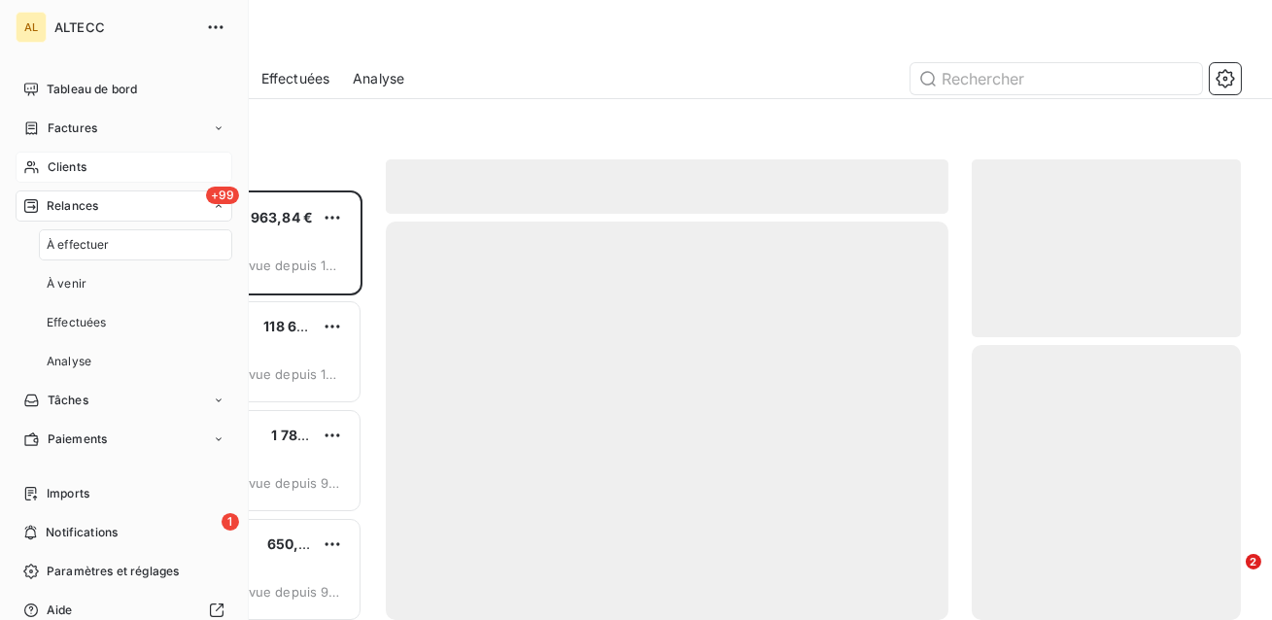
scroll to position [429, 269]
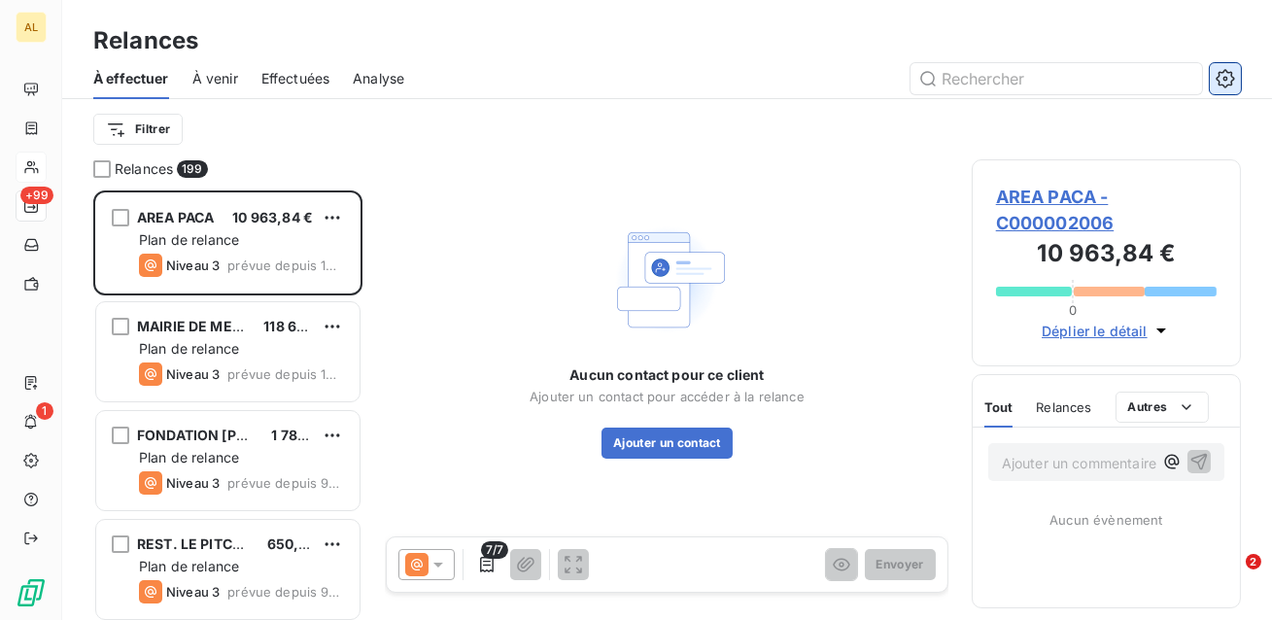
click at [1221, 84] on icon "button" at bounding box center [1225, 78] width 18 height 18
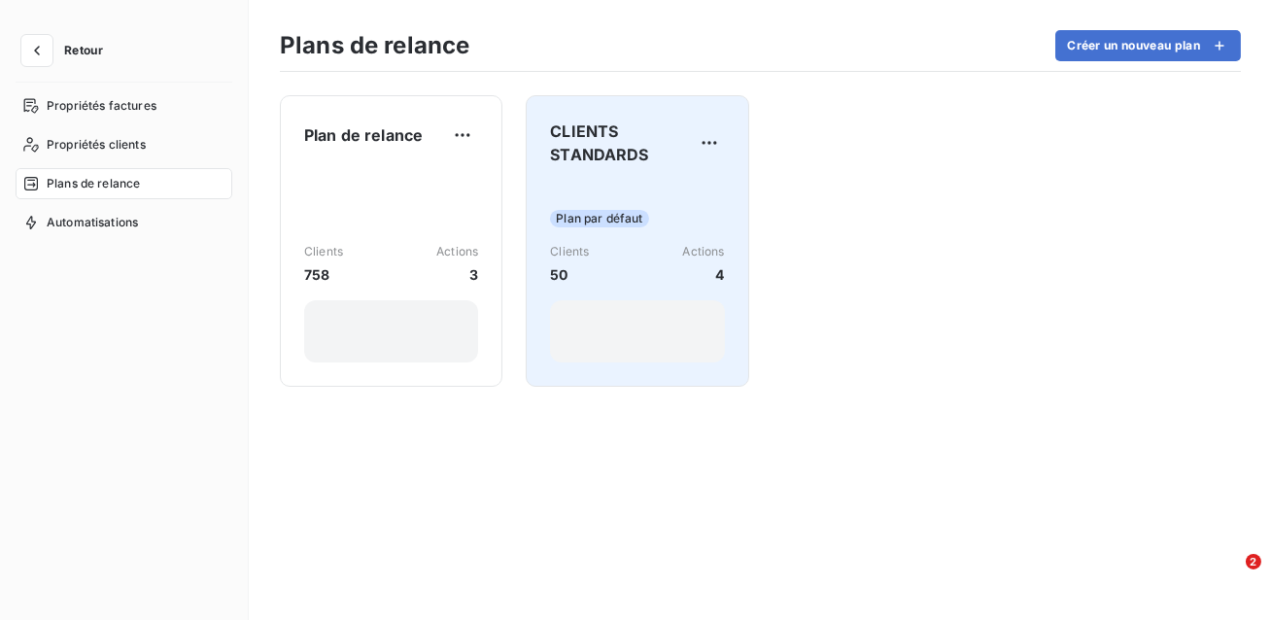
click at [666, 193] on div "Plan par défaut Clients 50 Actions 4" at bounding box center [637, 272] width 174 height 181
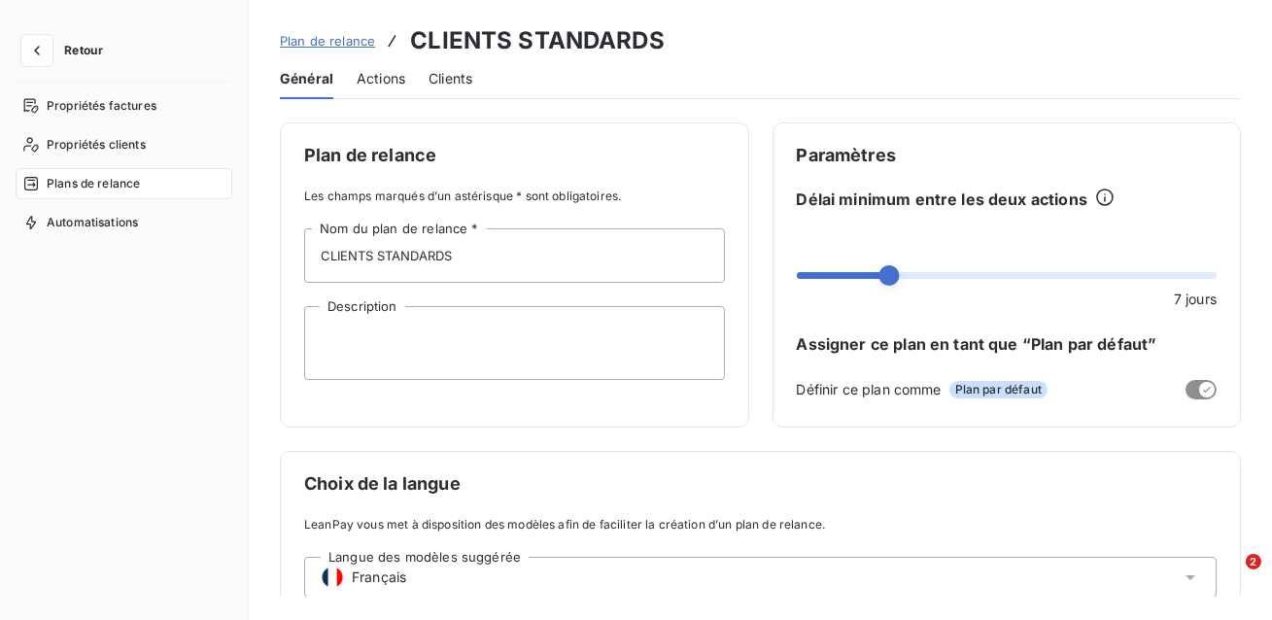
click at [391, 83] on span "Actions" at bounding box center [381, 78] width 49 height 19
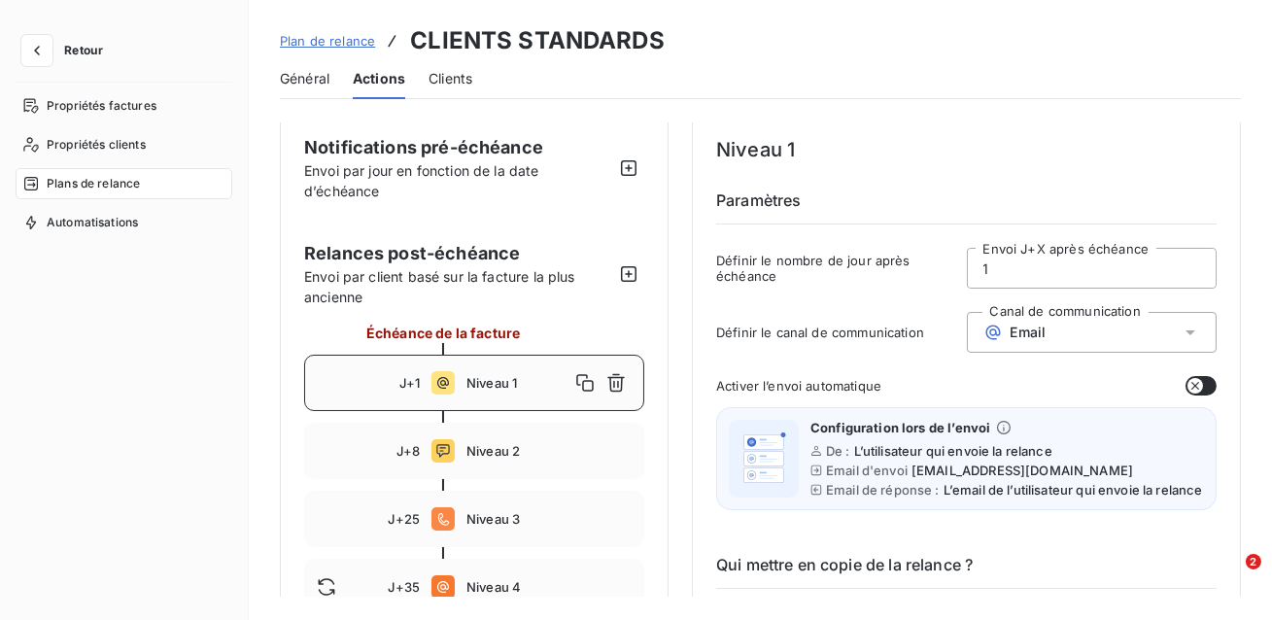
scroll to position [17, 0]
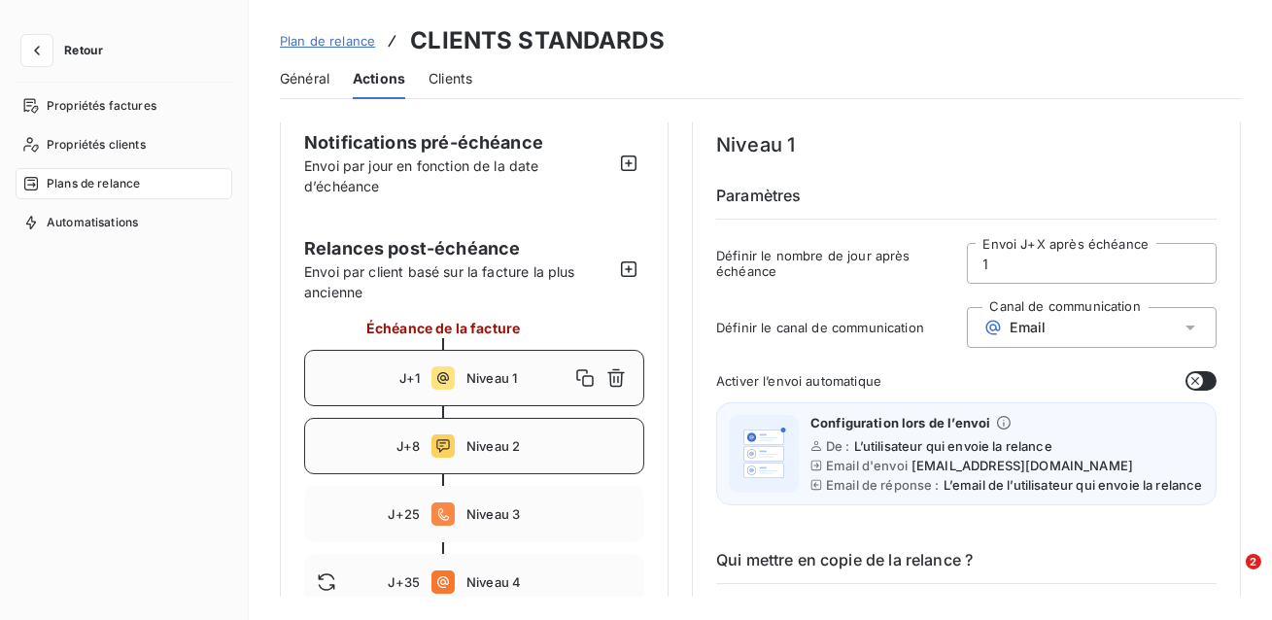
click at [488, 432] on div "J+8 Niveau 2" at bounding box center [474, 446] width 340 height 56
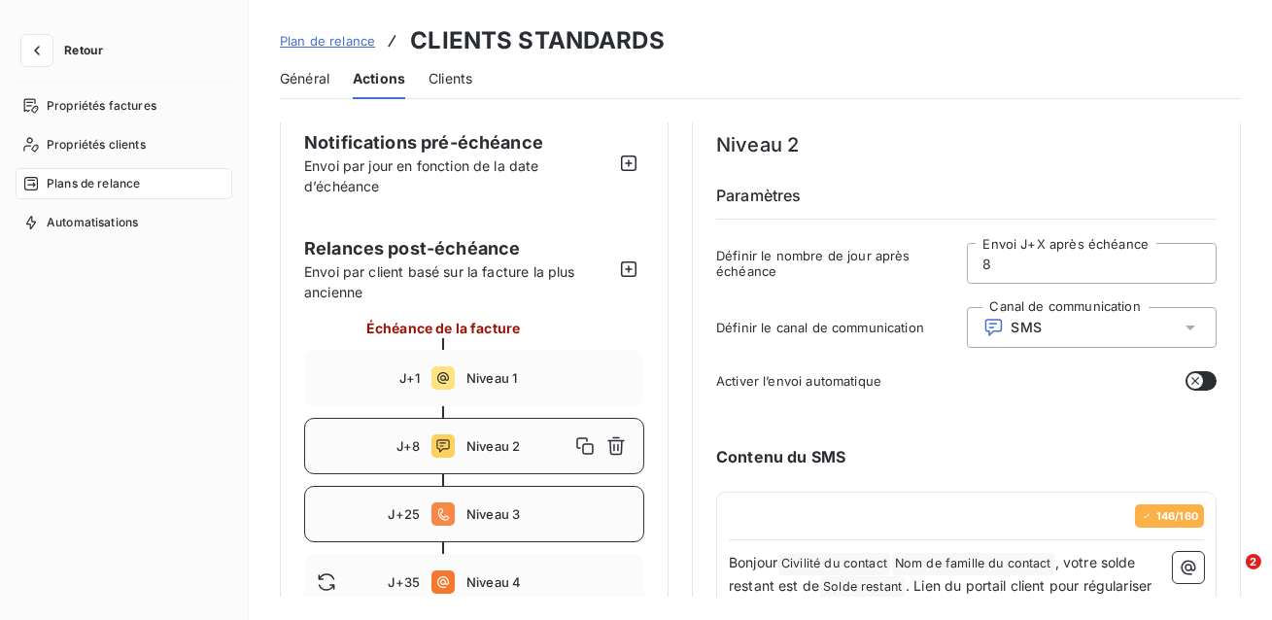
click at [492, 521] on span "Niveau 3" at bounding box center [548, 514] width 165 height 16
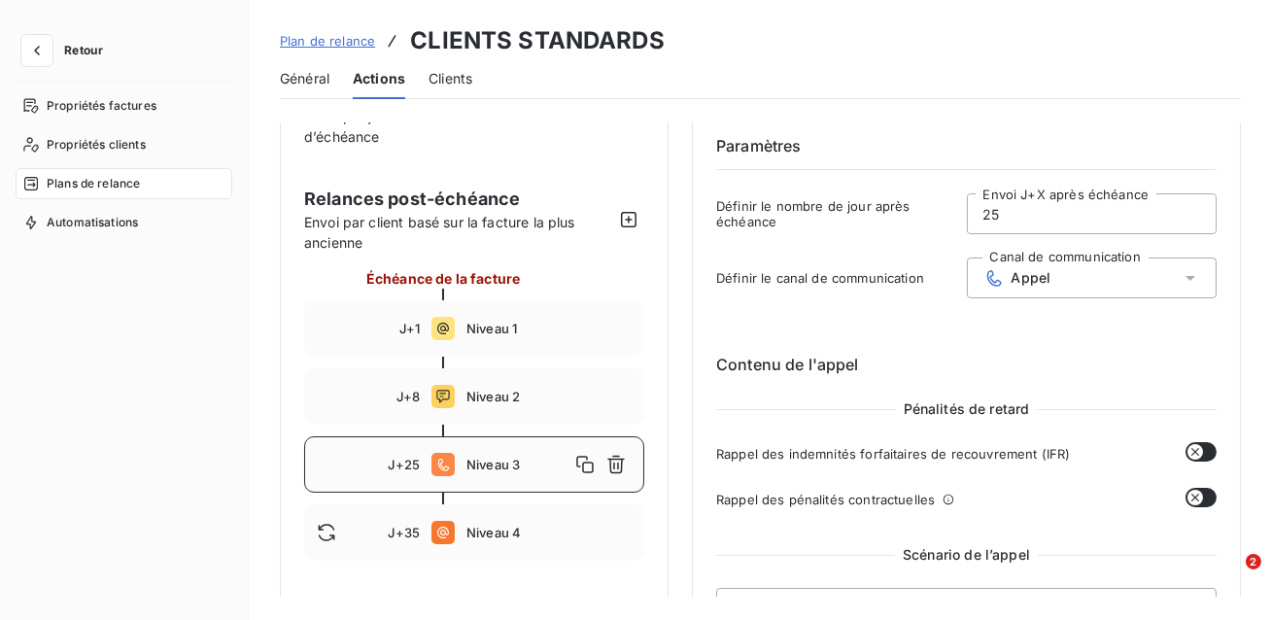
scroll to position [82, 0]
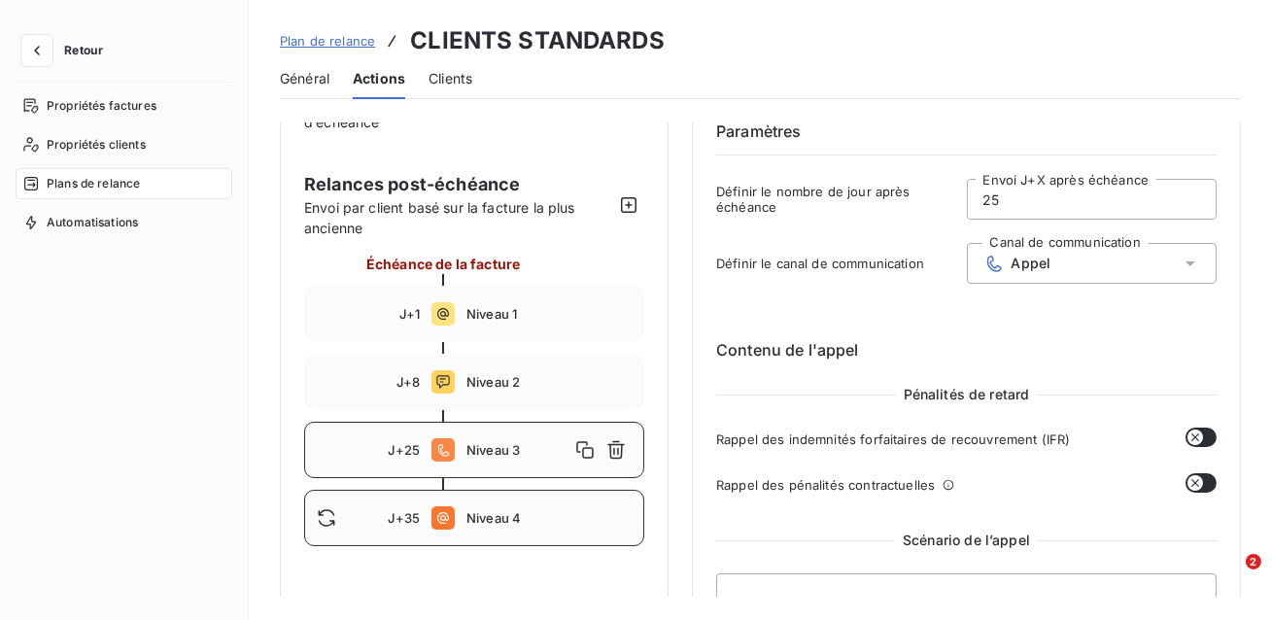
click at [483, 525] on div "J+35 Niveau 4" at bounding box center [474, 518] width 340 height 56
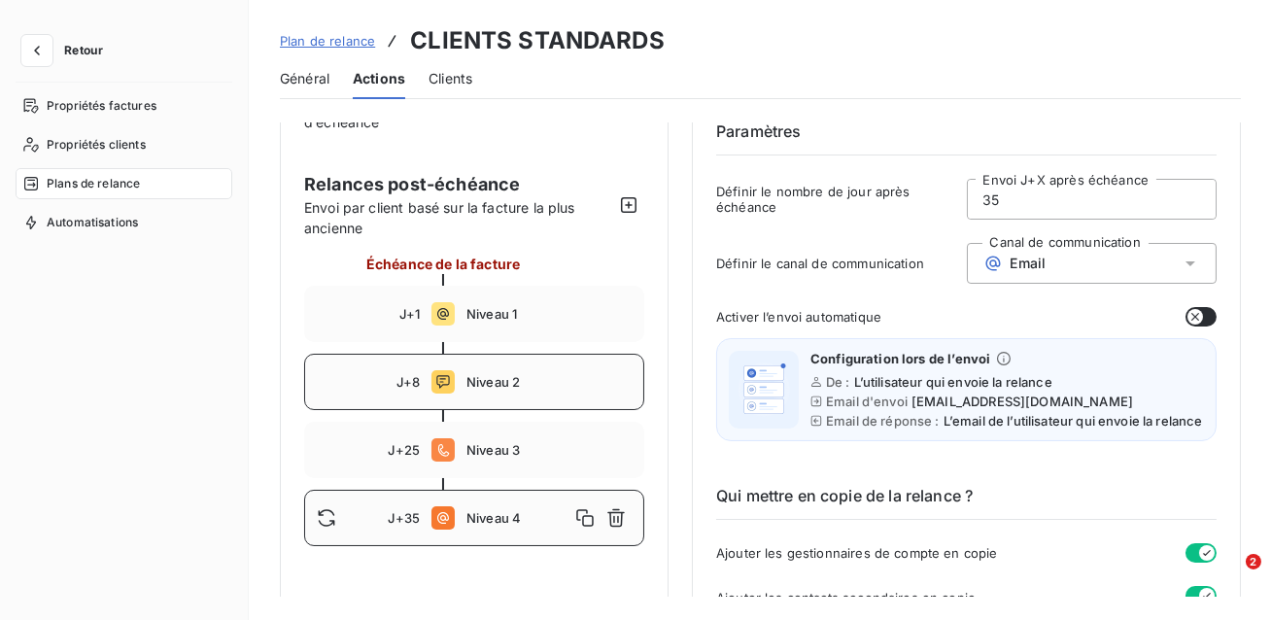
click at [505, 372] on div "J+8 Niveau 2" at bounding box center [474, 382] width 340 height 56
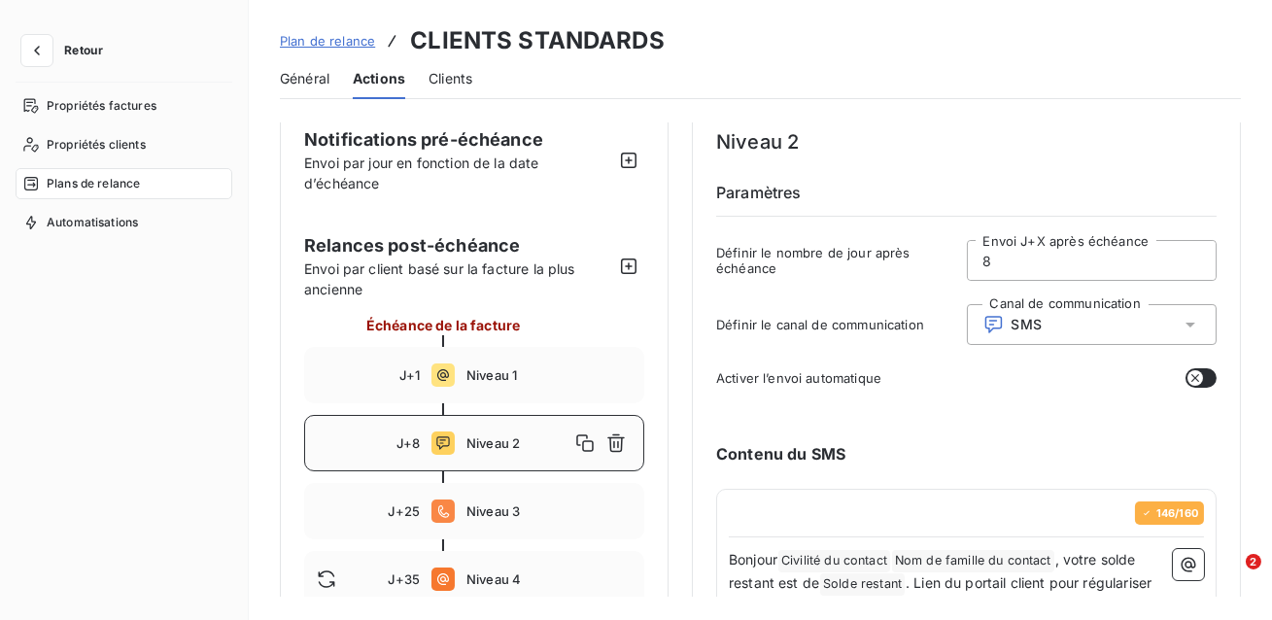
scroll to position [0, 0]
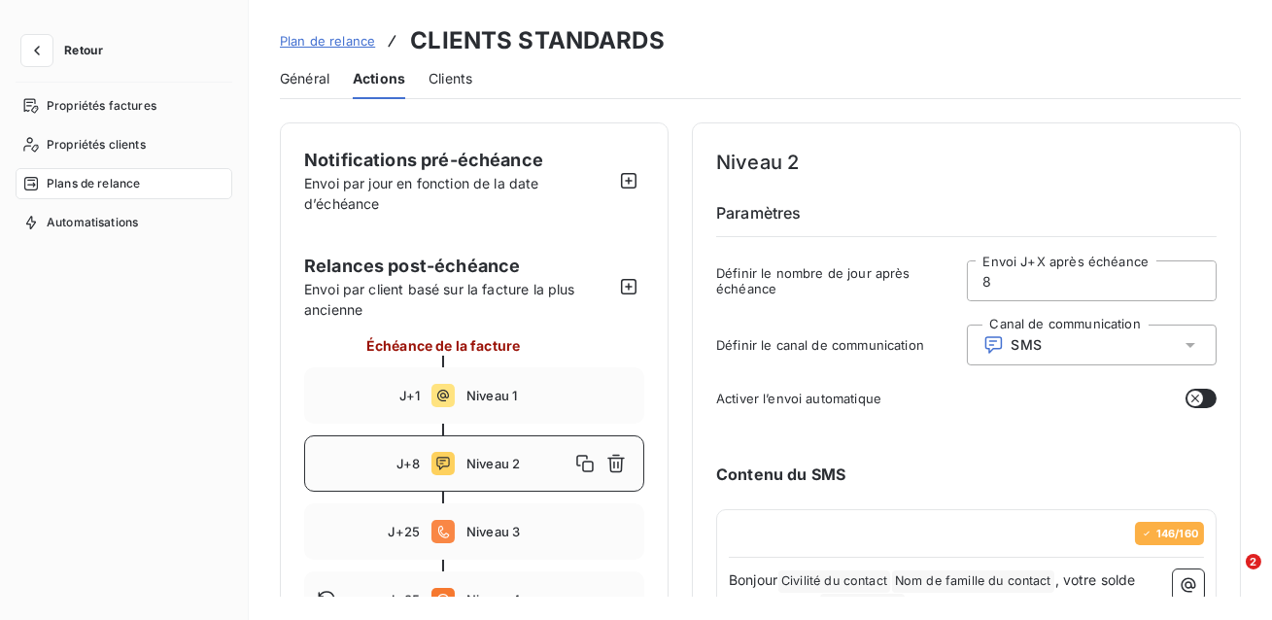
click at [1205, 401] on button "button" at bounding box center [1200, 398] width 31 height 19
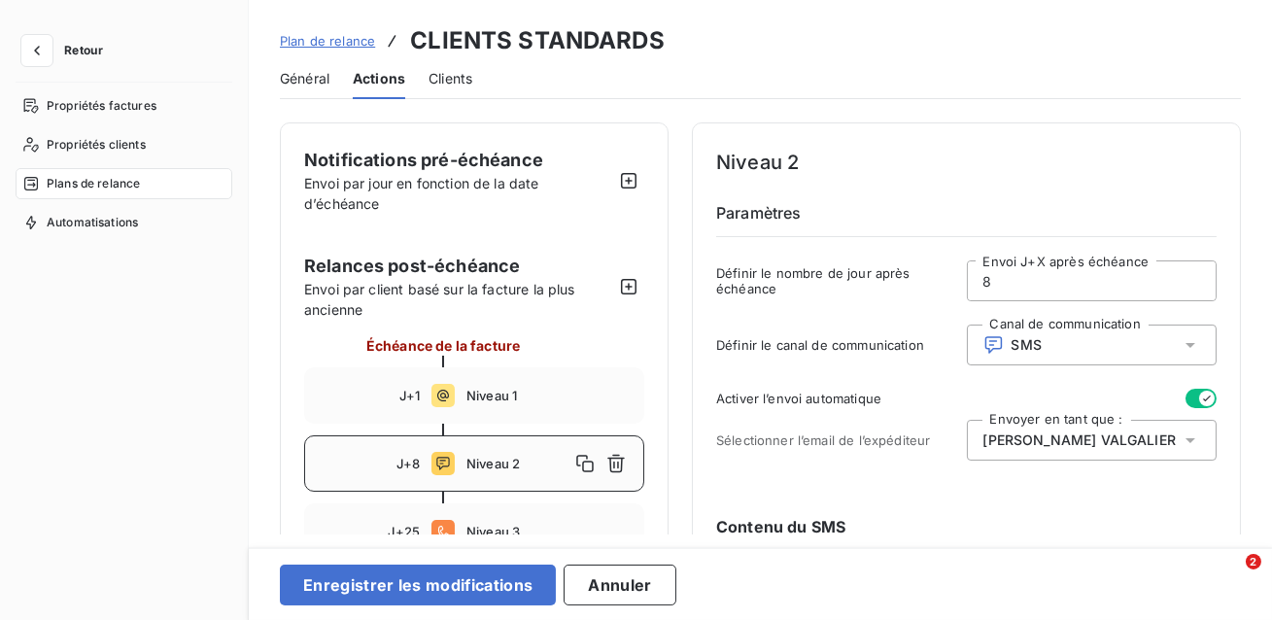
click at [1205, 401] on icon "button" at bounding box center [1207, 399] width 16 height 16
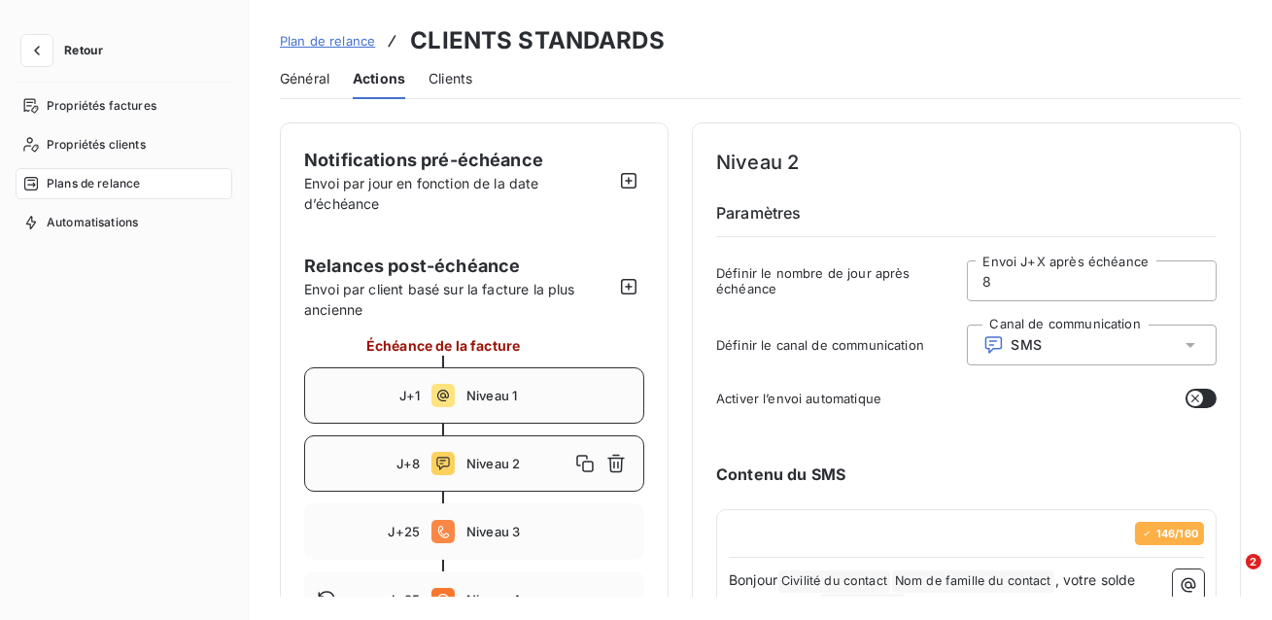
click at [531, 406] on div "J+1 Niveau 1" at bounding box center [474, 395] width 340 height 56
type input "1"
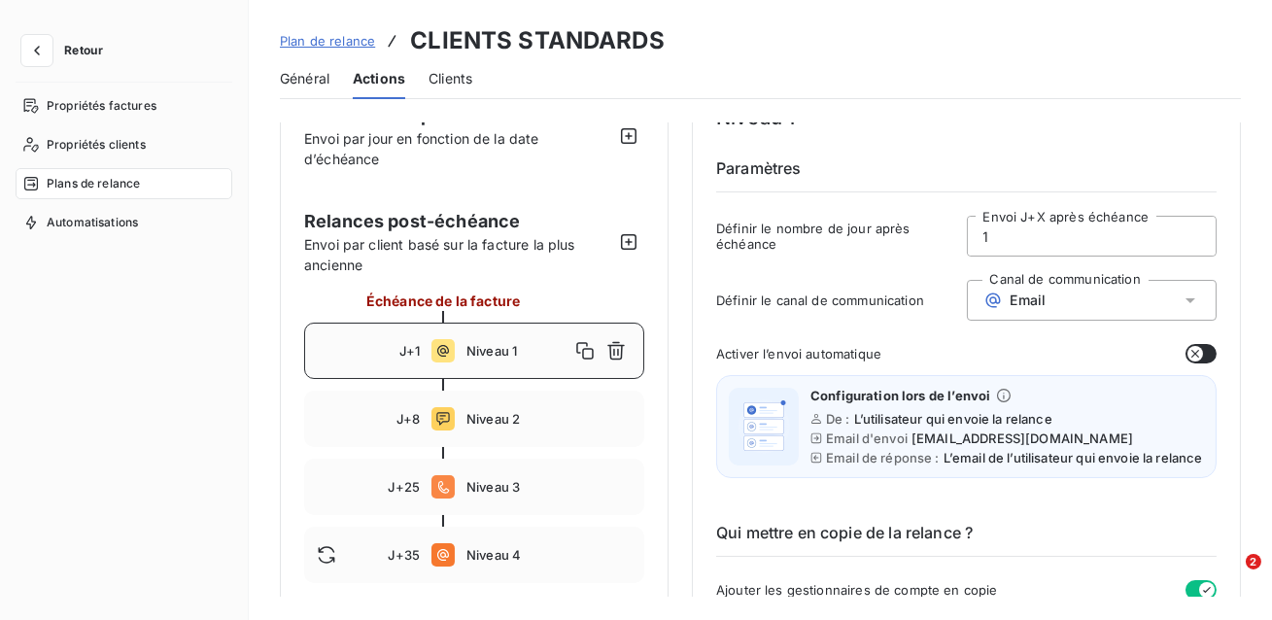
scroll to position [46, 0]
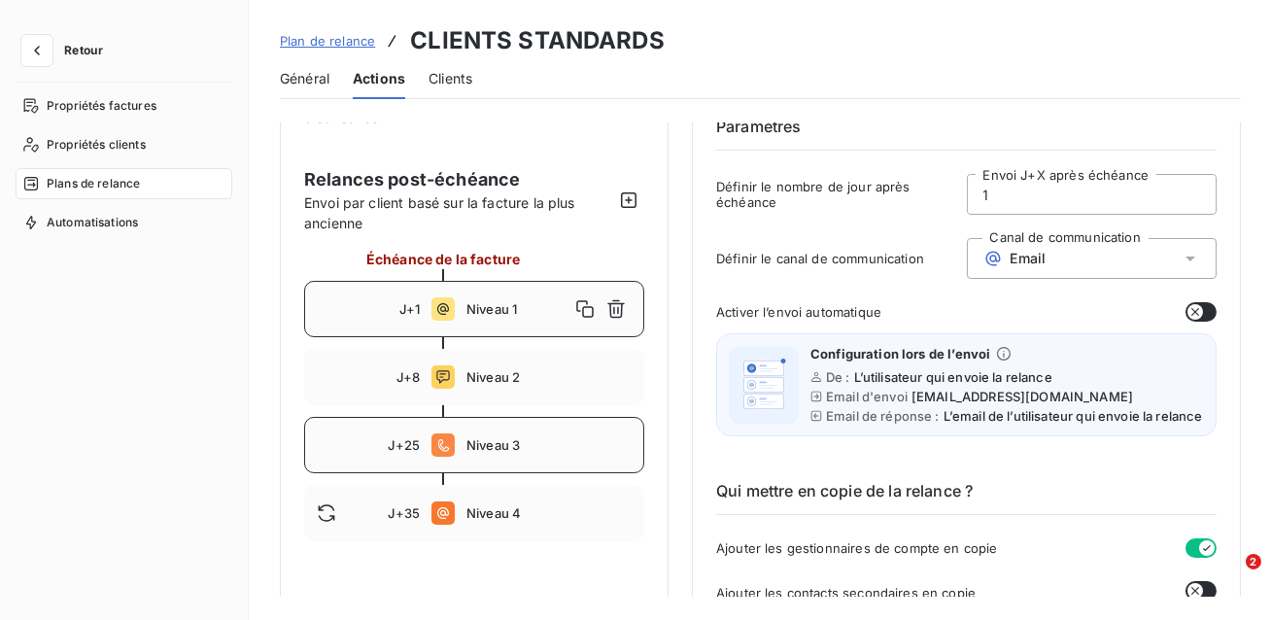
scroll to position [100, 0]
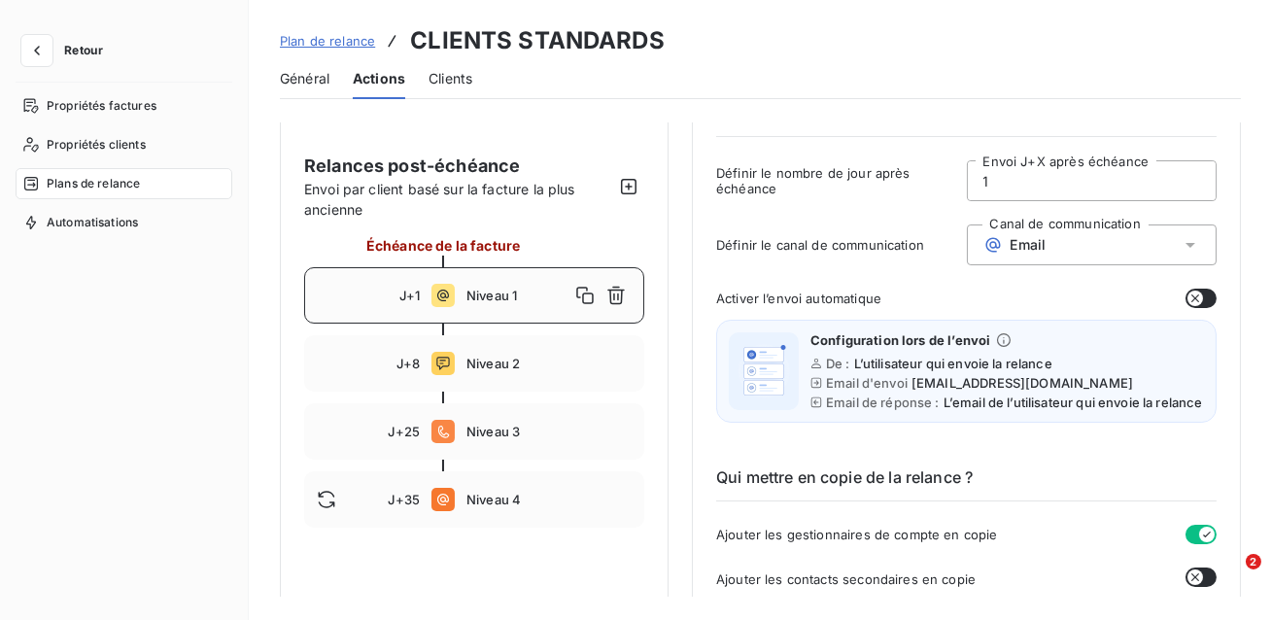
click at [1057, 248] on div "Email" at bounding box center [1092, 244] width 251 height 41
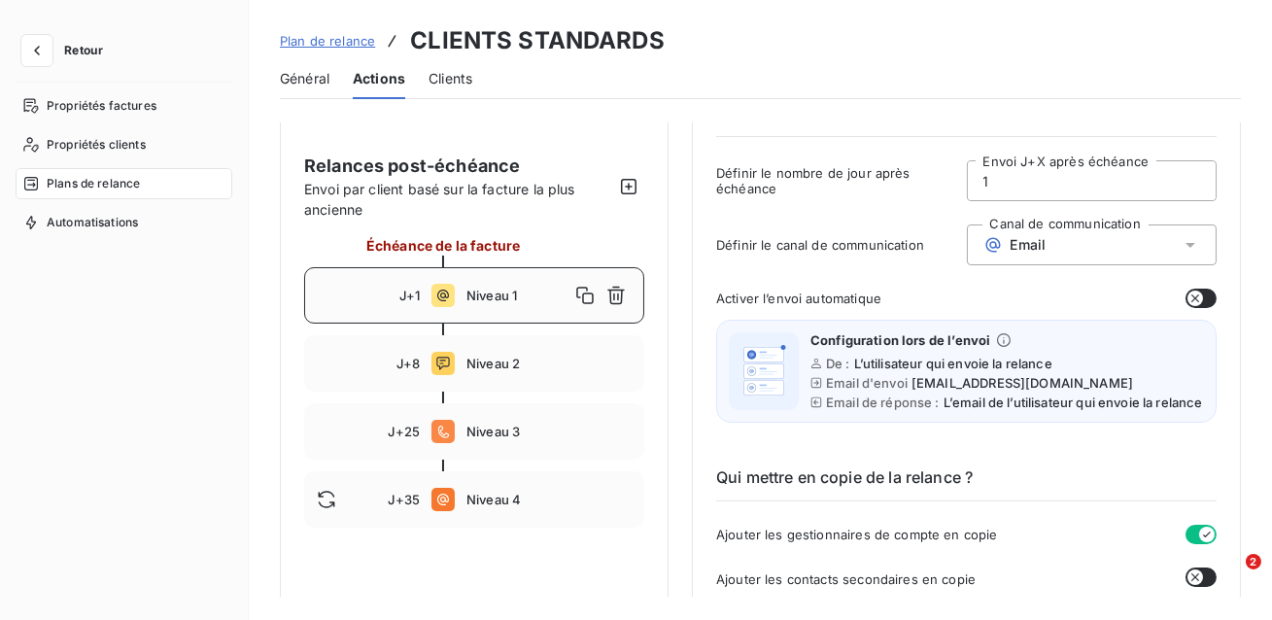
click at [53, 65] on button "Retour" at bounding box center [67, 50] width 103 height 31
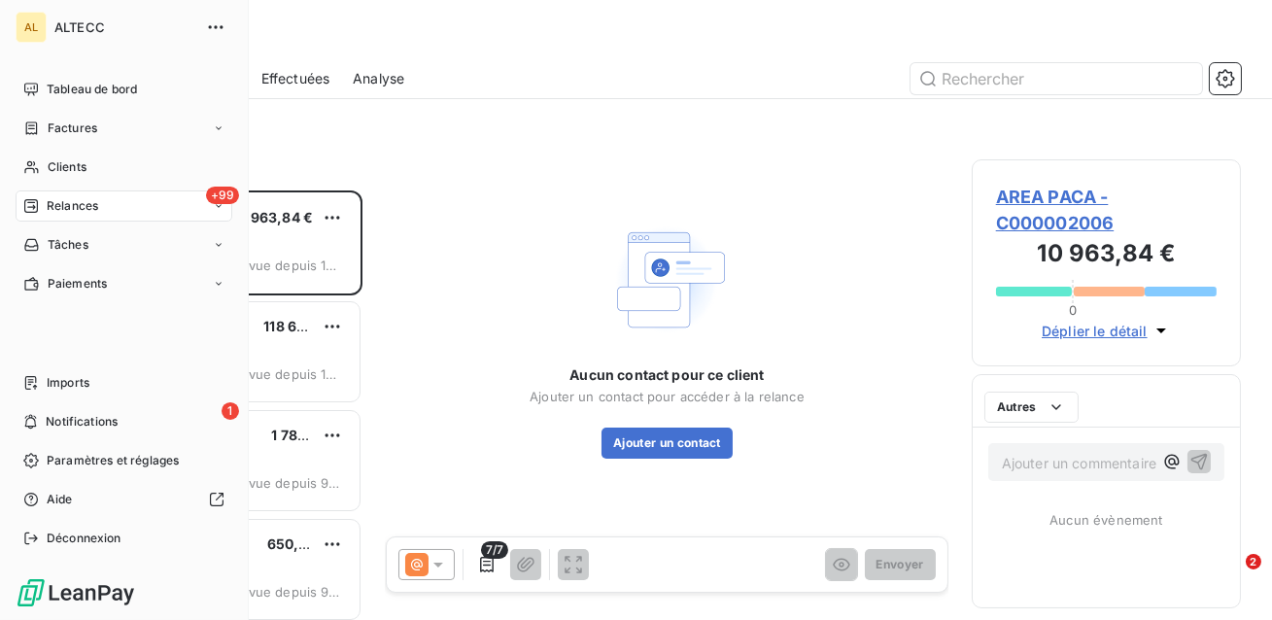
scroll to position [429, 269]
click at [38, 58] on div "AL ALTECC Tableau de bord Factures Clients +99 Relances Tâches Paiements Import…" at bounding box center [124, 310] width 249 height 620
click at [154, 173] on div "Clients" at bounding box center [124, 167] width 217 height 31
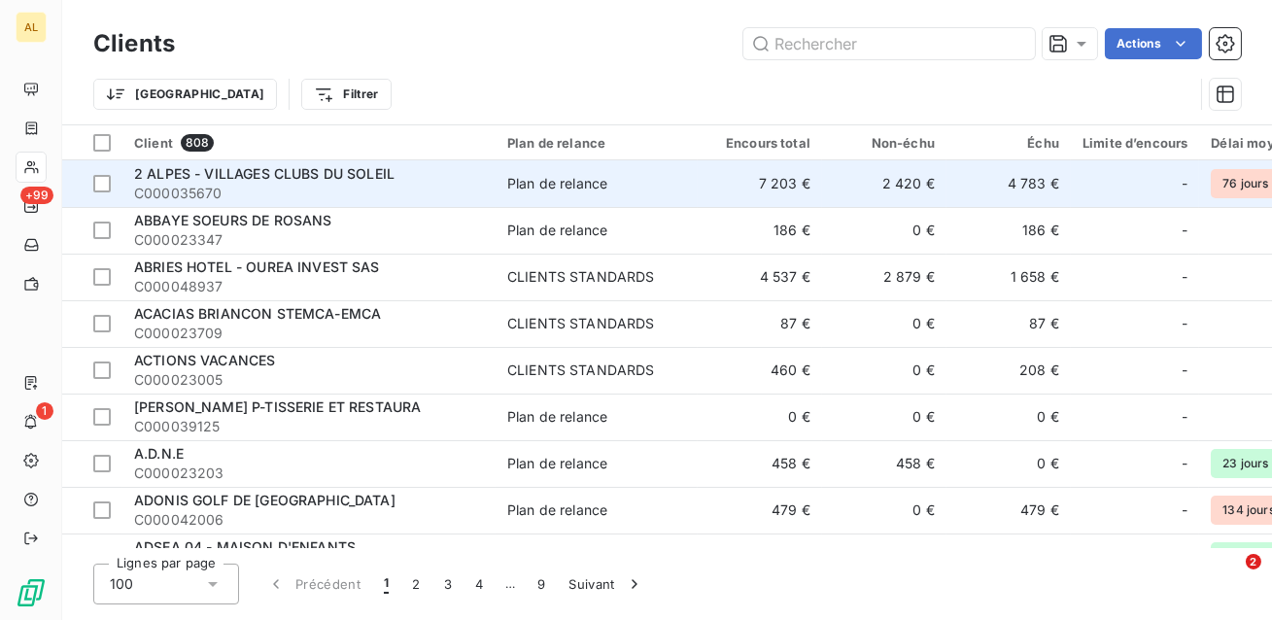
click at [384, 184] on span "C000035670" at bounding box center [309, 193] width 350 height 19
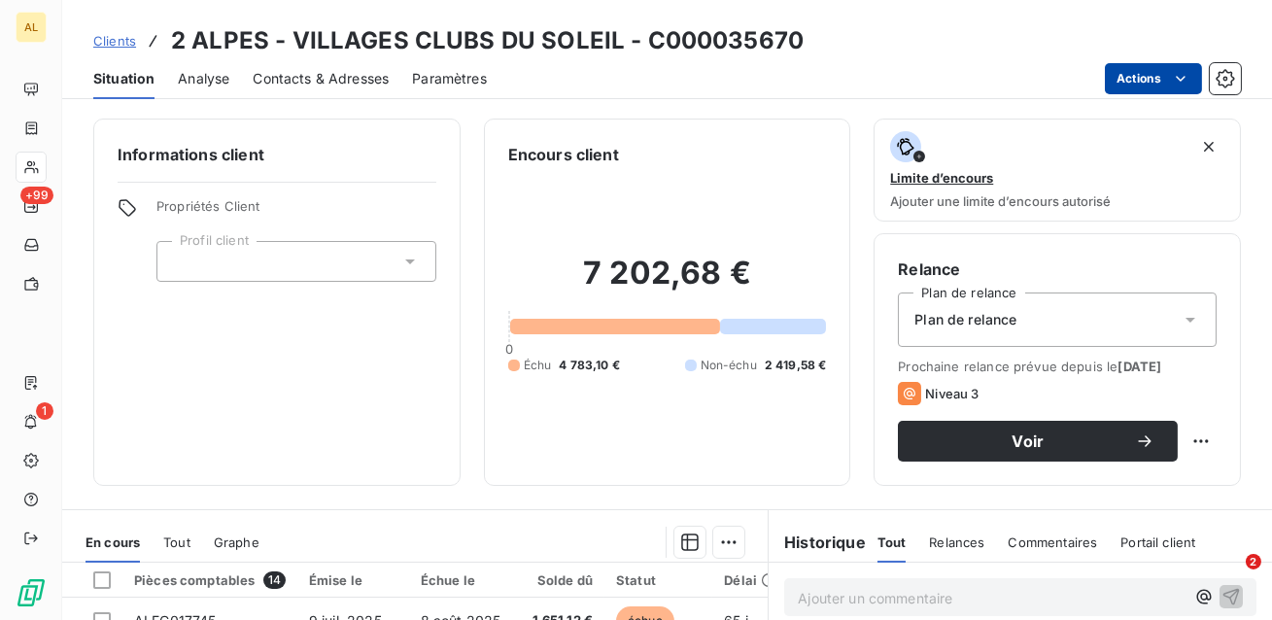
click at [1156, 72] on html "AL +99 1 Clients 2 ALPES - VILLAGES CLUBS DU SOLEIL - C000035670 Situation Anal…" at bounding box center [636, 310] width 1272 height 620
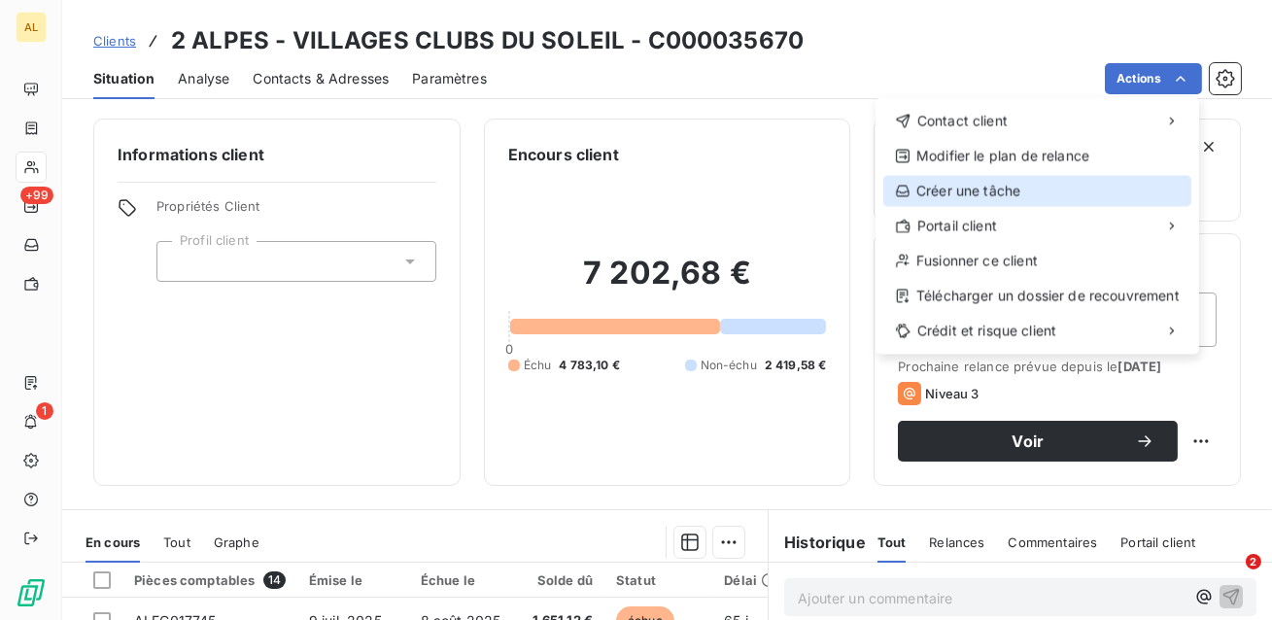
click at [1018, 197] on div "Créer une tâche" at bounding box center [1037, 190] width 308 height 31
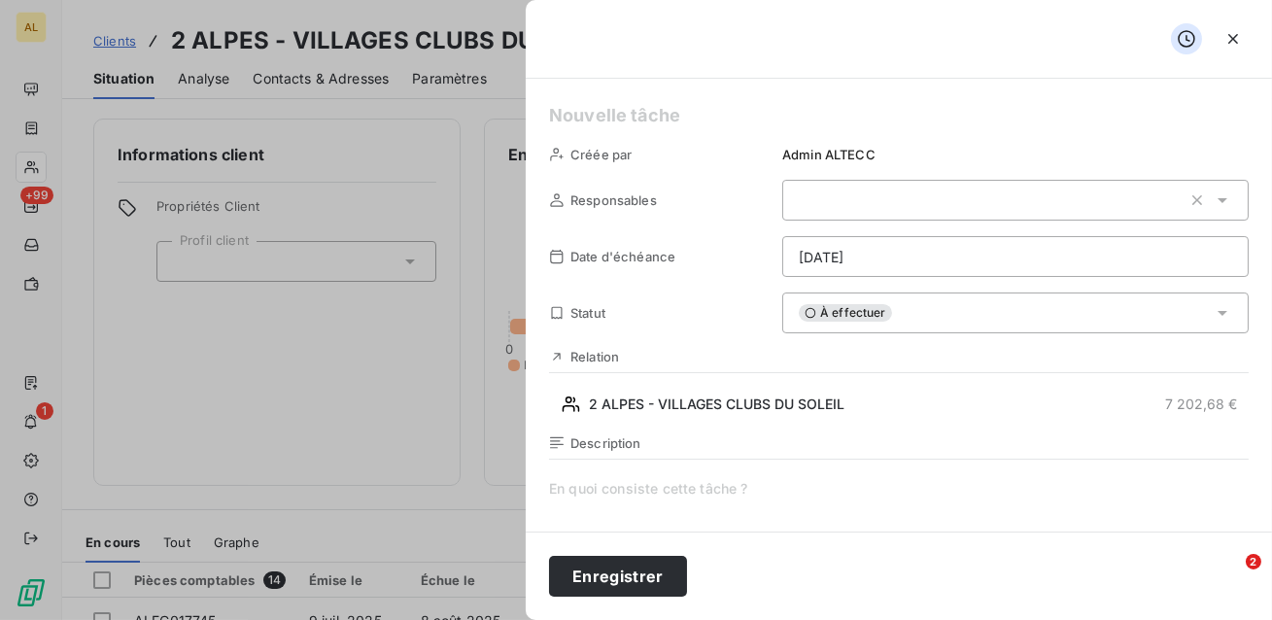
click at [996, 196] on div at bounding box center [1015, 200] width 466 height 41
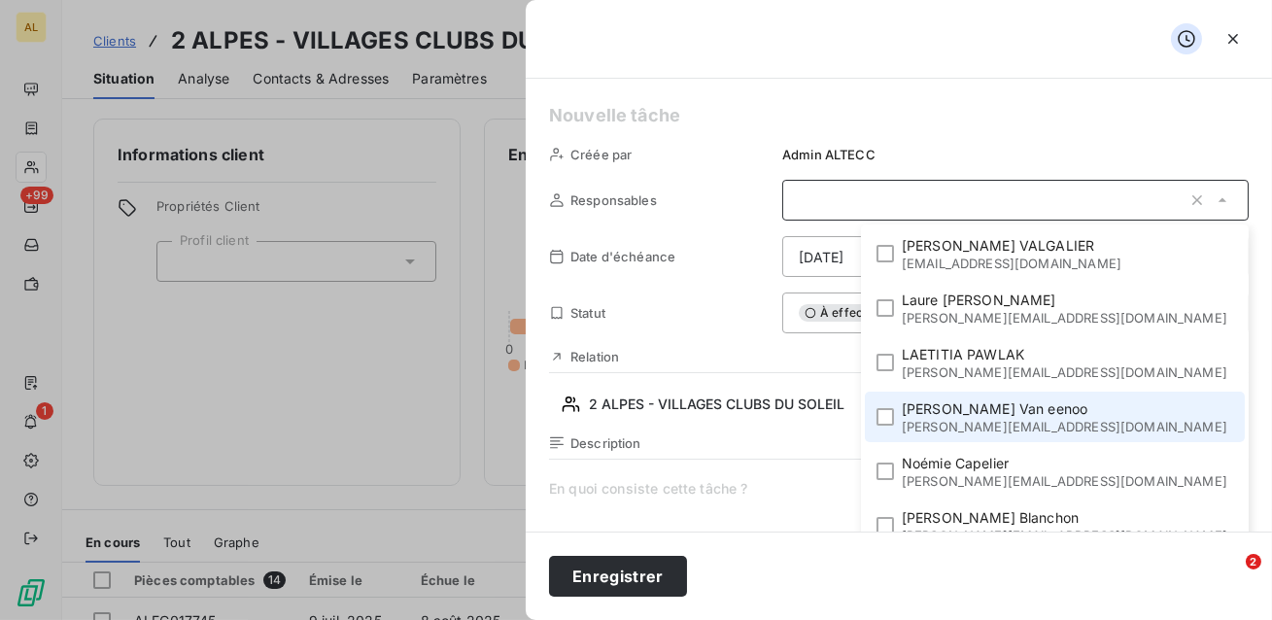
click at [978, 412] on li "Elena Van eenoo e.vaneenoo@odice.cc" at bounding box center [1055, 417] width 380 height 51
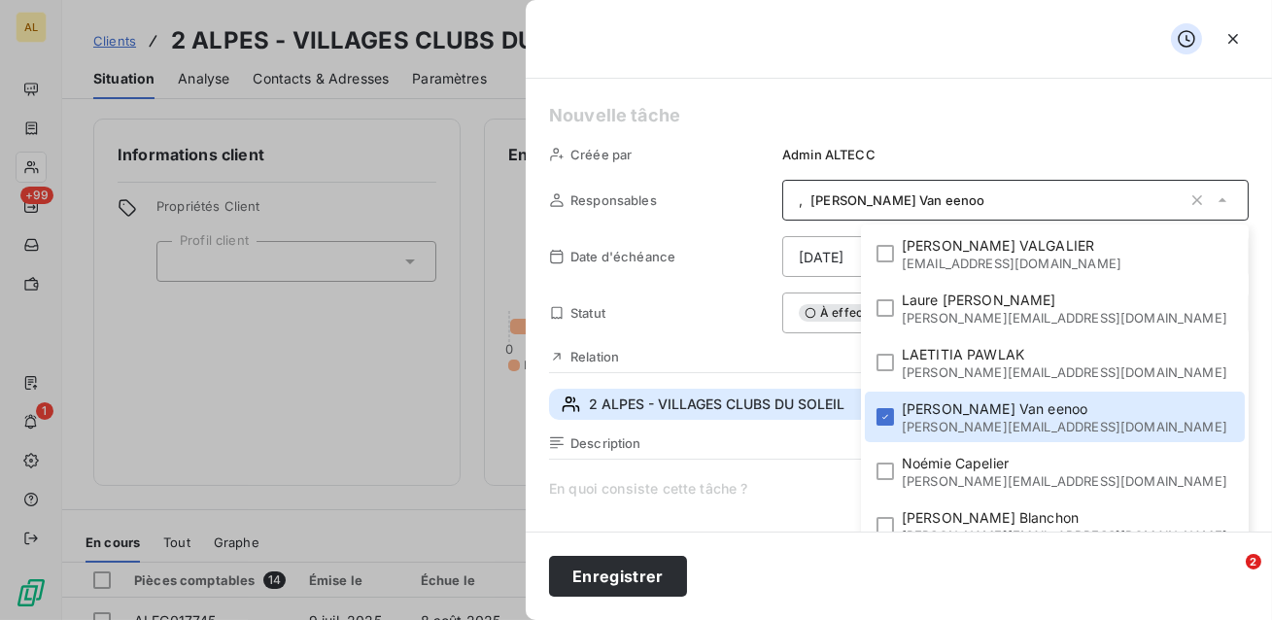
click at [884, 405] on button "2 ALPES - VILLAGES CLUBS DU SOLEIL 7 202,68 €" at bounding box center [899, 404] width 700 height 31
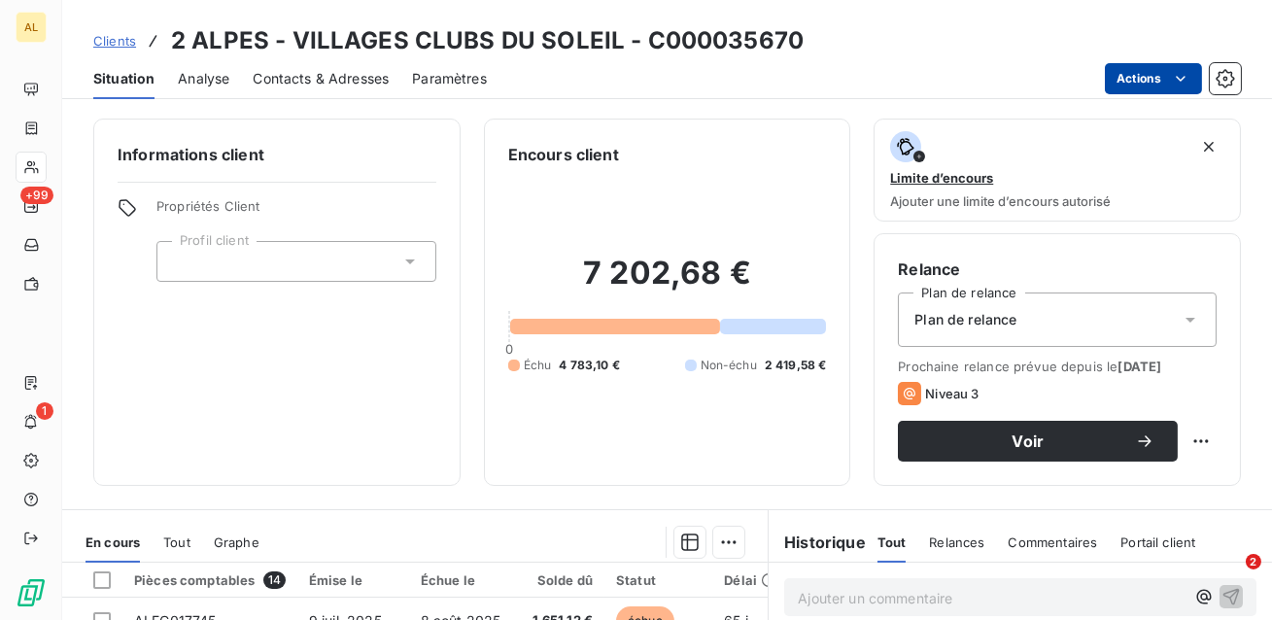
click at [1146, 73] on html "AL +99 1 Clients 2 ALPES - VILLAGES CLUBS DU SOLEIL - C000035670 Situation Anal…" at bounding box center [636, 310] width 1272 height 620
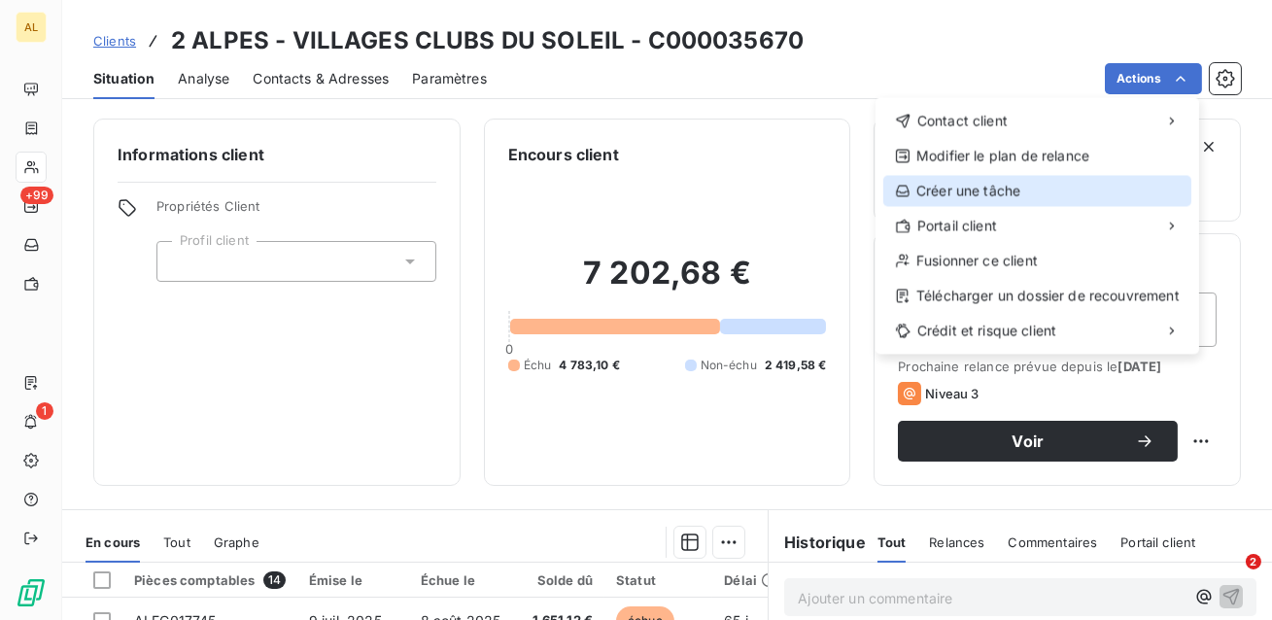
click at [1015, 199] on div "Créer une tâche" at bounding box center [1037, 190] width 308 height 31
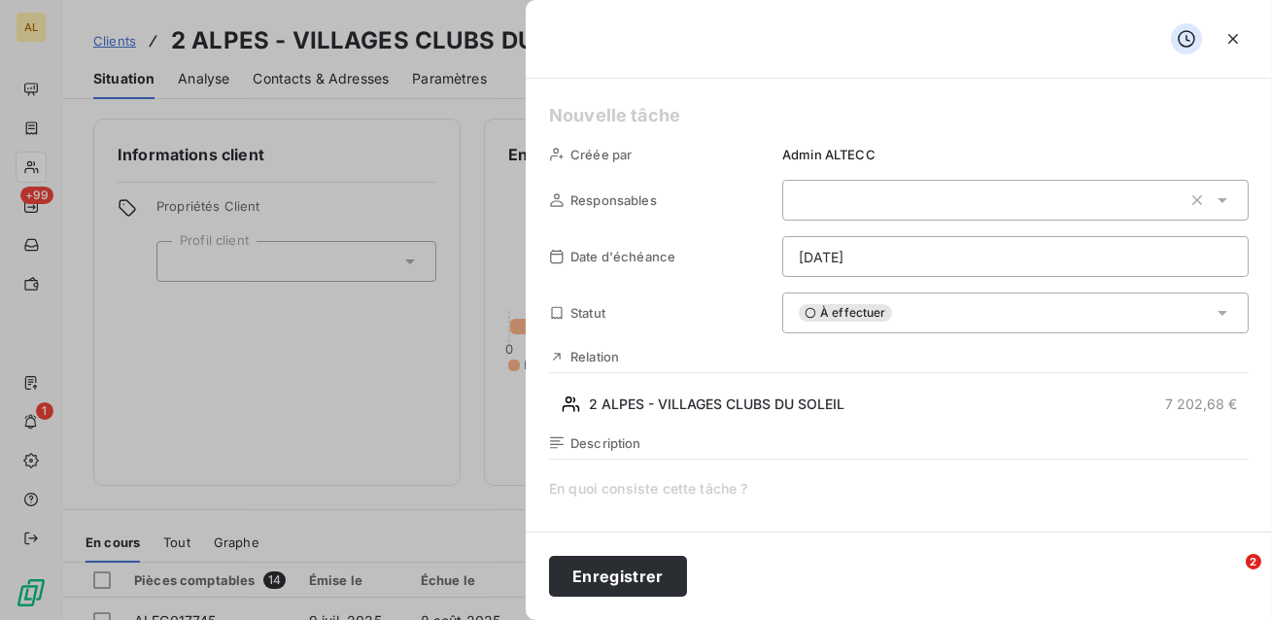
click at [865, 203] on div at bounding box center [1015, 200] width 466 height 41
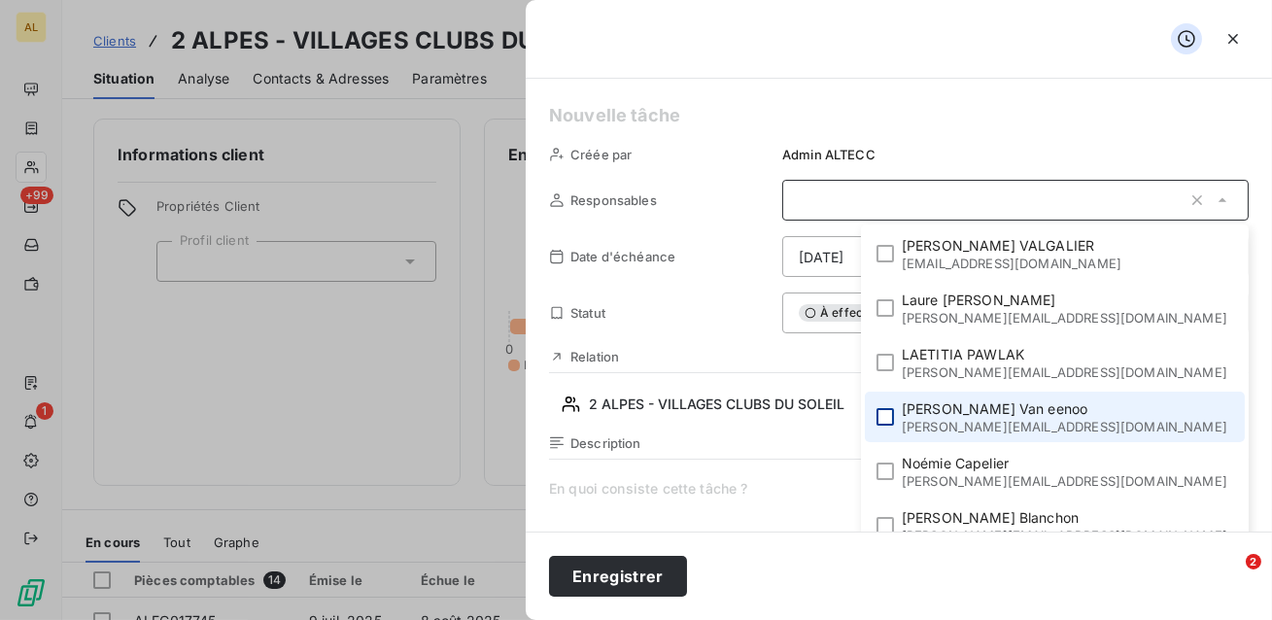
click at [894, 411] on div at bounding box center [884, 416] width 17 height 17
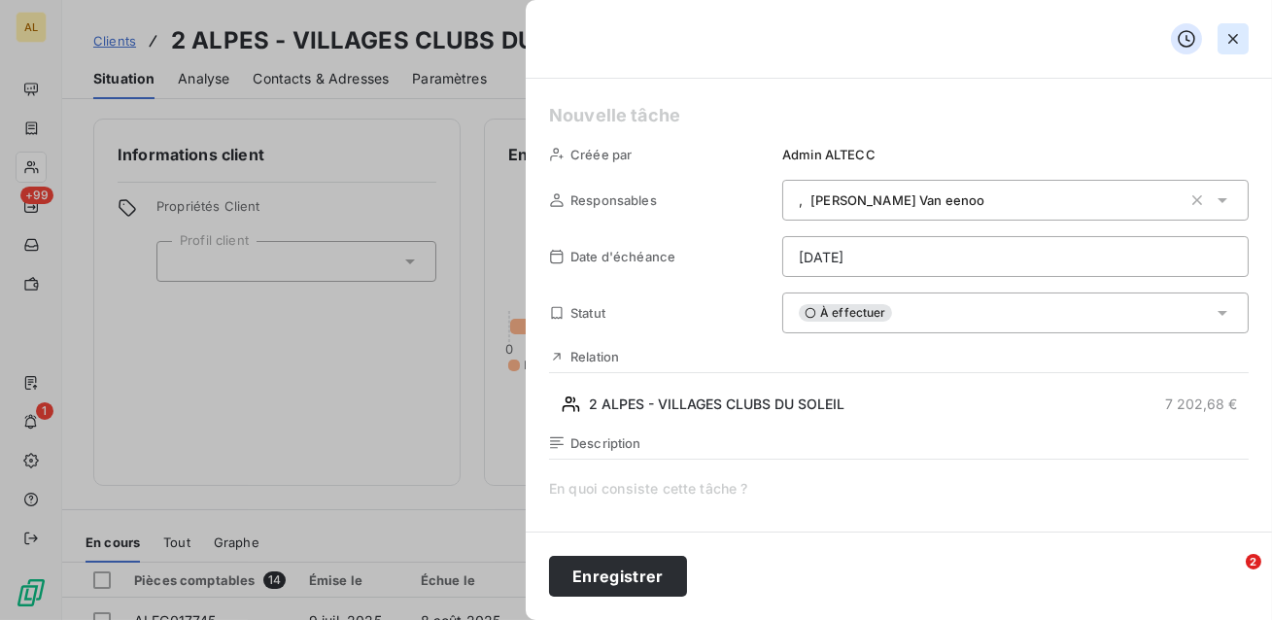
click at [1235, 42] on icon "button" at bounding box center [1232, 38] width 19 height 19
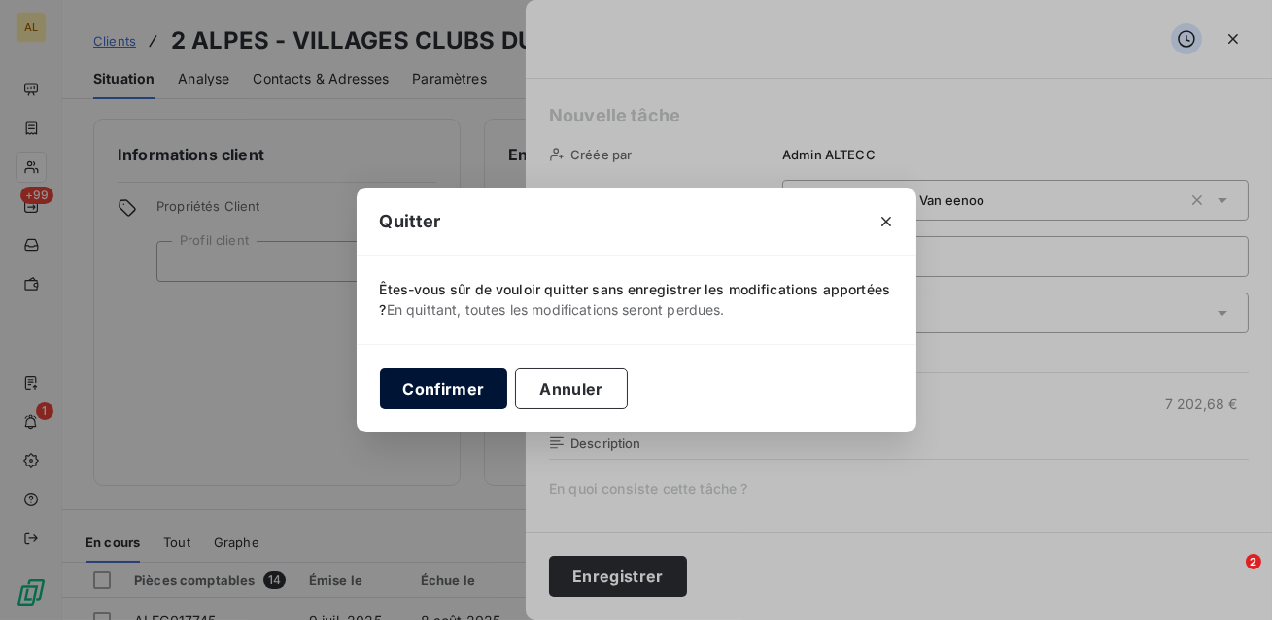
click at [466, 393] on button "Confirmer" at bounding box center [444, 388] width 128 height 41
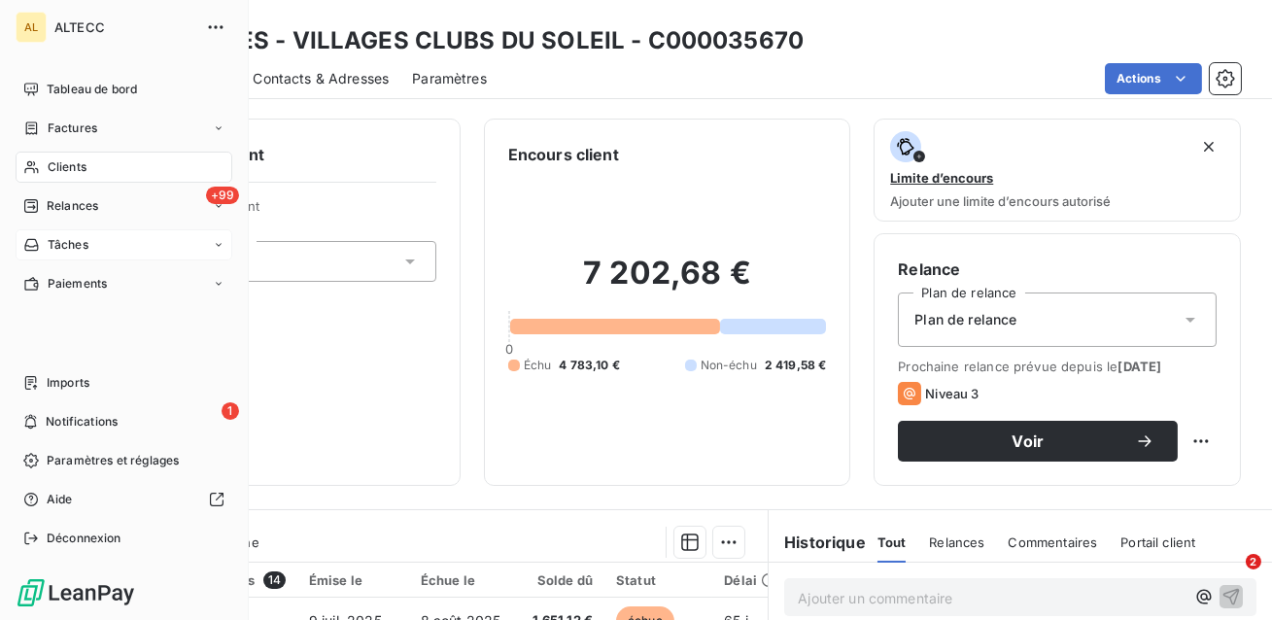
click at [57, 253] on span "Tâches" at bounding box center [68, 244] width 41 height 17
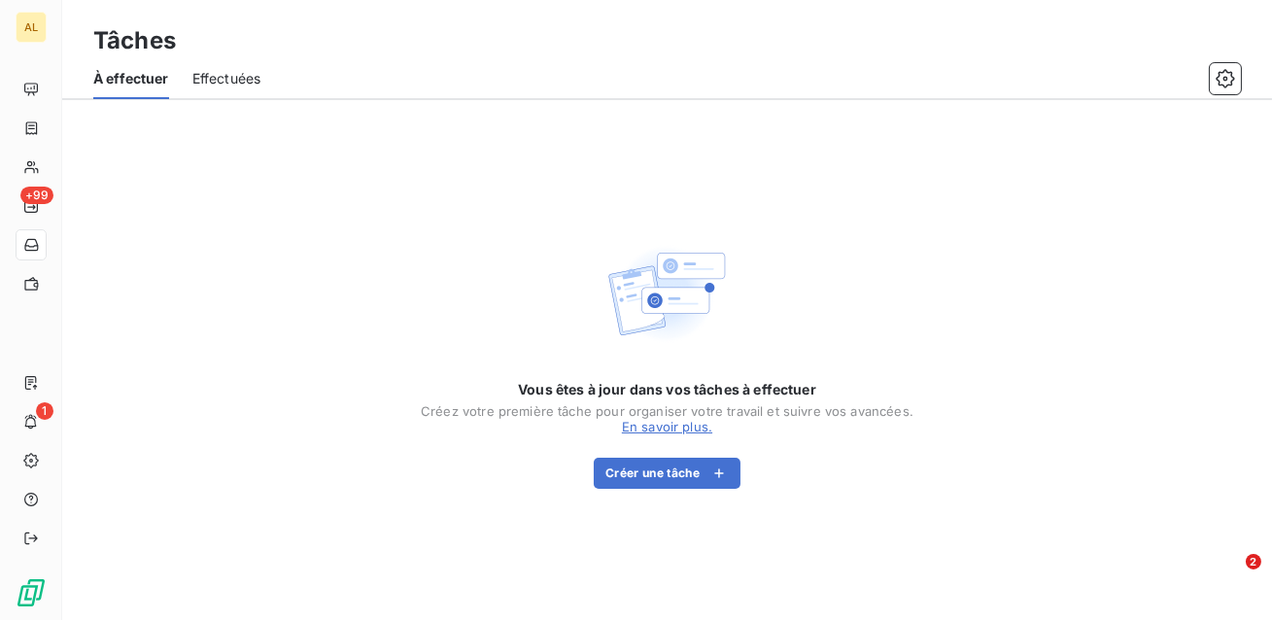
click at [313, 244] on div "Vous êtes à jour dans vos tâches à effectuer Créez votre première tâche pour or…" at bounding box center [667, 360] width 1210 height 520
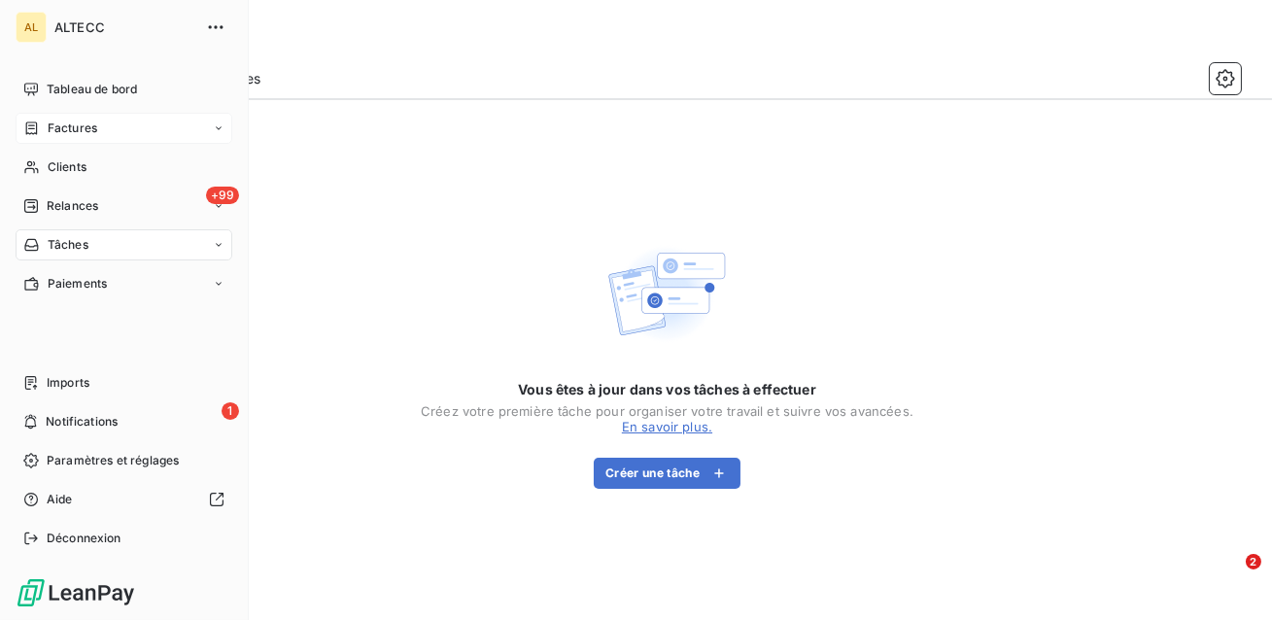
click at [45, 134] on div "Factures" at bounding box center [60, 128] width 74 height 17
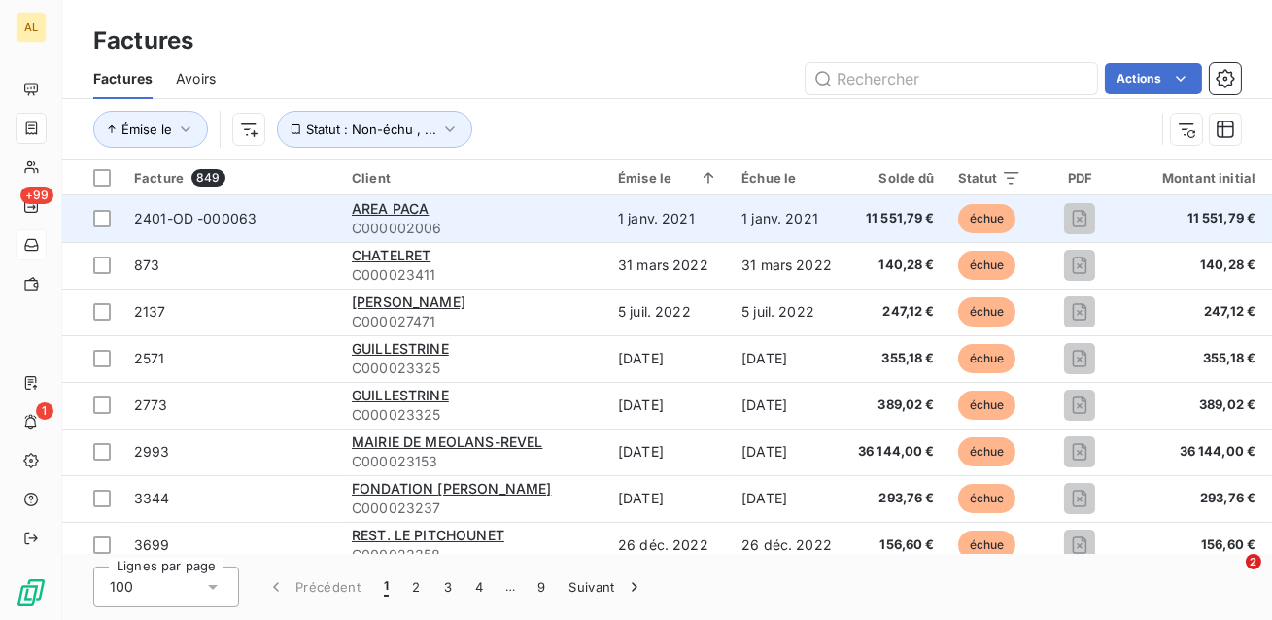
click at [544, 213] on div "AREA PACA" at bounding box center [473, 208] width 243 height 19
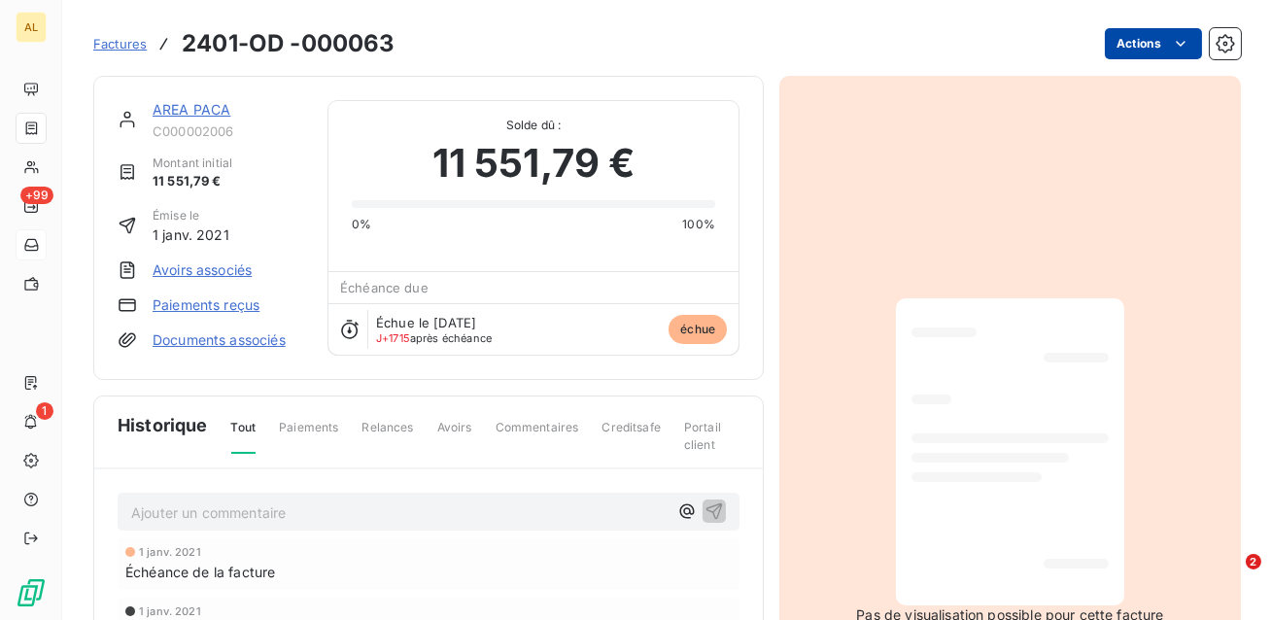
click at [1141, 53] on html "AL +99 1 Factures 2401-OD -000063 Actions AREA PACA C000002006 Montant initial …" at bounding box center [636, 310] width 1272 height 620
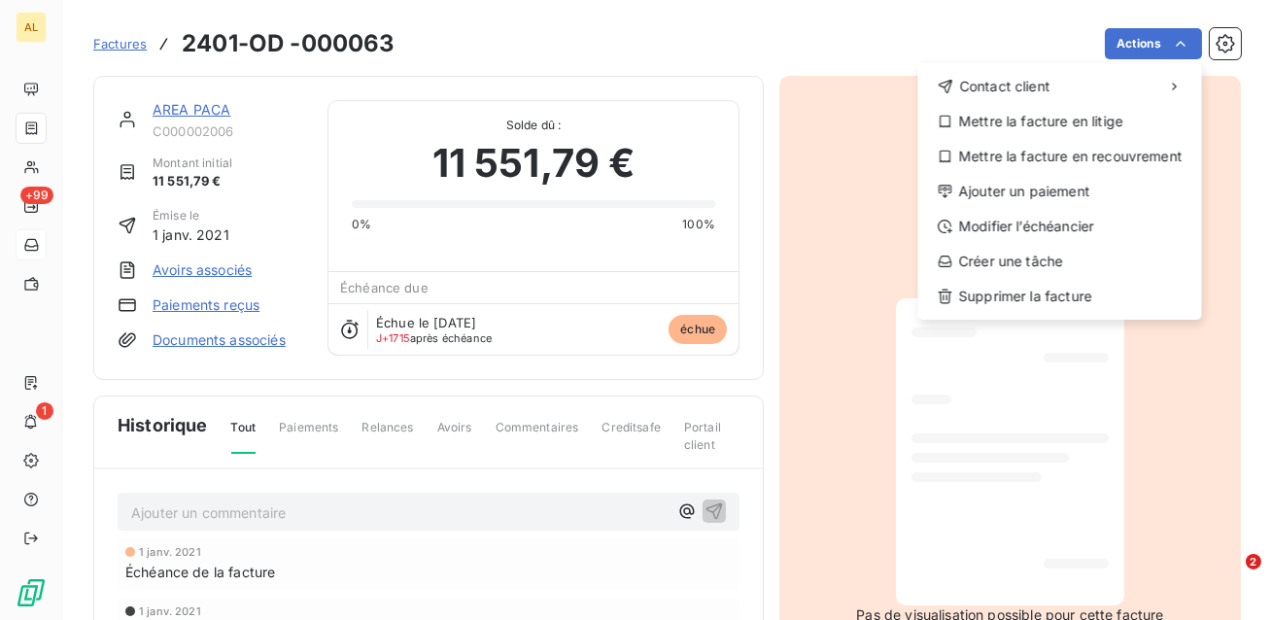
click at [842, 45] on html "AL +99 1 Factures 2401-OD -000063 Actions Contact client Mettre la facture en l…" at bounding box center [636, 310] width 1272 height 620
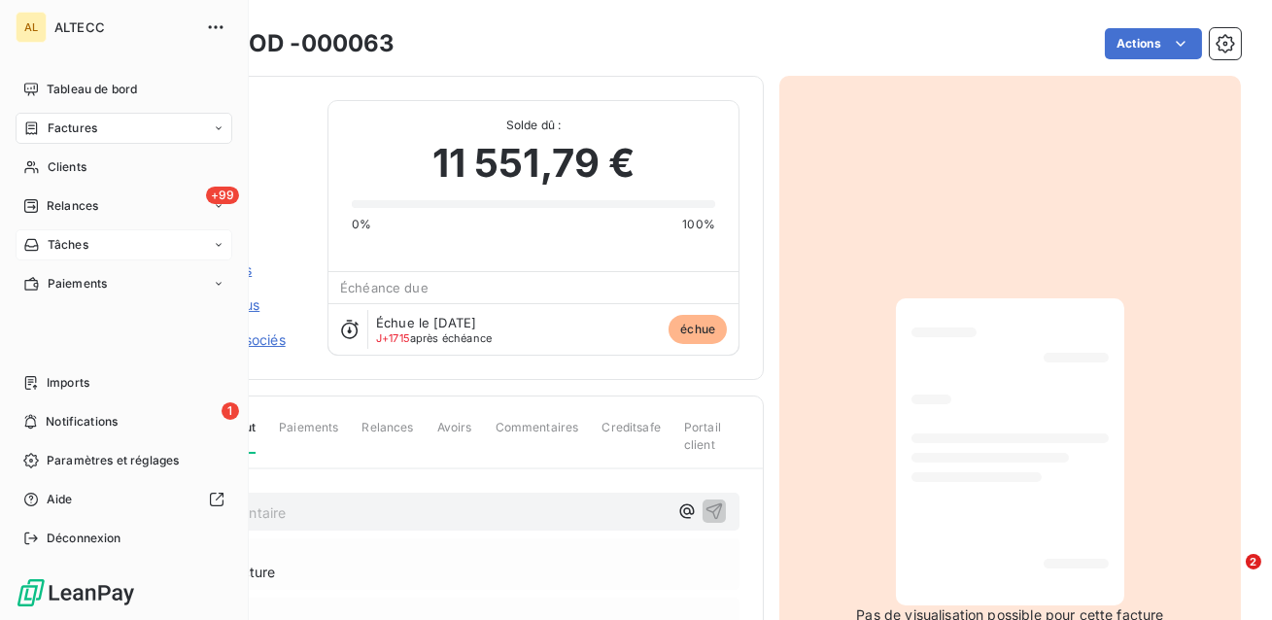
click at [69, 234] on div "Tâches" at bounding box center [124, 244] width 217 height 31
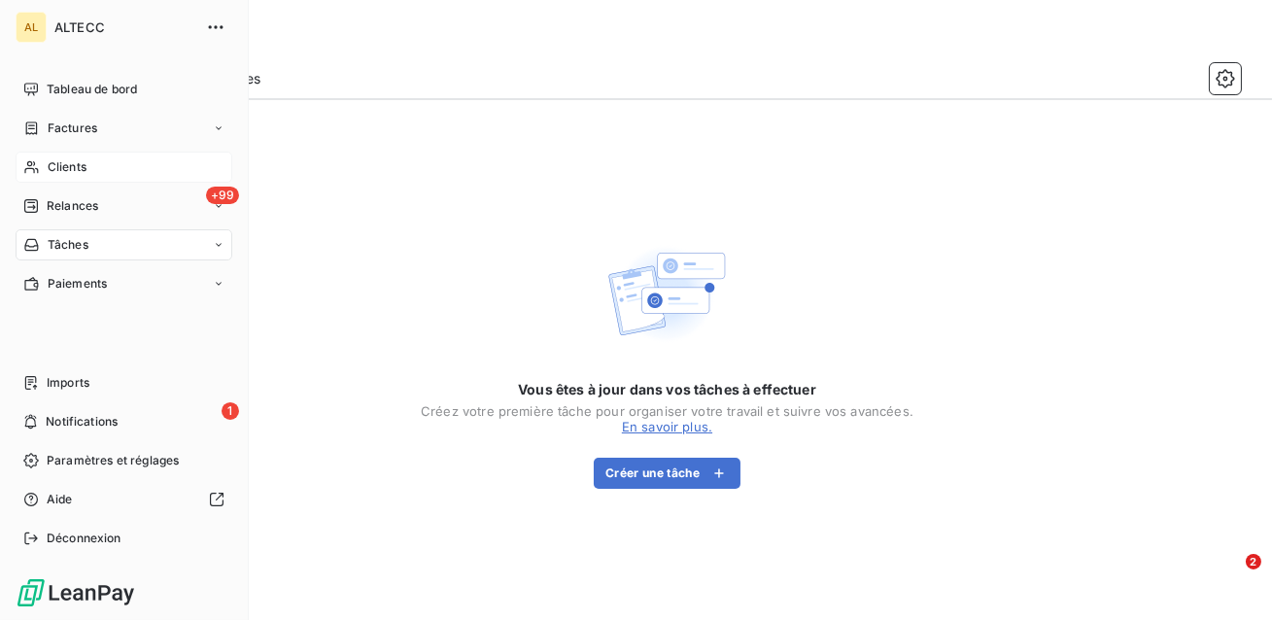
click at [49, 174] on span "Clients" at bounding box center [67, 166] width 39 height 17
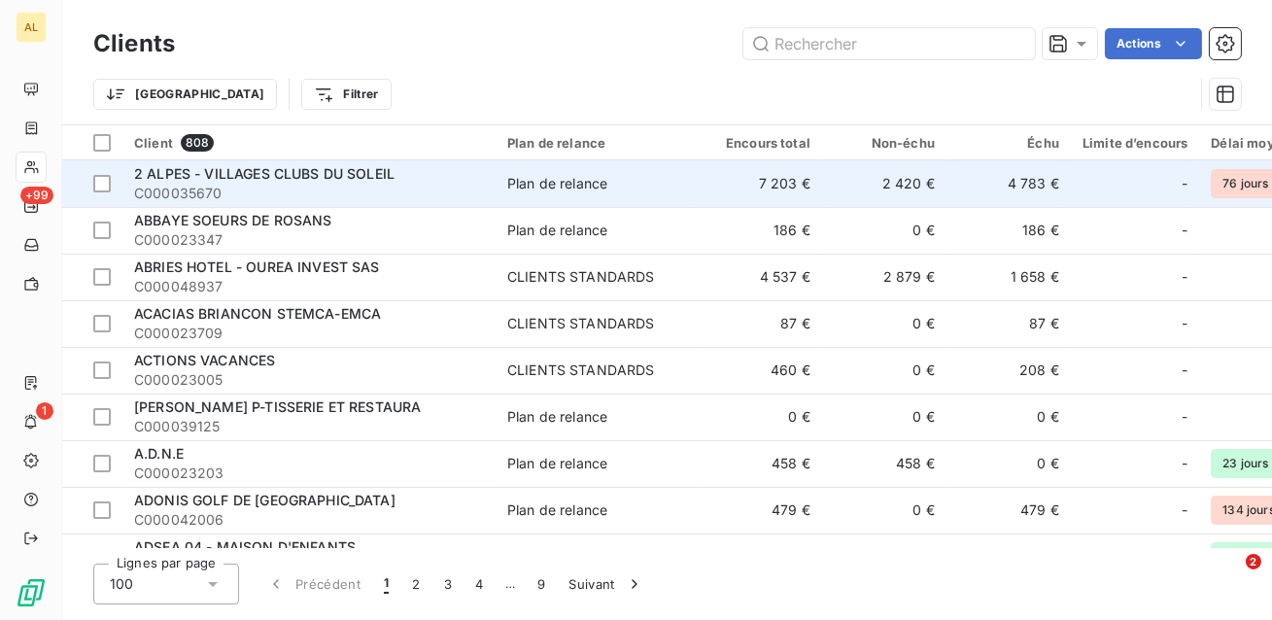
click at [441, 181] on div "2 ALPES - VILLAGES CLUBS DU SOLEIL" at bounding box center [309, 173] width 350 height 19
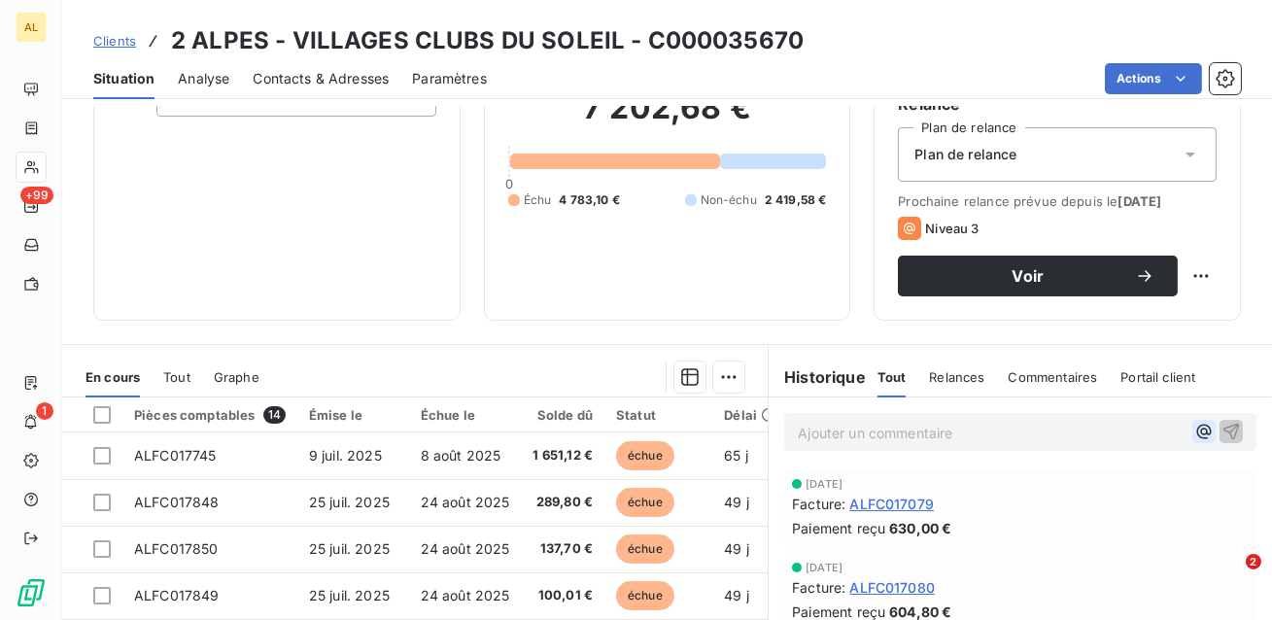
click at [1201, 432] on icon "button" at bounding box center [1204, 432] width 15 height 15
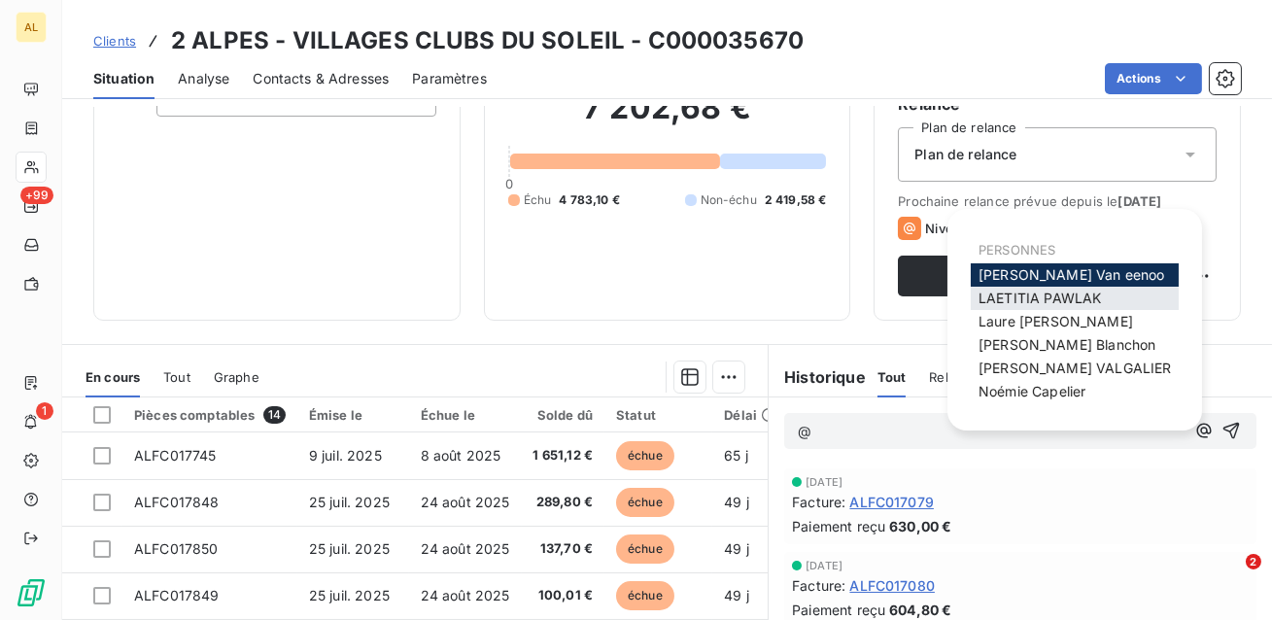
click at [1061, 295] on span "LAETITIA PAWLAK" at bounding box center [1039, 298] width 122 height 17
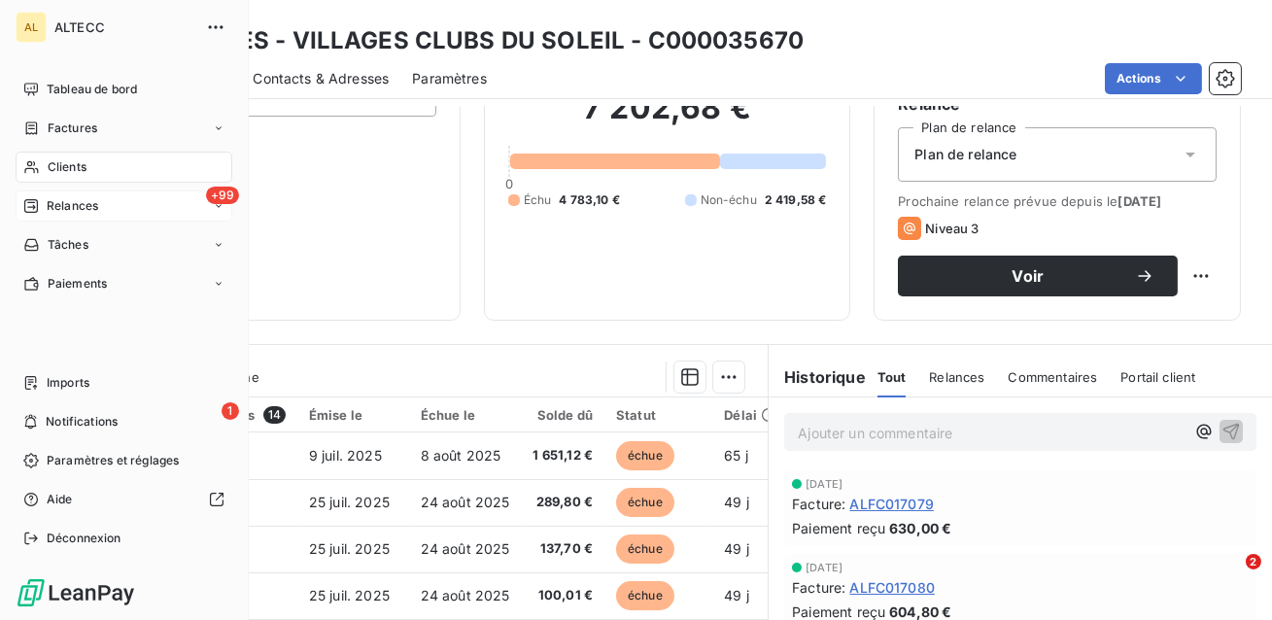
click at [32, 214] on div "Relances" at bounding box center [60, 205] width 75 height 17
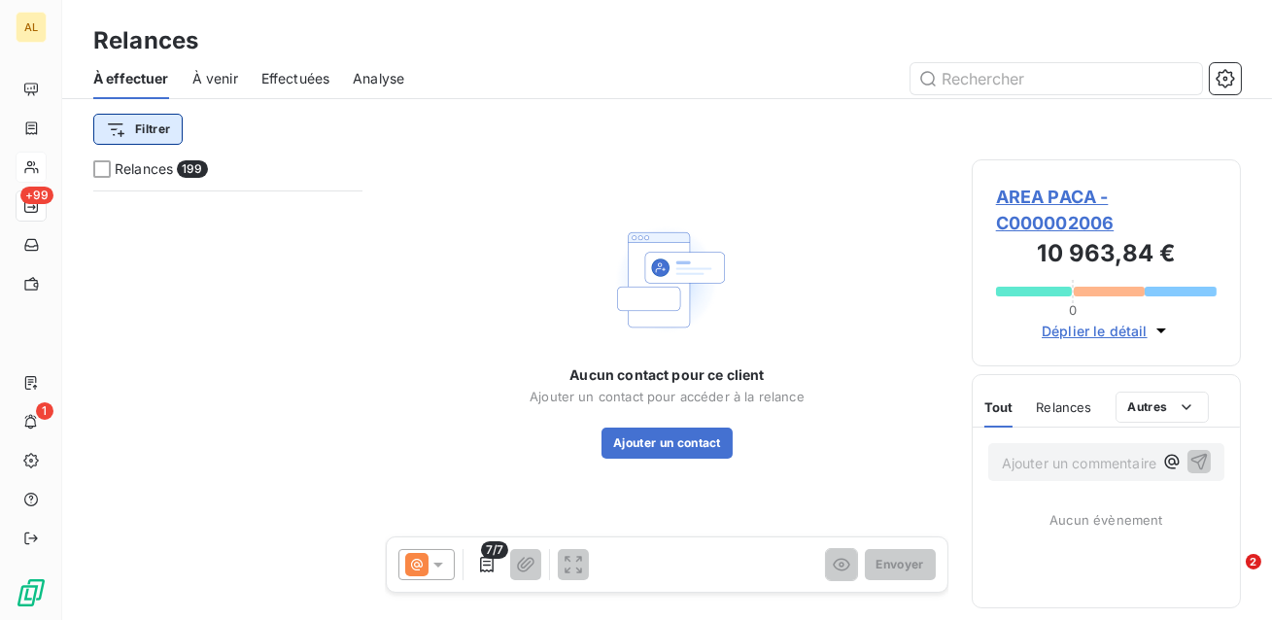
scroll to position [470, 0]
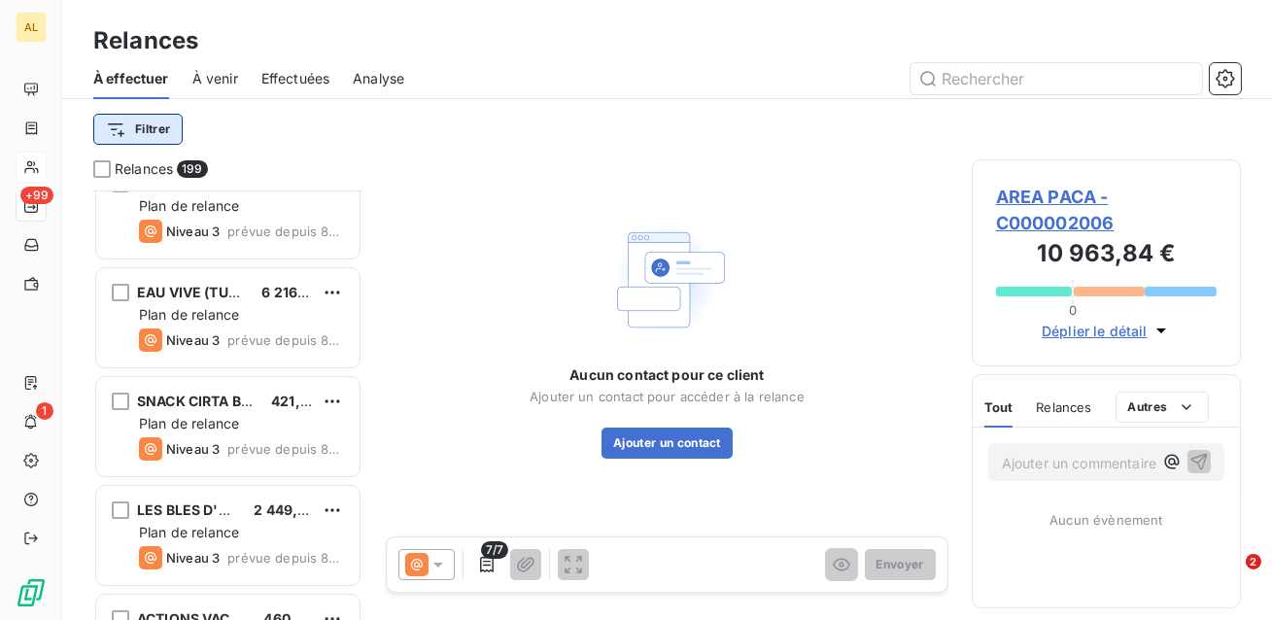
click at [142, 132] on html "AL +99 1 Relances À effectuer À venir Effectuées Analyse Filtrer Relances 199 A…" at bounding box center [636, 310] width 1272 height 620
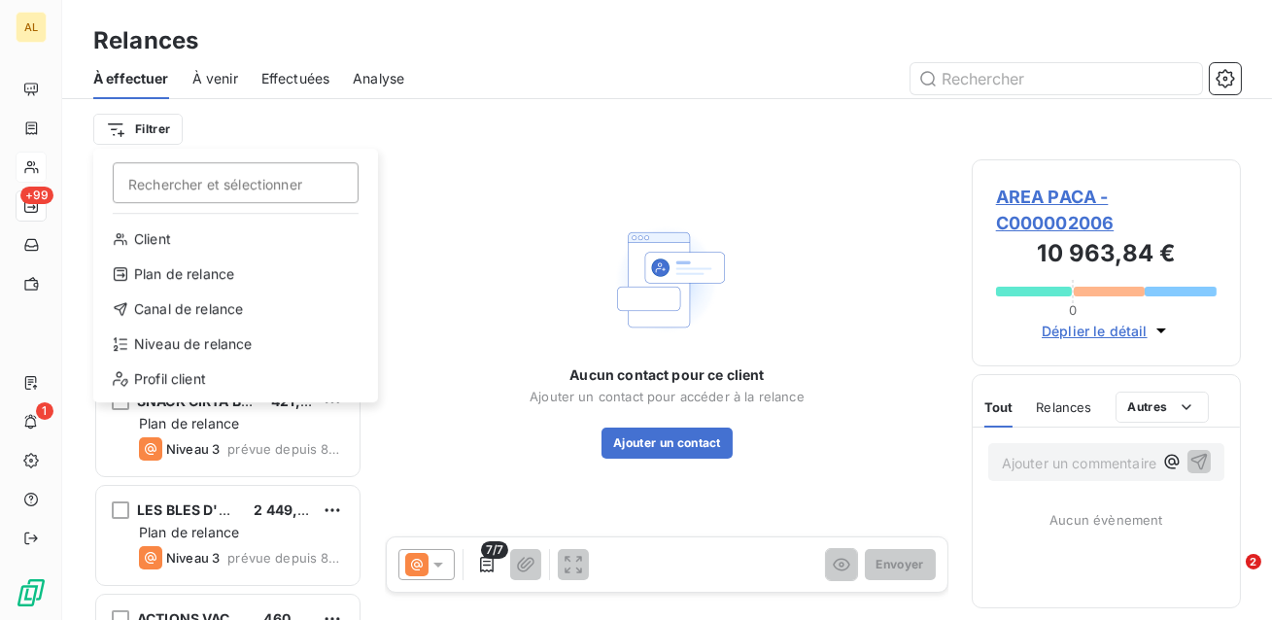
click at [244, 131] on html "AL +99 1 Relances À effectuer À venir Effectuées Analyse Filtrer Rechercher et …" at bounding box center [636, 310] width 1272 height 620
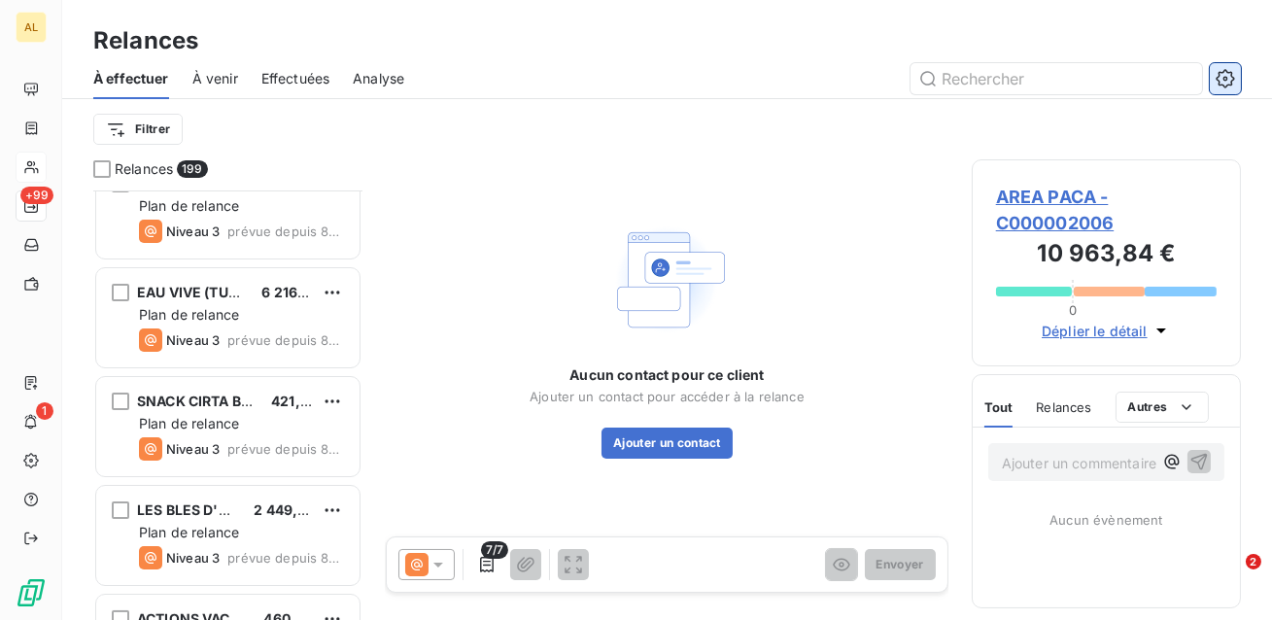
click at [1211, 74] on button "button" at bounding box center [1225, 78] width 31 height 31
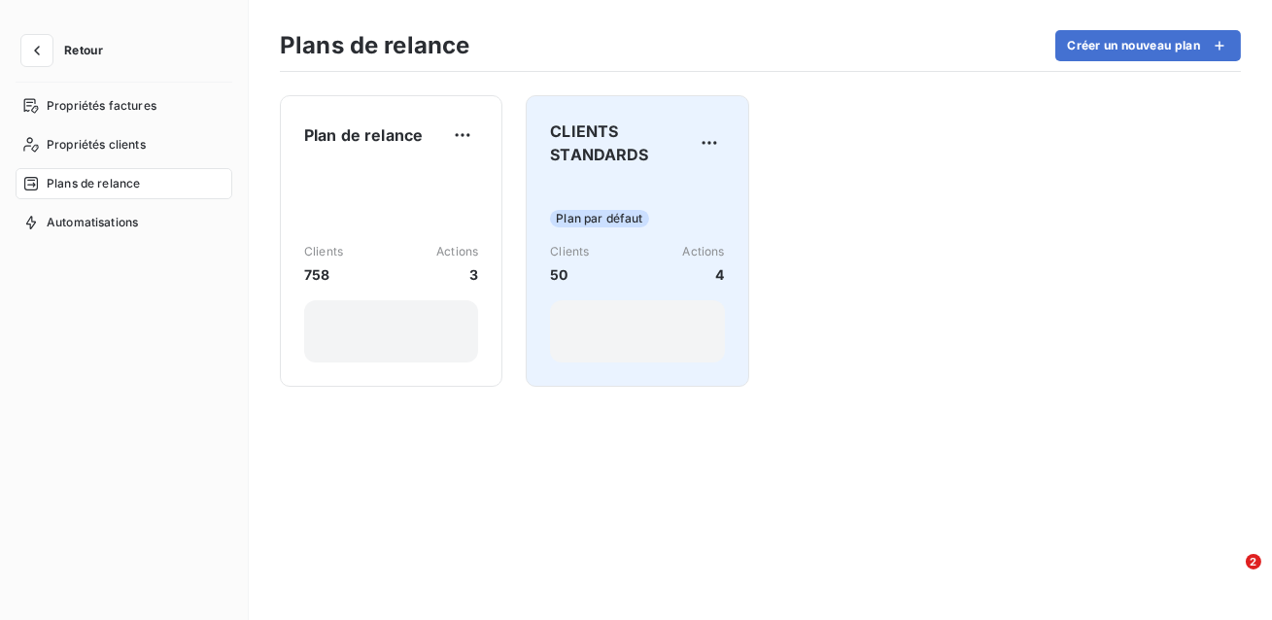
click at [669, 202] on div "Plan par défaut Clients 50 Actions 4" at bounding box center [637, 272] width 174 height 181
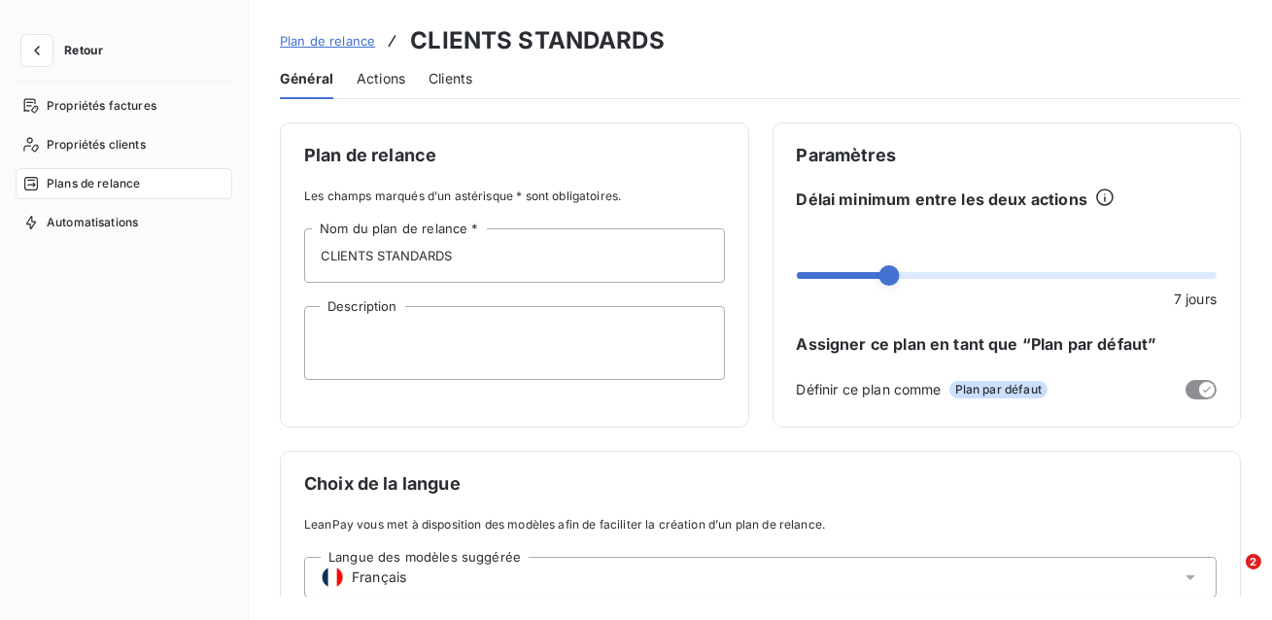
click at [374, 85] on span "Actions" at bounding box center [381, 78] width 49 height 19
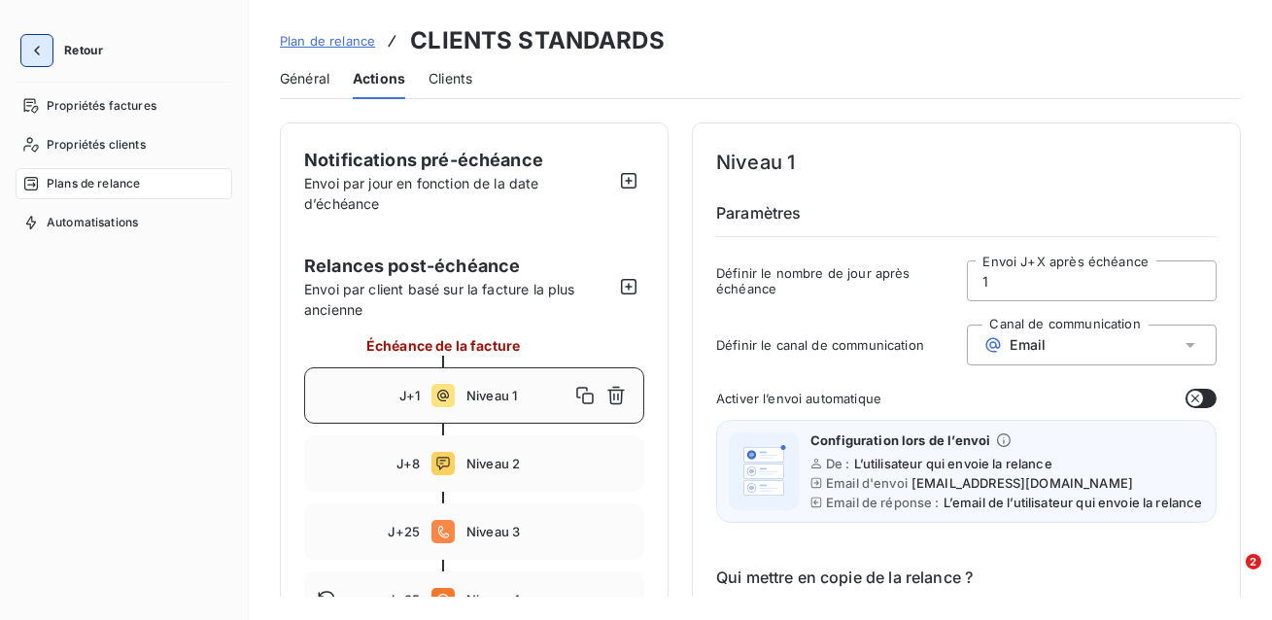
click at [39, 52] on icon "button" at bounding box center [36, 50] width 19 height 19
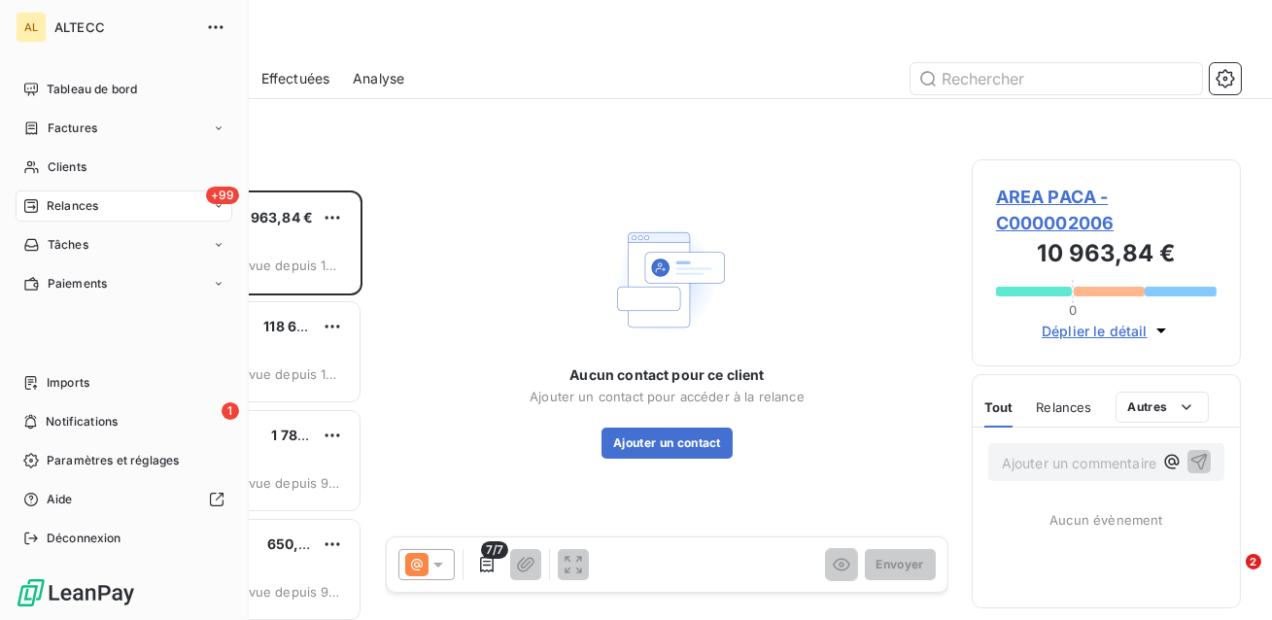
scroll to position [429, 269]
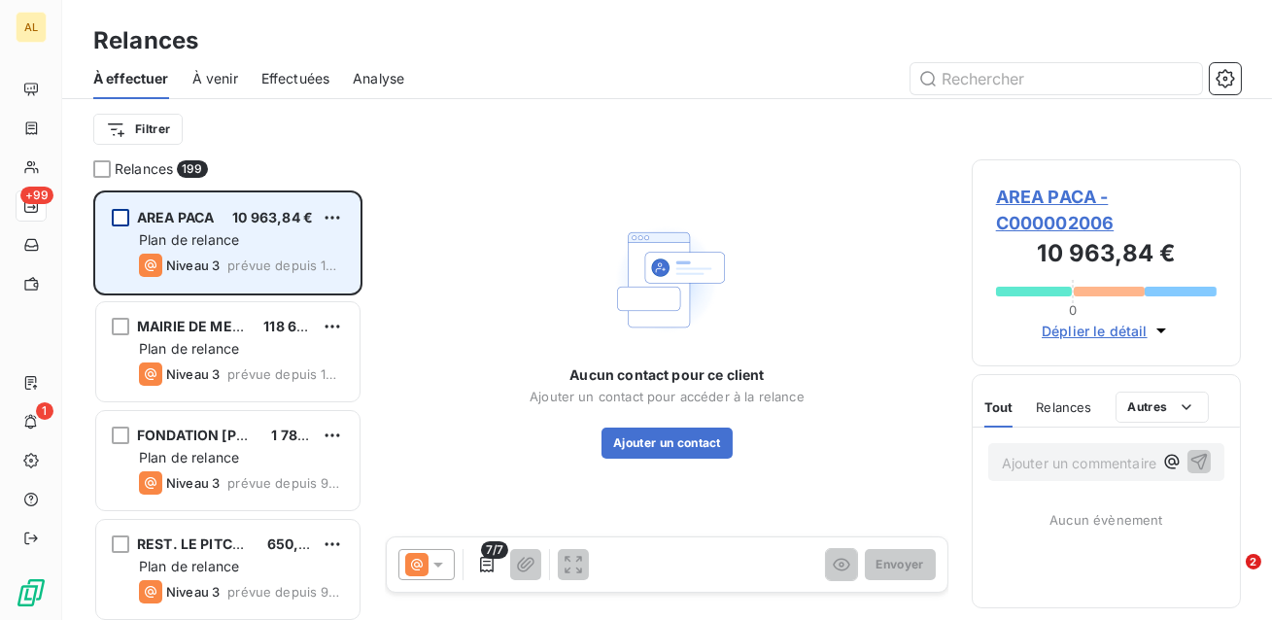
click at [123, 210] on div "grid" at bounding box center [120, 217] width 17 height 17
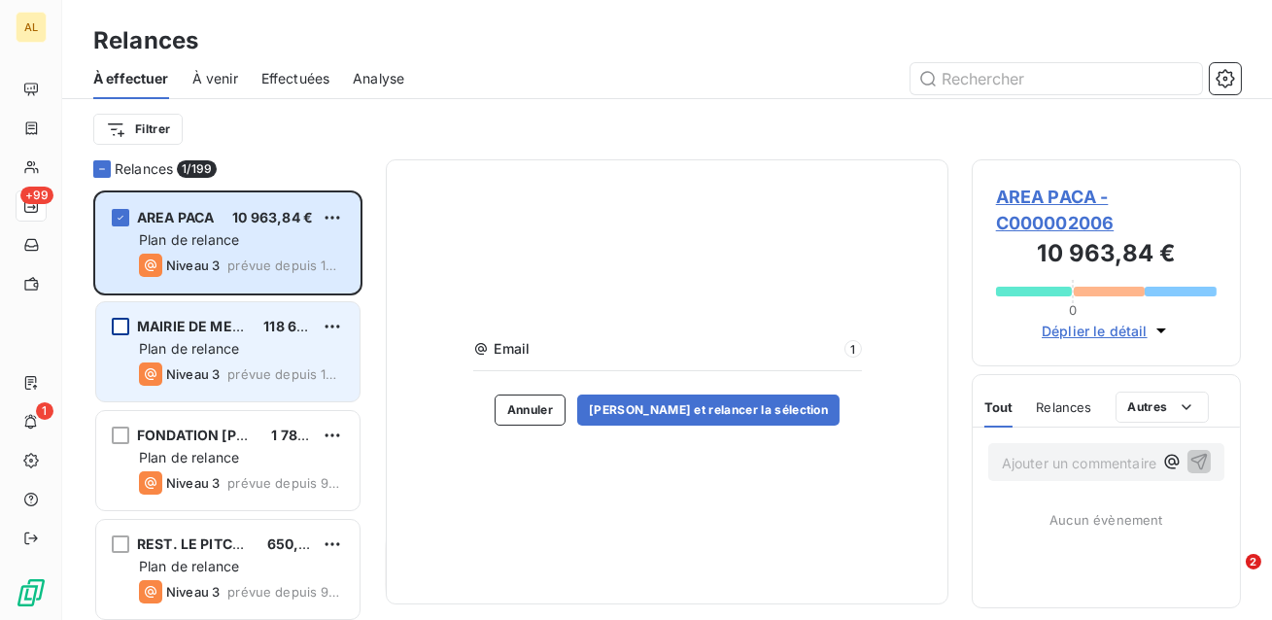
click at [117, 323] on div "grid" at bounding box center [120, 326] width 17 height 17
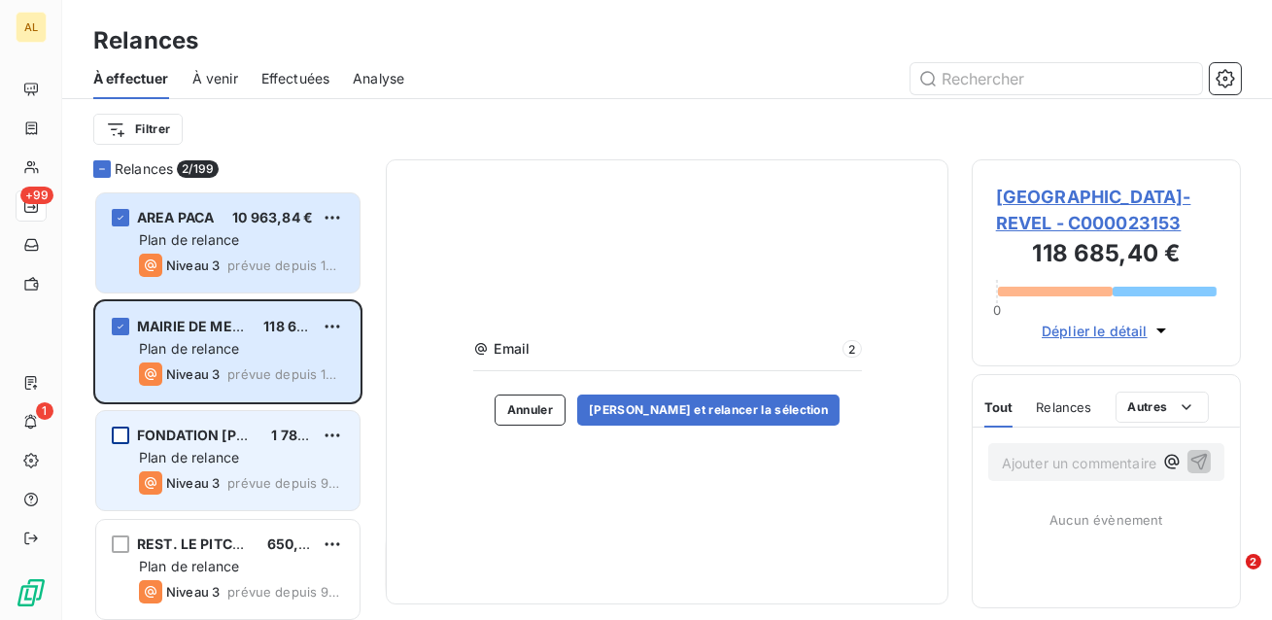
click at [119, 437] on div "grid" at bounding box center [120, 435] width 17 height 17
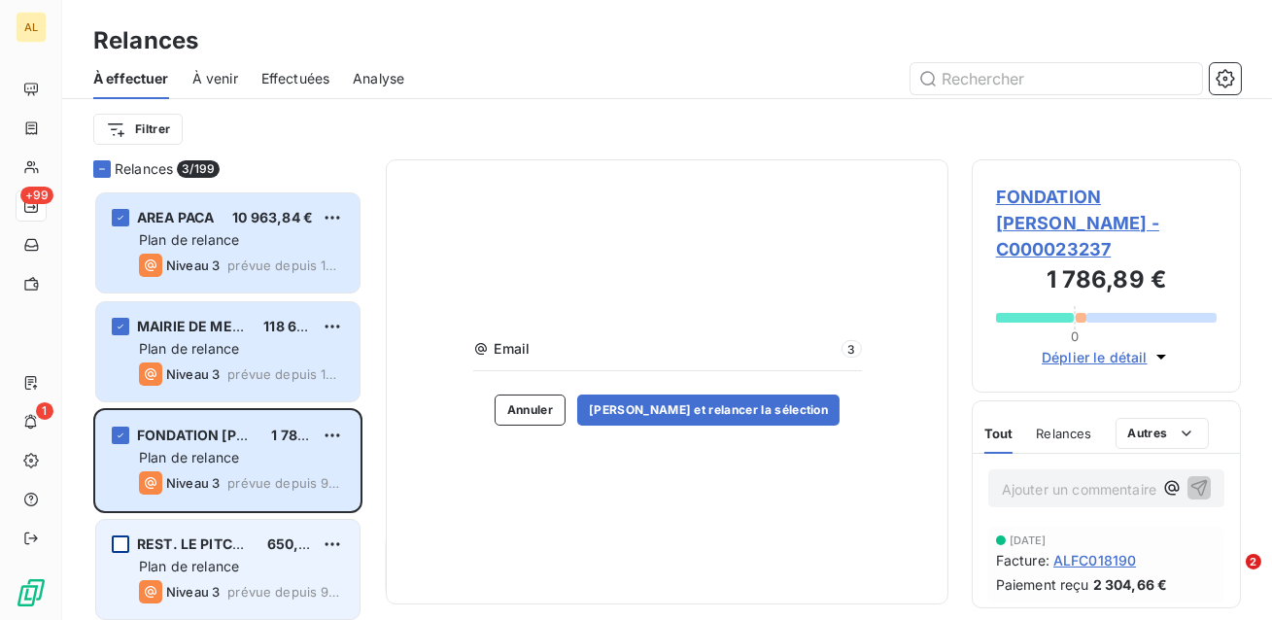
click at [119, 544] on div "grid" at bounding box center [120, 543] width 17 height 17
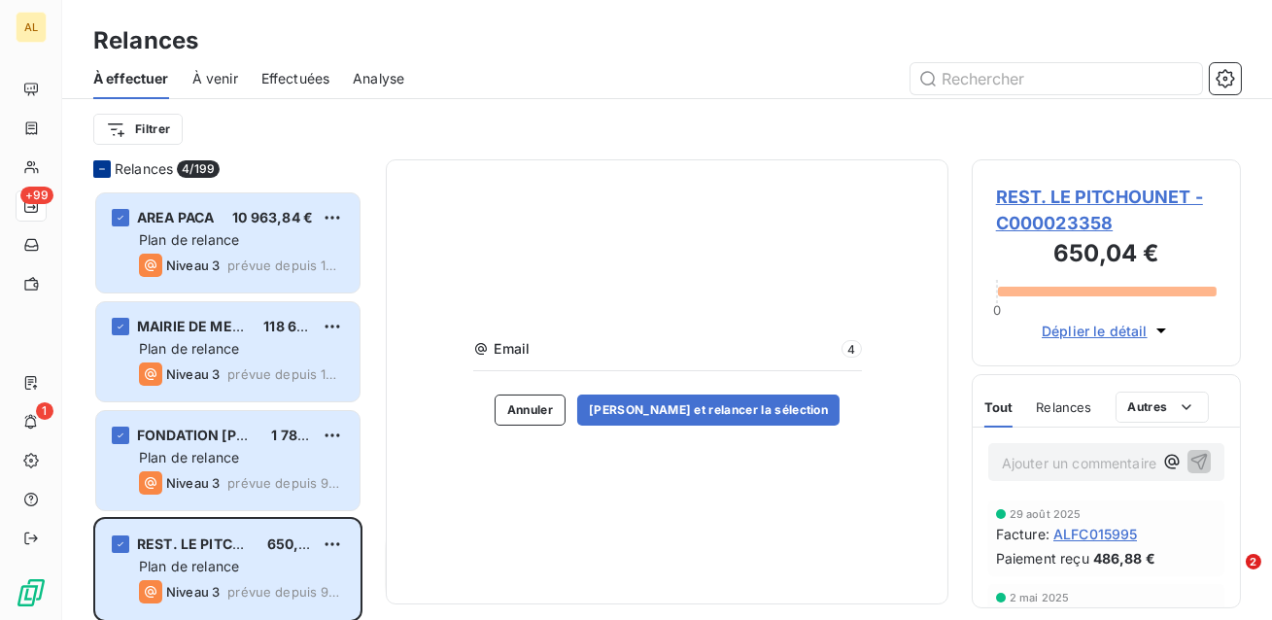
click at [108, 174] on div at bounding box center [101, 168] width 17 height 17
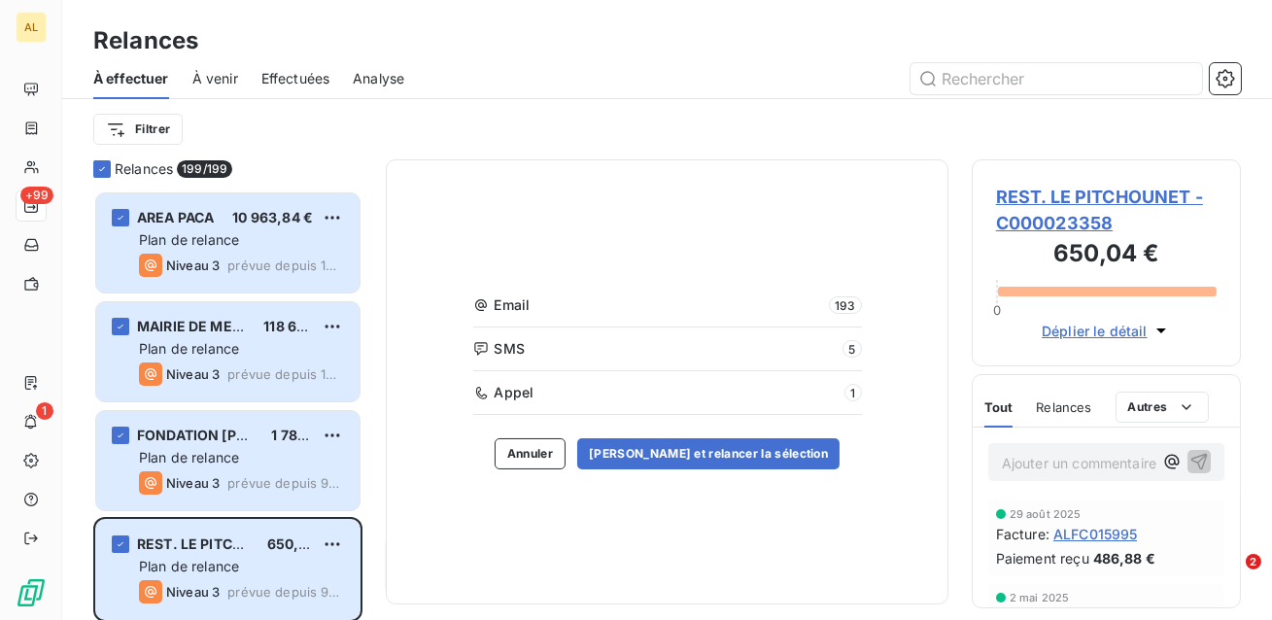
click at [114, 164] on div "Relances 199/ 199" at bounding box center [227, 168] width 269 height 19
click at [103, 168] on icon at bounding box center [102, 169] width 6 height 4
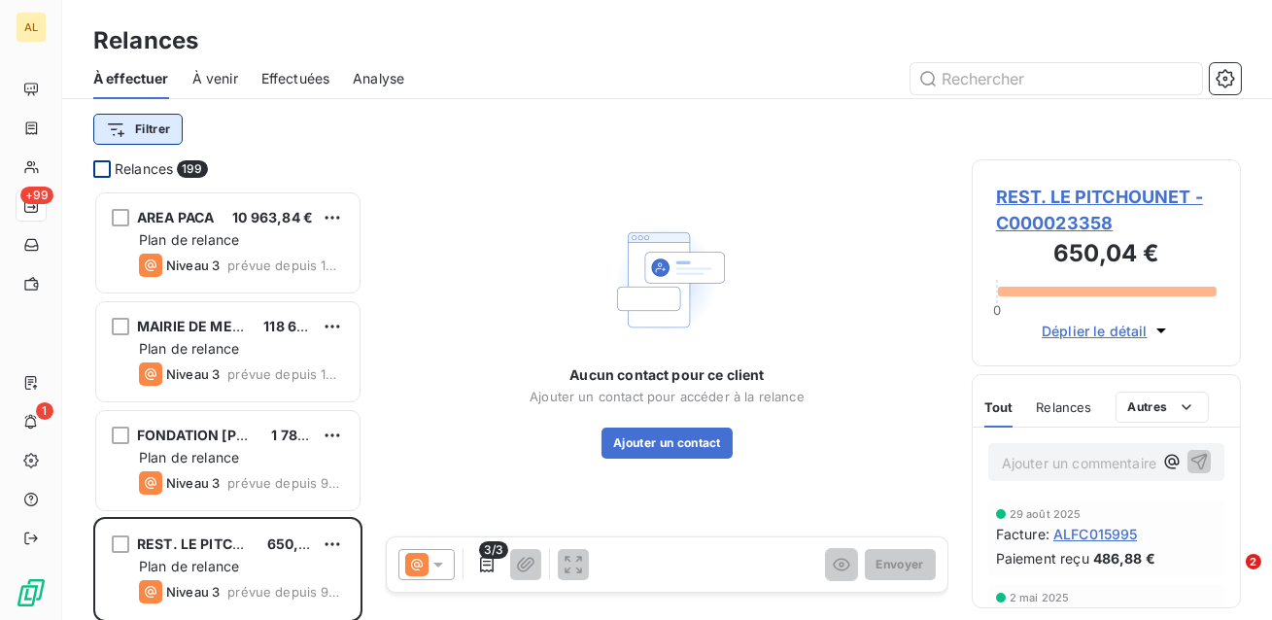
click at [145, 127] on html "AL +99 1 Relances À effectuer À venir Effectuées Analyse Filtrer Relances 199 A…" at bounding box center [636, 310] width 1272 height 620
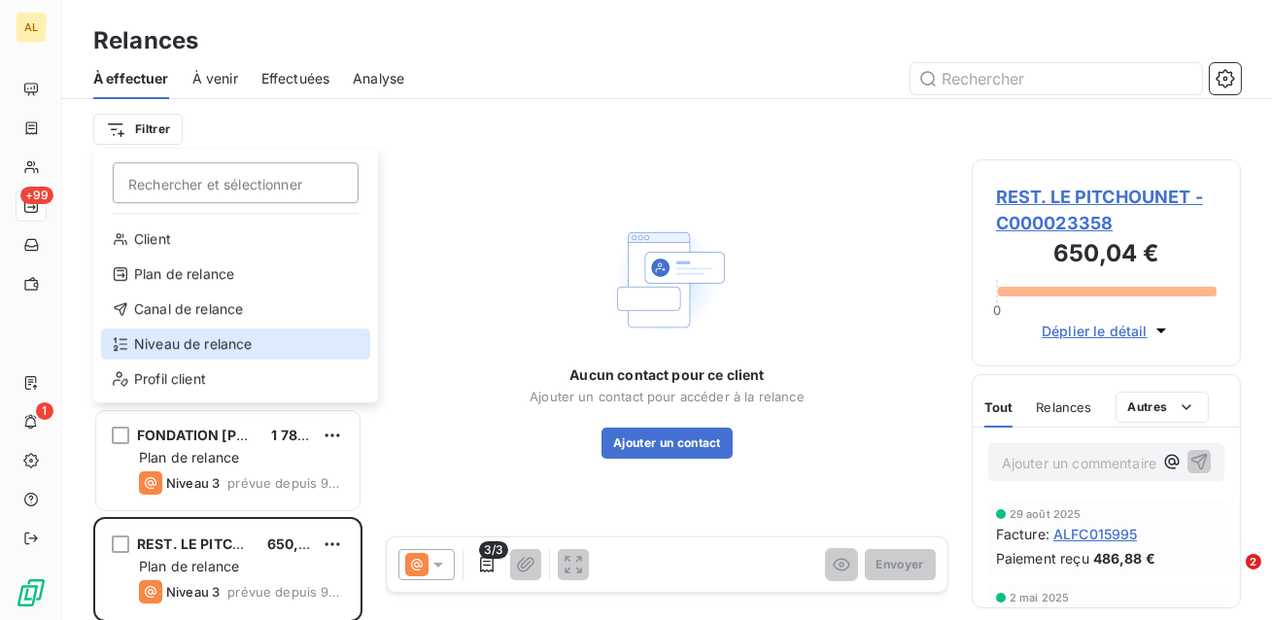
click at [209, 338] on div "Niveau de relance" at bounding box center [235, 343] width 269 height 31
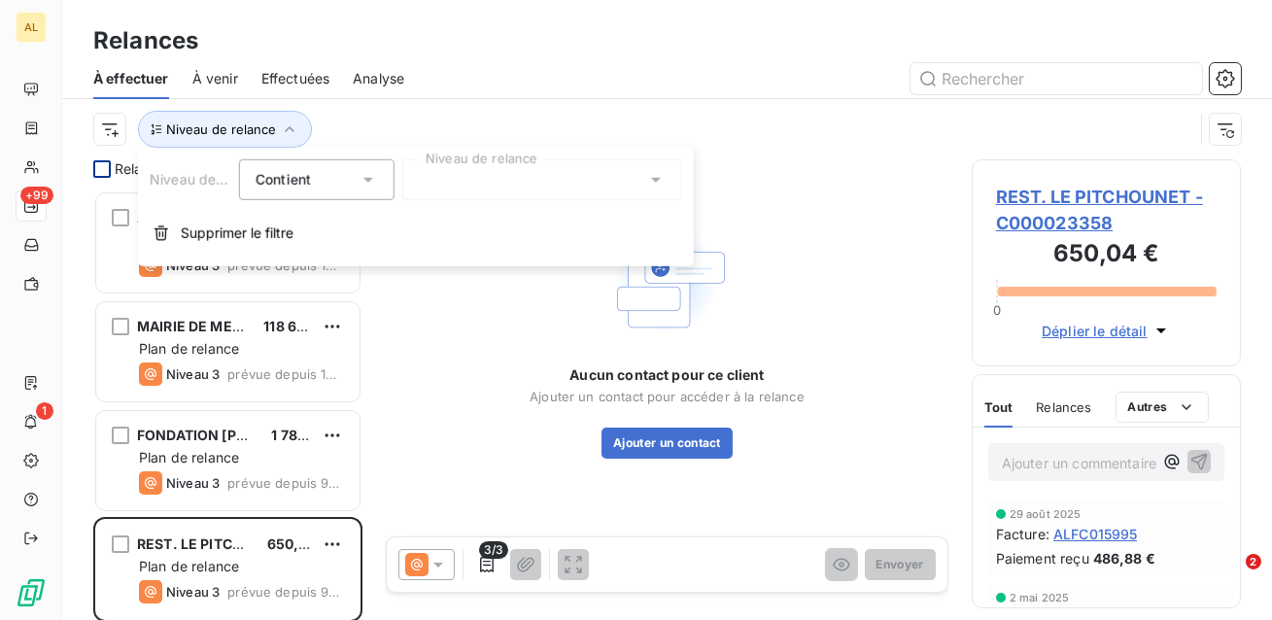
click at [463, 174] on div at bounding box center [542, 179] width 280 height 41
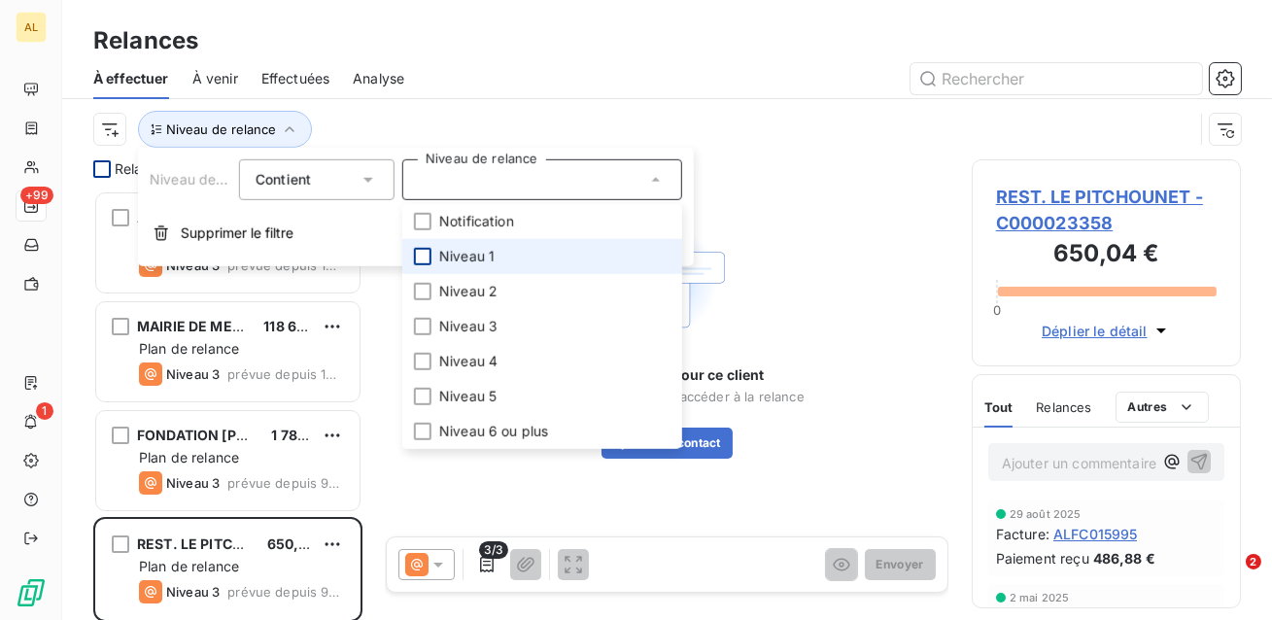
click at [423, 253] on div at bounding box center [422, 256] width 17 height 17
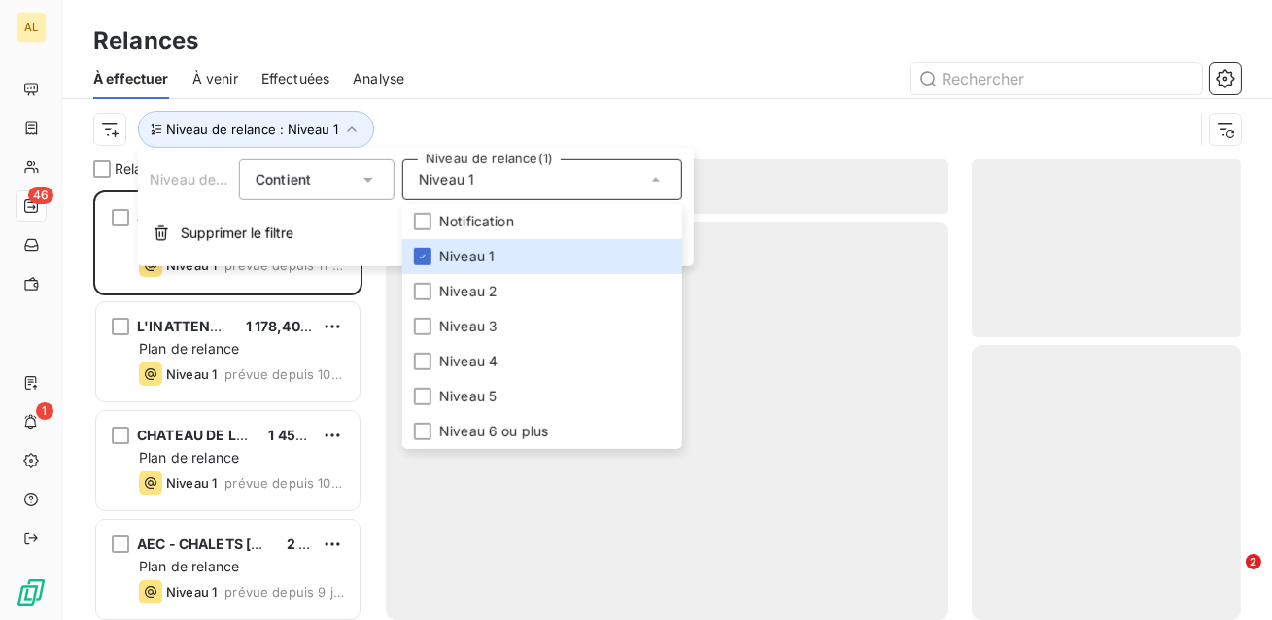
scroll to position [429, 269]
click at [451, 117] on div "Niveau de relance : Niveau 1" at bounding box center [643, 129] width 1100 height 37
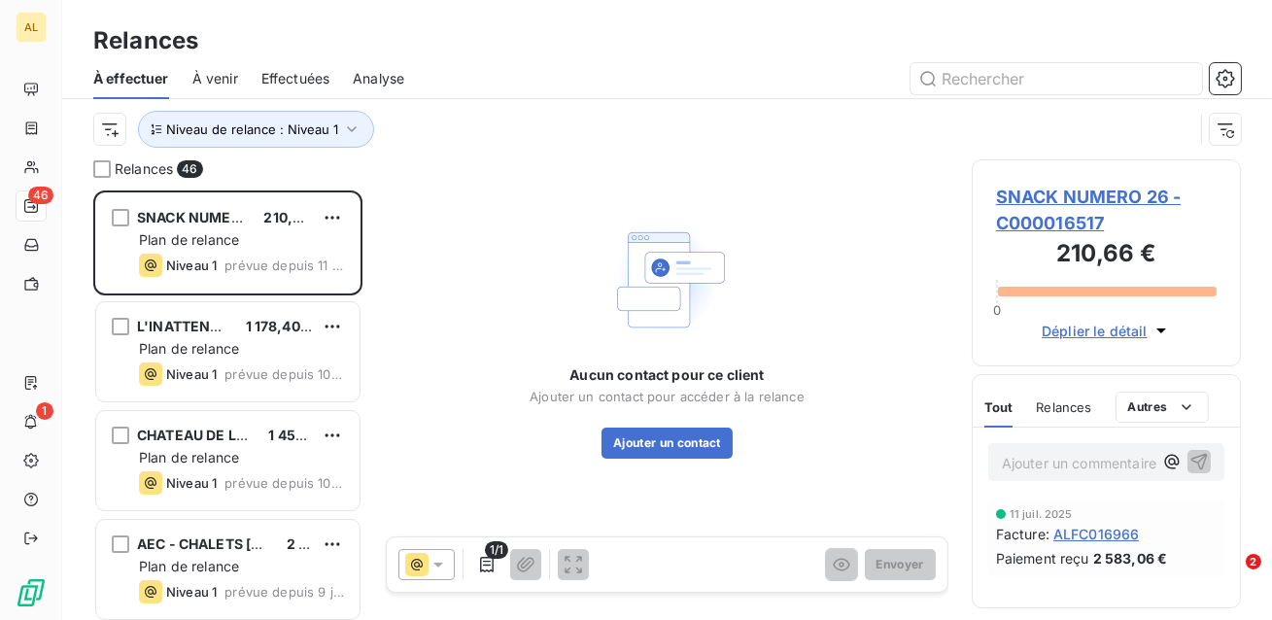
click at [1049, 192] on span "SNACK NUMERO 26 - C000016517" at bounding box center [1106, 210] width 221 height 52
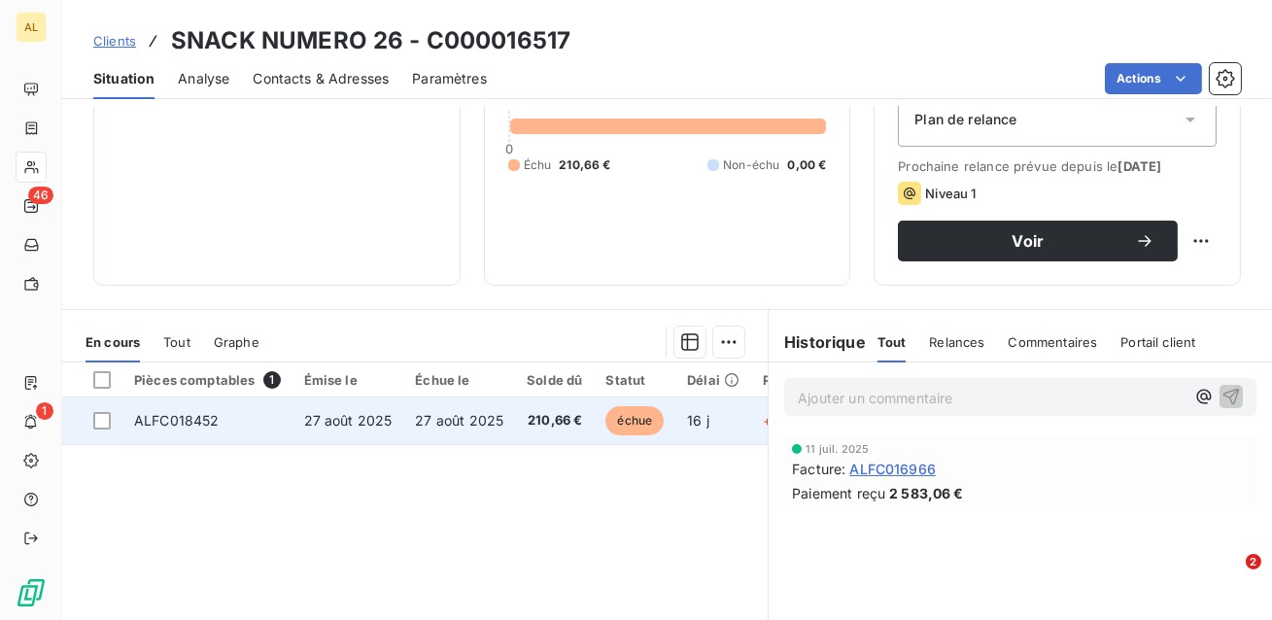
scroll to position [205, 0]
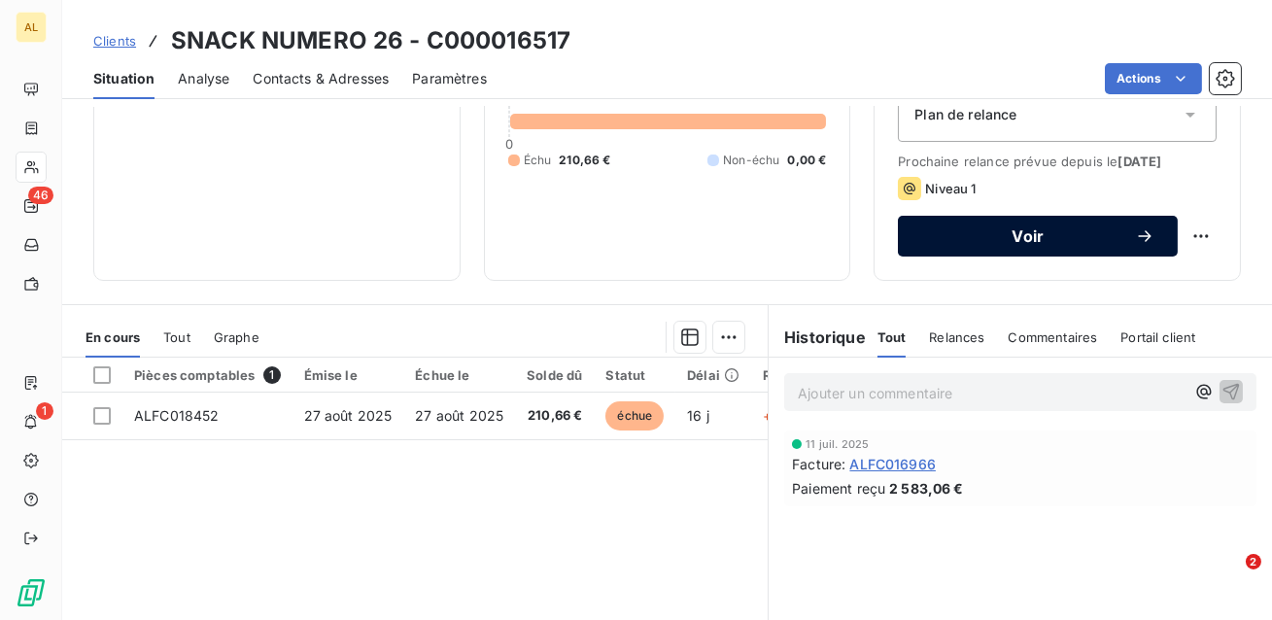
click at [1051, 249] on button "Voir" at bounding box center [1038, 236] width 280 height 41
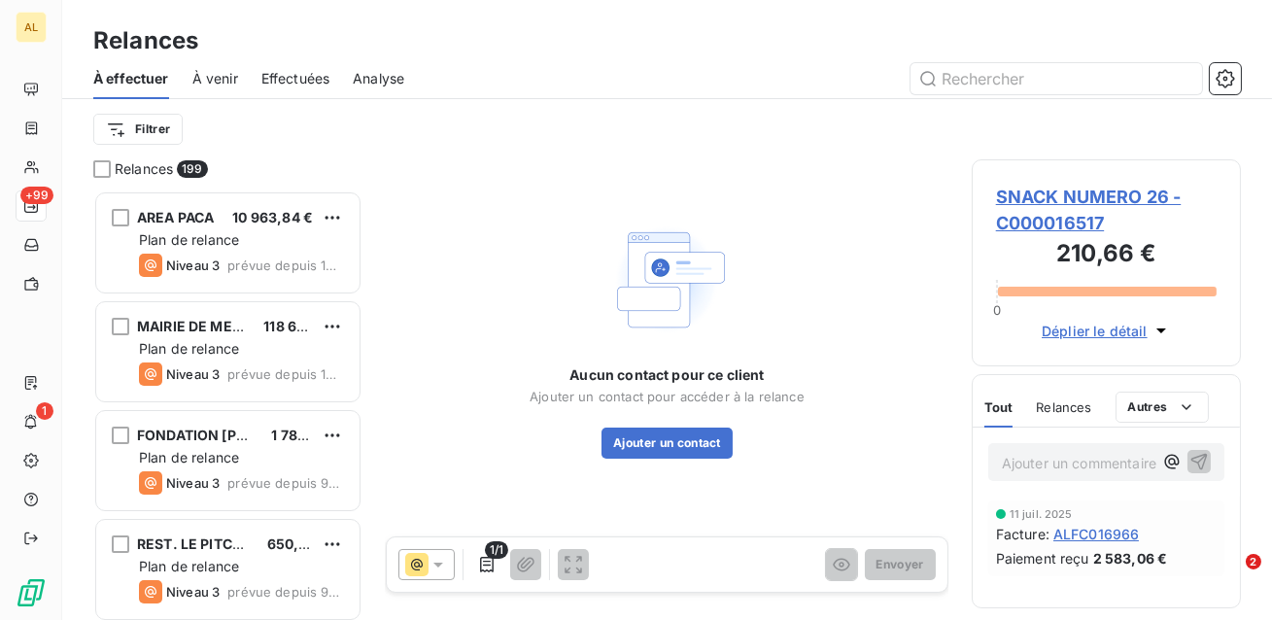
scroll to position [429, 269]
click at [149, 133] on html "AL +99 1 Relances À effectuer À venir Effectuées Analyse Filtrer Relances 199 A…" at bounding box center [636, 310] width 1272 height 620
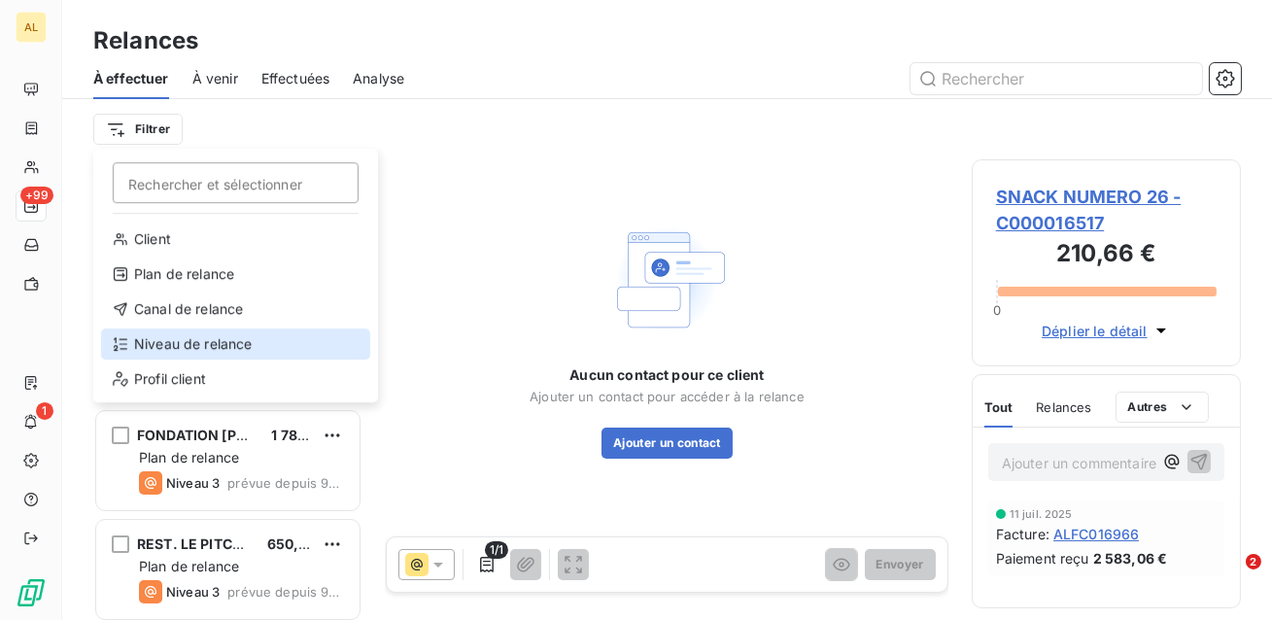
click at [195, 348] on div "Niveau de relance" at bounding box center [235, 343] width 269 height 31
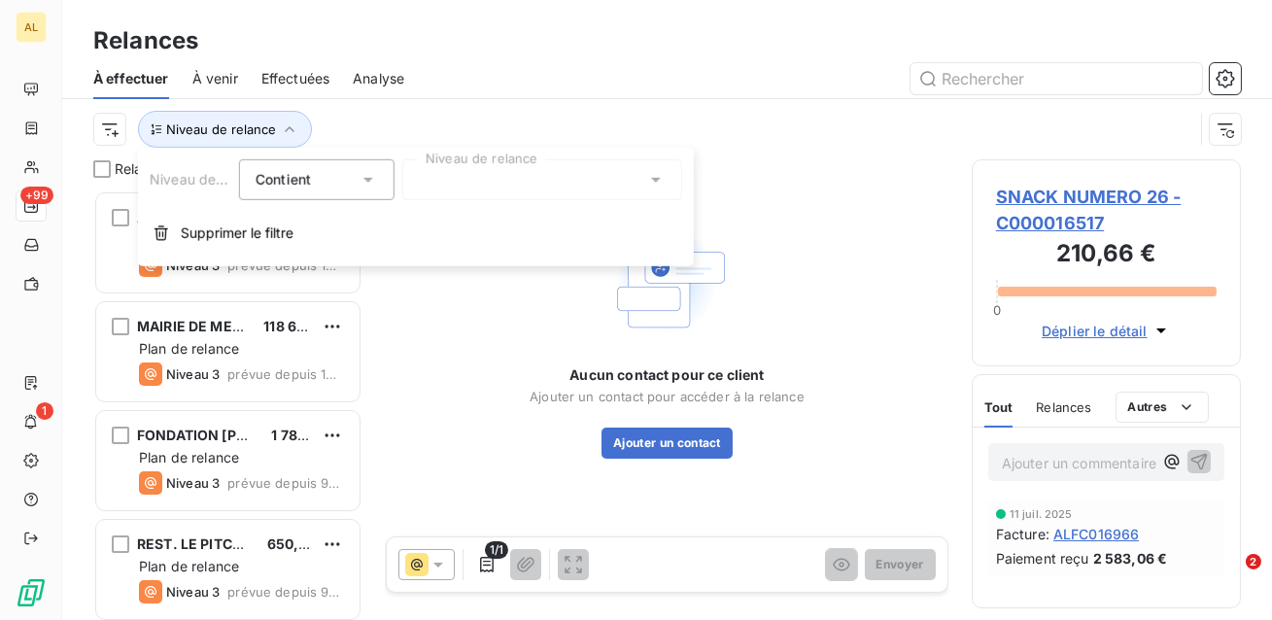
click at [490, 185] on div at bounding box center [542, 179] width 280 height 41
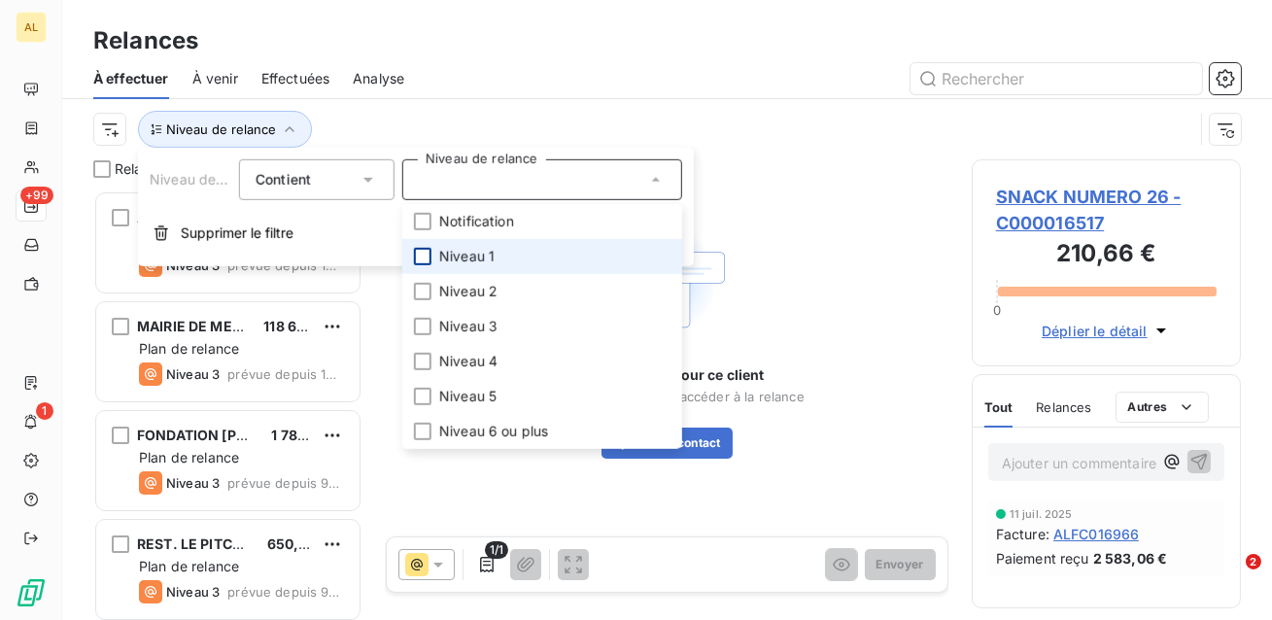
click at [417, 252] on div at bounding box center [422, 256] width 17 height 17
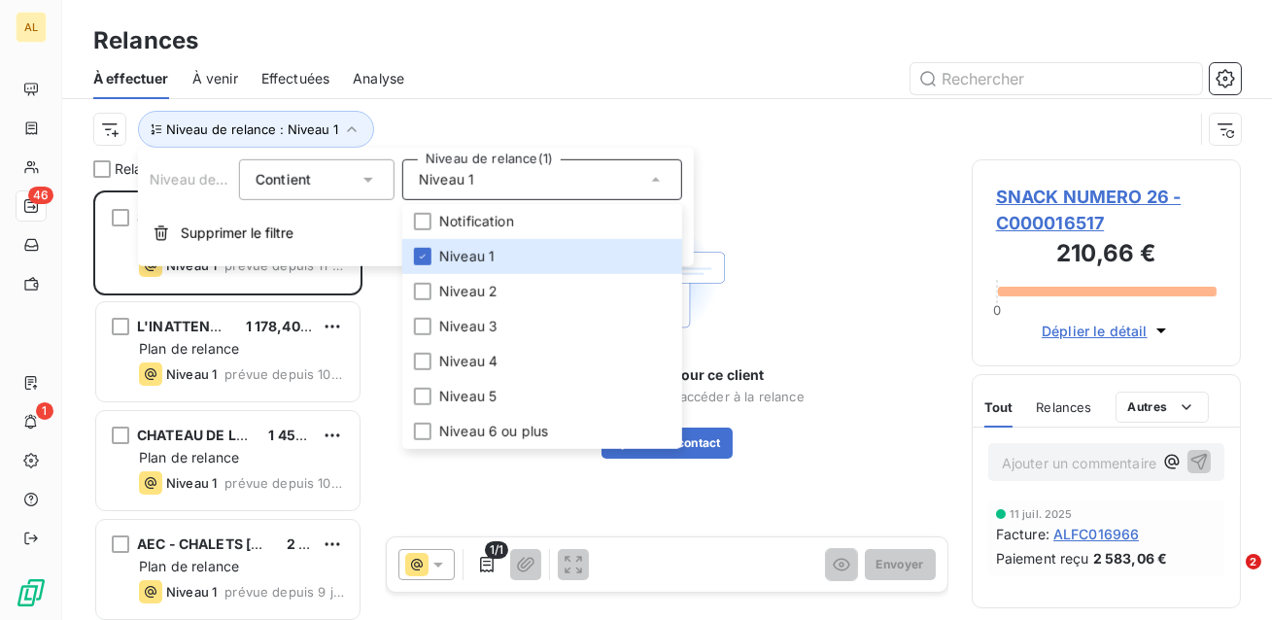
click at [442, 119] on div "Niveau de relance : Niveau 1" at bounding box center [643, 129] width 1100 height 37
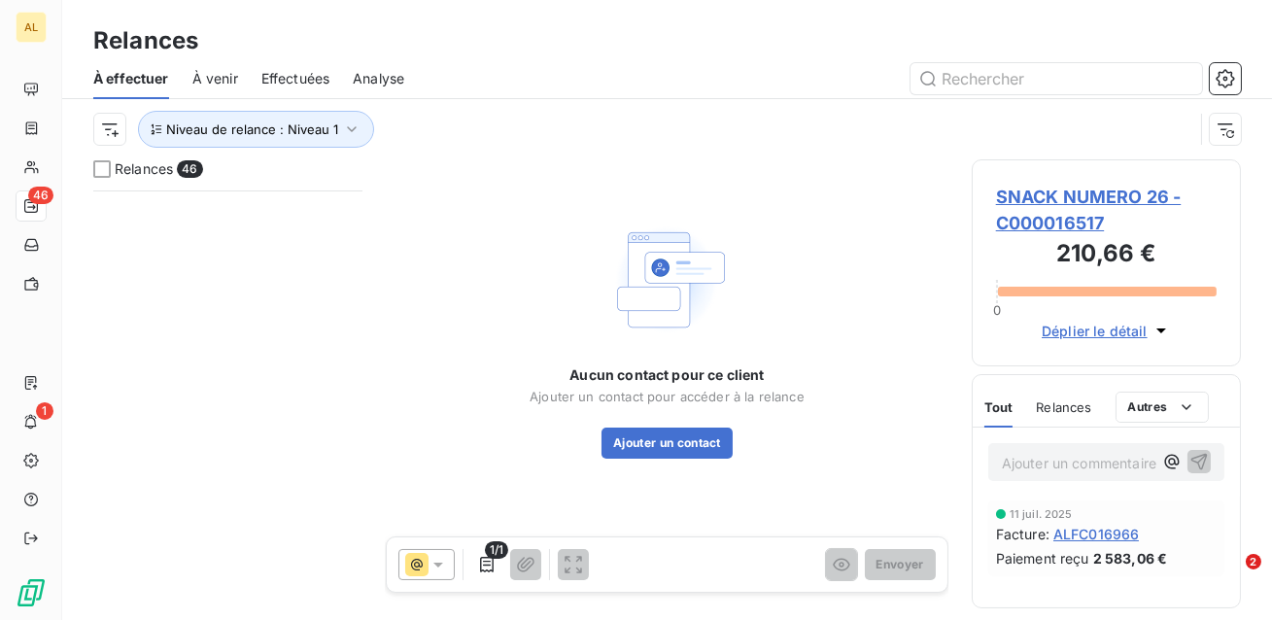
scroll to position [0, 0]
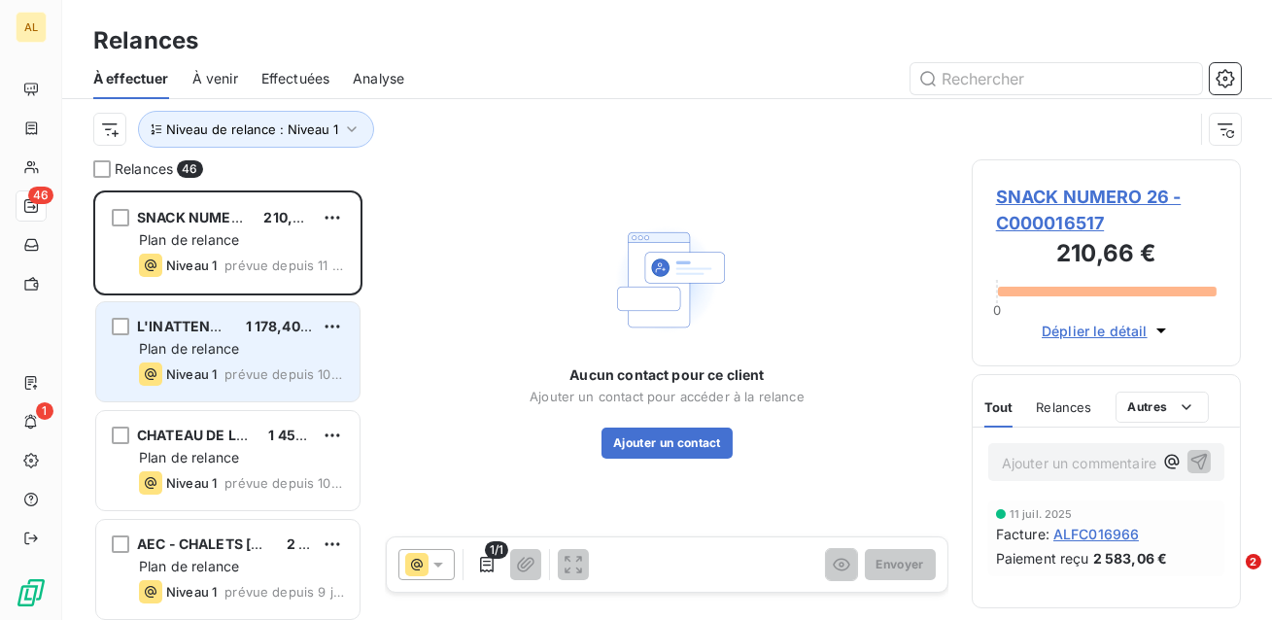
click at [237, 386] on div "L'INATTENDU 1 178,40 € Plan de relance Niveau 1 prévue depuis 10 jours" at bounding box center [227, 351] width 263 height 99
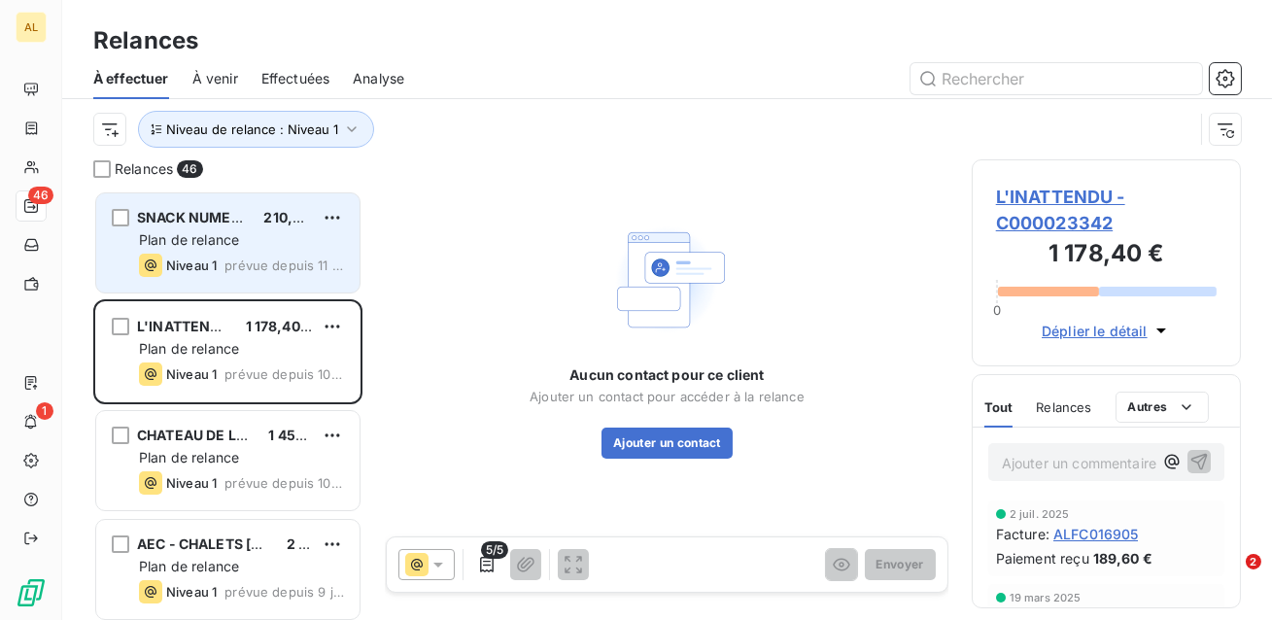
click at [238, 259] on span "prévue depuis 11 jours" at bounding box center [284, 265] width 120 height 16
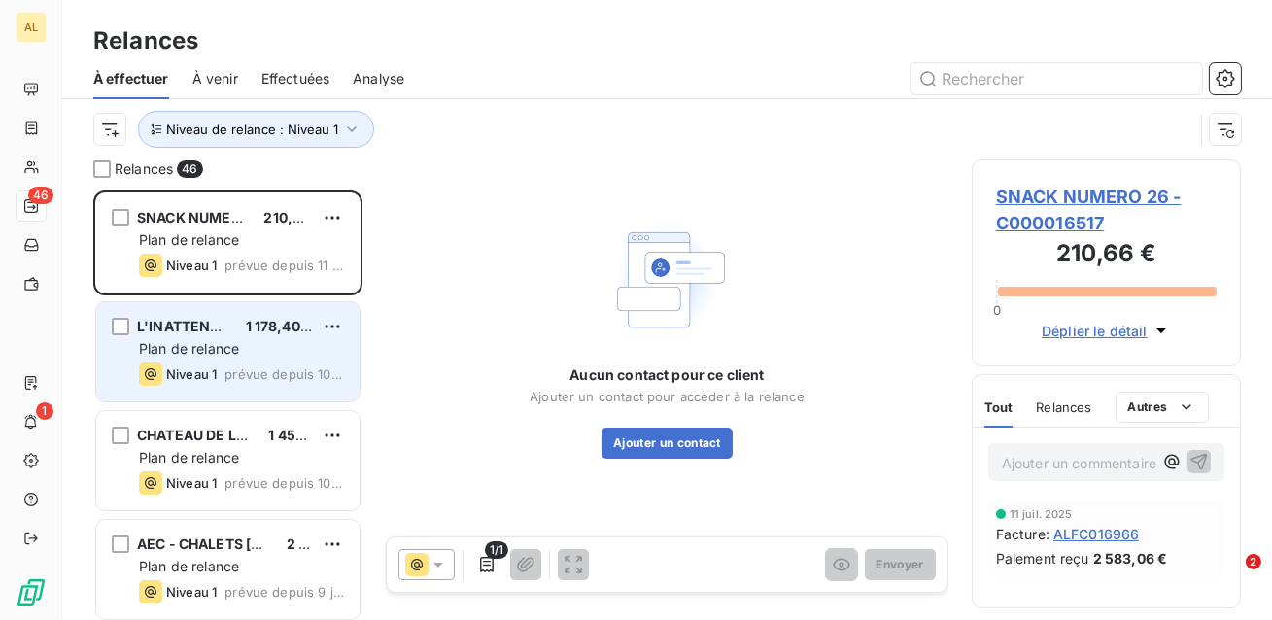
click at [233, 351] on span "Plan de relance" at bounding box center [189, 348] width 100 height 17
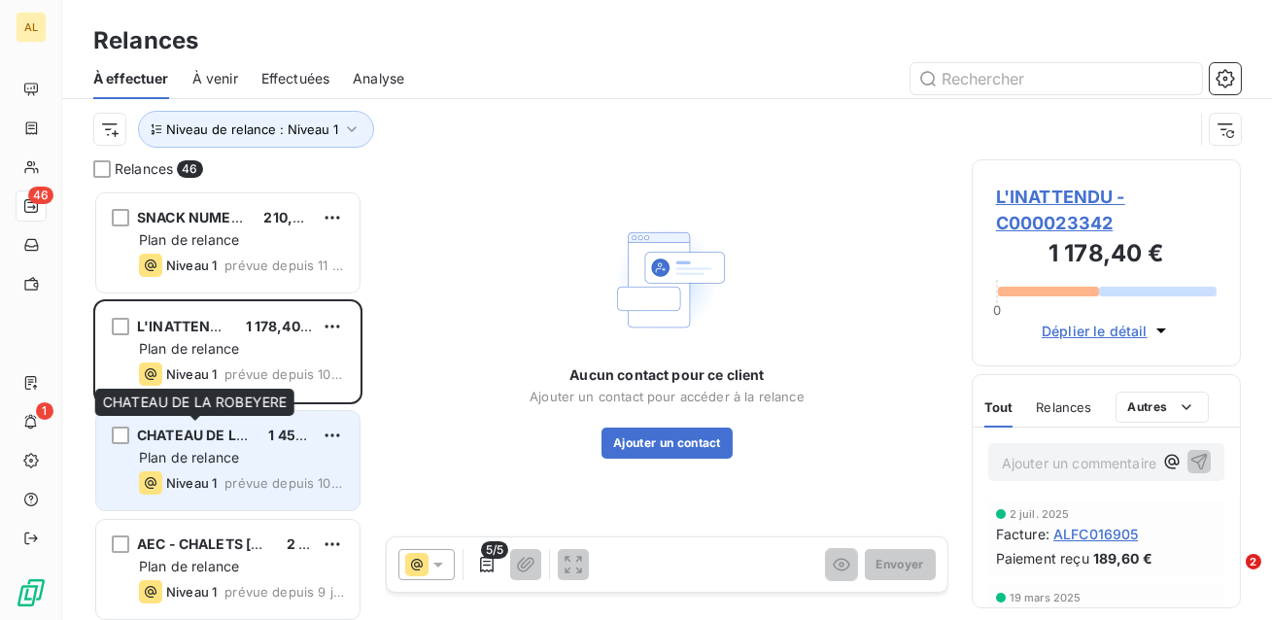
click at [230, 442] on span "CHATEAU DE LA ROBEYERE" at bounding box center [230, 435] width 186 height 17
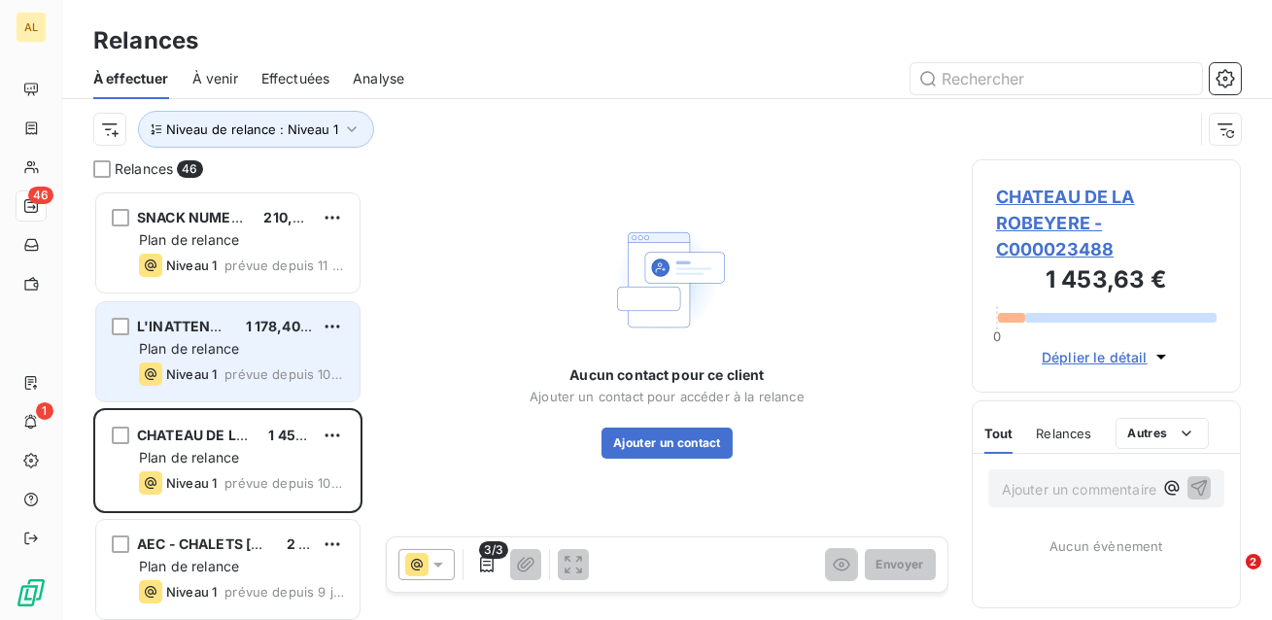
click at [255, 352] on div "Plan de relance" at bounding box center [241, 348] width 205 height 19
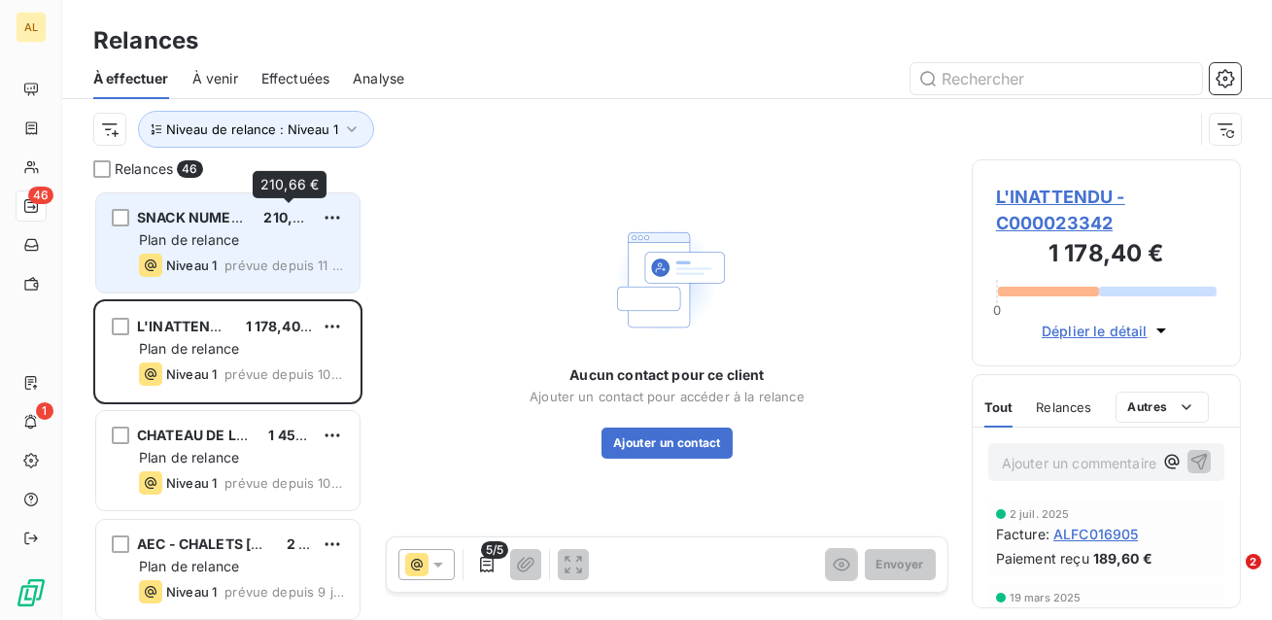
click at [285, 225] on div "210,66 €" at bounding box center [288, 217] width 50 height 19
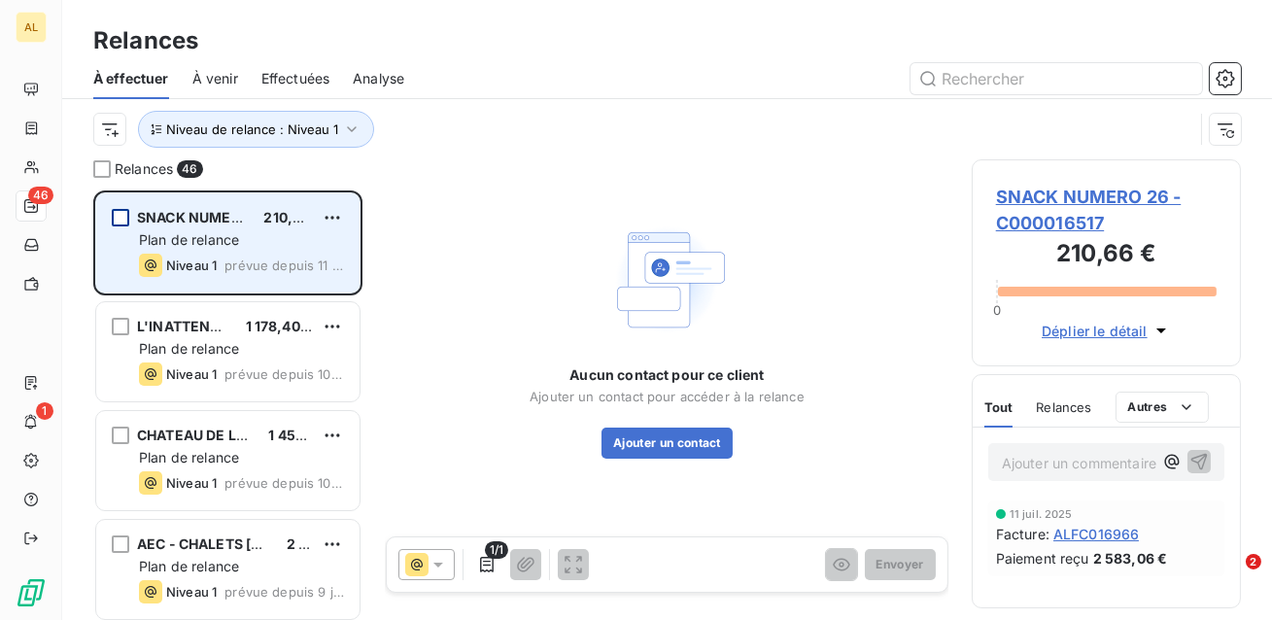
click at [116, 222] on div "grid" at bounding box center [120, 217] width 17 height 17
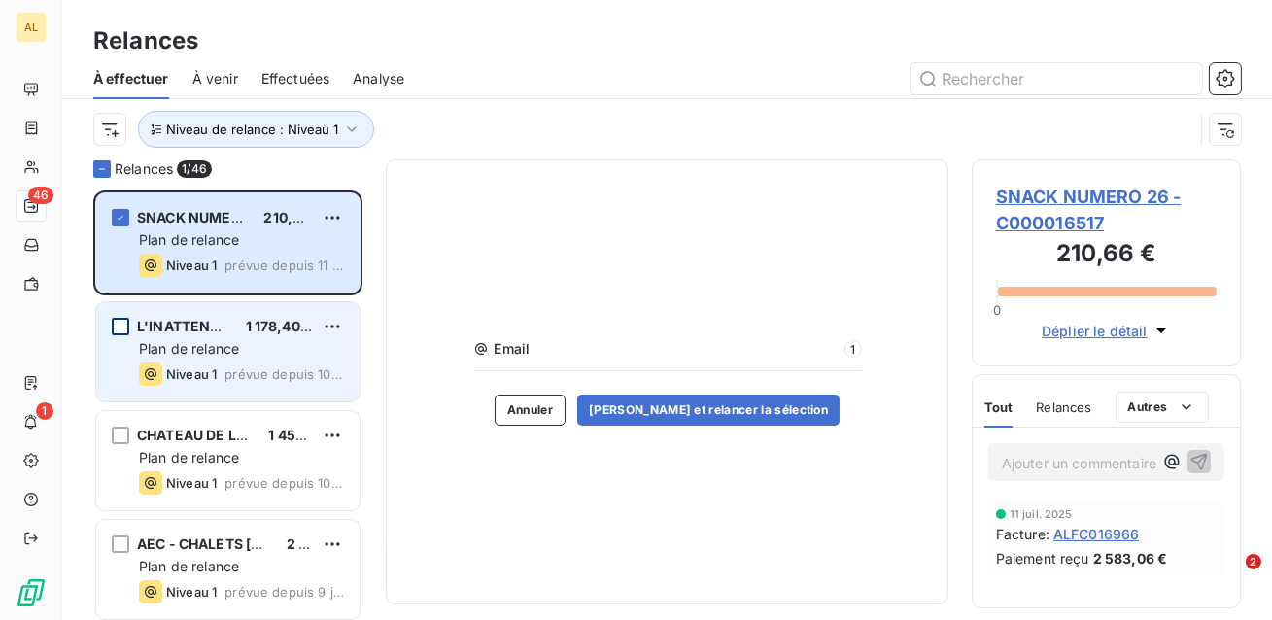
click at [120, 325] on div "grid" at bounding box center [120, 326] width 17 height 17
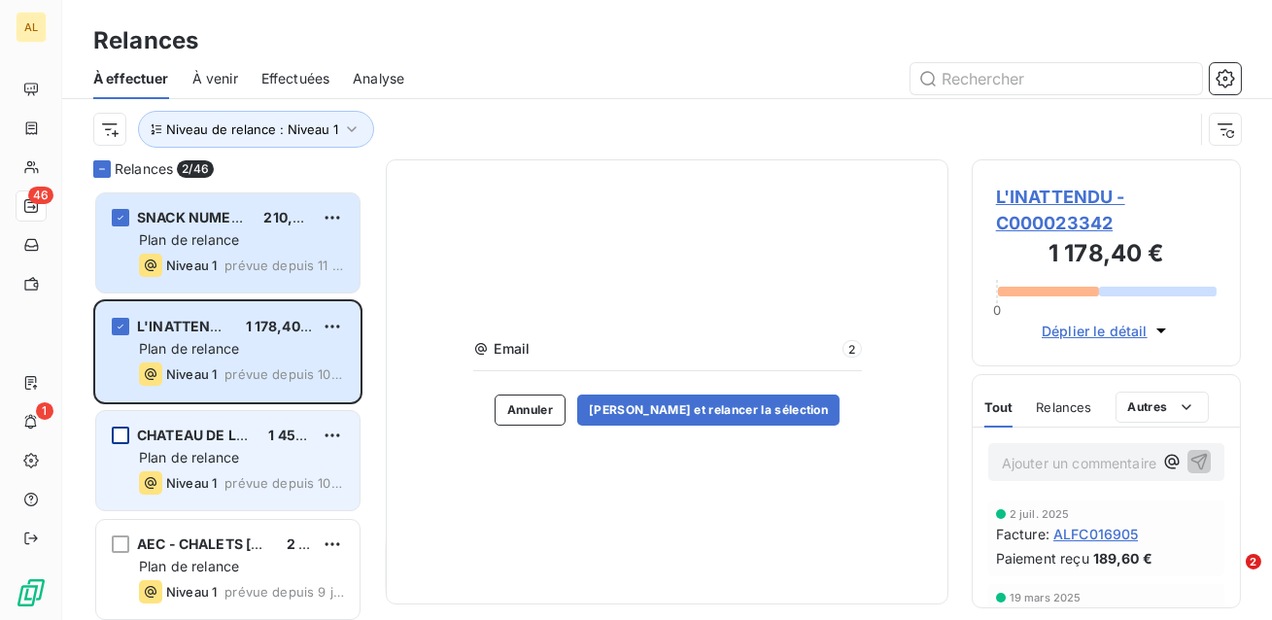
click at [120, 432] on div "grid" at bounding box center [120, 435] width 17 height 17
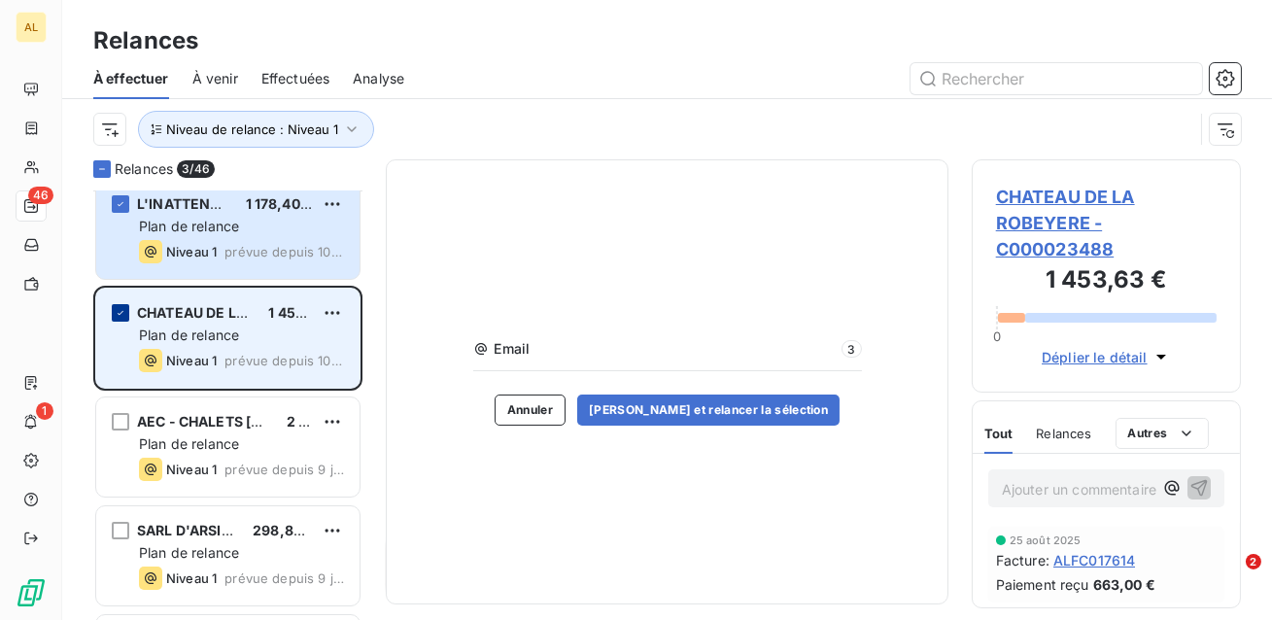
scroll to position [131, 0]
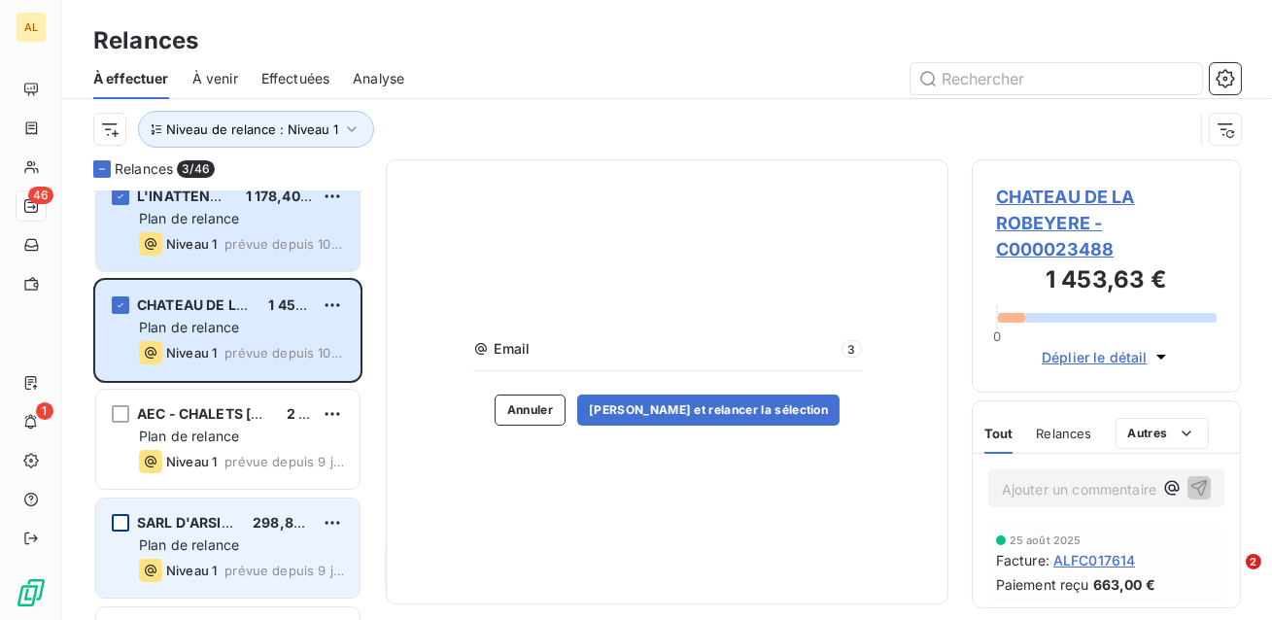
click at [117, 525] on div "grid" at bounding box center [120, 522] width 17 height 17
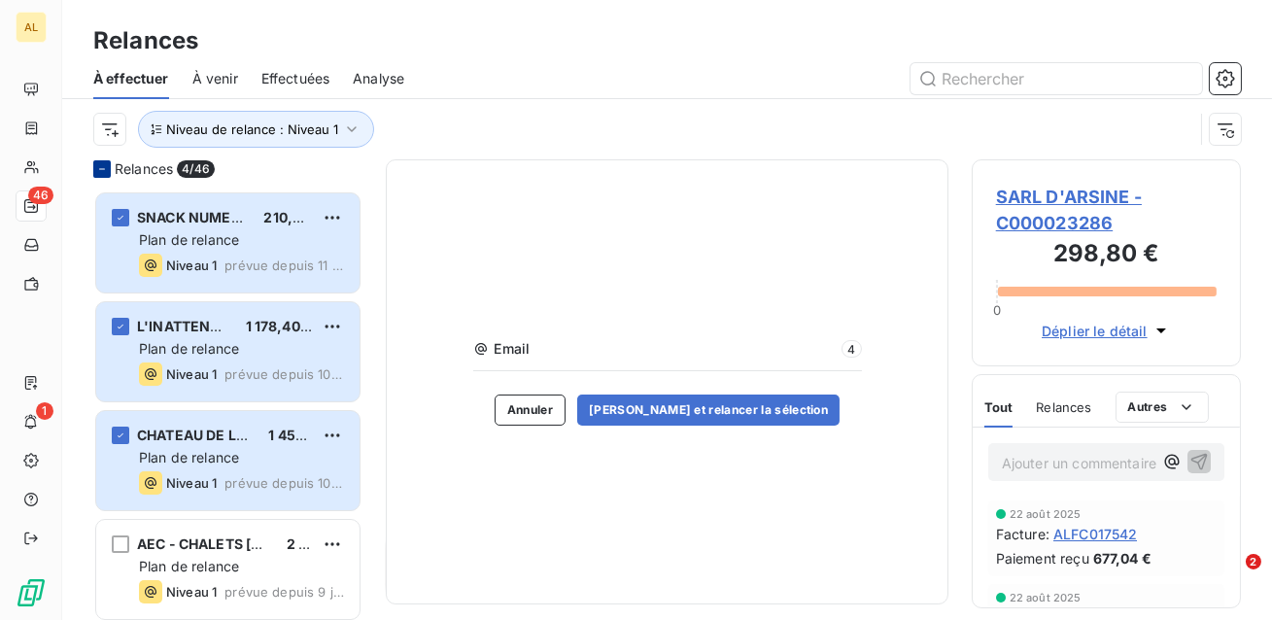
click at [99, 173] on icon at bounding box center [102, 169] width 12 height 12
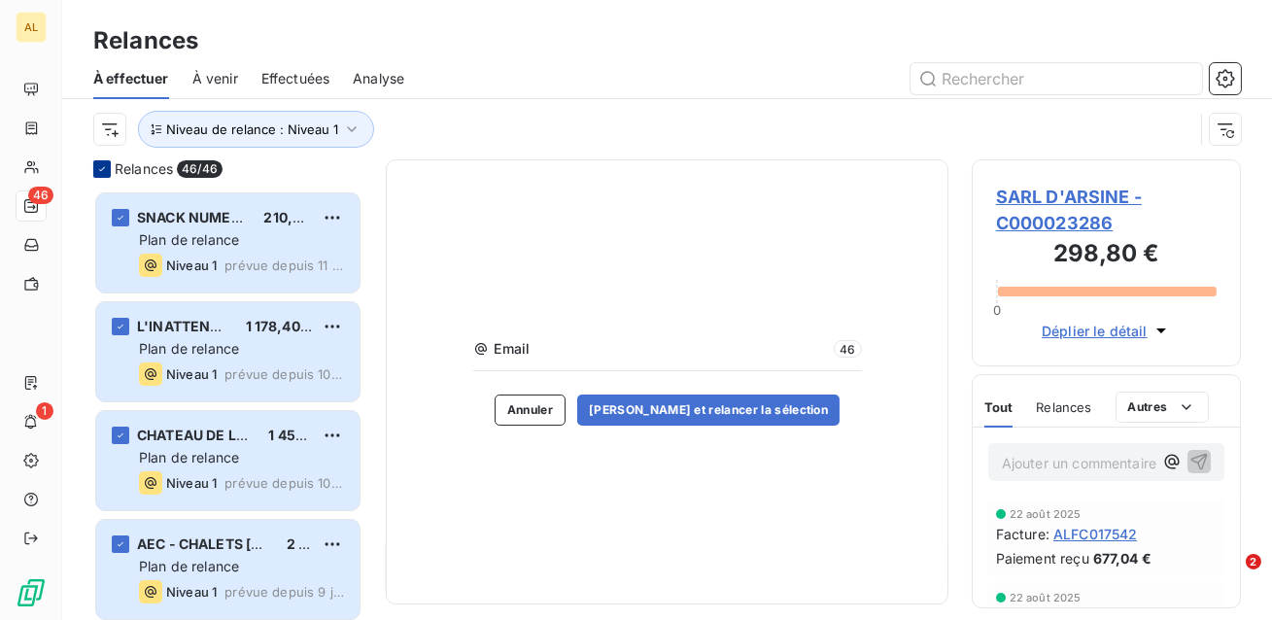
click at [99, 173] on icon at bounding box center [102, 169] width 12 height 12
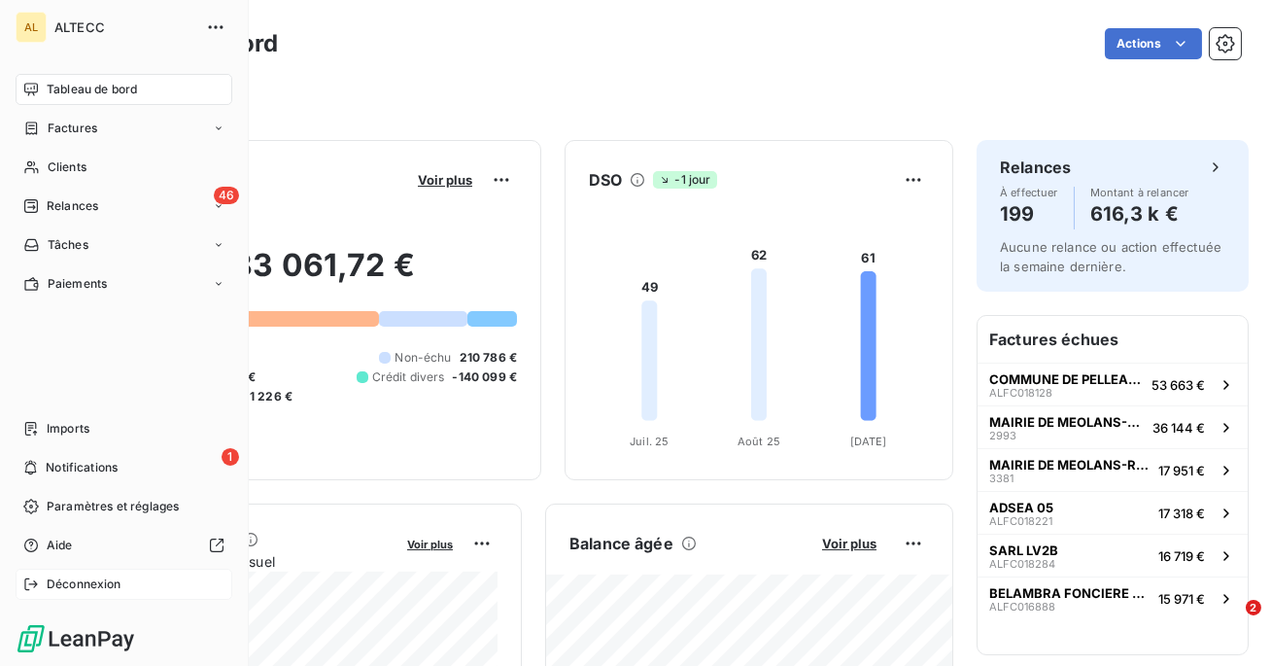
click at [77, 579] on span "Déconnexion" at bounding box center [84, 583] width 75 height 17
